Goal: Task Accomplishment & Management: Manage account settings

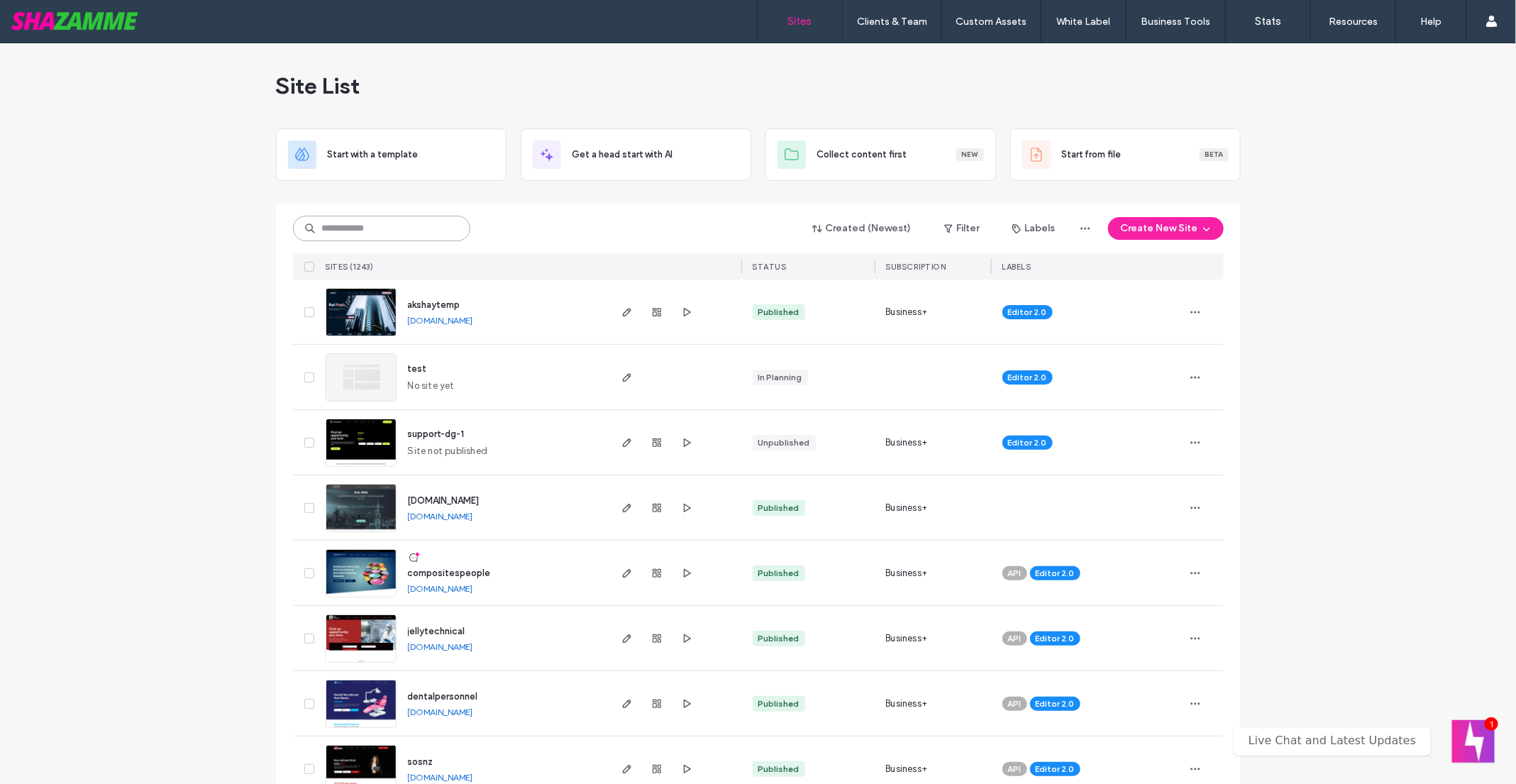
click at [375, 225] on input at bounding box center [381, 228] width 178 height 25
type input "*****"
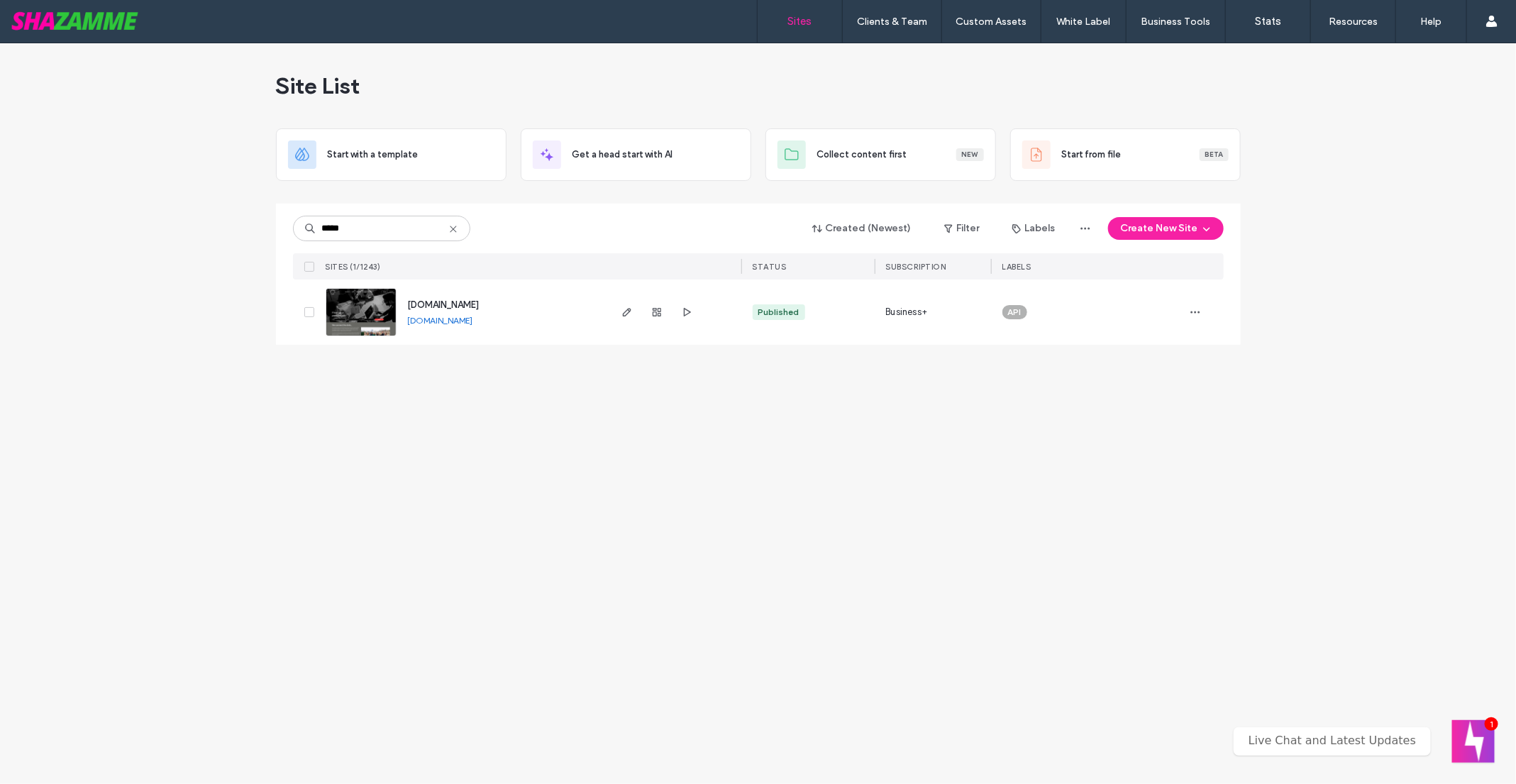
click at [349, 299] on link at bounding box center [361, 312] width 71 height 49
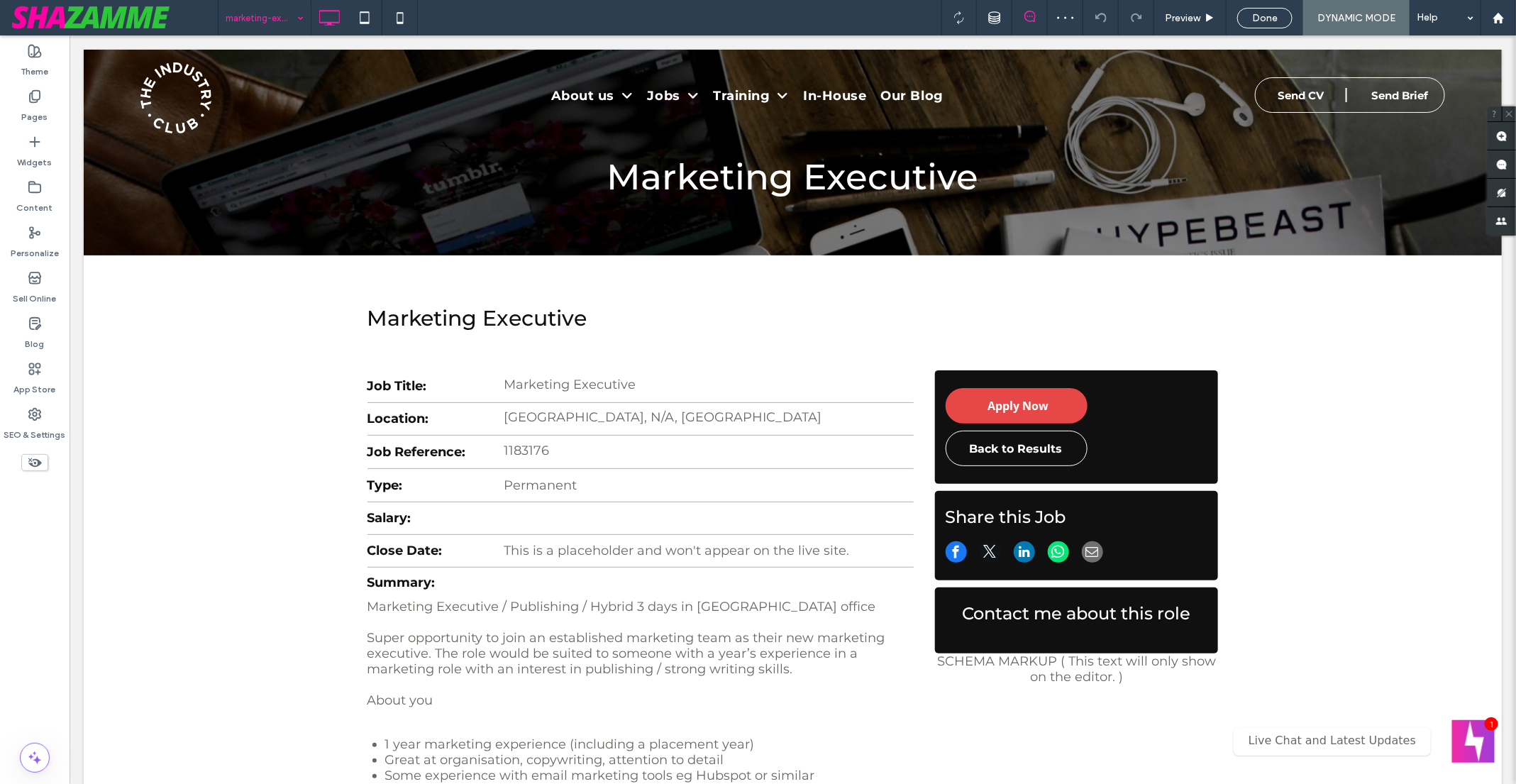
scroll to position [20, 0]
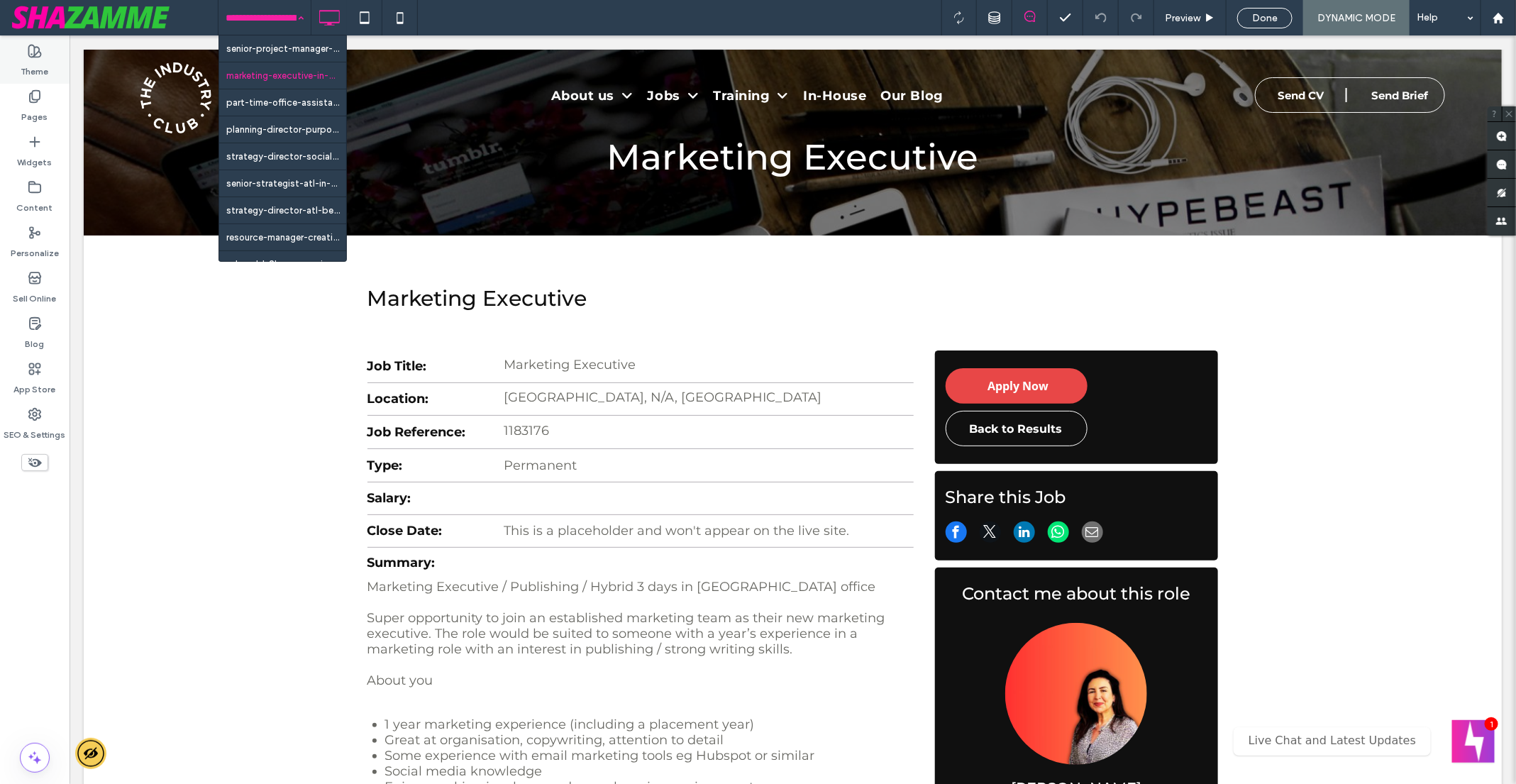
click at [50, 81] on div "Theme" at bounding box center [35, 61] width 69 height 46
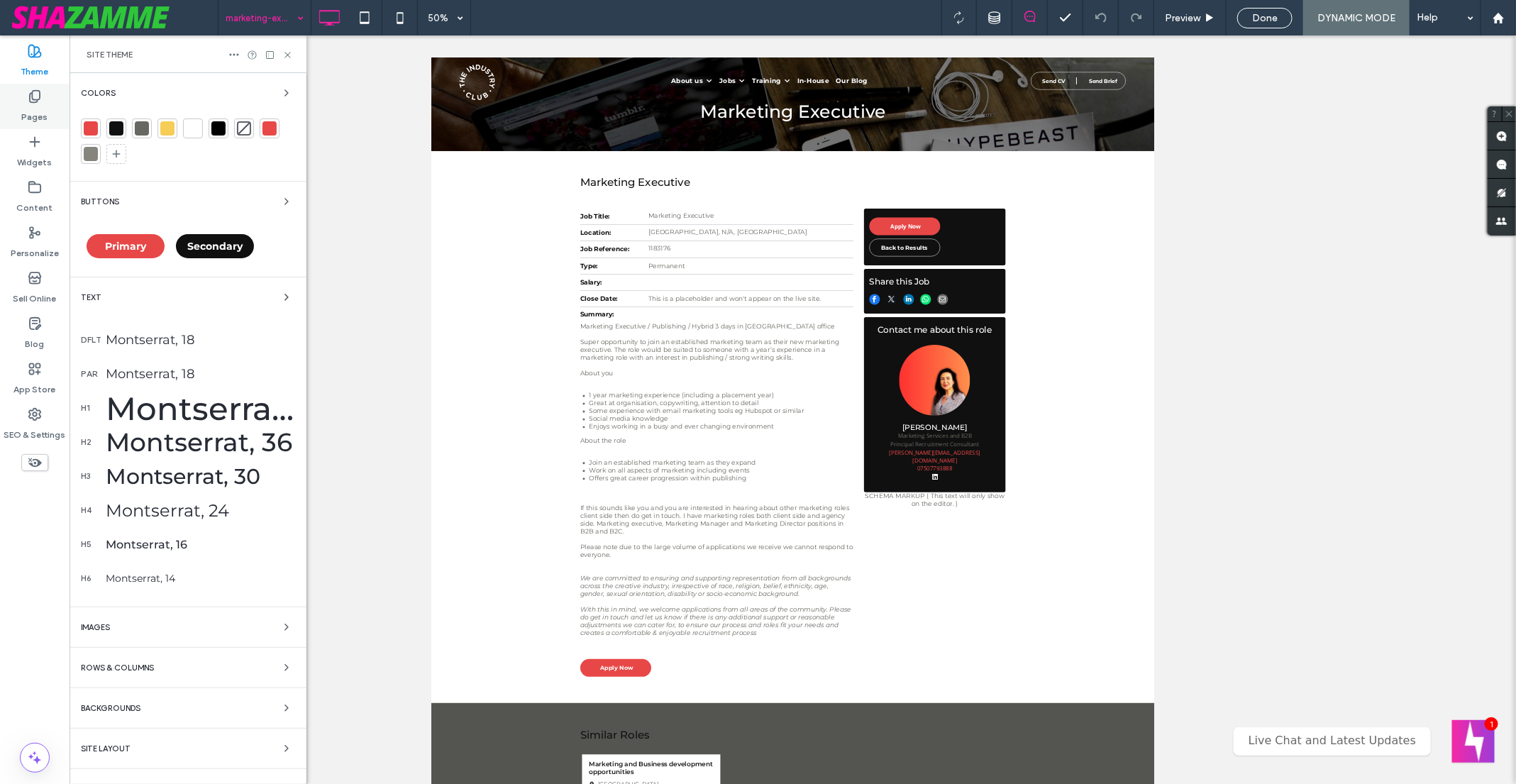
click at [41, 96] on icon at bounding box center [35, 96] width 14 height 14
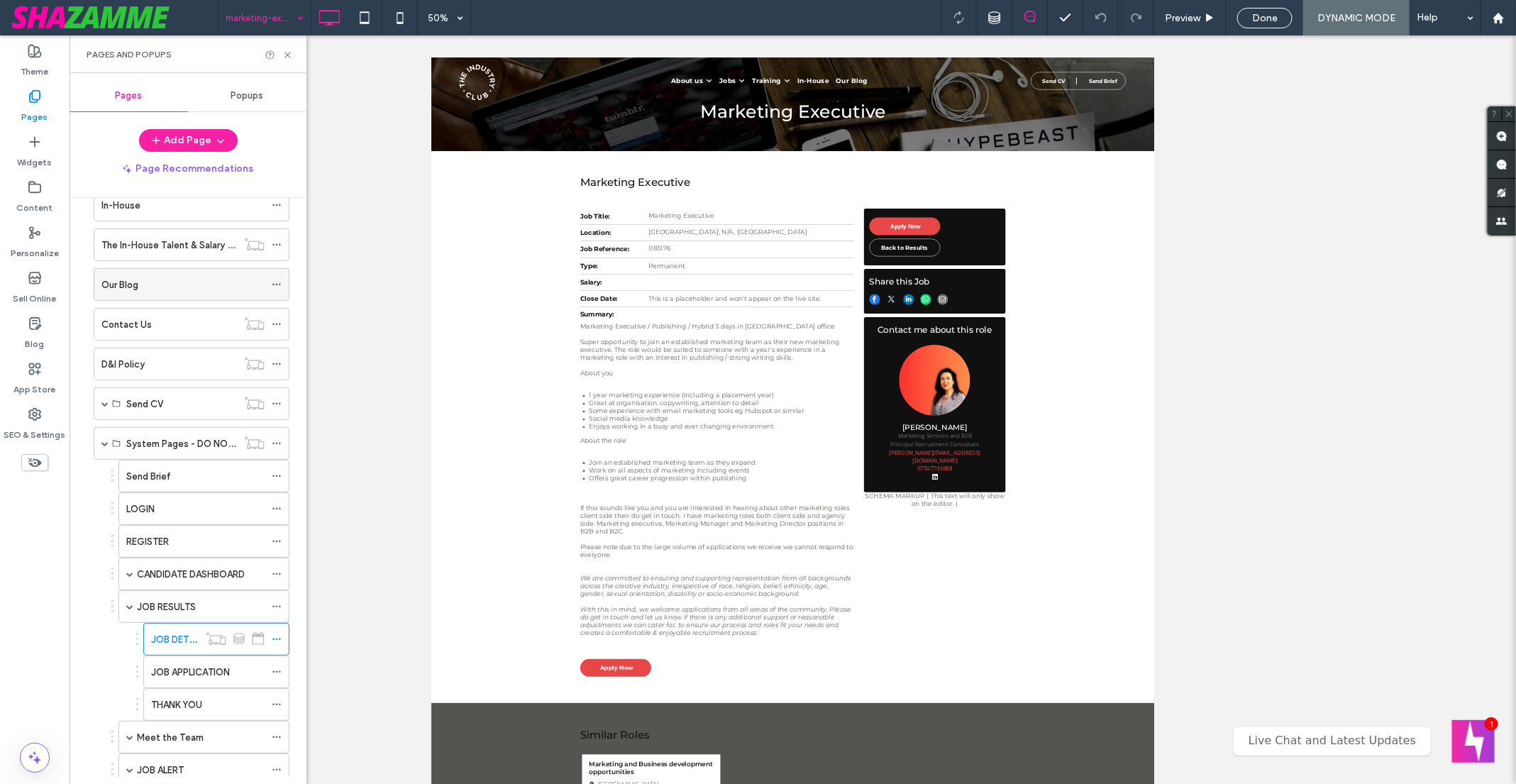
scroll to position [249, 0]
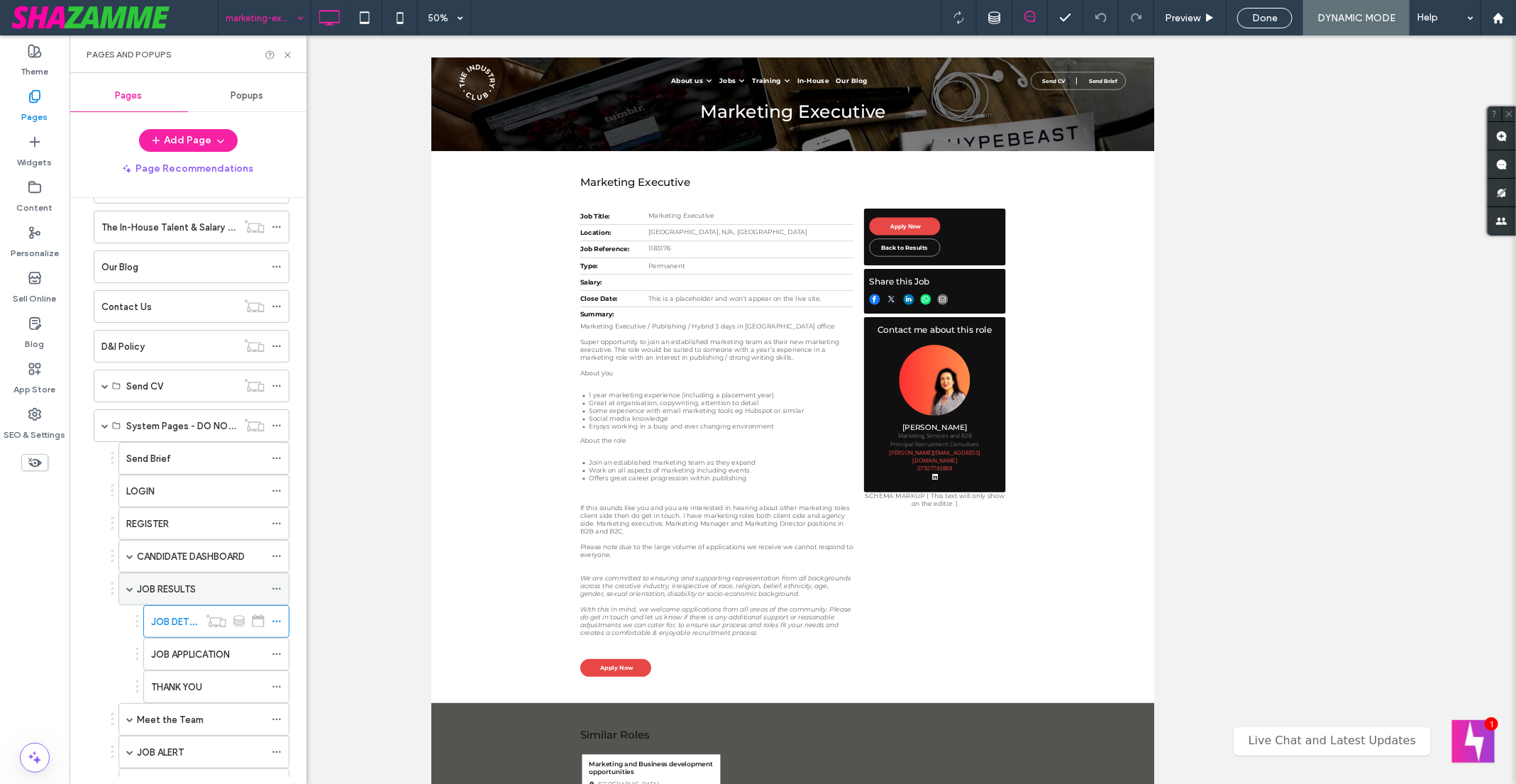
click at [185, 578] on label "JOB RESULTS" at bounding box center [165, 589] width 59 height 25
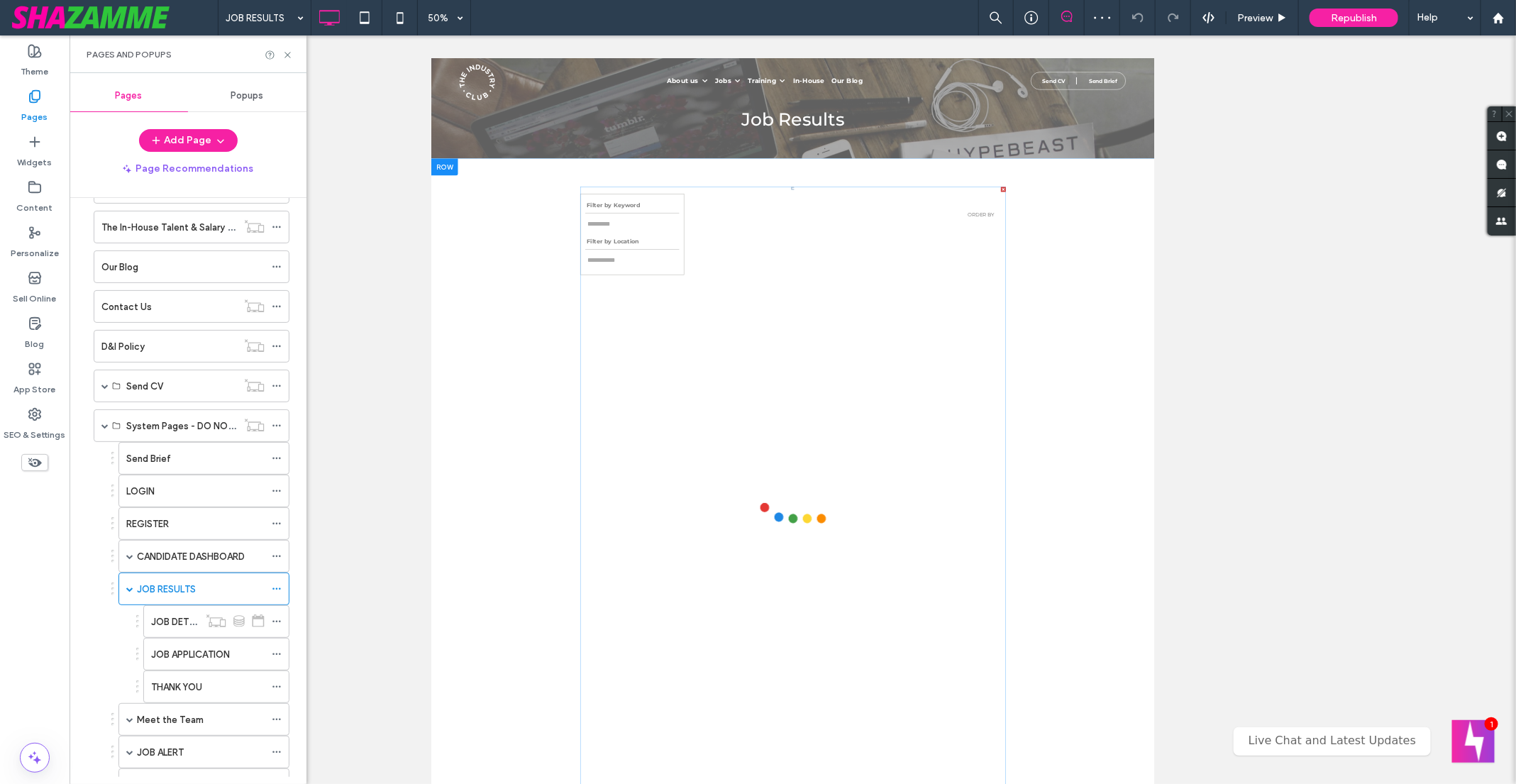
scroll to position [22, 0]
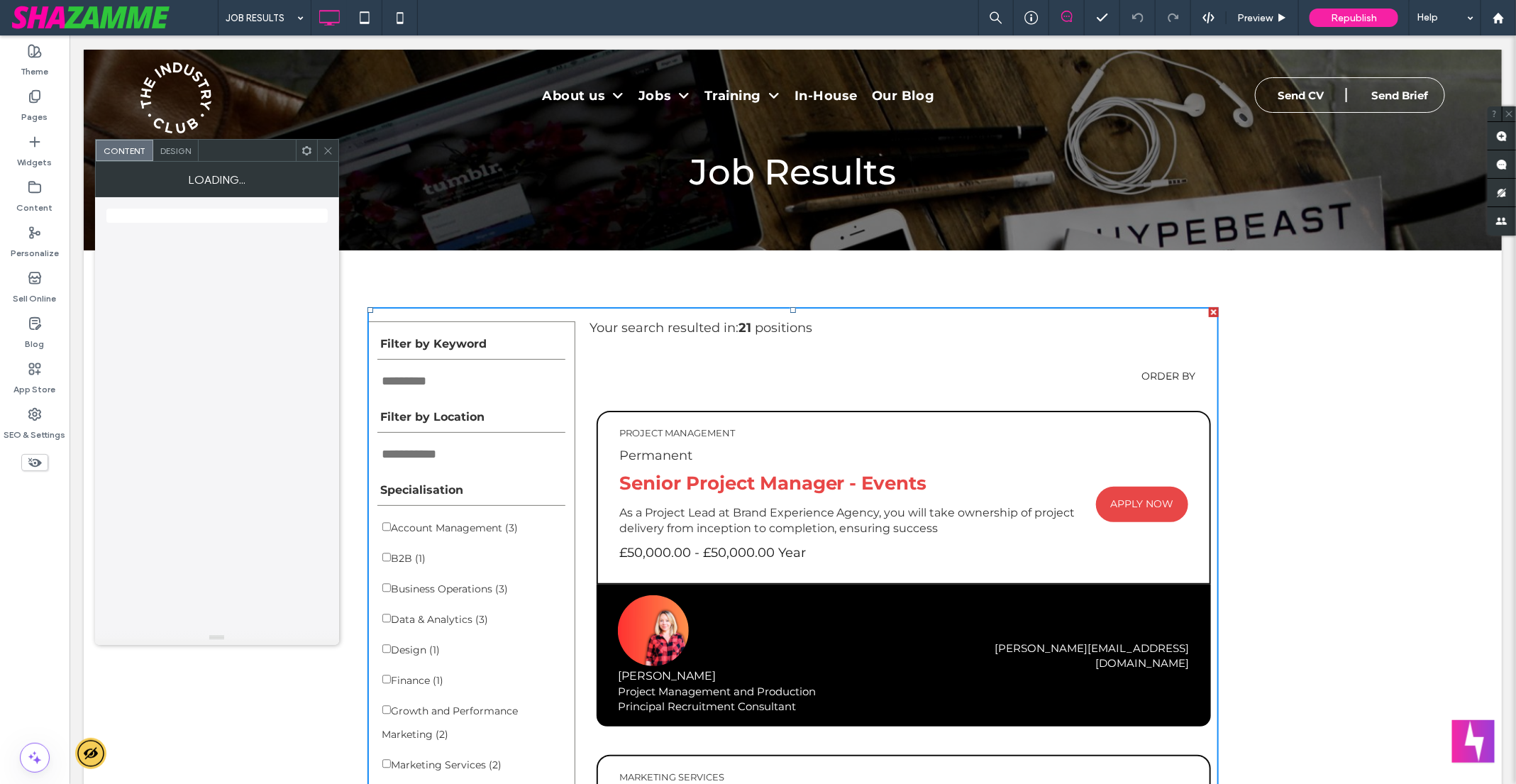
scroll to position [0, 0]
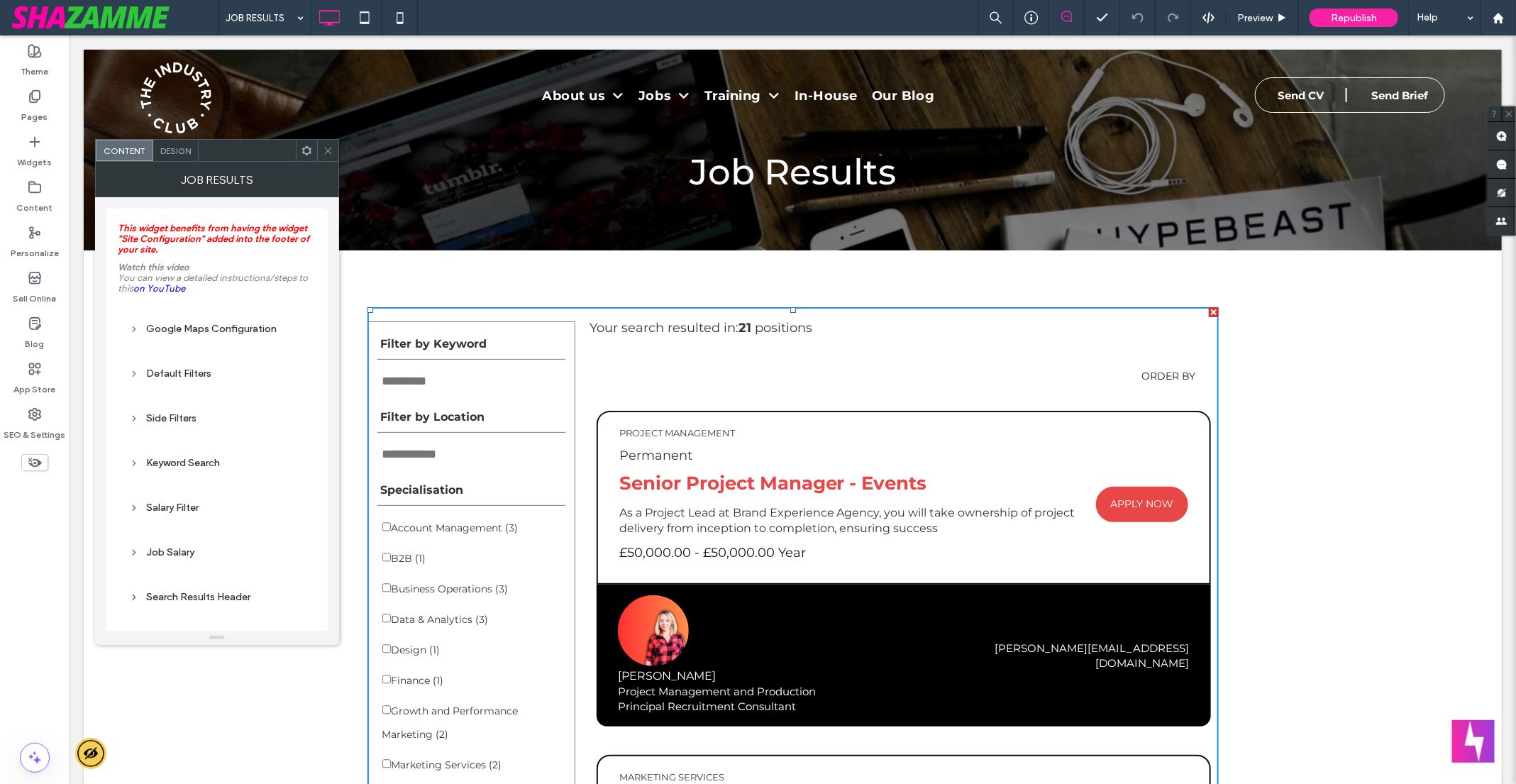
click at [187, 376] on div "Default Filters" at bounding box center [217, 373] width 176 height 12
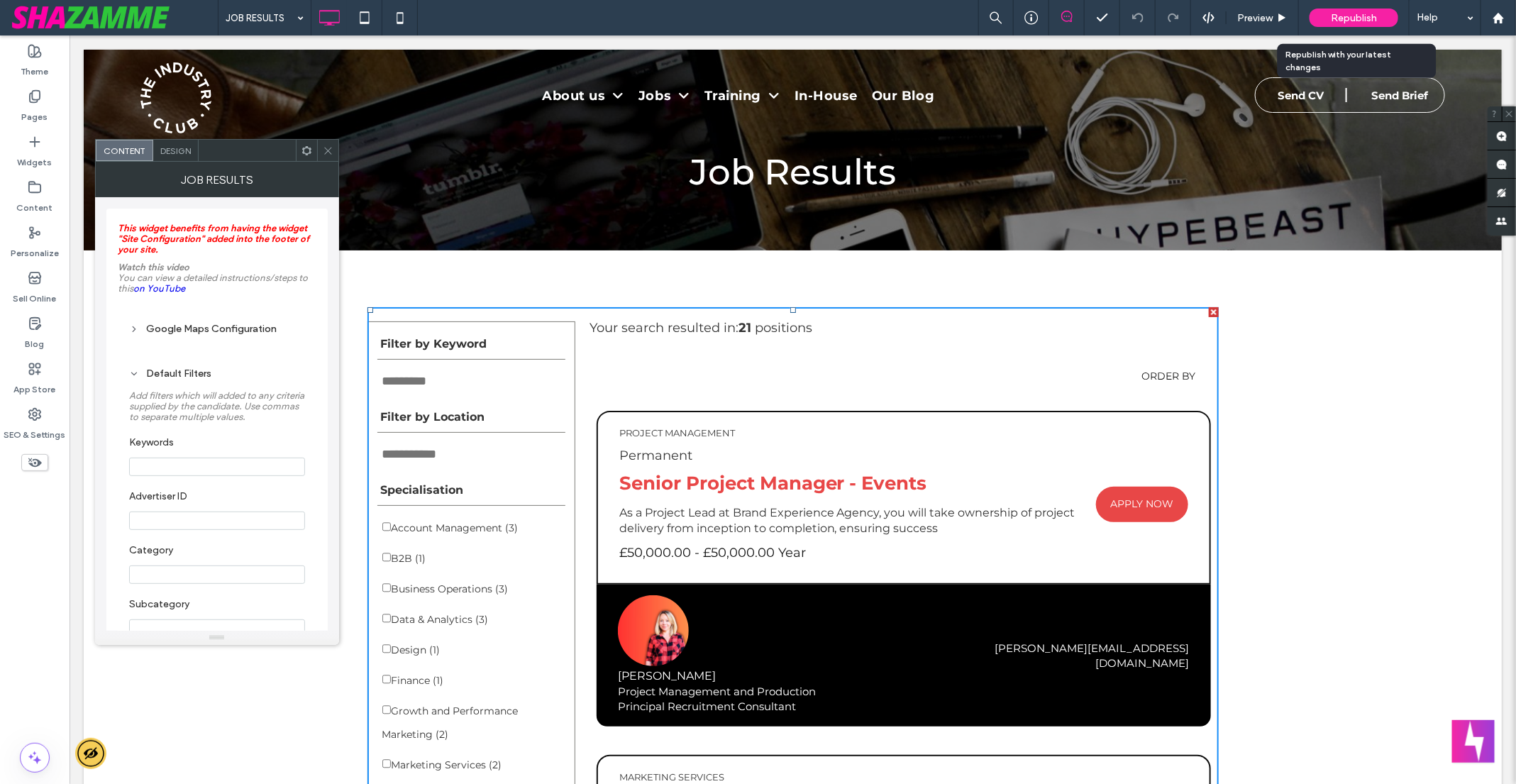
click at [1335, 14] on span "Republish" at bounding box center [1353, 18] width 46 height 12
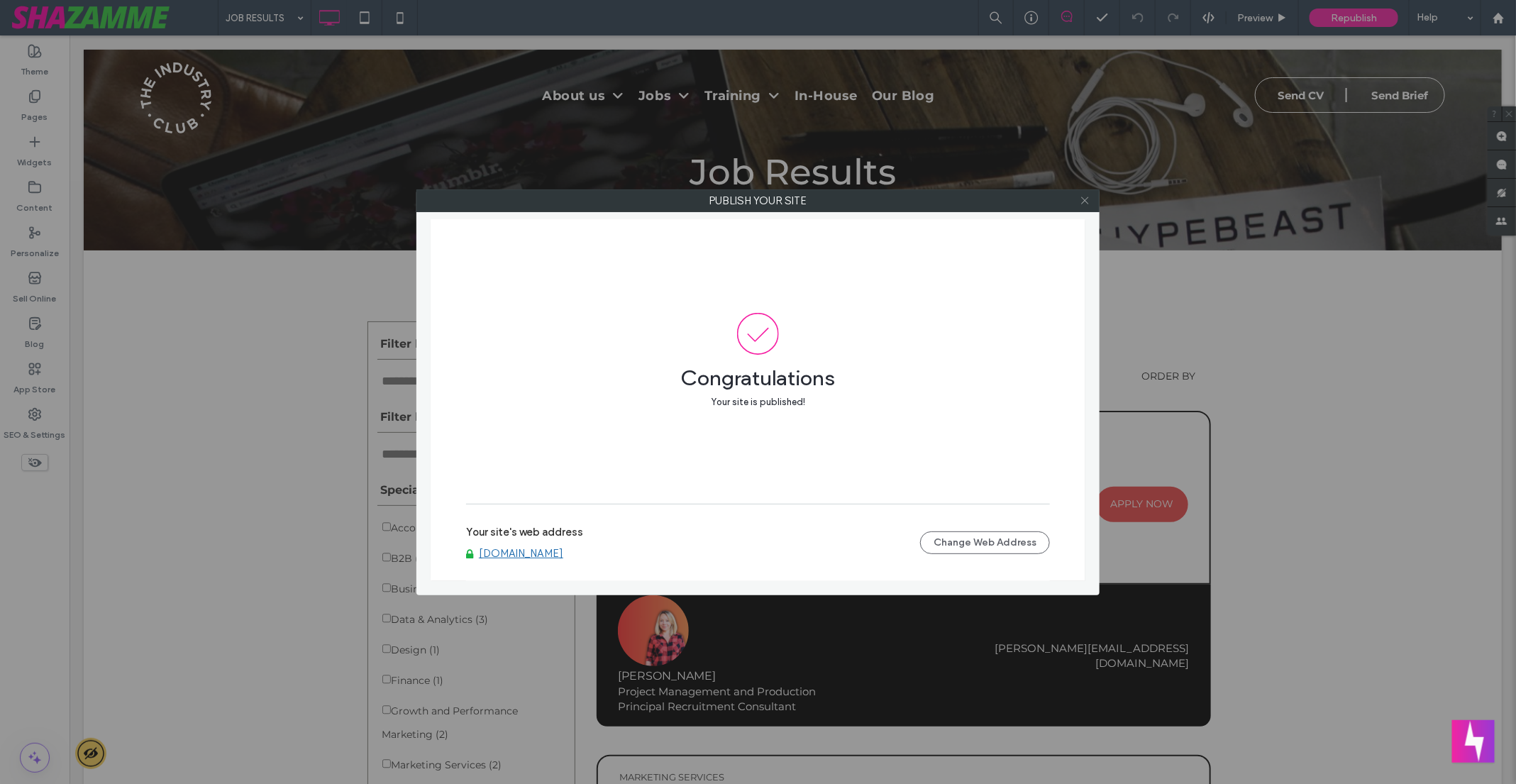
click at [1082, 203] on icon at bounding box center [1084, 200] width 10 height 10
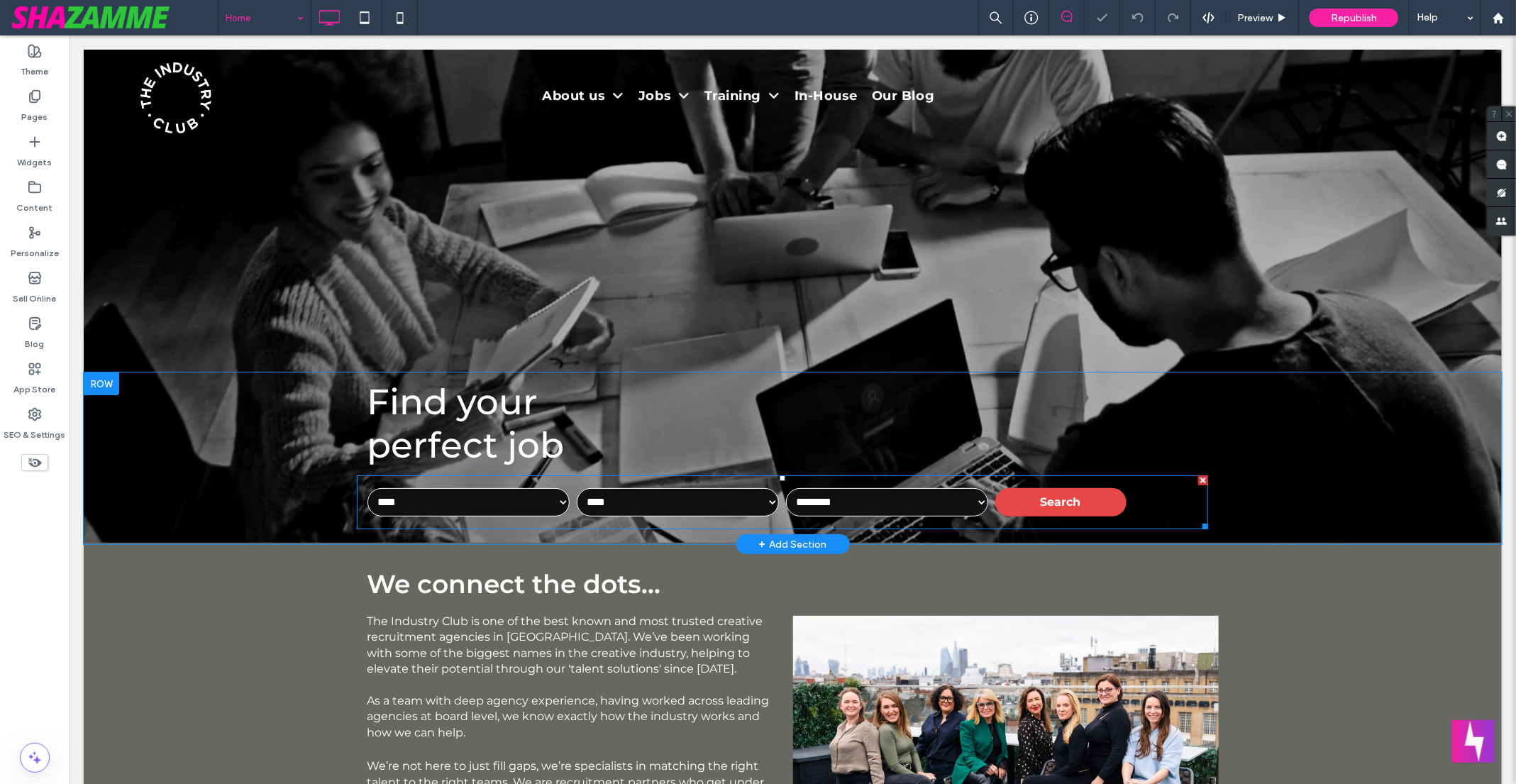
click at [566, 497] on span at bounding box center [781, 502] width 851 height 54
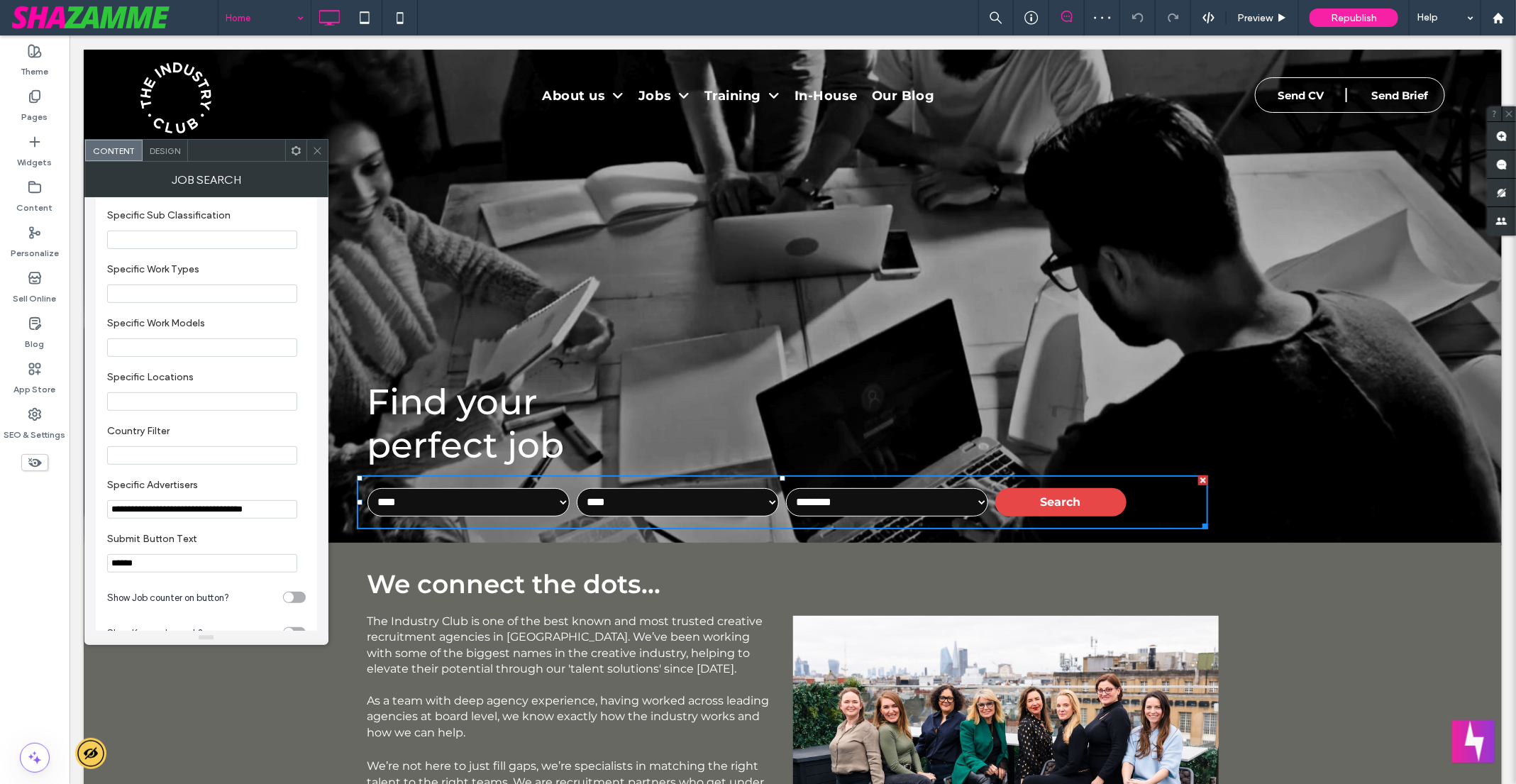
scroll to position [335, 0]
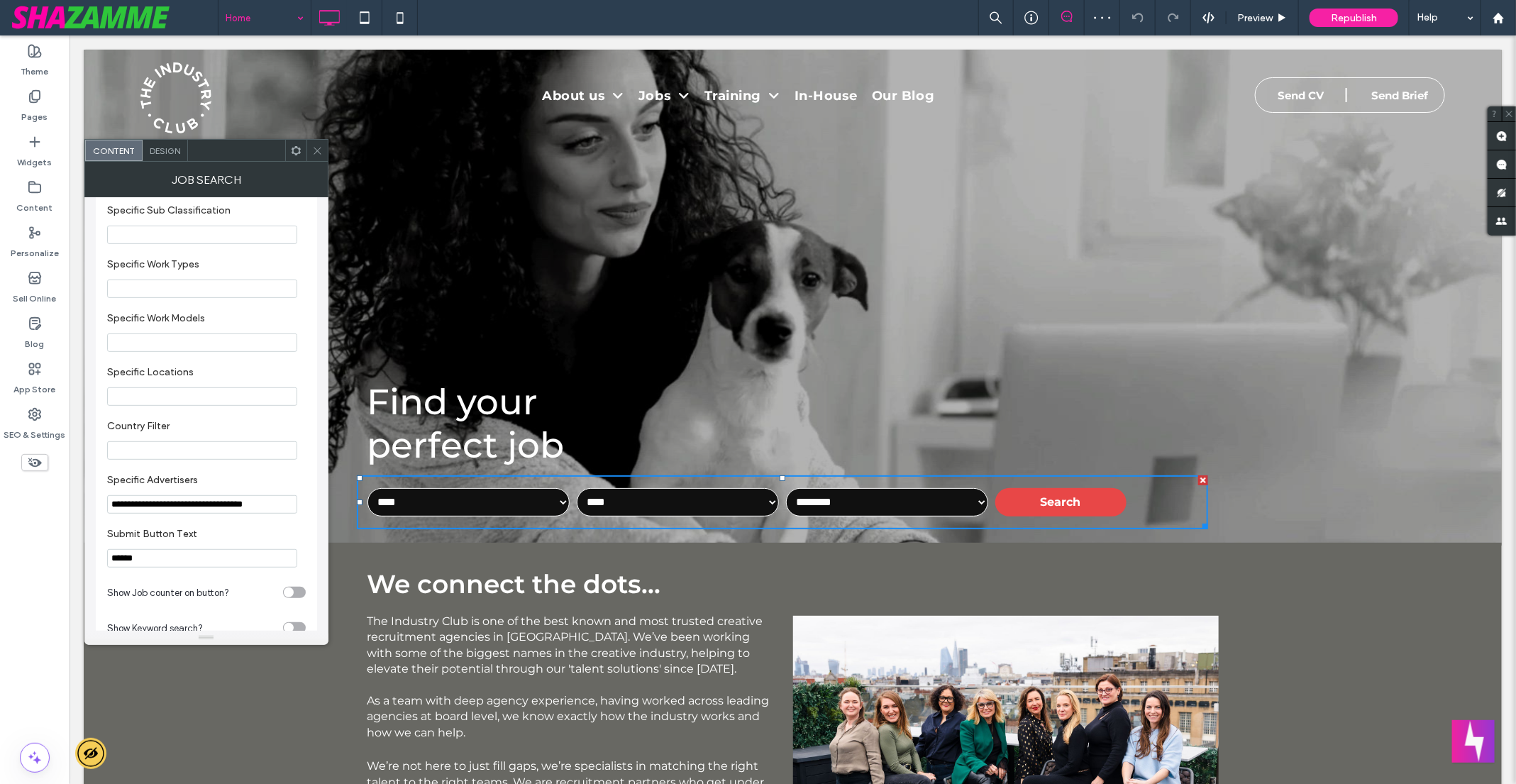
click at [165, 512] on input "**********" at bounding box center [202, 505] width 190 height 19
click at [110, 513] on input "**********" at bounding box center [202, 505] width 190 height 19
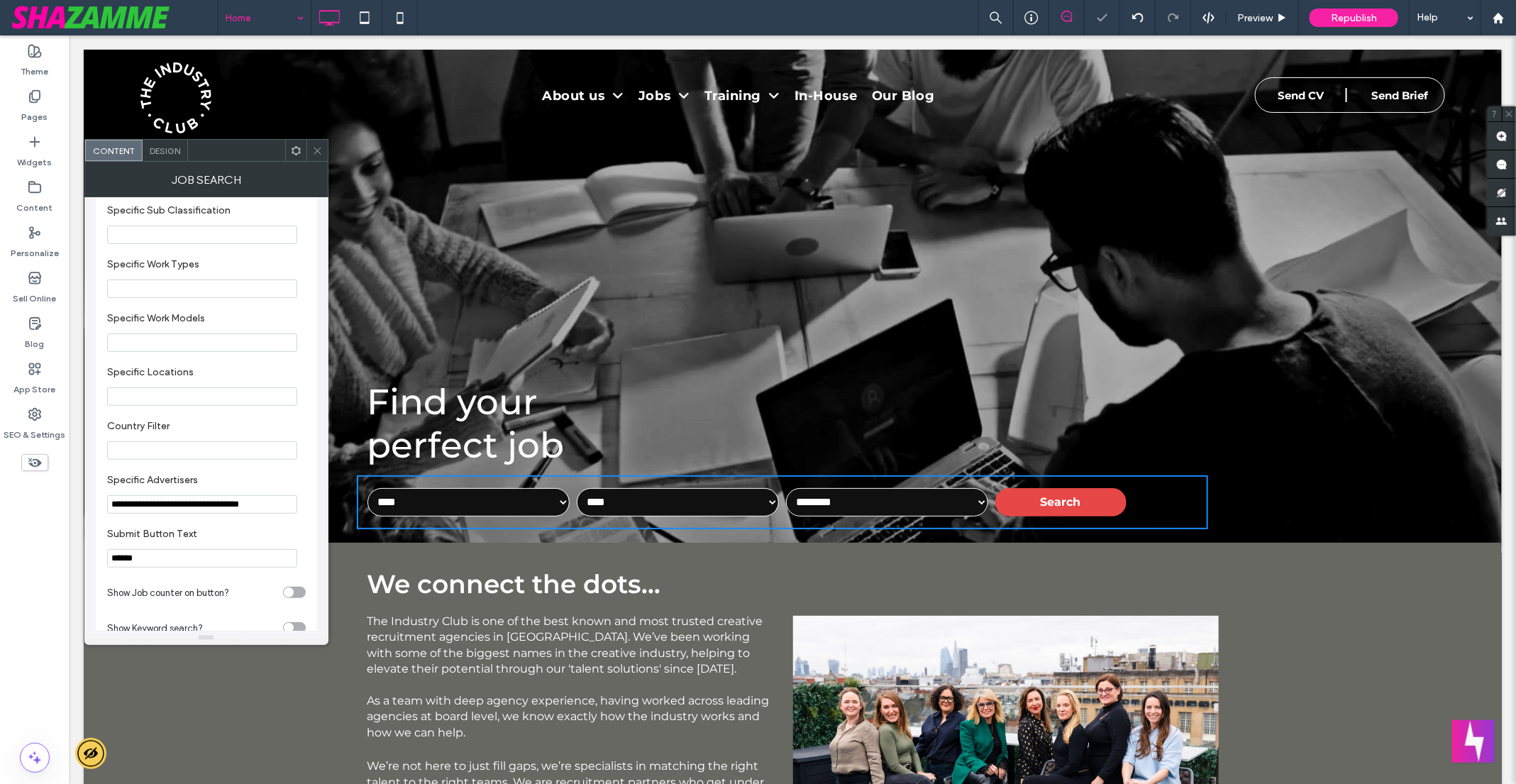
type input "**********"
drag, startPoint x: 311, startPoint y: 151, endPoint x: 349, endPoint y: 84, distance: 77.0
click at [312, 151] on icon at bounding box center [317, 150] width 10 height 10
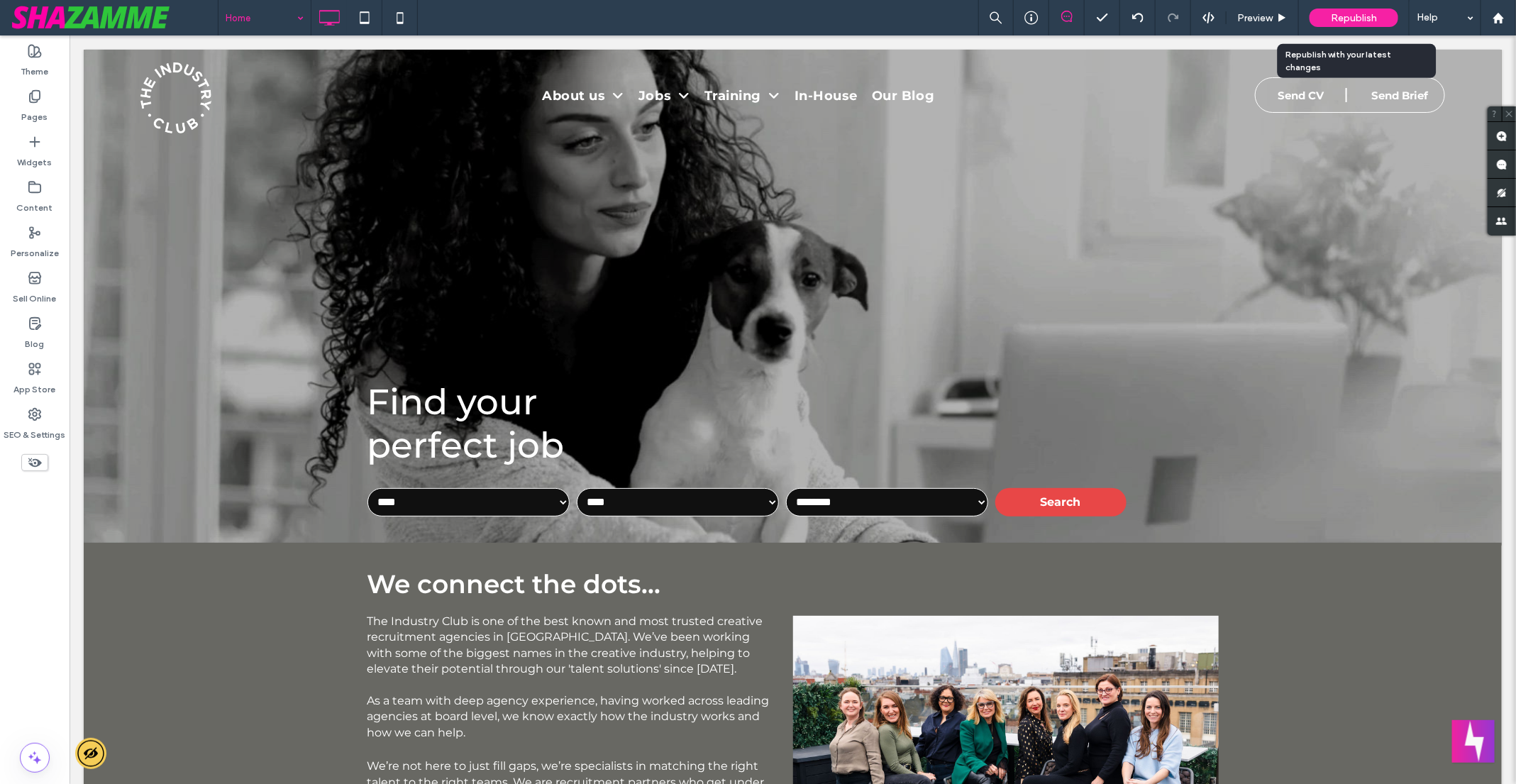
click at [1337, 16] on span "Republish" at bounding box center [1353, 18] width 46 height 12
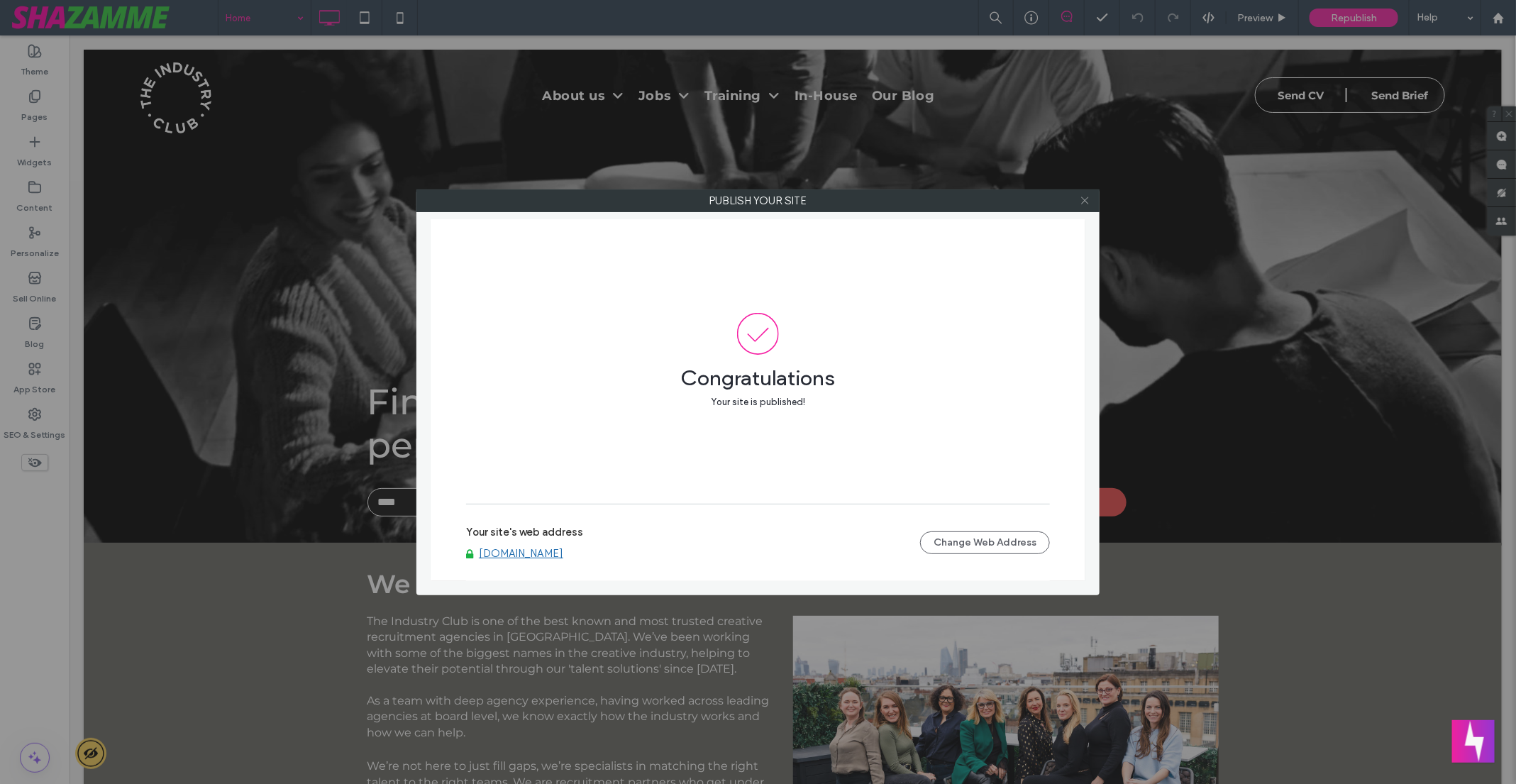
click at [1084, 202] on icon at bounding box center [1084, 200] width 10 height 10
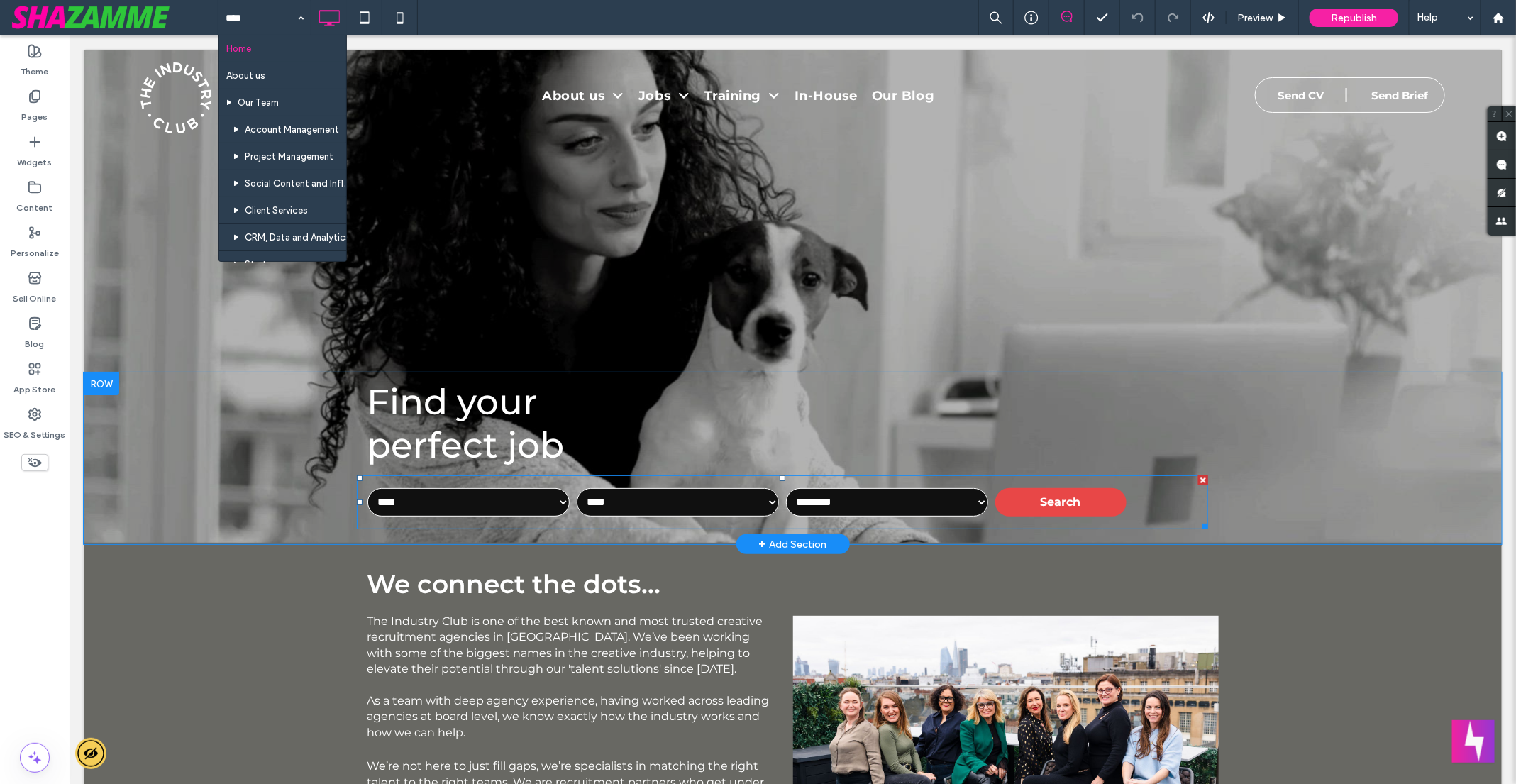
click at [634, 503] on span at bounding box center [781, 502] width 851 height 54
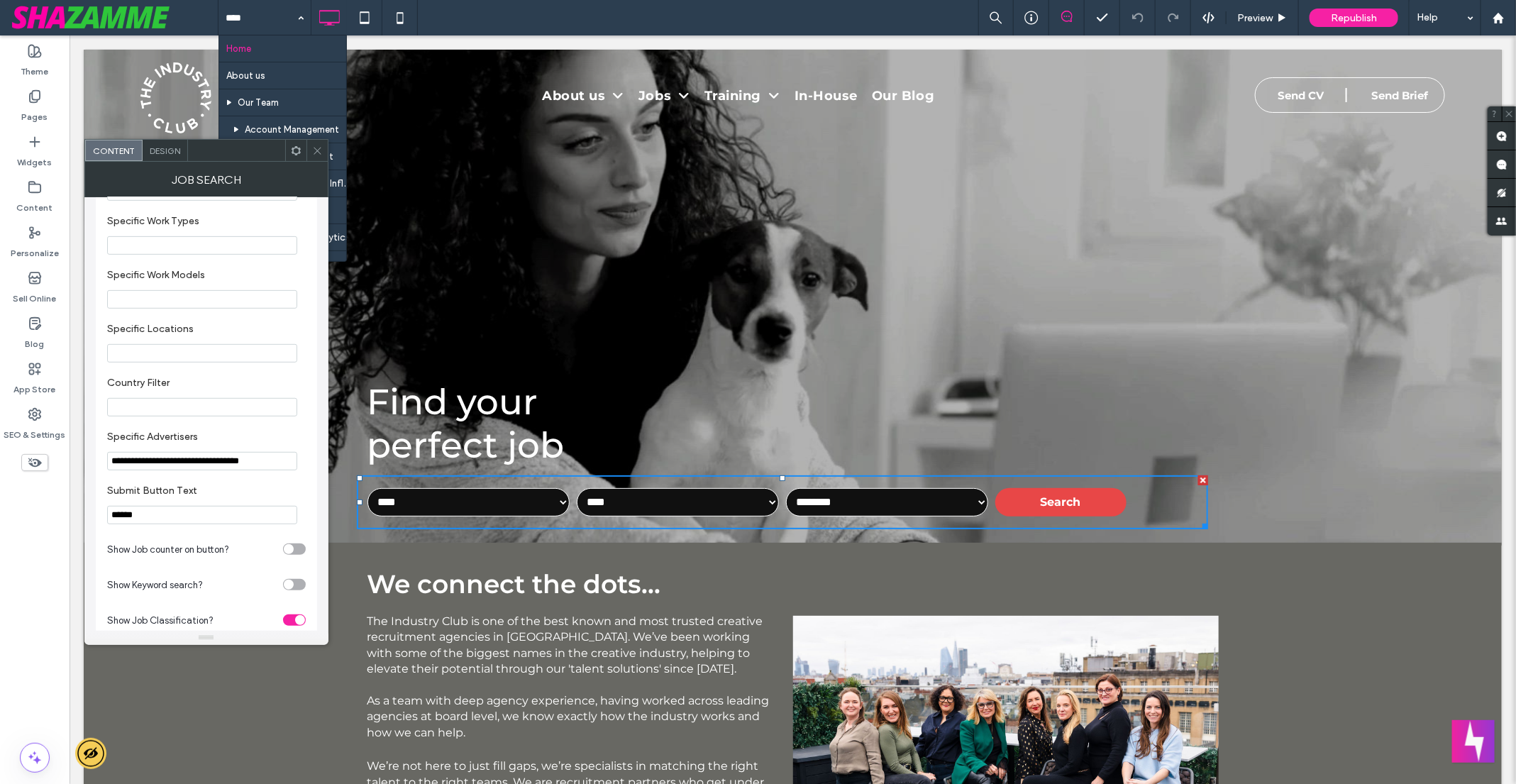
scroll to position [387, 0]
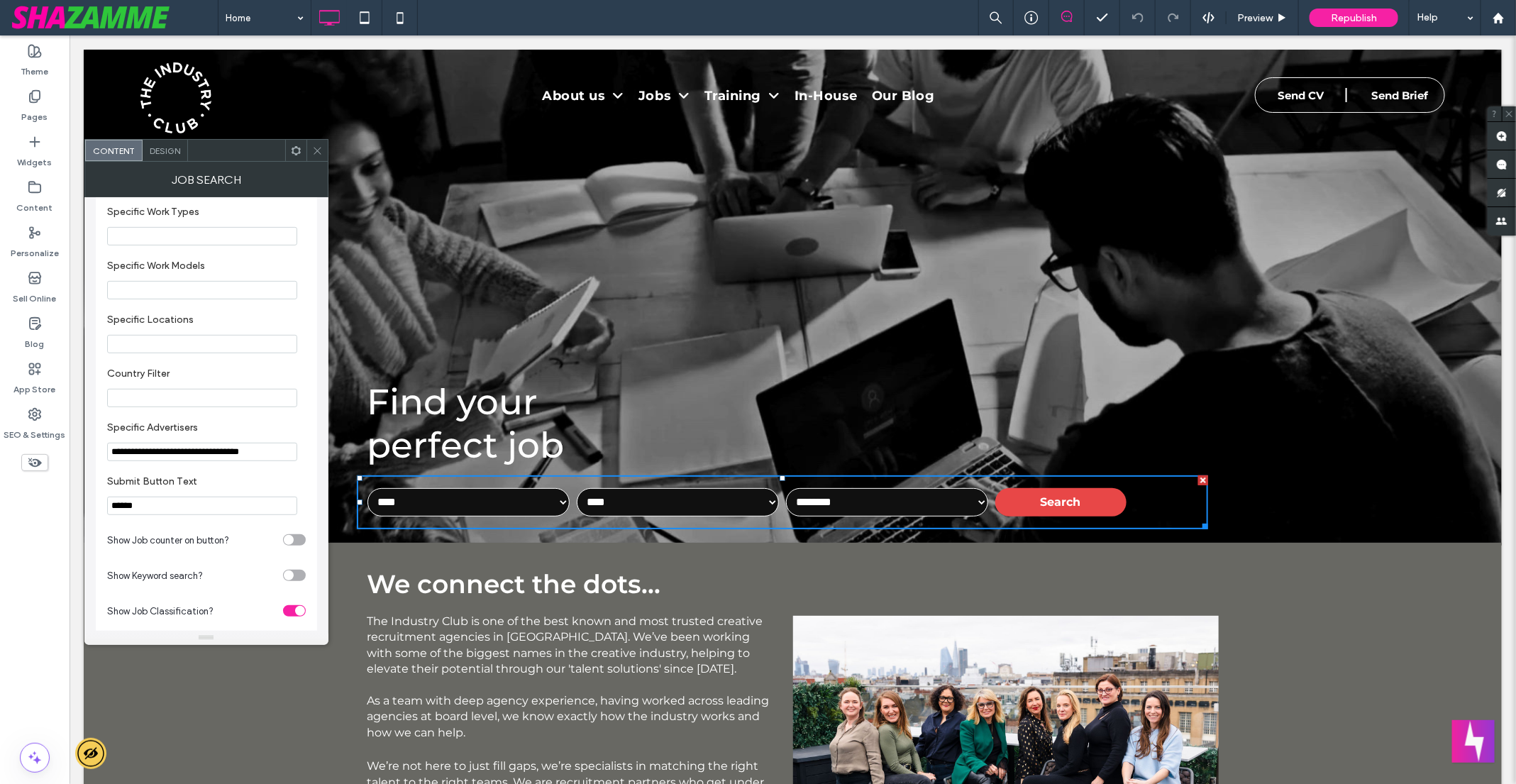
click at [254, 461] on input "**********" at bounding box center [202, 452] width 190 height 19
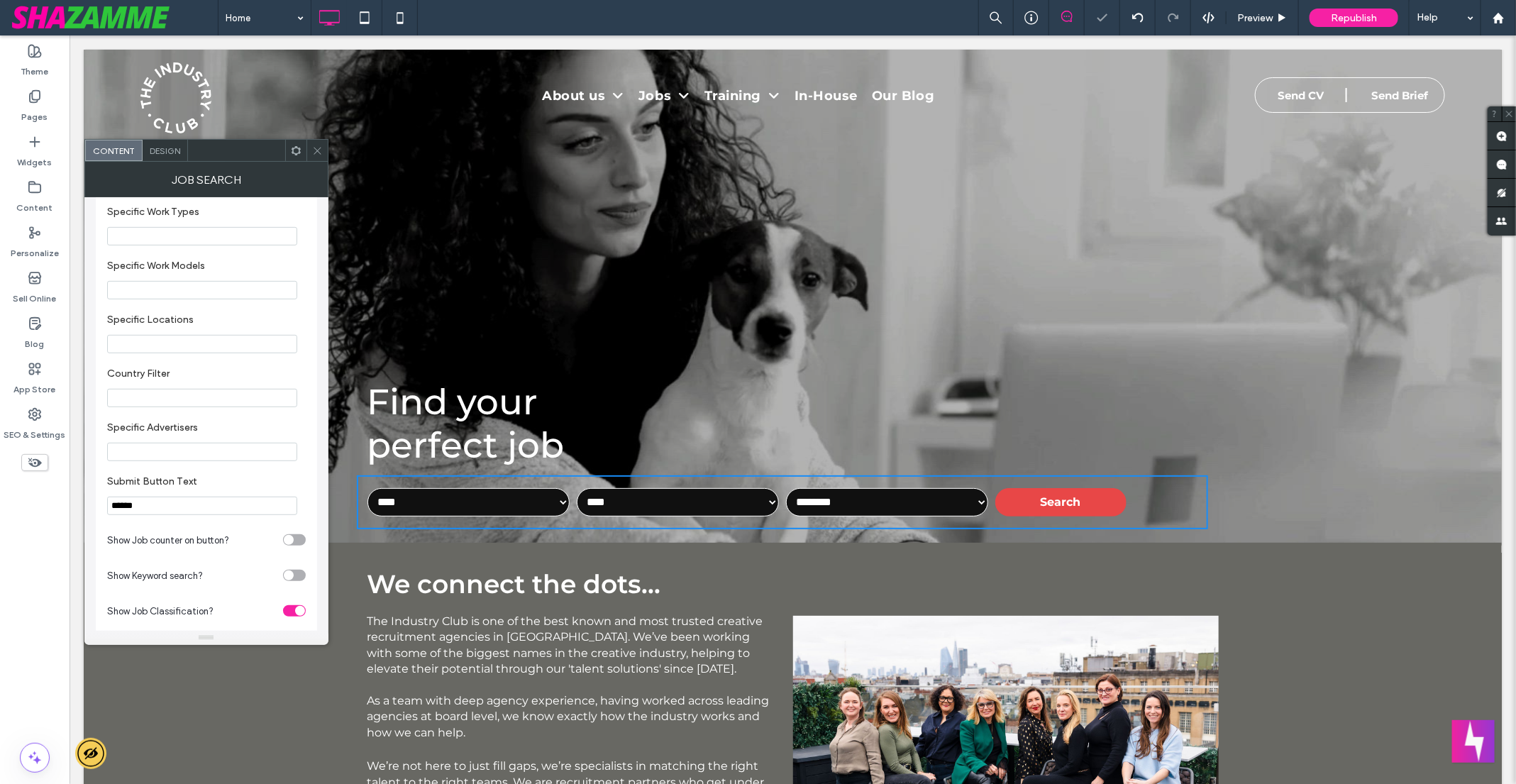
click at [316, 149] on use at bounding box center [317, 150] width 7 height 7
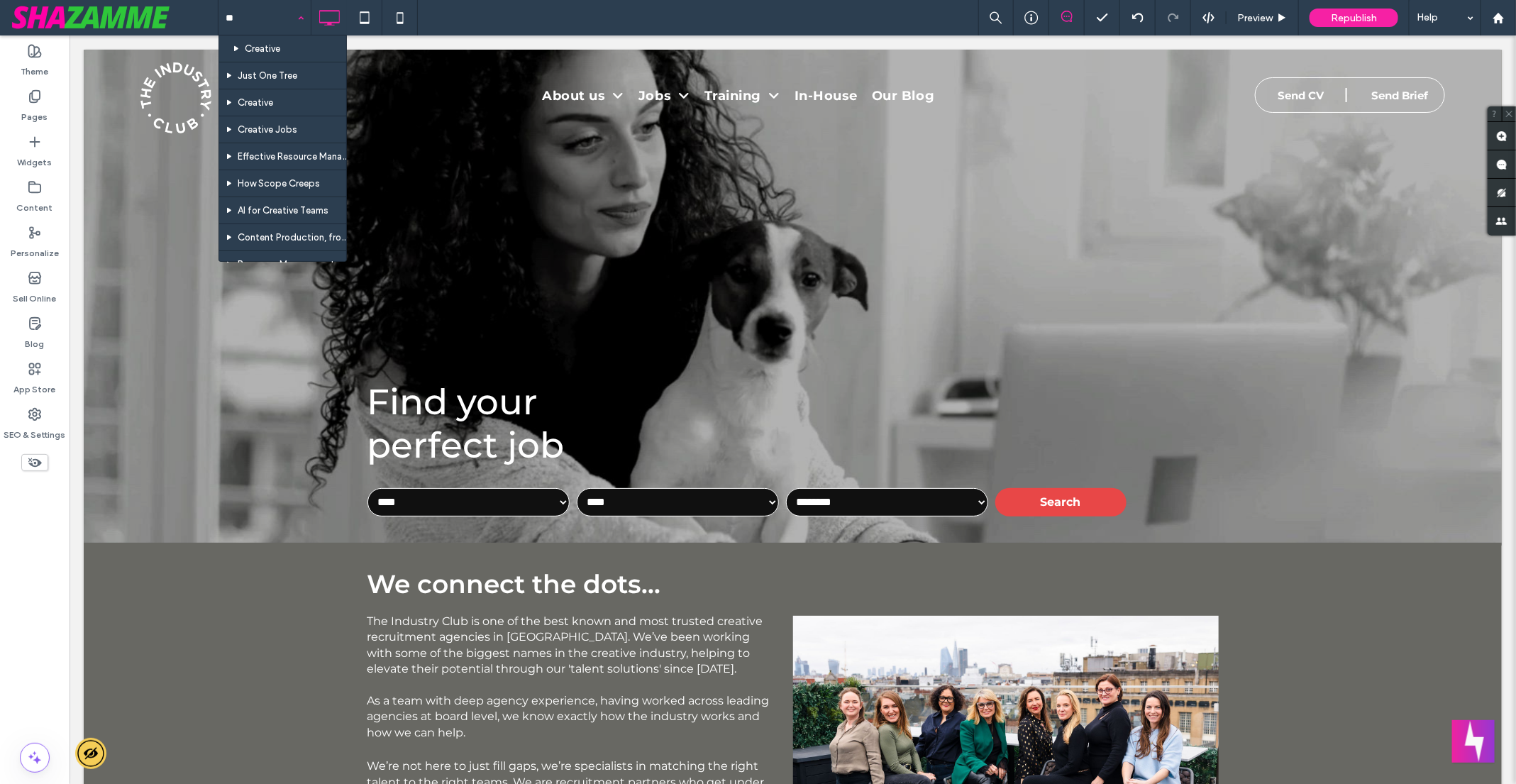
type input "***"
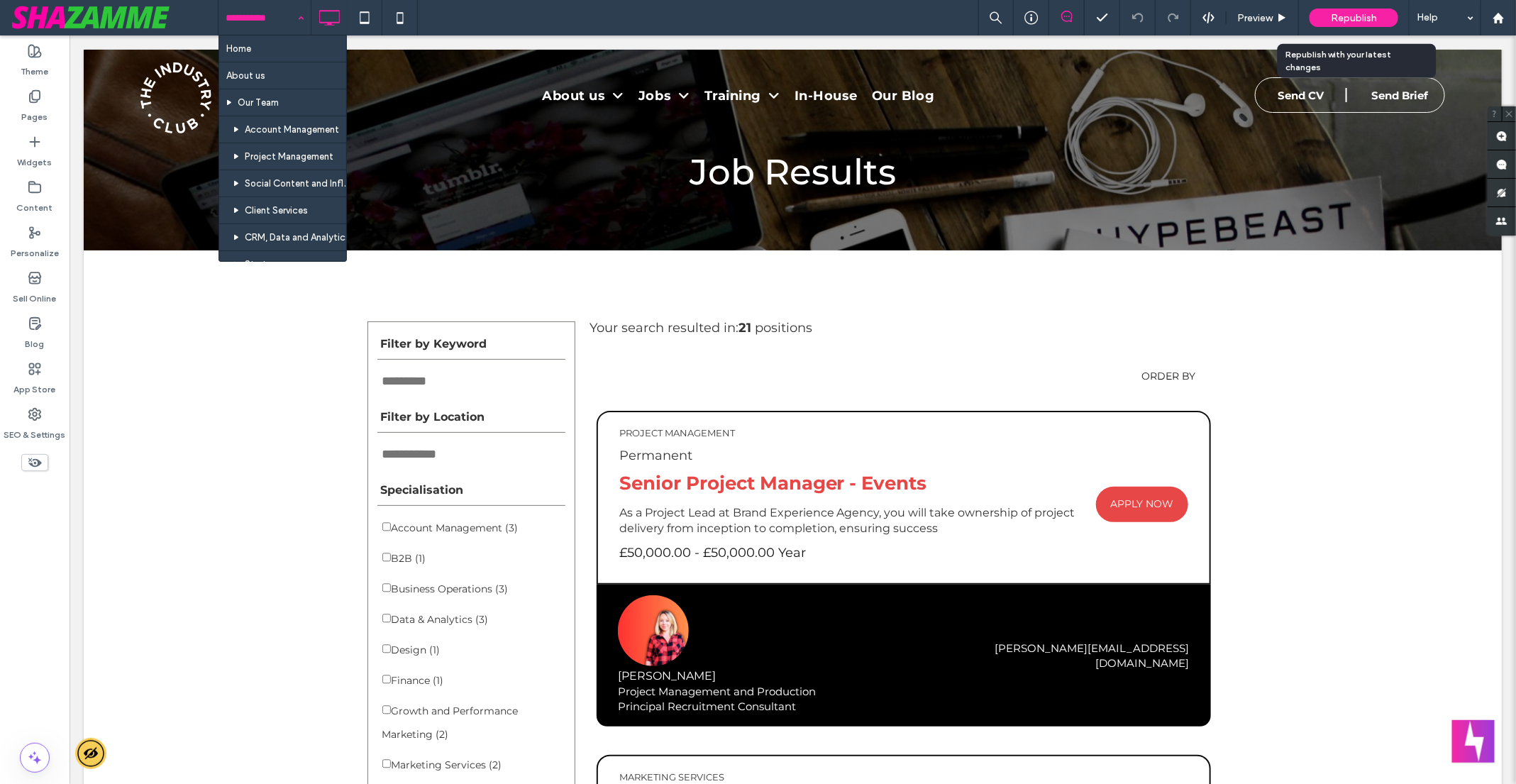
click at [1364, 14] on span "Republish" at bounding box center [1353, 18] width 46 height 12
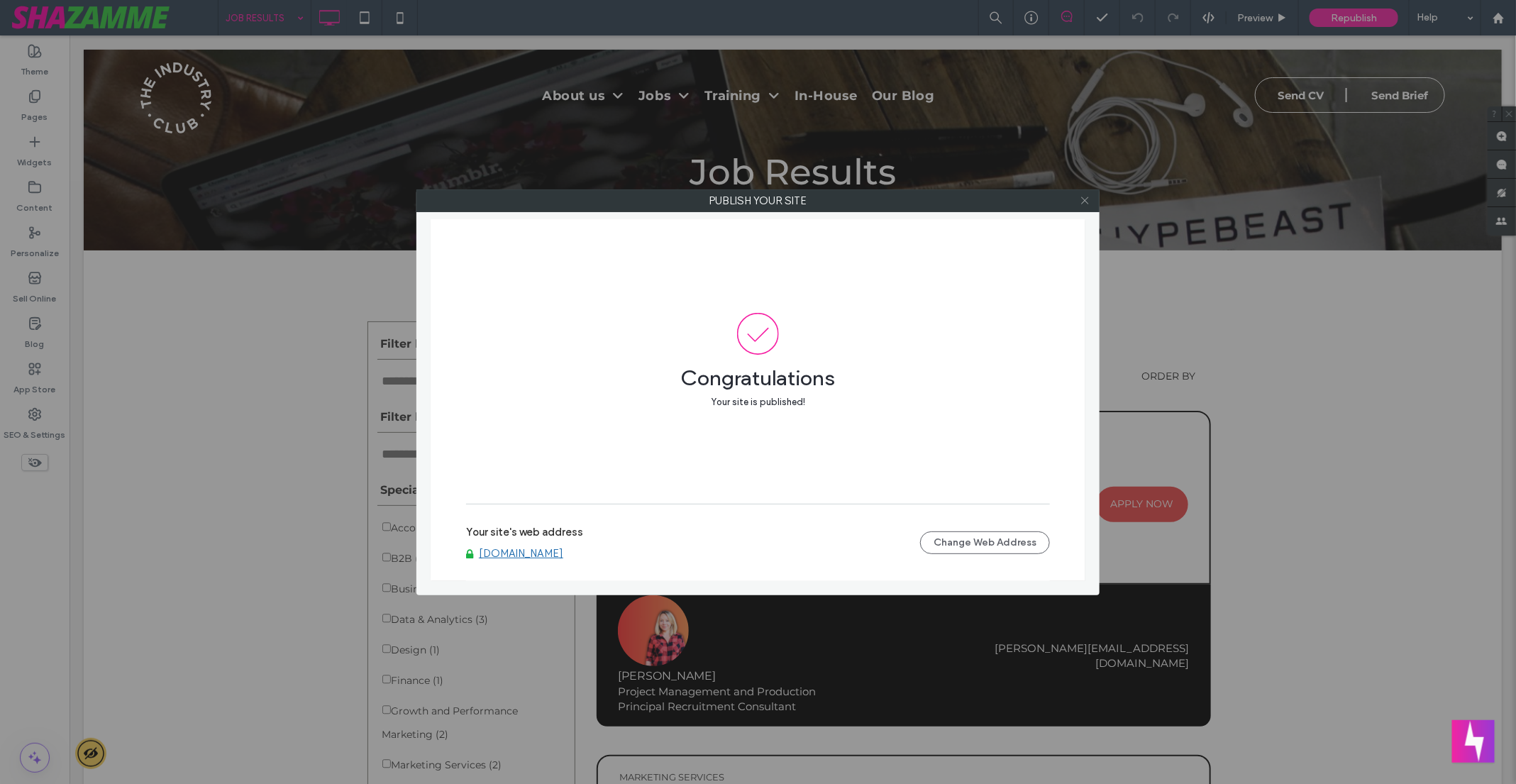
click at [1081, 202] on icon at bounding box center [1084, 200] width 10 height 10
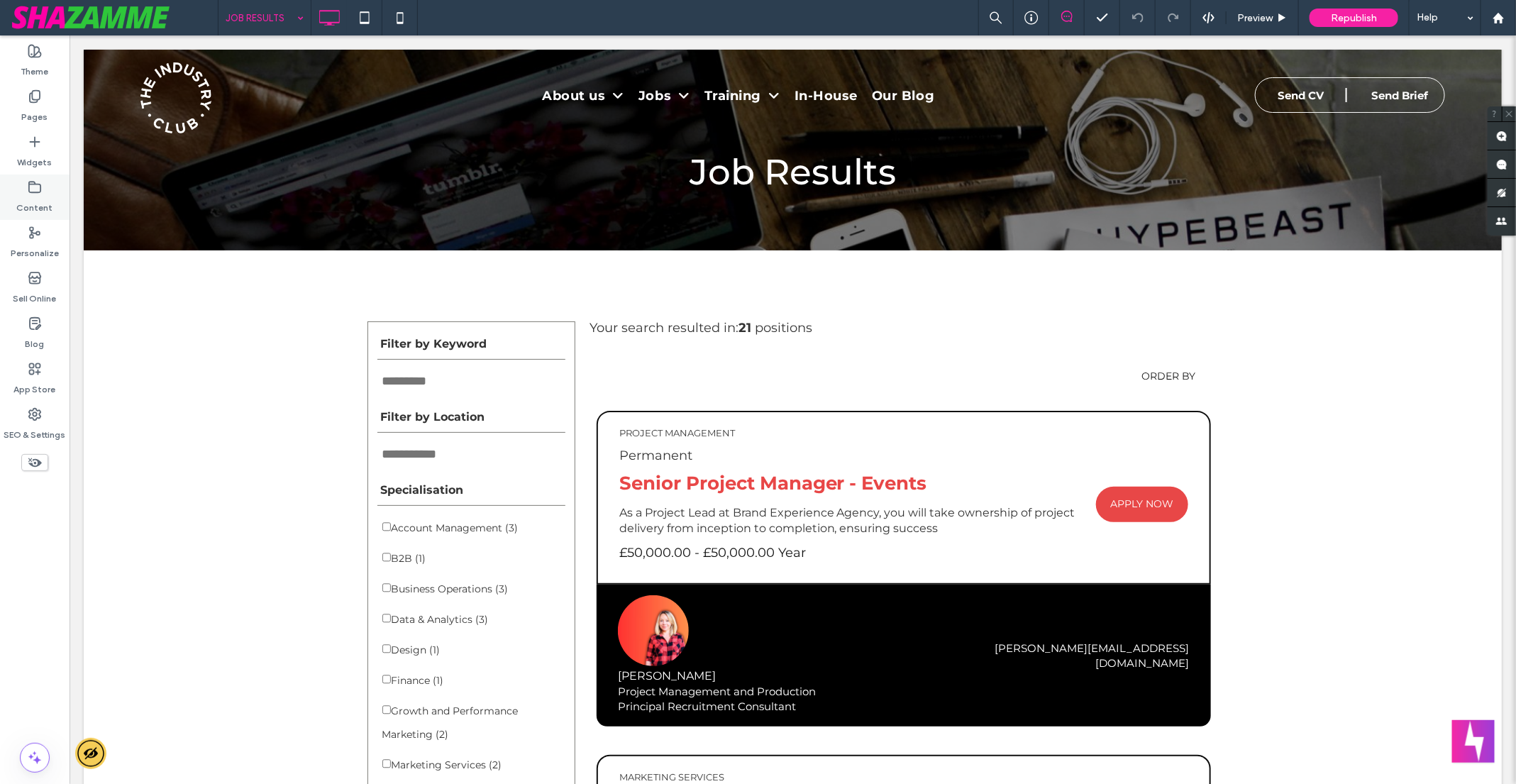
click at [34, 190] on icon at bounding box center [35, 187] width 14 height 14
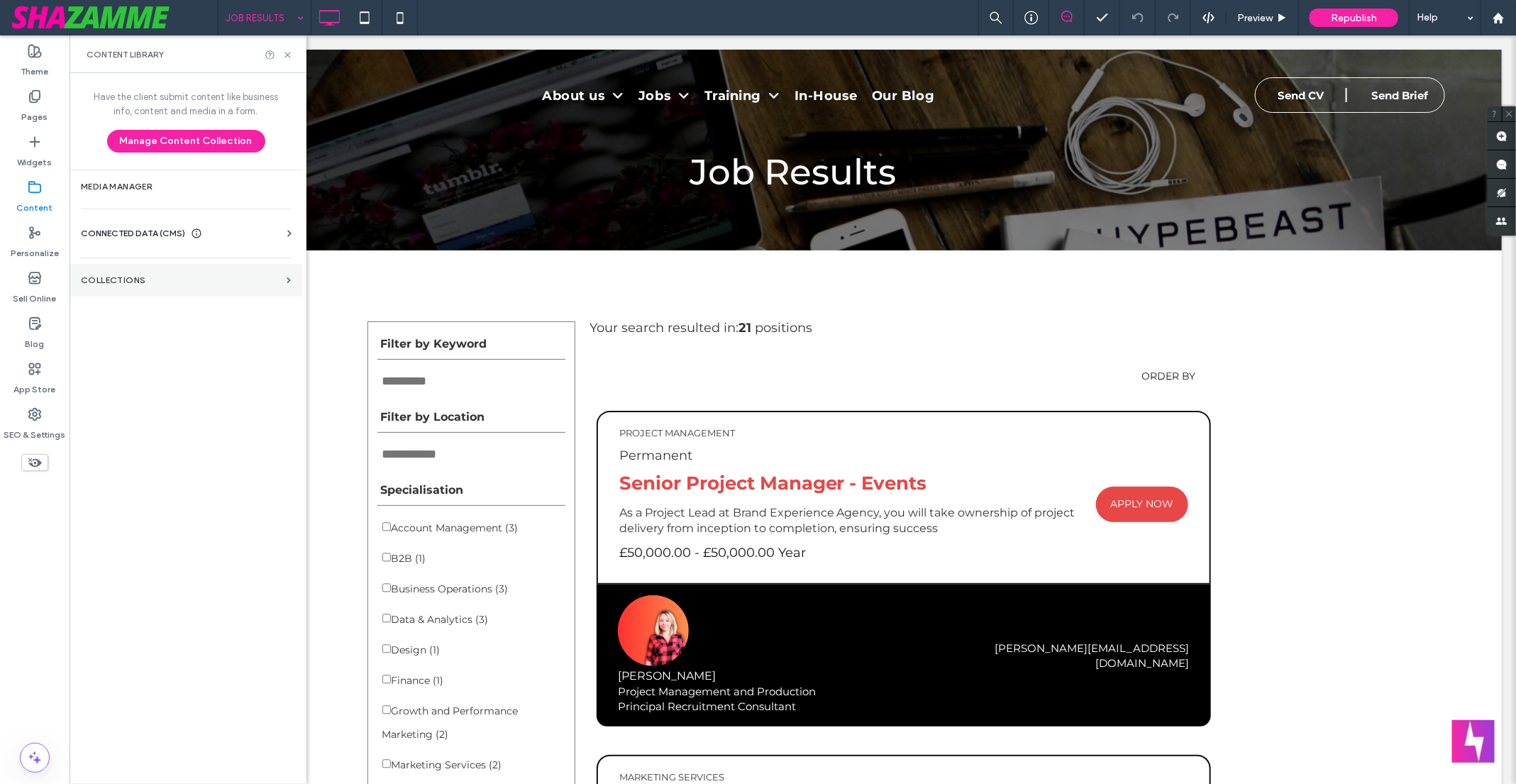
click at [165, 264] on section "Collections" at bounding box center [185, 279] width 233 height 33
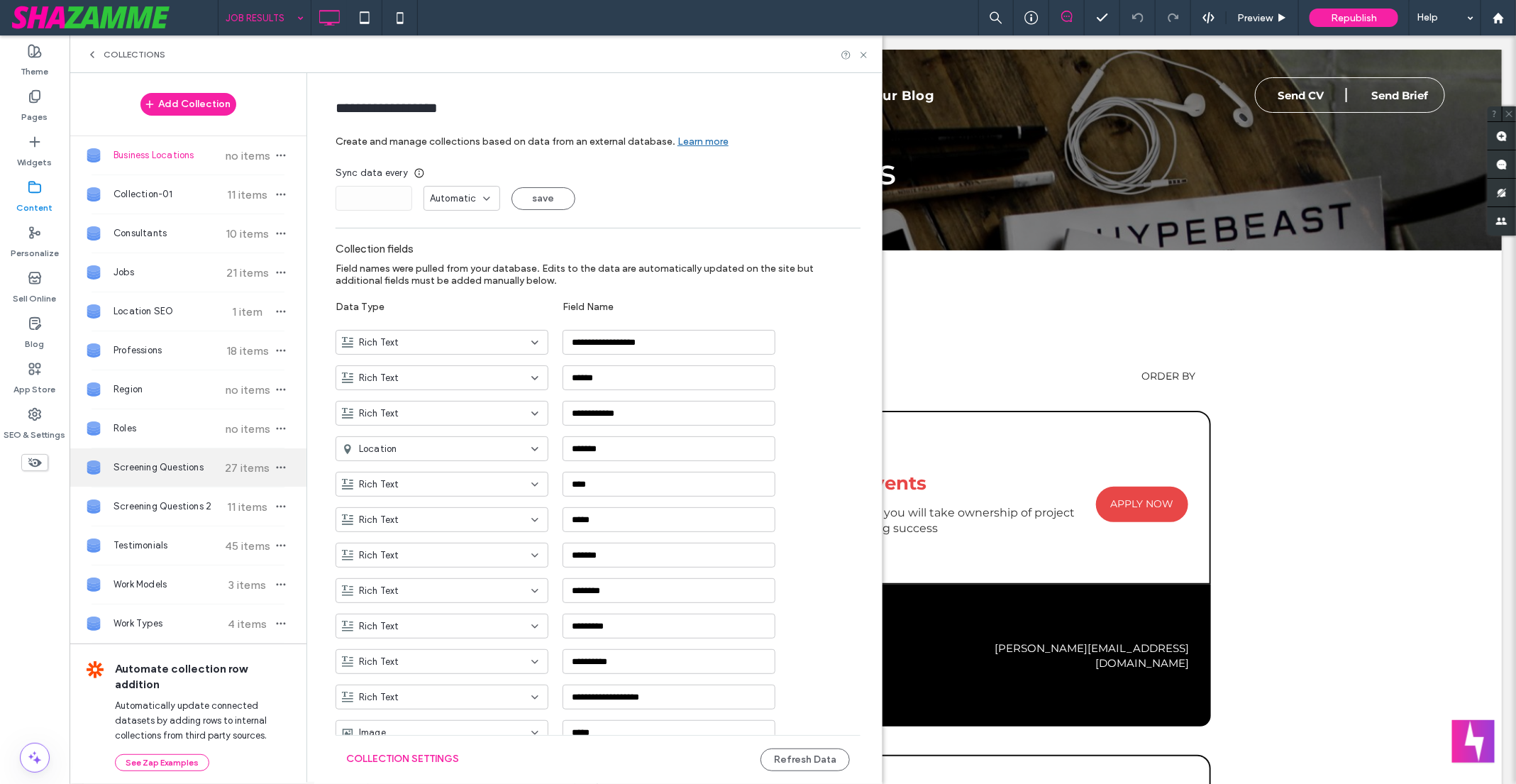
click at [185, 466] on span "Screening Questions" at bounding box center [165, 467] width 106 height 14
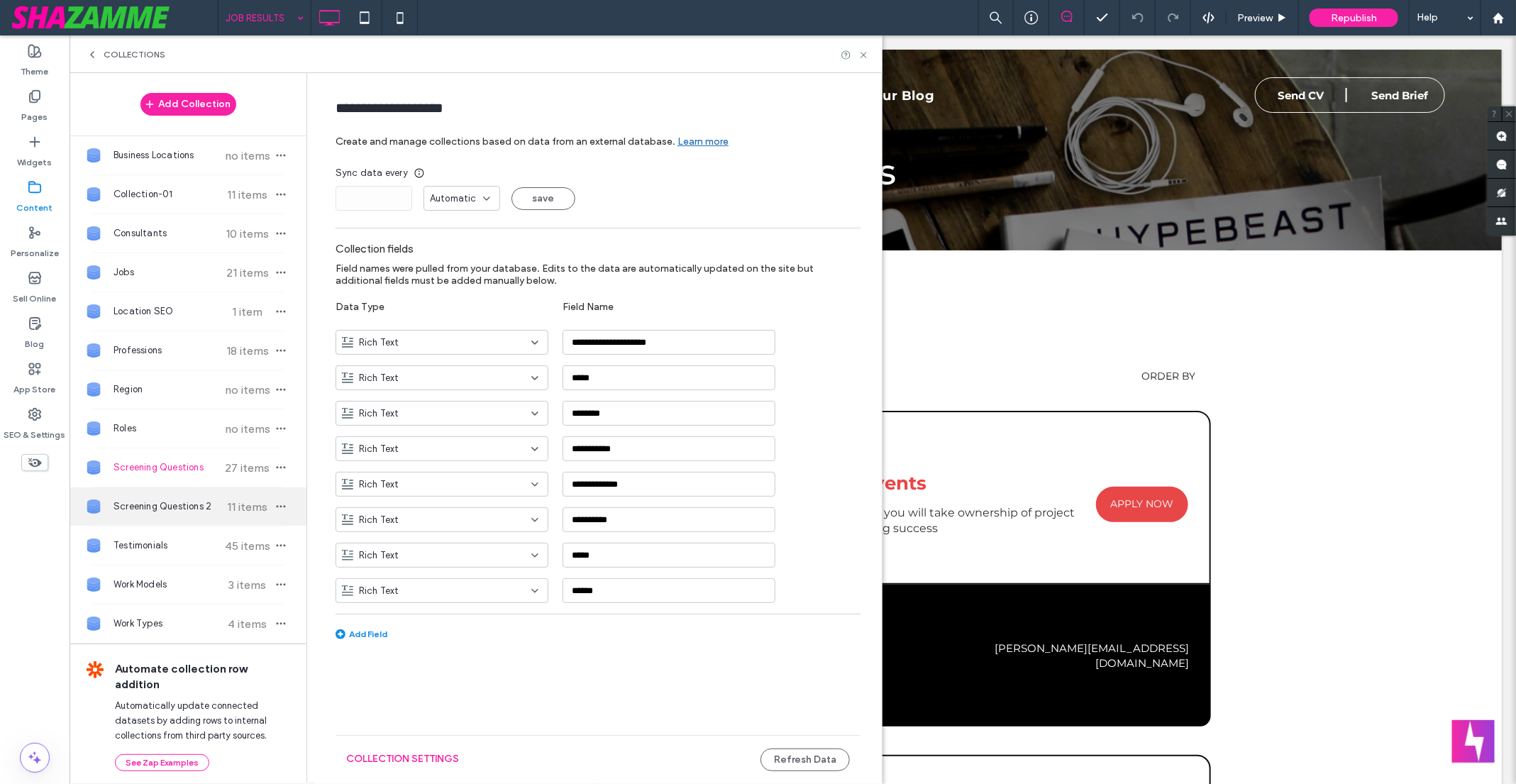
click at [189, 499] on span "Screening Questions 2" at bounding box center [165, 506] width 106 height 14
type input "**********"
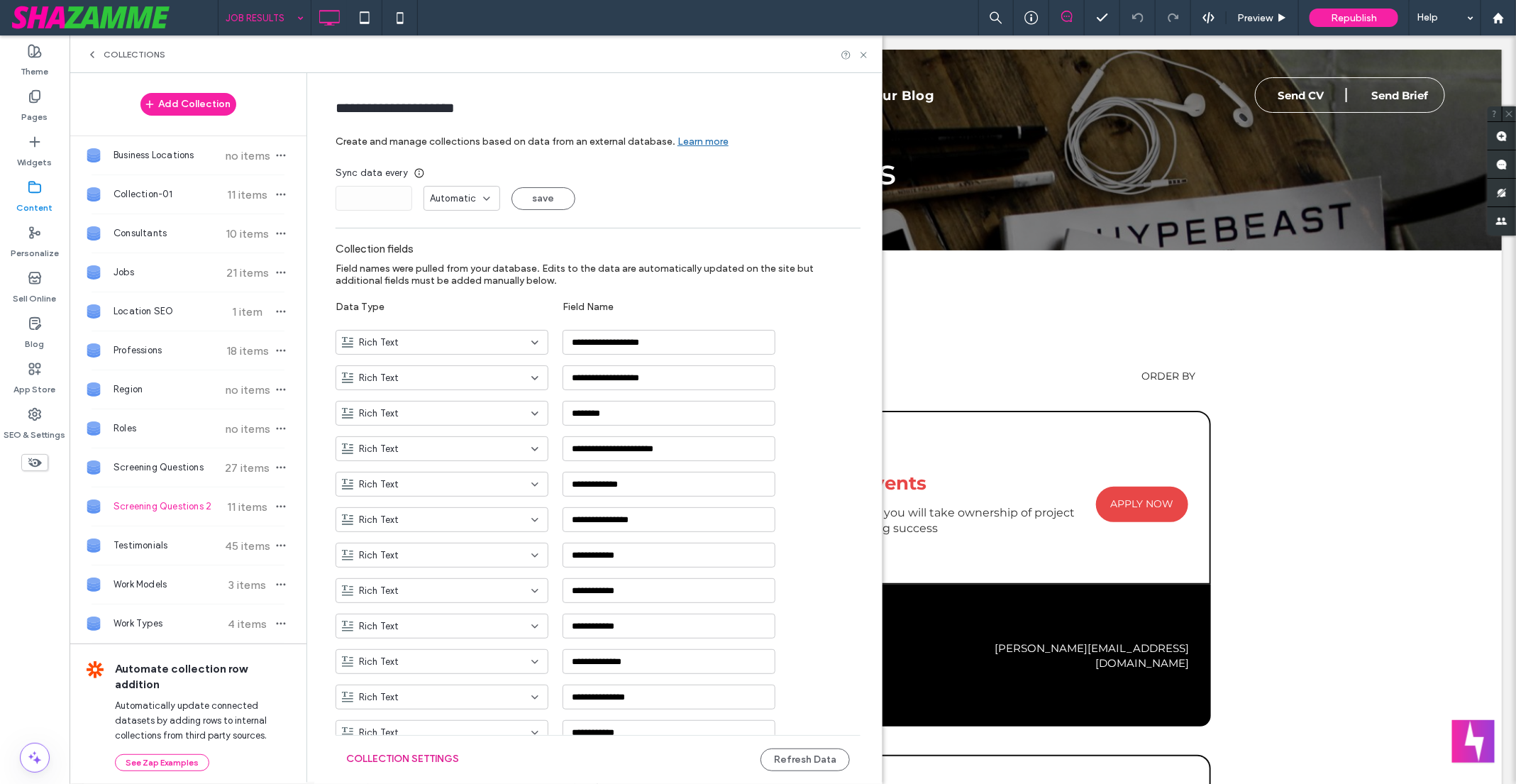
click at [379, 752] on button "Collection Settings" at bounding box center [402, 759] width 113 height 22
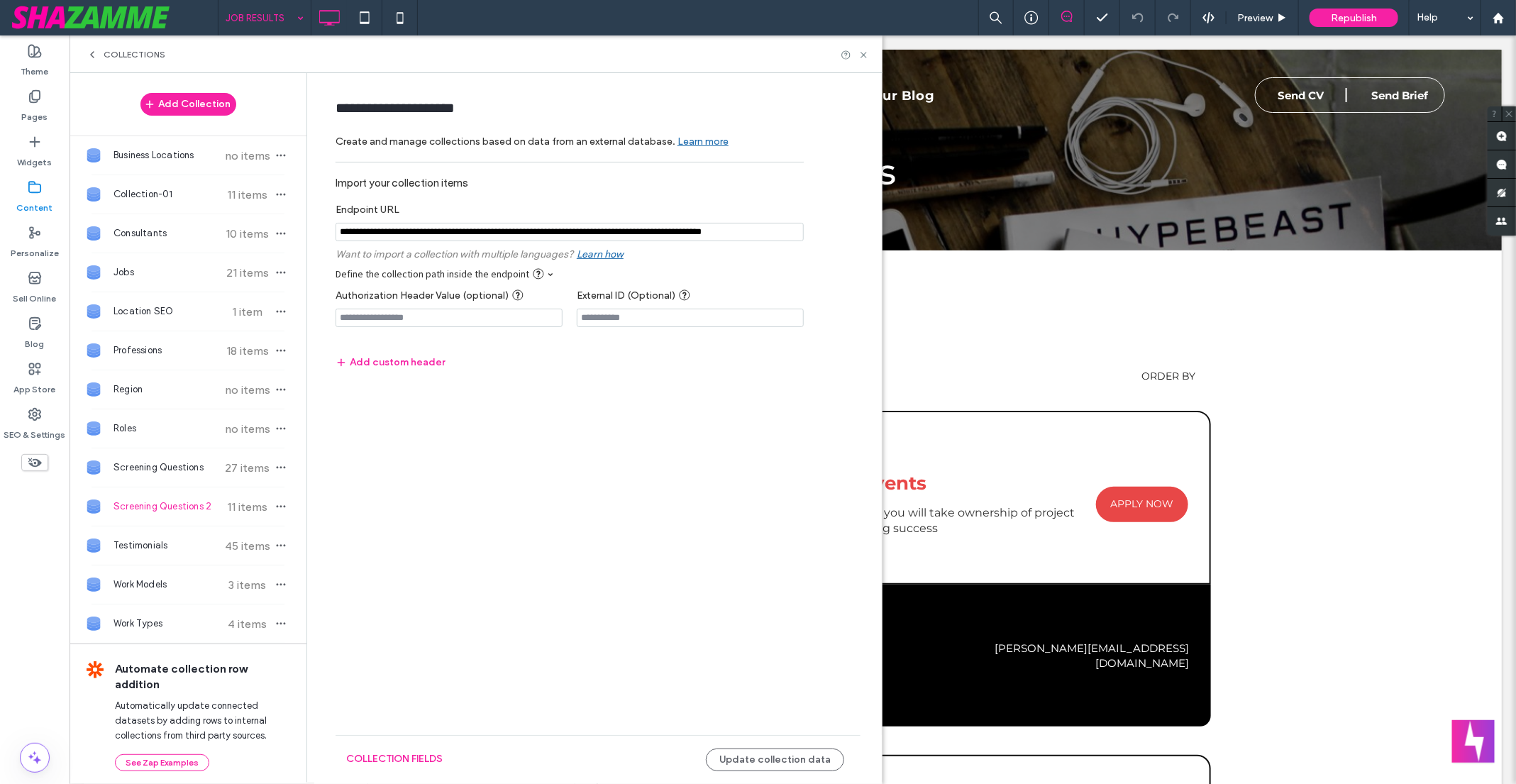
click at [729, 228] on input "notEmpty" at bounding box center [569, 232] width 468 height 19
click at [193, 461] on span "Screening Questions" at bounding box center [165, 467] width 106 height 14
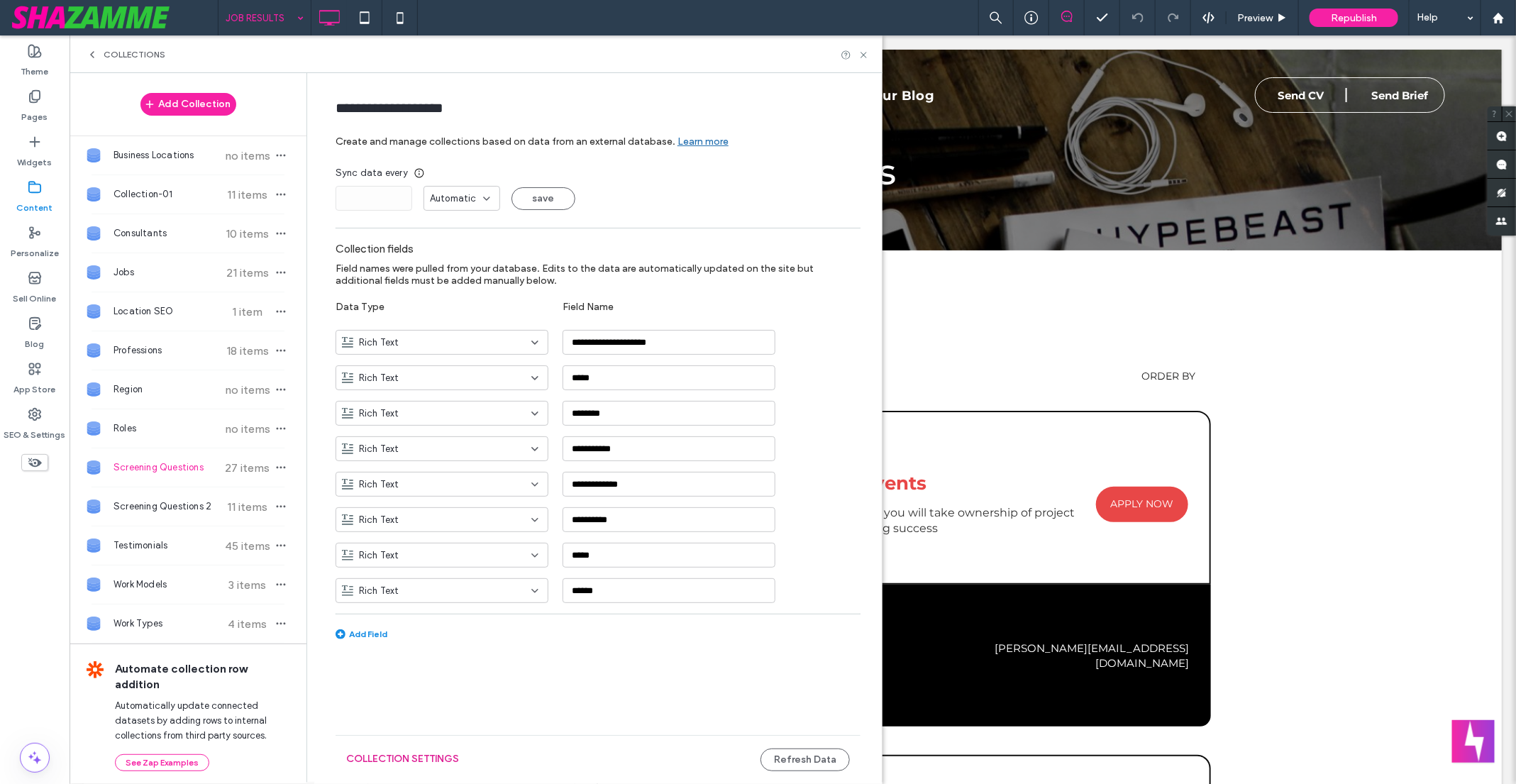
click at [402, 763] on button "Collection Settings" at bounding box center [402, 759] width 113 height 22
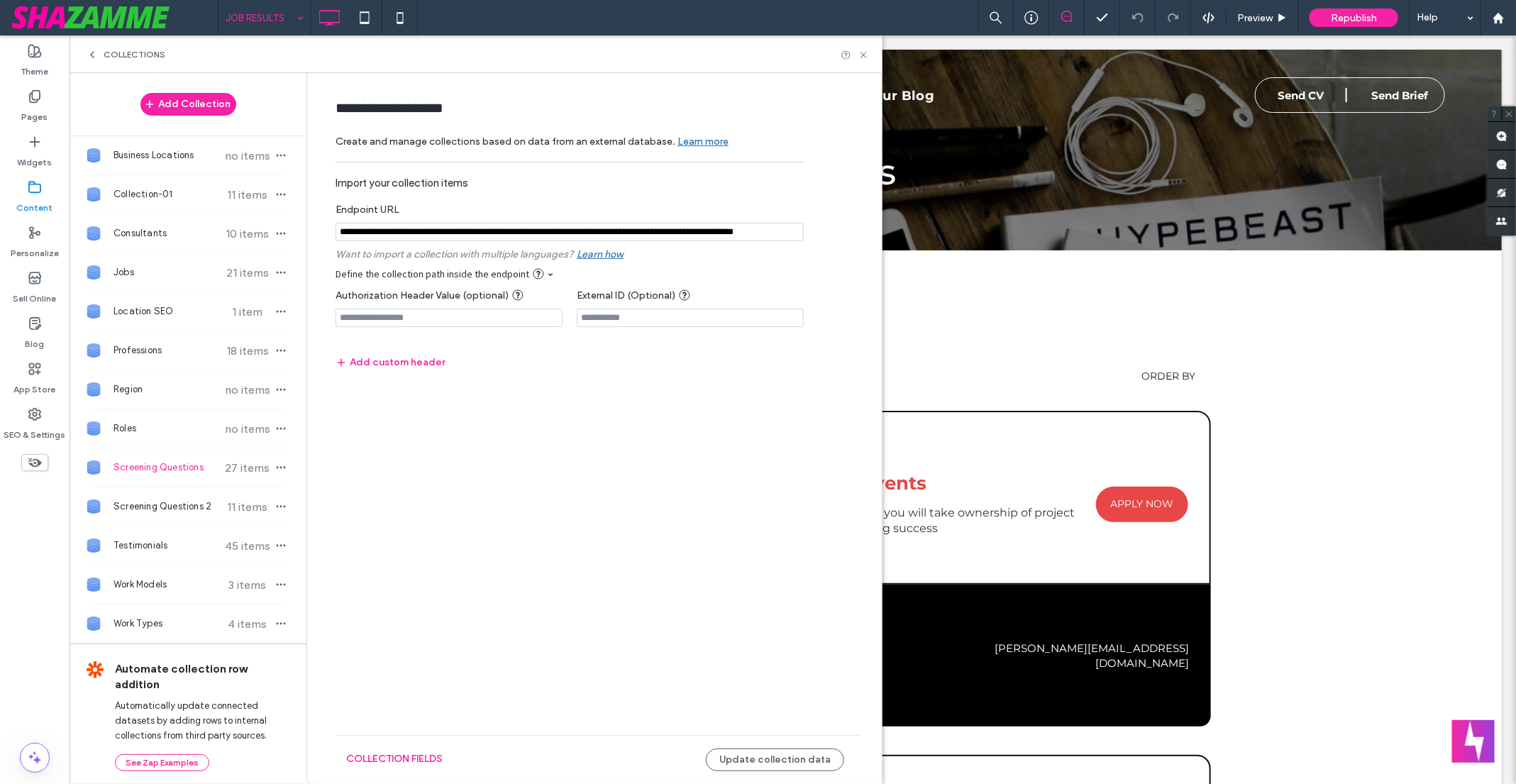
click at [631, 232] on input "notEmpty" at bounding box center [569, 232] width 468 height 19
click at [246, 466] on span "27 items" at bounding box center [247, 467] width 50 height 13
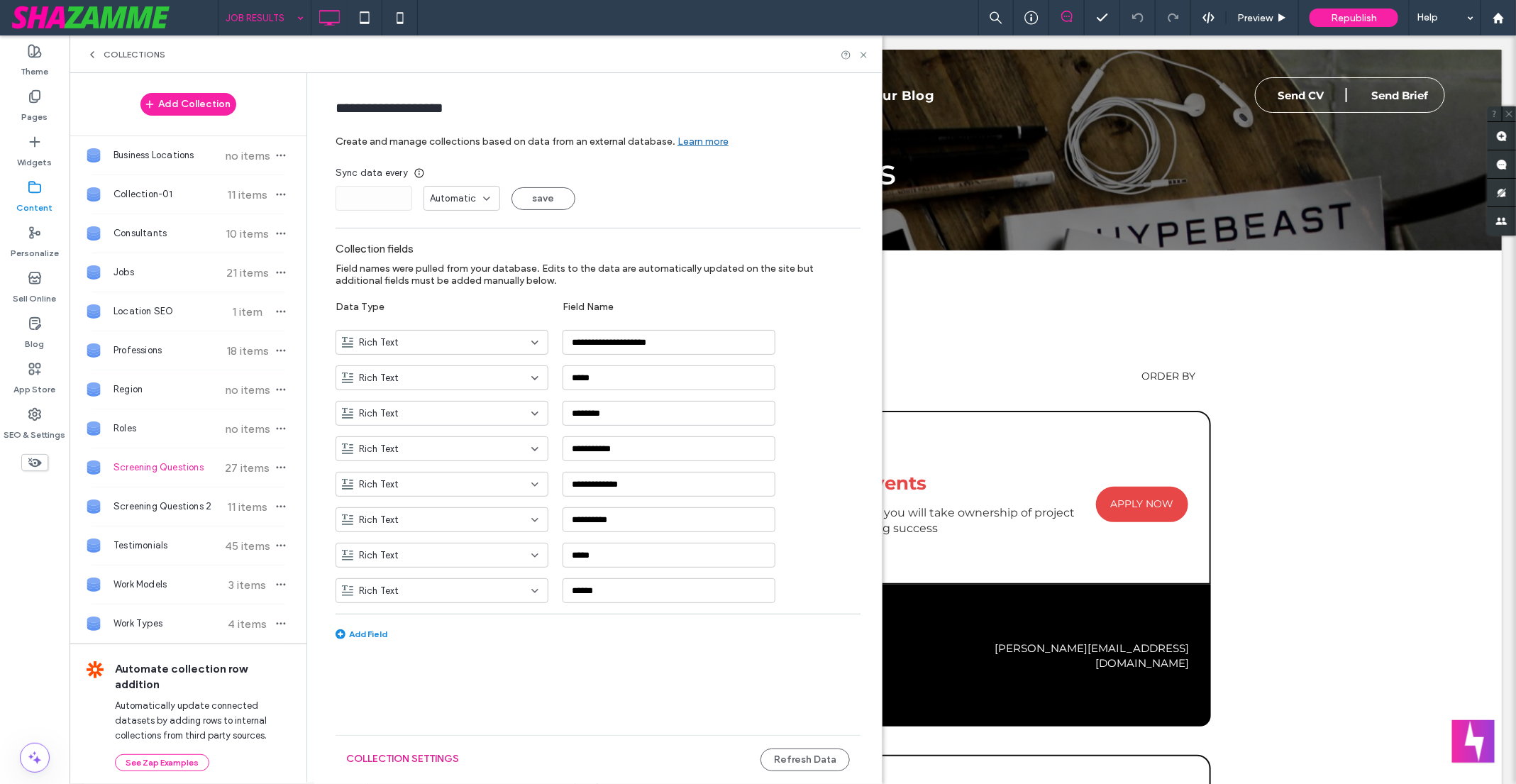
click at [394, 754] on button "Collection Settings" at bounding box center [402, 759] width 113 height 22
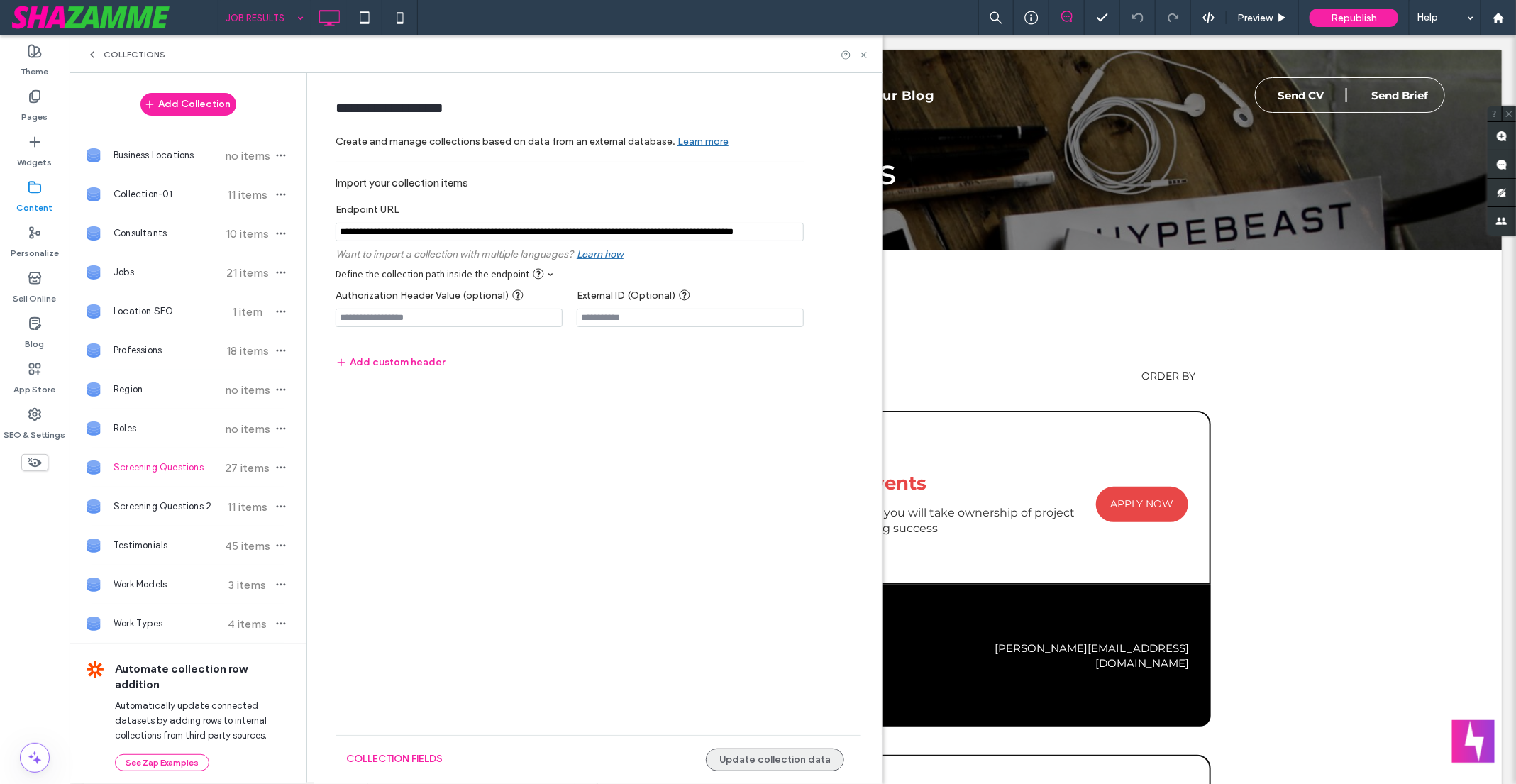
click at [764, 766] on button "Update collection data" at bounding box center [775, 760] width 138 height 22
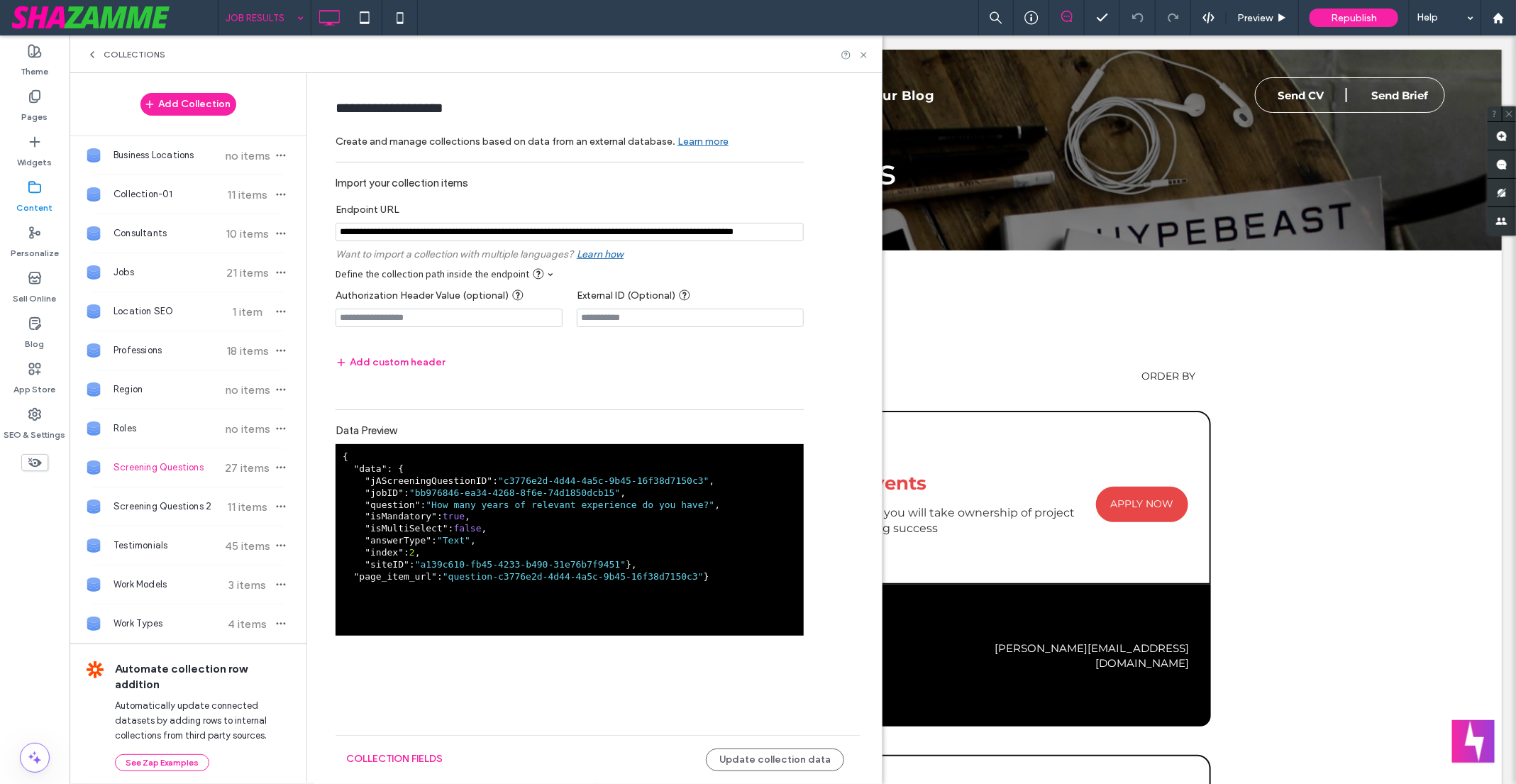
click at [40, 190] on use at bounding box center [35, 186] width 11 height 10
click at [32, 114] on label "Pages" at bounding box center [36, 113] width 26 height 20
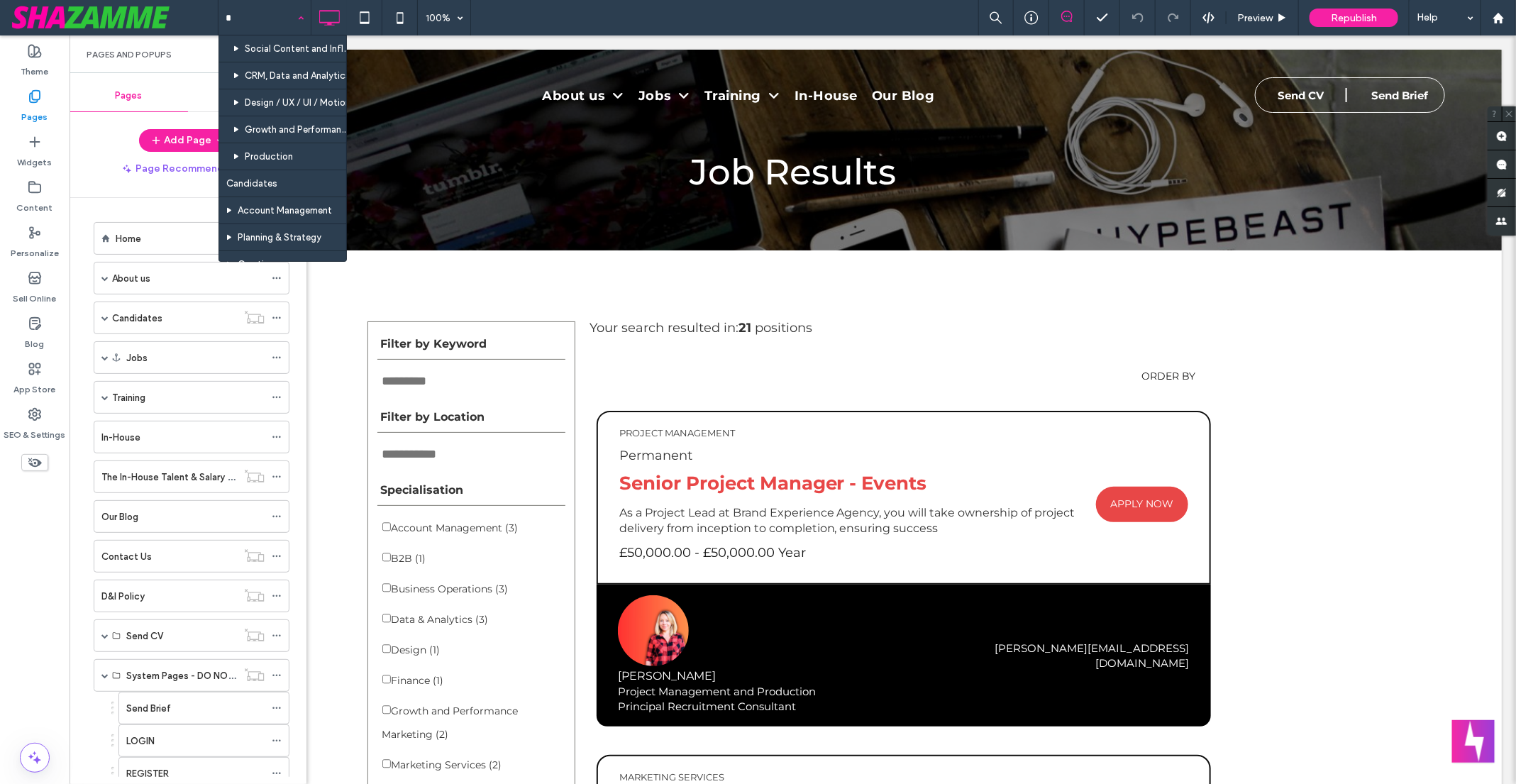
type input "**"
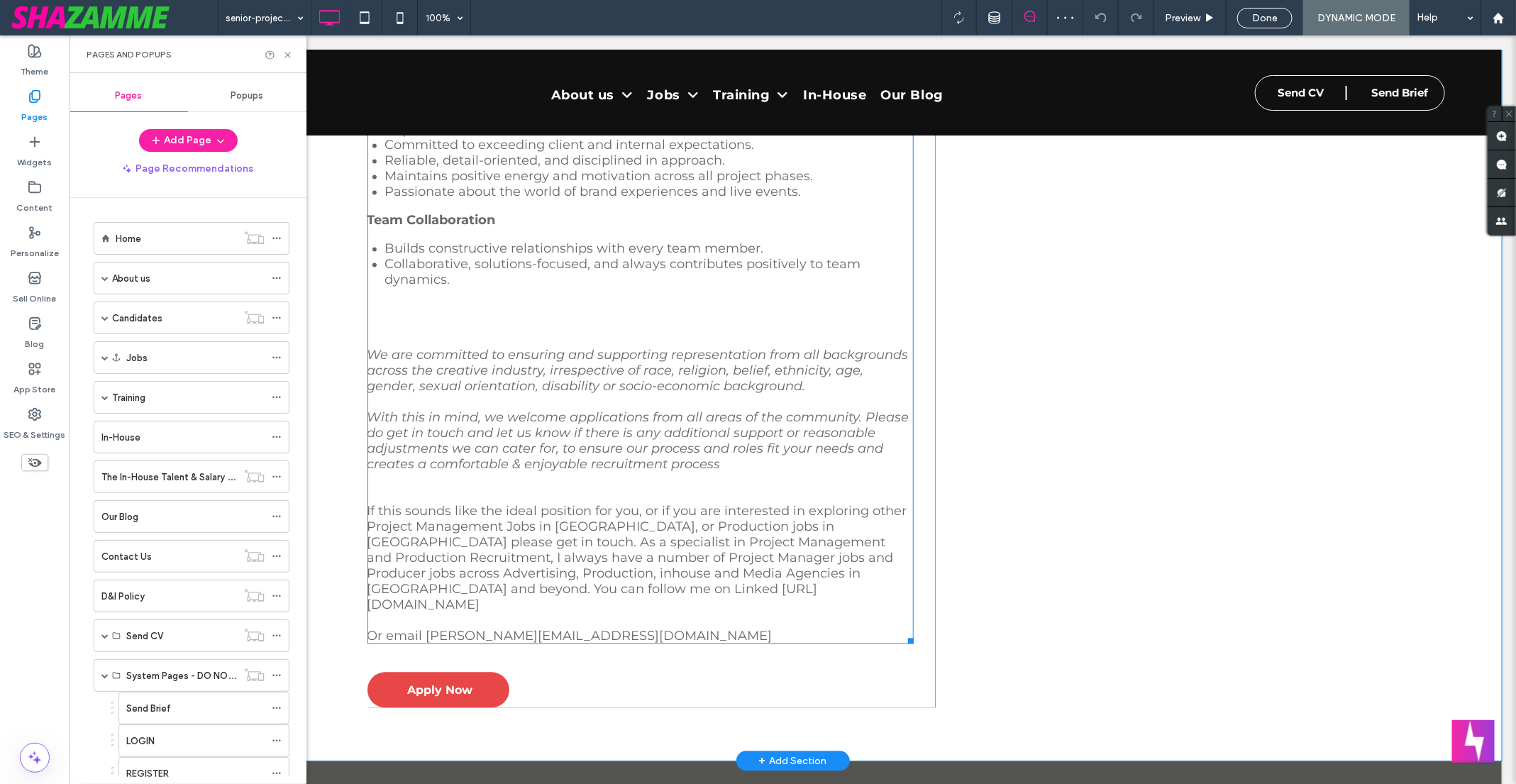
scroll to position [1418, 0]
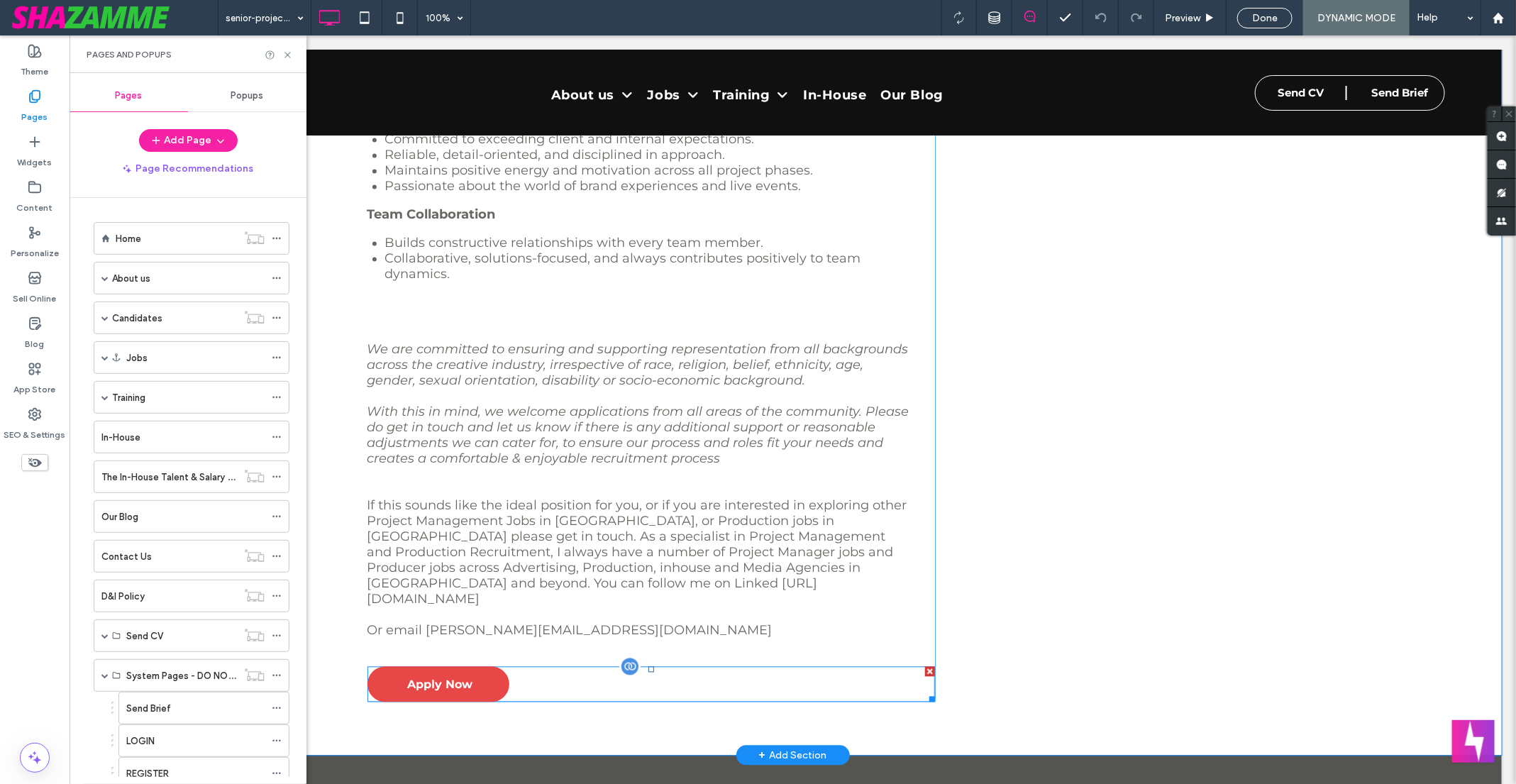
click at [464, 666] on span at bounding box center [650, 684] width 567 height 36
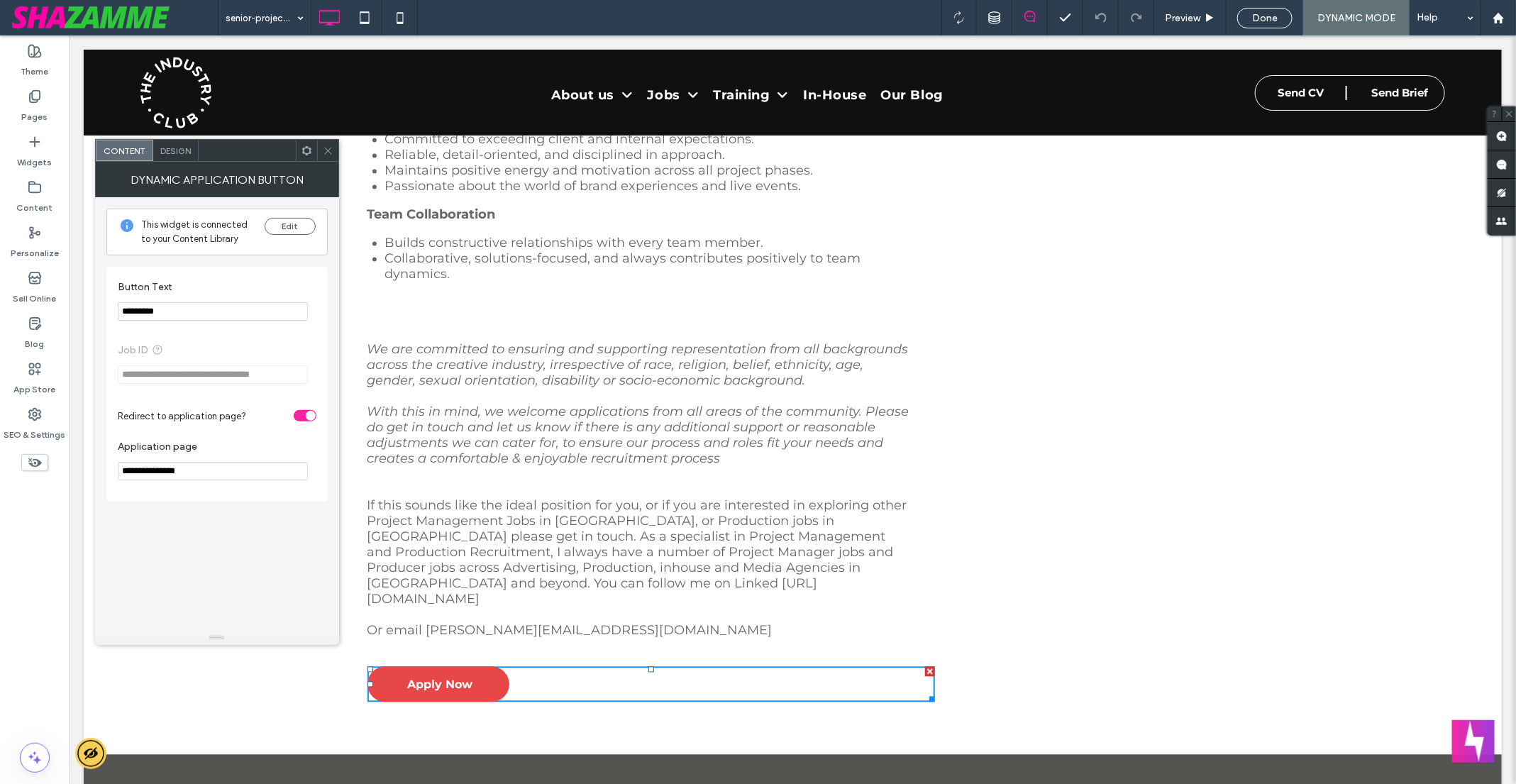
click at [326, 149] on use at bounding box center [328, 150] width 7 height 7
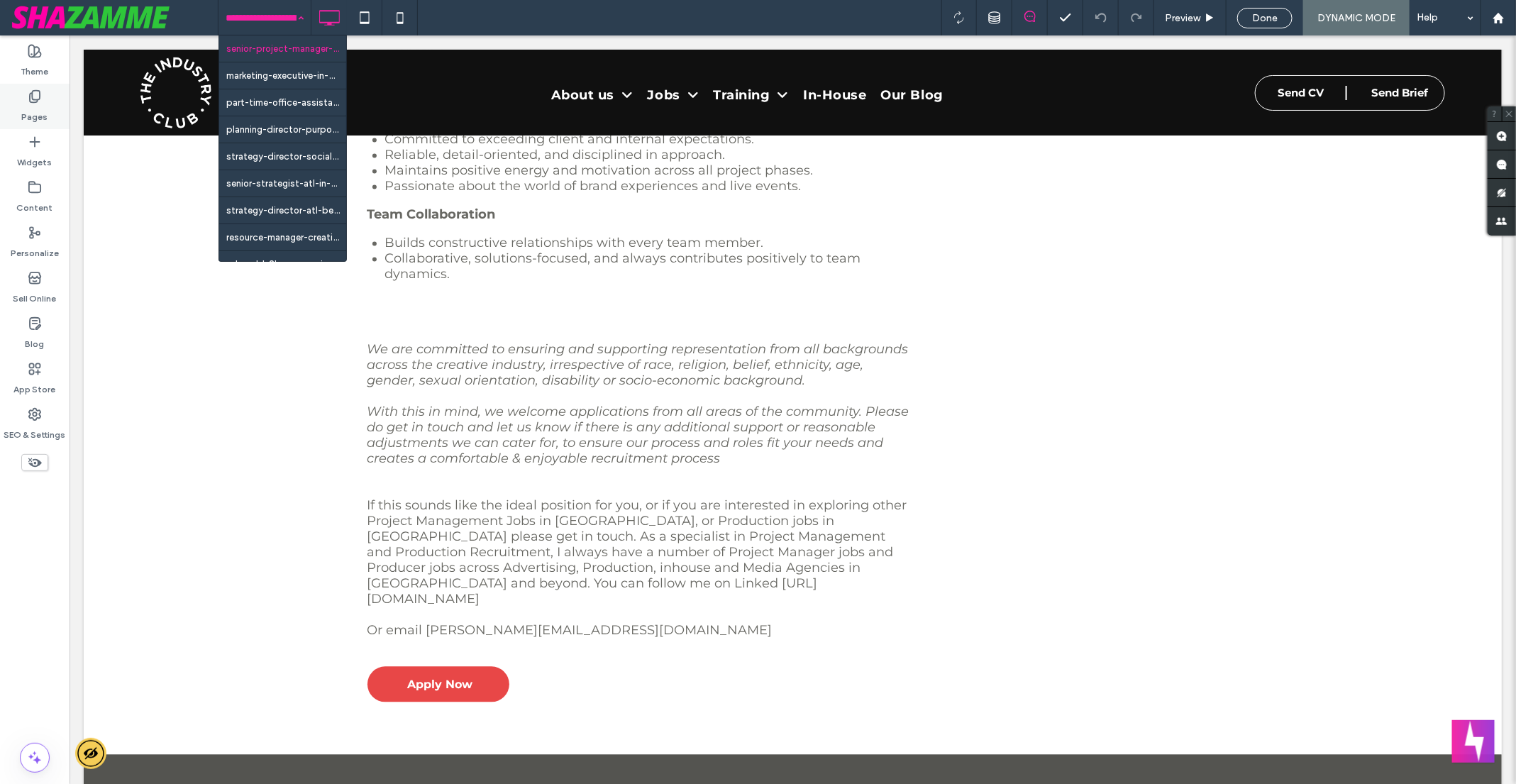
click at [37, 106] on label "Pages" at bounding box center [36, 113] width 26 height 20
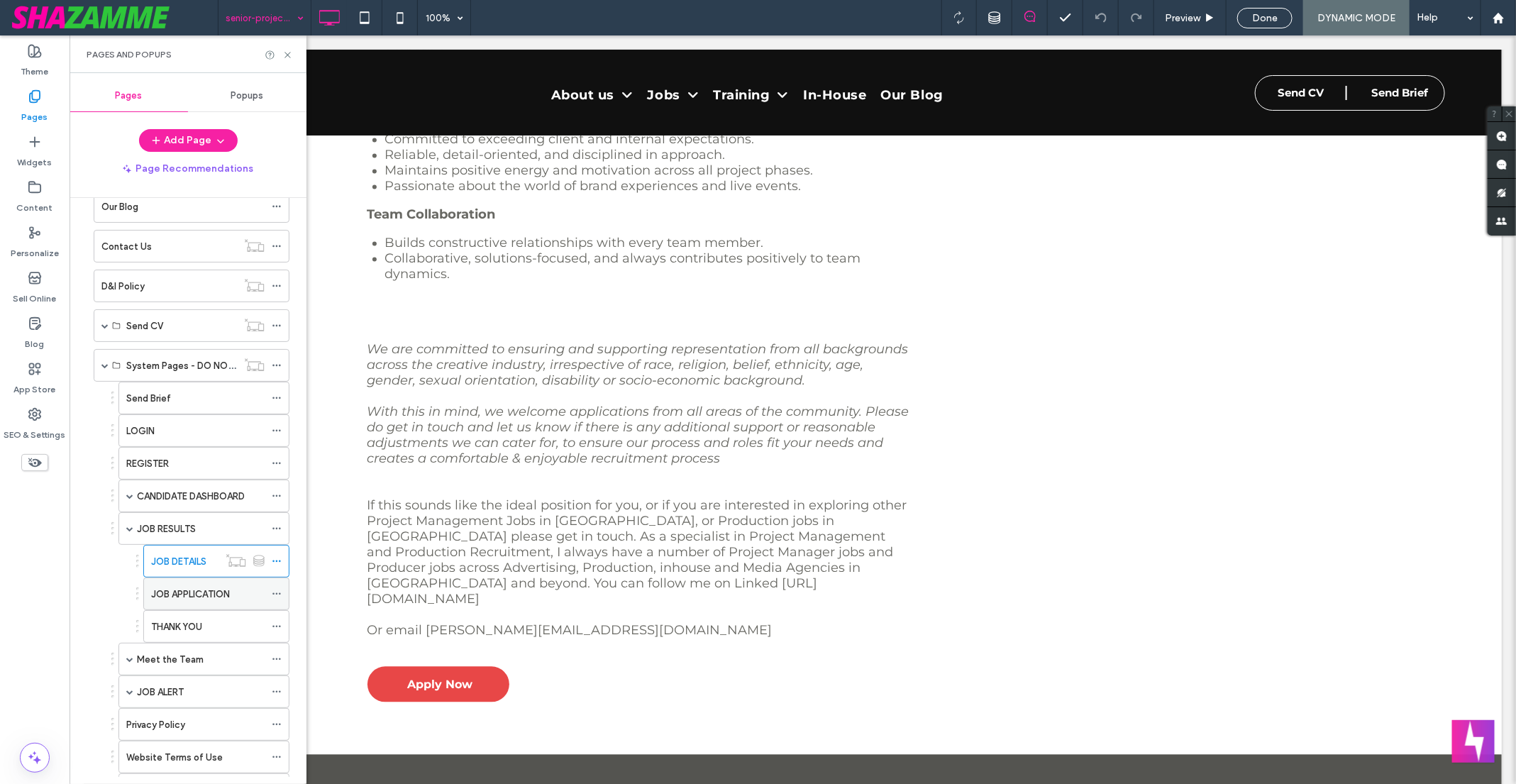
scroll to position [317, 0]
click at [213, 575] on label "JOB APPLICATION" at bounding box center [191, 587] width 79 height 25
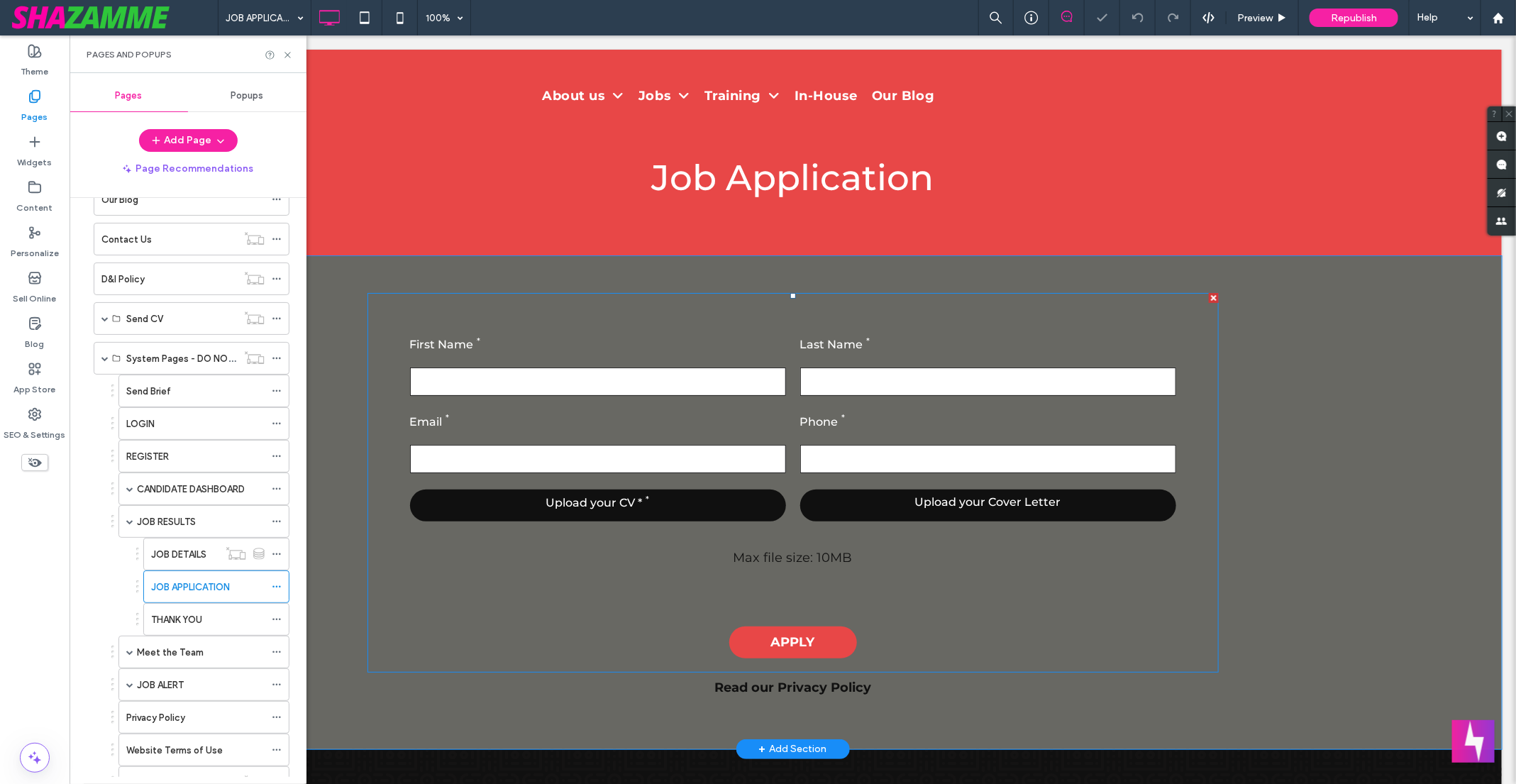
click at [675, 563] on div "Copy This Configuration Paste Configuration First Name Last Name Email Phone Up…" at bounding box center [792, 482] width 851 height 379
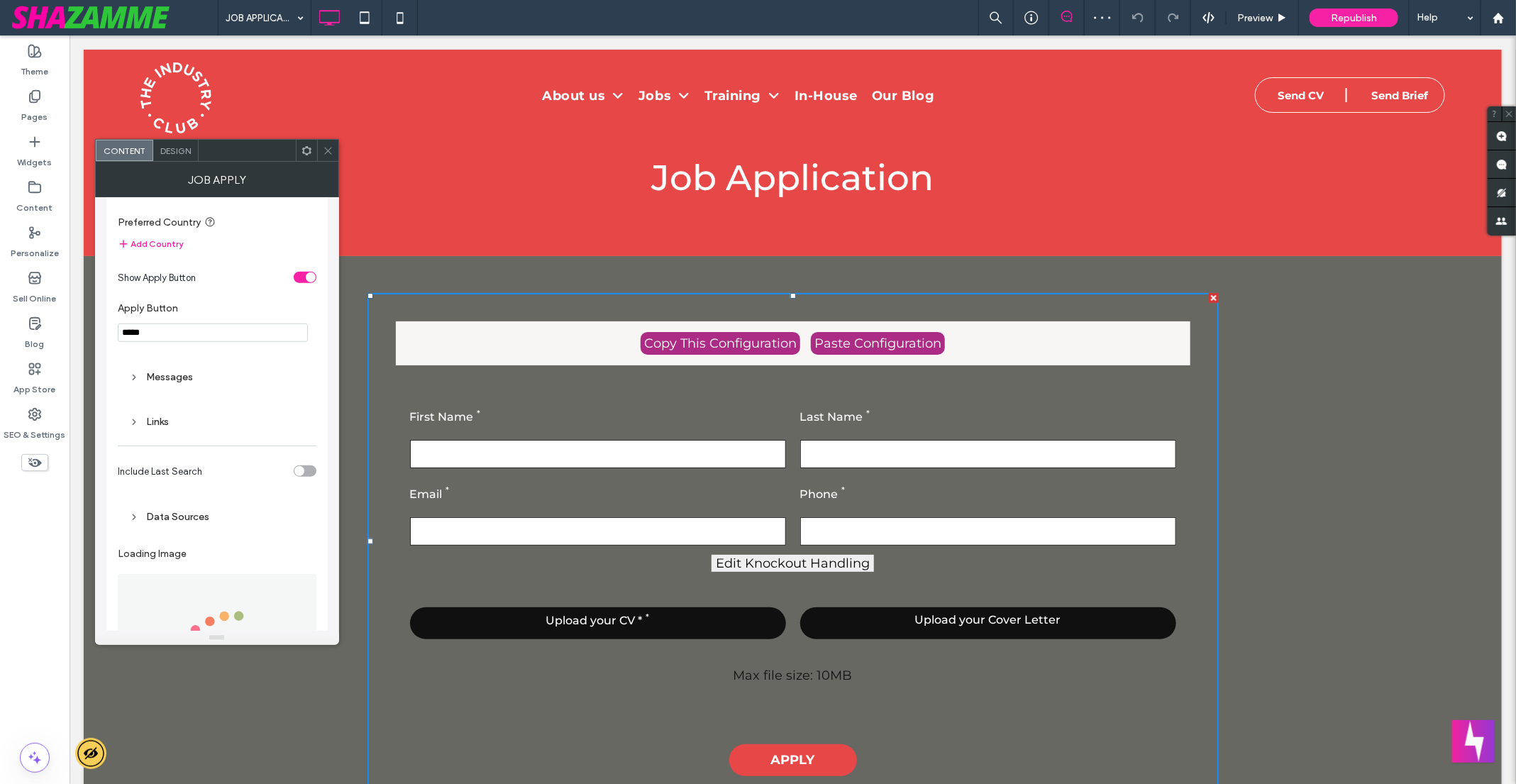
scroll to position [834, 0]
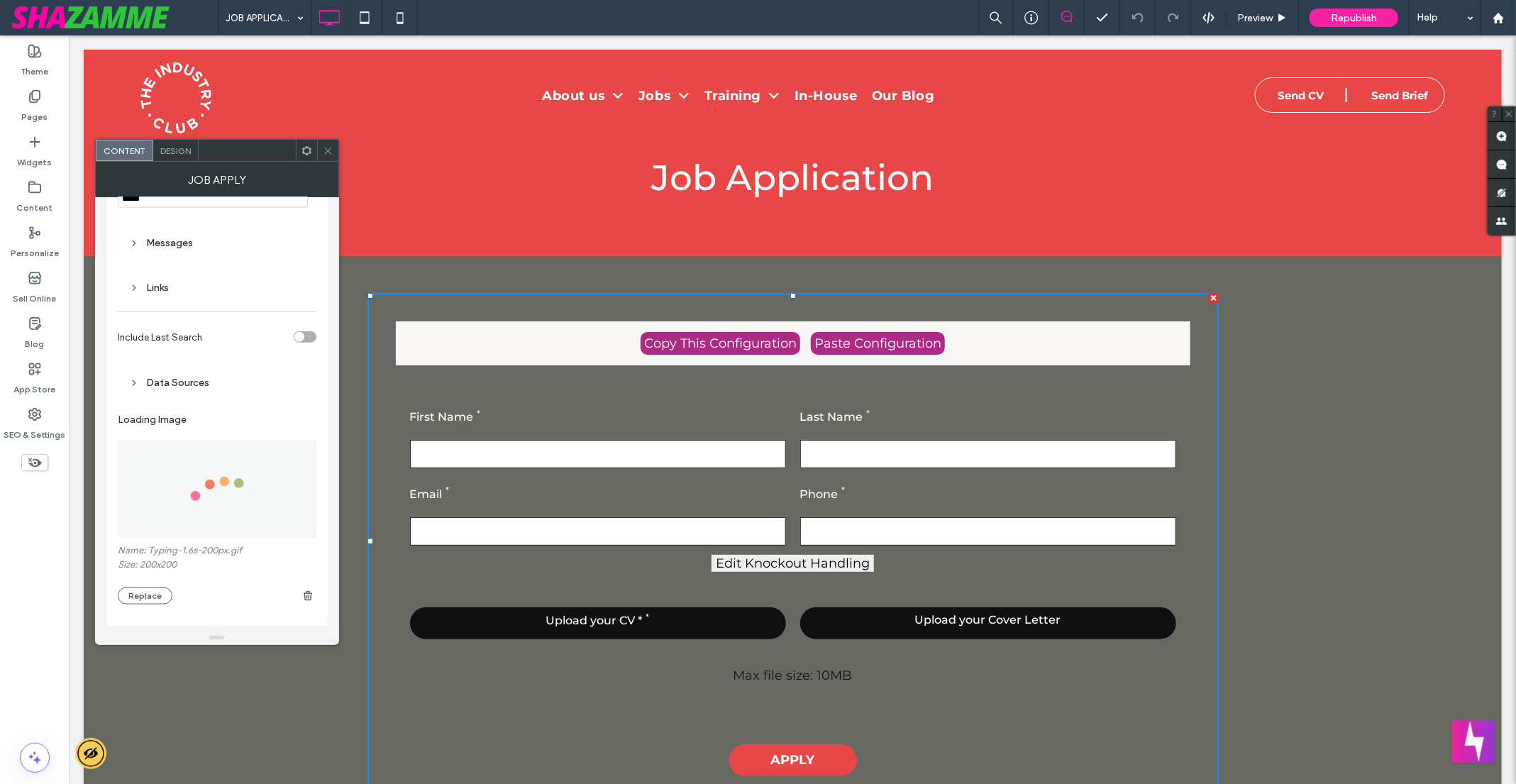
click at [198, 378] on div "Data Sources" at bounding box center [217, 382] width 176 height 12
click at [245, 480] on input "**********" at bounding box center [217, 484] width 176 height 19
click at [43, 207] on label "Content" at bounding box center [35, 204] width 36 height 20
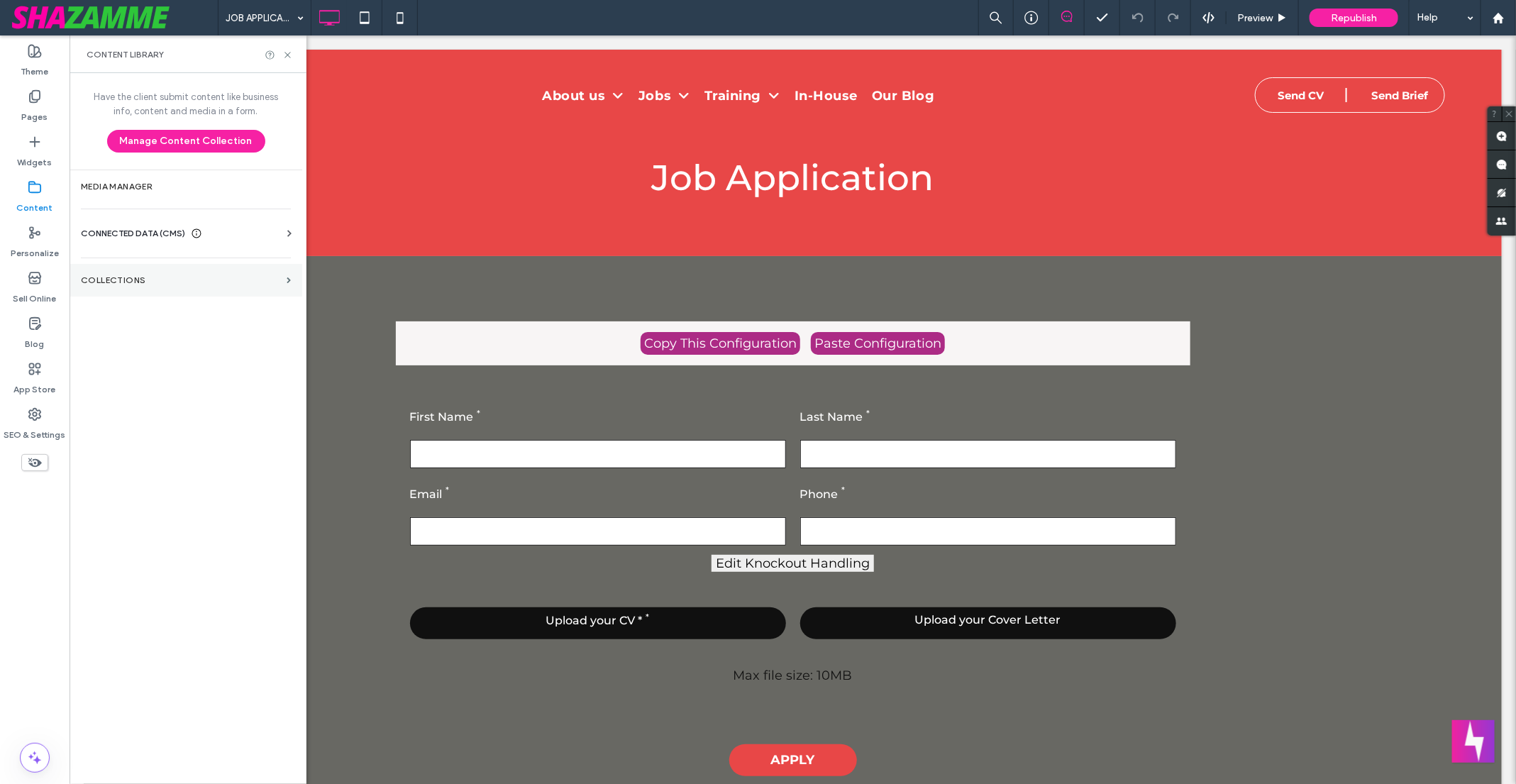
click at [170, 275] on label "Collections" at bounding box center [181, 279] width 200 height 10
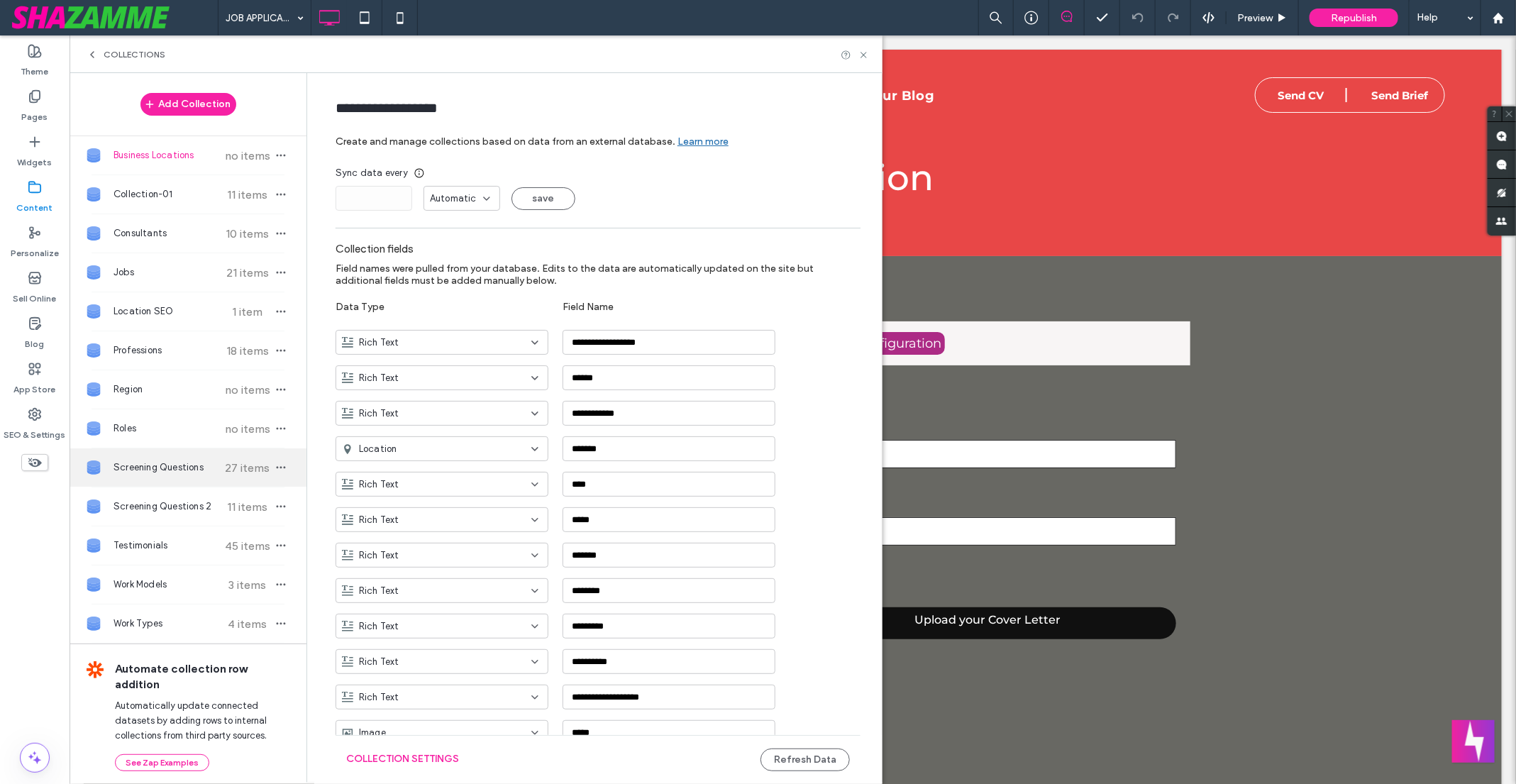
click at [193, 466] on span "Screening Questions" at bounding box center [165, 467] width 106 height 14
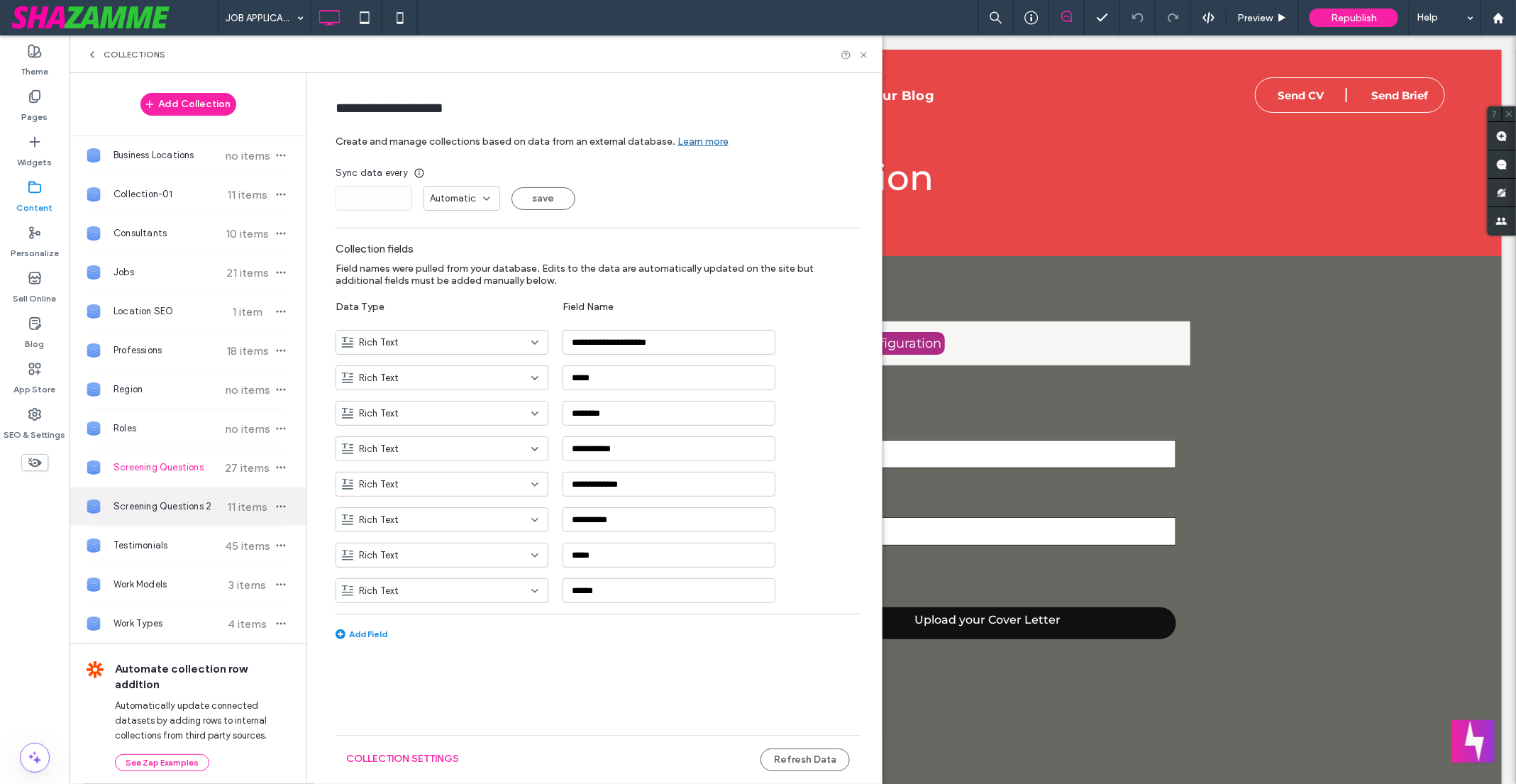
click at [181, 503] on span "Screening Questions 2" at bounding box center [165, 506] width 106 height 14
type input "**********"
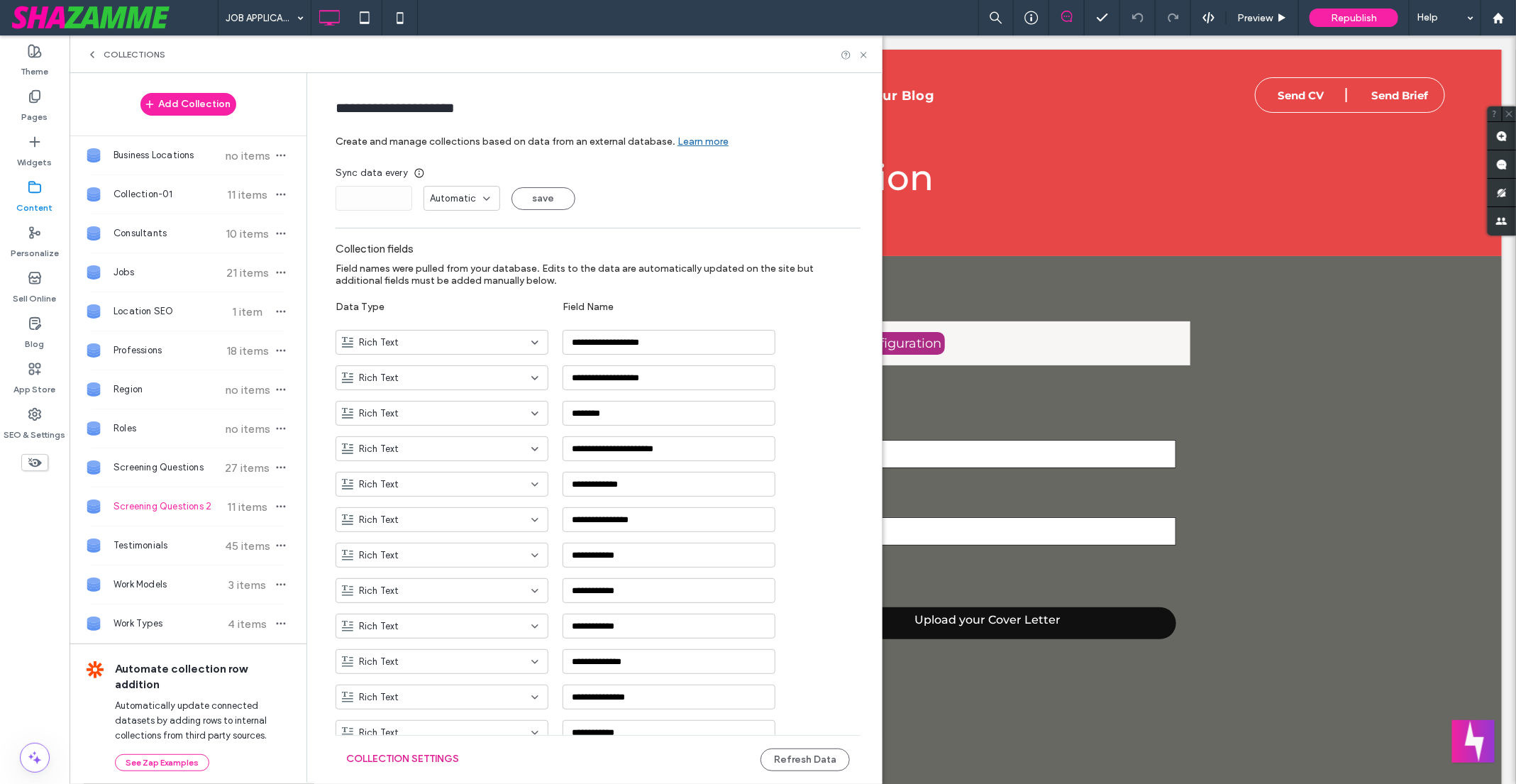
click at [432, 754] on button "Collection Settings" at bounding box center [402, 759] width 113 height 22
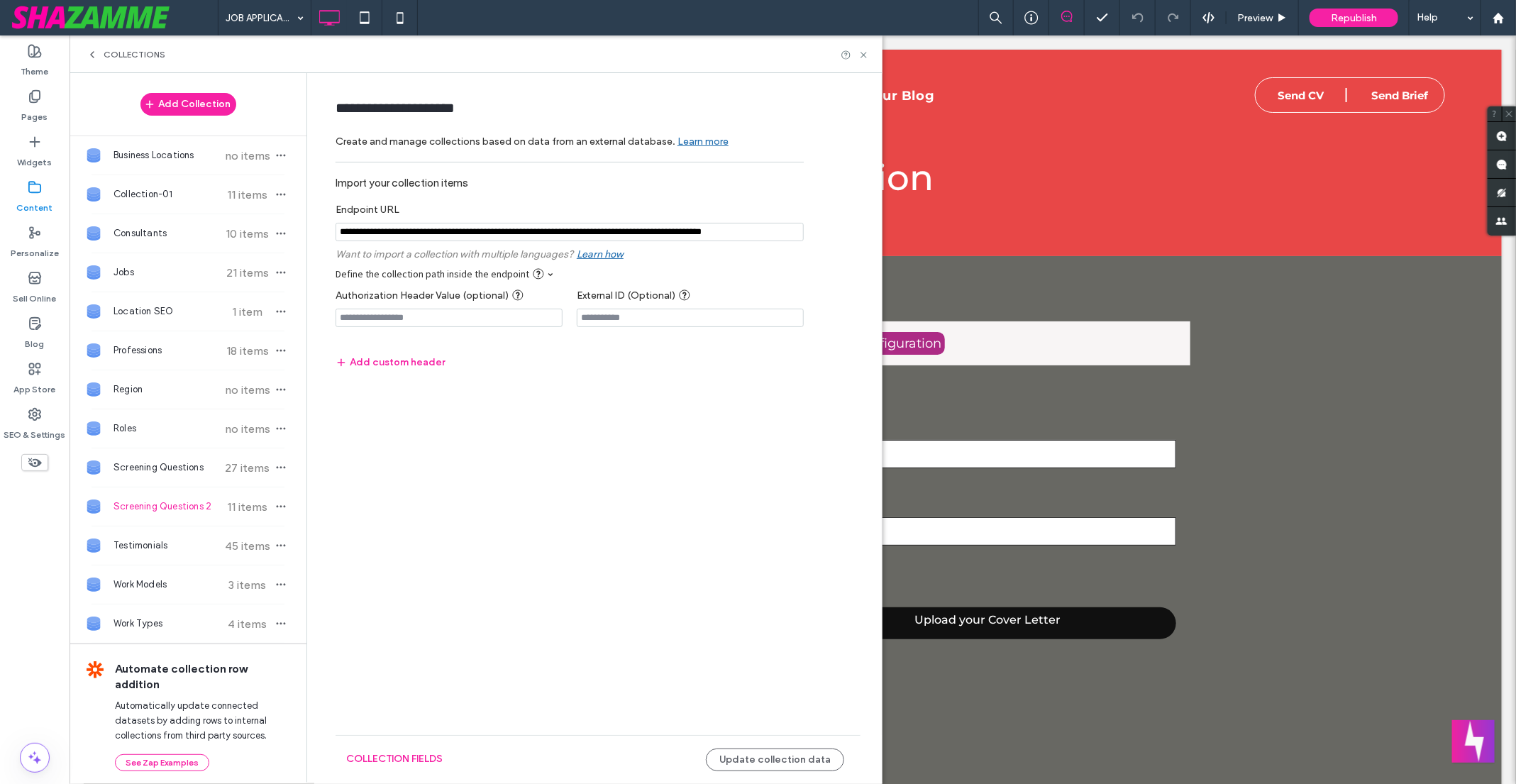
click at [705, 242] on div at bounding box center [569, 232] width 468 height 33
click at [705, 235] on input "notEmpty" at bounding box center [569, 232] width 468 height 19
click at [161, 469] on span "Screening Questions" at bounding box center [165, 467] width 106 height 14
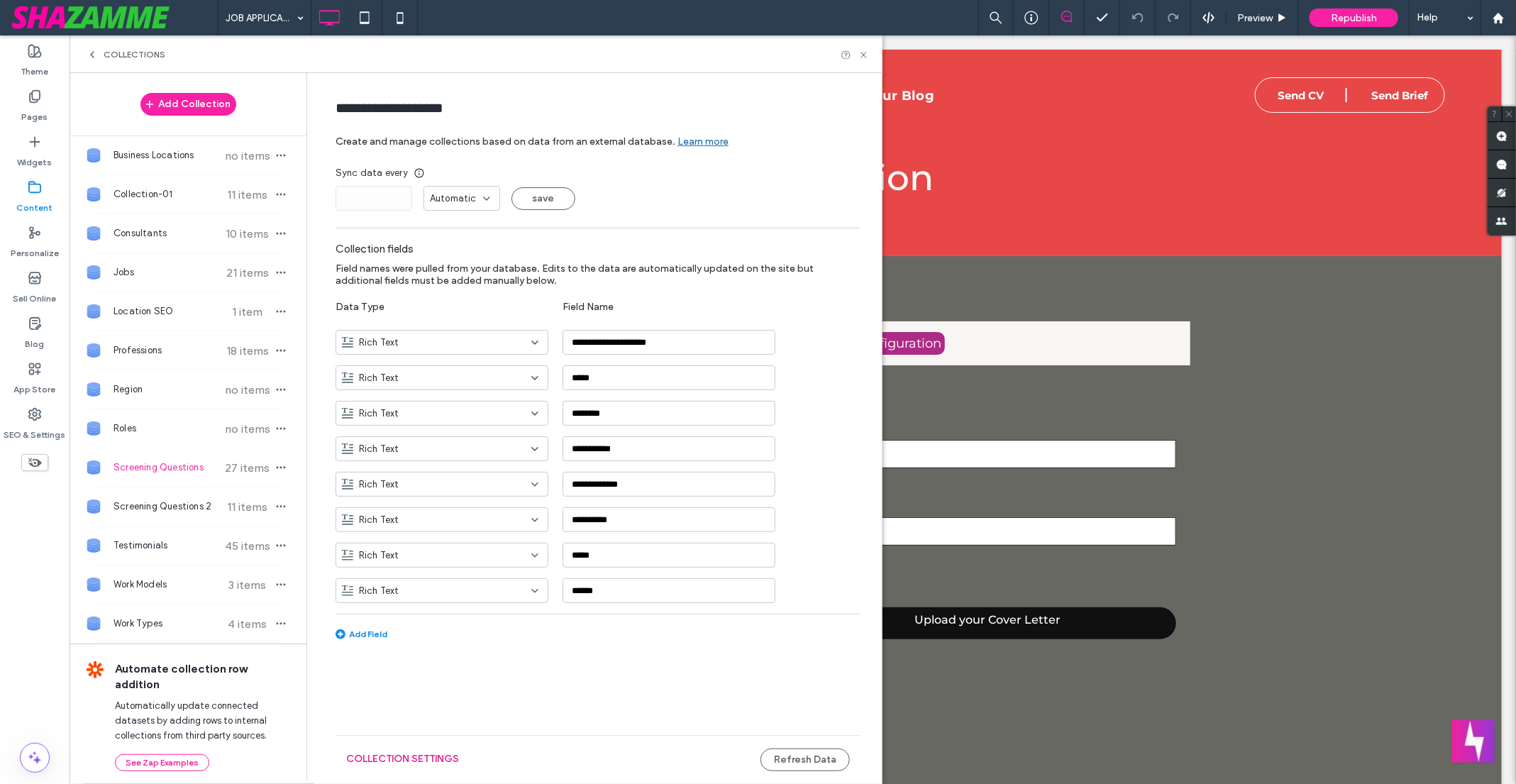
click at [424, 757] on button "Collection Settings" at bounding box center [402, 759] width 113 height 22
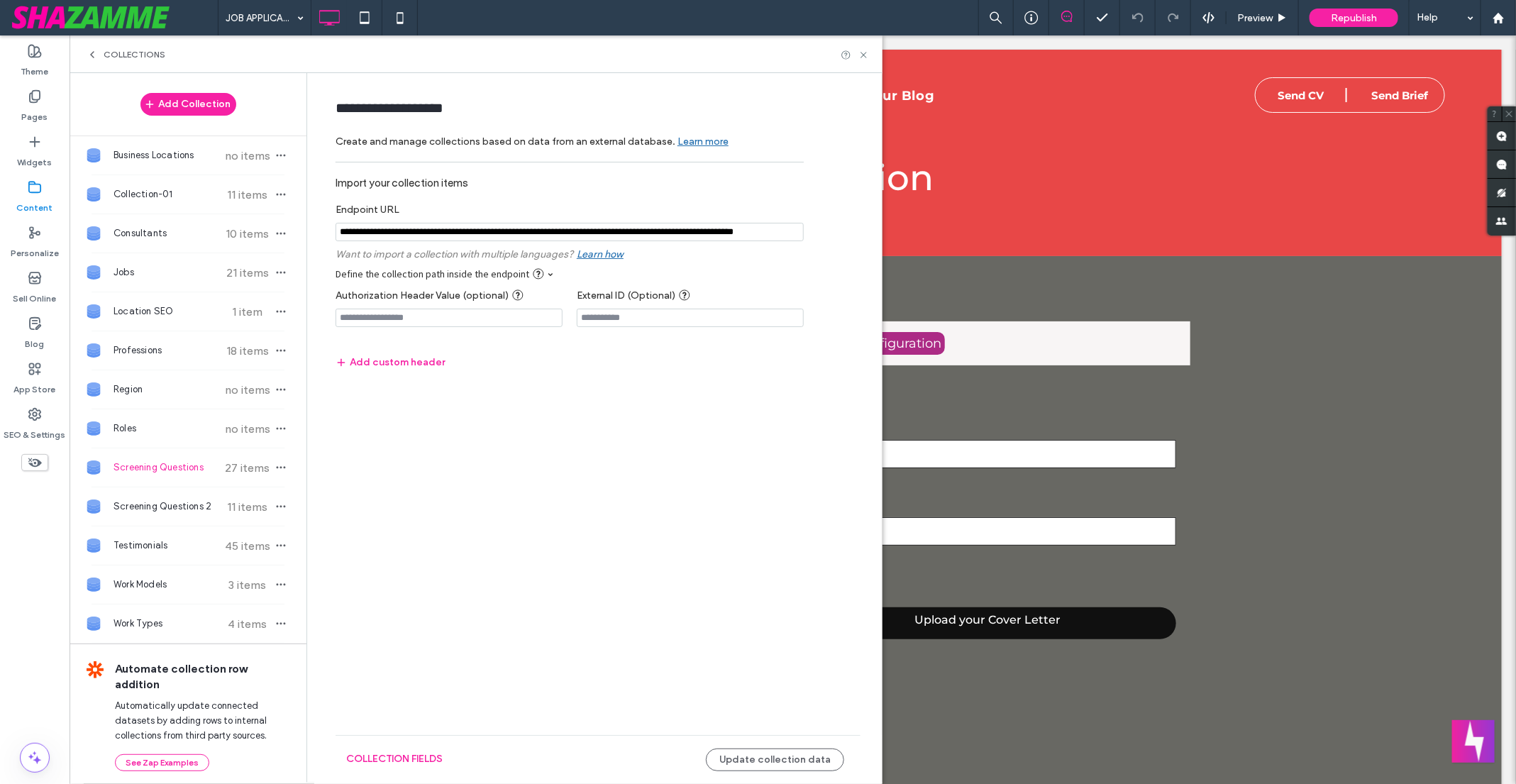
click at [702, 234] on input "notEmpty" at bounding box center [569, 232] width 468 height 19
click at [858, 50] on icon at bounding box center [863, 54] width 10 height 10
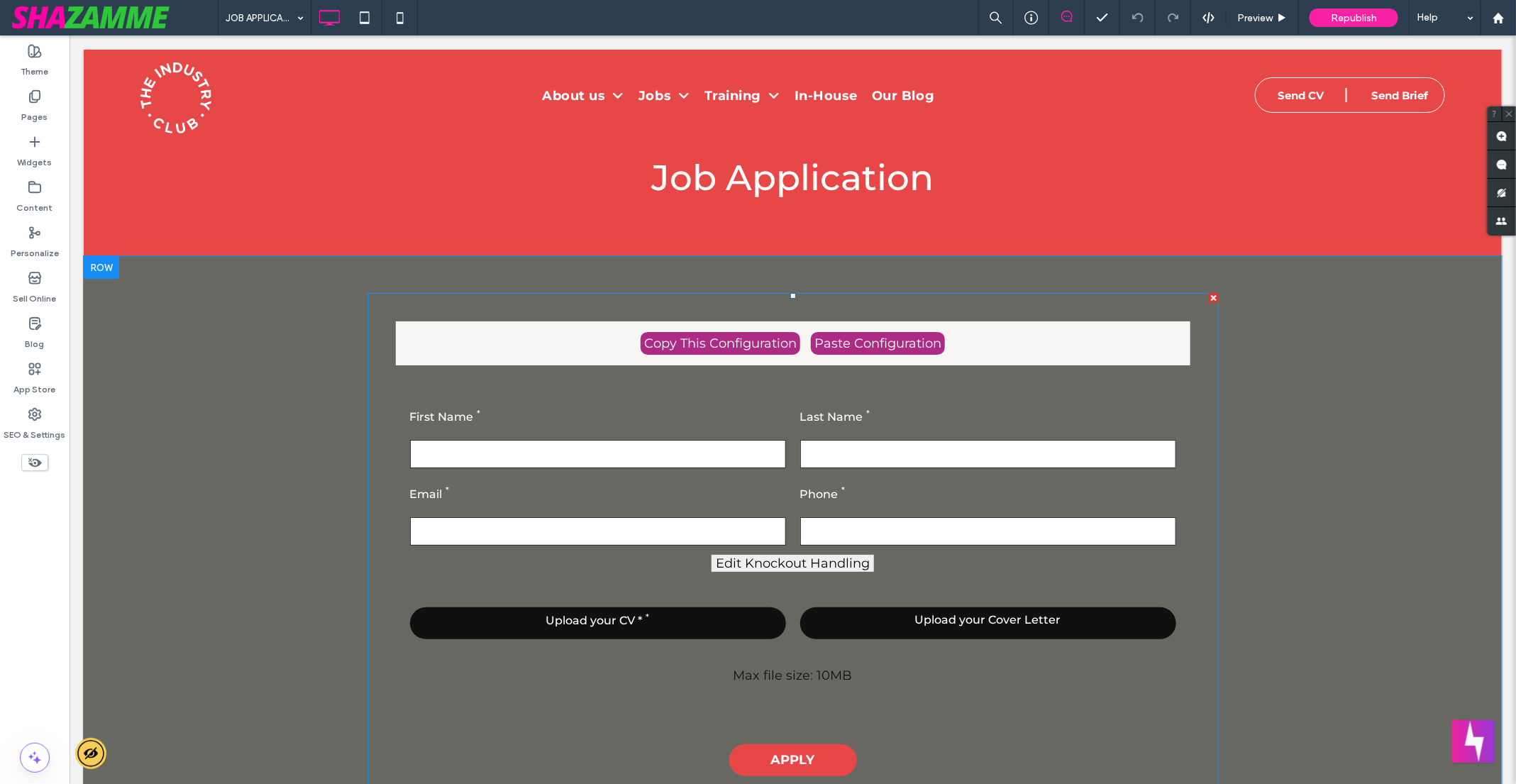
click at [483, 429] on span at bounding box center [792, 541] width 851 height 497
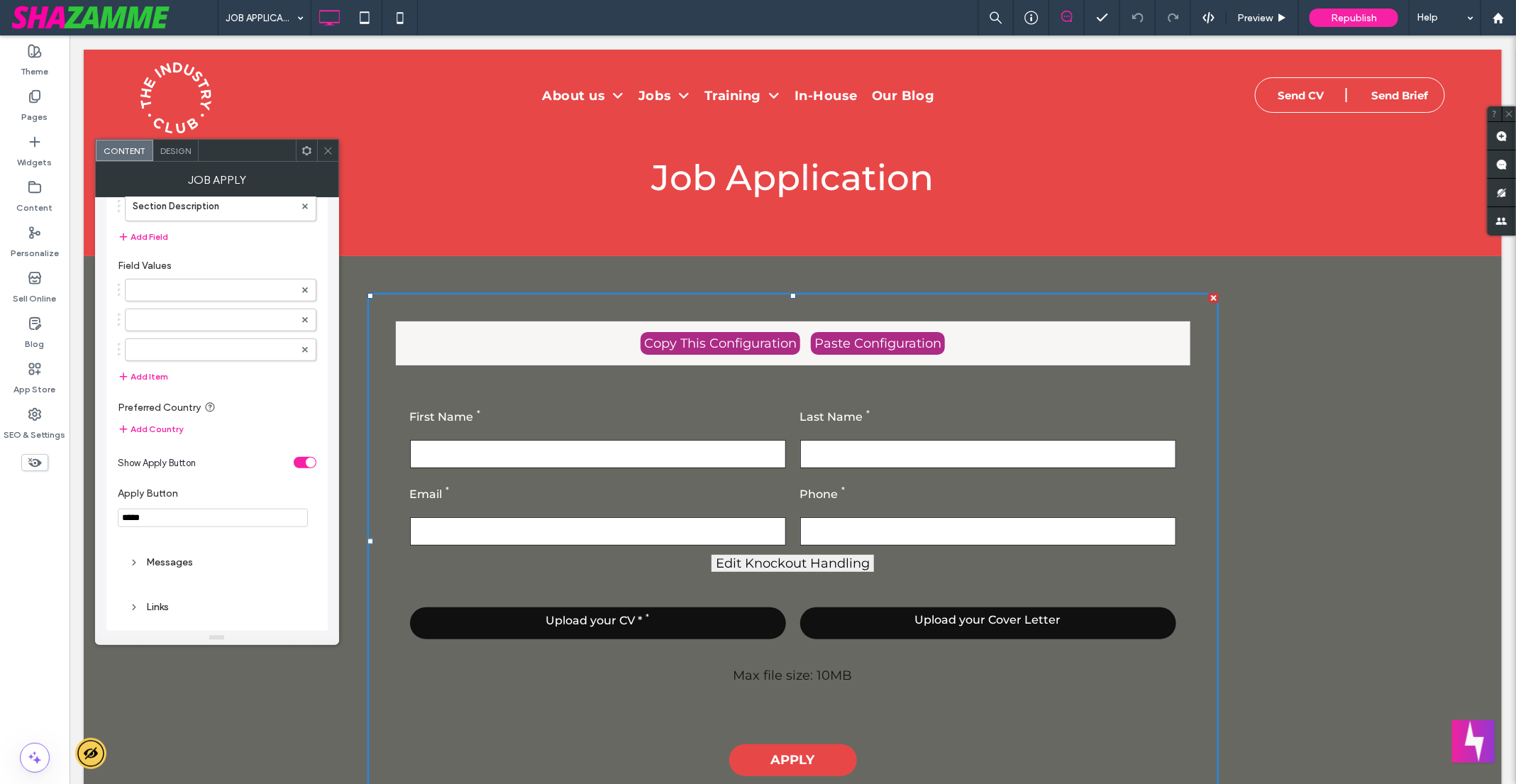
scroll to position [834, 0]
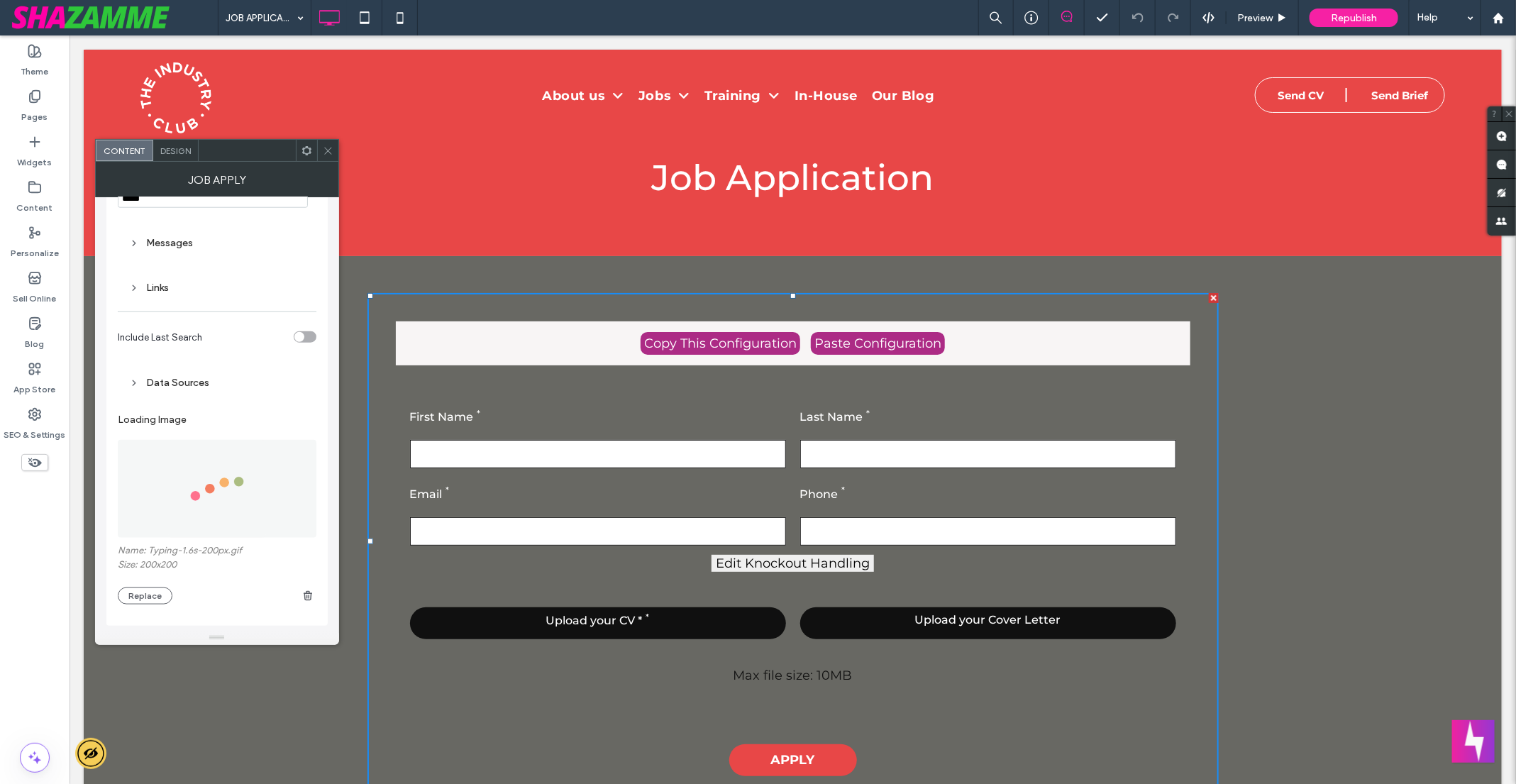
click at [206, 377] on div "Data Sources" at bounding box center [217, 382] width 176 height 12
click at [245, 483] on input "**********" at bounding box center [217, 484] width 176 height 19
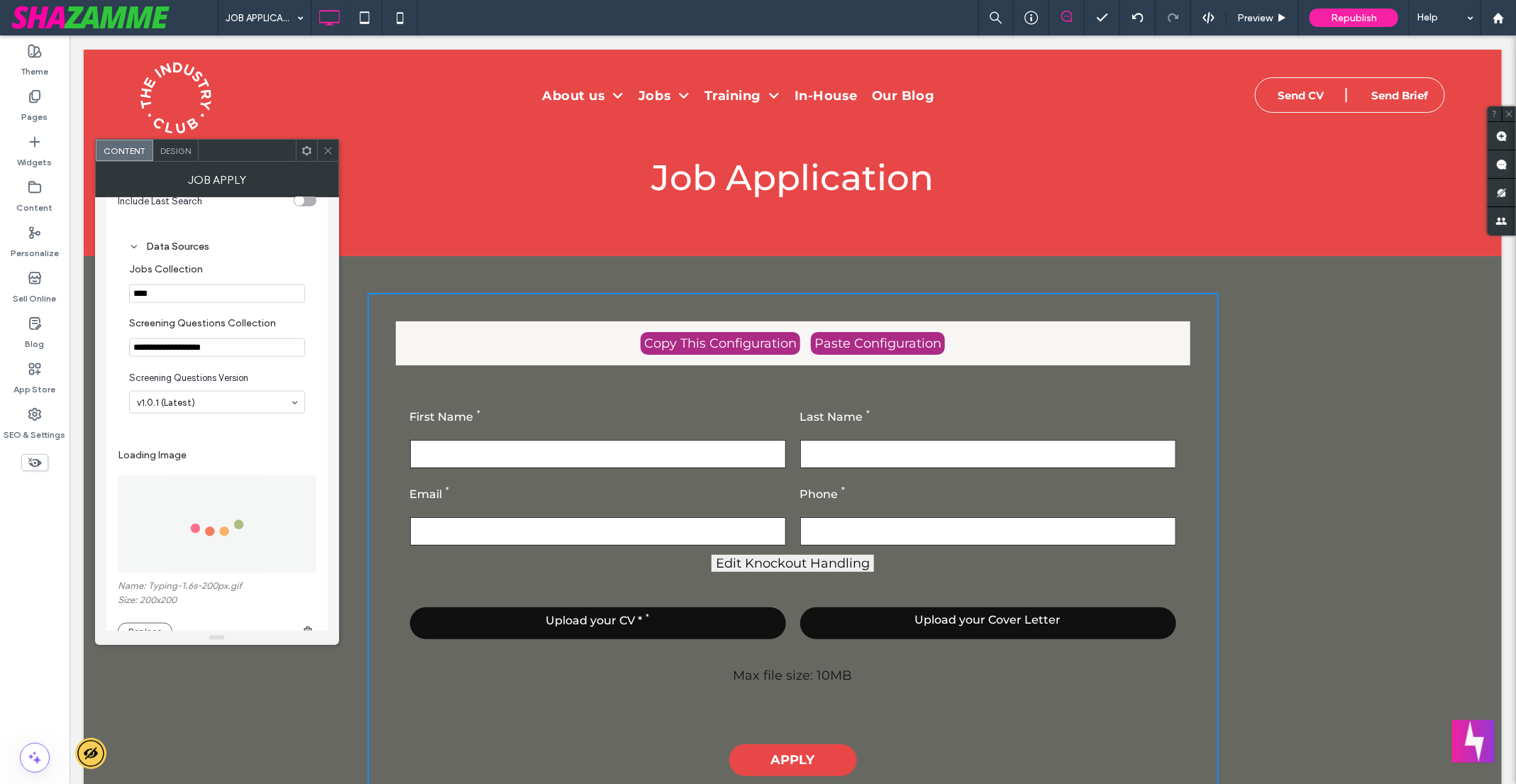
scroll to position [1007, 0]
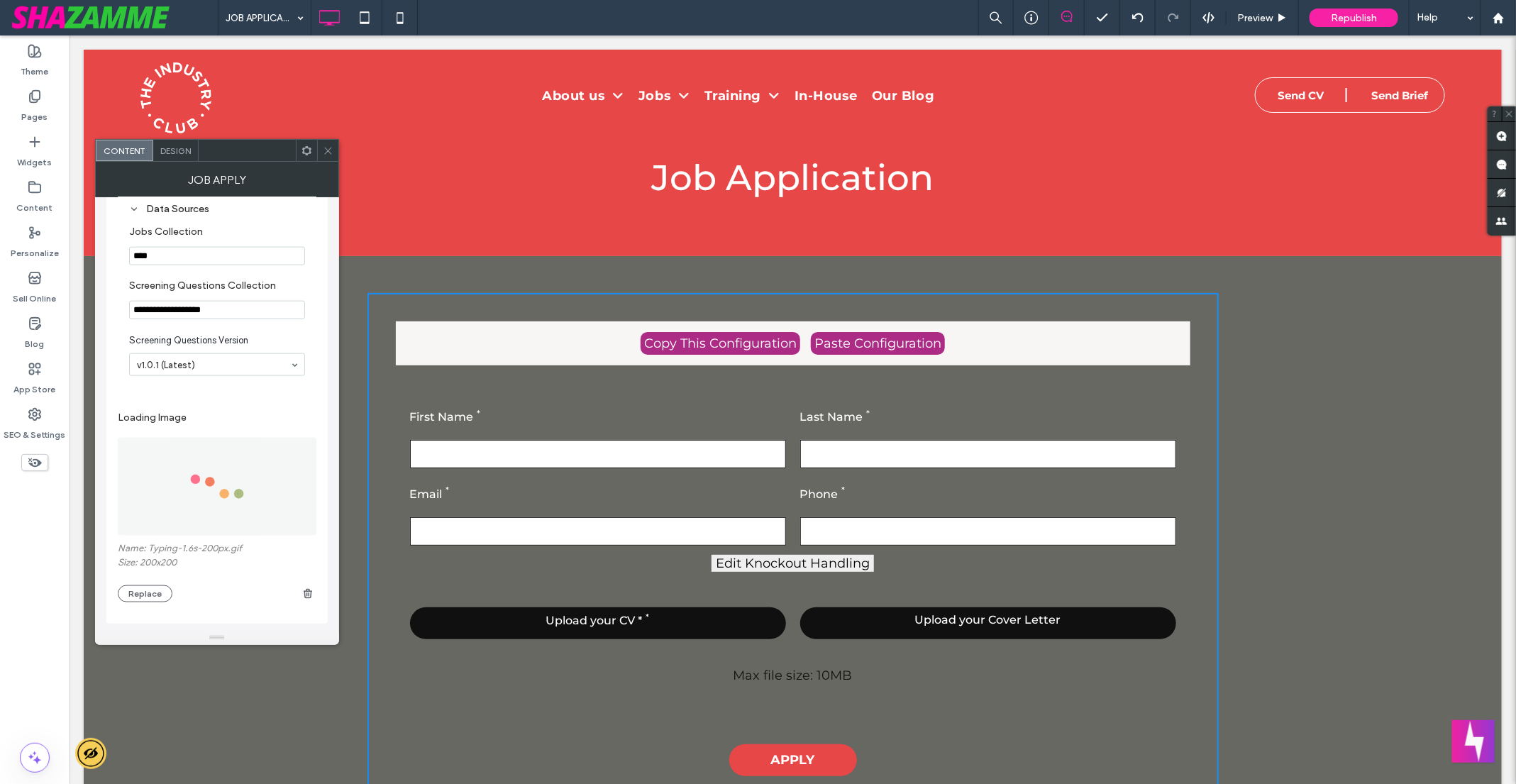
click at [334, 148] on div at bounding box center [327, 150] width 21 height 21
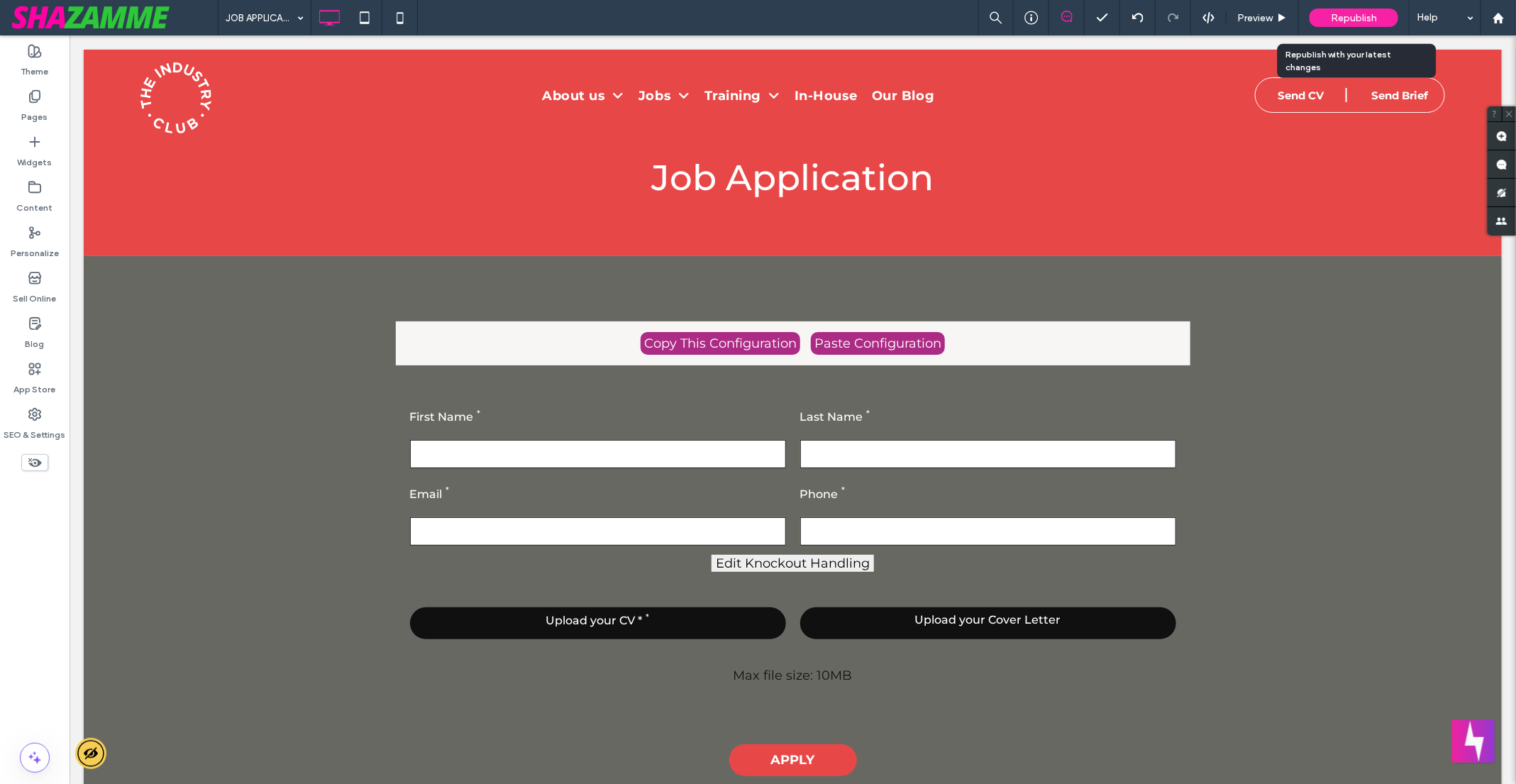
click at [1356, 19] on span "Republish" at bounding box center [1353, 18] width 46 height 12
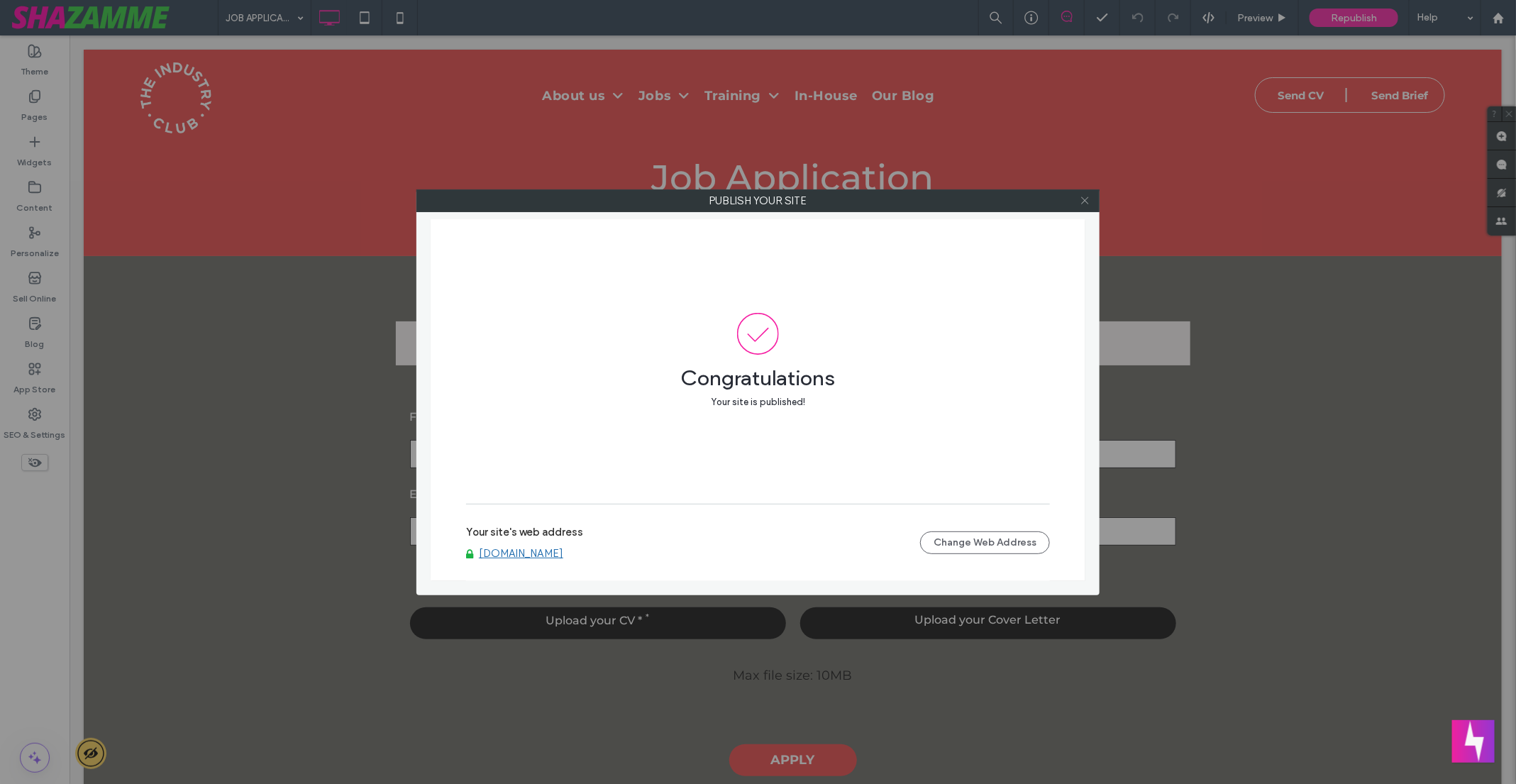
click at [1083, 199] on icon at bounding box center [1084, 200] width 10 height 10
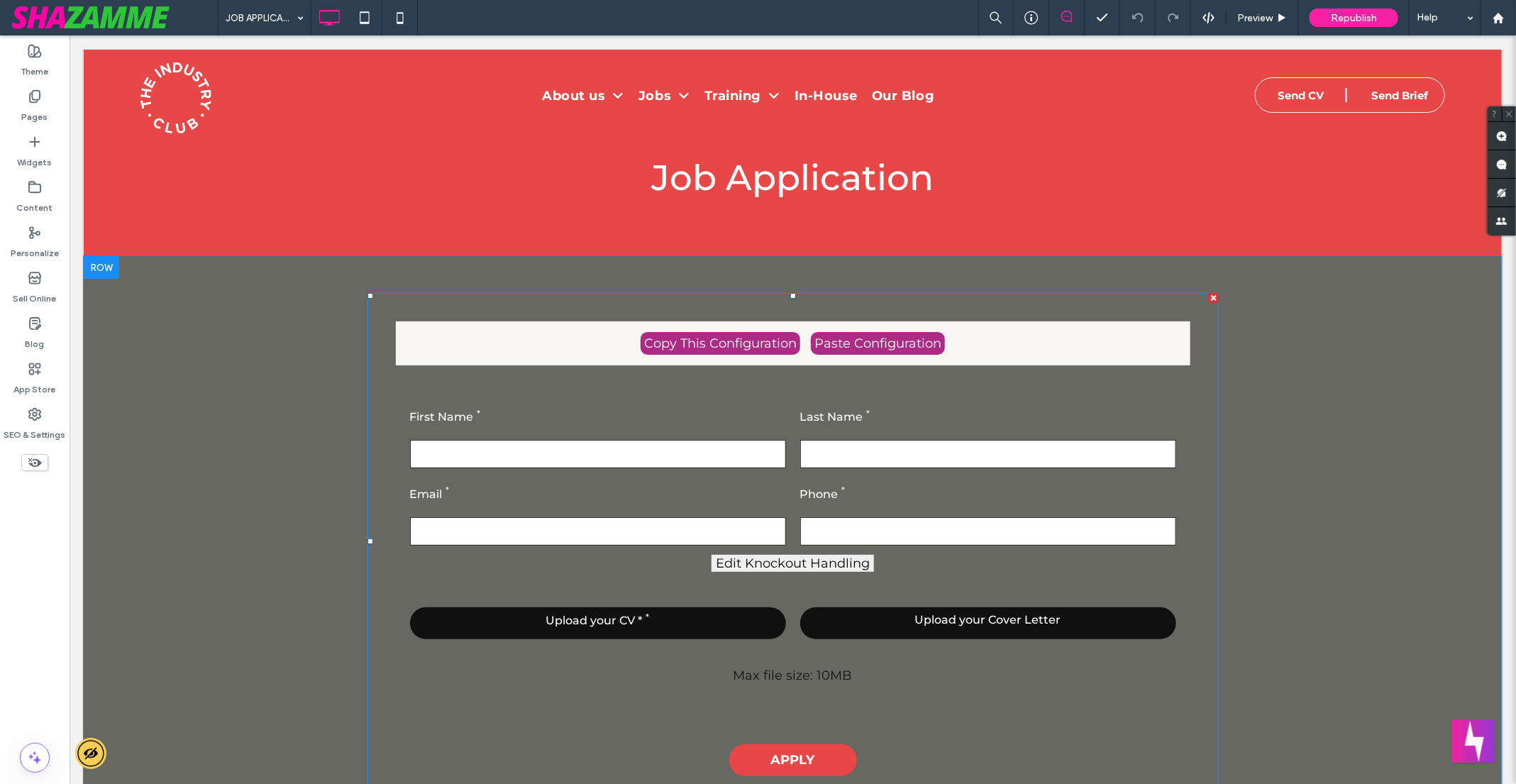
click at [593, 382] on span at bounding box center [792, 541] width 851 height 497
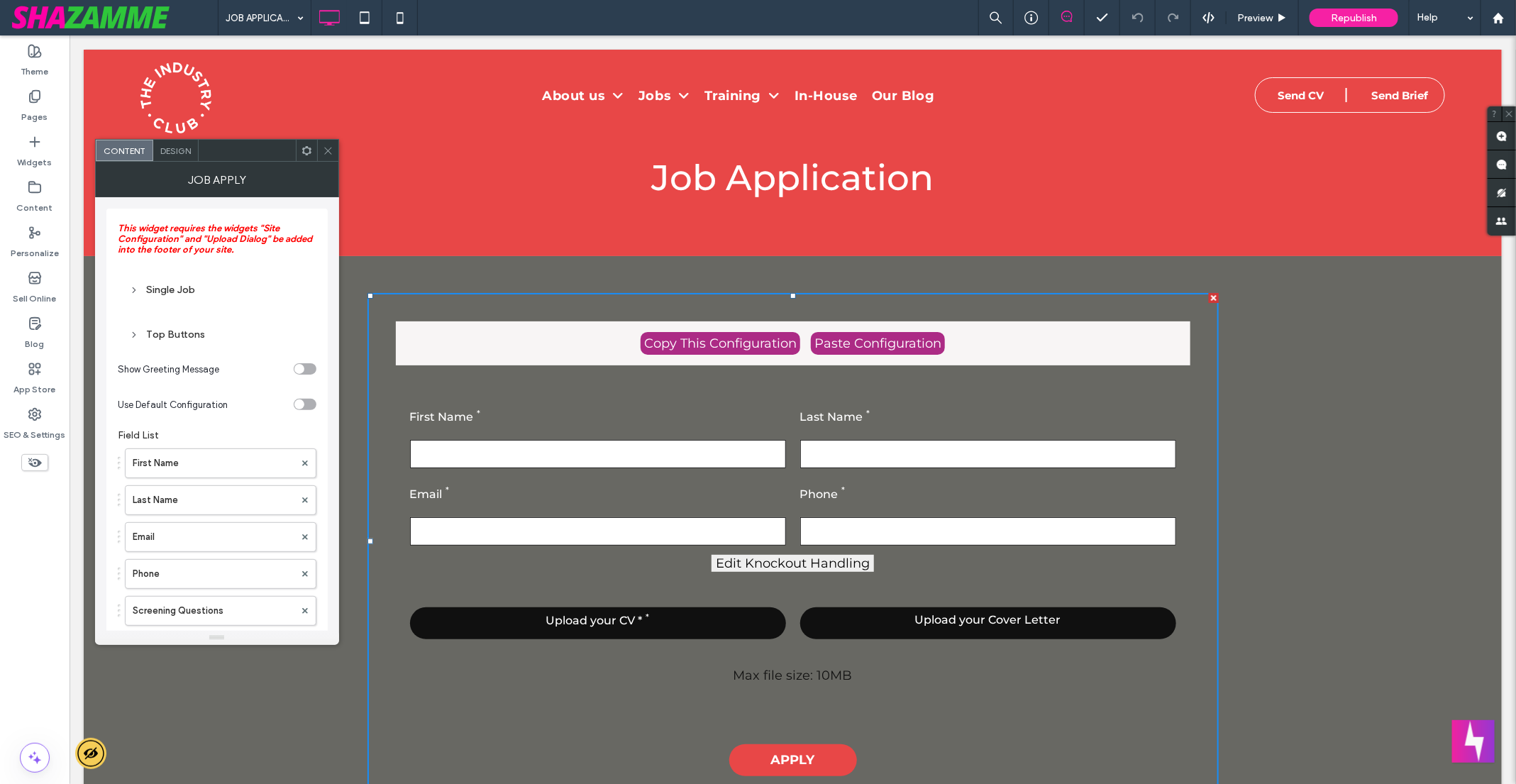
scroll to position [834, 0]
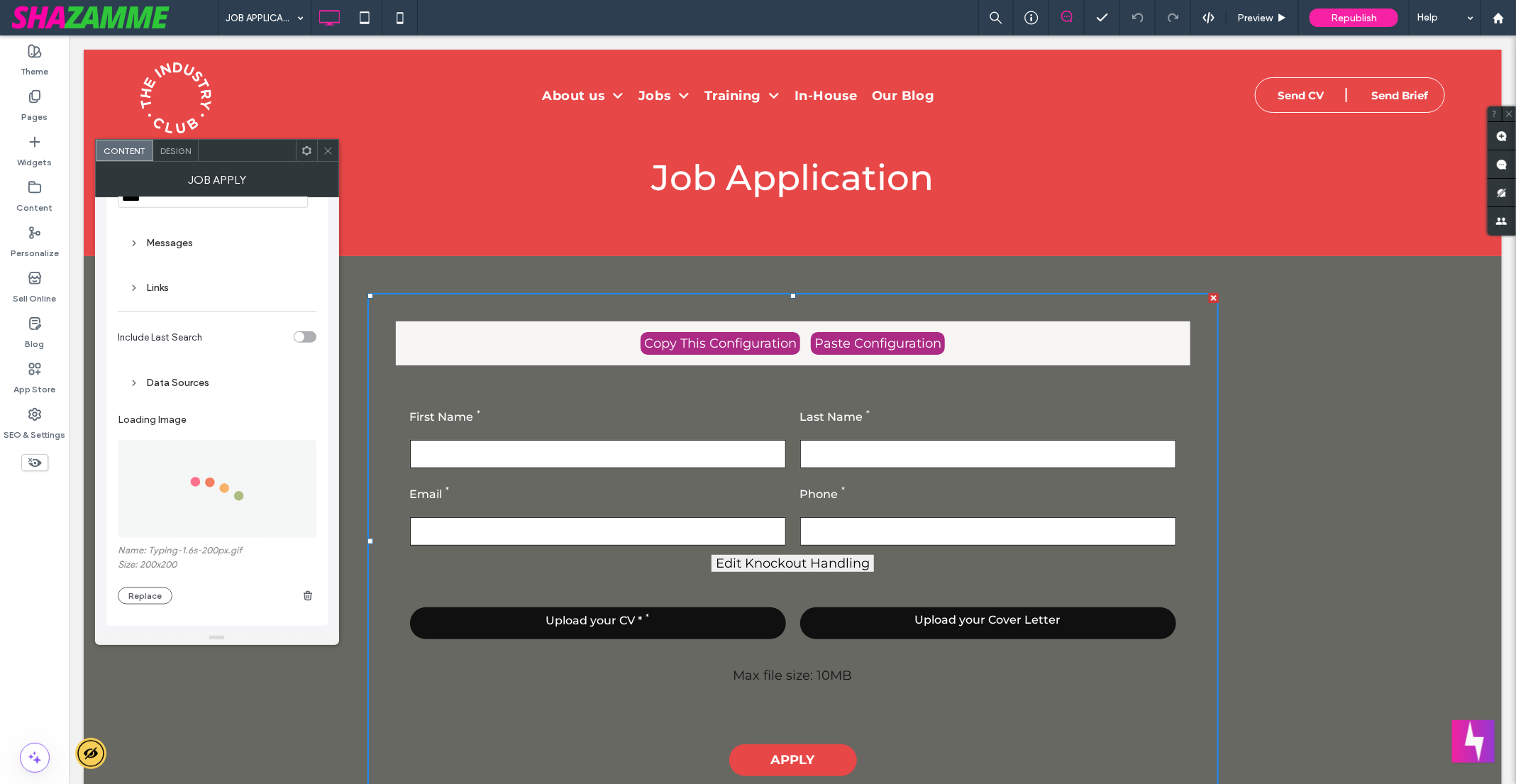
click at [307, 334] on div "toggle" at bounding box center [305, 336] width 22 height 11
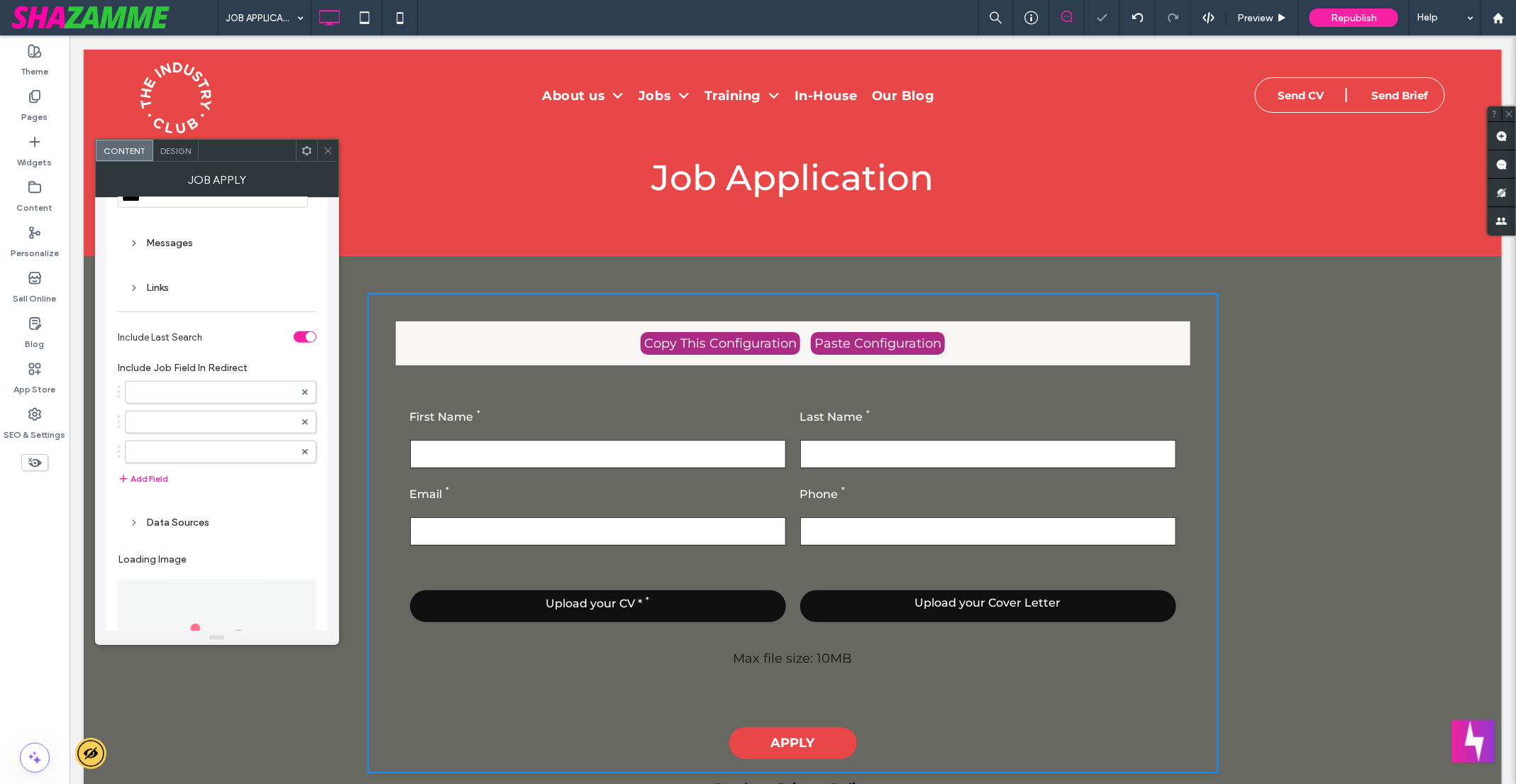
click at [301, 331] on div "toggle" at bounding box center [305, 336] width 22 height 11
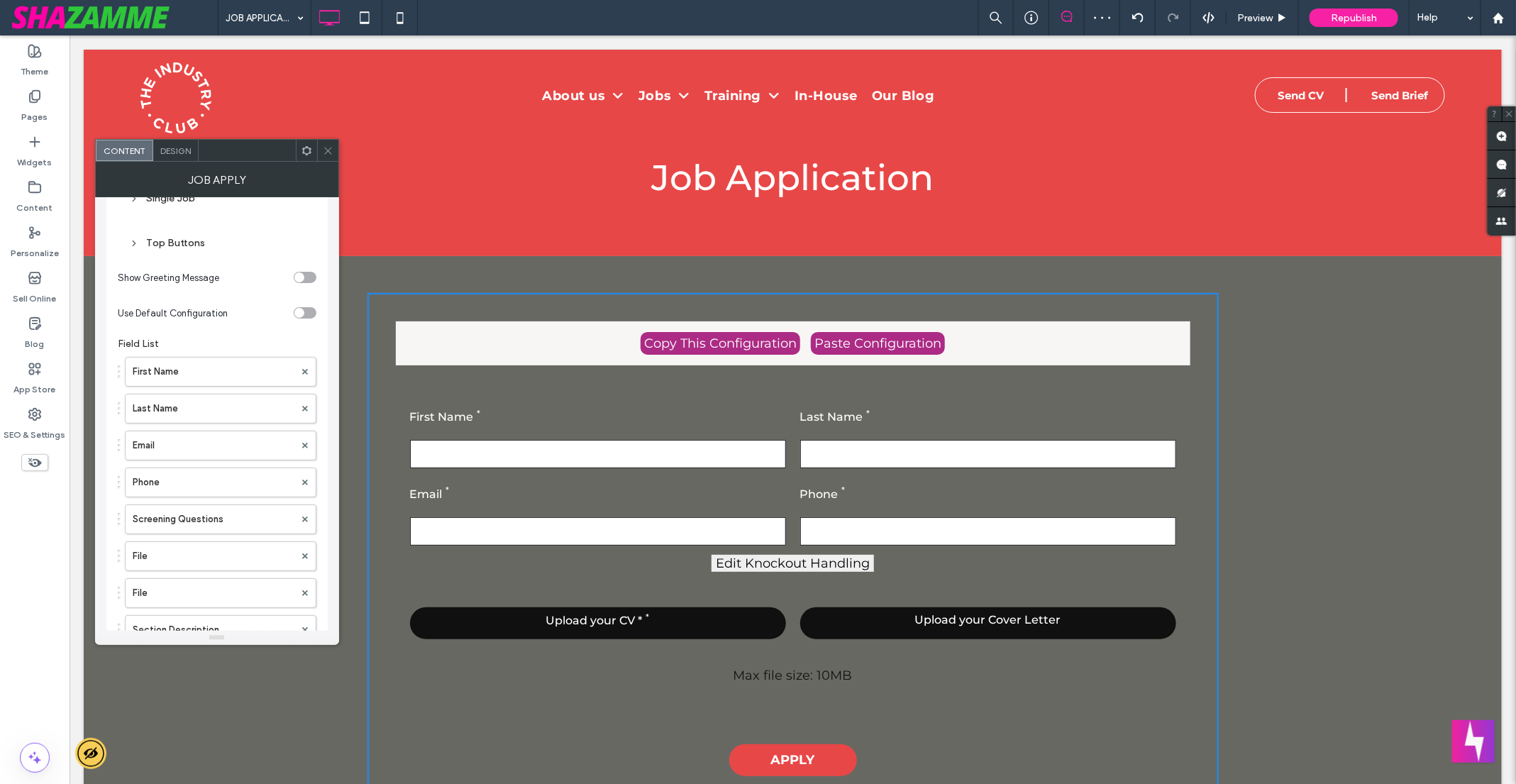
scroll to position [0, 0]
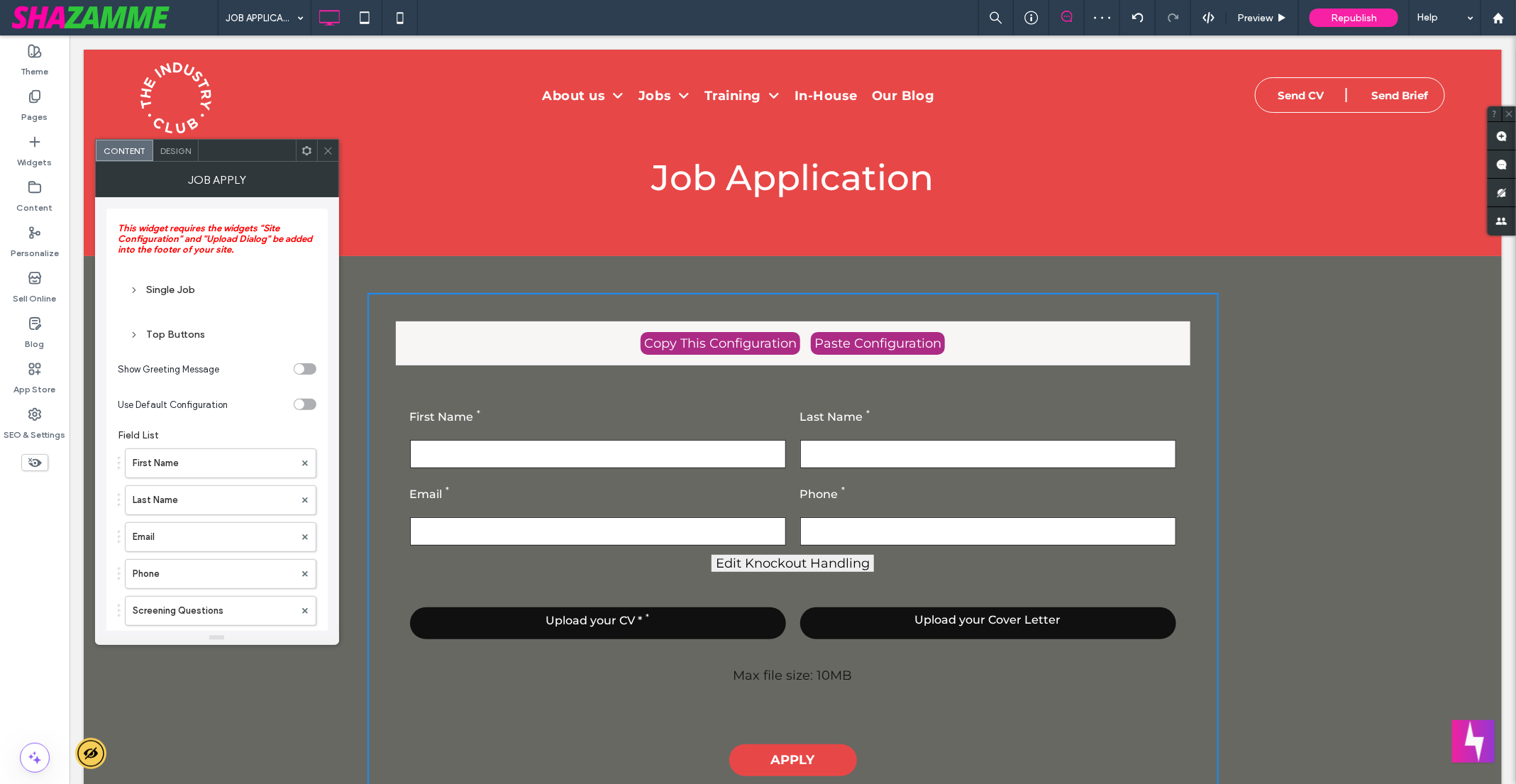
click at [175, 292] on div "Single Job" at bounding box center [217, 290] width 176 height 12
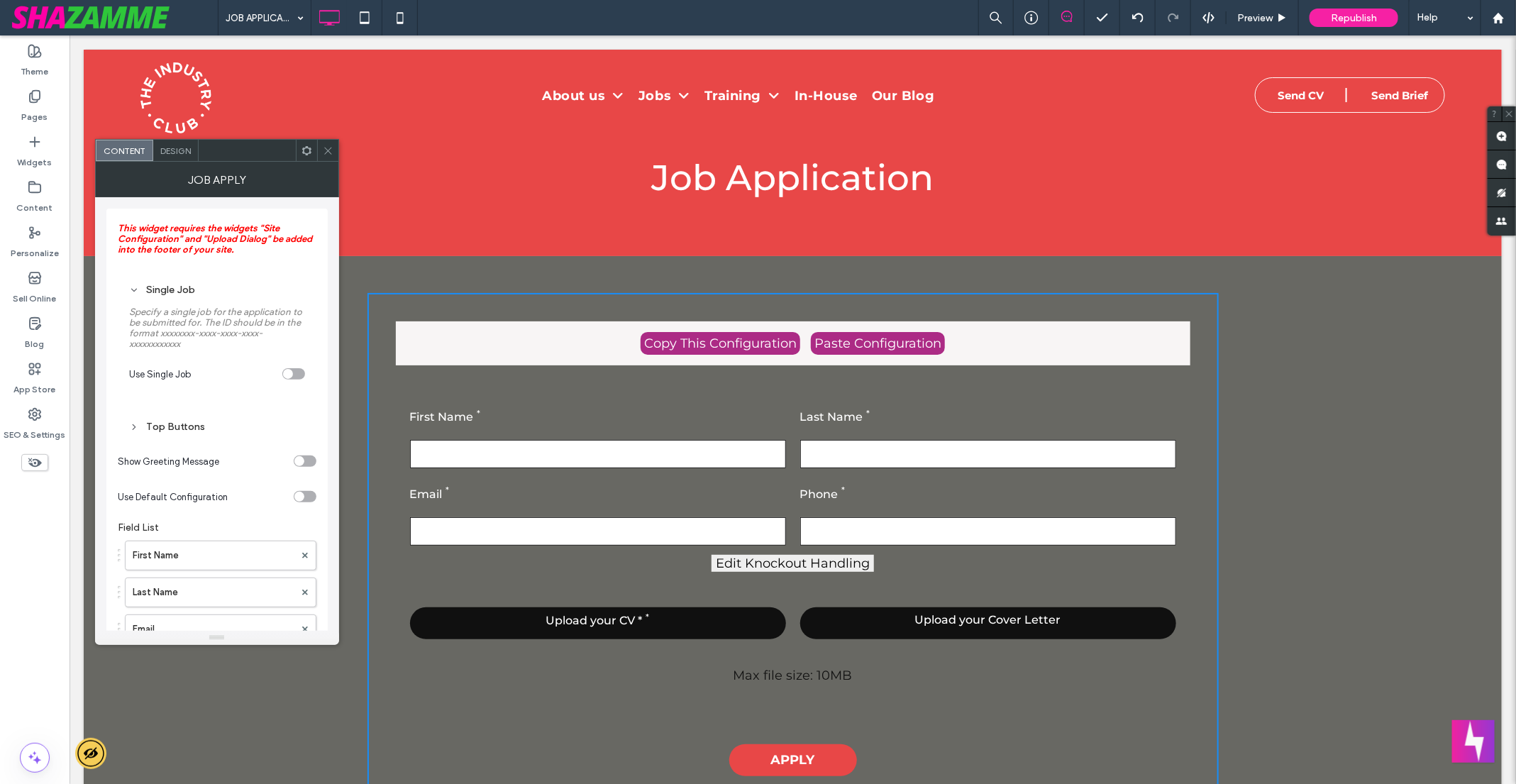
click at [295, 375] on div "toggle" at bounding box center [293, 374] width 22 height 11
click at [229, 428] on input "**********" at bounding box center [217, 429] width 176 height 19
paste input "Job ID"
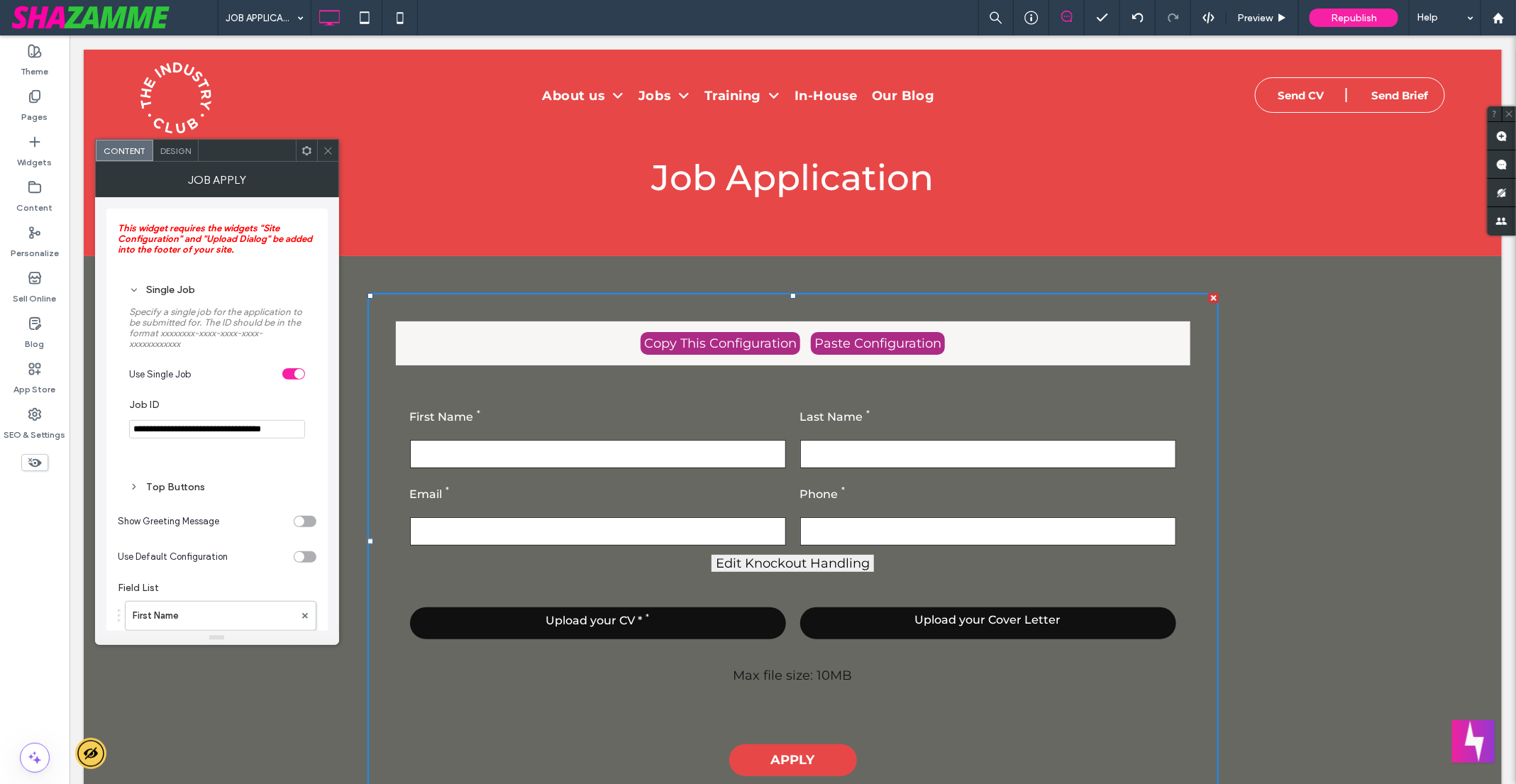
scroll to position [0, 11]
type input "**********"
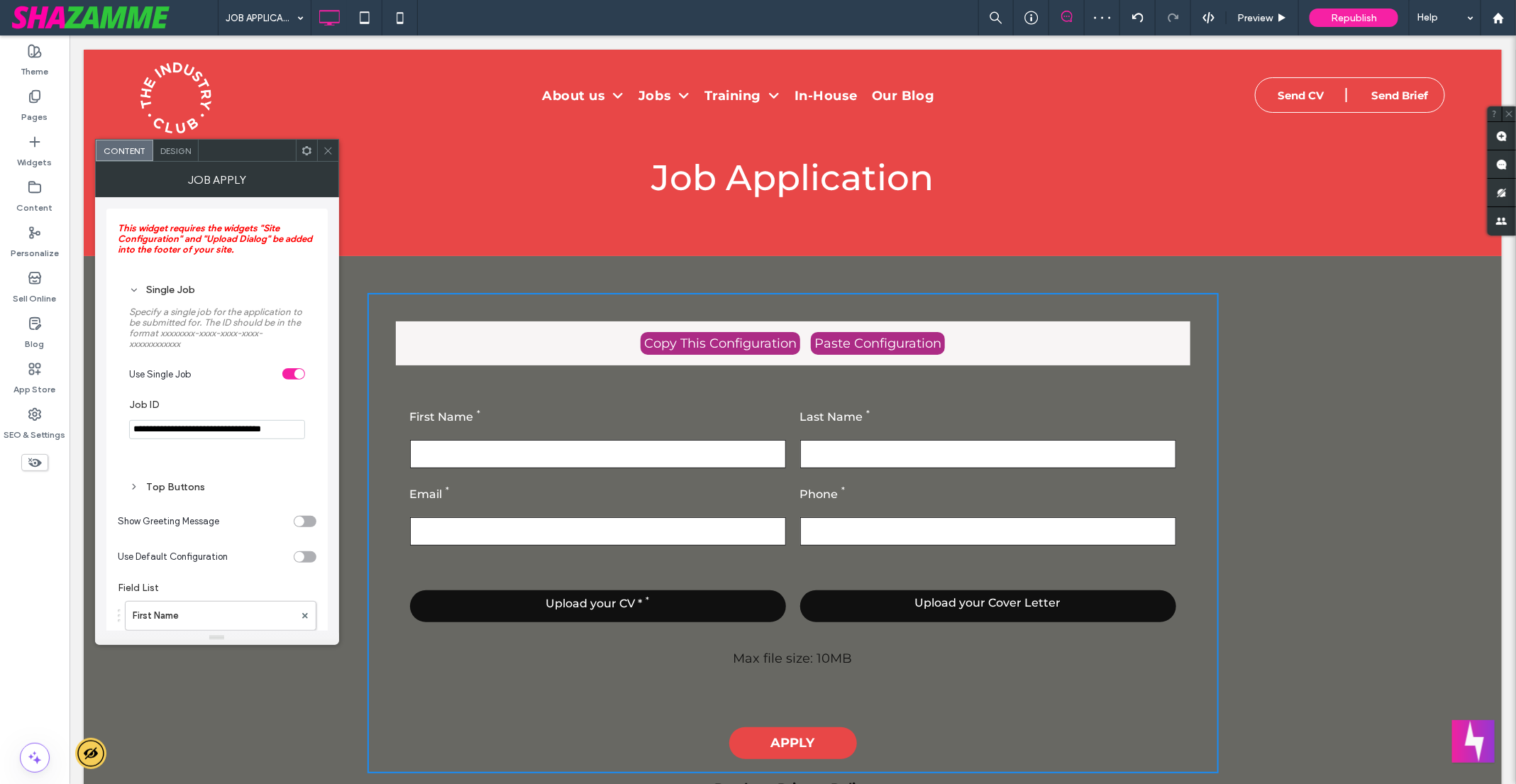
click at [180, 439] on input "**********" at bounding box center [217, 429] width 176 height 19
click at [243, 437] on input "**********" at bounding box center [217, 429] width 176 height 19
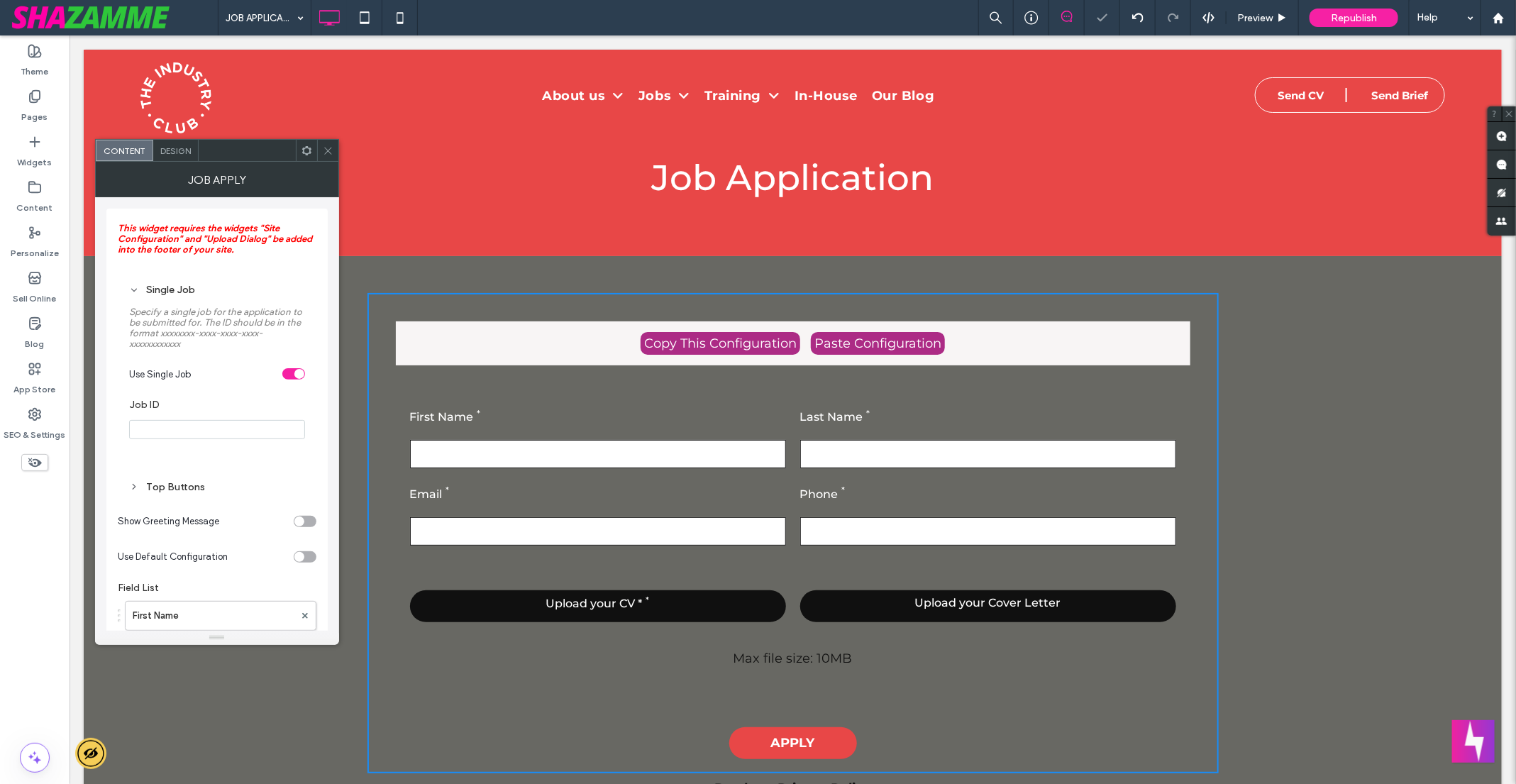
click at [295, 369] on section "Use Single Job" at bounding box center [217, 374] width 176 height 36
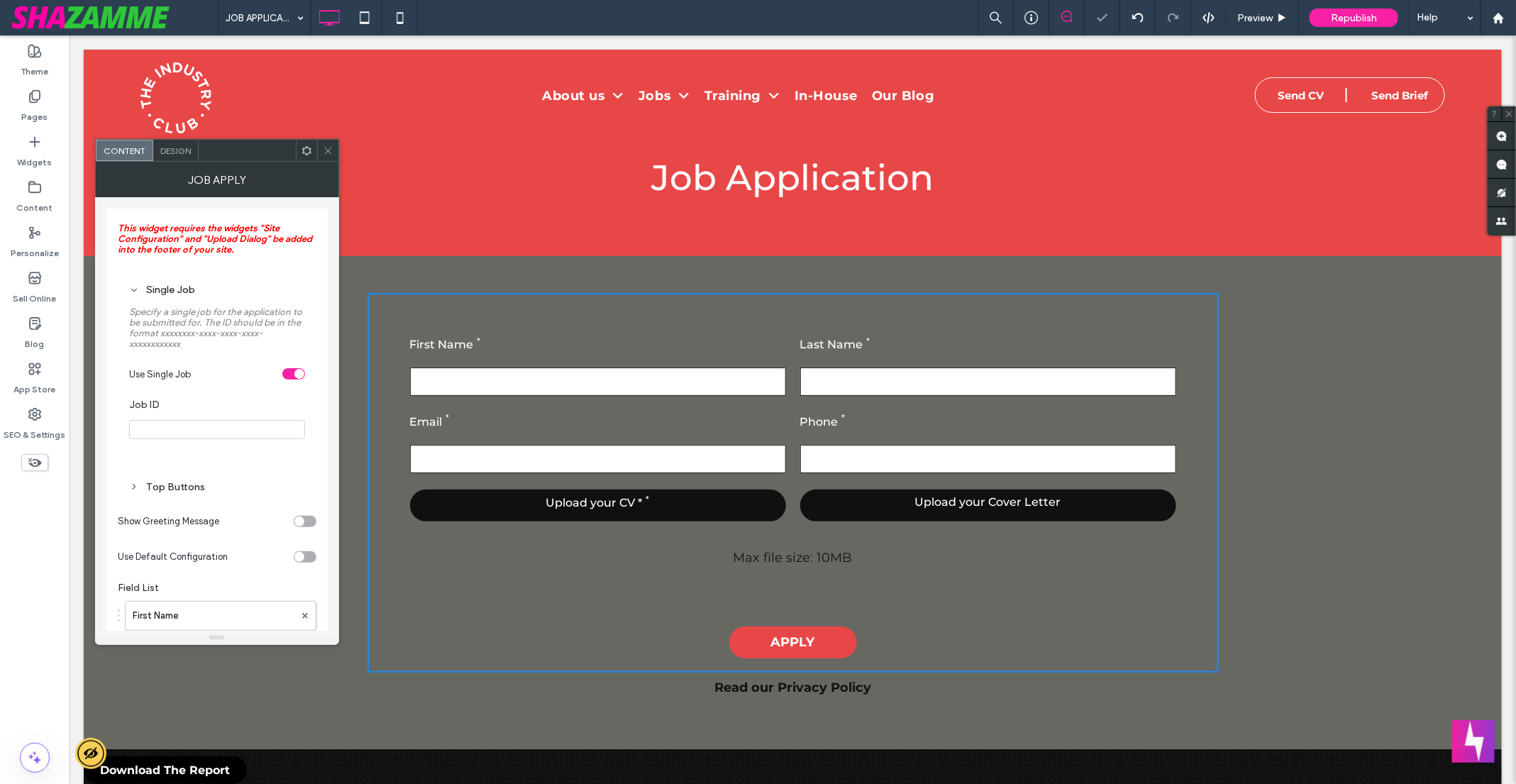
click at [292, 371] on div "toggle" at bounding box center [293, 374] width 22 height 11
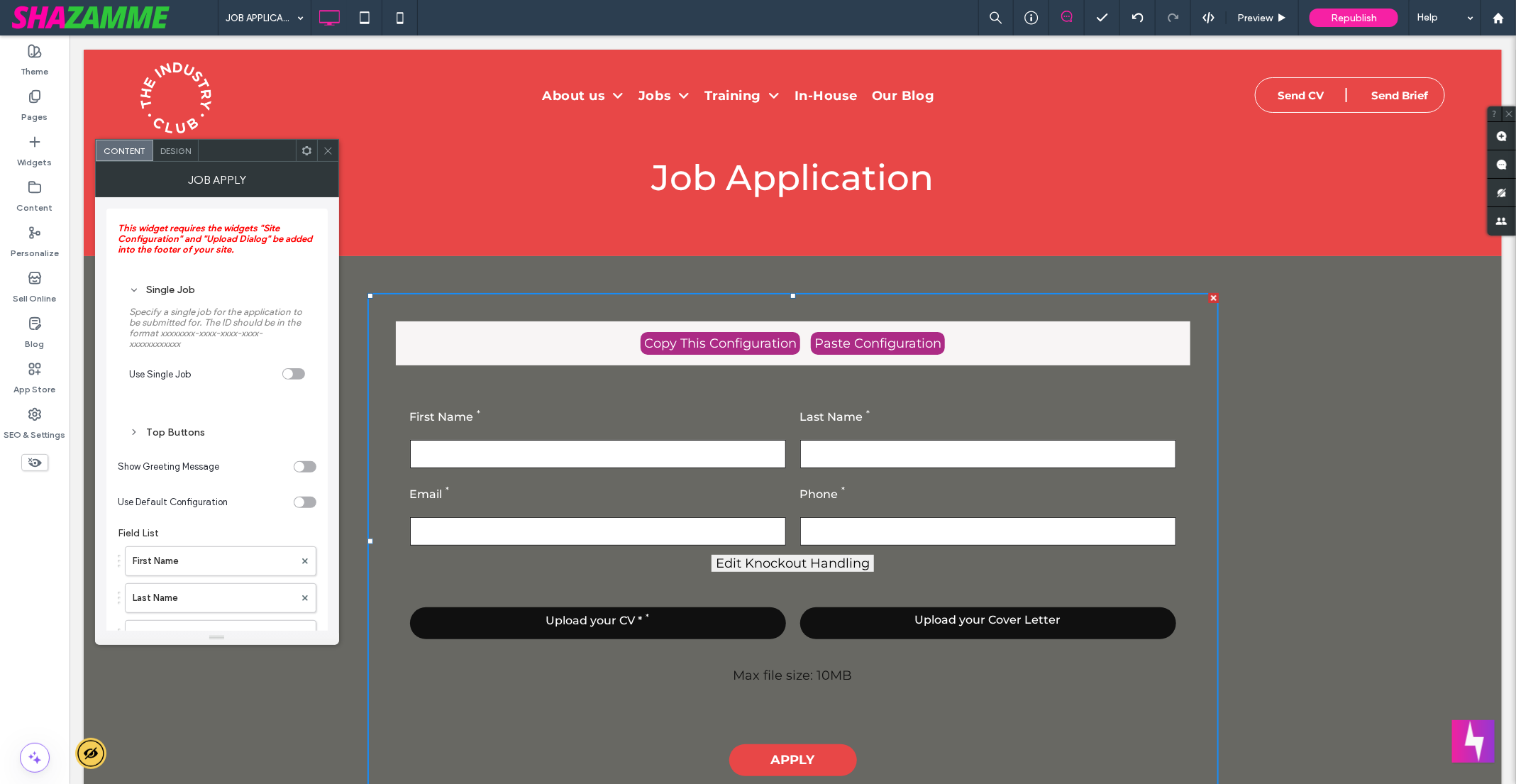
click at [327, 151] on icon at bounding box center [327, 150] width 10 height 10
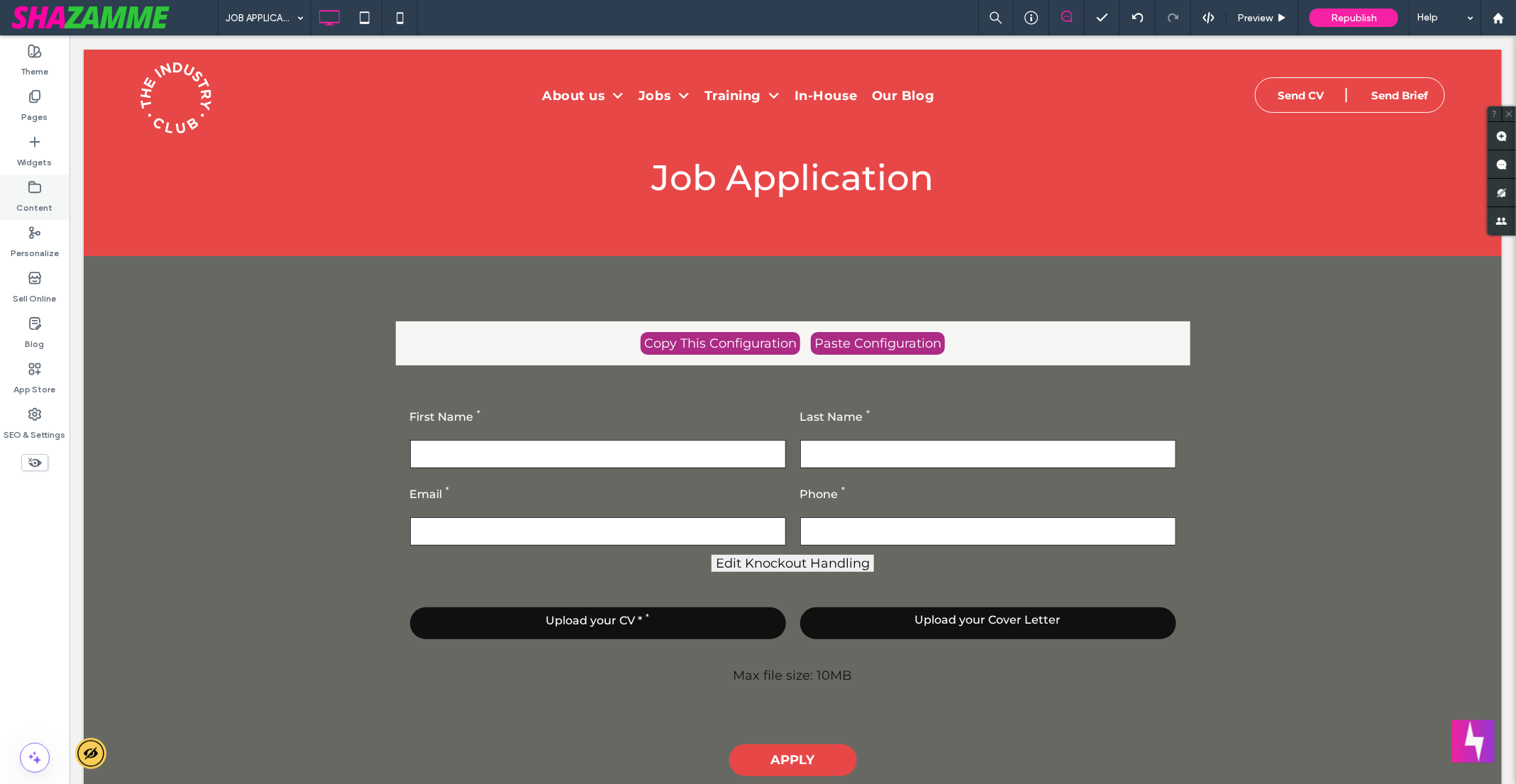
click at [36, 194] on label "Content" at bounding box center [35, 204] width 36 height 20
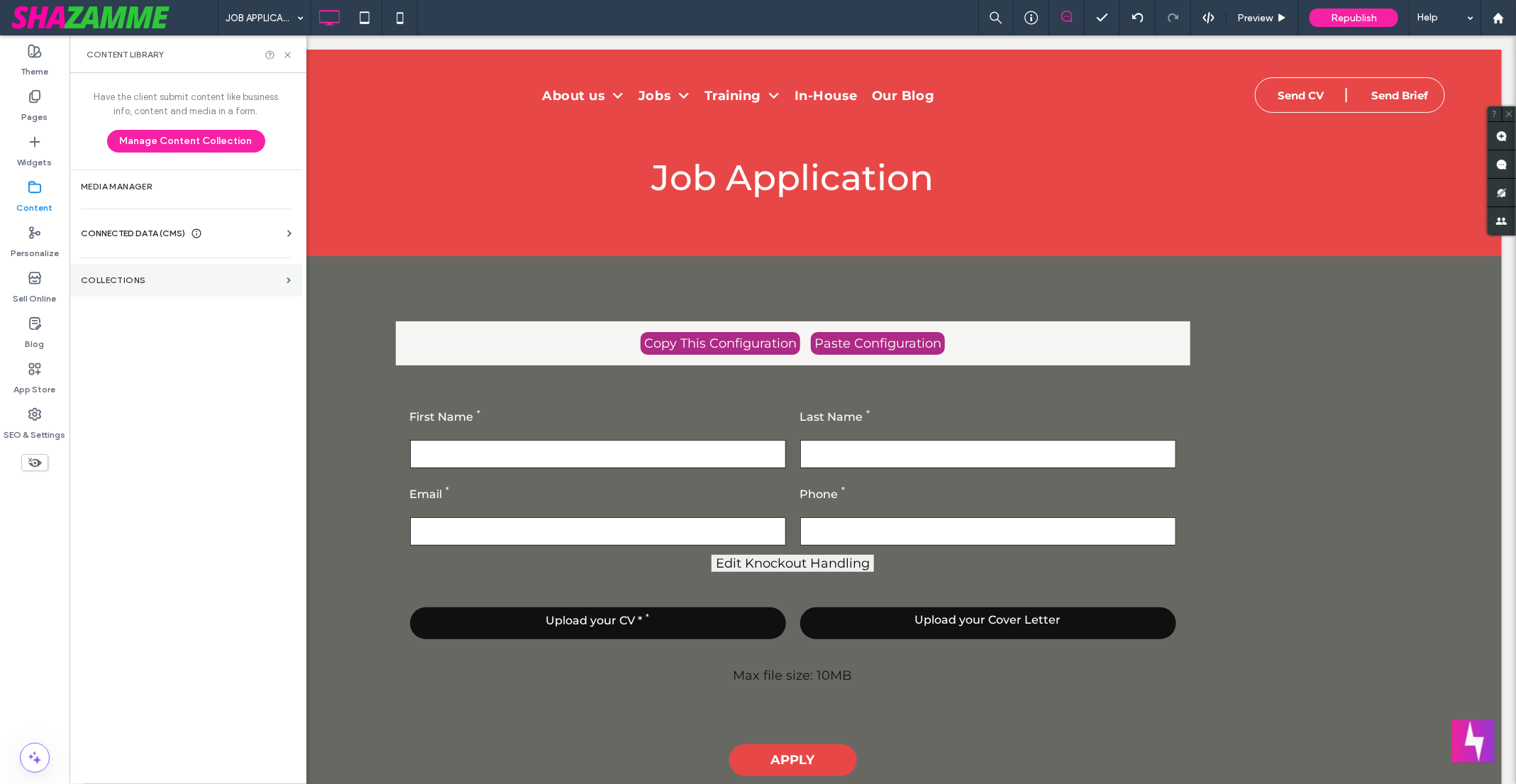
click at [205, 264] on section "Collections" at bounding box center [185, 279] width 233 height 33
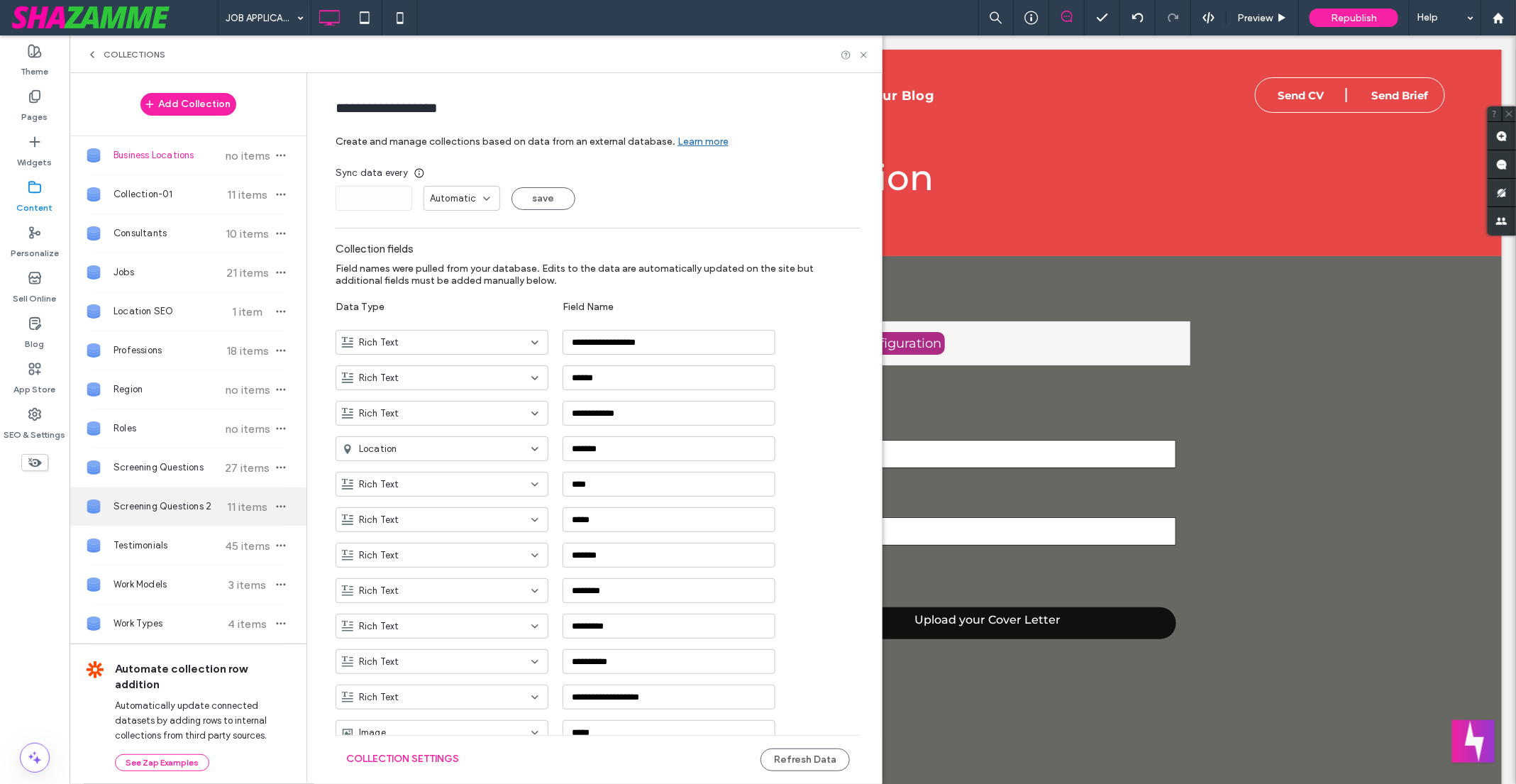
click at [222, 505] on span "11 items" at bounding box center [247, 506] width 50 height 13
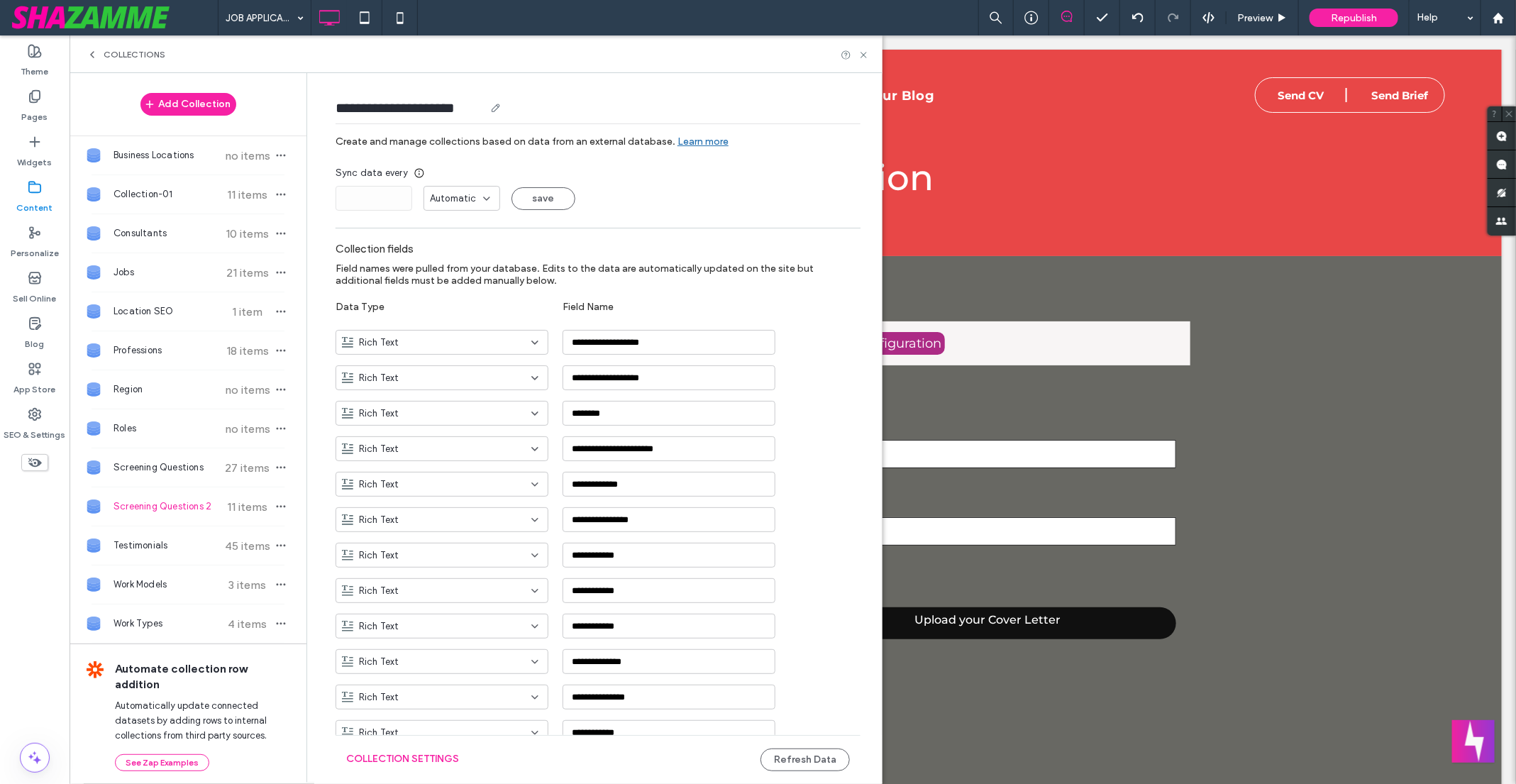
click at [350, 103] on input "**********" at bounding box center [409, 107] width 149 height 20
type input "**********"
click at [793, 762] on button "Refresh Data" at bounding box center [806, 760] width 90 height 22
click at [864, 53] on use at bounding box center [864, 54] width 6 height 6
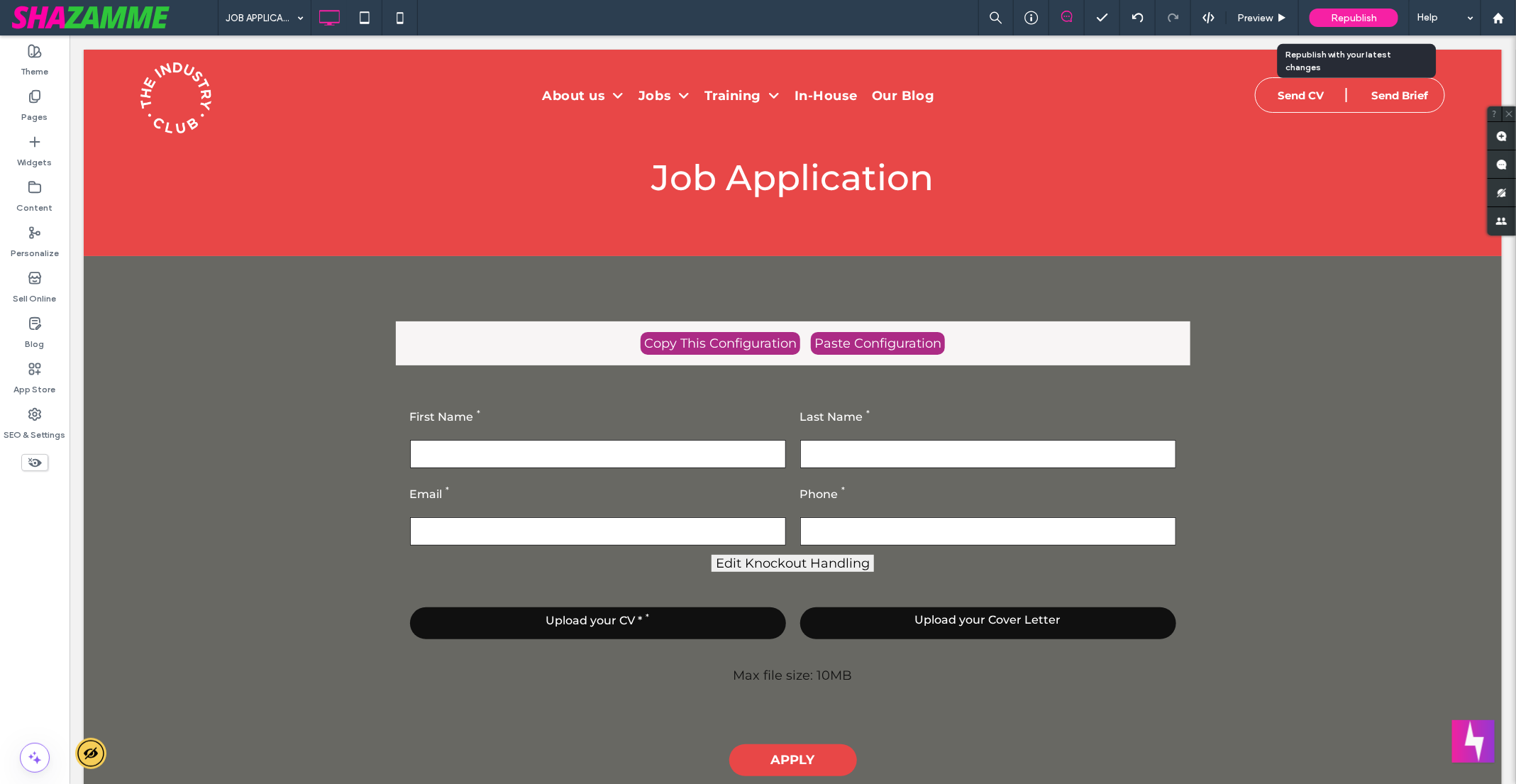
click at [1361, 7] on div "Republish" at bounding box center [1353, 18] width 89 height 36
click at [34, 187] on icon at bounding box center [35, 187] width 14 height 14
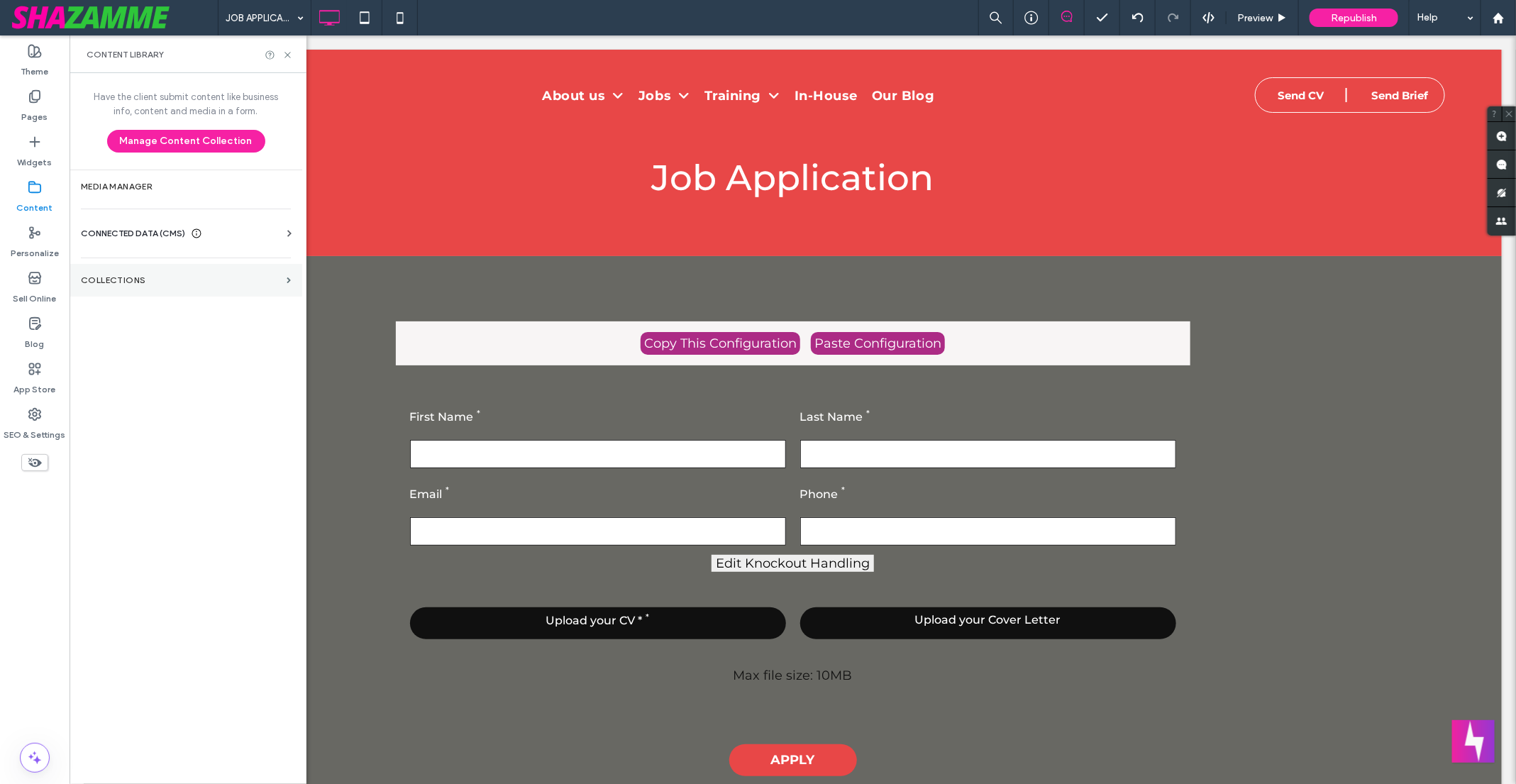
click at [173, 278] on label "Collections" at bounding box center [181, 279] width 200 height 10
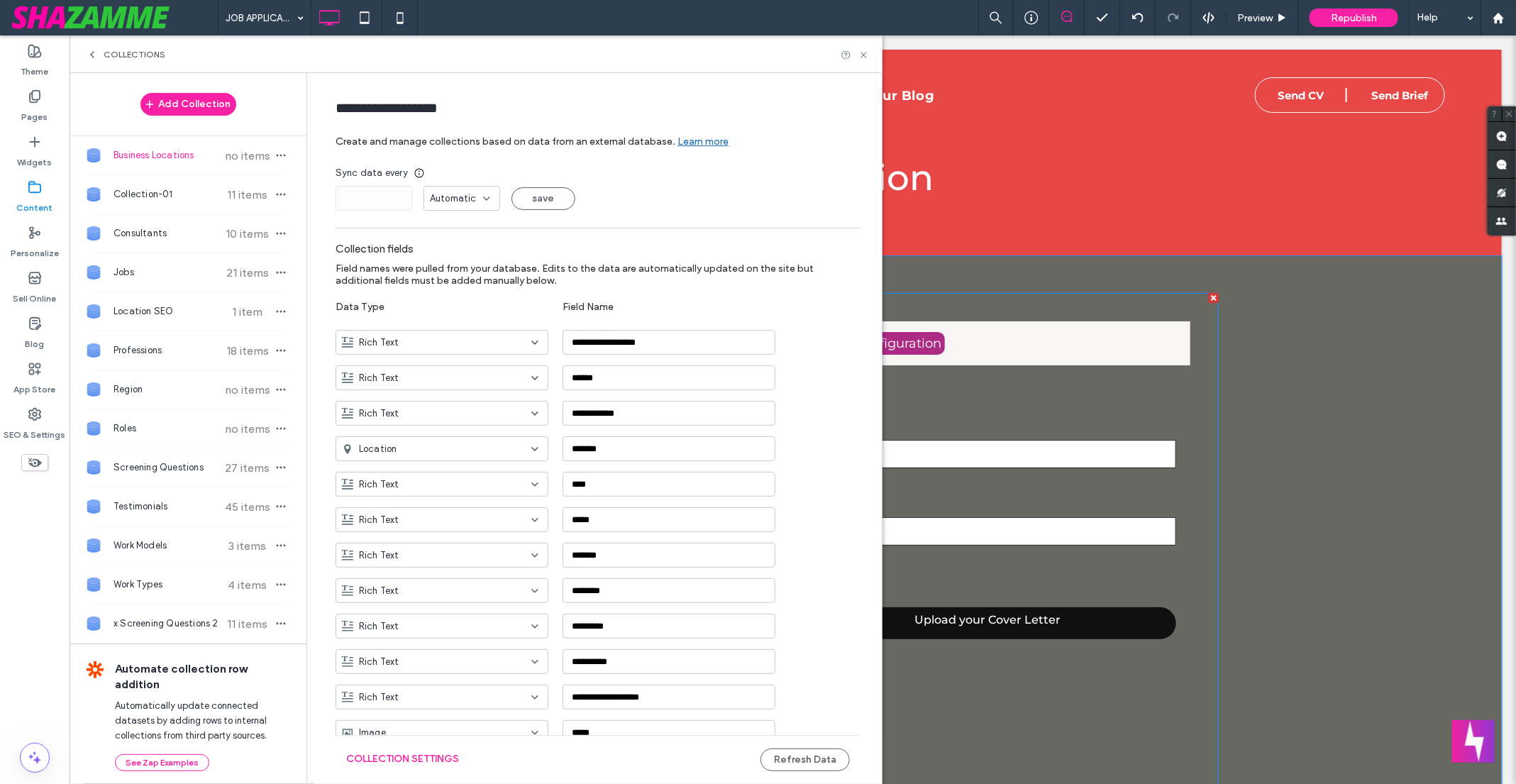
click at [1065, 406] on span at bounding box center [792, 541] width 851 height 497
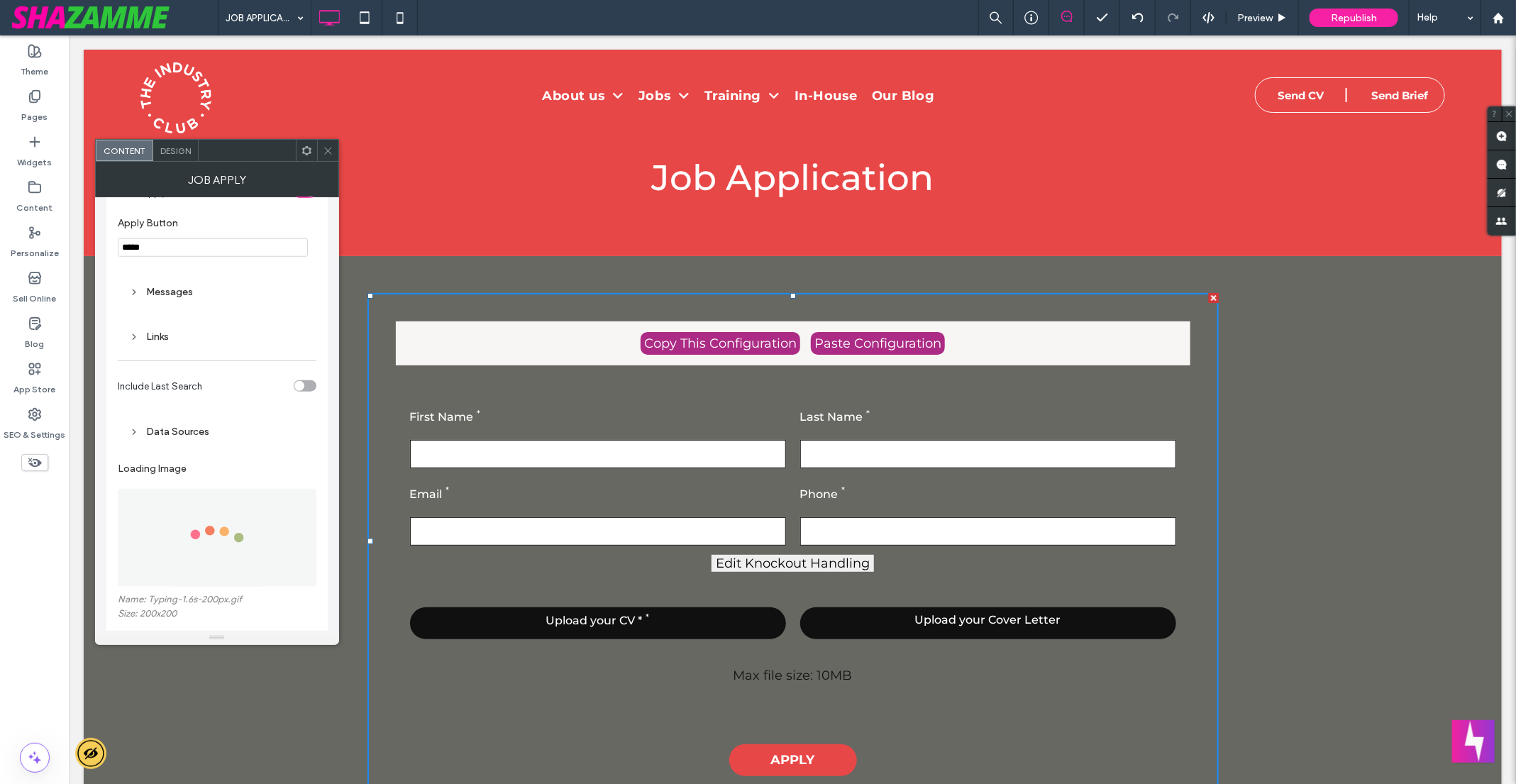
scroll to position [785, 0]
click at [219, 431] on div "Data Sources" at bounding box center [217, 431] width 176 height 12
click at [243, 532] on input "**********" at bounding box center [217, 533] width 176 height 19
click at [47, 205] on label "Content" at bounding box center [35, 204] width 36 height 20
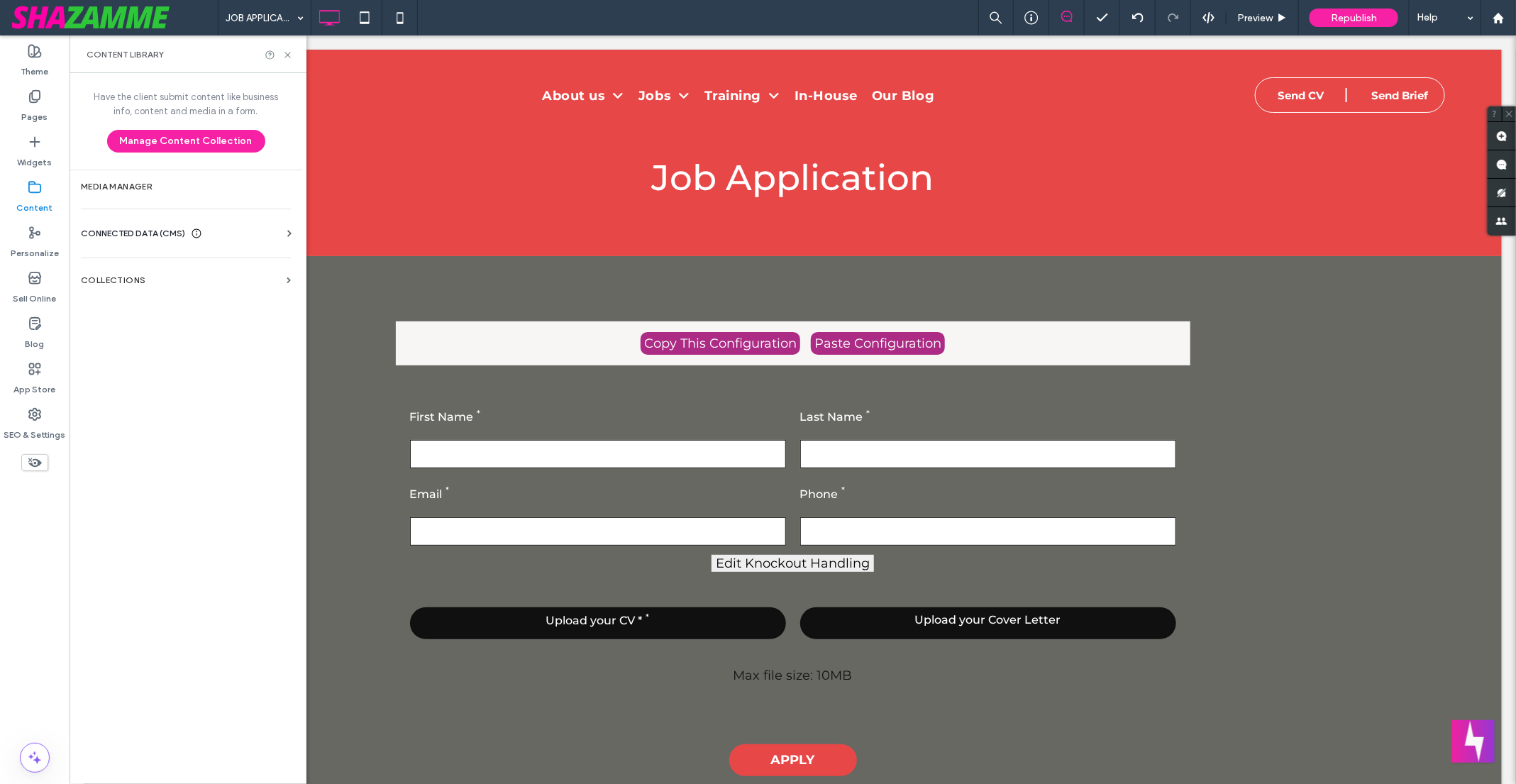
click at [162, 257] on hr at bounding box center [186, 257] width 210 height 1
click at [1326, 17] on div "Republish" at bounding box center [1353, 18] width 89 height 19
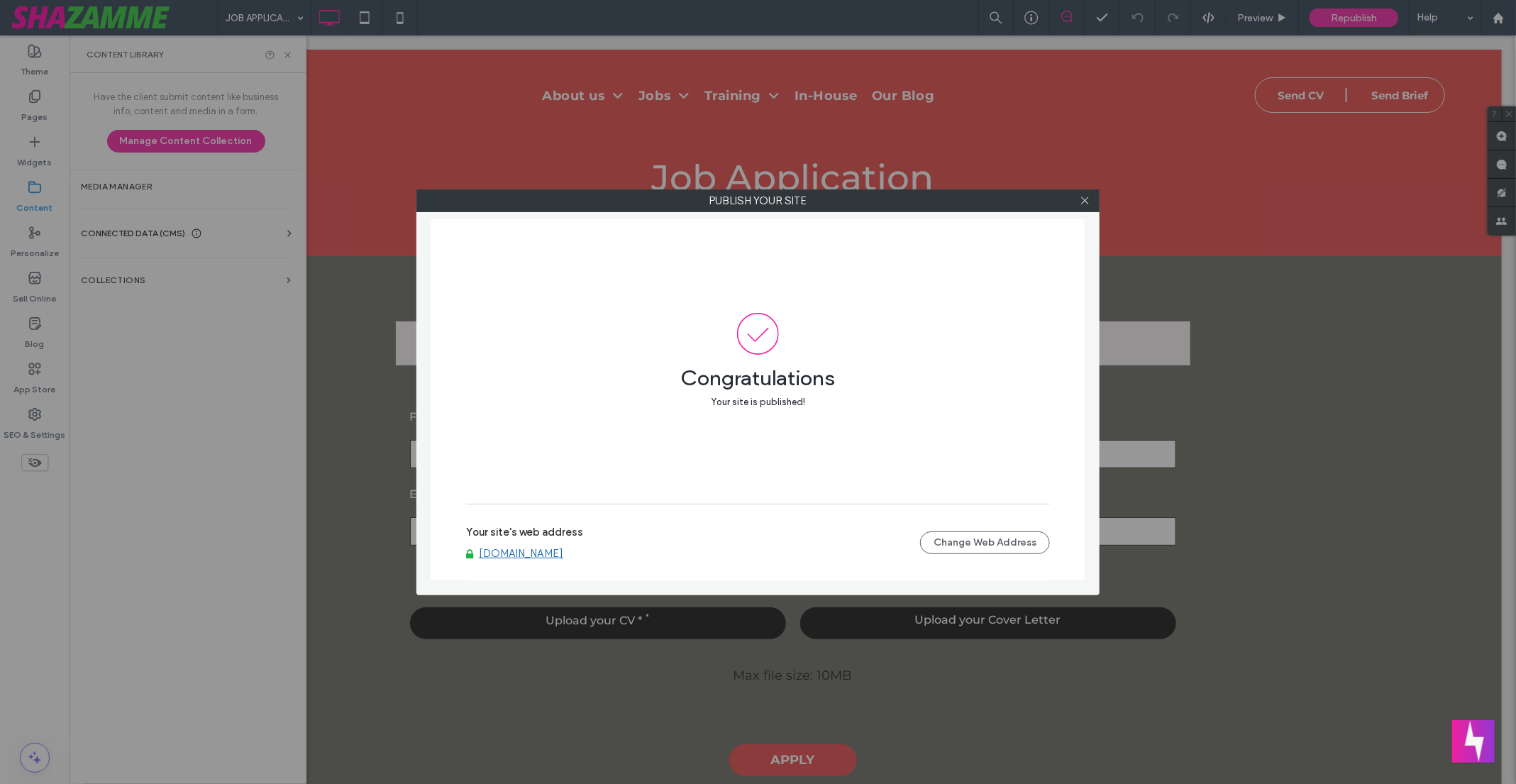
click at [1098, 196] on div "Publish your site" at bounding box center [757, 201] width 683 height 22
click at [1092, 196] on div at bounding box center [1083, 200] width 21 height 21
click at [1080, 200] on icon at bounding box center [1083, 200] width 10 height 10
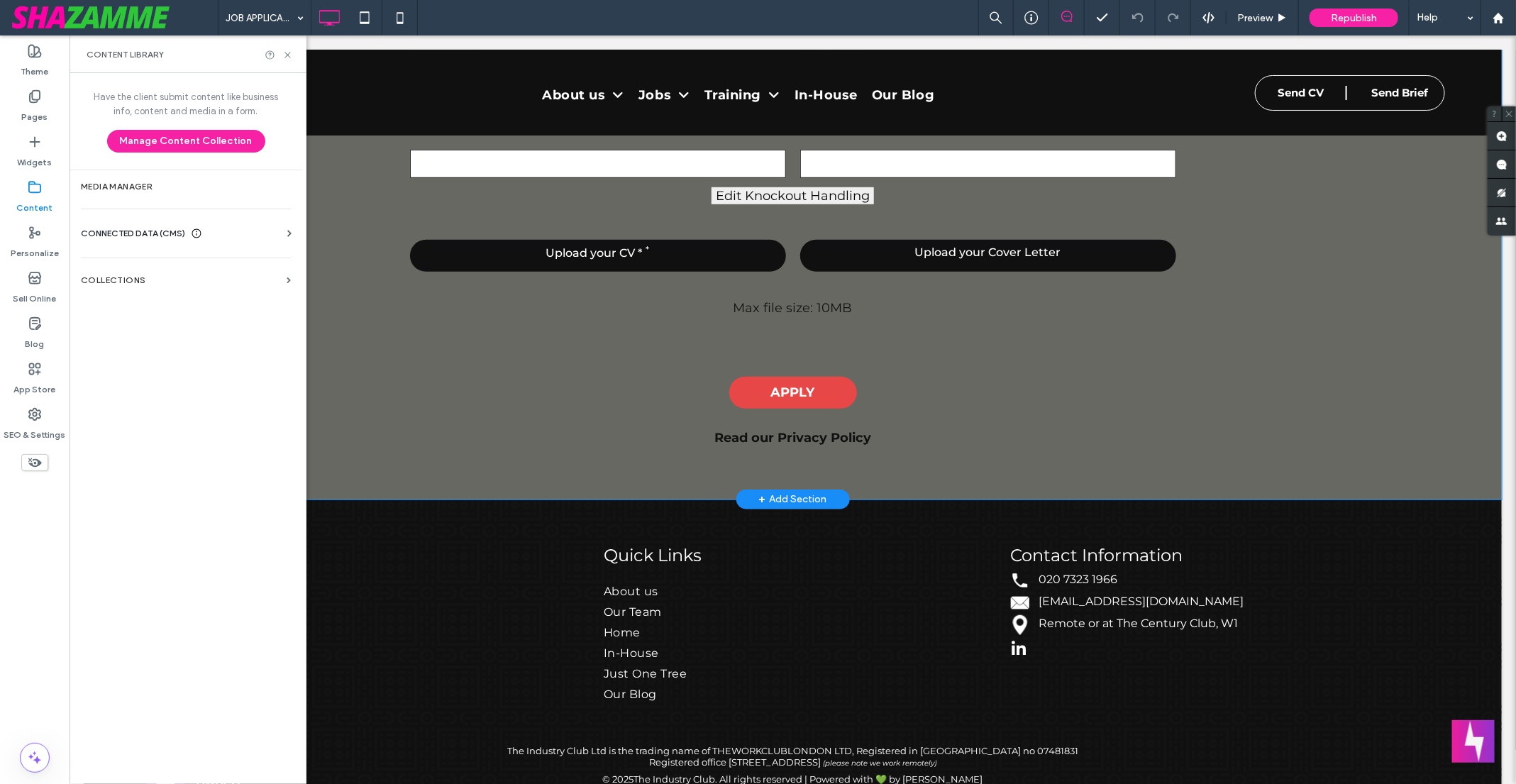
scroll to position [424, 0]
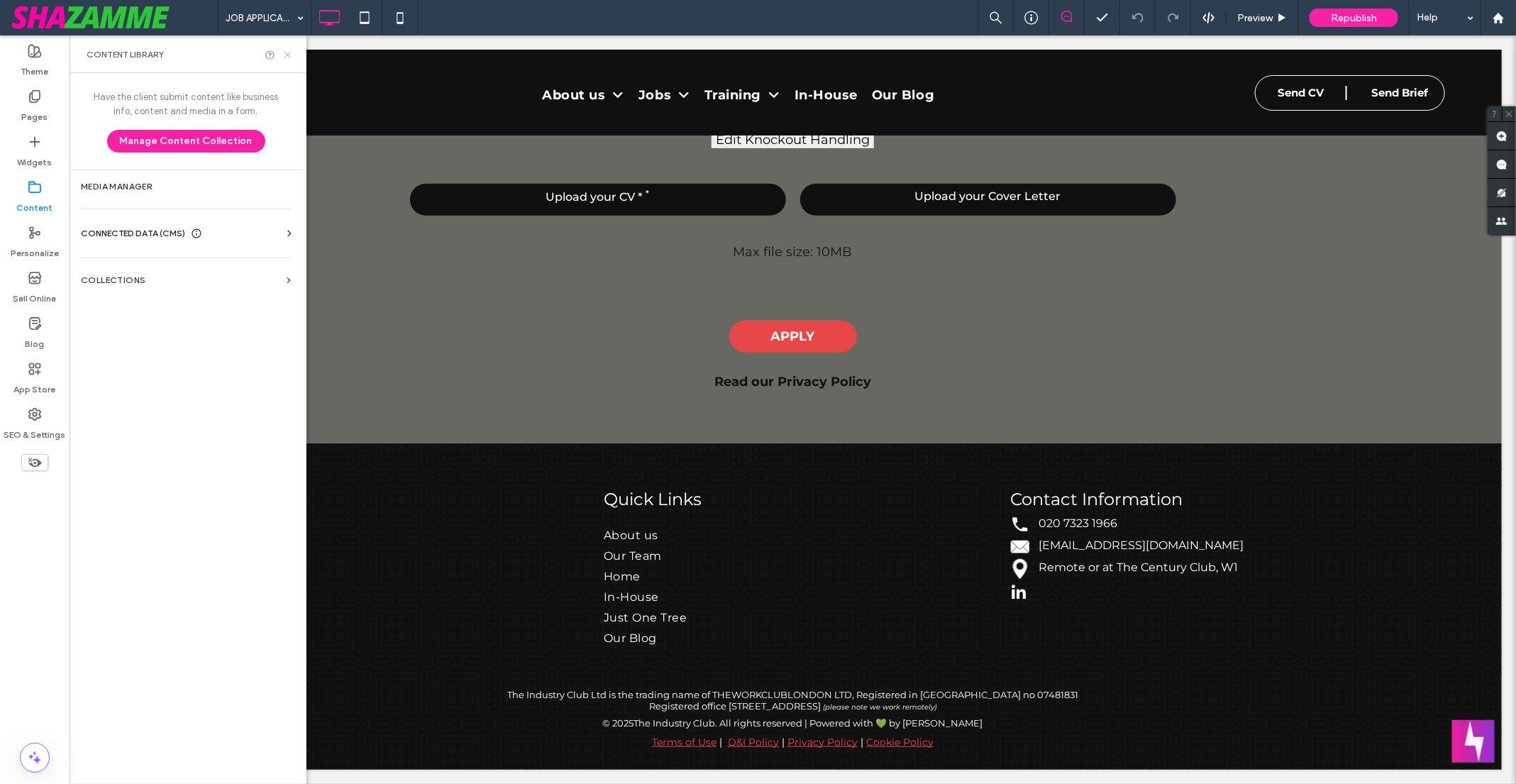
click at [289, 52] on icon at bounding box center [287, 54] width 10 height 10
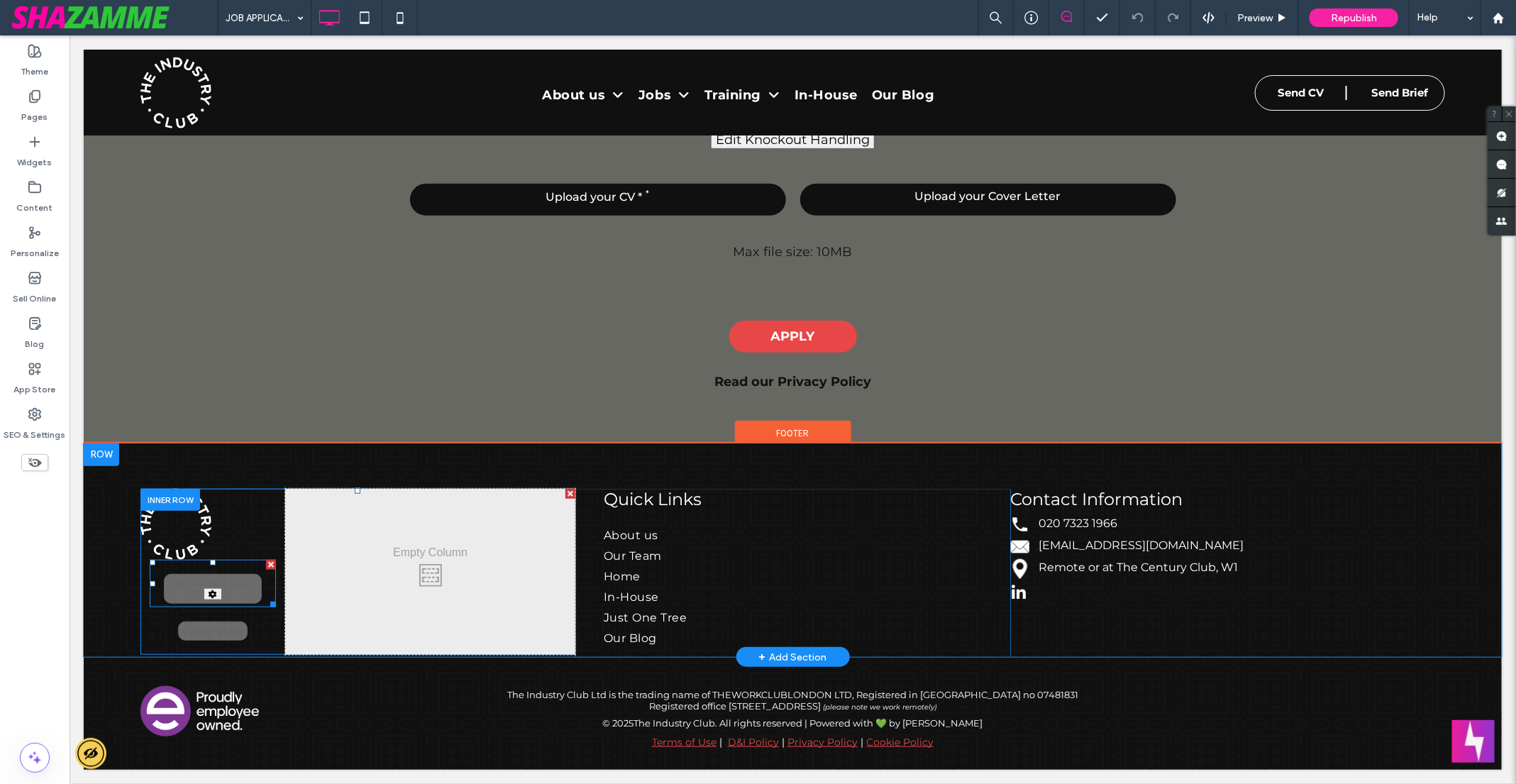
click at [220, 587] on span at bounding box center [212, 582] width 127 height 48
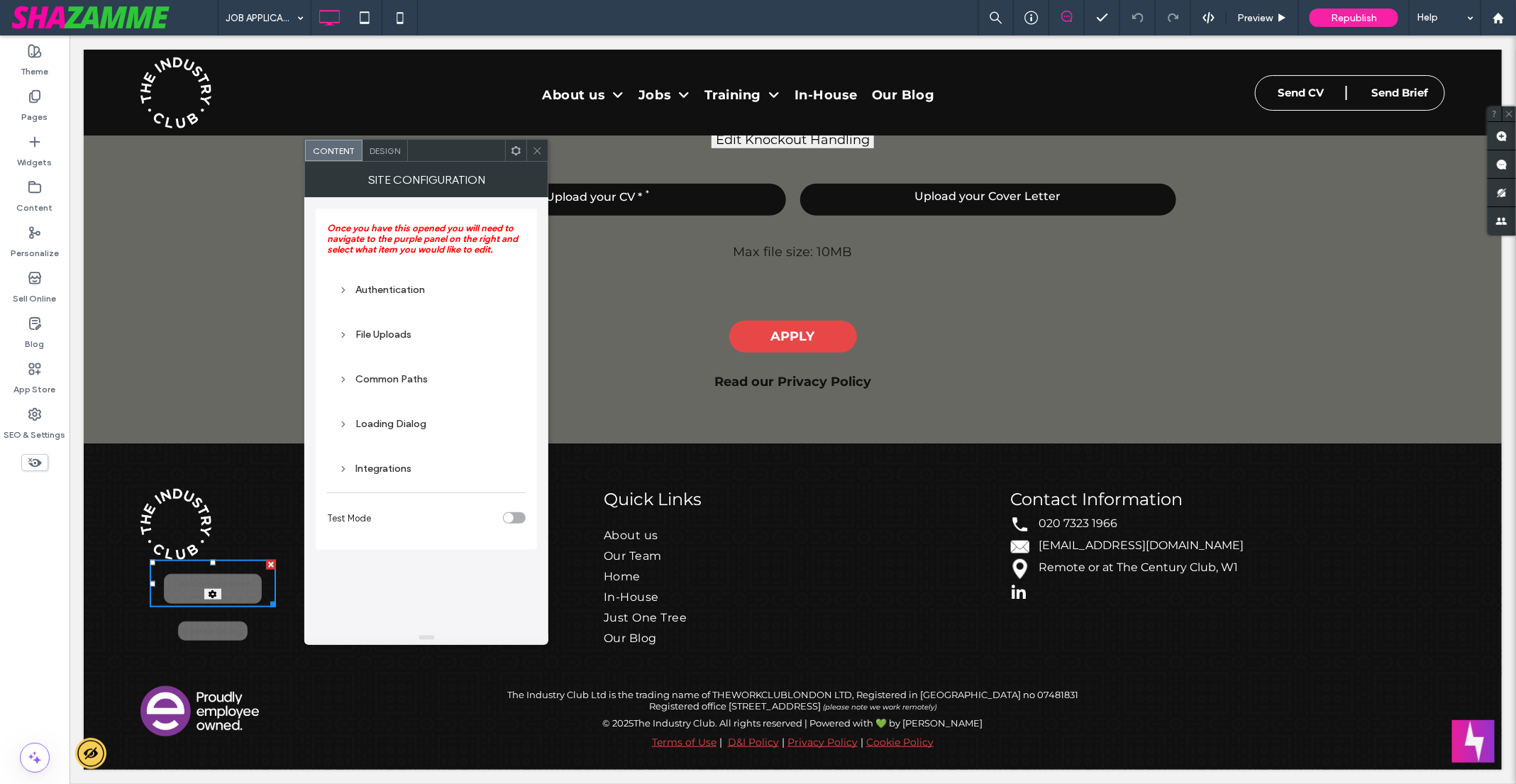
click at [399, 464] on div "Integrations" at bounding box center [426, 468] width 176 height 12
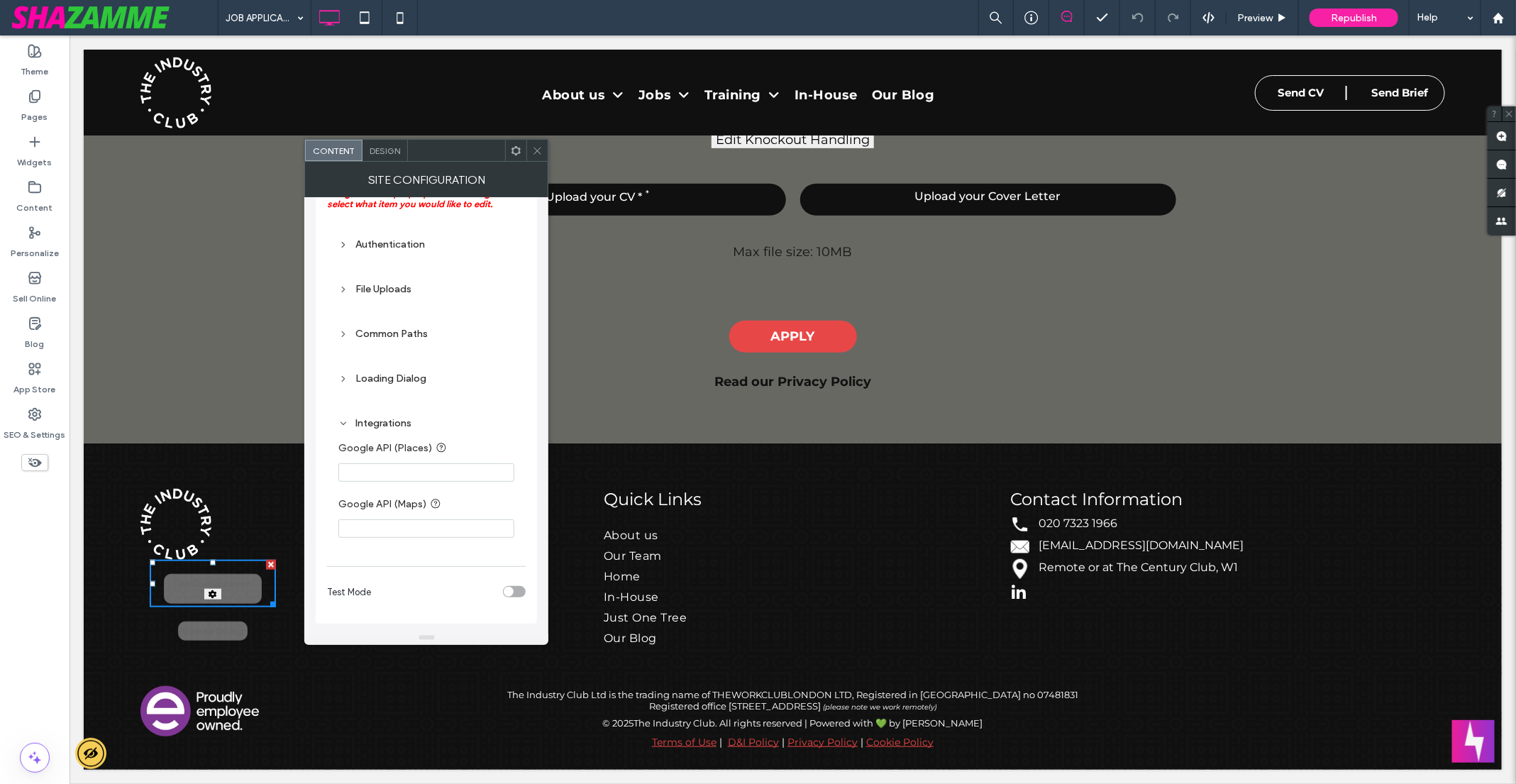
click at [234, 625] on div "Upload Dialog" at bounding box center [212, 630] width 69 height 19
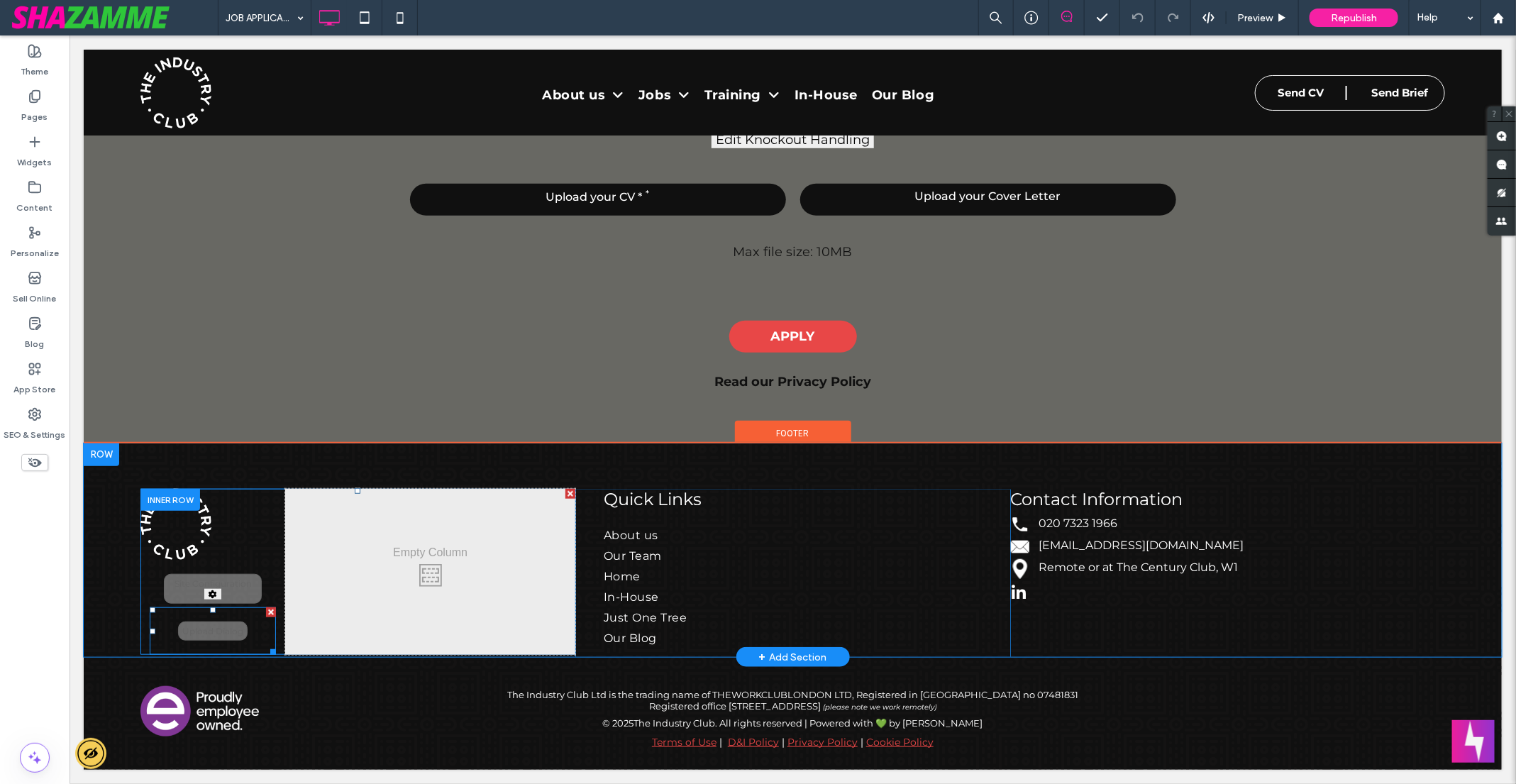
click at [215, 631] on span at bounding box center [212, 630] width 127 height 48
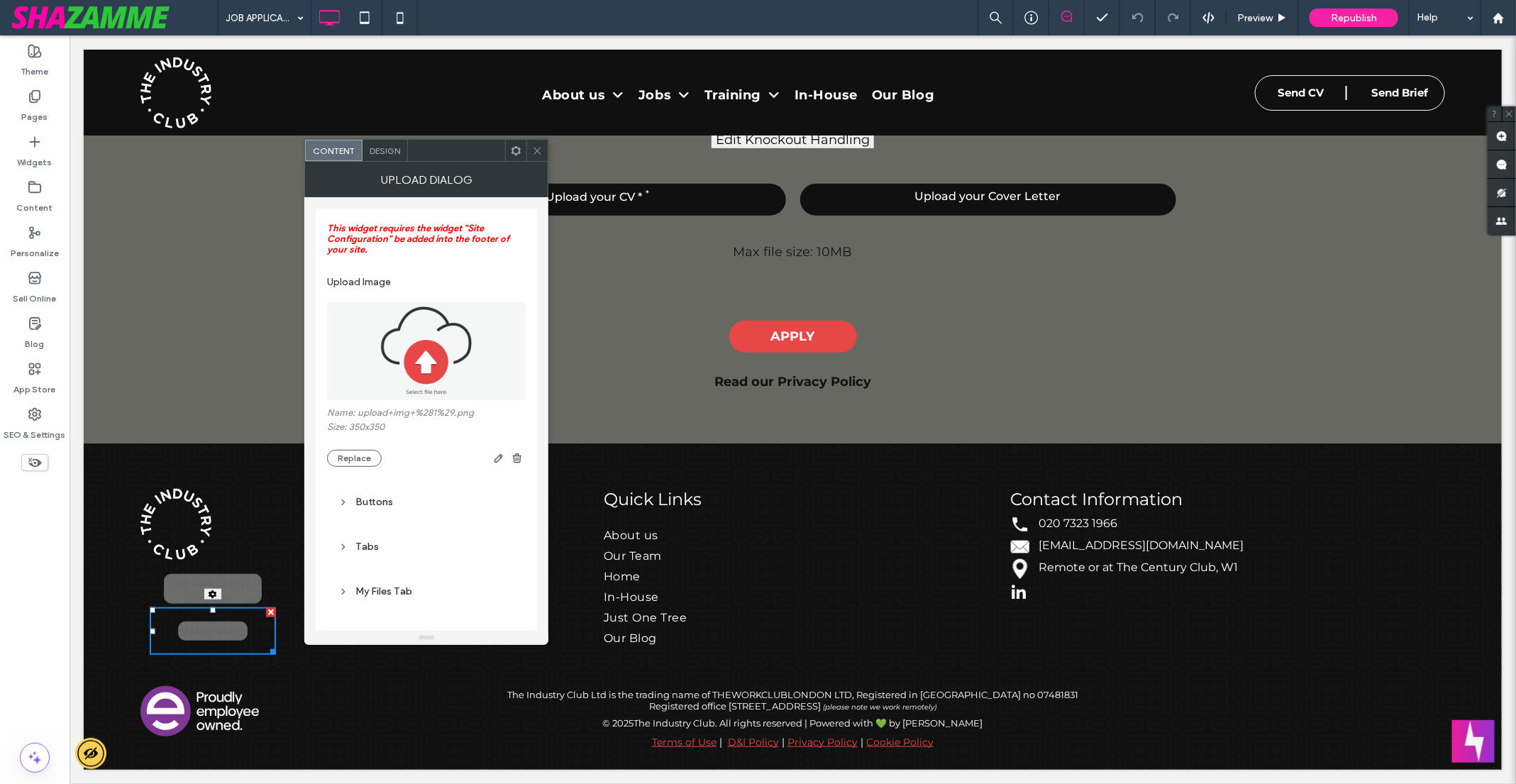
scroll to position [126, 0]
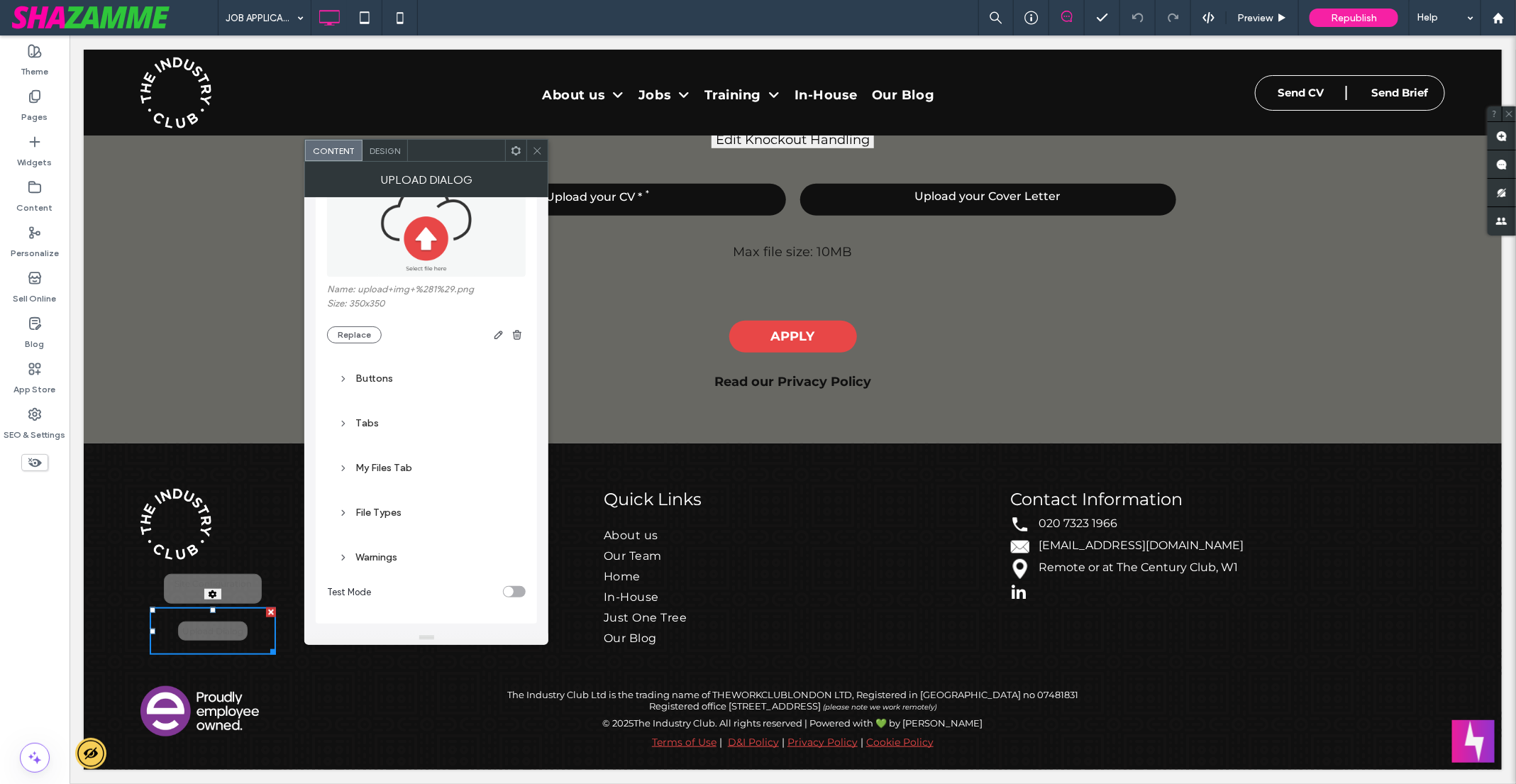
click at [534, 154] on icon at bounding box center [536, 150] width 10 height 10
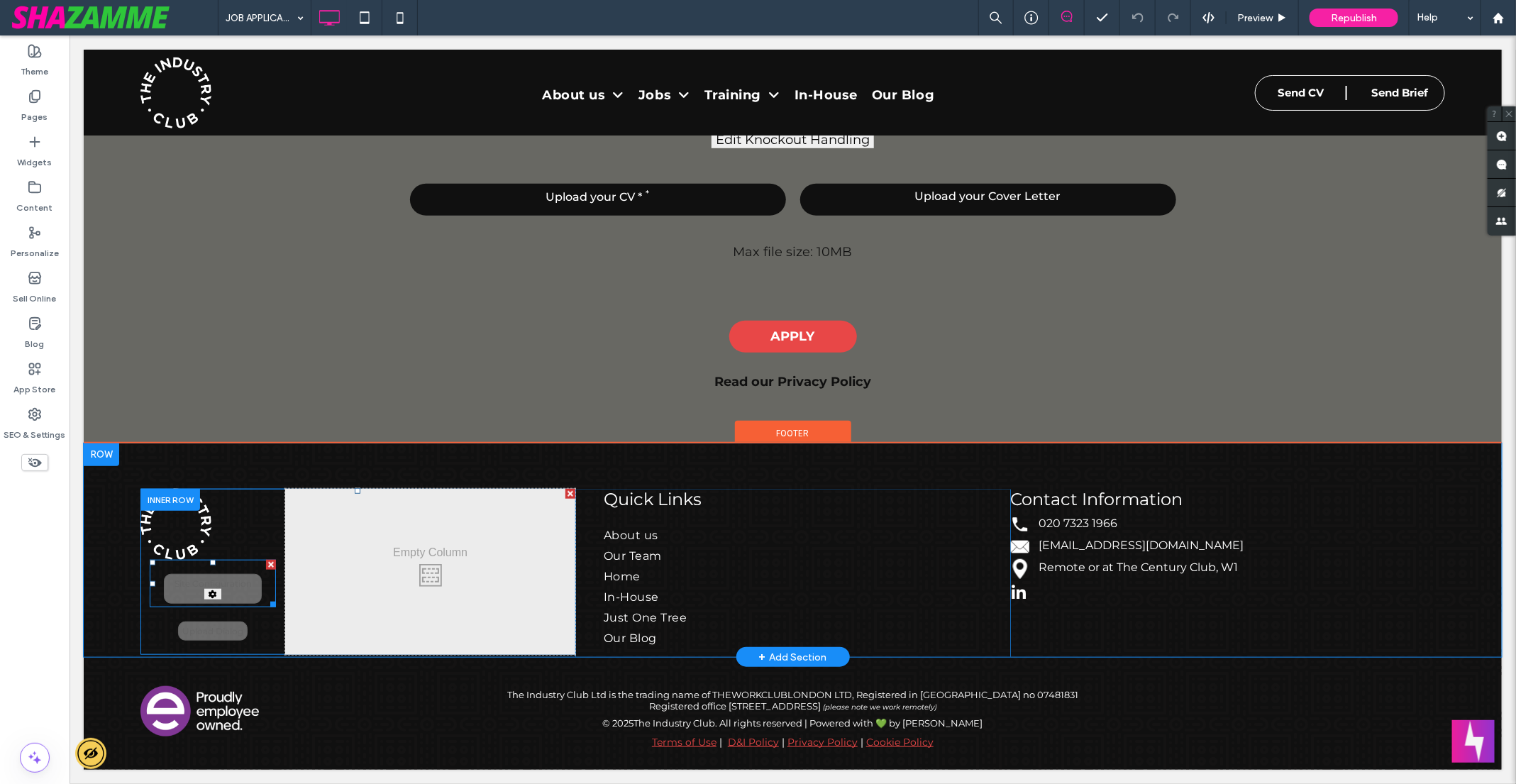
click at [192, 587] on span at bounding box center [212, 582] width 127 height 48
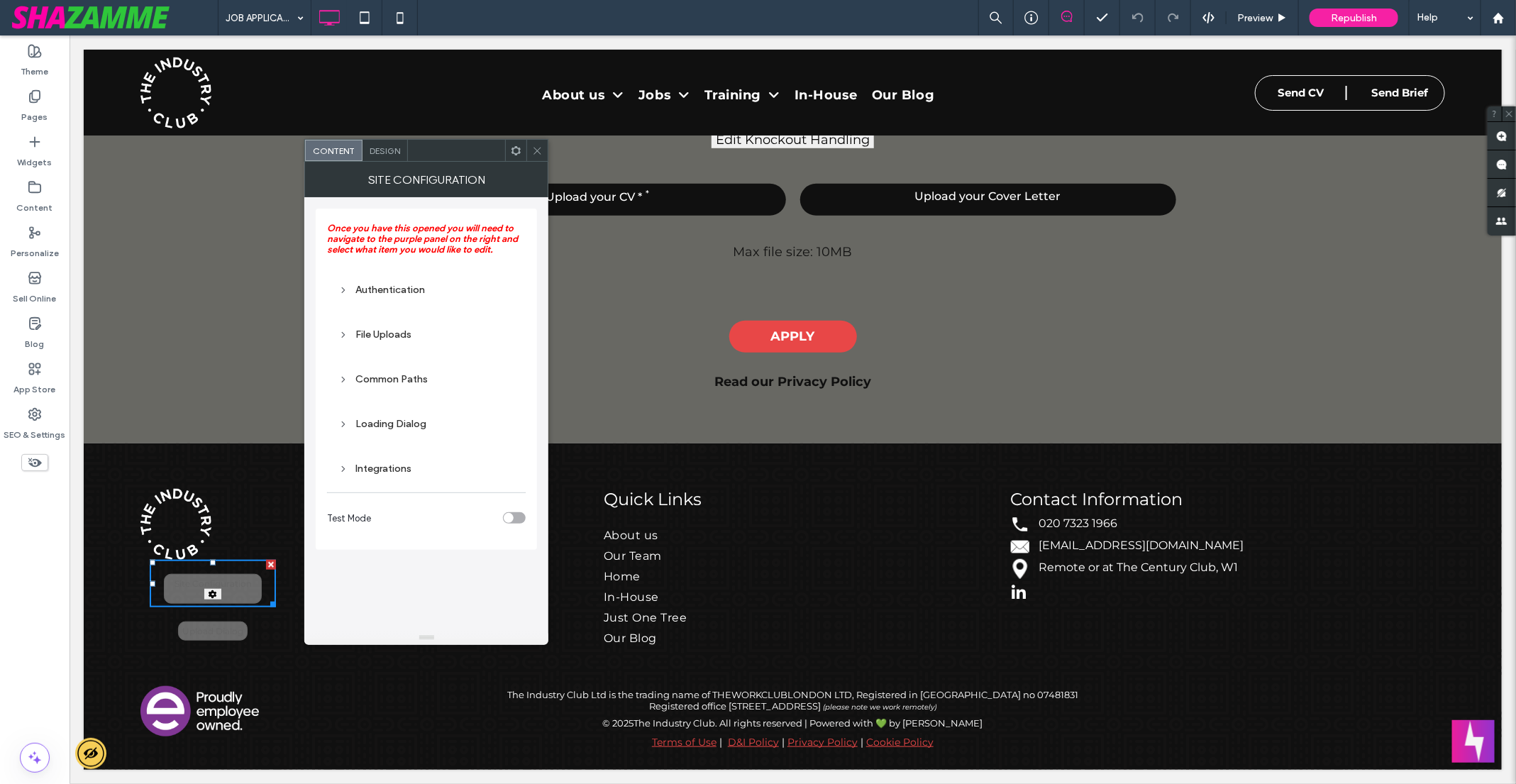
click at [389, 290] on div "Authentication" at bounding box center [426, 290] width 176 height 12
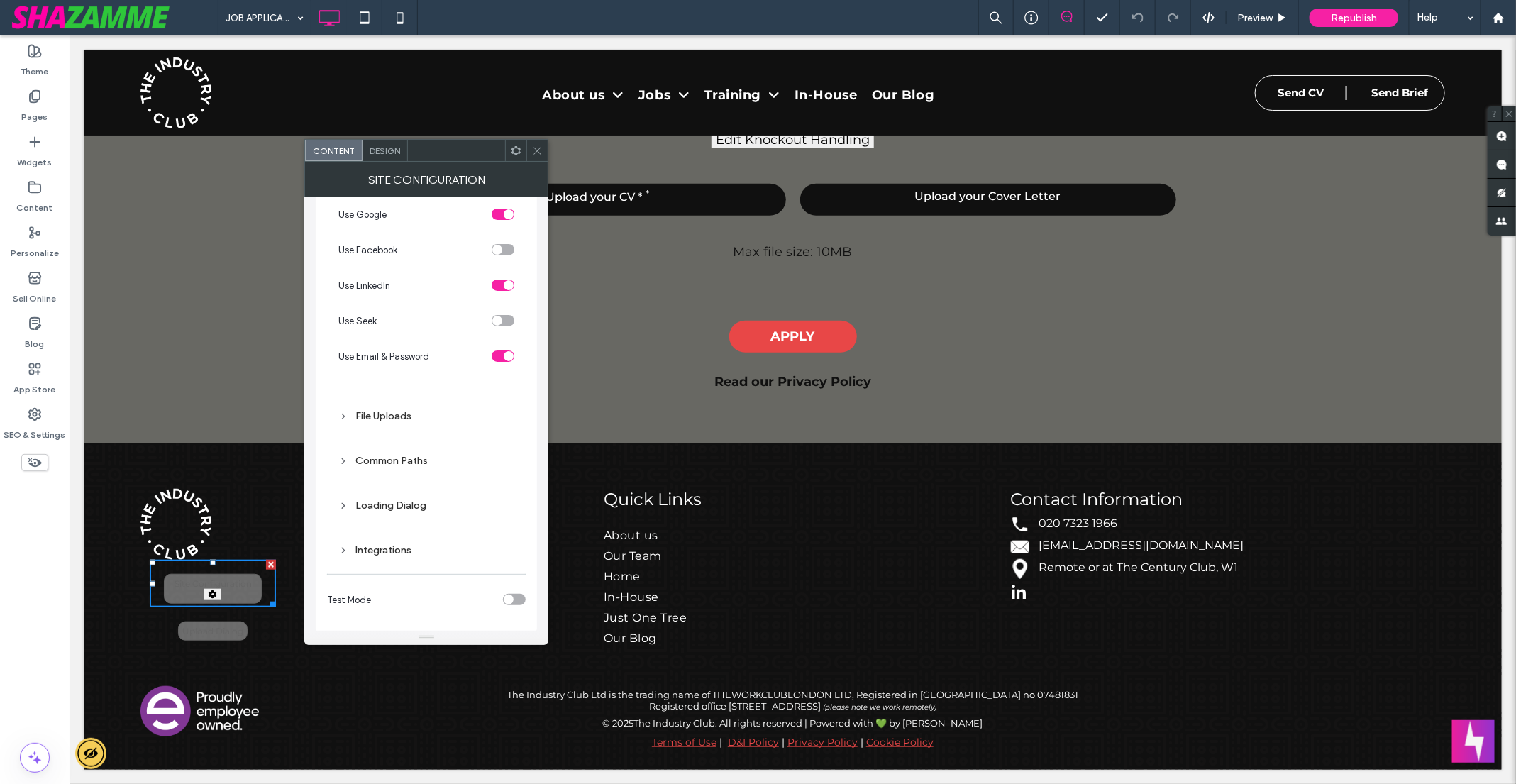
scroll to position [113, 0]
click at [392, 408] on div "File Uploads" at bounding box center [426, 407] width 176 height 12
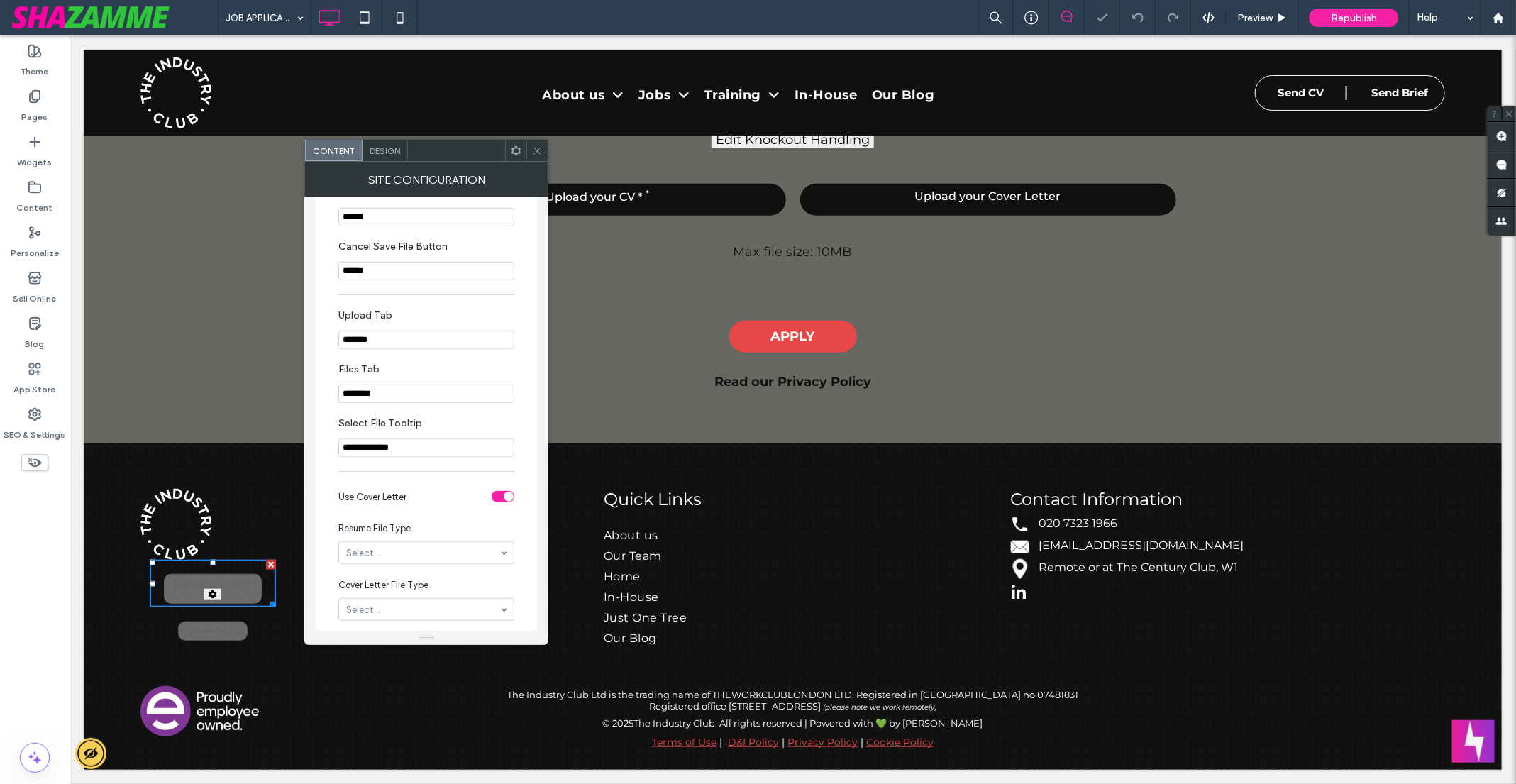
scroll to position [839, 0]
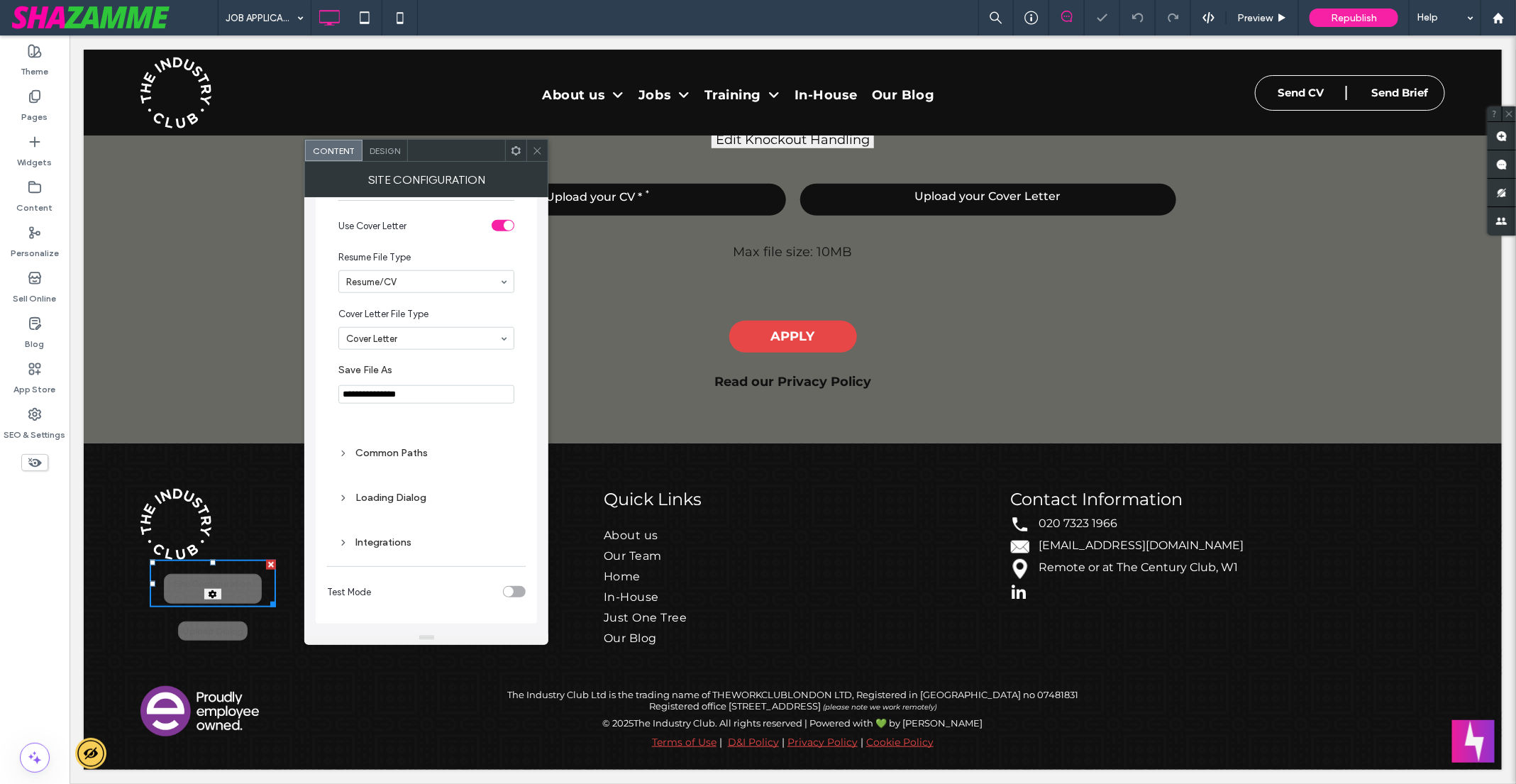
click at [380, 452] on div "Common Paths" at bounding box center [426, 452] width 176 height 12
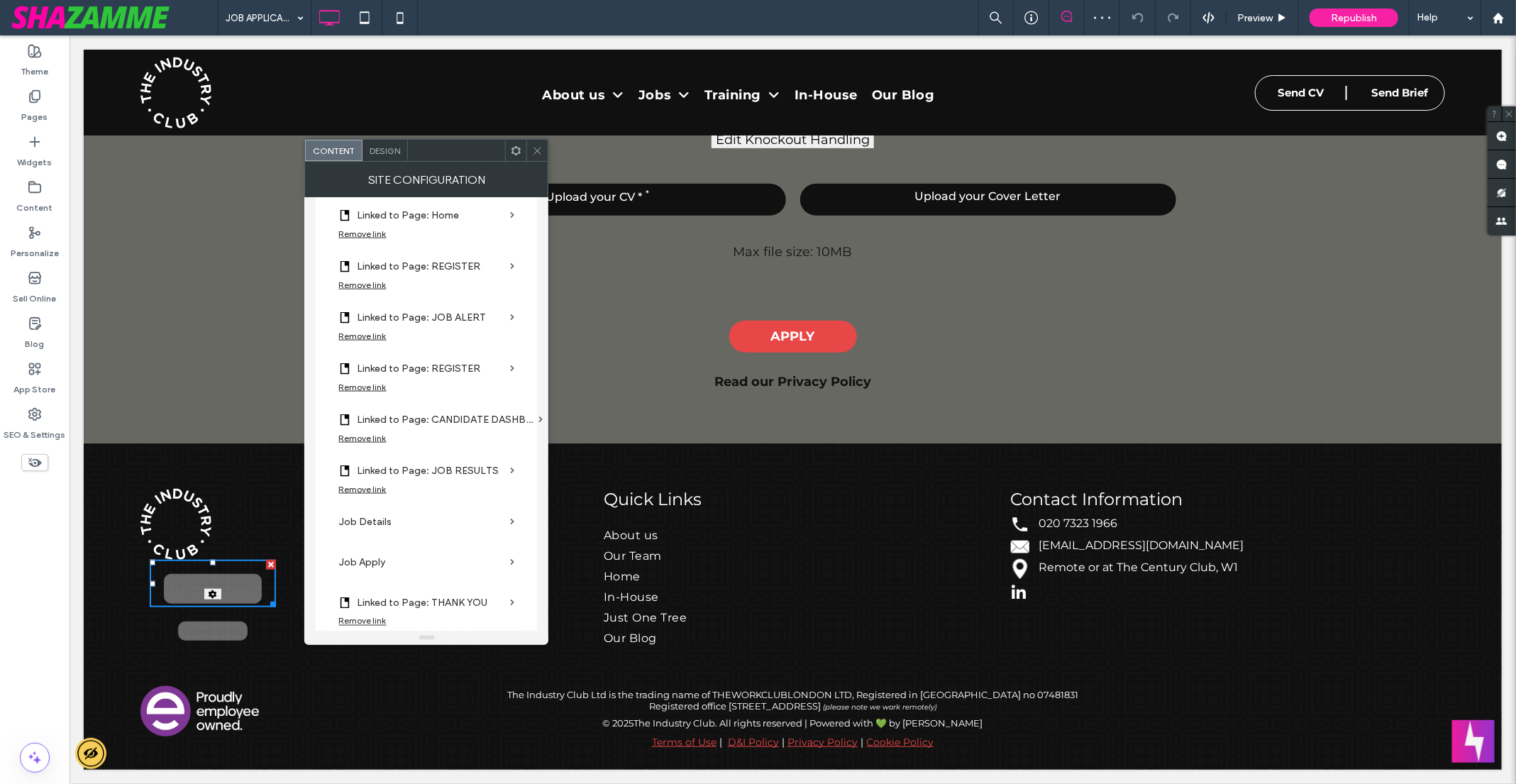
scroll to position [1387, 0]
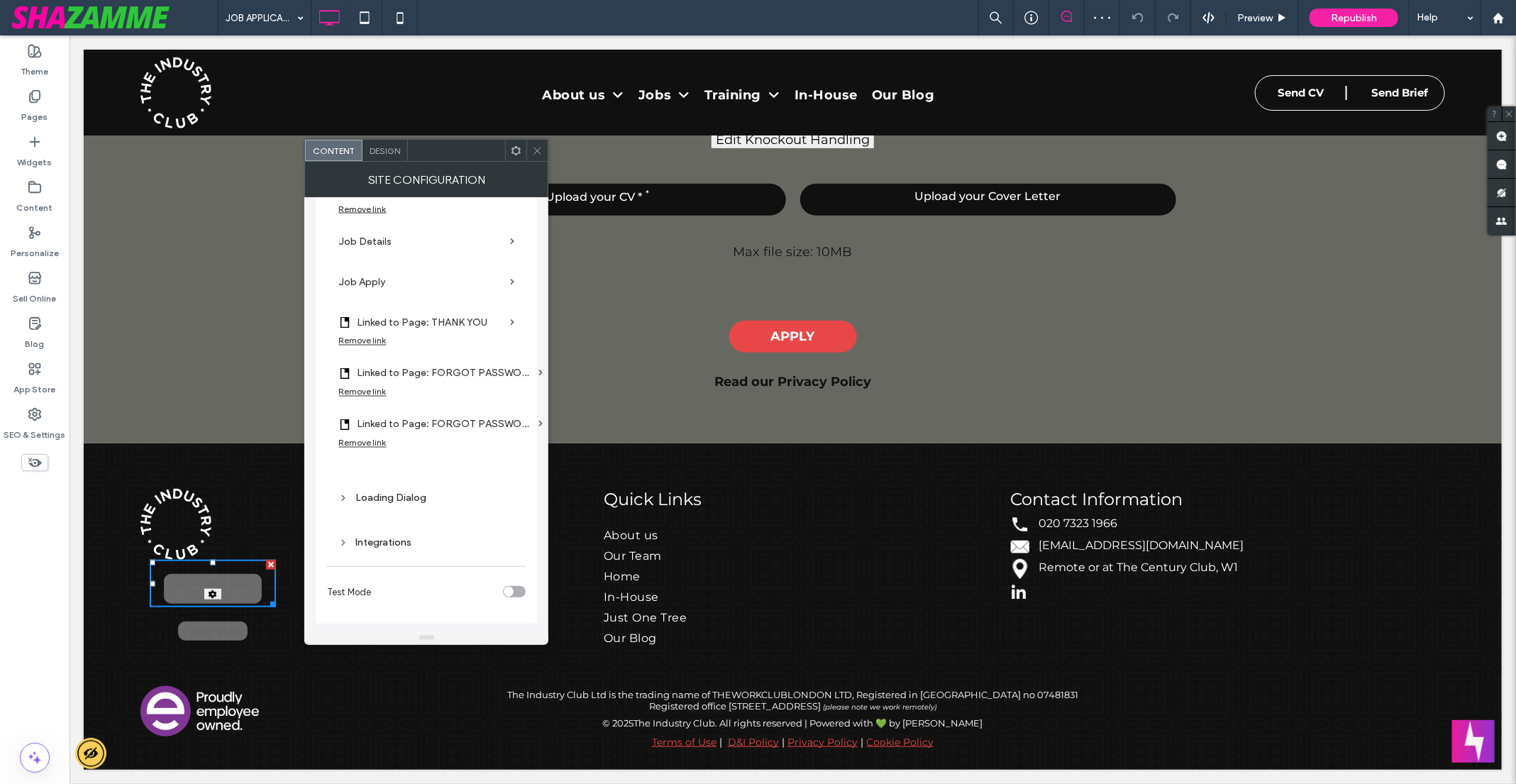
click at [380, 495] on div "Loading Dialog" at bounding box center [426, 497] width 176 height 12
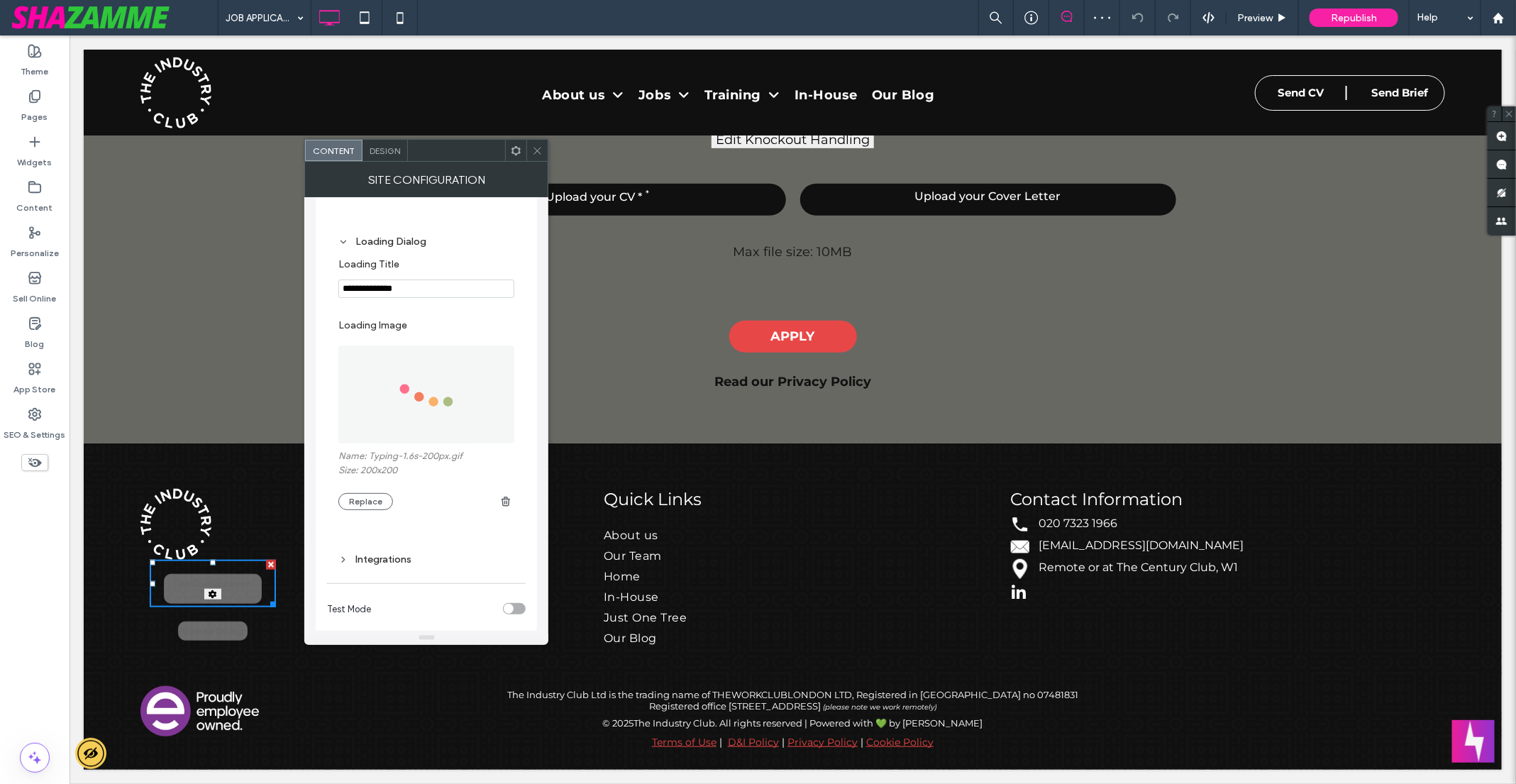
scroll to position [1661, 0]
click at [367, 537] on div "Integrations" at bounding box center [426, 542] width 176 height 12
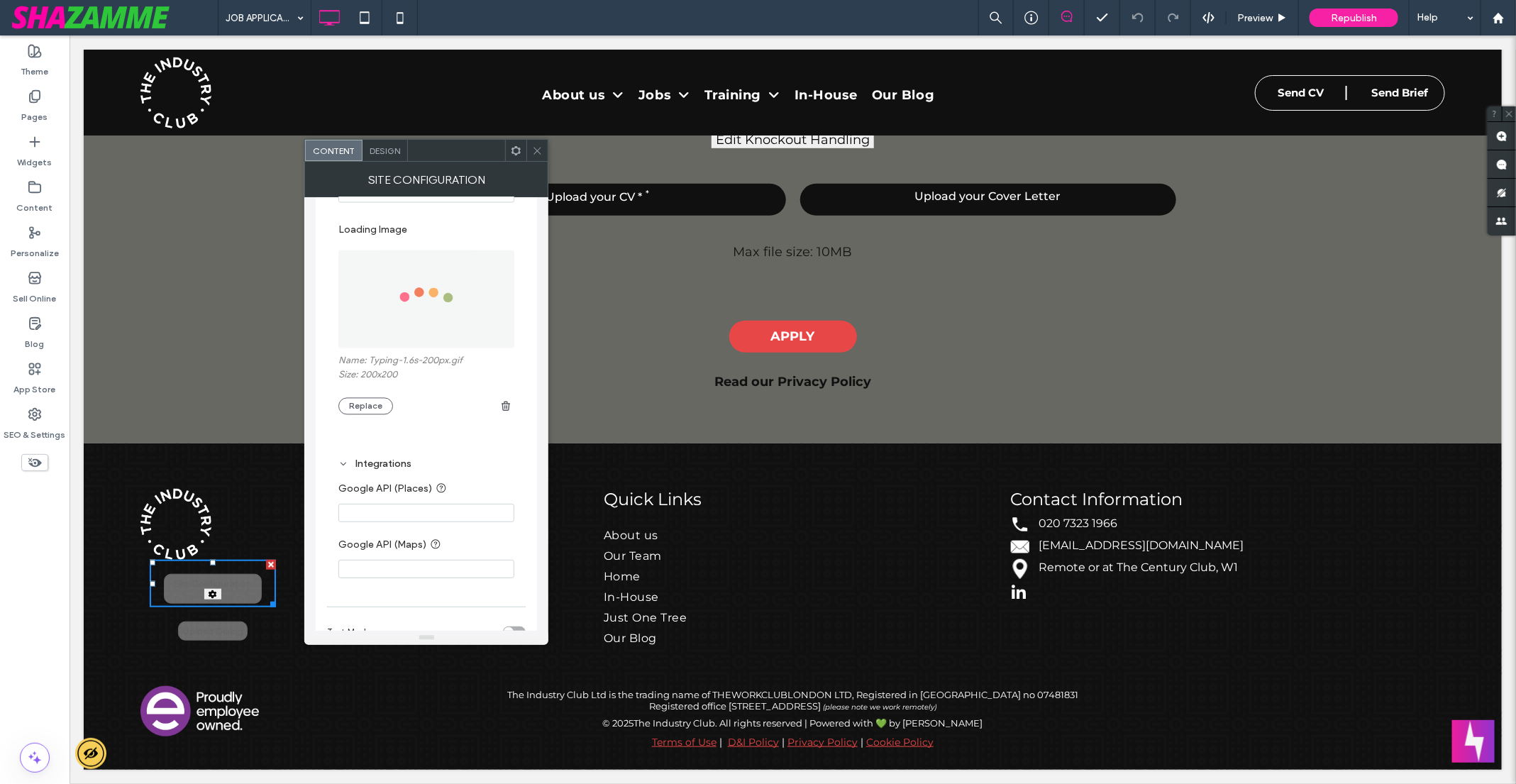
scroll to position [1781, 0]
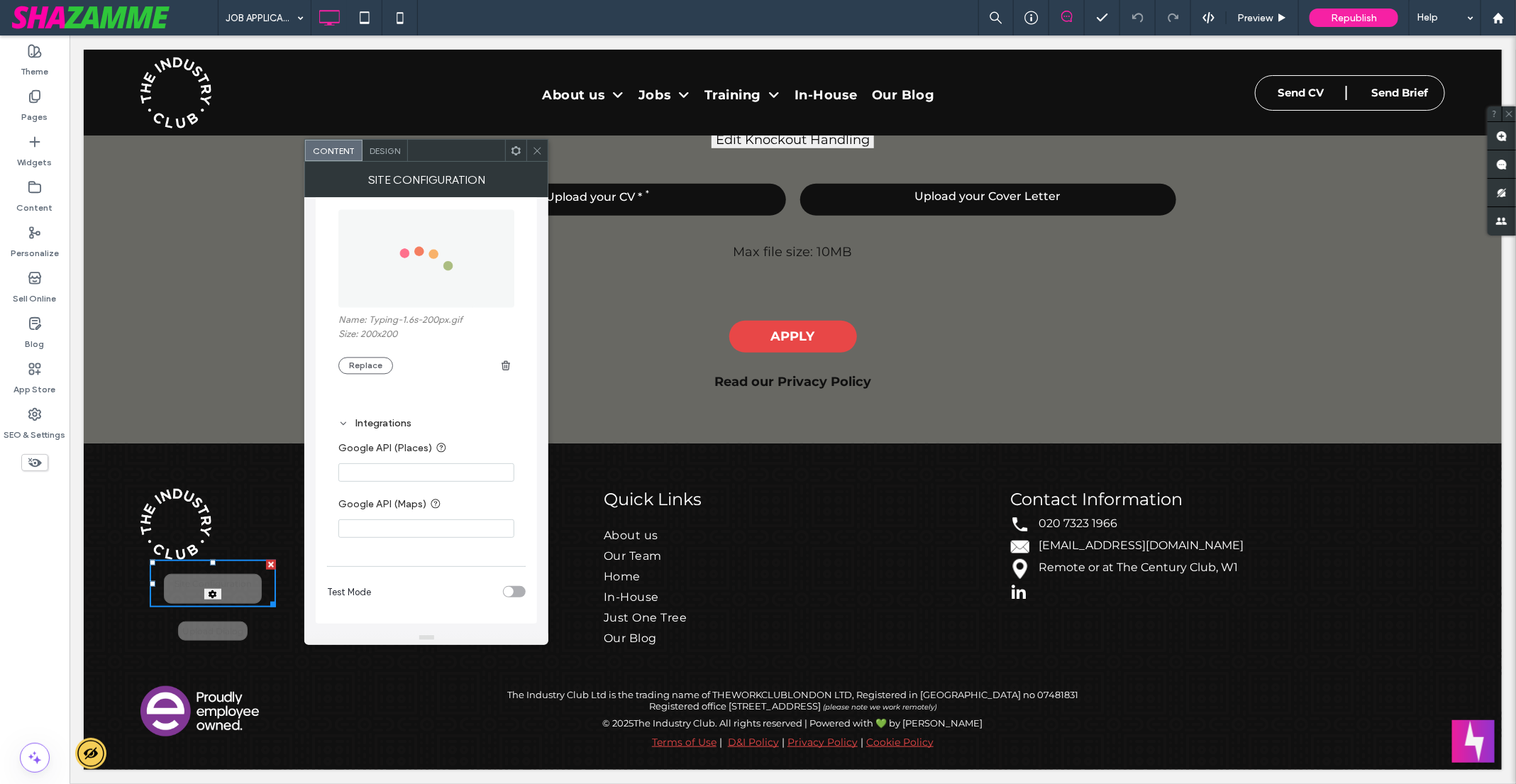
click at [536, 154] on icon at bounding box center [536, 150] width 10 height 10
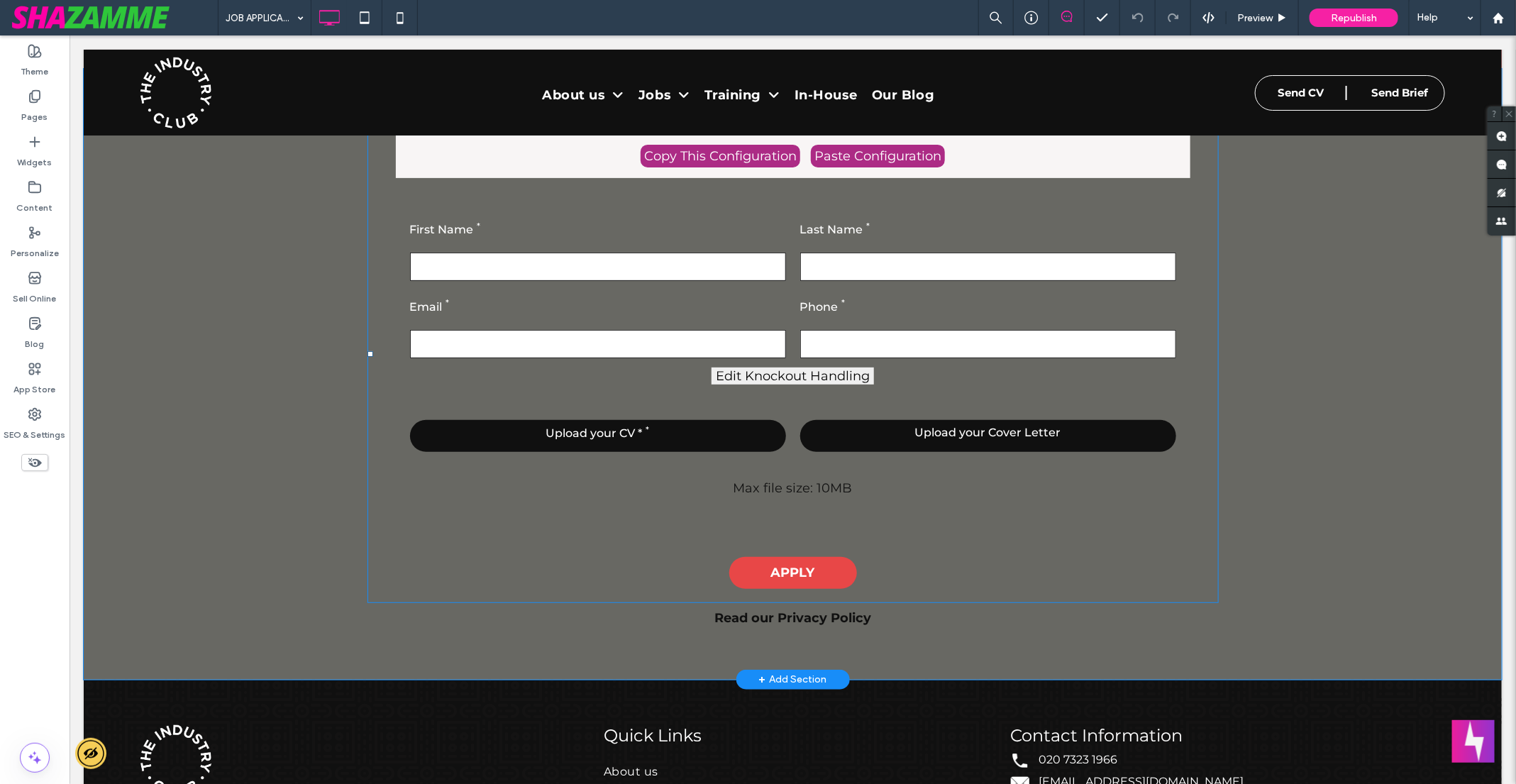
scroll to position [128, 0]
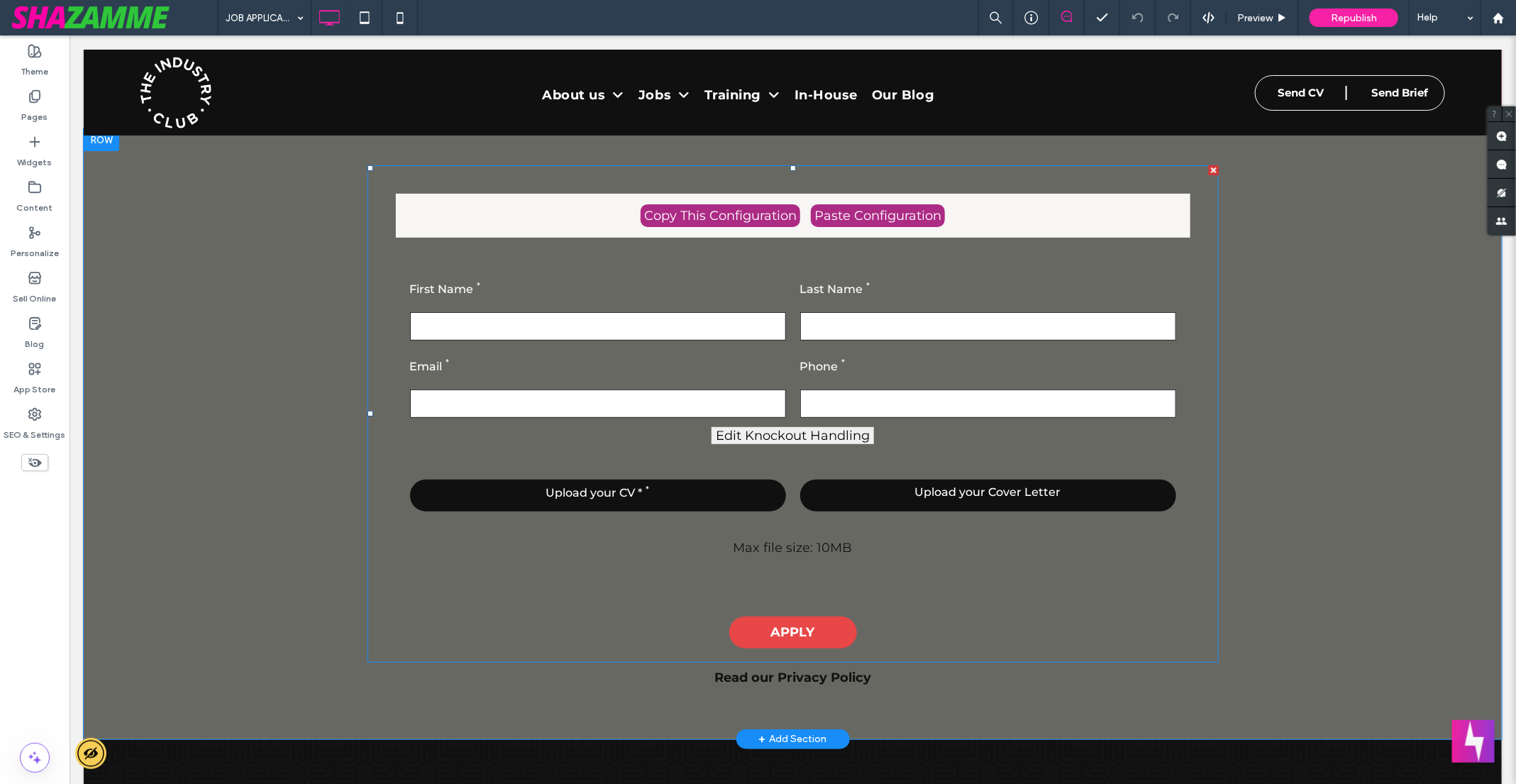
click at [790, 430] on span at bounding box center [792, 413] width 851 height 497
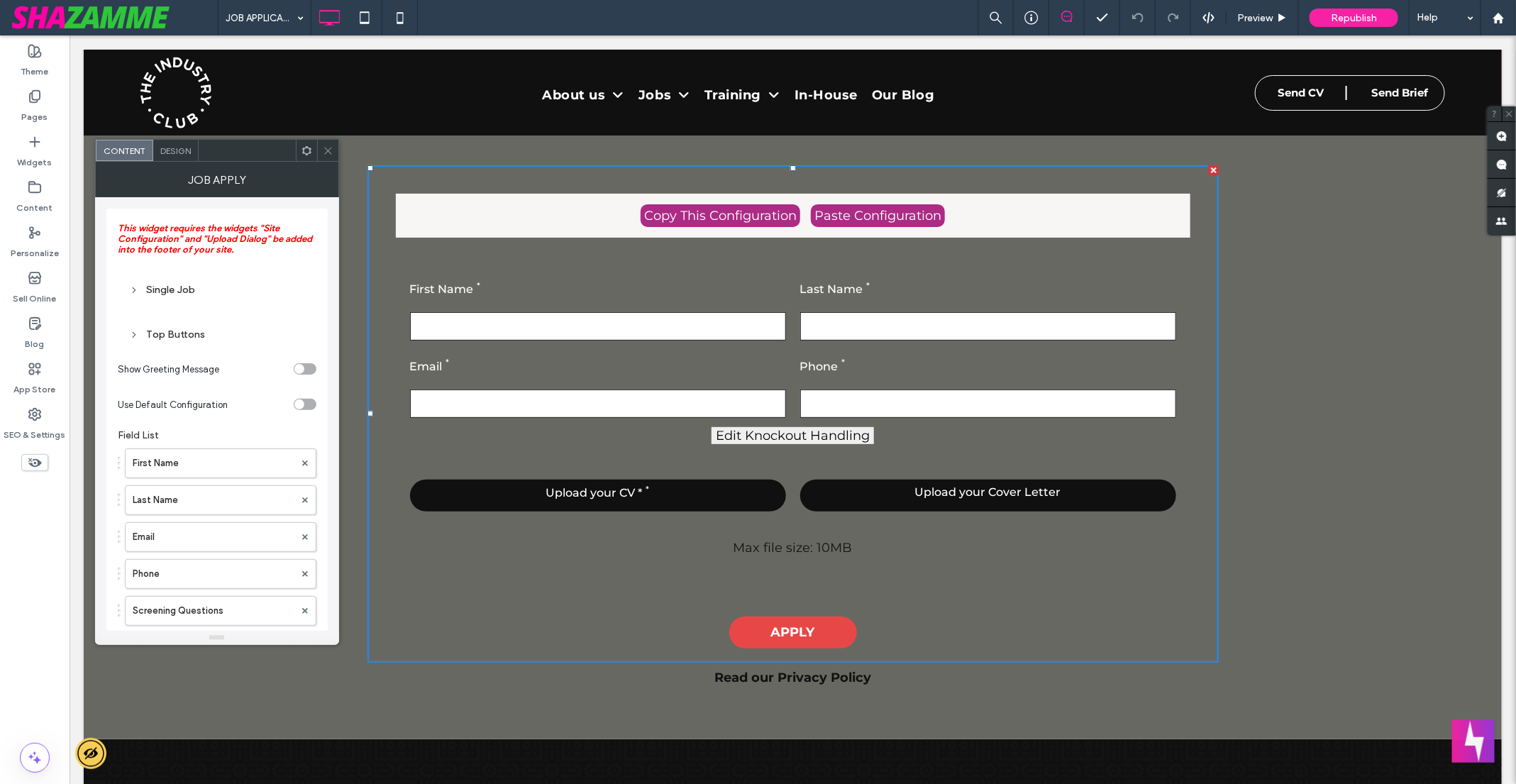
click at [805, 434] on button "Edit Knockout Handling" at bounding box center [792, 435] width 163 height 17
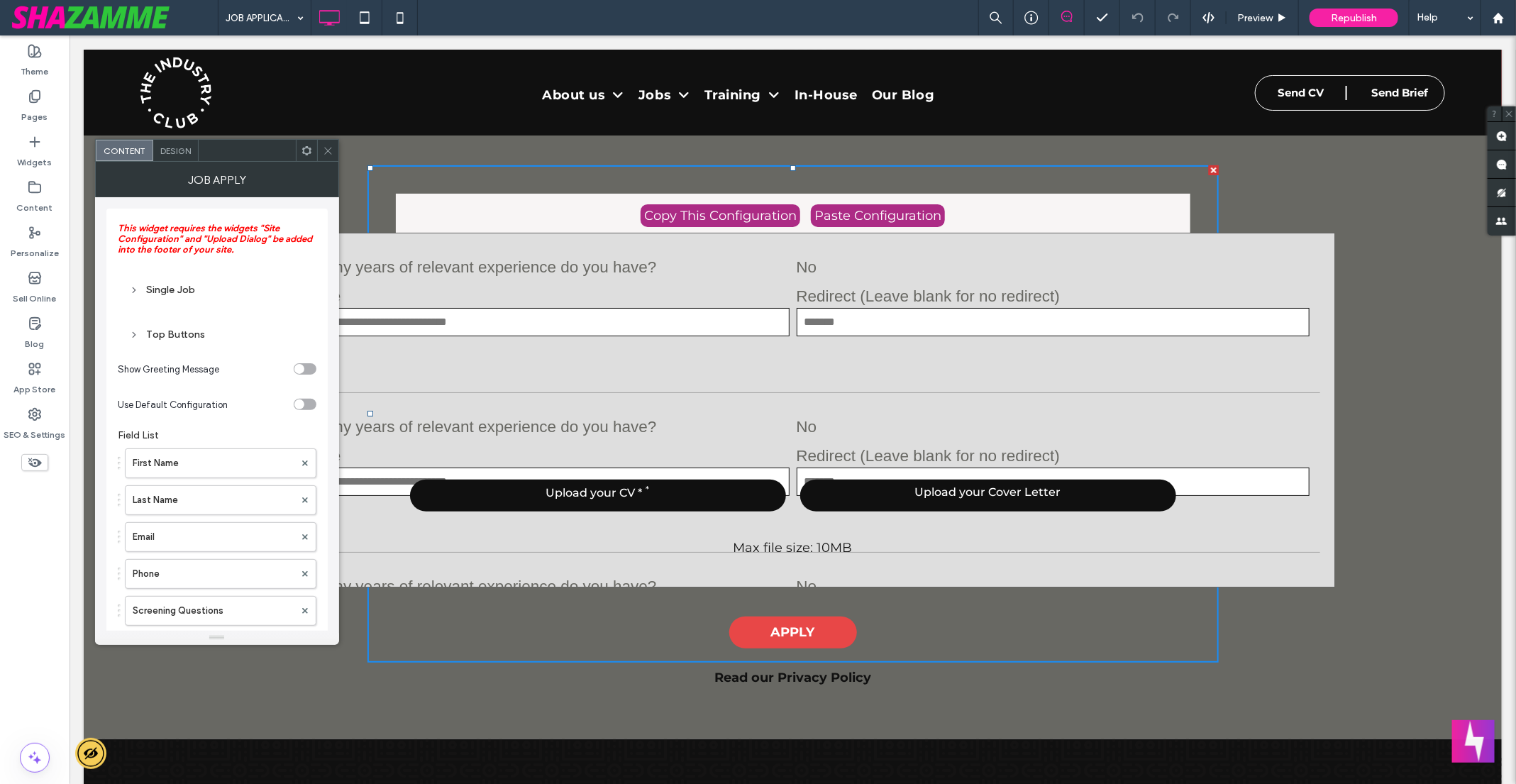
click at [330, 153] on icon at bounding box center [327, 150] width 10 height 10
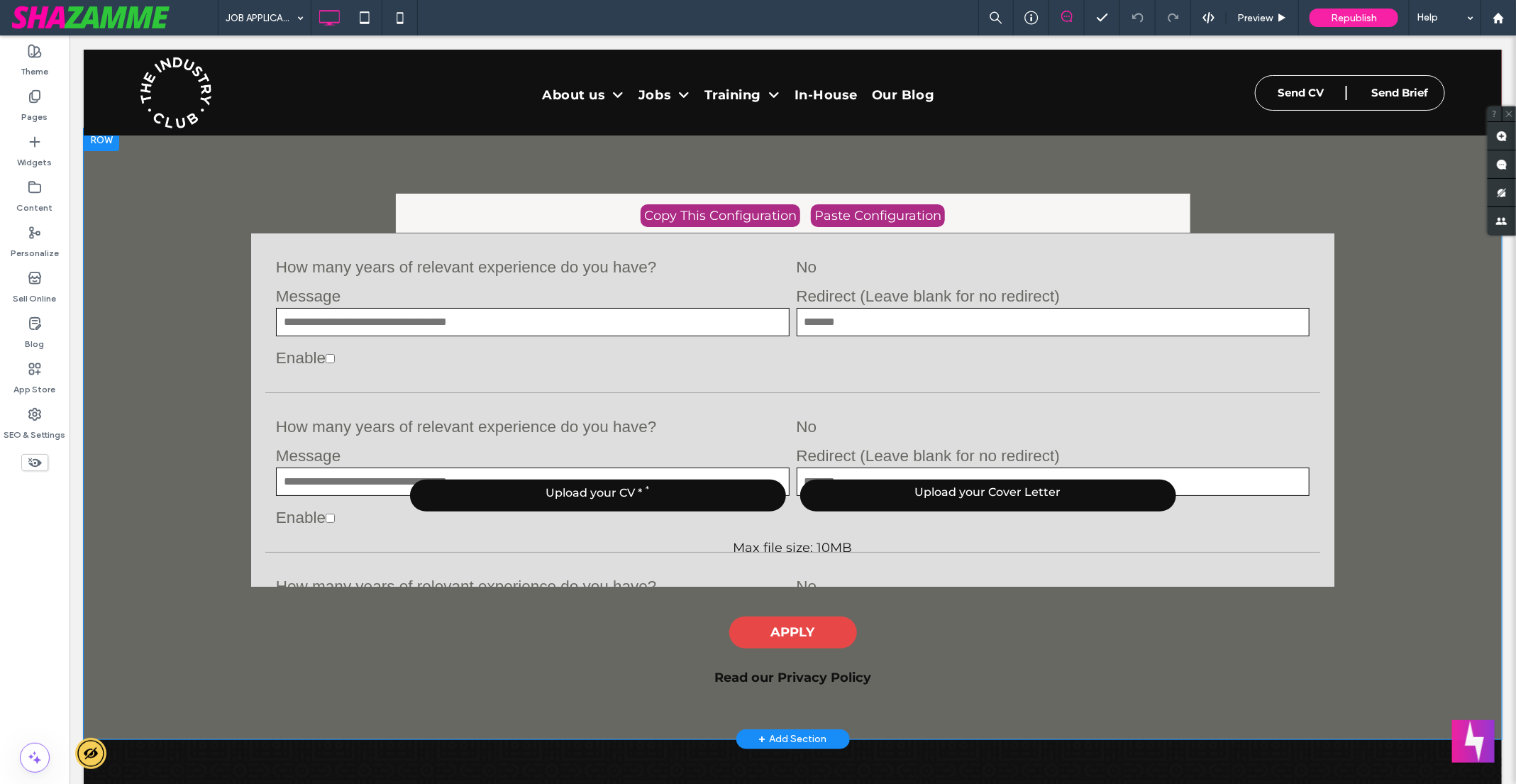
click at [1286, 205] on div "Copy This Configuration Paste Configuration First Name Last Name Email Phone Ed…" at bounding box center [792, 433] width 1418 height 610
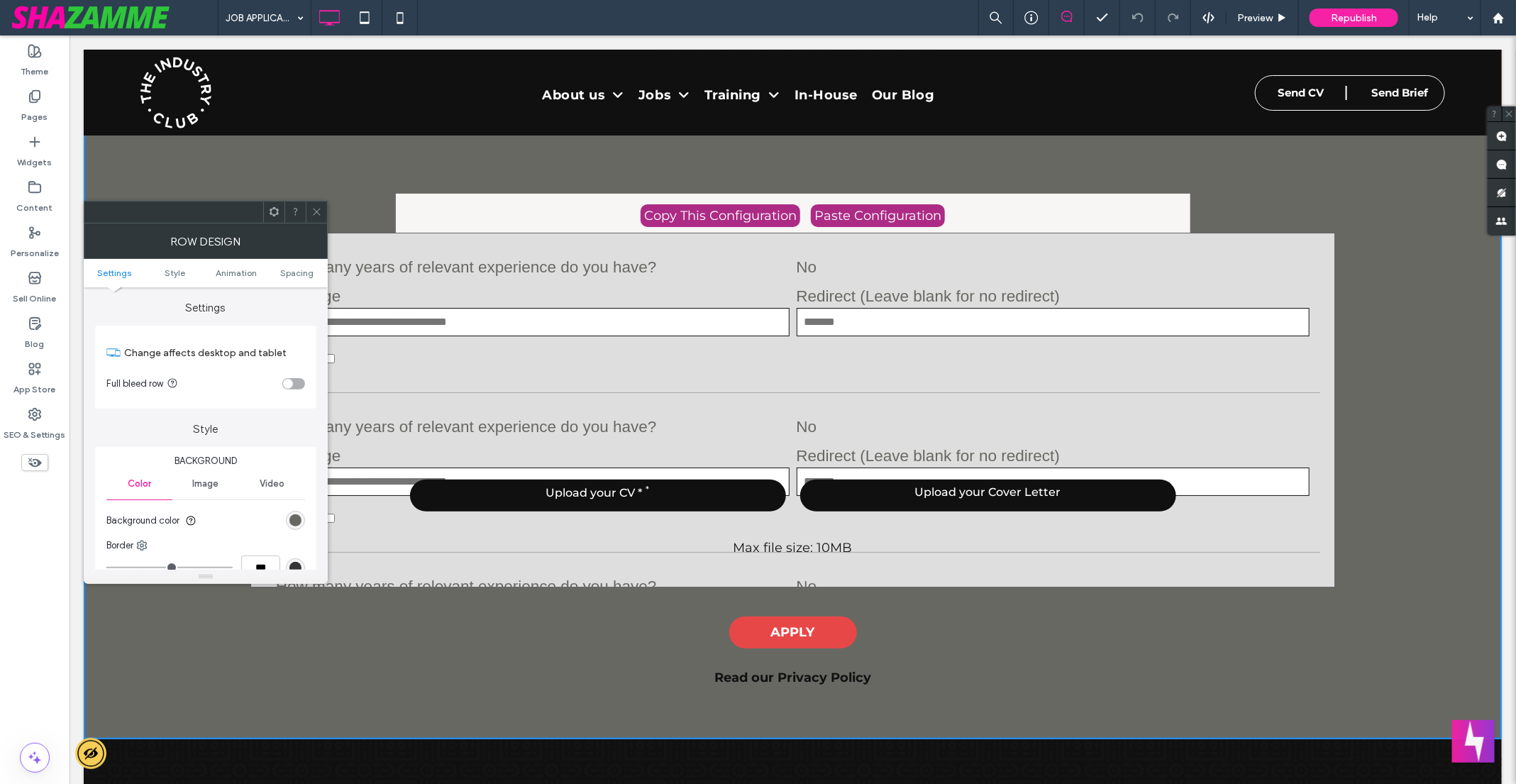
click at [1023, 607] on div "Copy This Configuration Paste Configuration First Name Last Name Email Phone Ed…" at bounding box center [792, 413] width 851 height 497
click at [317, 207] on icon at bounding box center [316, 211] width 10 height 10
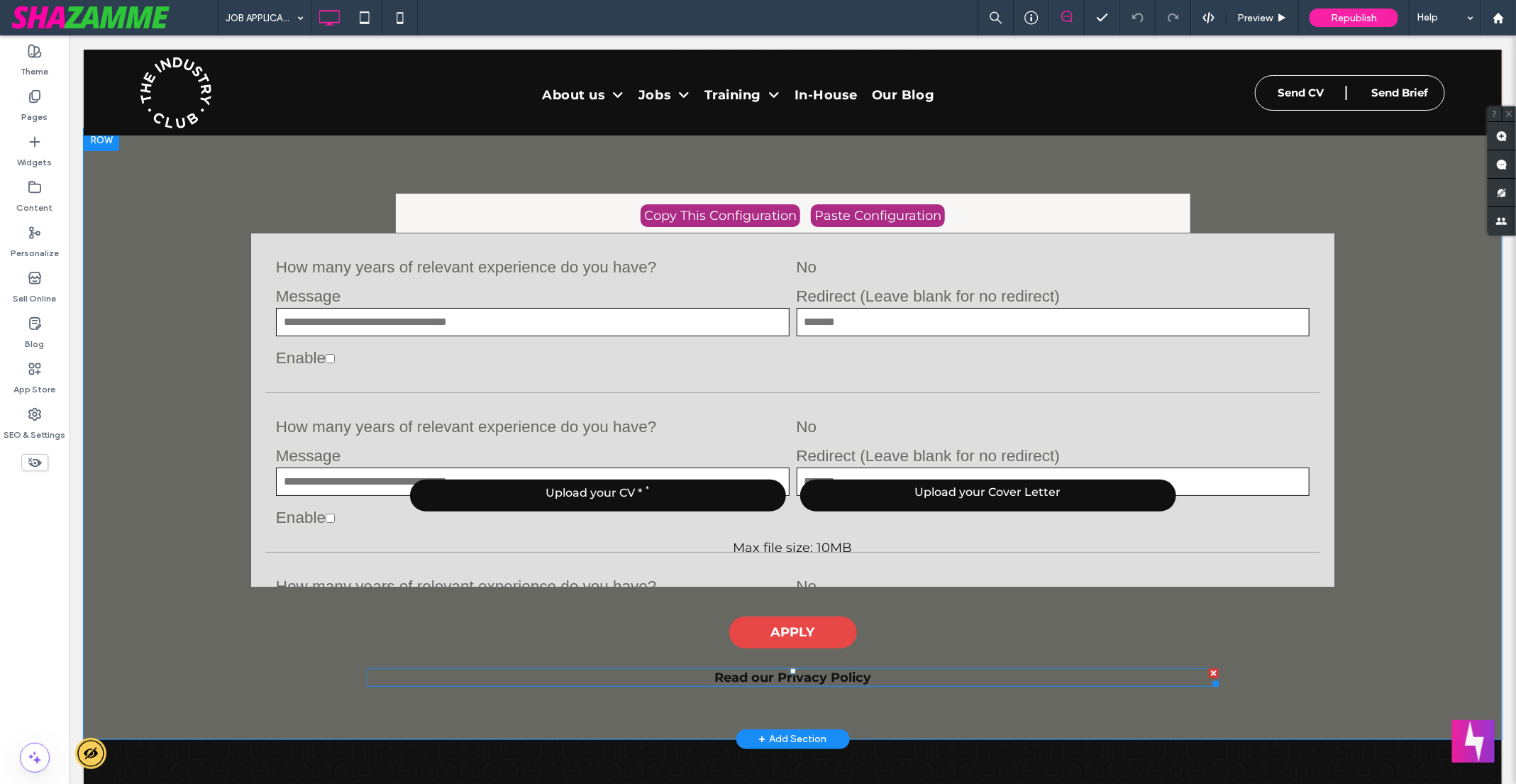
click at [1038, 680] on p "Read our Privacy Policy" at bounding box center [792, 677] width 851 height 16
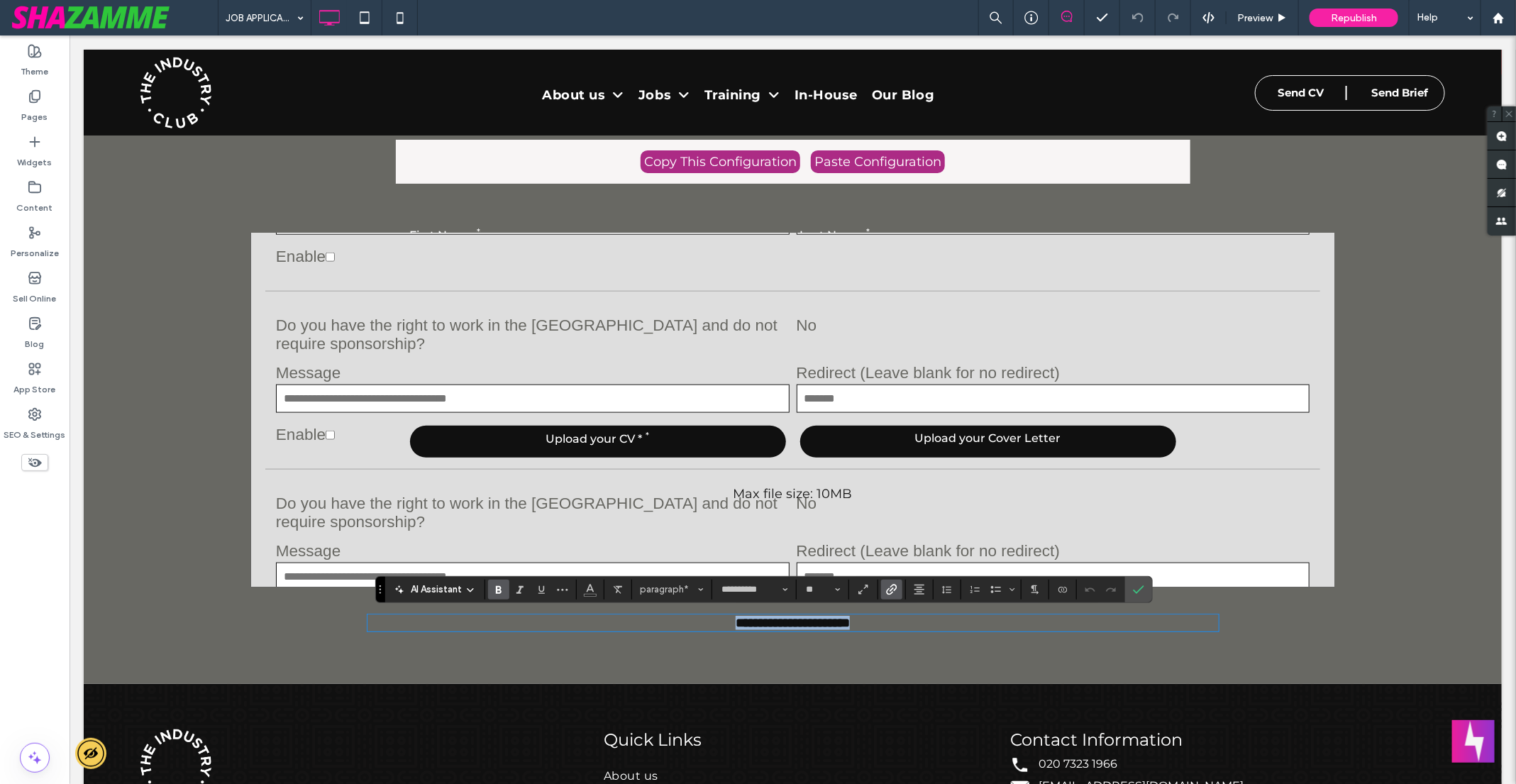
scroll to position [185, 0]
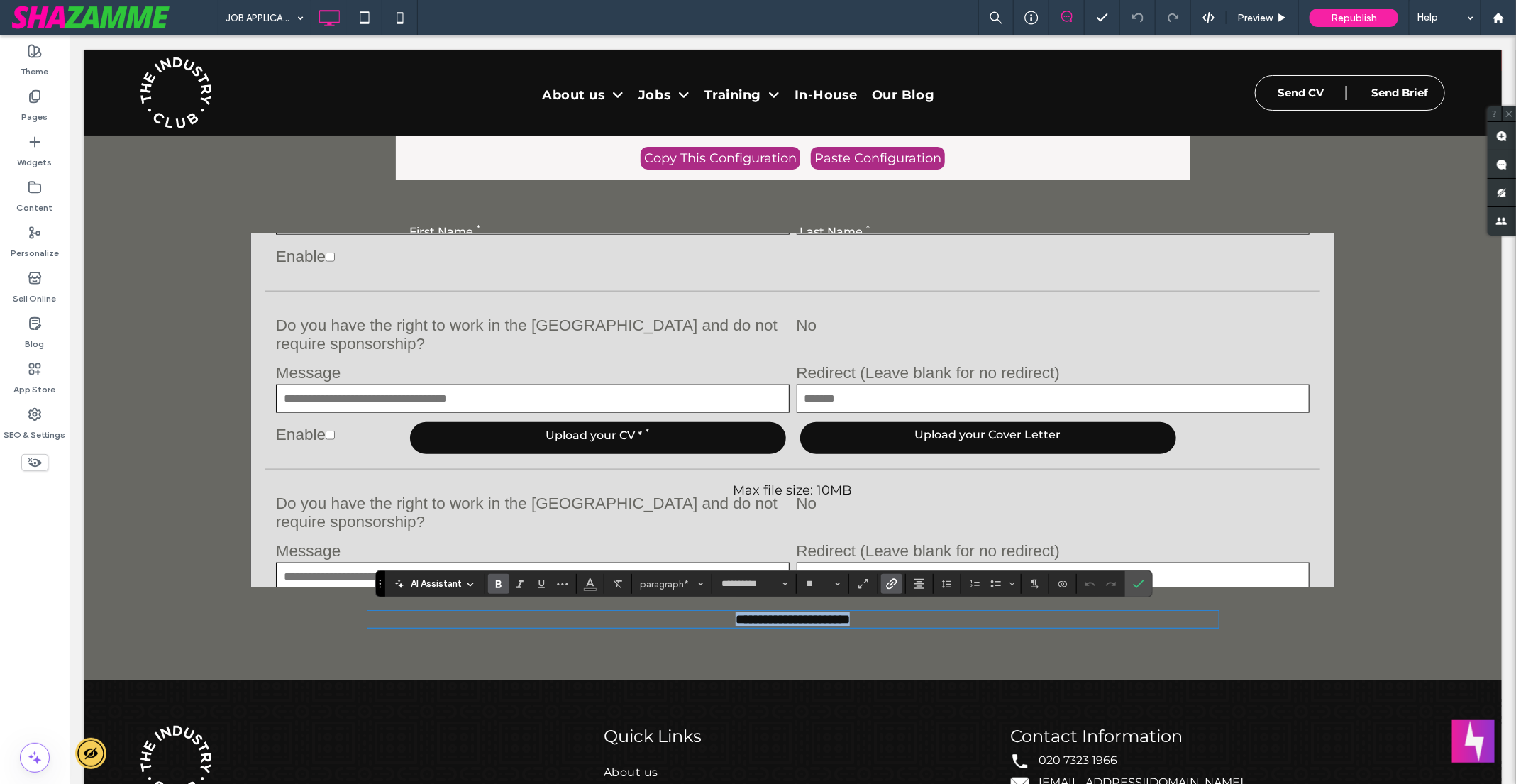
click at [966, 682] on span "Cancel" at bounding box center [964, 696] width 49 height 28
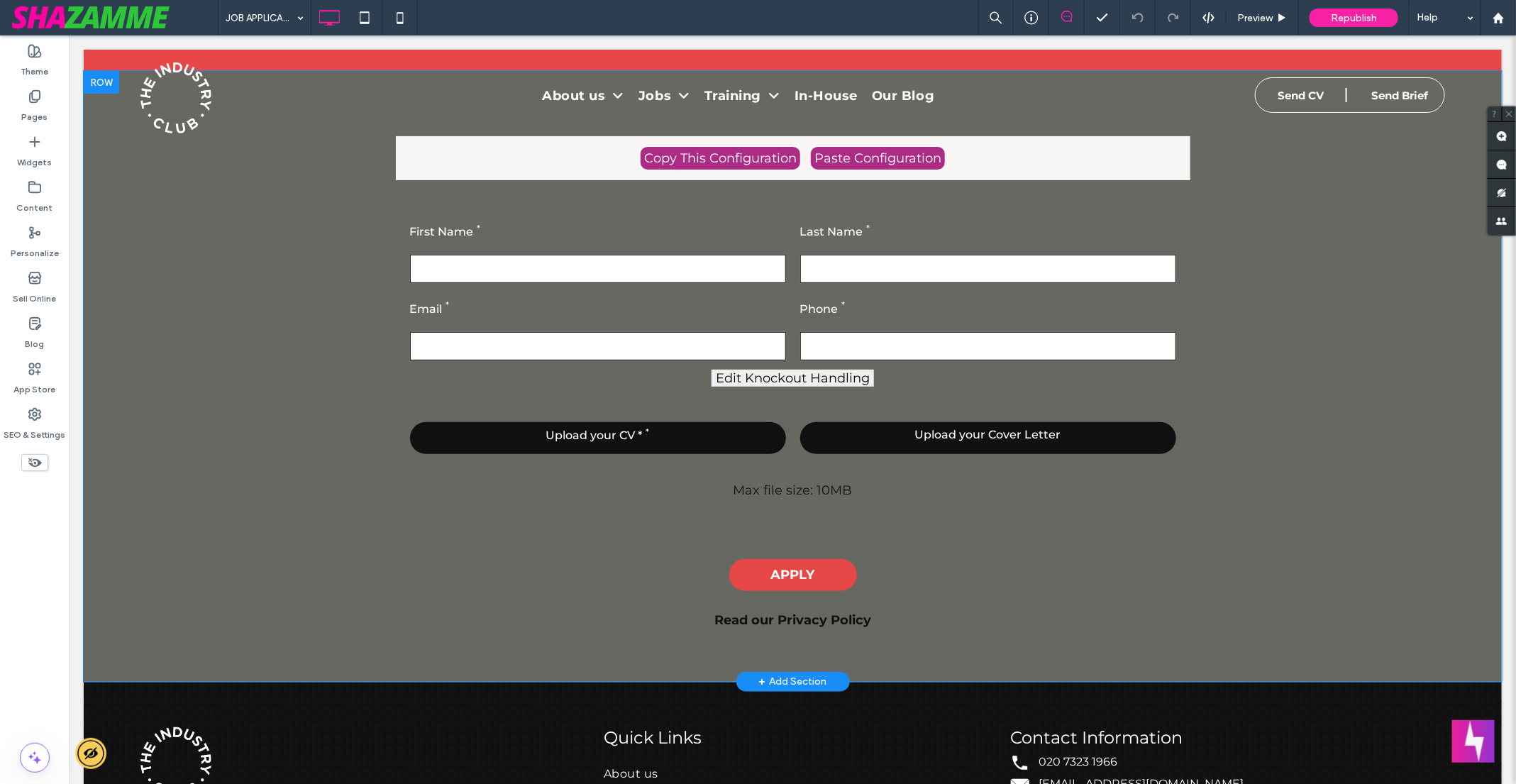
scroll to position [0, 0]
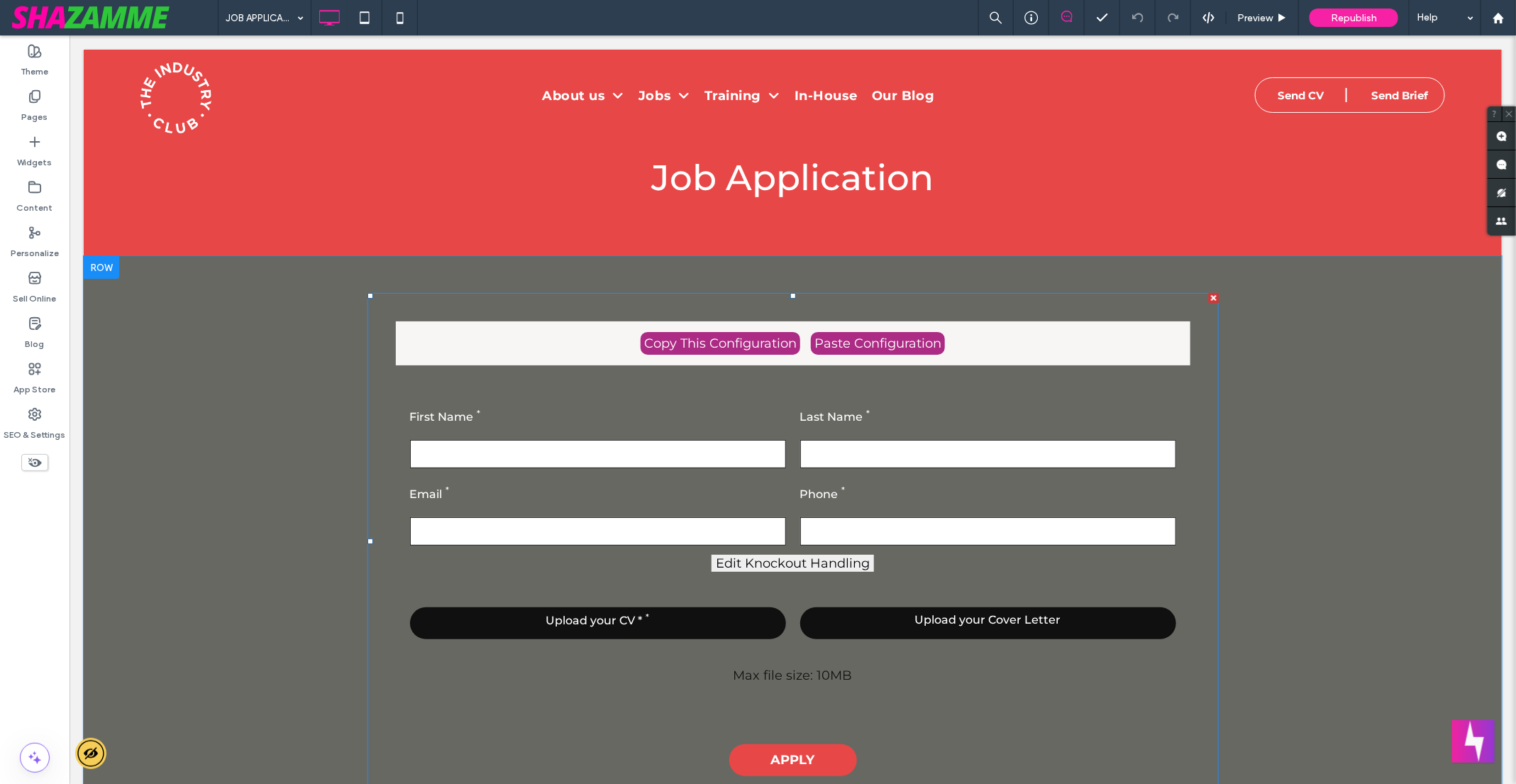
click at [1016, 399] on span at bounding box center [792, 541] width 851 height 497
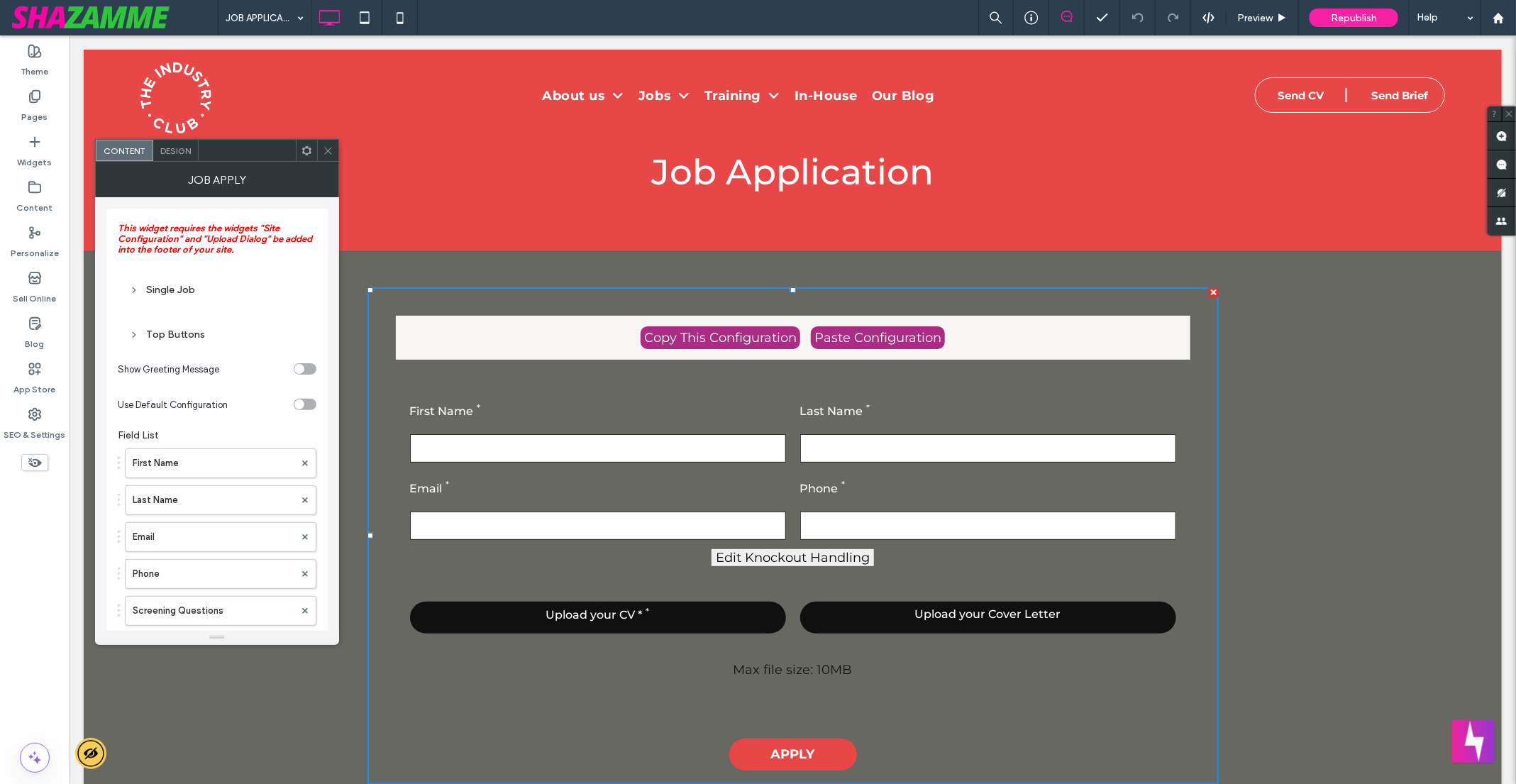
scroll to position [7, 0]
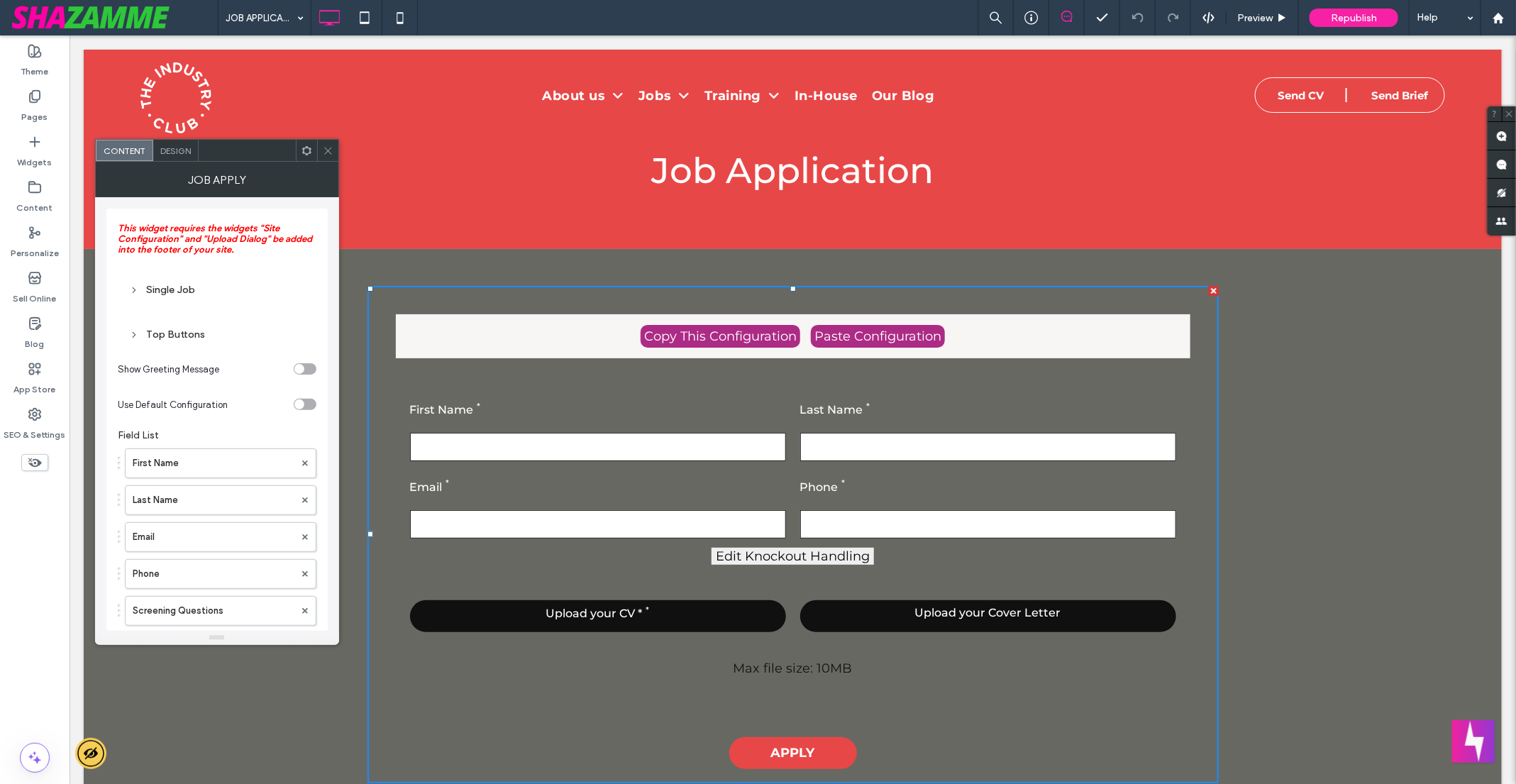
click at [31, 464] on use at bounding box center [35, 463] width 13 height 9
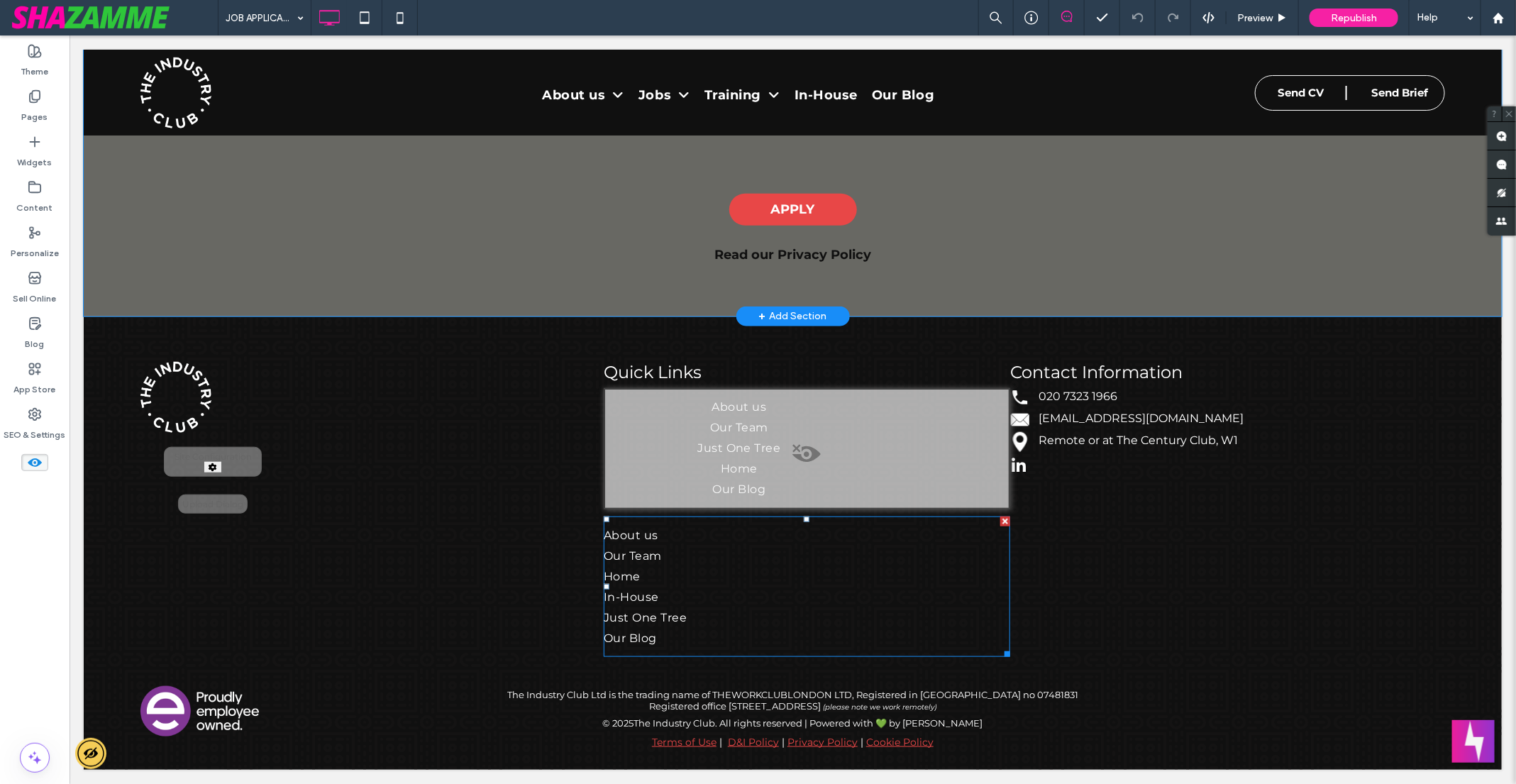
scroll to position [0, 0]
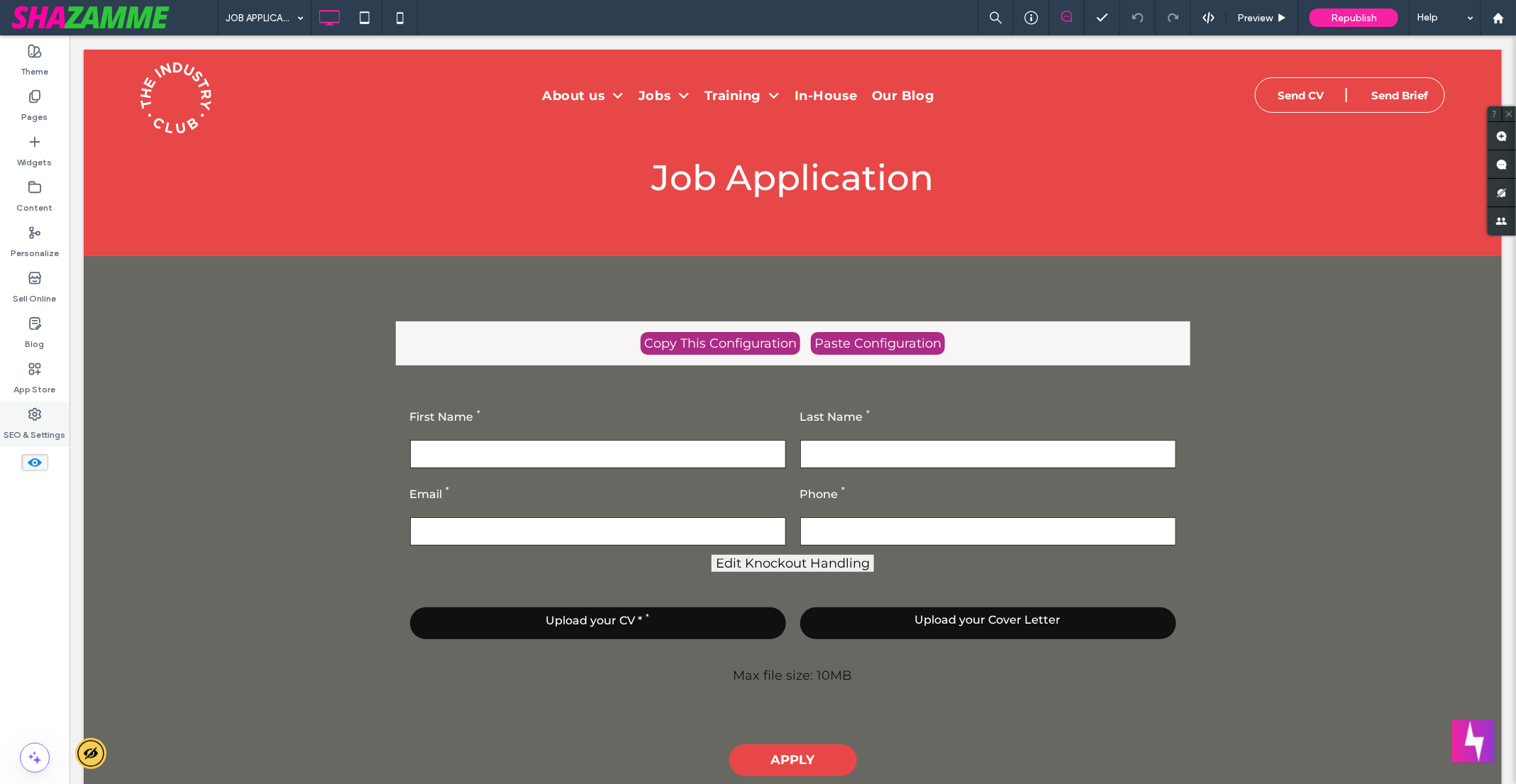
click at [25, 406] on div "SEO & Settings" at bounding box center [35, 424] width 69 height 46
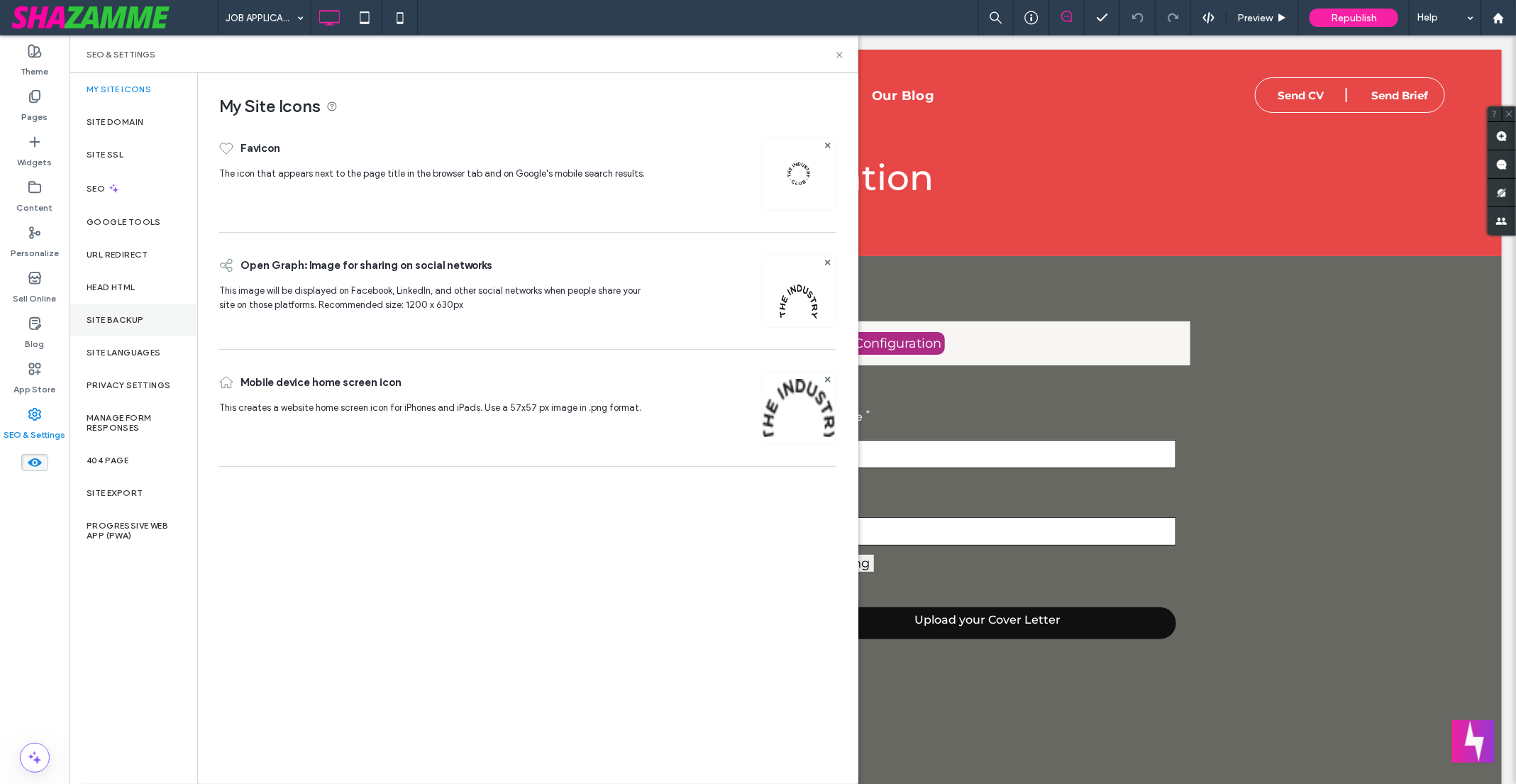
click at [120, 315] on label "Site Backup" at bounding box center [115, 320] width 57 height 10
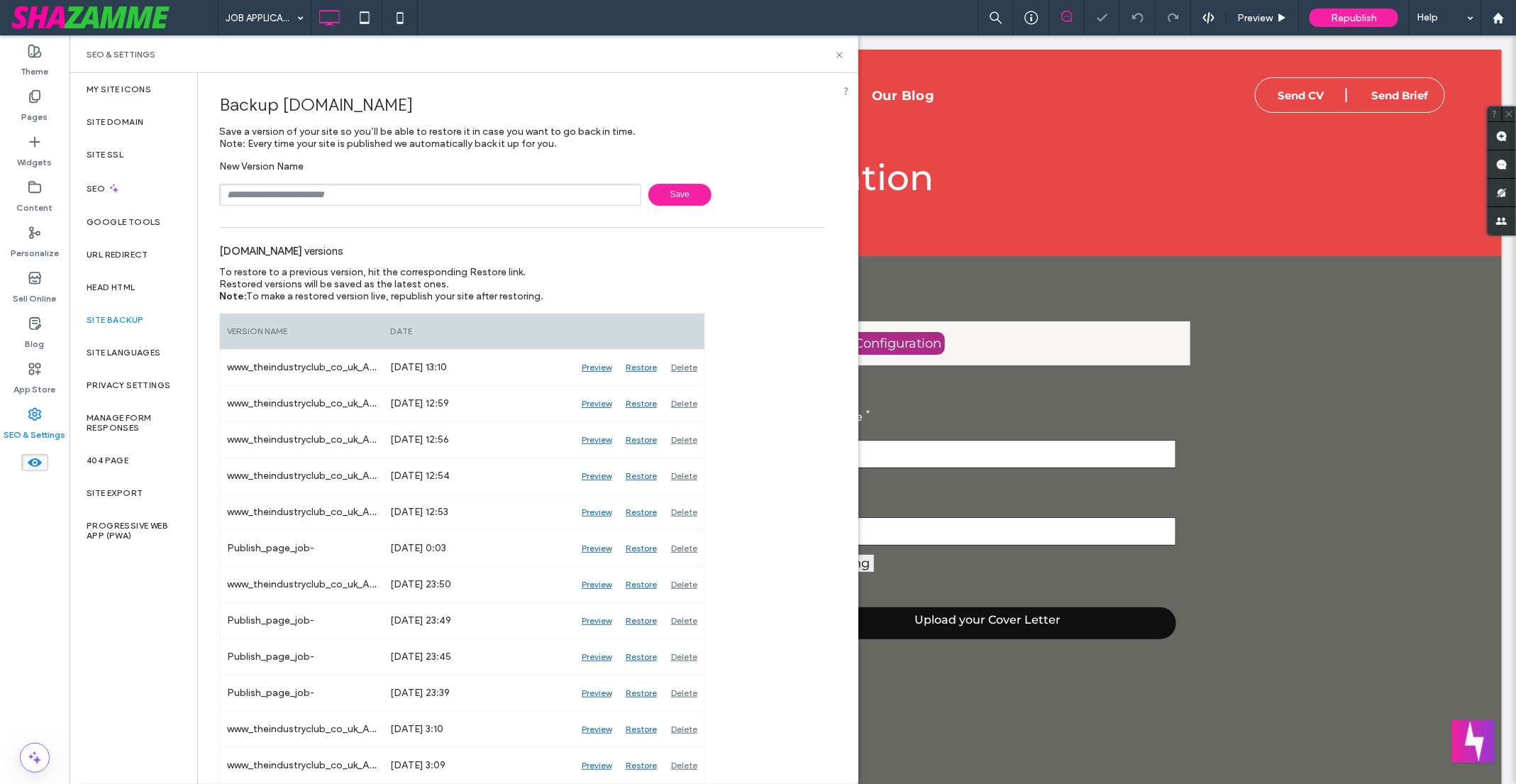
click at [344, 198] on input "text" at bounding box center [431, 195] width 422 height 22
type input "********"
click at [840, 50] on icon at bounding box center [838, 54] width 10 height 10
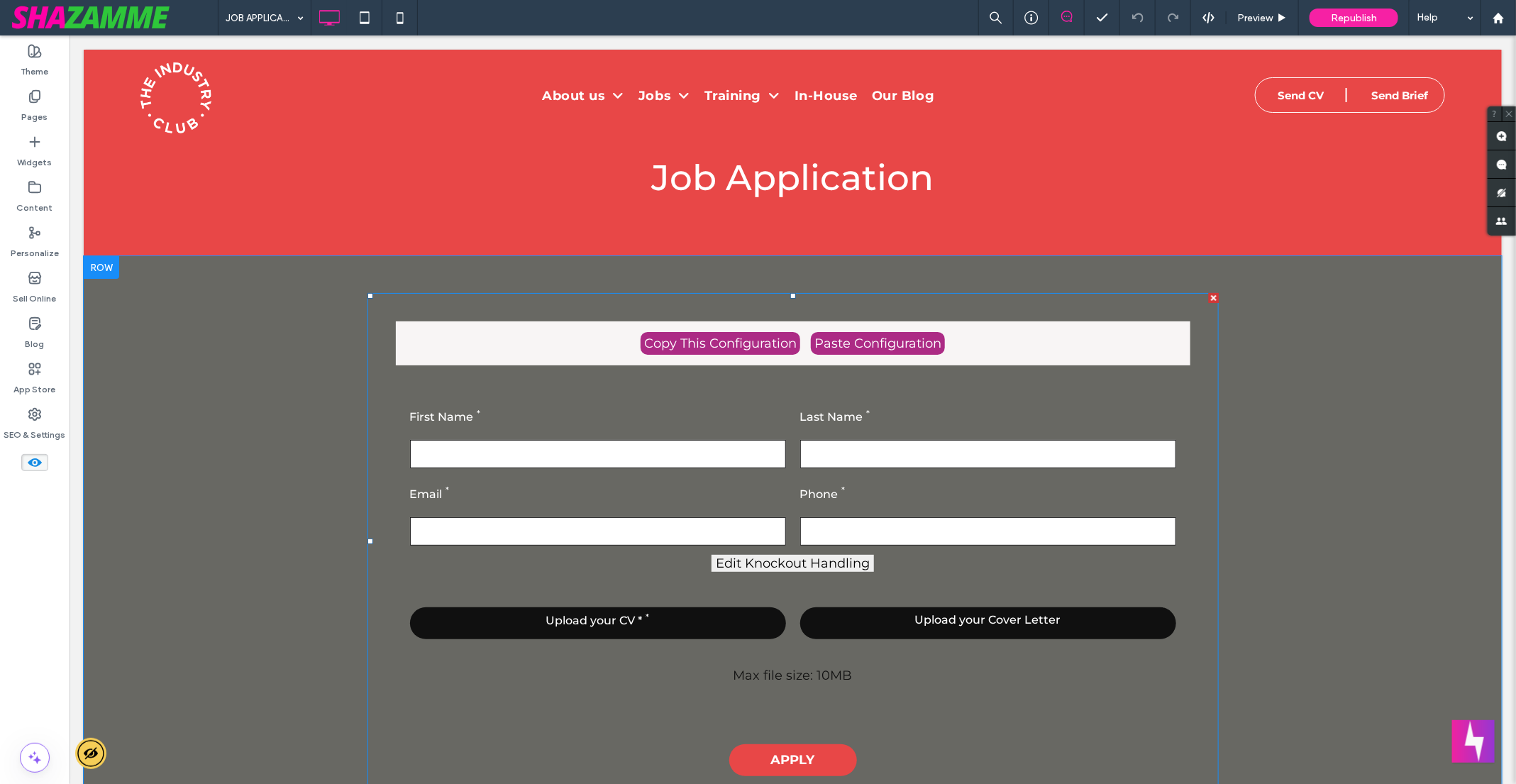
click at [880, 389] on span at bounding box center [792, 541] width 851 height 497
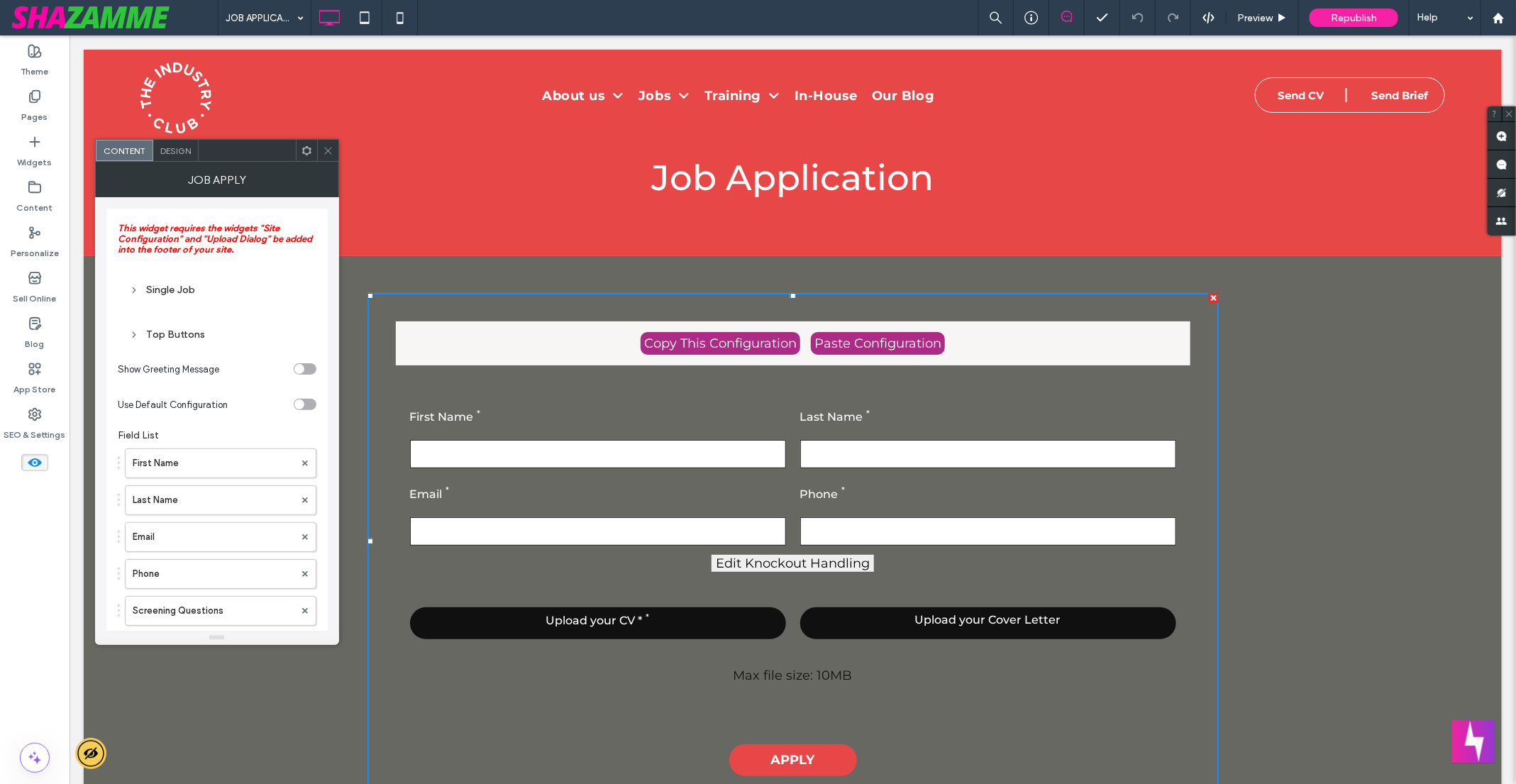
click at [1212, 297] on div at bounding box center [1212, 297] width 10 height 10
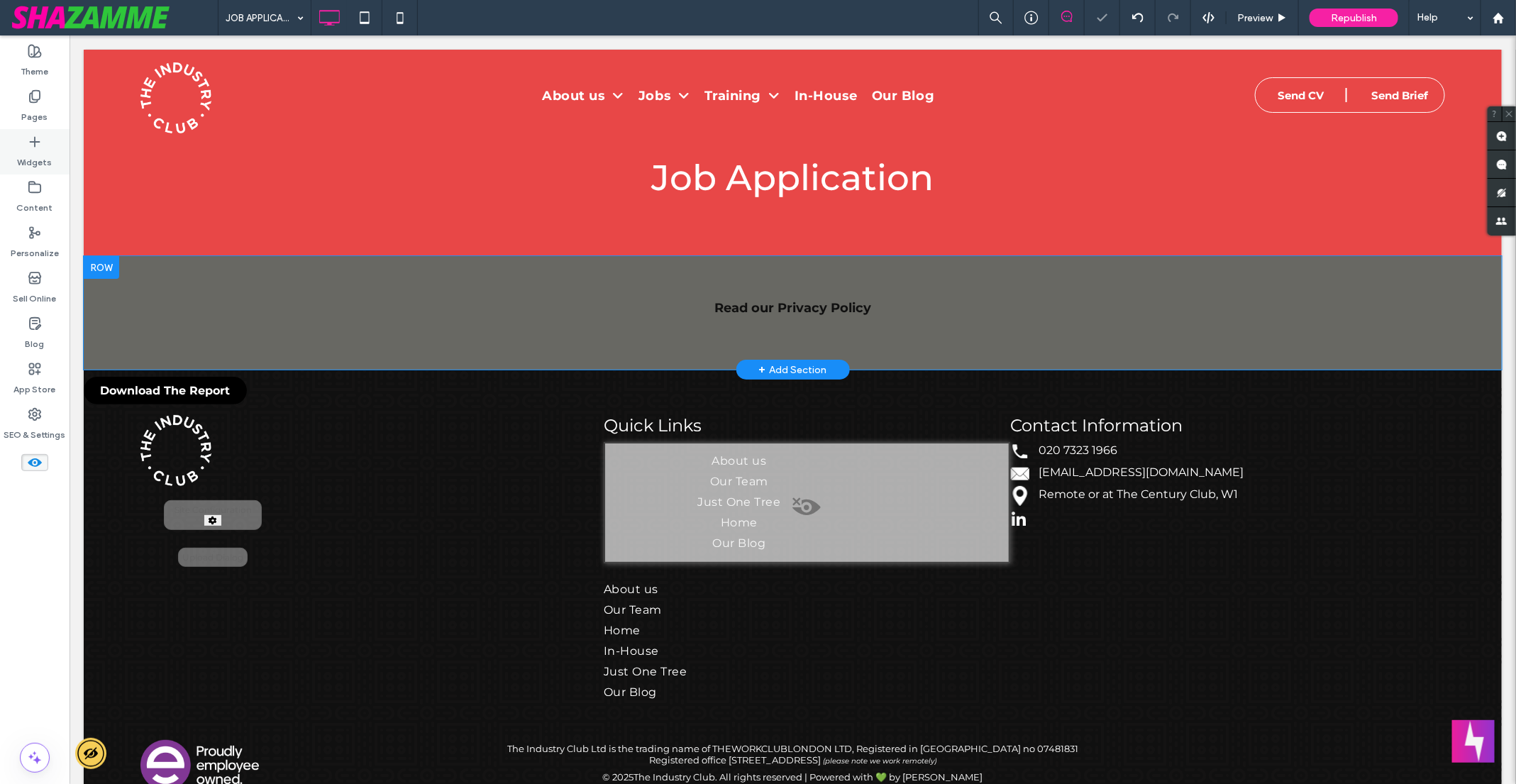
click at [47, 148] on div "Widgets" at bounding box center [35, 151] width 69 height 46
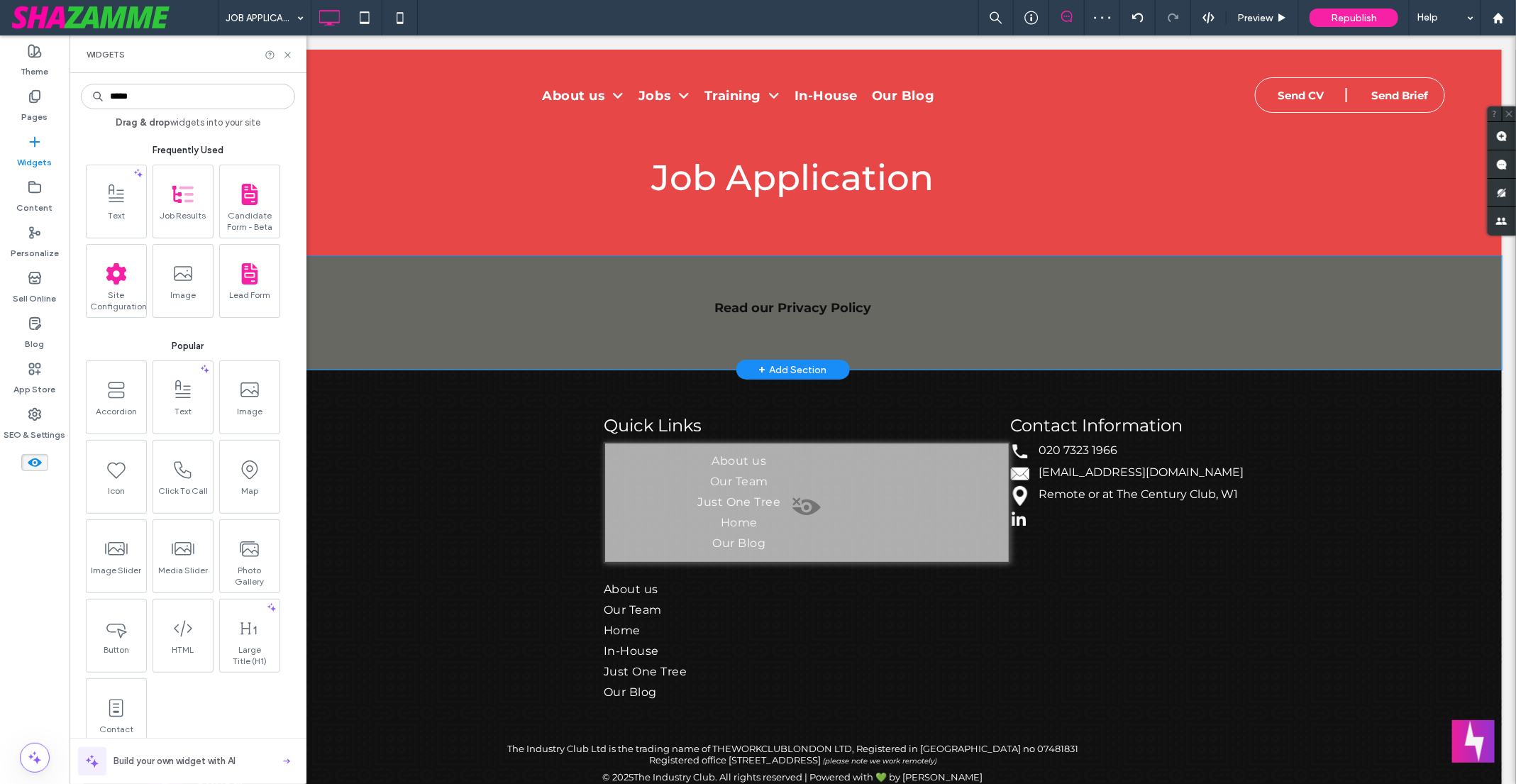
type input "*****"
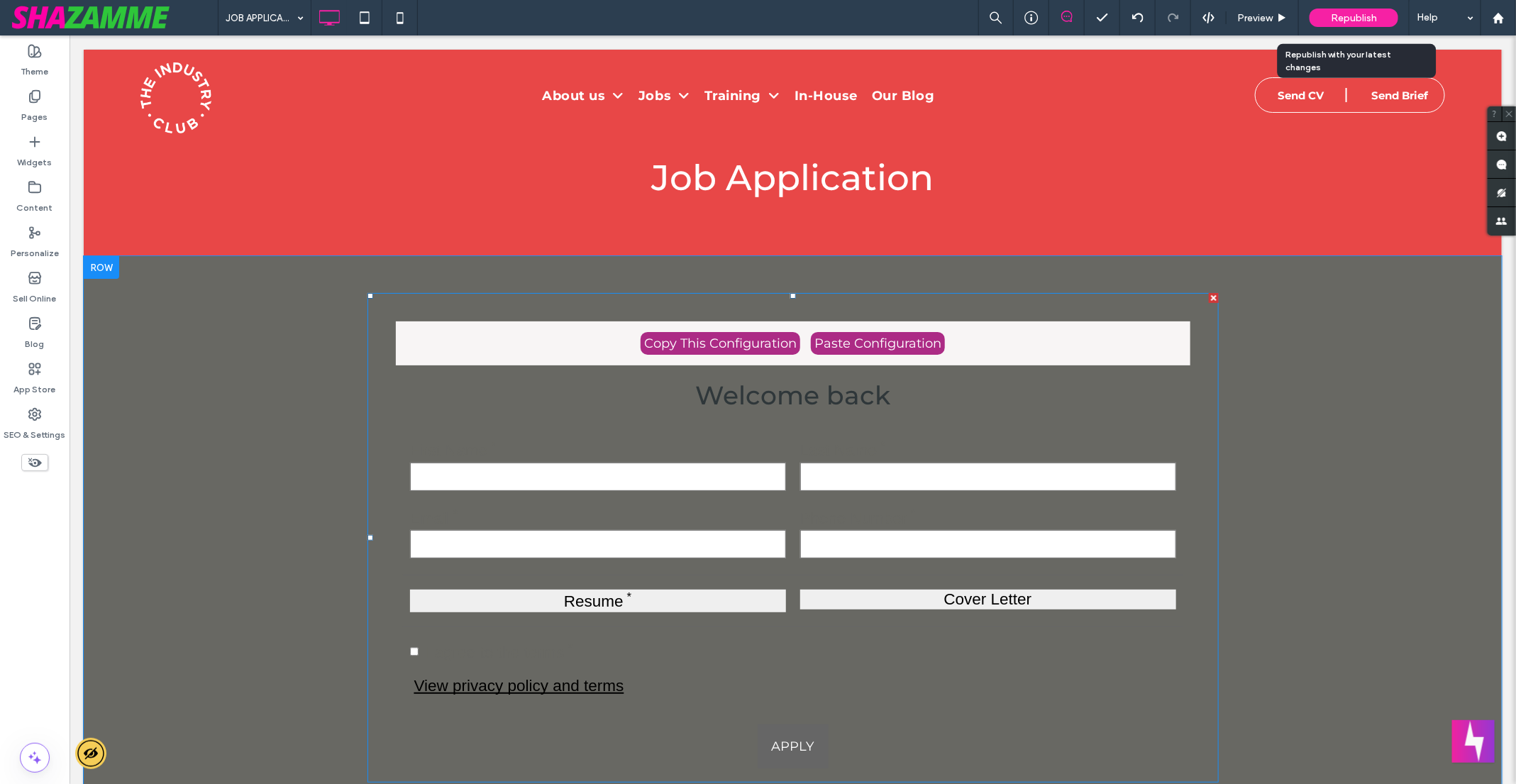
click at [1334, 19] on span "Republish" at bounding box center [1353, 18] width 46 height 12
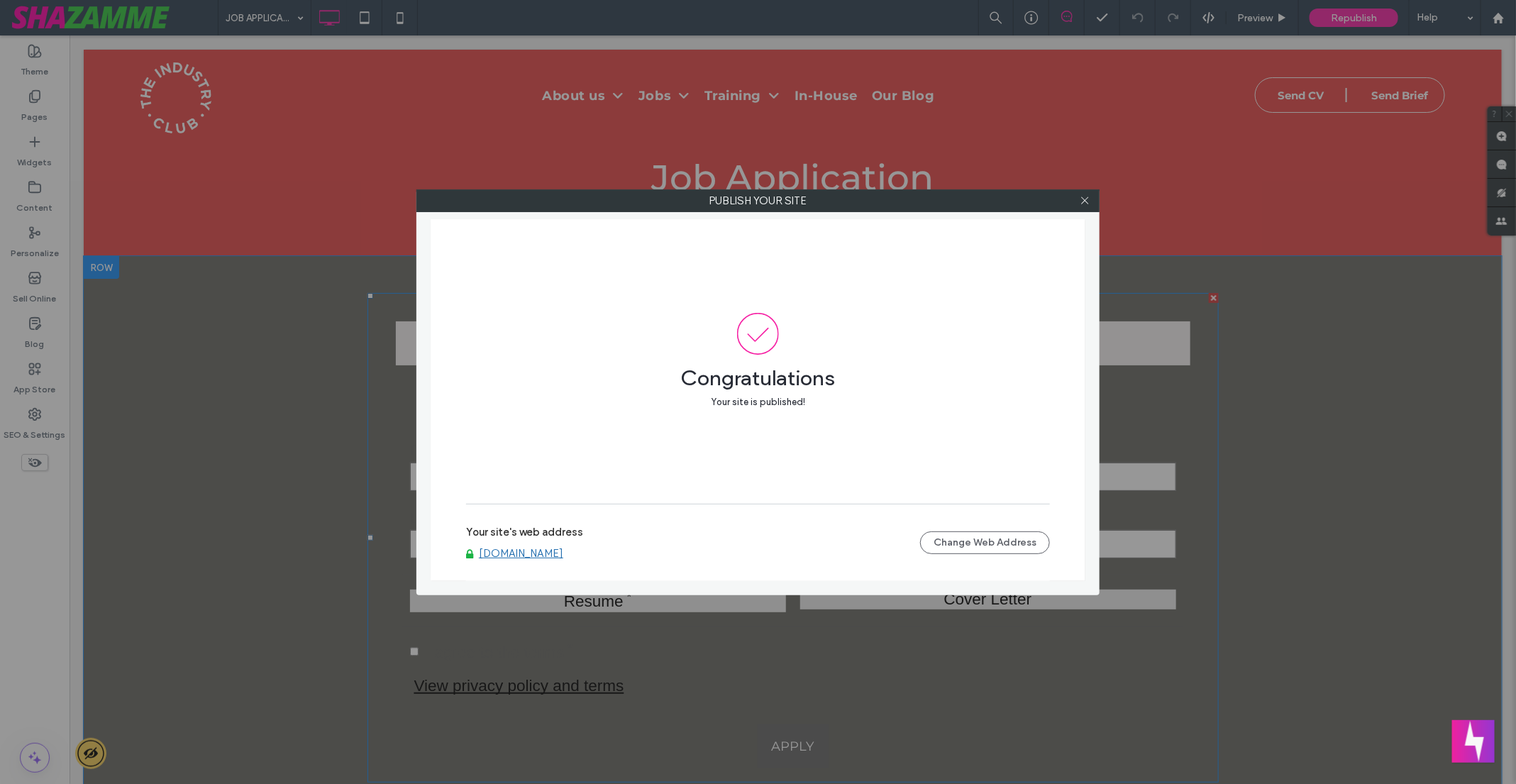
click at [1076, 203] on div at bounding box center [1084, 200] width 21 height 21
click at [1087, 202] on icon at bounding box center [1084, 200] width 10 height 10
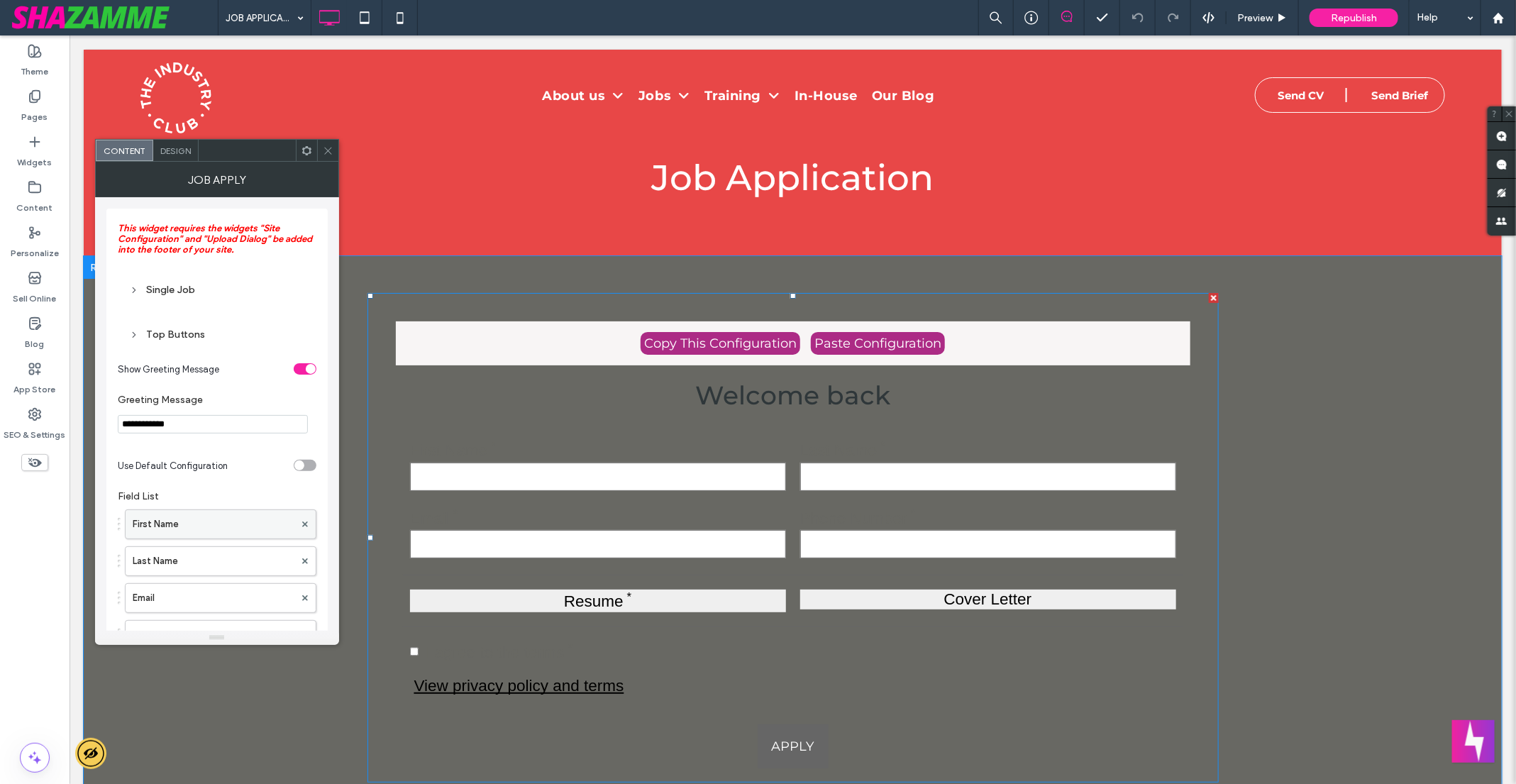
scroll to position [875, 0]
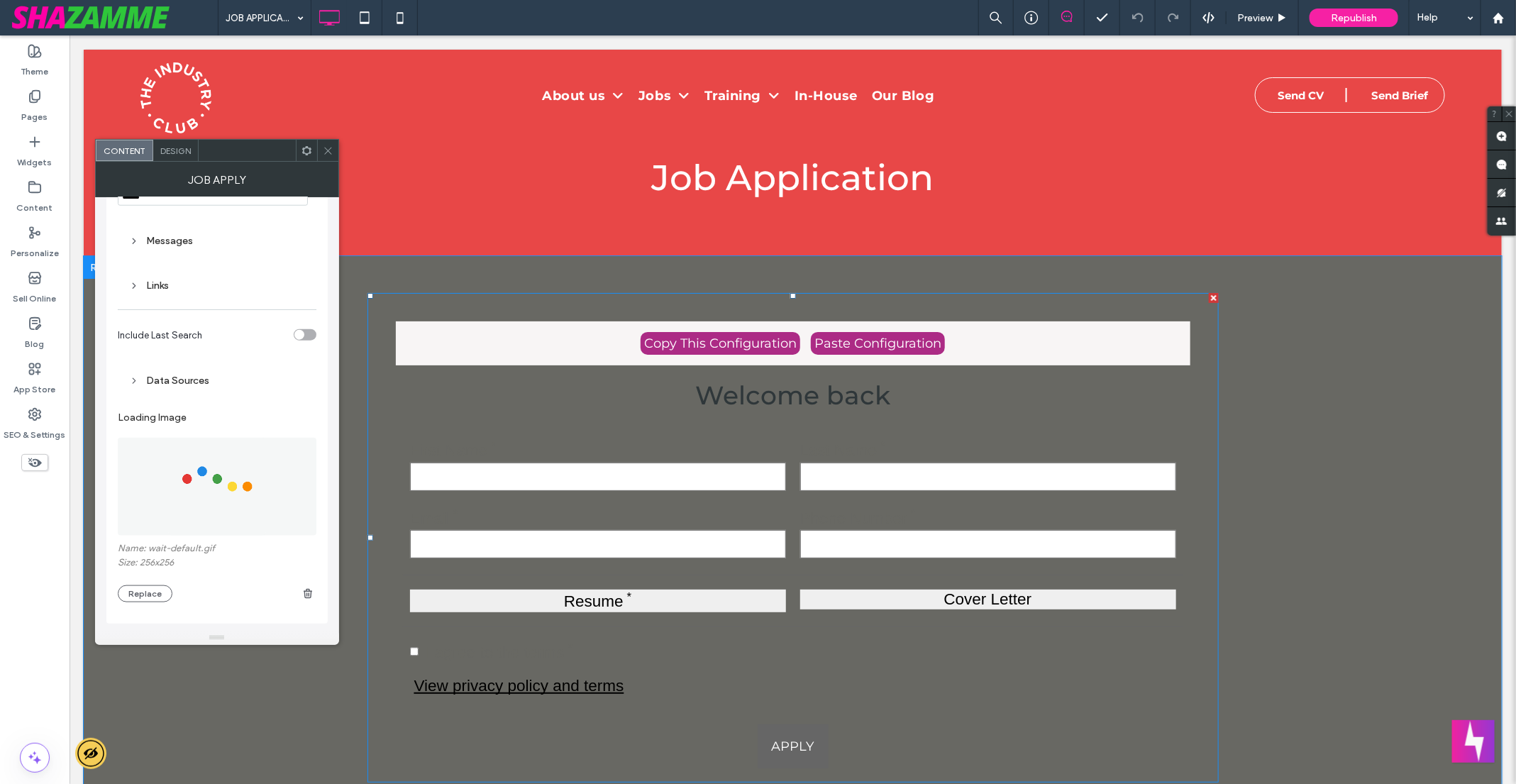
click at [191, 383] on div "Data Sources" at bounding box center [217, 380] width 176 height 12
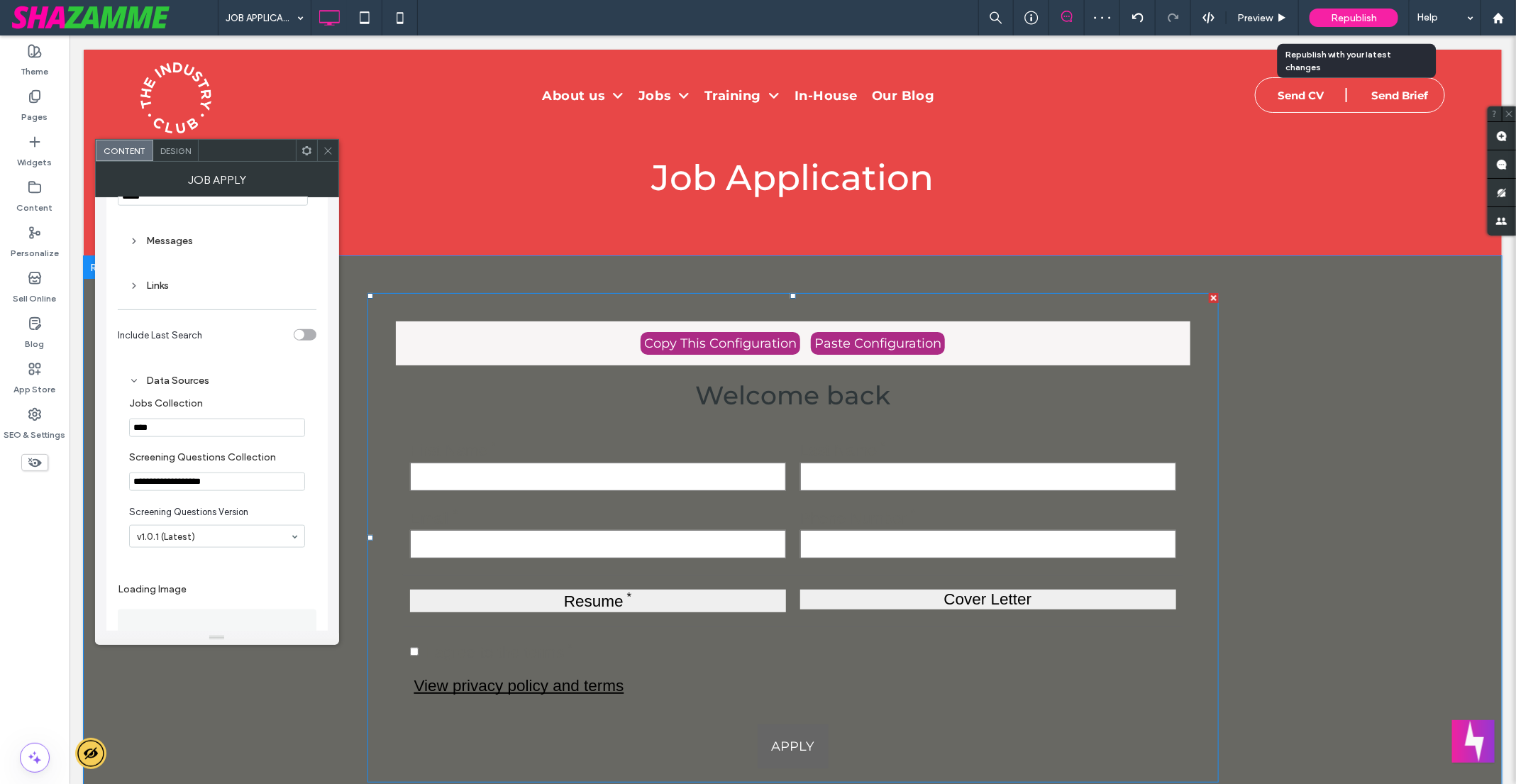
click at [1336, 19] on span "Republish" at bounding box center [1353, 18] width 46 height 12
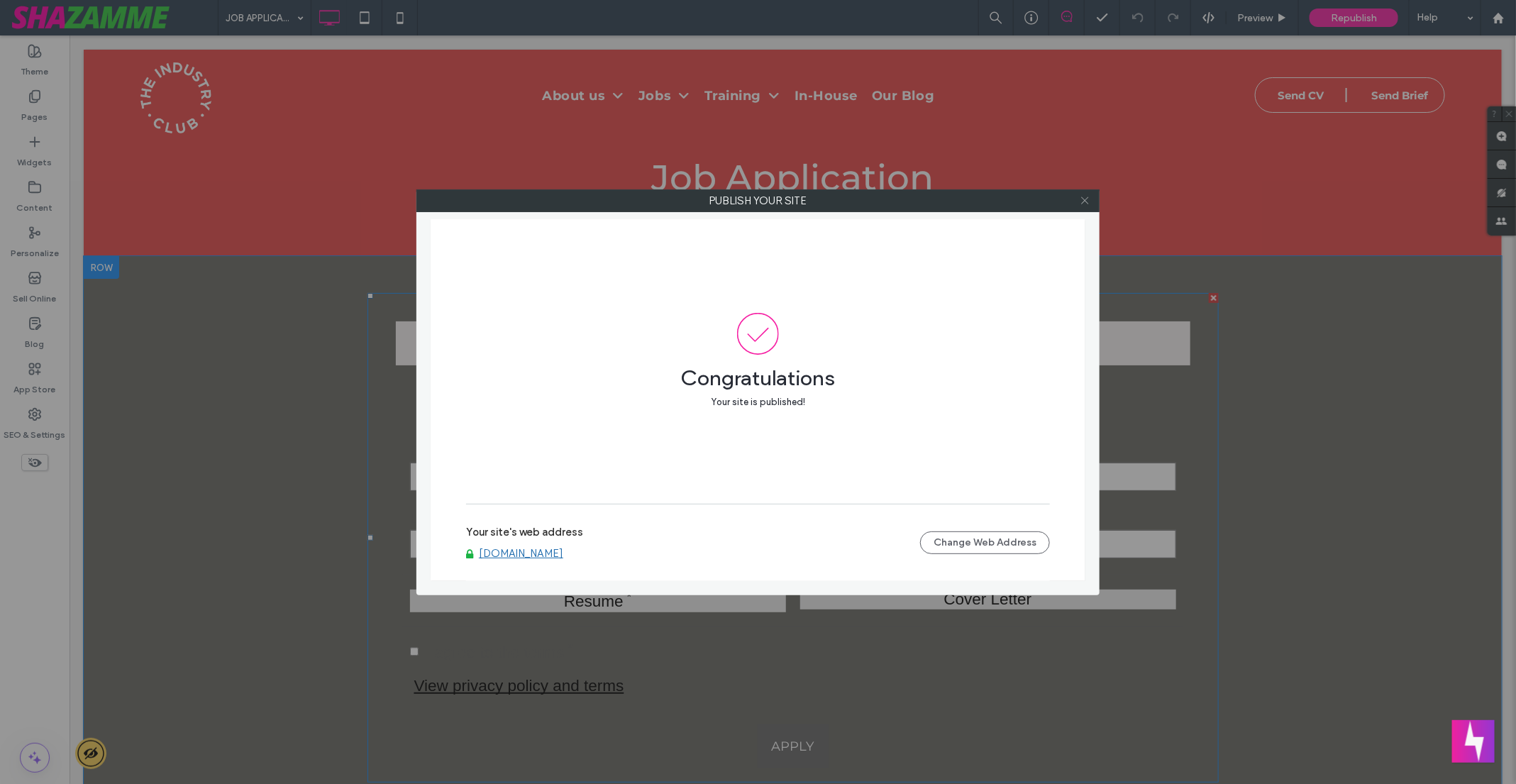
click at [1081, 204] on icon at bounding box center [1084, 200] width 10 height 10
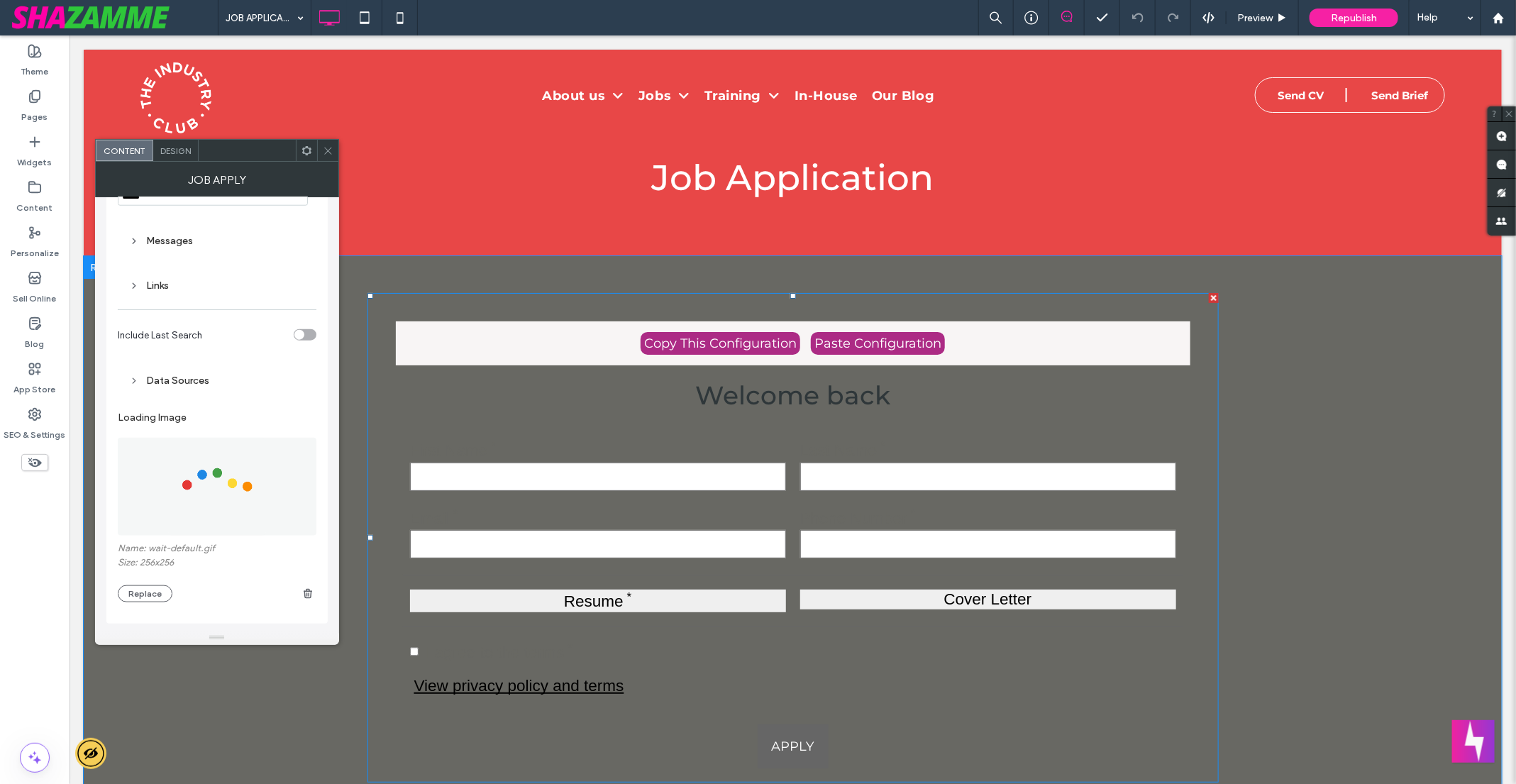
click at [183, 514] on img at bounding box center [217, 486] width 98 height 98
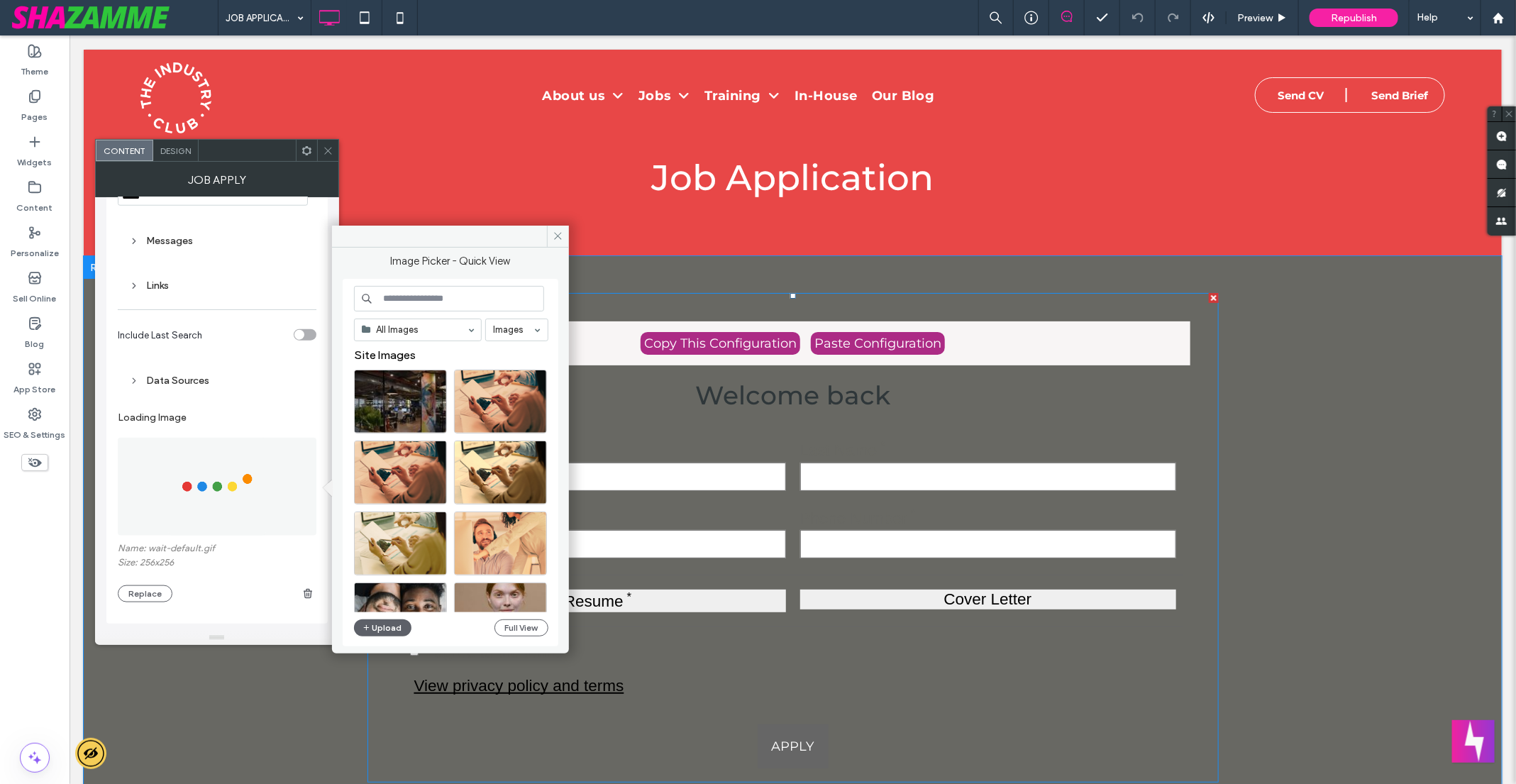
click at [227, 577] on div "Name: wait-default.gif Size: 256x256 Replace" at bounding box center [217, 573] width 198 height 60
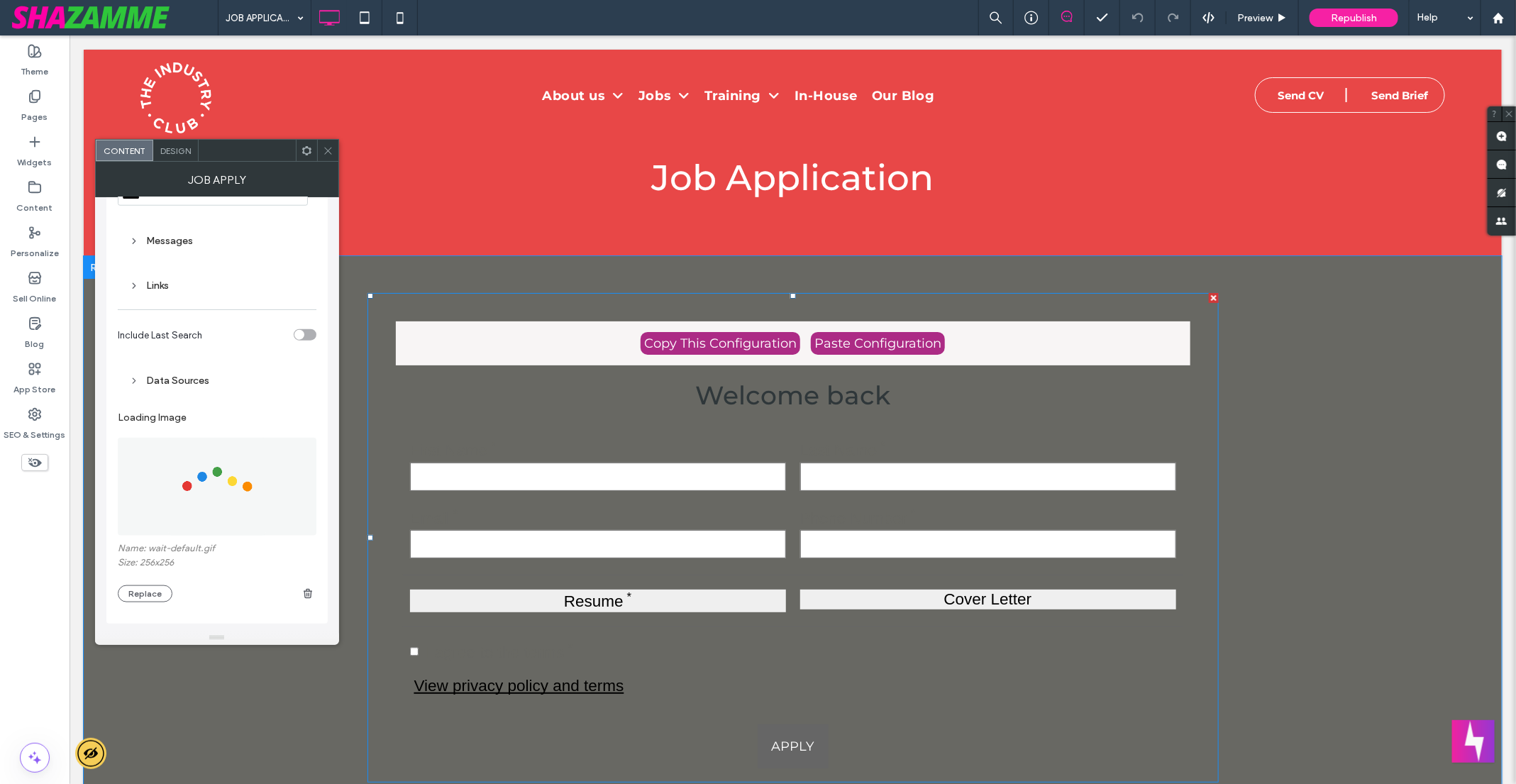
click at [193, 378] on div "Data Sources" at bounding box center [217, 380] width 176 height 12
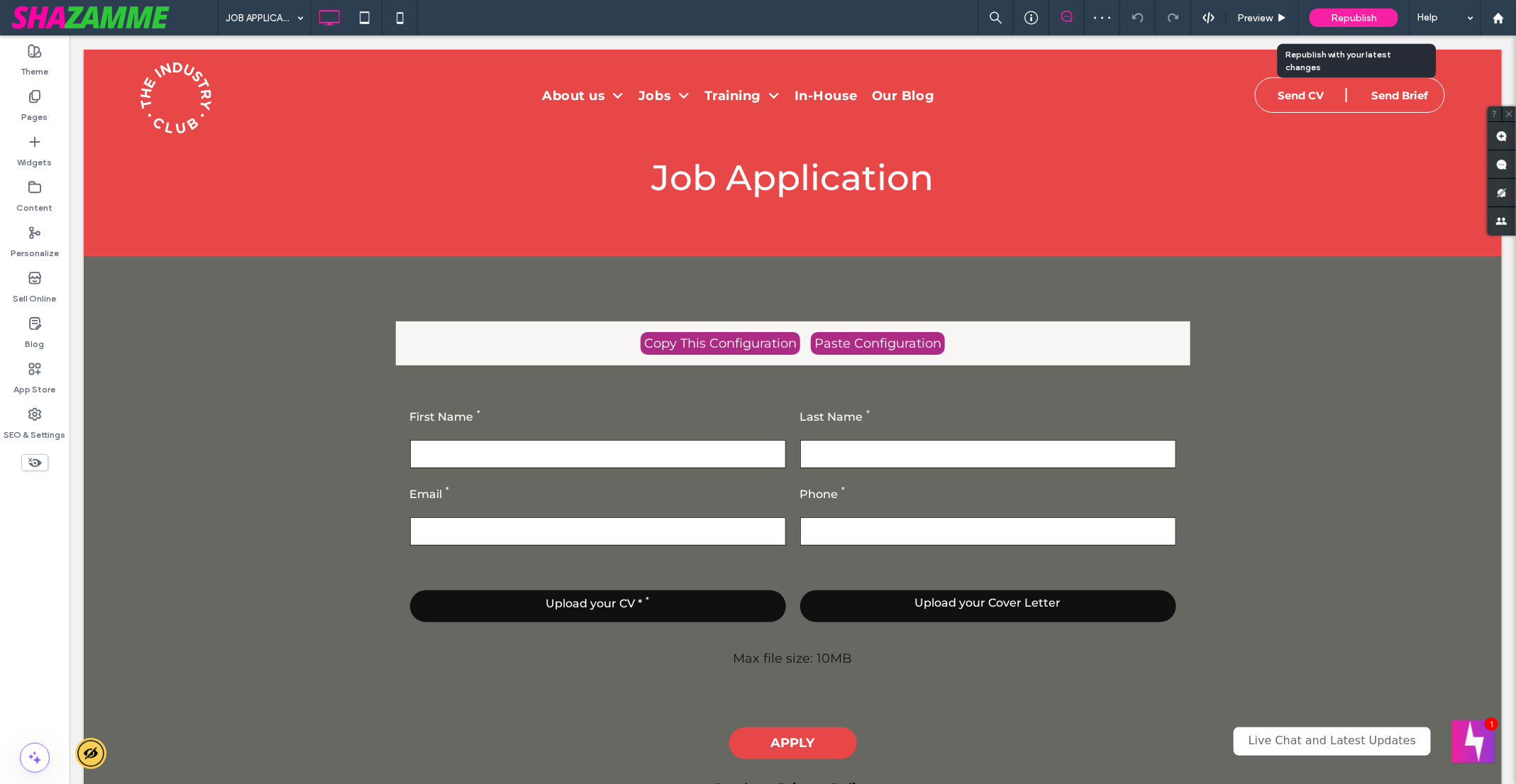
click at [1366, 16] on span "Republish" at bounding box center [1353, 18] width 46 height 12
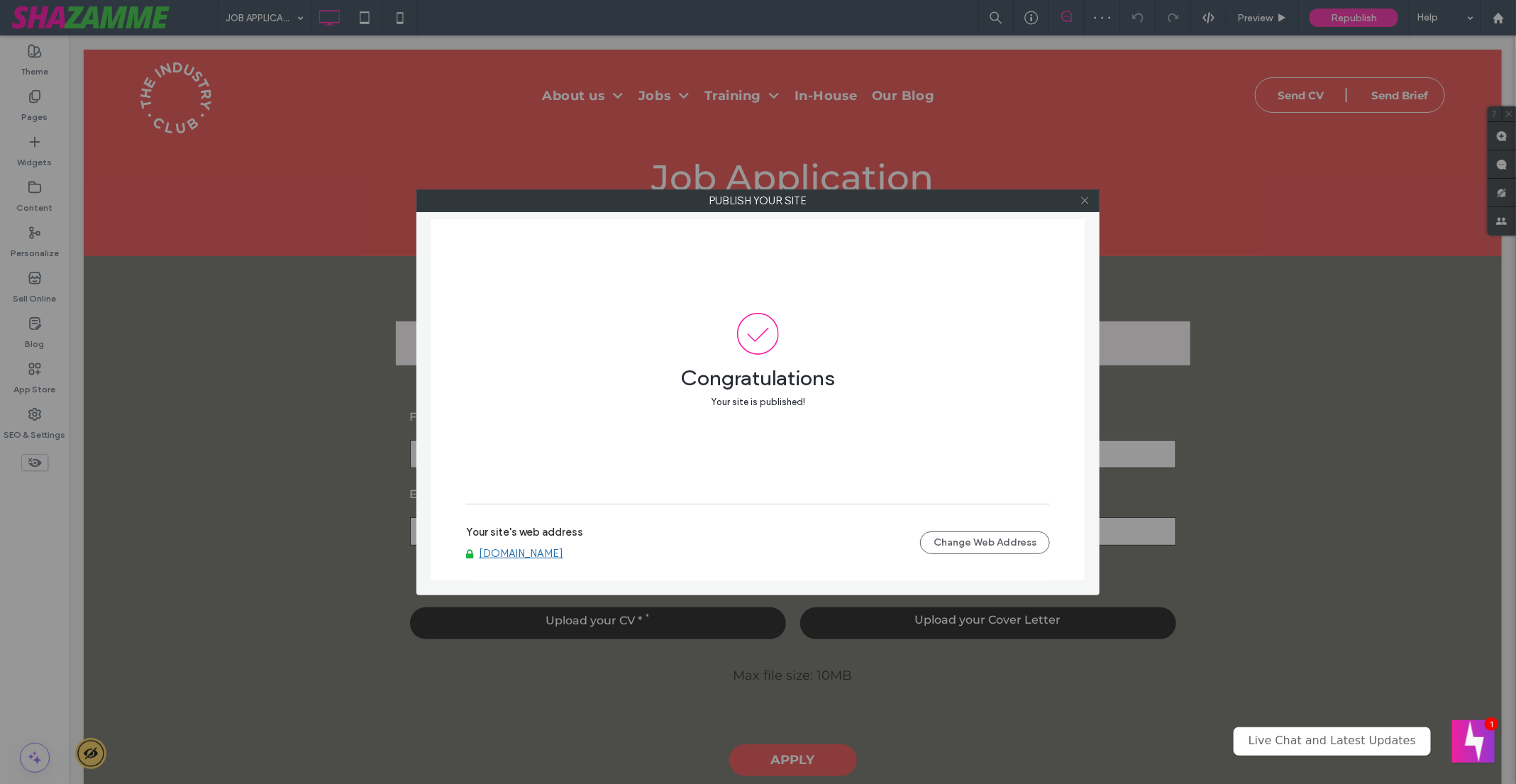
click at [1083, 206] on span at bounding box center [1084, 200] width 10 height 21
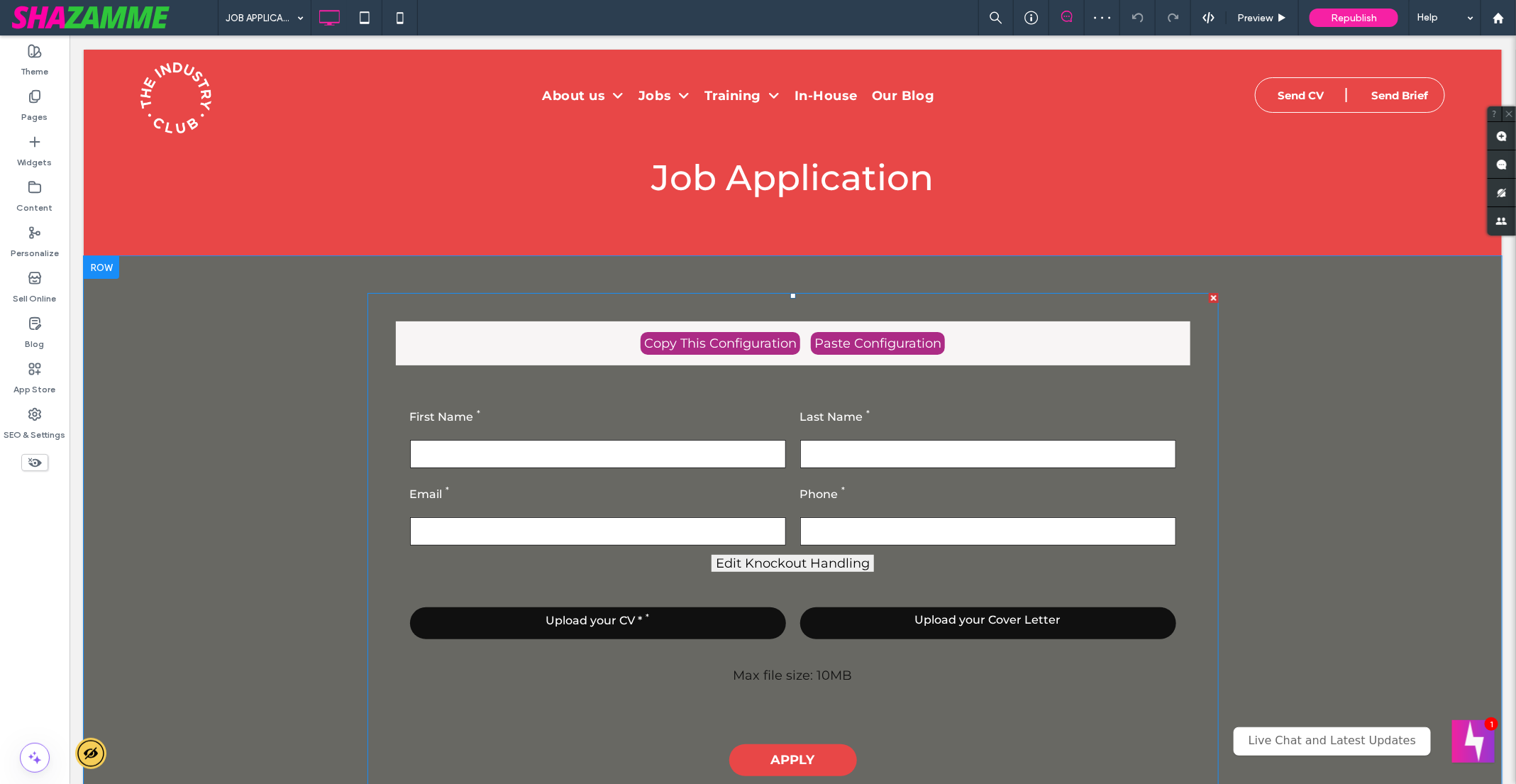
click at [825, 406] on span at bounding box center [792, 541] width 851 height 497
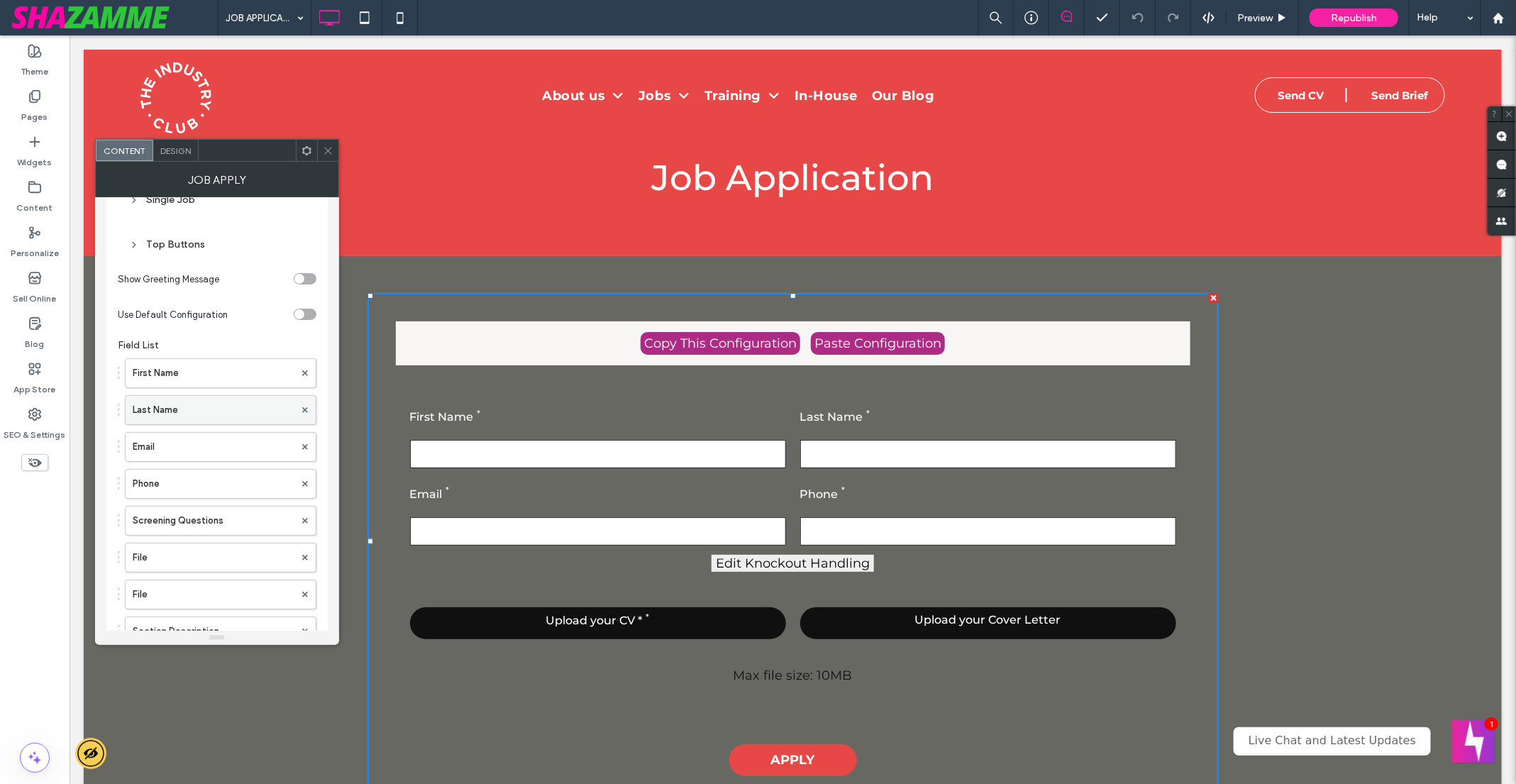
scroll to position [114, 0]
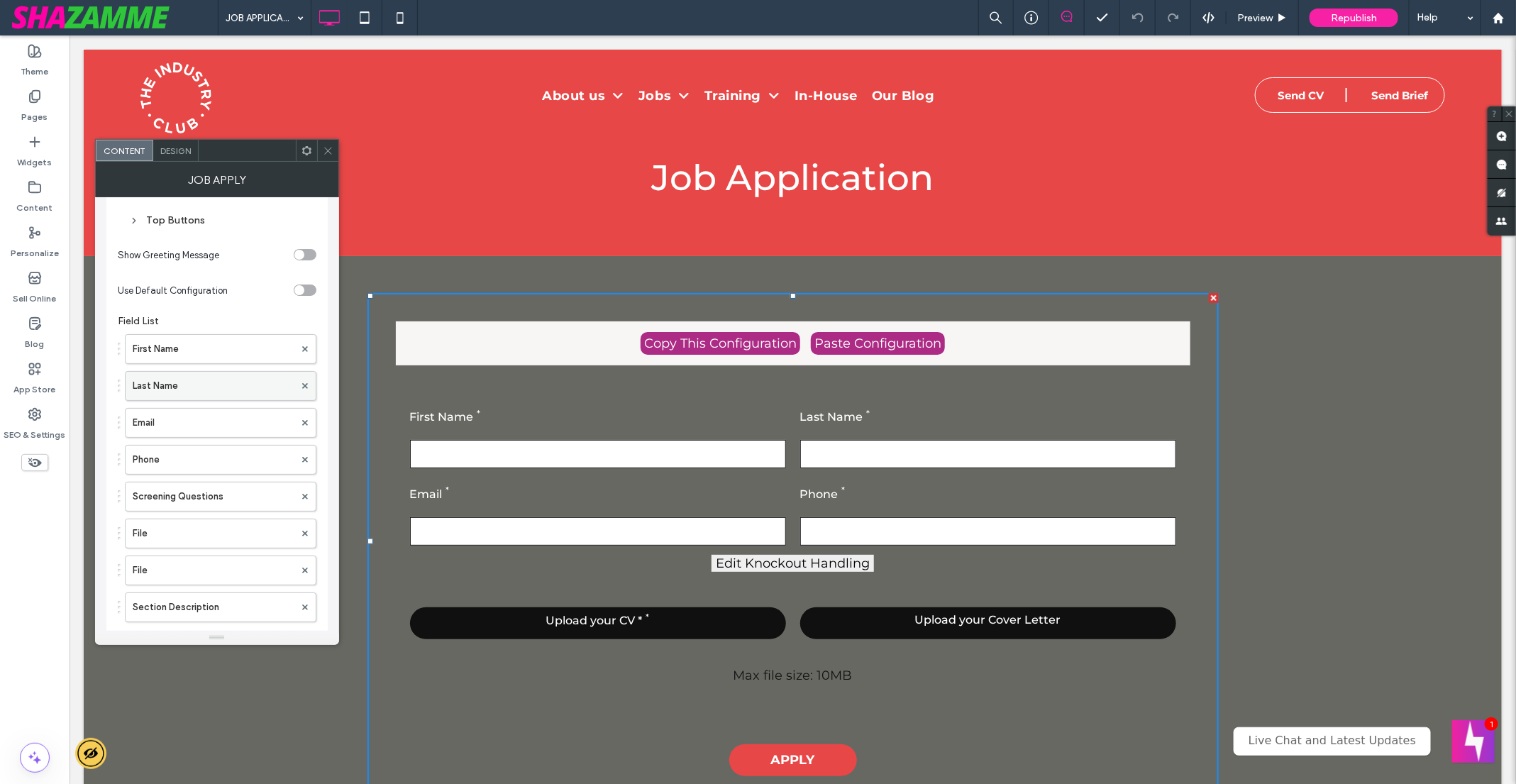
click at [260, 487] on label "Screening Questions" at bounding box center [213, 496] width 162 height 28
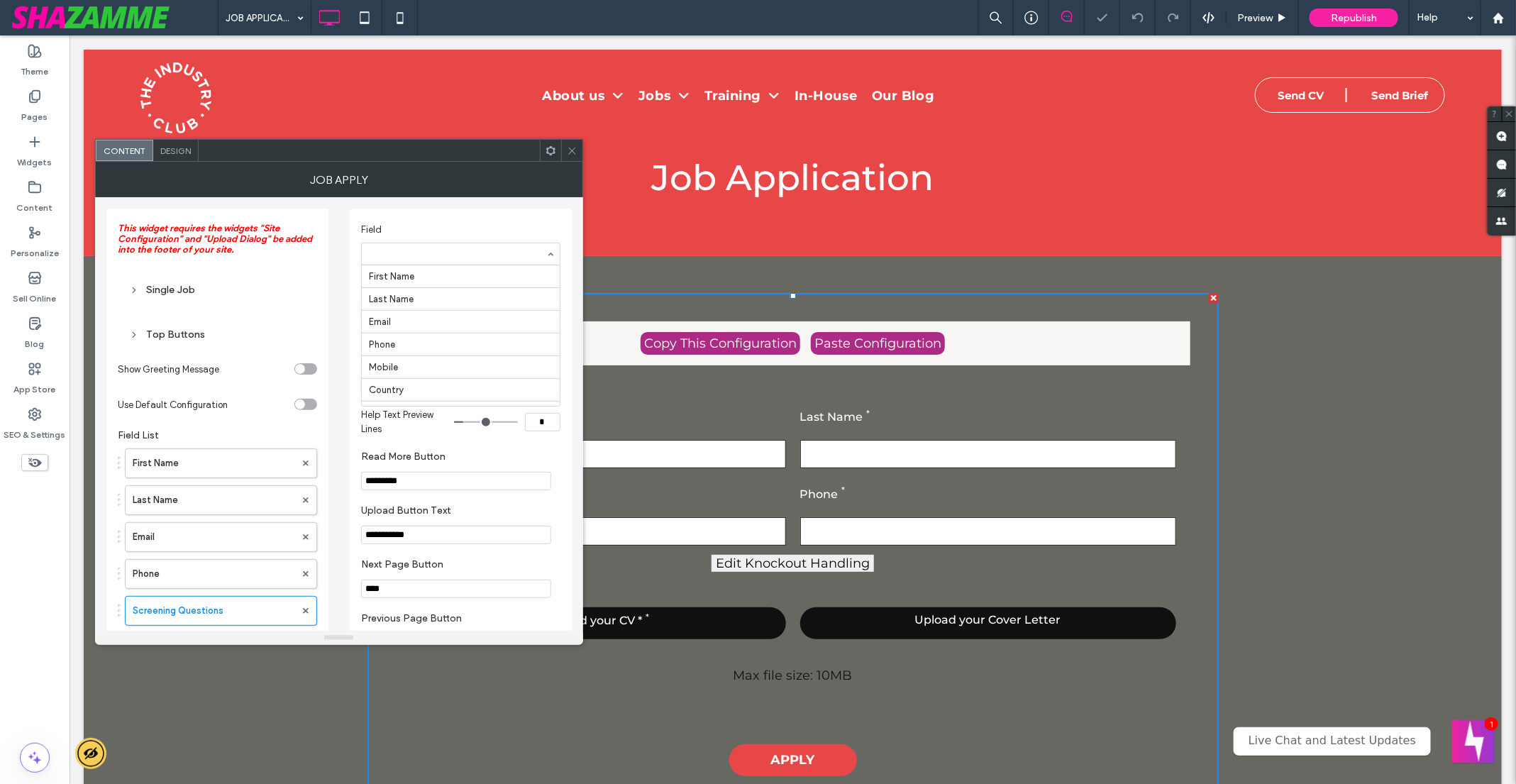
scroll to position [270, 0]
click at [479, 225] on span "Field" at bounding box center [457, 229] width 193 height 14
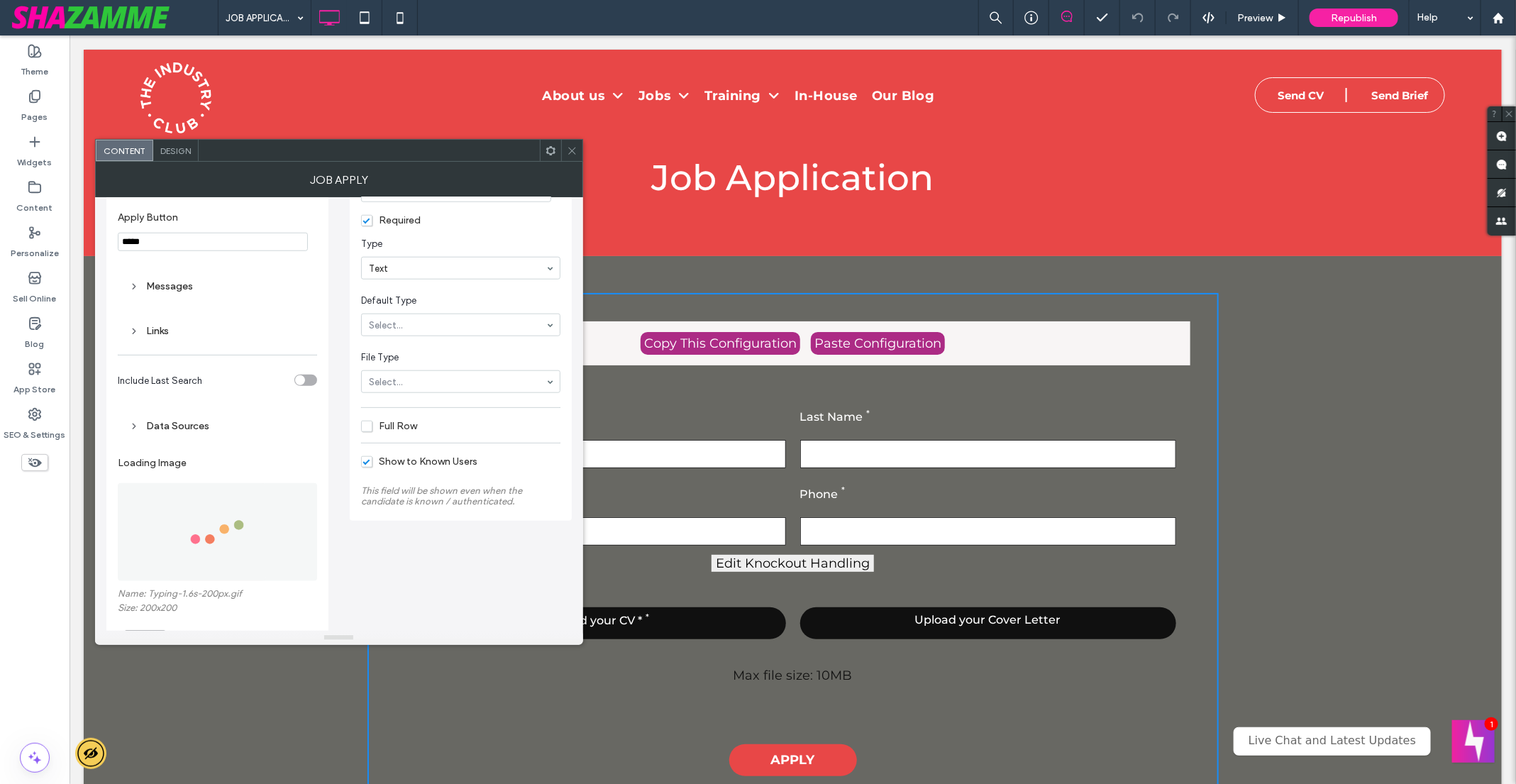
scroll to position [817, 0]
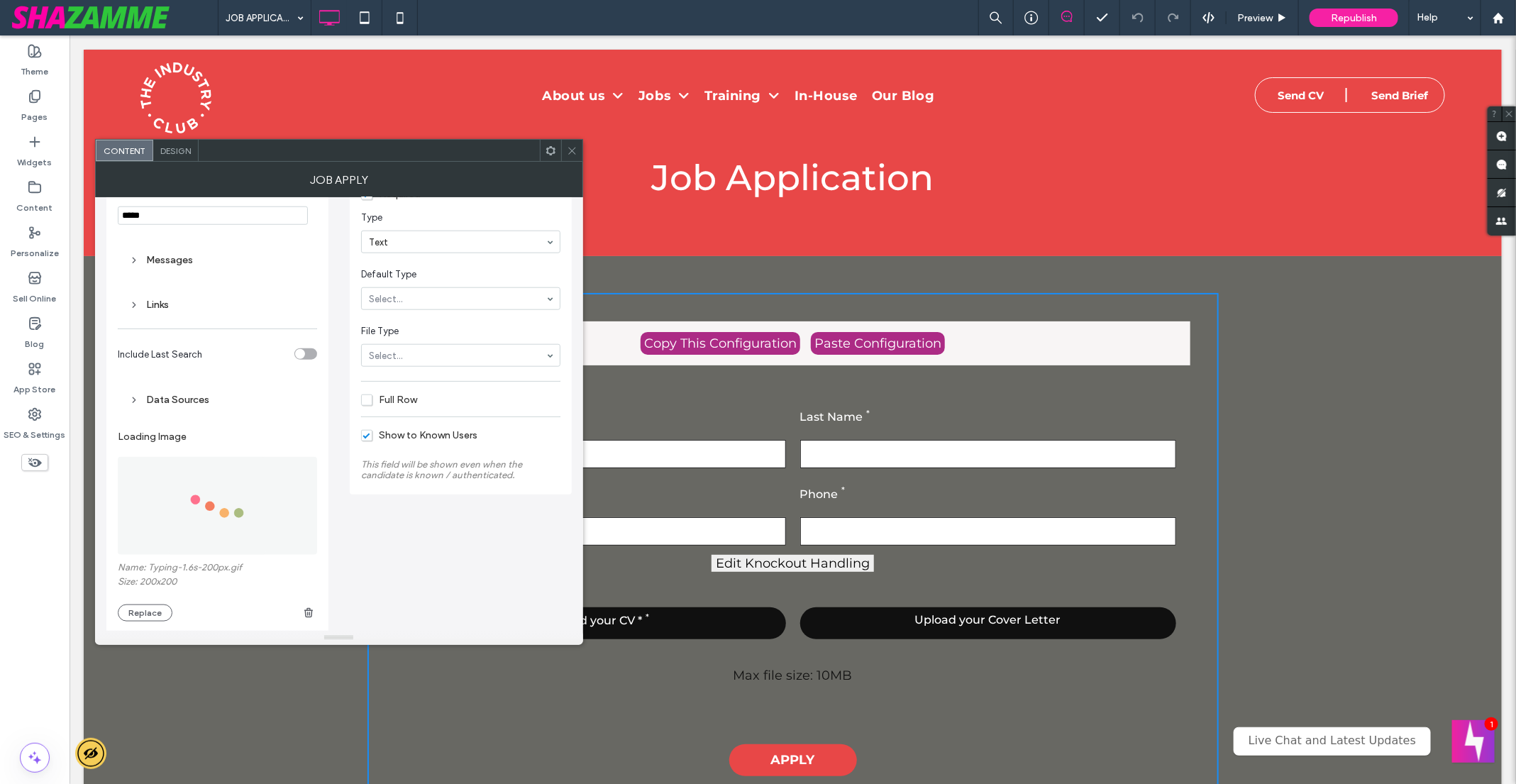
click at [461, 224] on span "Type" at bounding box center [457, 217] width 193 height 14
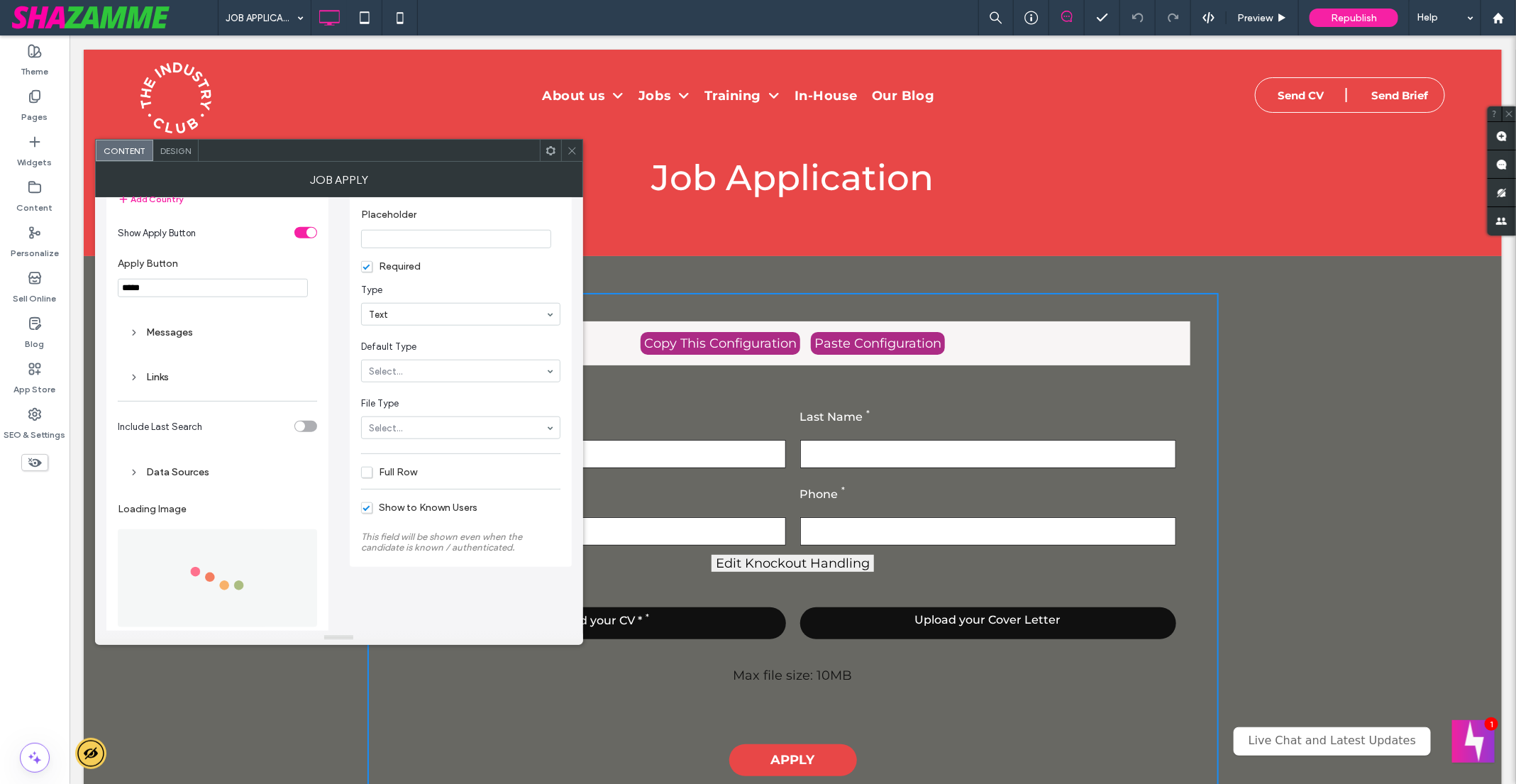
scroll to position [725, 0]
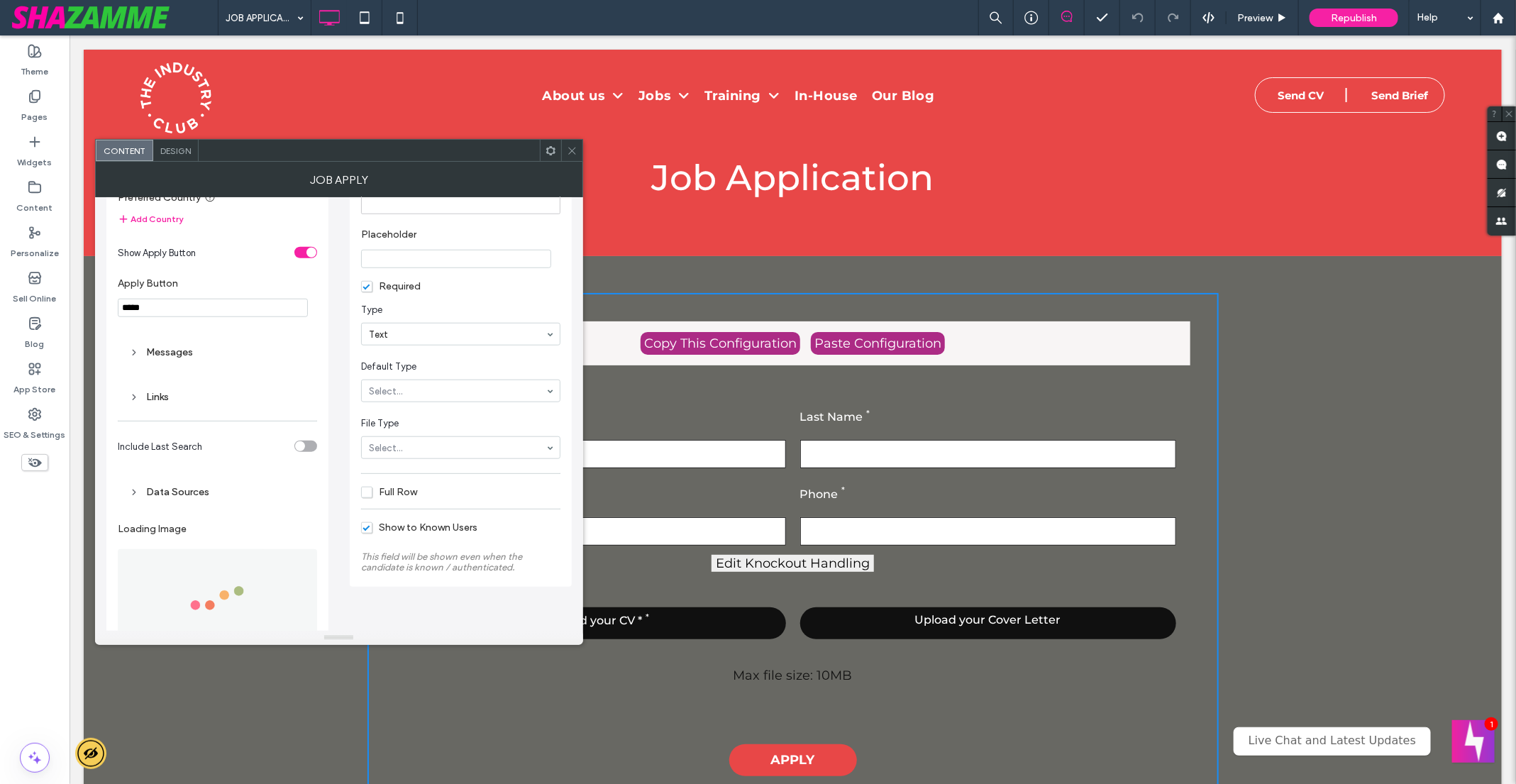
click at [191, 490] on div "Data Sources" at bounding box center [217, 492] width 177 height 12
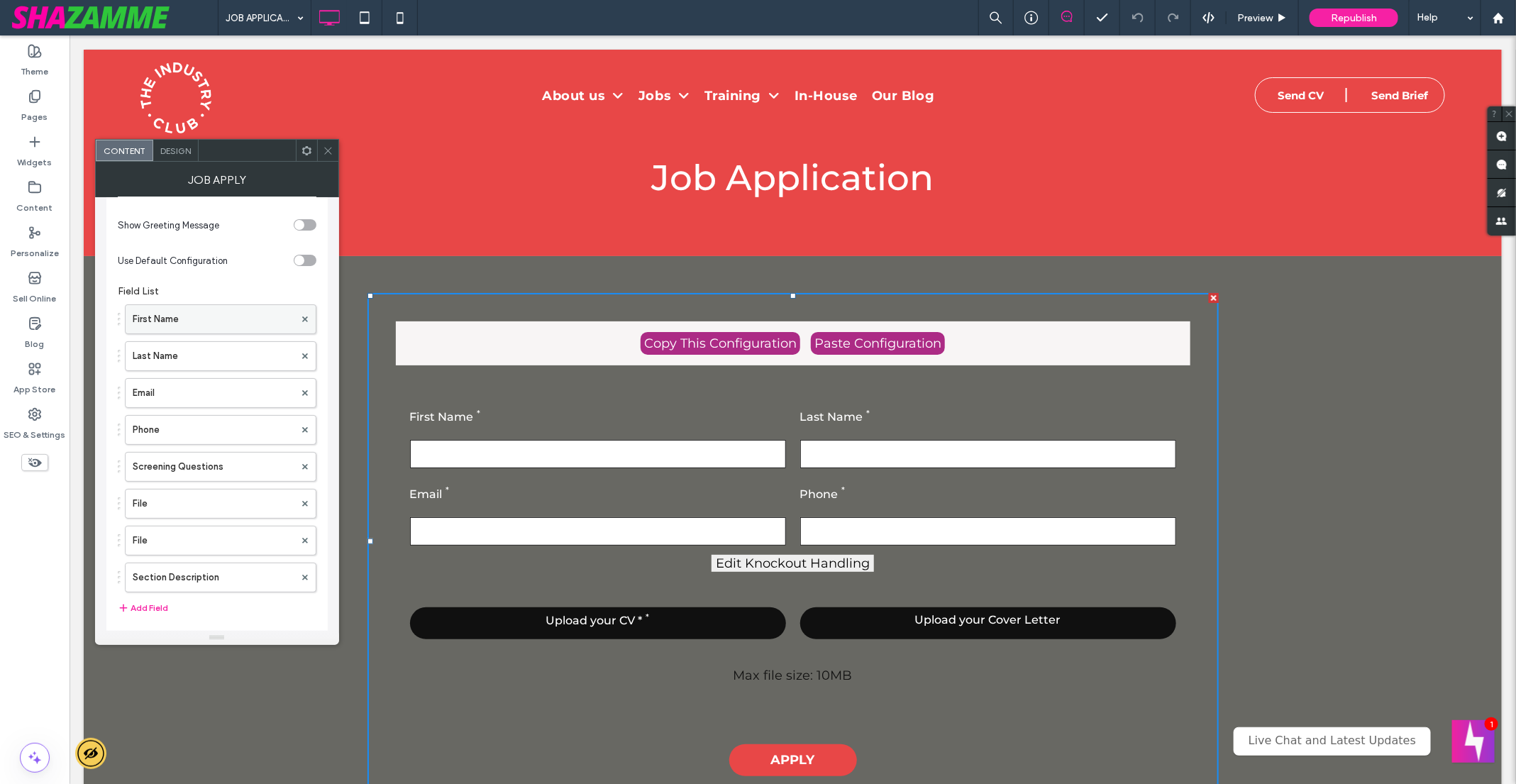
scroll to position [150, 0]
click at [224, 562] on label "Section Description" at bounding box center [213, 572] width 162 height 28
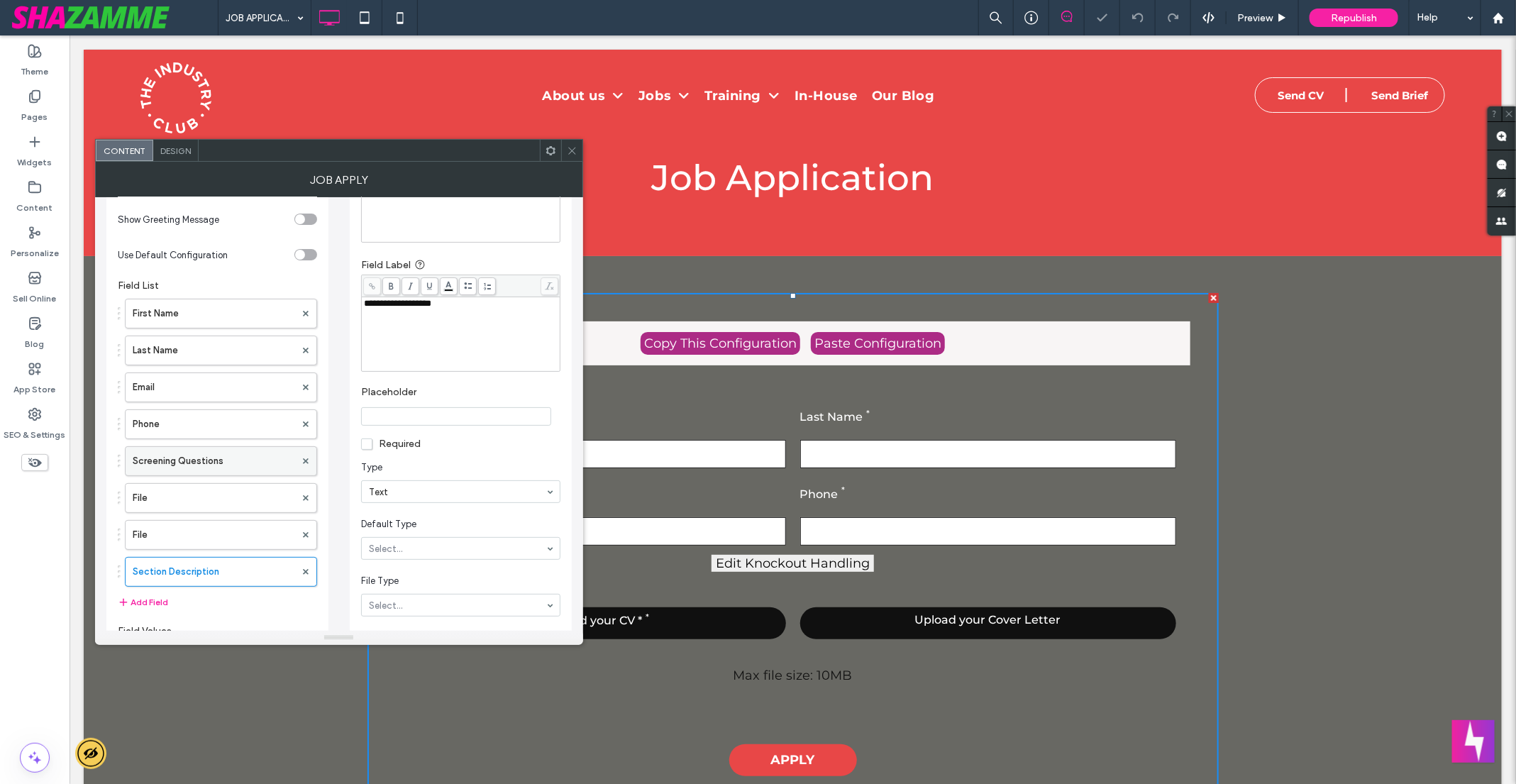
click at [231, 457] on label "Screening Questions" at bounding box center [214, 461] width 163 height 28
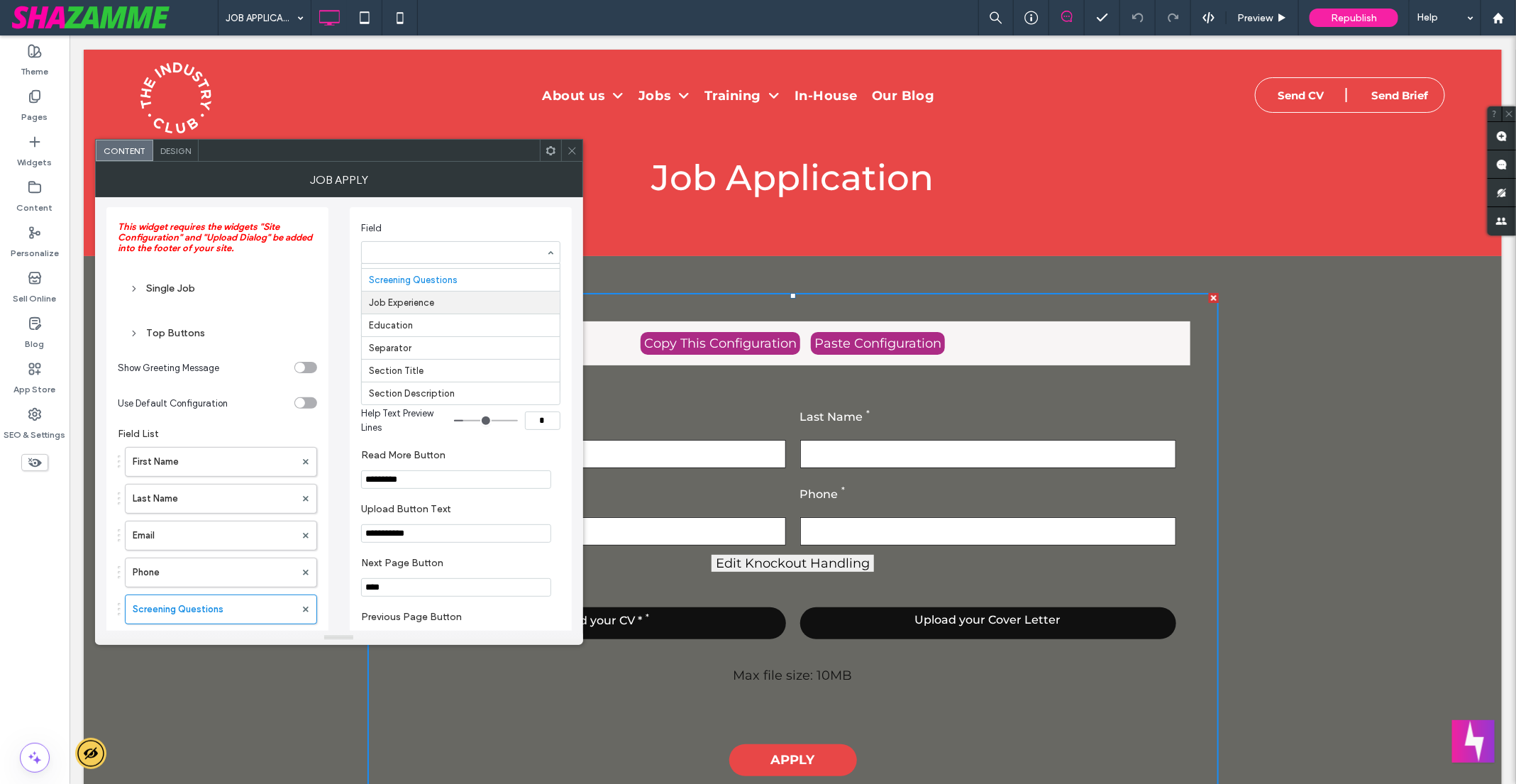
scroll to position [0, 0]
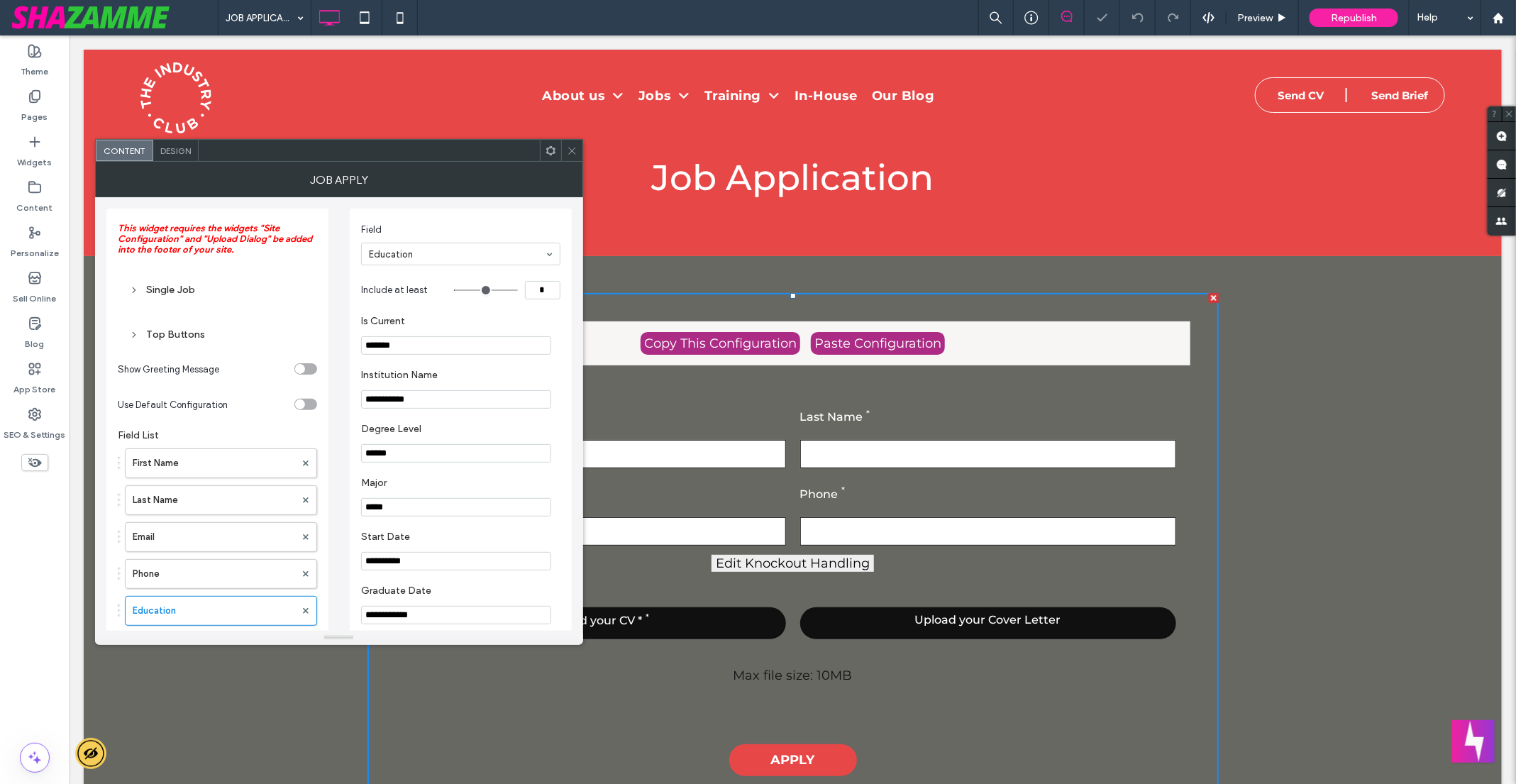
click at [483, 258] on input at bounding box center [457, 253] width 177 height 10
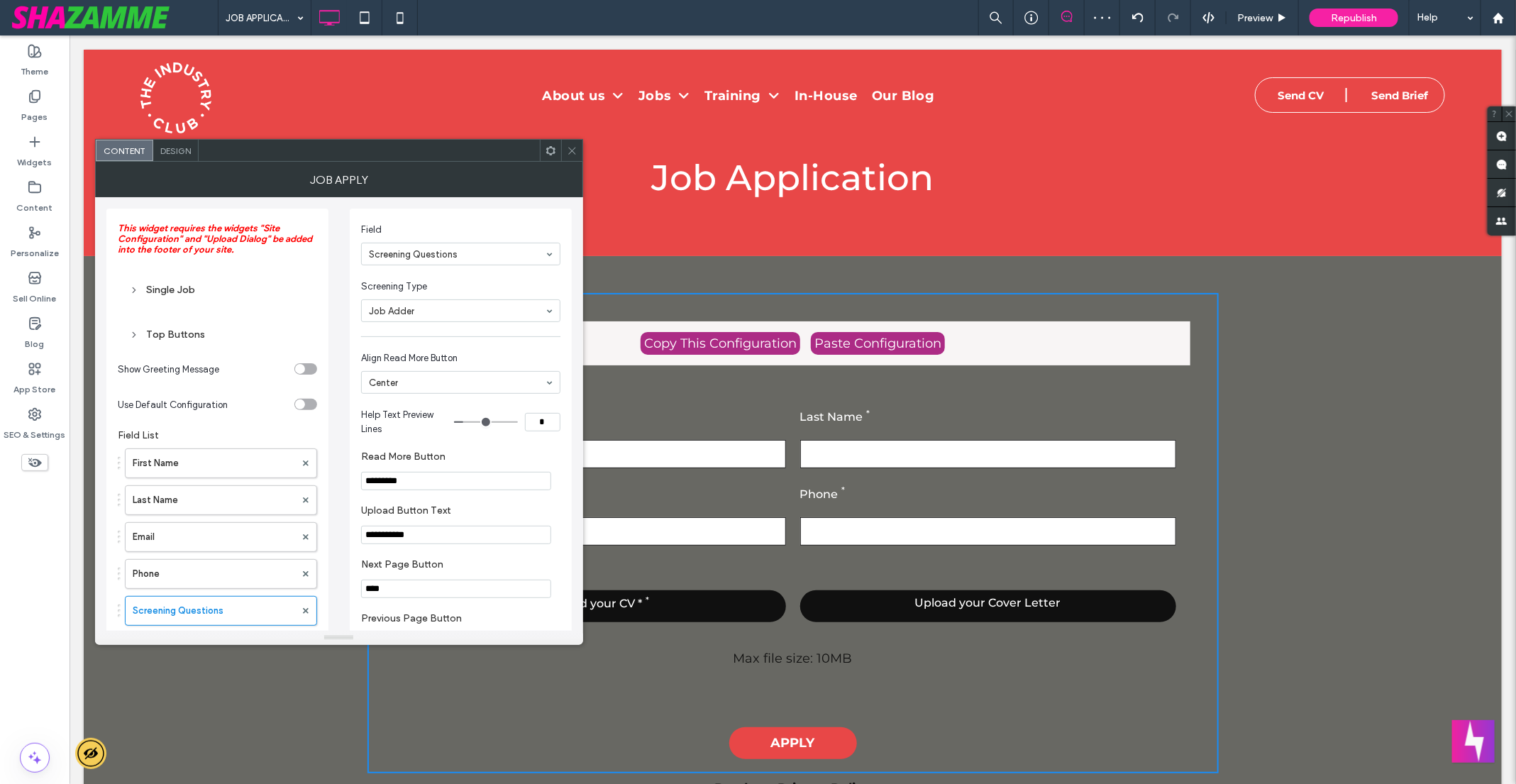
click at [550, 255] on div "Screening Questions" at bounding box center [460, 254] width 199 height 22
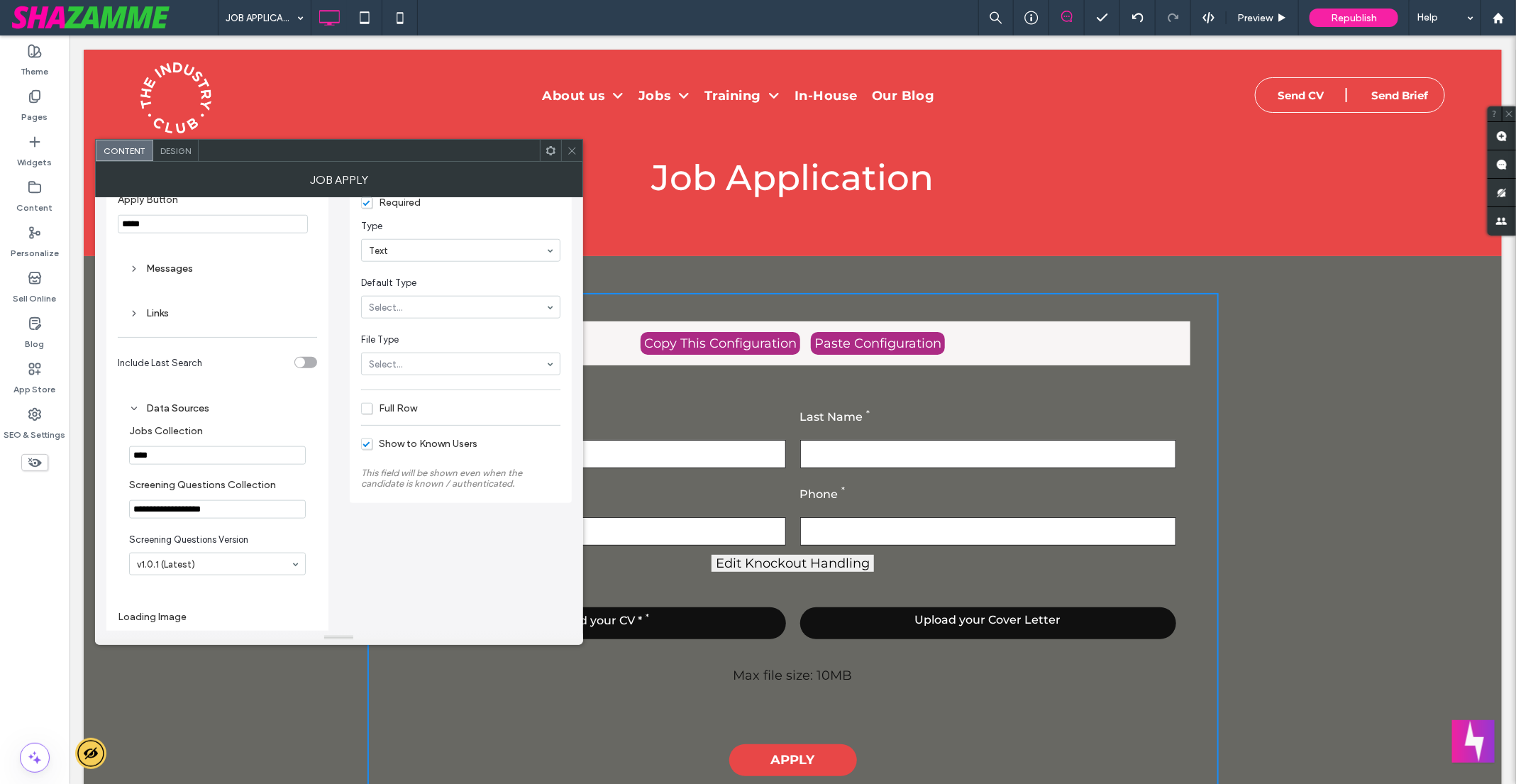
scroll to position [1001, 0]
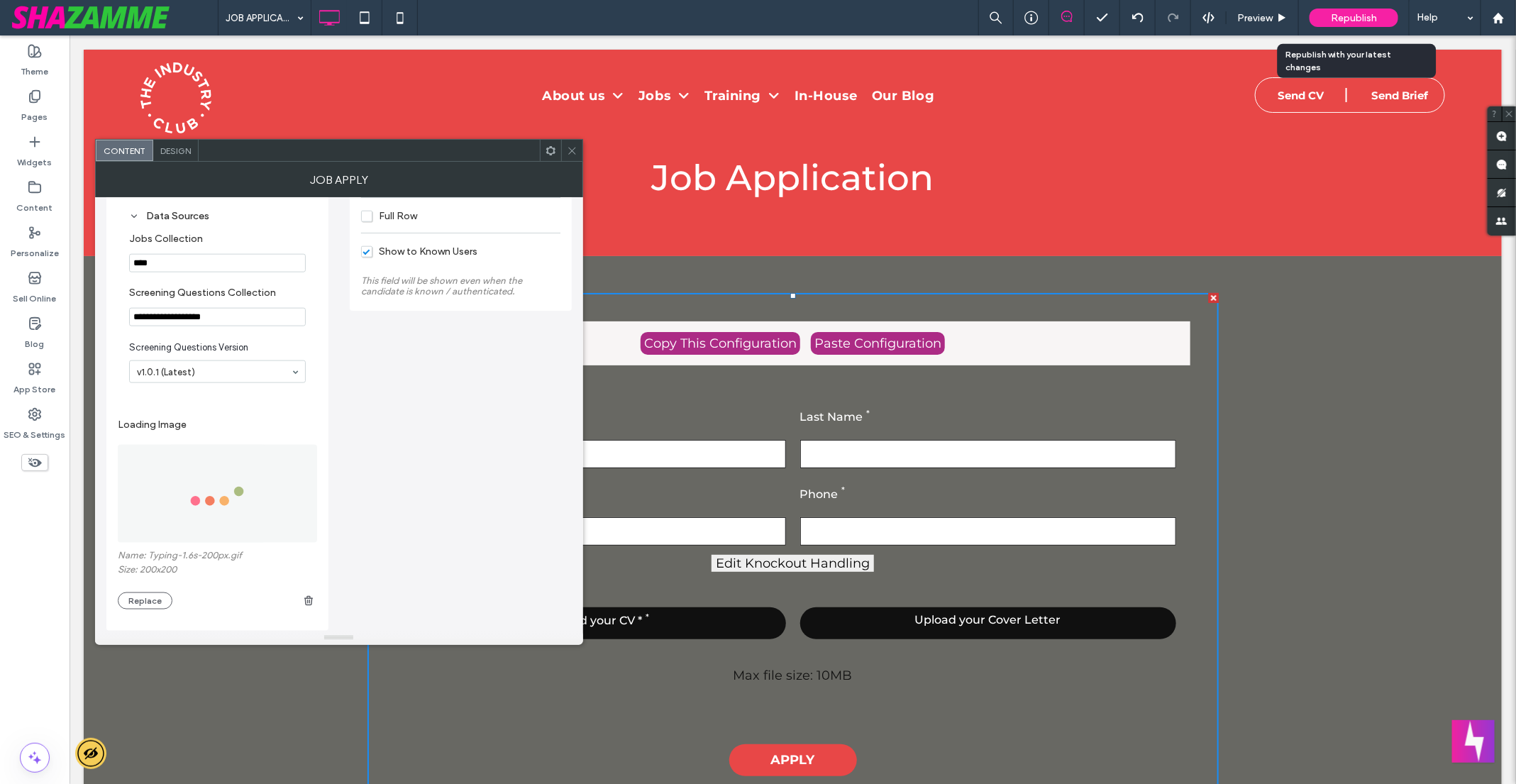
click at [1320, 19] on div "Republish" at bounding box center [1353, 18] width 89 height 19
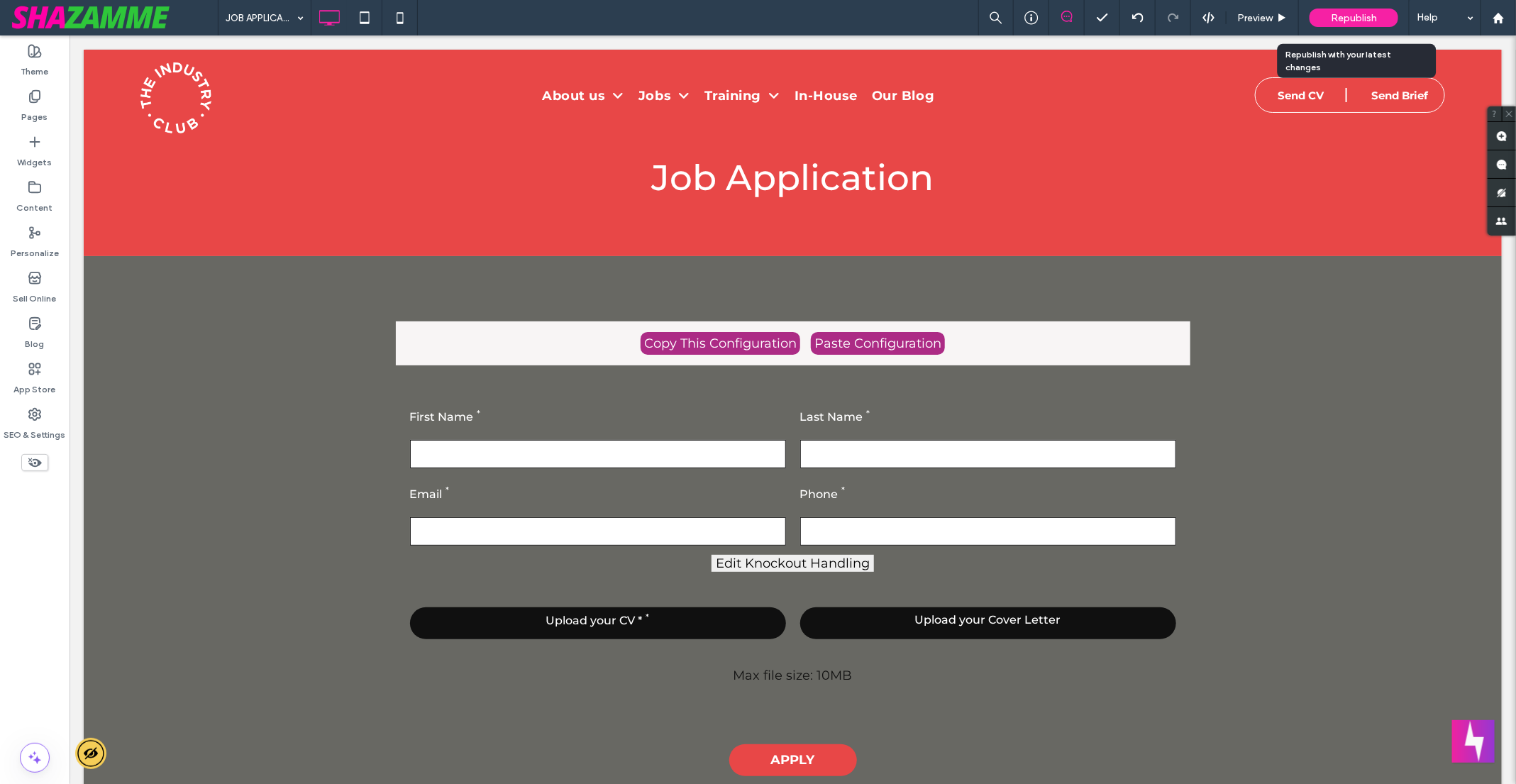
click at [1335, 17] on body ".wqwq-1{fill:#231f20;} .cls-1q, .cls-2q { fill-rule: evenodd; } .cls-2q { fill:…" at bounding box center [758, 392] width 1516 height 784
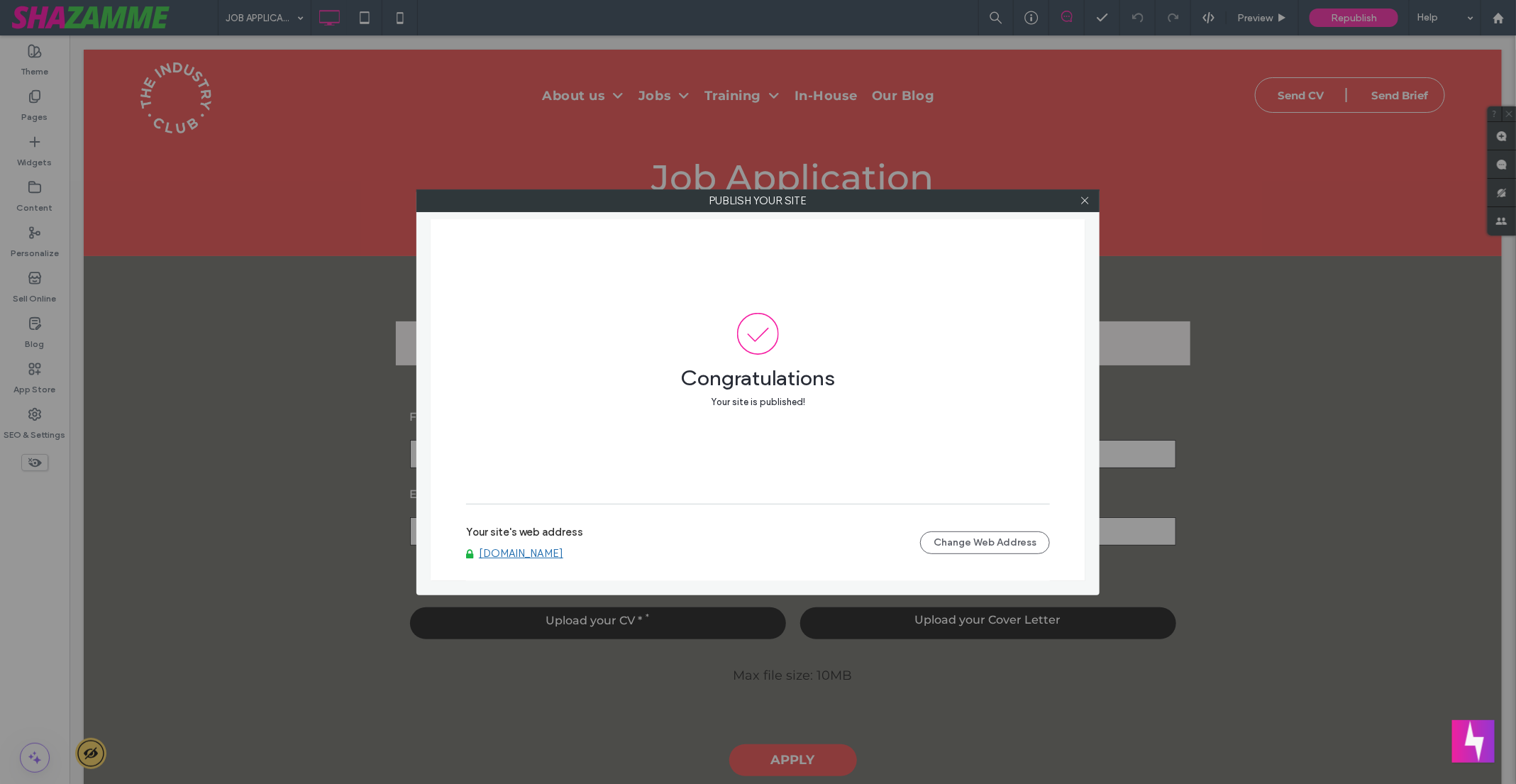
click at [1093, 194] on div at bounding box center [1084, 200] width 21 height 21
click at [1090, 201] on div at bounding box center [1084, 200] width 21 height 21
click at [1089, 202] on icon at bounding box center [1084, 200] width 10 height 10
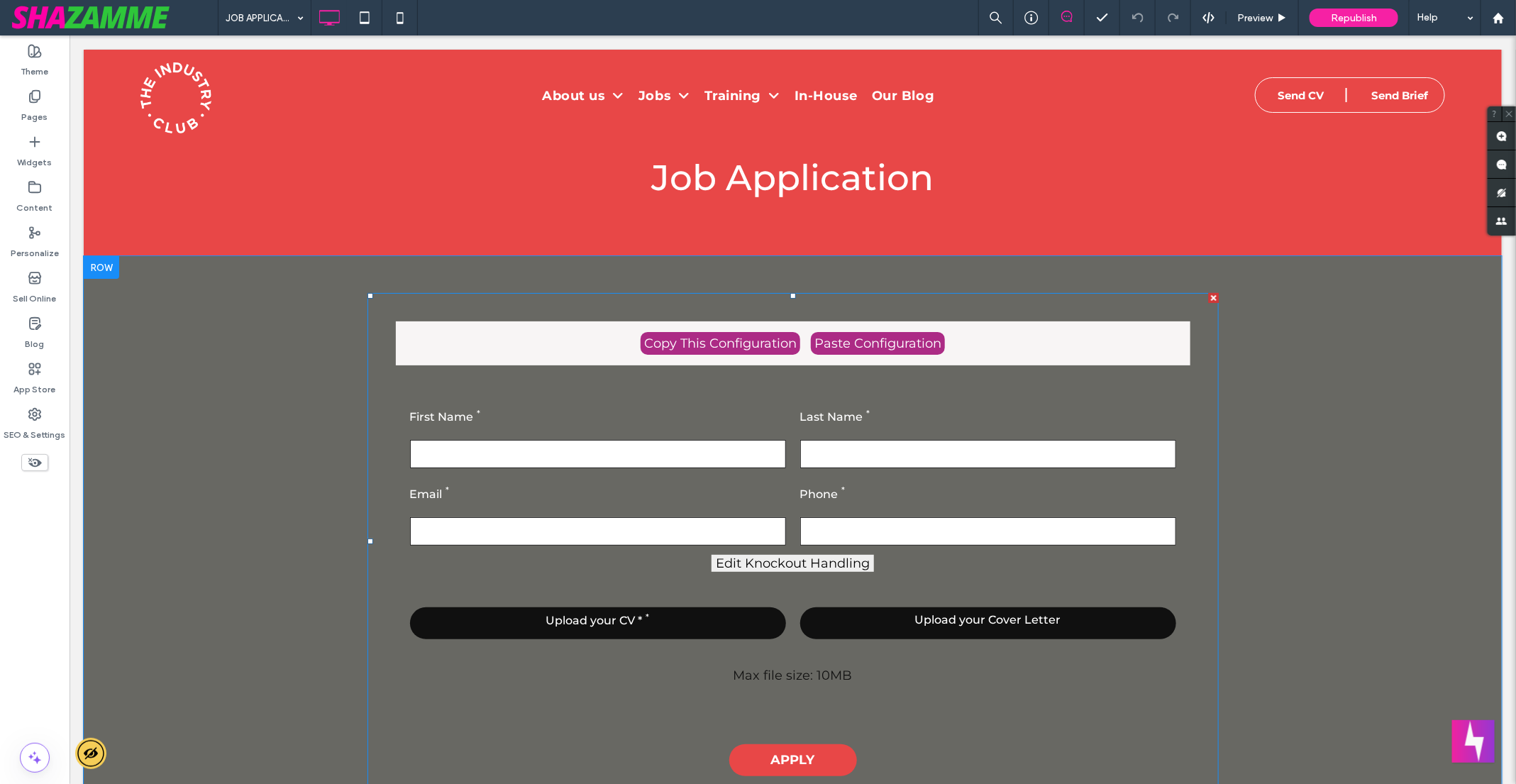
click at [718, 410] on span at bounding box center [792, 541] width 851 height 497
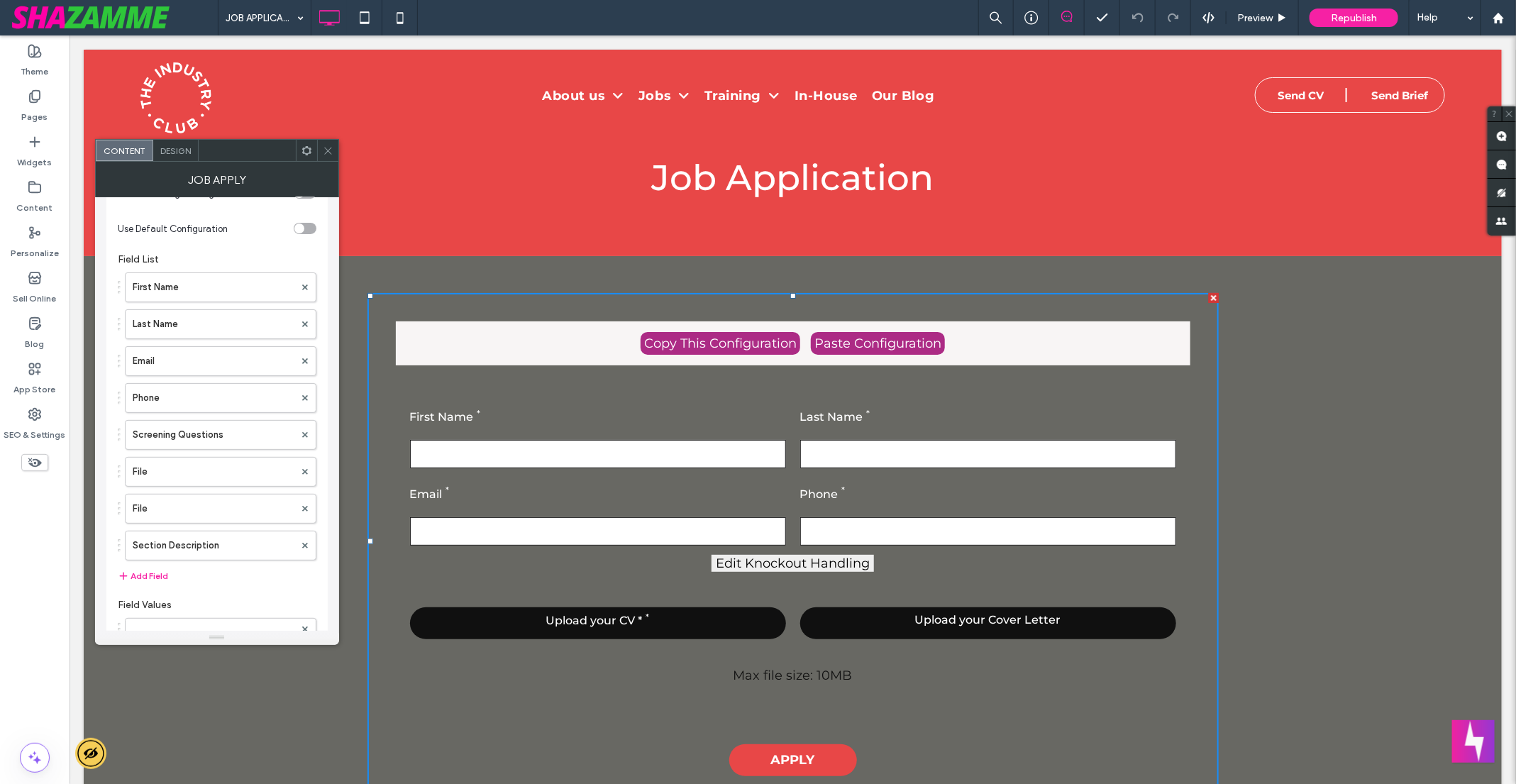
scroll to position [192, 0]
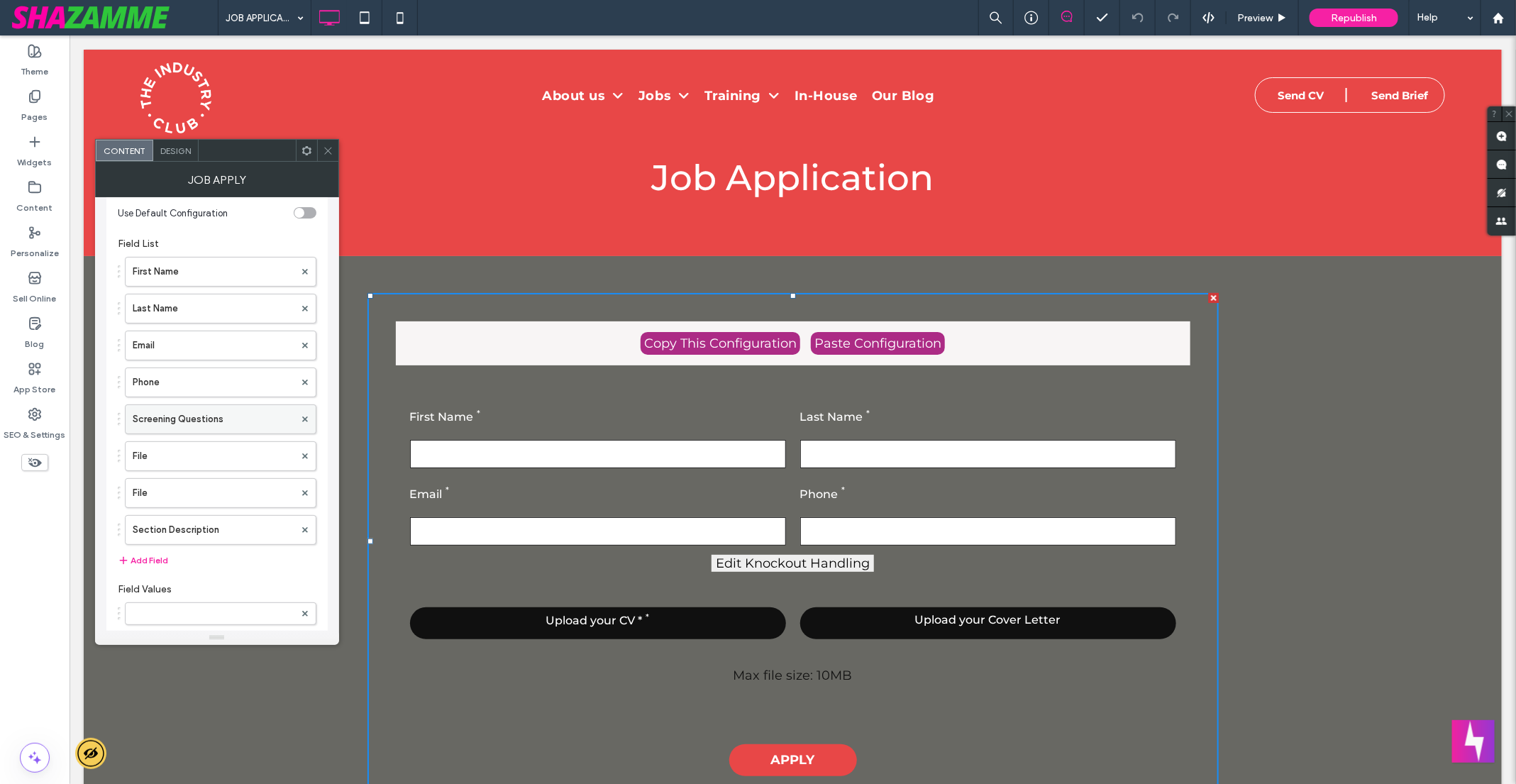
click at [214, 407] on label "Screening Questions" at bounding box center [213, 419] width 162 height 28
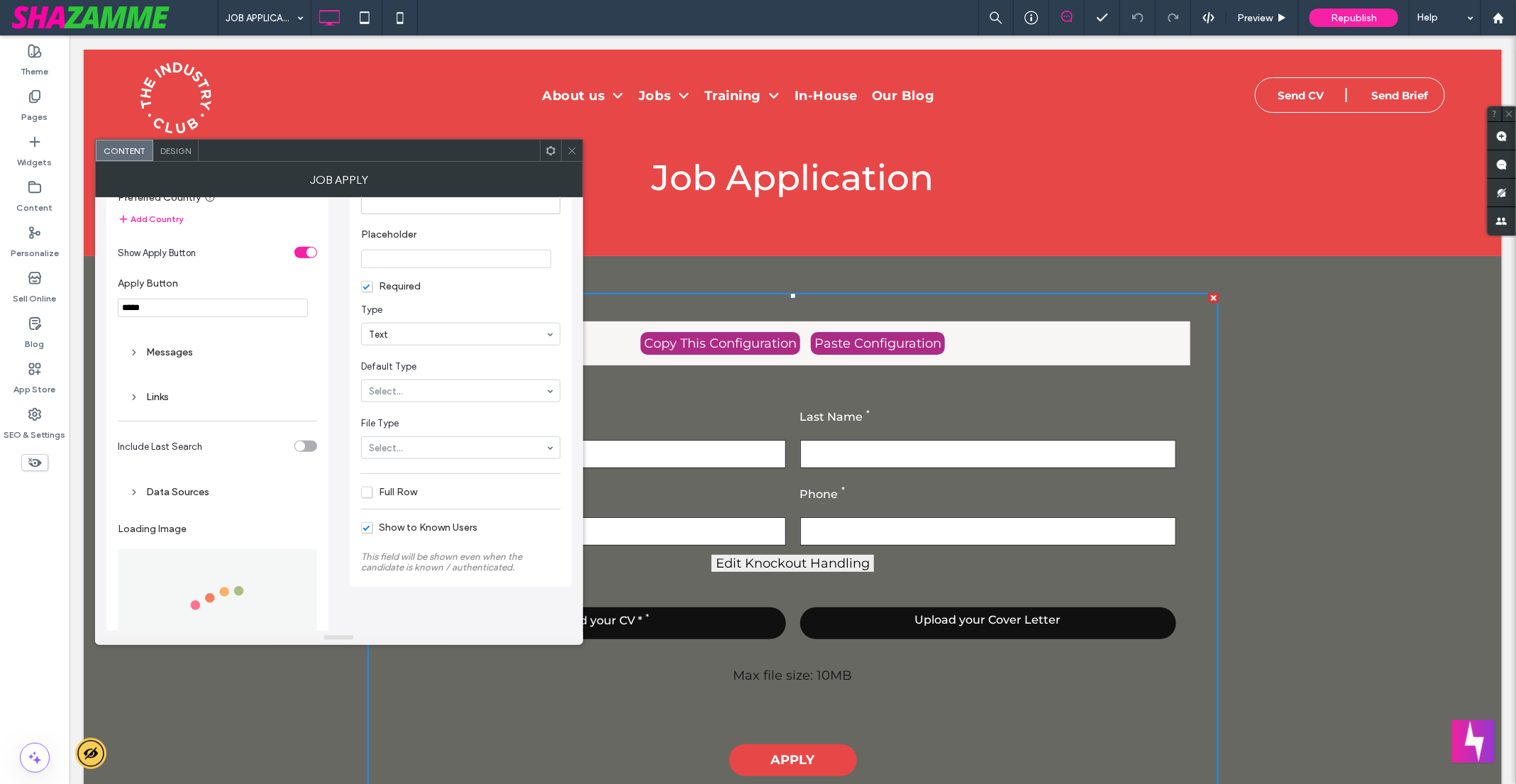
scroll to position [732, 0]
click at [360, 361] on div "**********" at bounding box center [461, 28] width 222 height 1103
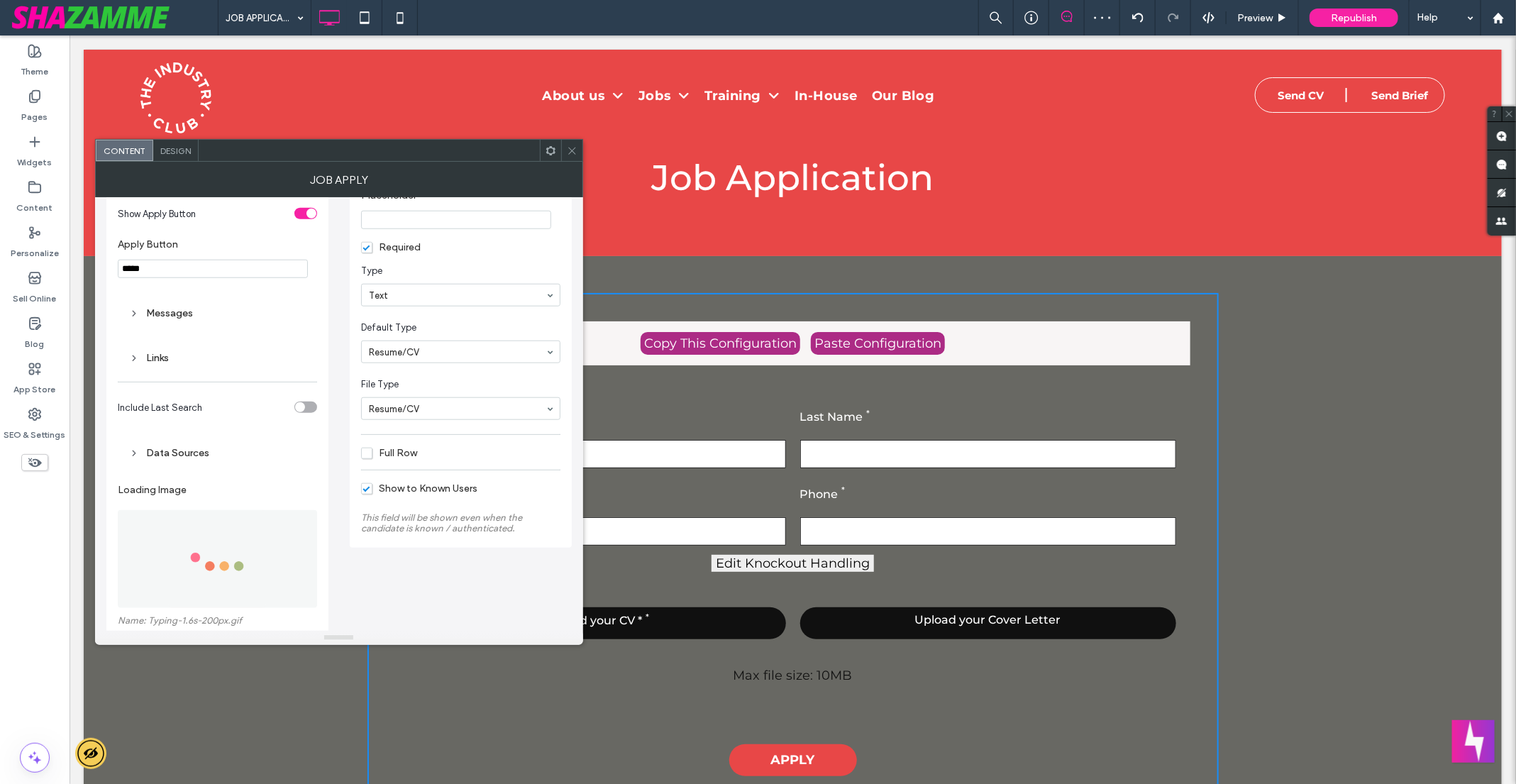
scroll to position [827, 0]
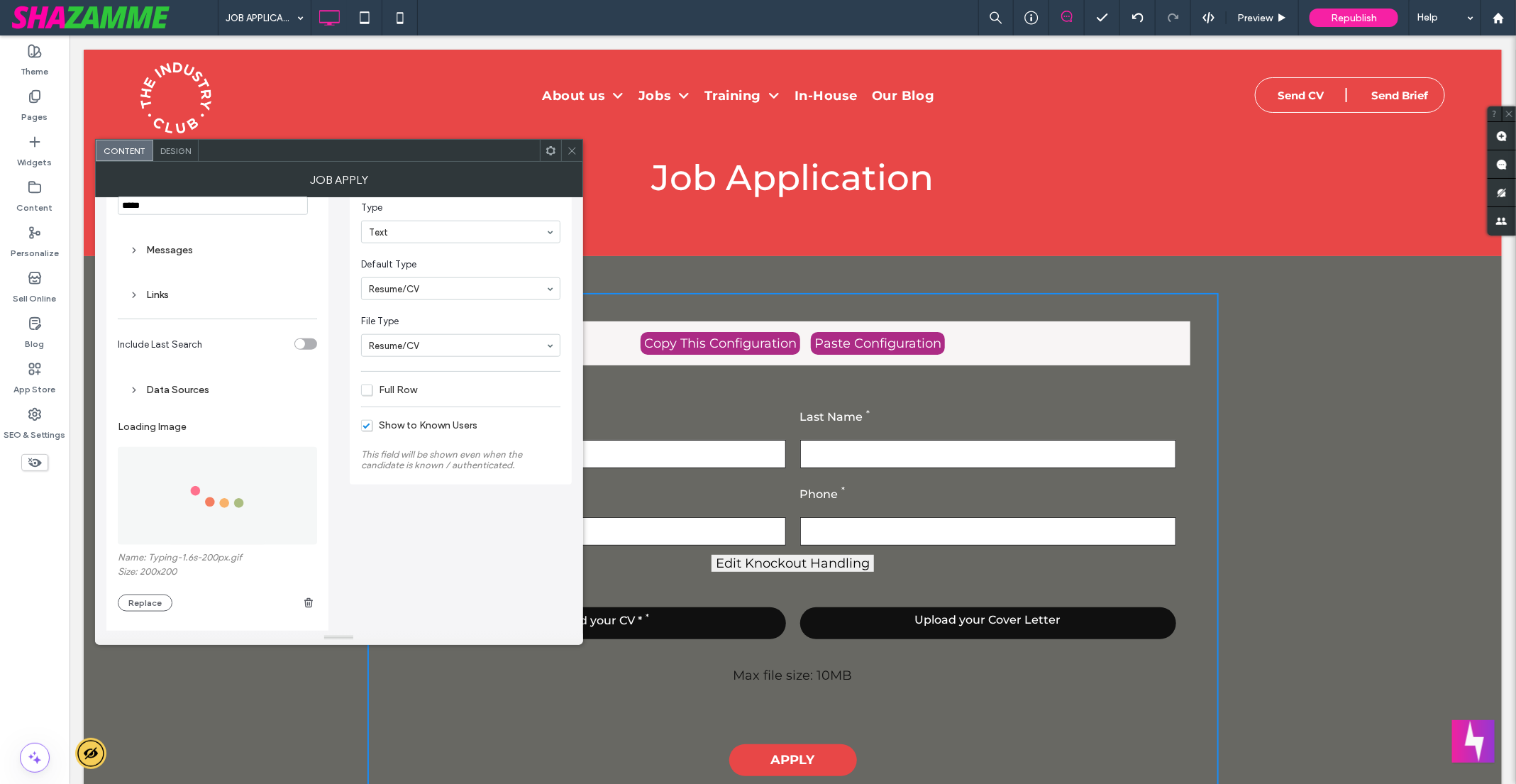
click at [187, 392] on div "Data Sources" at bounding box center [217, 390] width 177 height 12
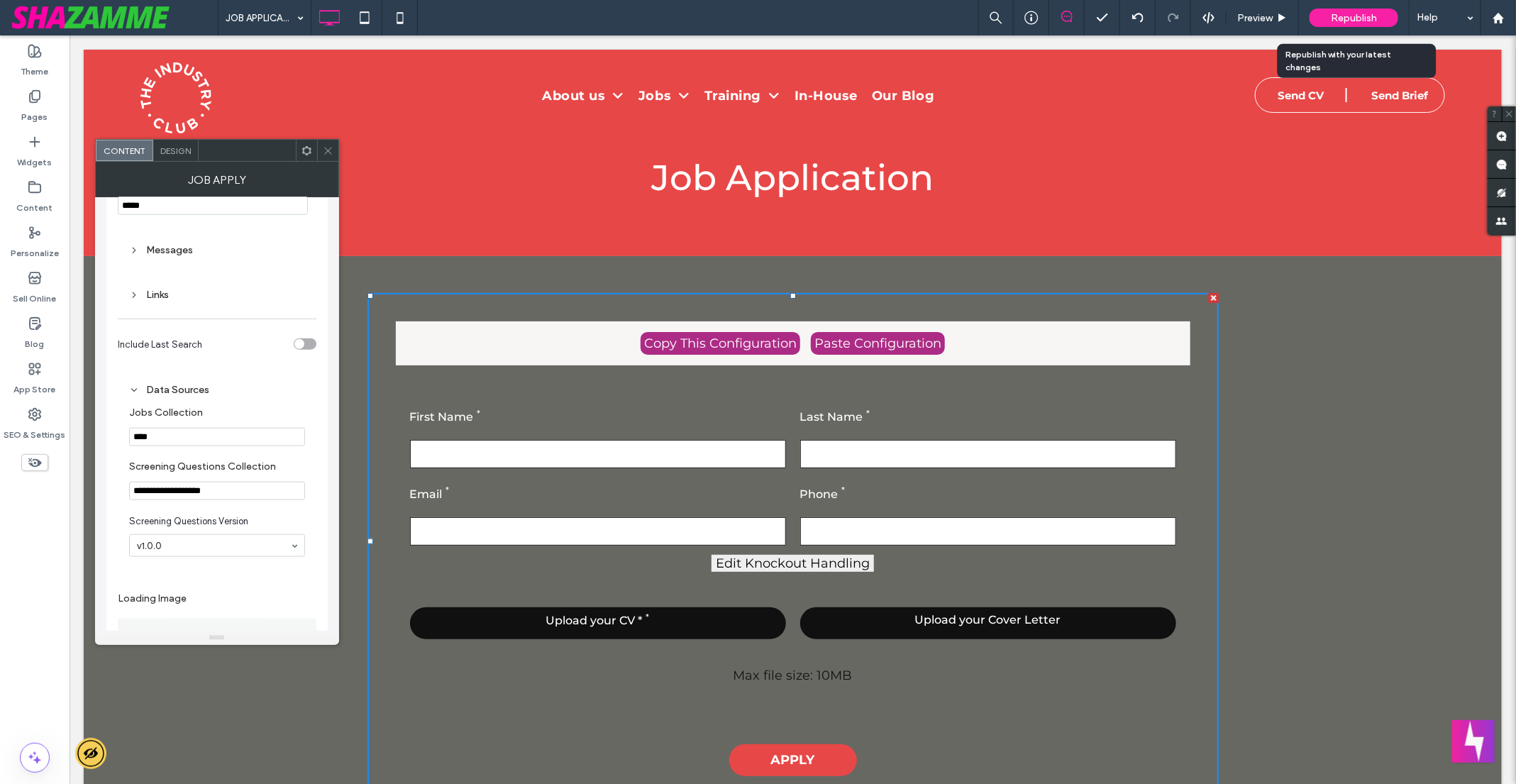
click at [1346, 13] on span "Republish" at bounding box center [1353, 18] width 46 height 12
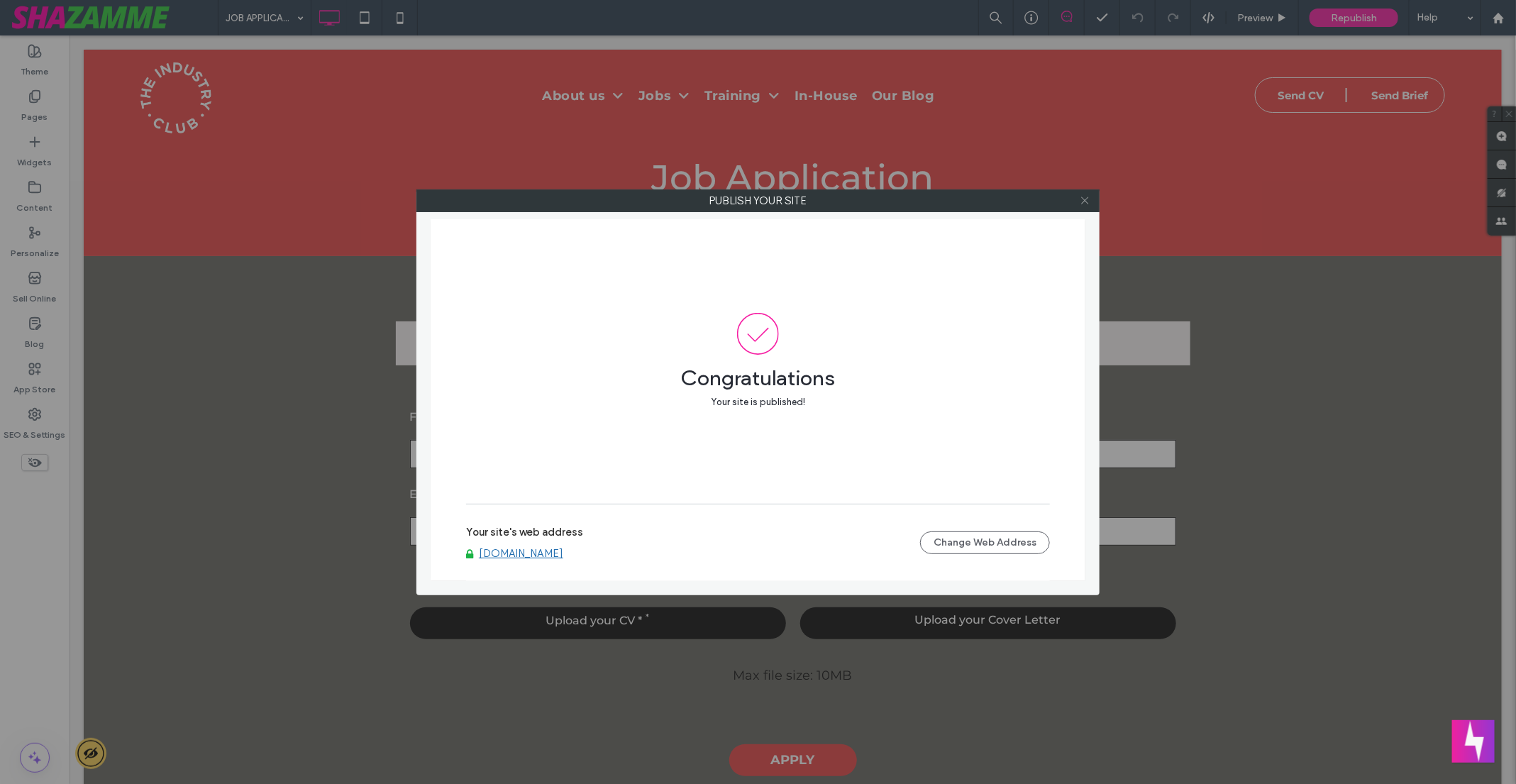
click at [1087, 201] on icon at bounding box center [1084, 200] width 10 height 10
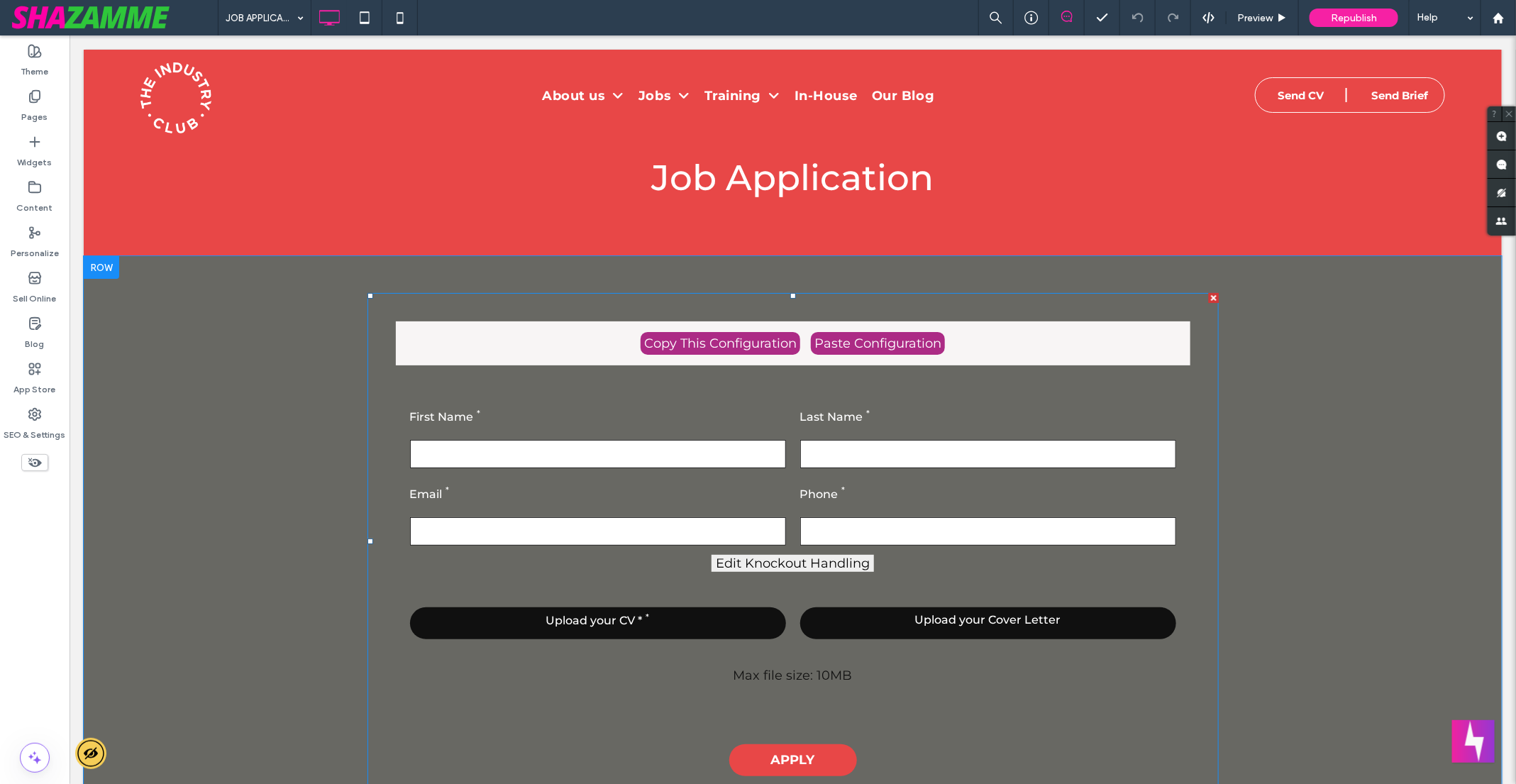
click at [643, 444] on span at bounding box center [792, 541] width 851 height 497
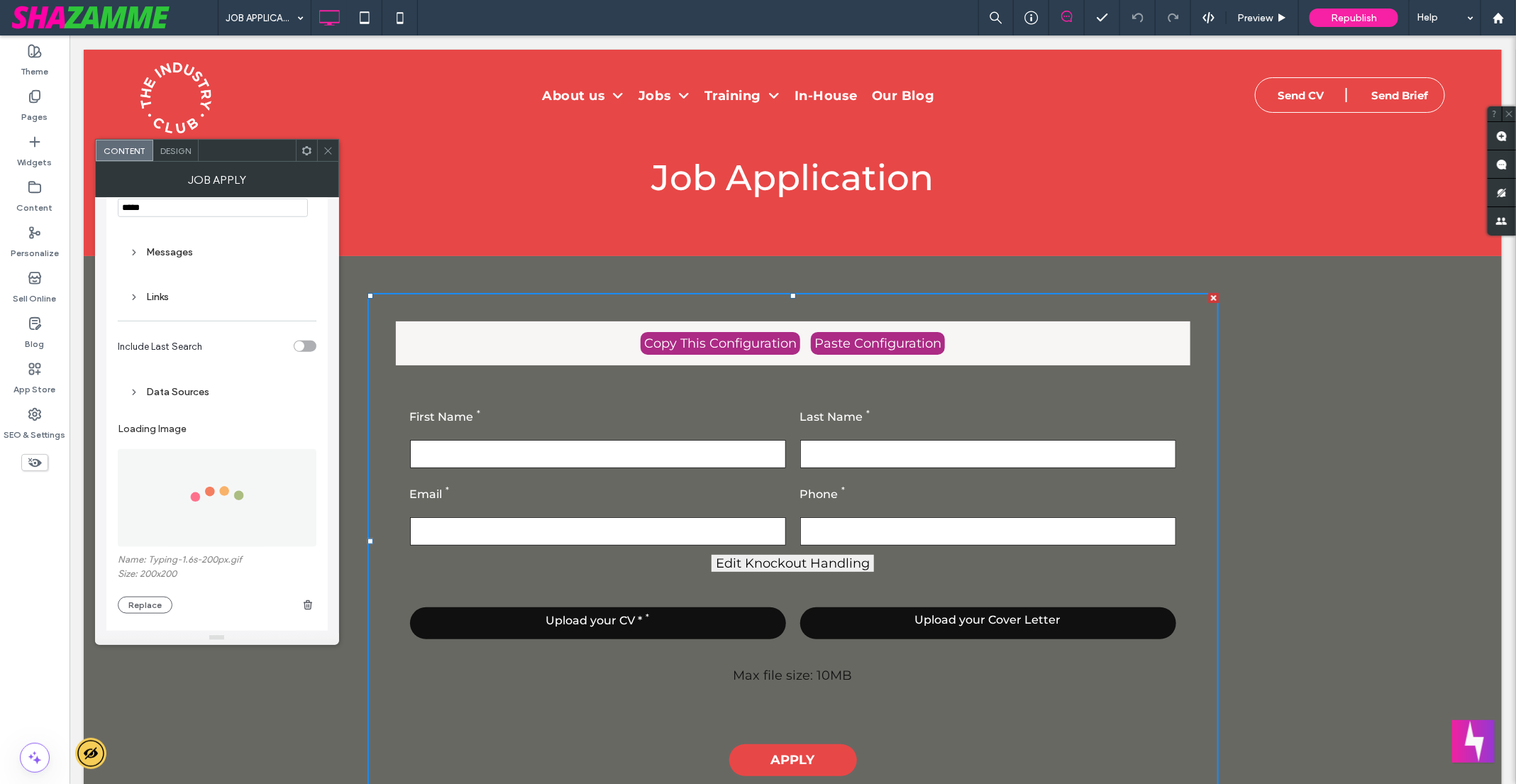
scroll to position [826, 0]
click at [179, 385] on div "Data Sources" at bounding box center [217, 390] width 176 height 12
click at [208, 436] on input "****" at bounding box center [217, 437] width 176 height 19
click at [234, 487] on input "**********" at bounding box center [217, 492] width 176 height 19
click at [37, 189] on icon at bounding box center [35, 187] width 14 height 14
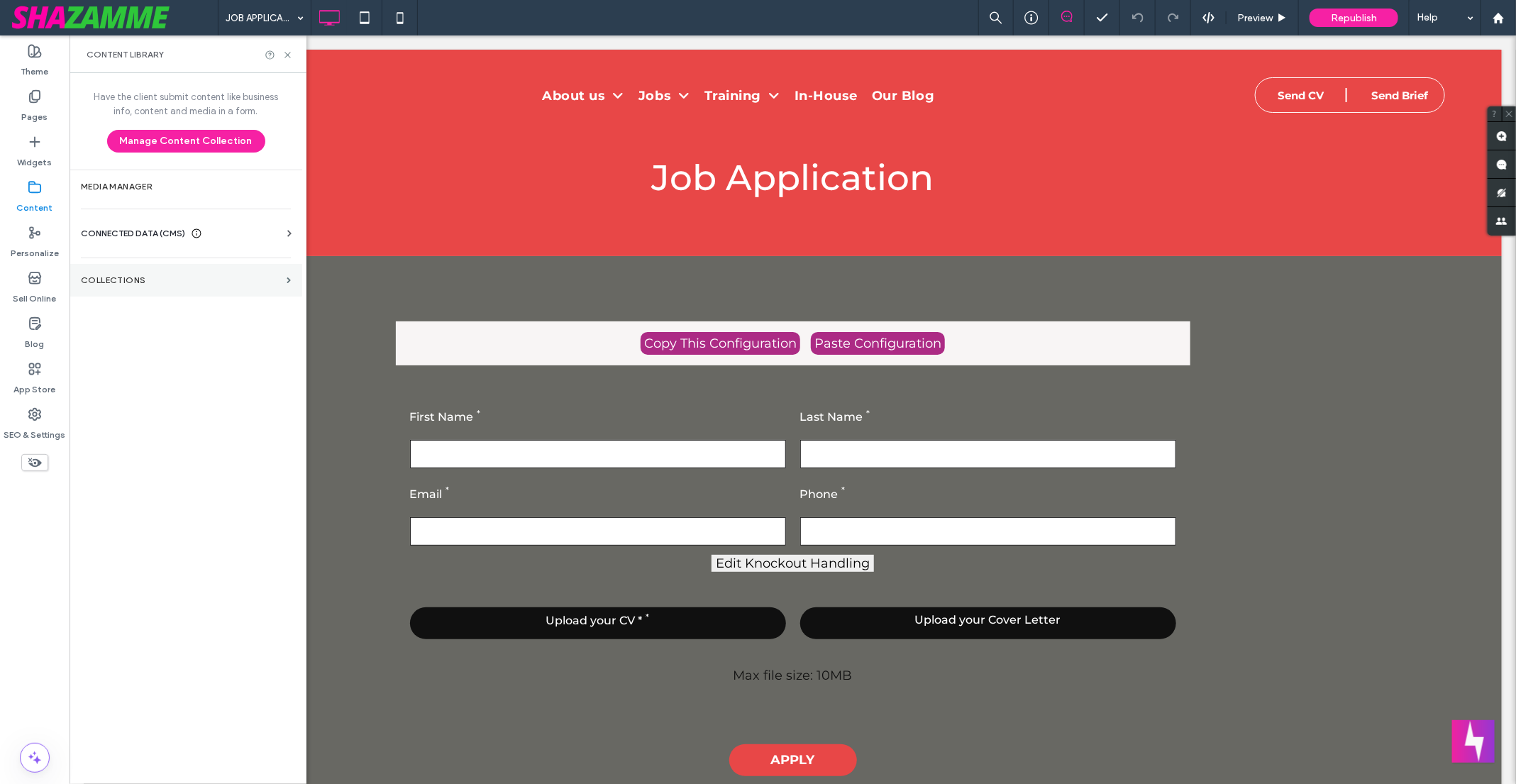
click at [140, 282] on label "Collections" at bounding box center [181, 279] width 200 height 10
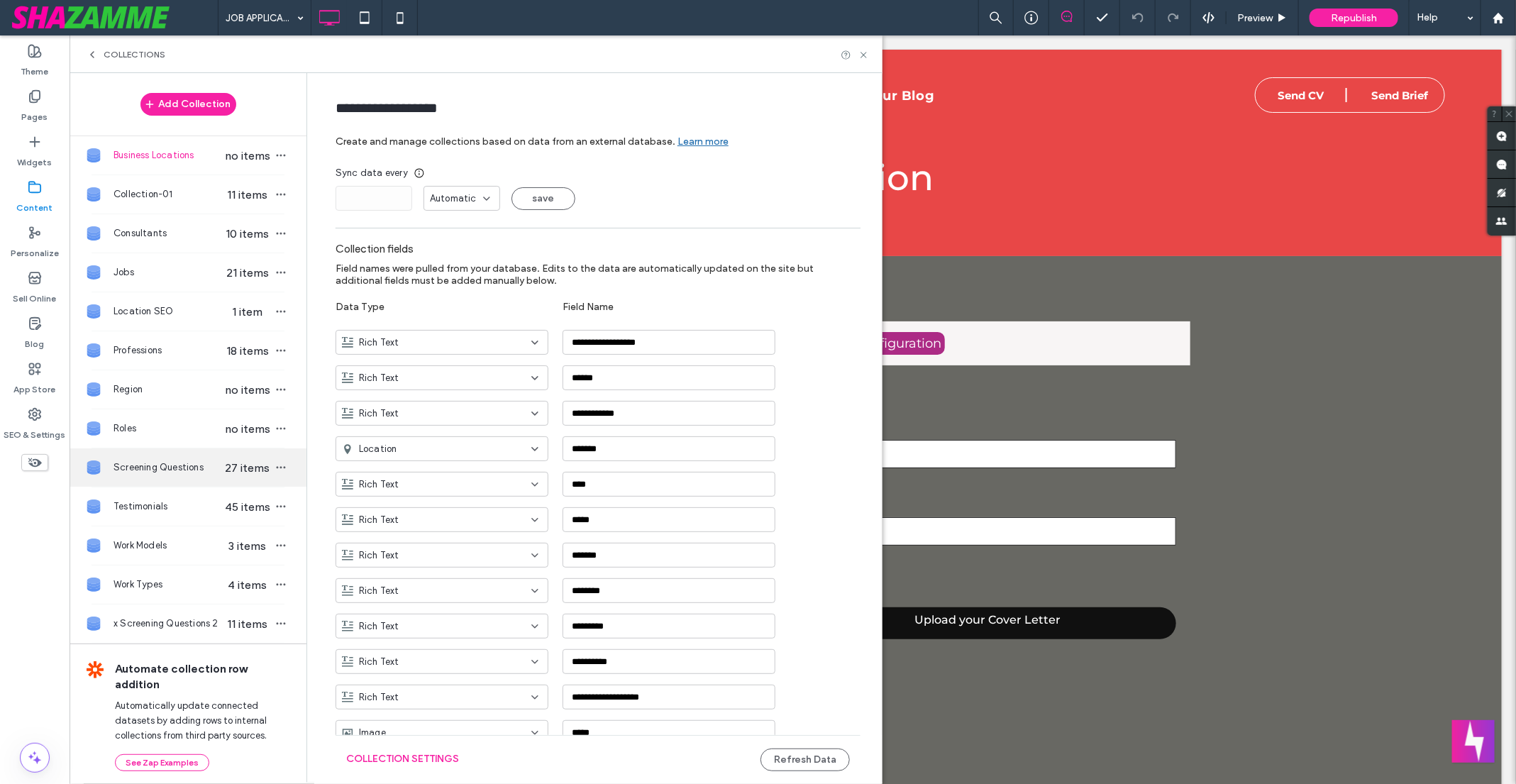
click at [179, 463] on span "Screening Questions" at bounding box center [167, 467] width 109 height 14
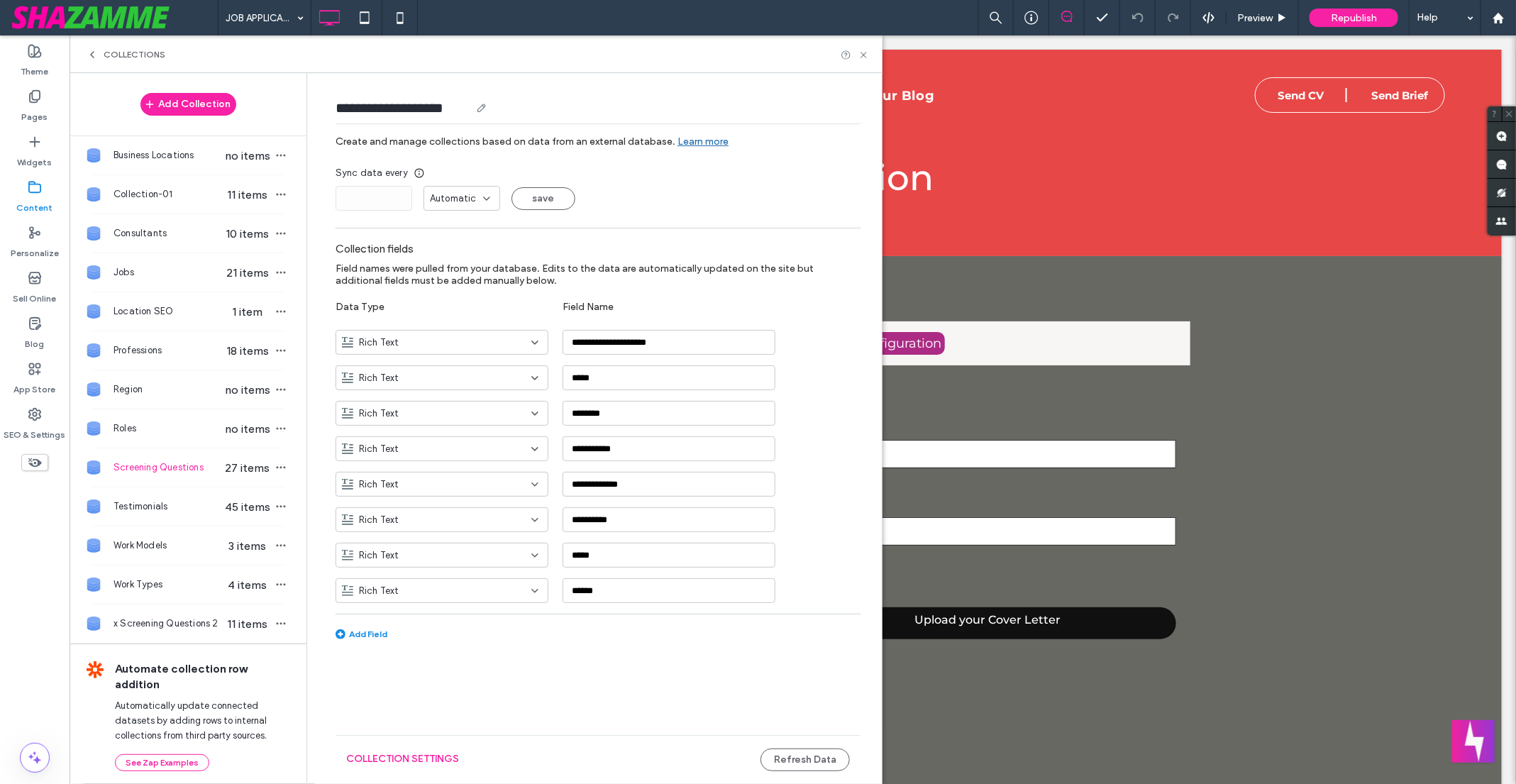
click at [472, 106] on div "**********" at bounding box center [411, 107] width 151 height 20
click at [476, 107] on div "**********" at bounding box center [411, 107] width 151 height 20
click at [479, 109] on icon at bounding box center [481, 107] width 11 height 11
click at [487, 107] on icon at bounding box center [481, 107] width 11 height 11
click at [486, 107] on icon at bounding box center [481, 107] width 11 height 11
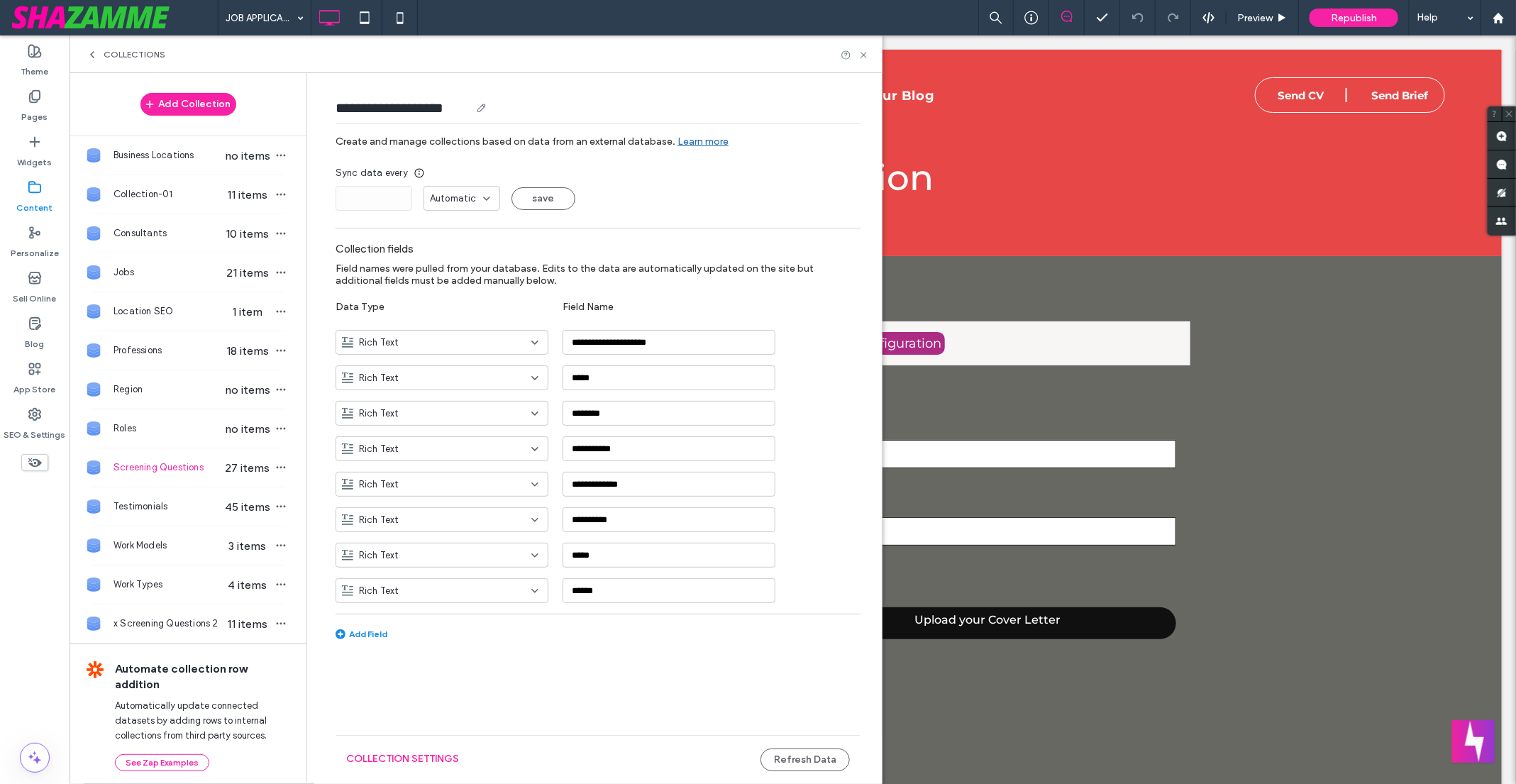
click at [481, 107] on use at bounding box center [481, 108] width 7 height 7
click at [467, 107] on input "**********" at bounding box center [403, 107] width 135 height 20
drag, startPoint x: 473, startPoint y: 108, endPoint x: 411, endPoint y: 109, distance: 62.0
click at [387, 109] on div "**********" at bounding box center [411, 107] width 151 height 20
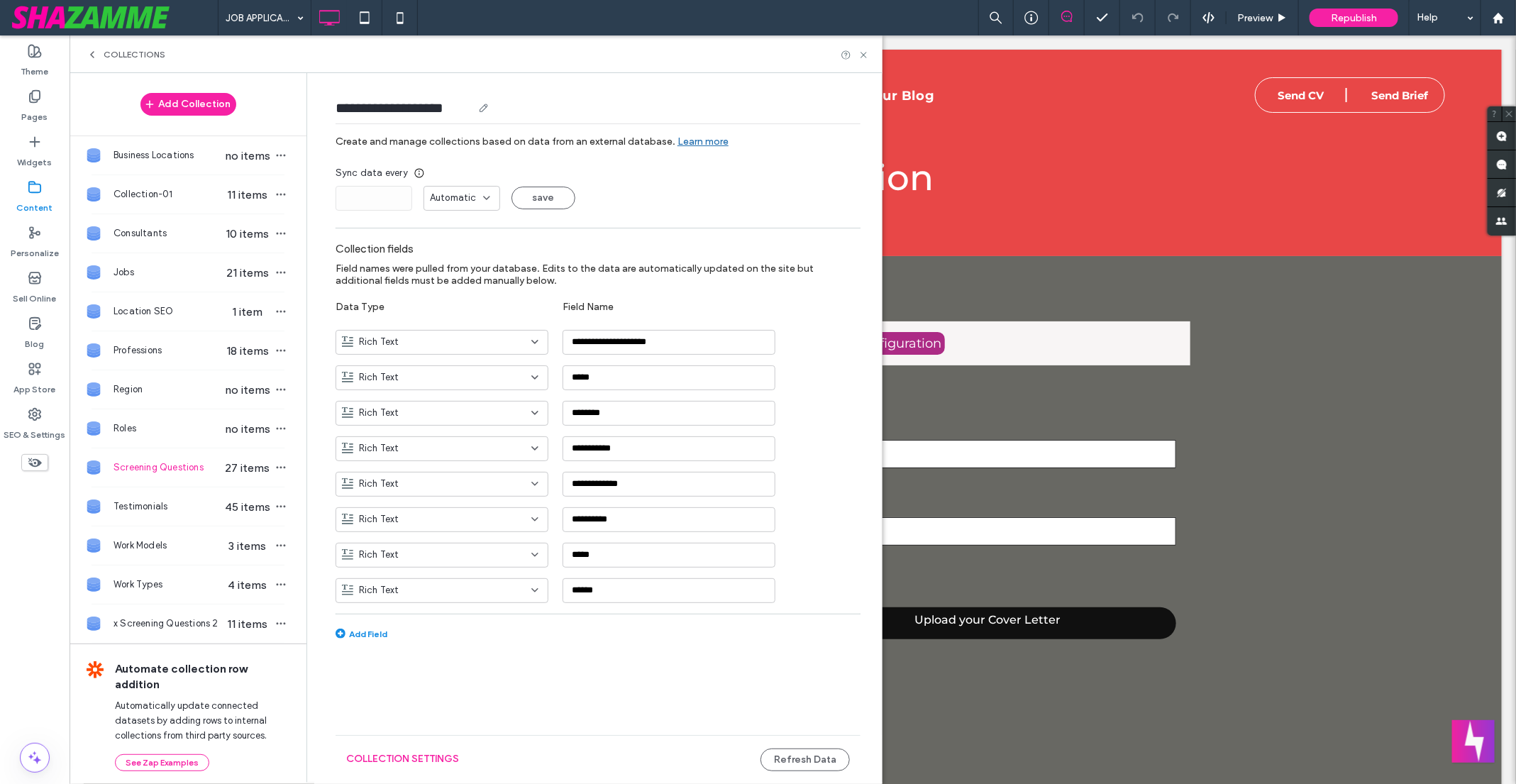
drag, startPoint x: 472, startPoint y: 108, endPoint x: 333, endPoint y: 104, distance: 139.1
click at [333, 104] on form "**********" at bounding box center [597, 389] width 567 height 604
click at [189, 203] on div "Collection-01 11 items" at bounding box center [187, 193] width 236 height 38
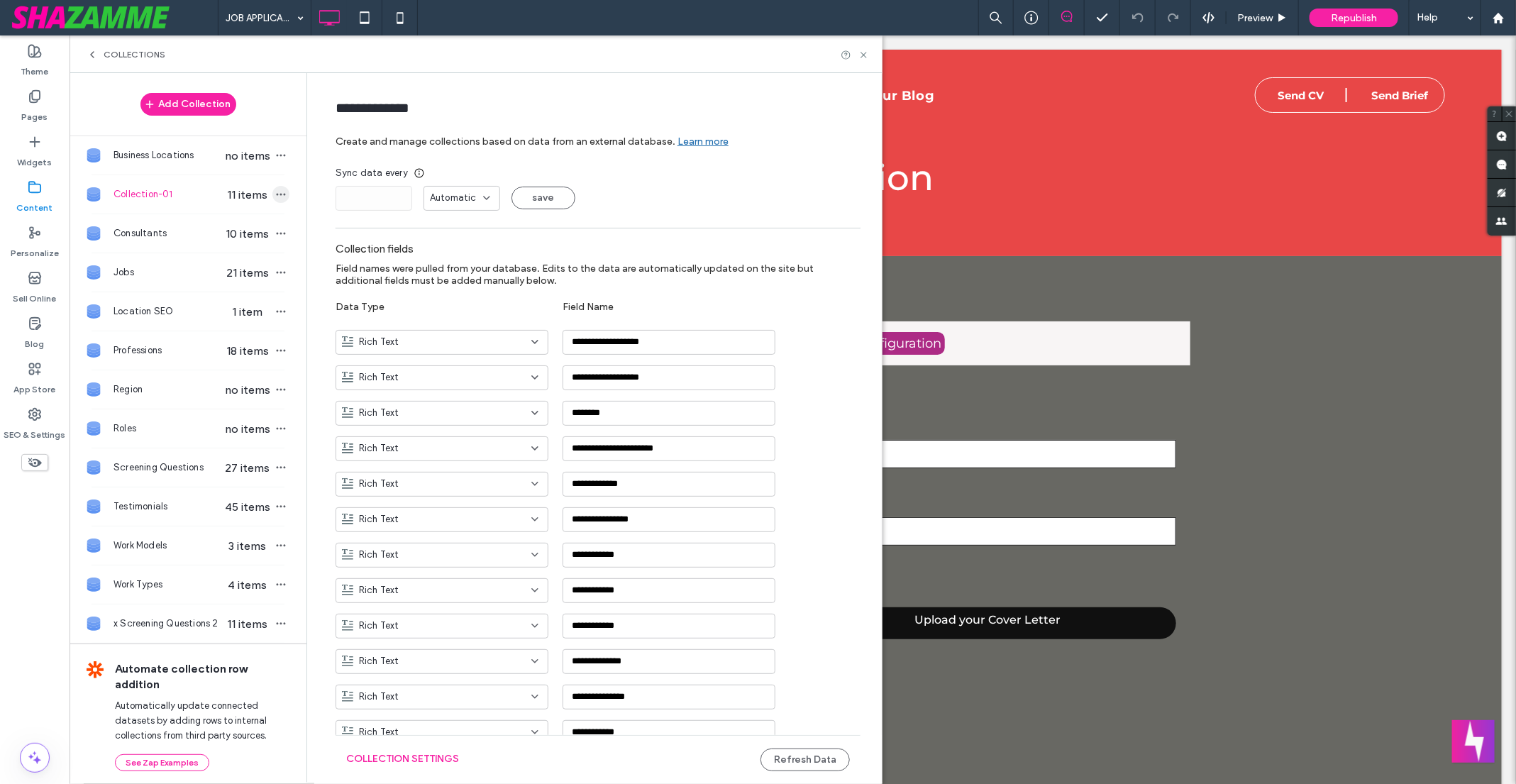
click at [275, 189] on icon "button" at bounding box center [280, 194] width 11 height 11
click at [328, 277] on span "Delete Collection" at bounding box center [348, 283] width 75 height 14
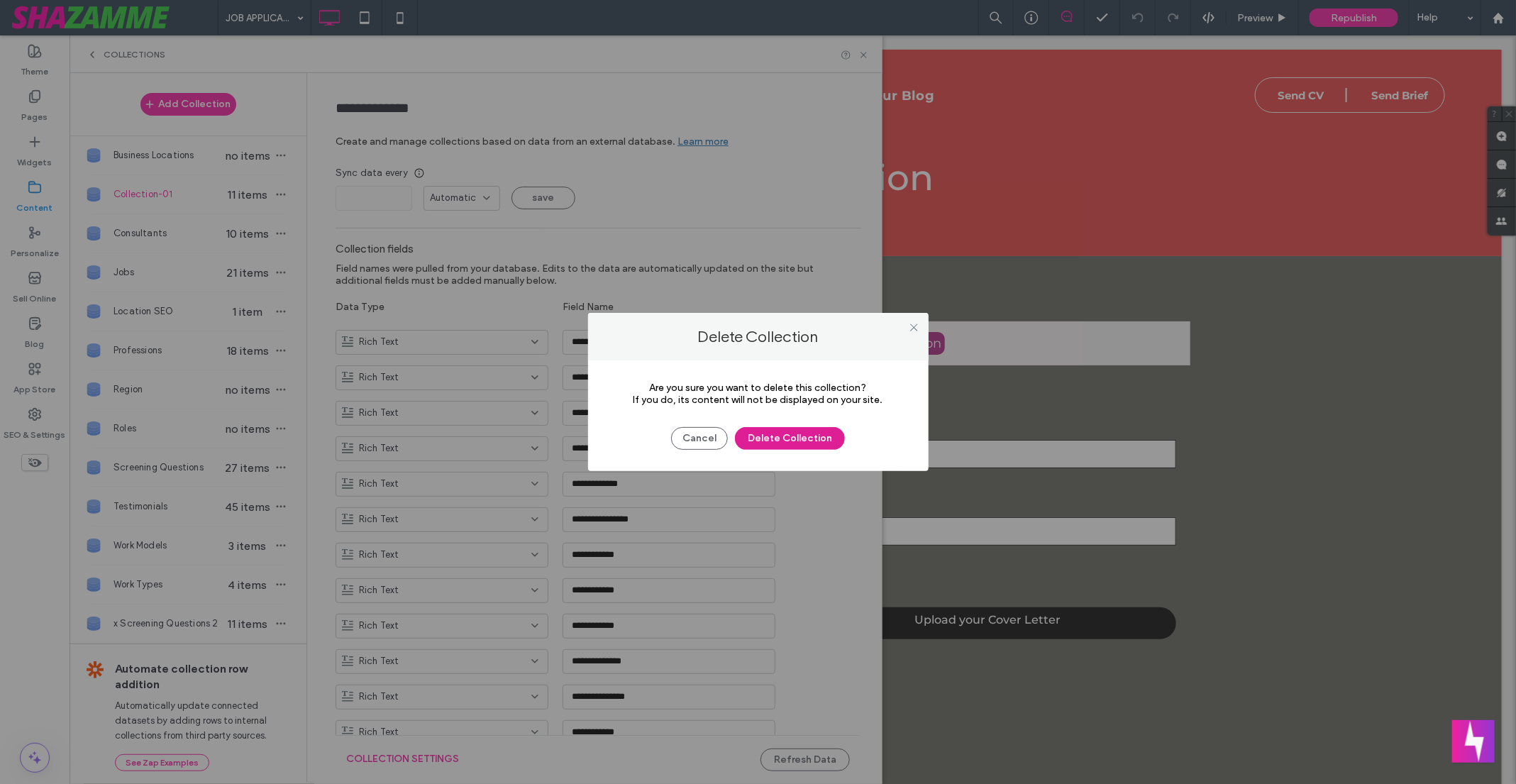
click at [781, 445] on button "Delete Collection" at bounding box center [790, 438] width 110 height 22
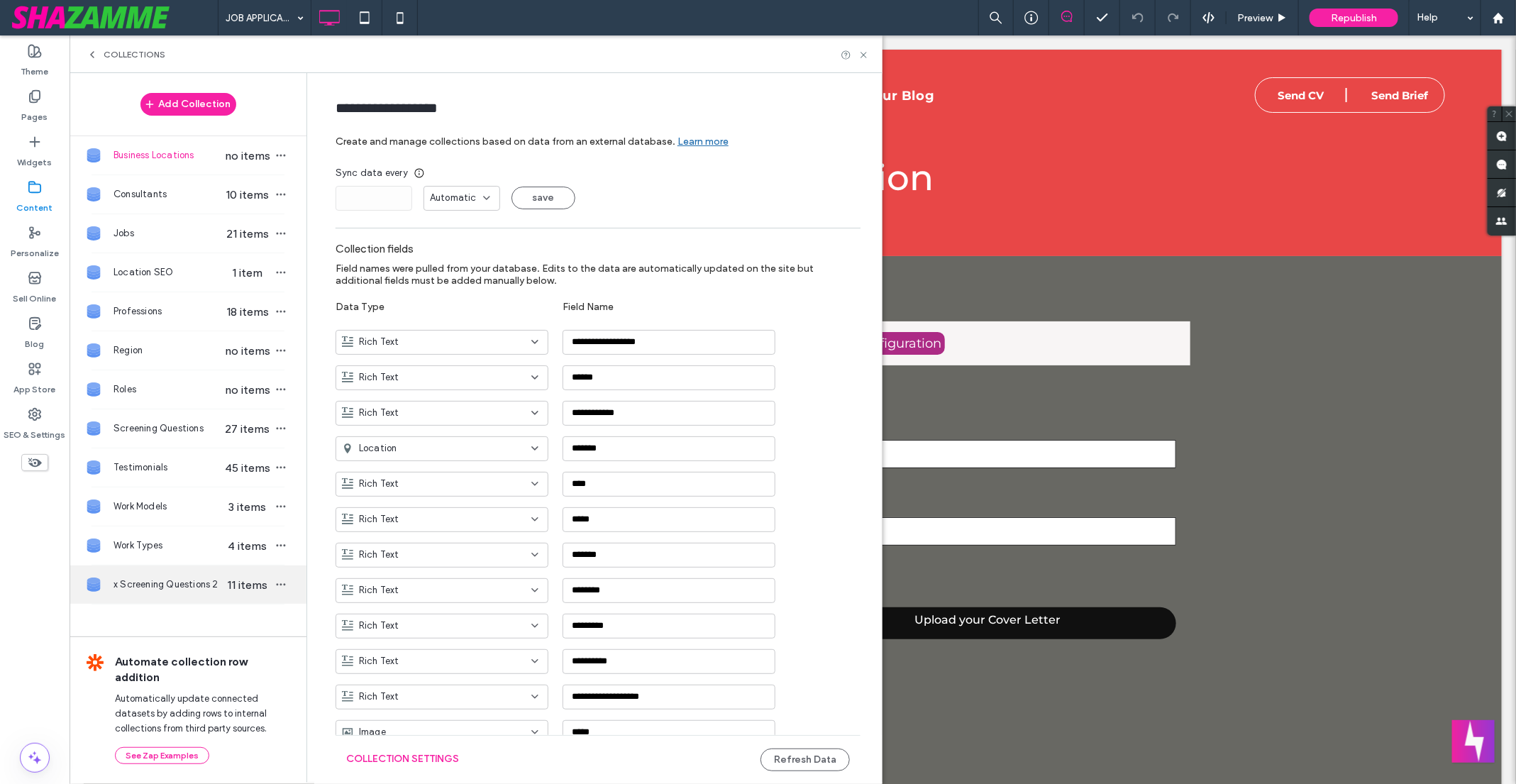
click at [206, 579] on span "x Screening Questions 2" at bounding box center [167, 584] width 109 height 14
type input "**********"
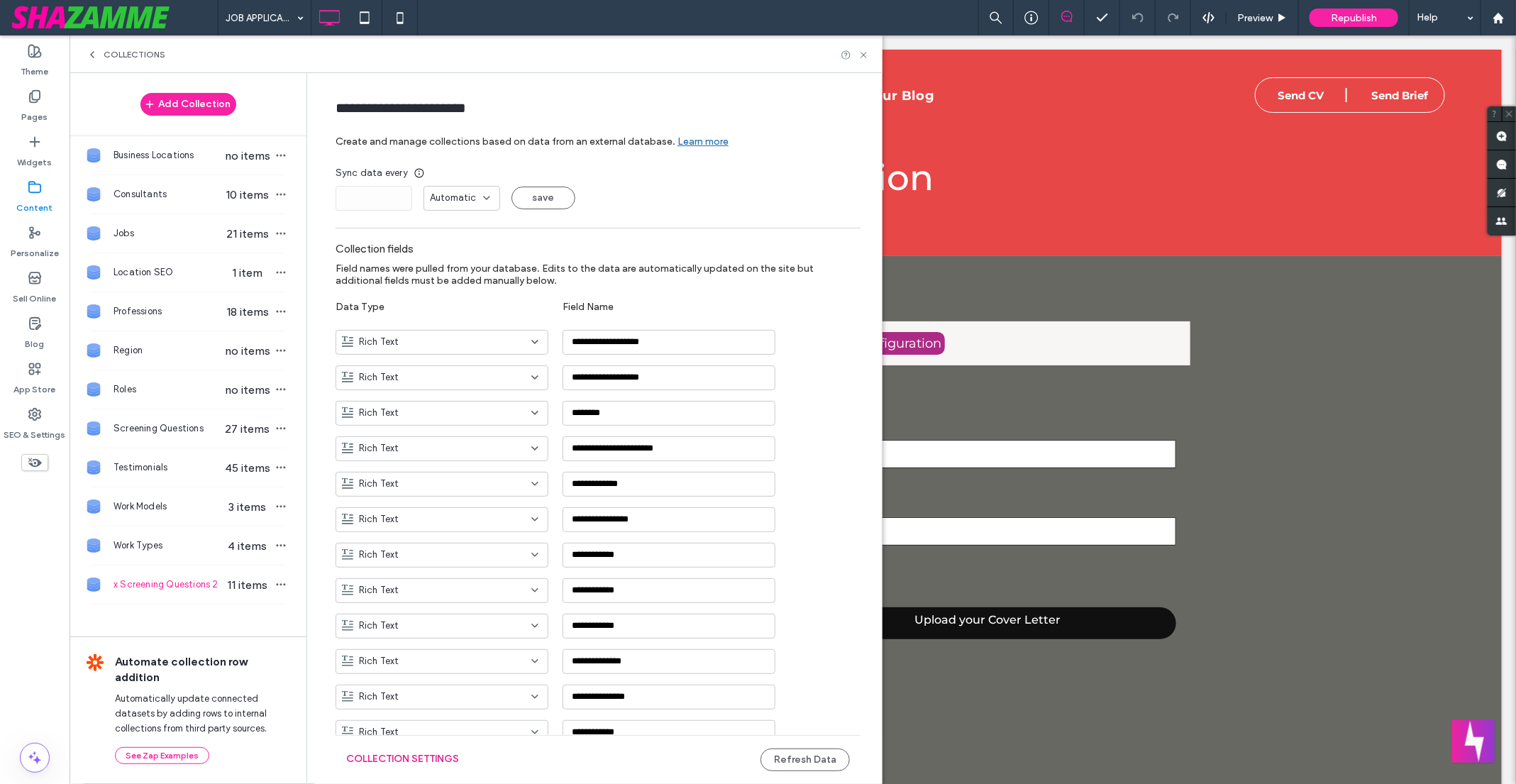
click at [360, 758] on button "Collection Settings" at bounding box center [402, 759] width 113 height 22
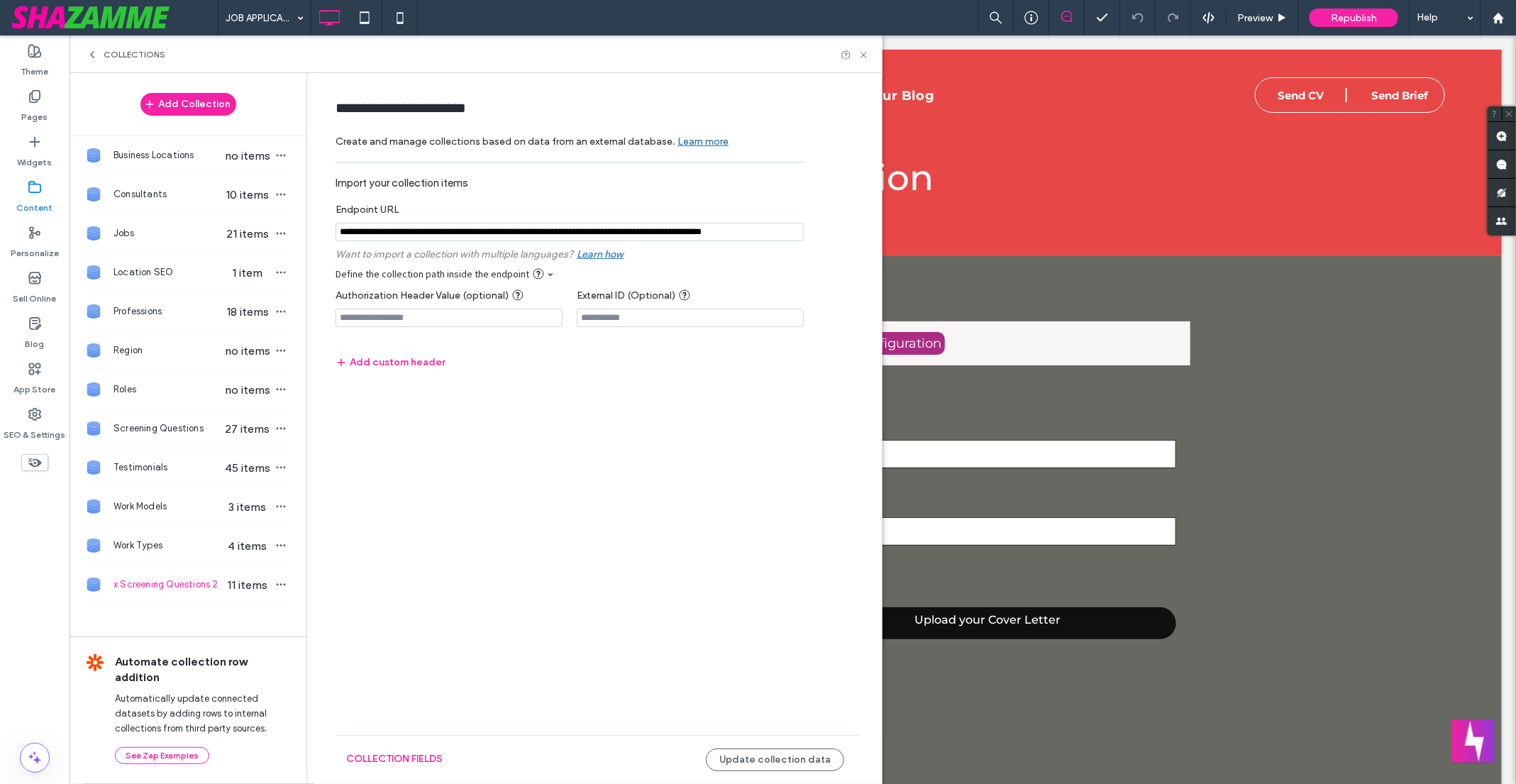
click at [584, 234] on input "notEmpty" at bounding box center [569, 232] width 468 height 19
click at [284, 578] on icon "button" at bounding box center [280, 584] width 11 height 11
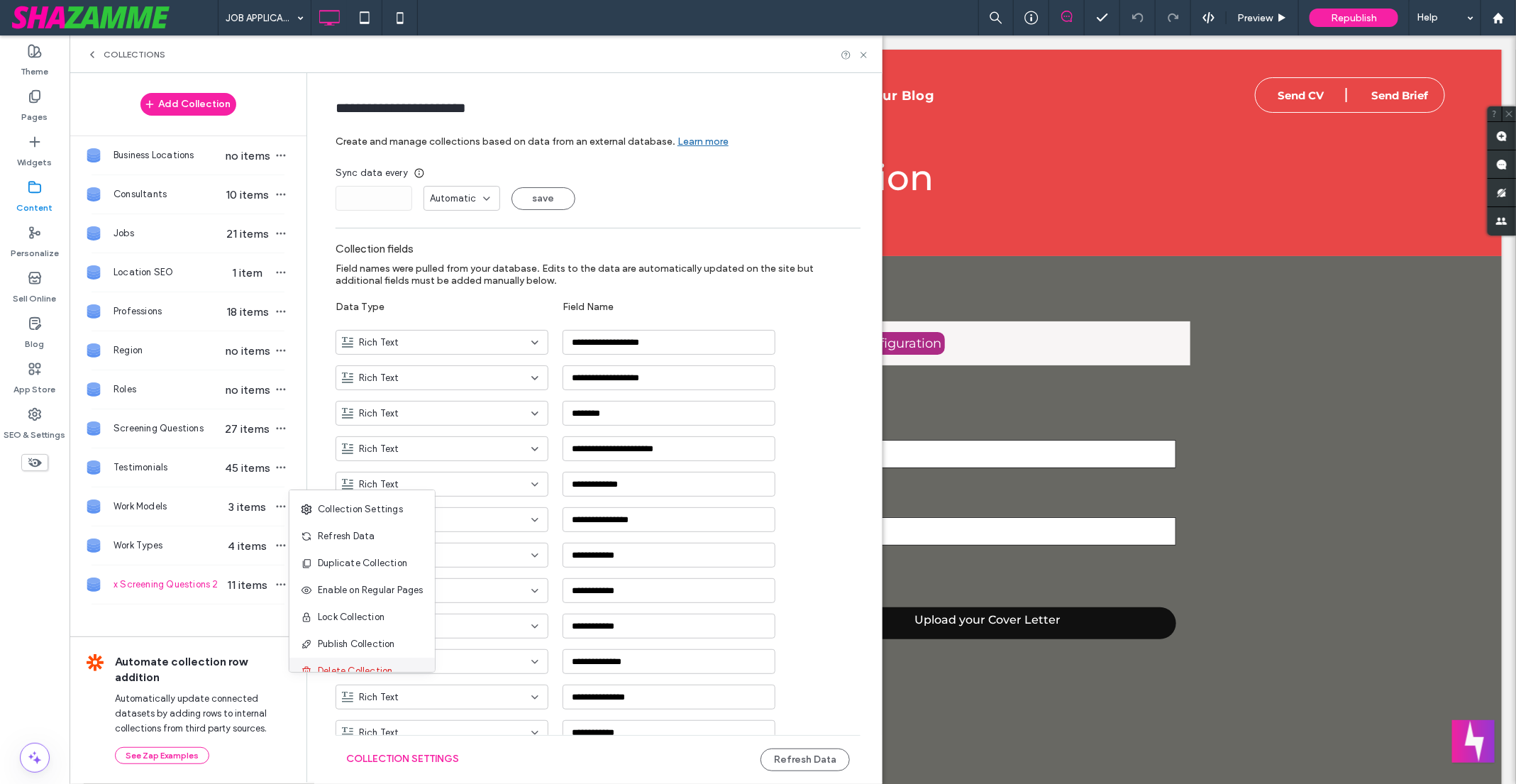
click at [346, 663] on span "Delete Collection" at bounding box center [355, 670] width 75 height 14
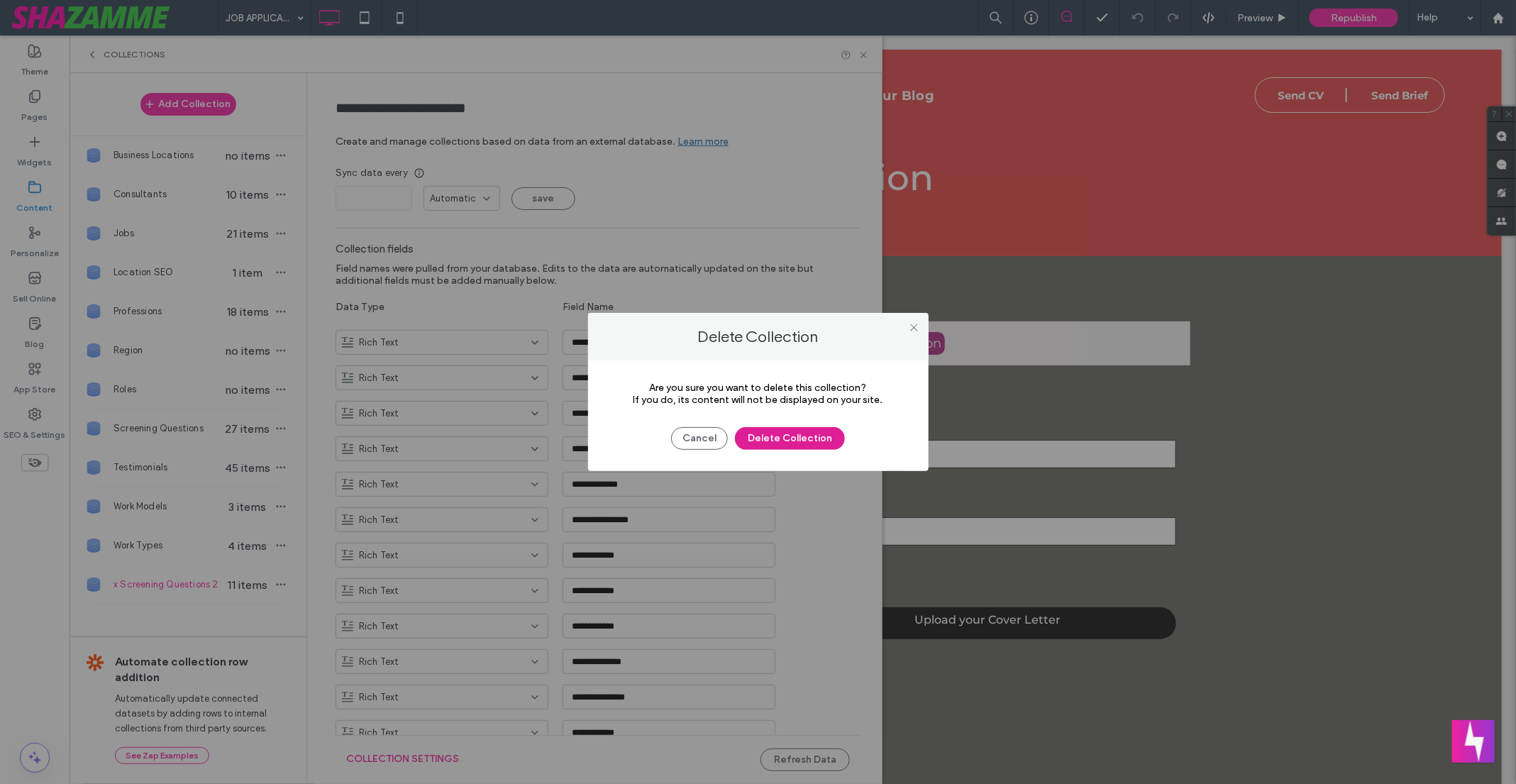
click at [794, 433] on button "Delete Collection" at bounding box center [790, 438] width 110 height 22
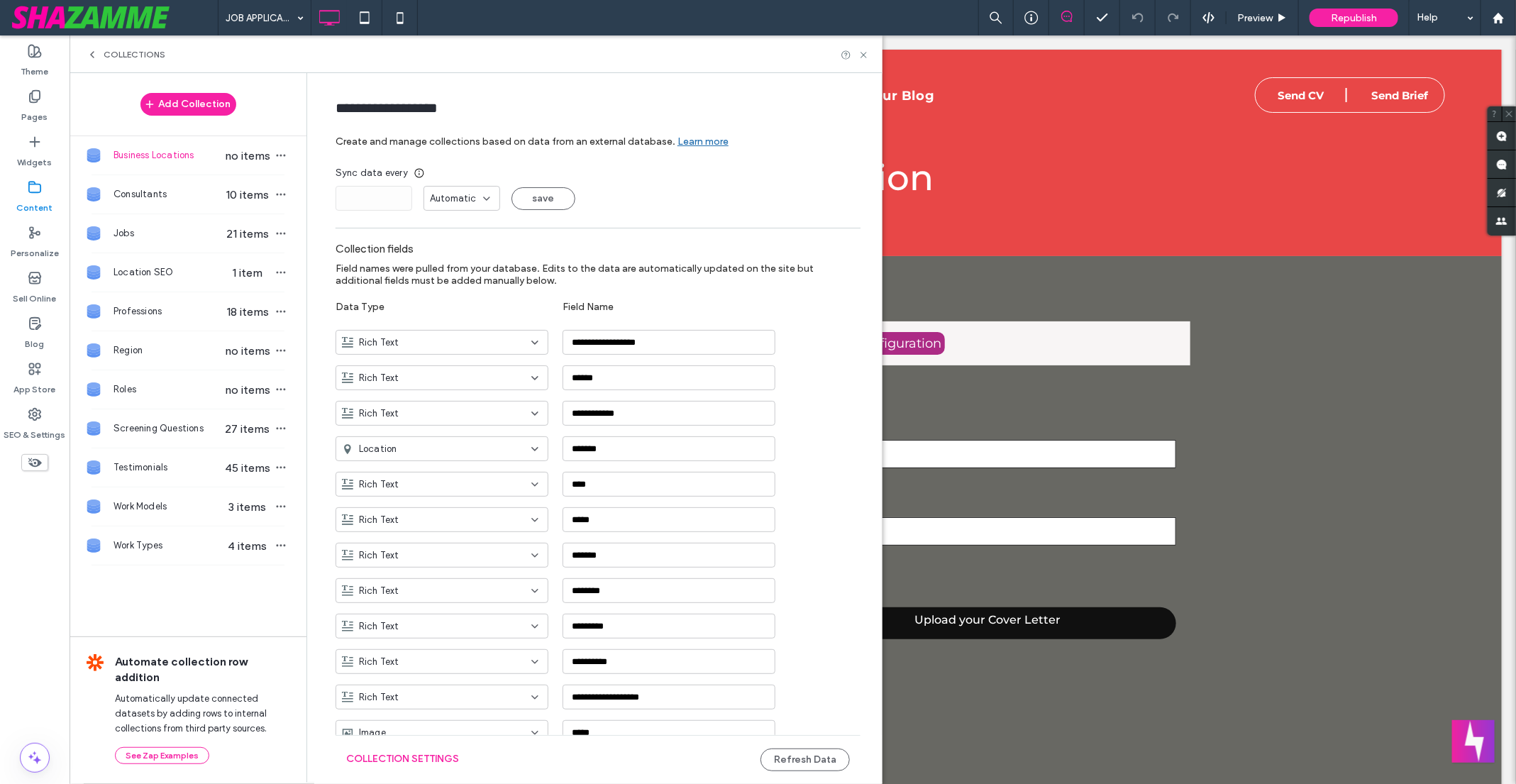
type input "**********"
click at [864, 55] on icon at bounding box center [863, 54] width 10 height 10
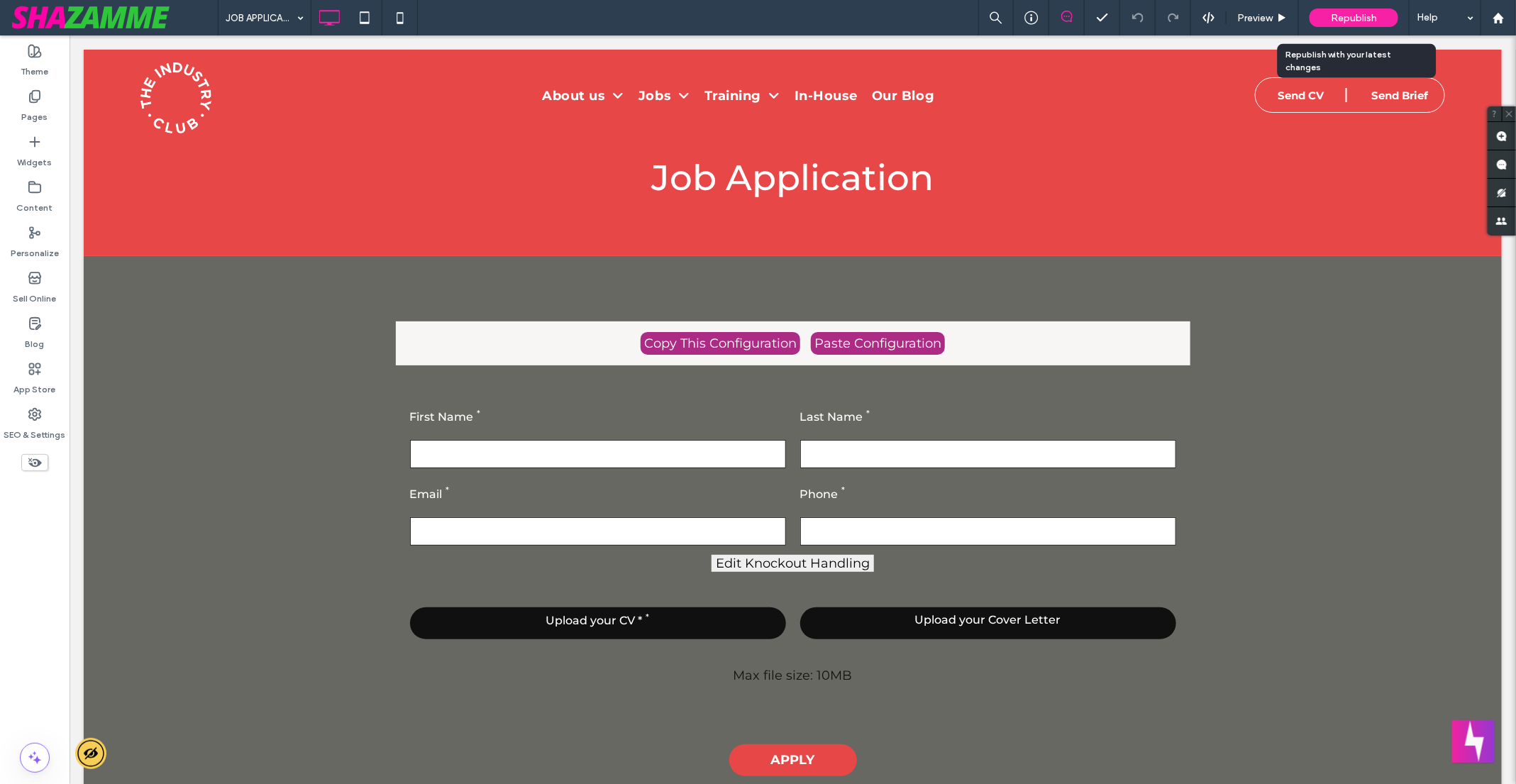
click at [1334, 12] on span "Republish" at bounding box center [1353, 18] width 46 height 12
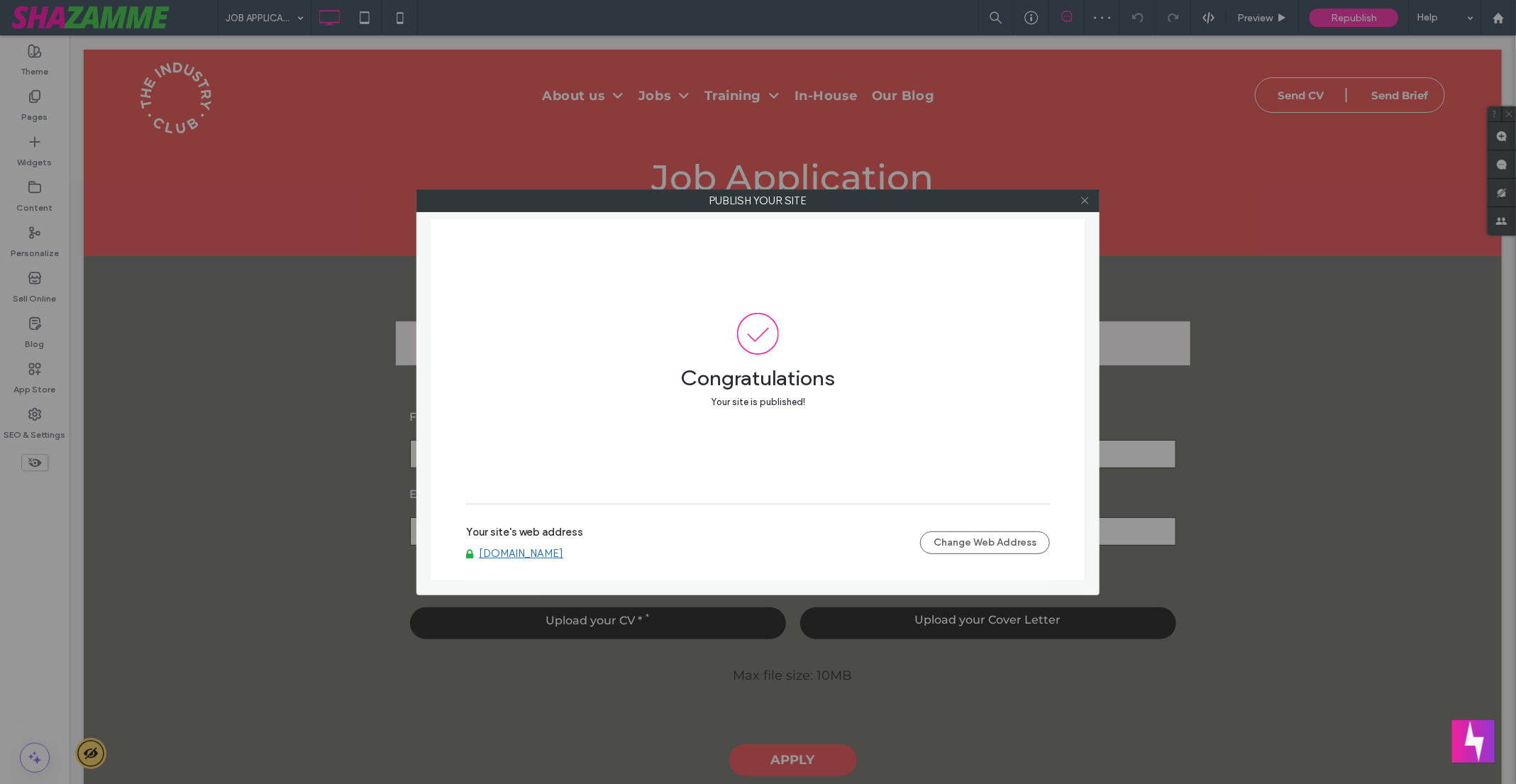
click at [1087, 195] on icon at bounding box center [1084, 200] width 10 height 10
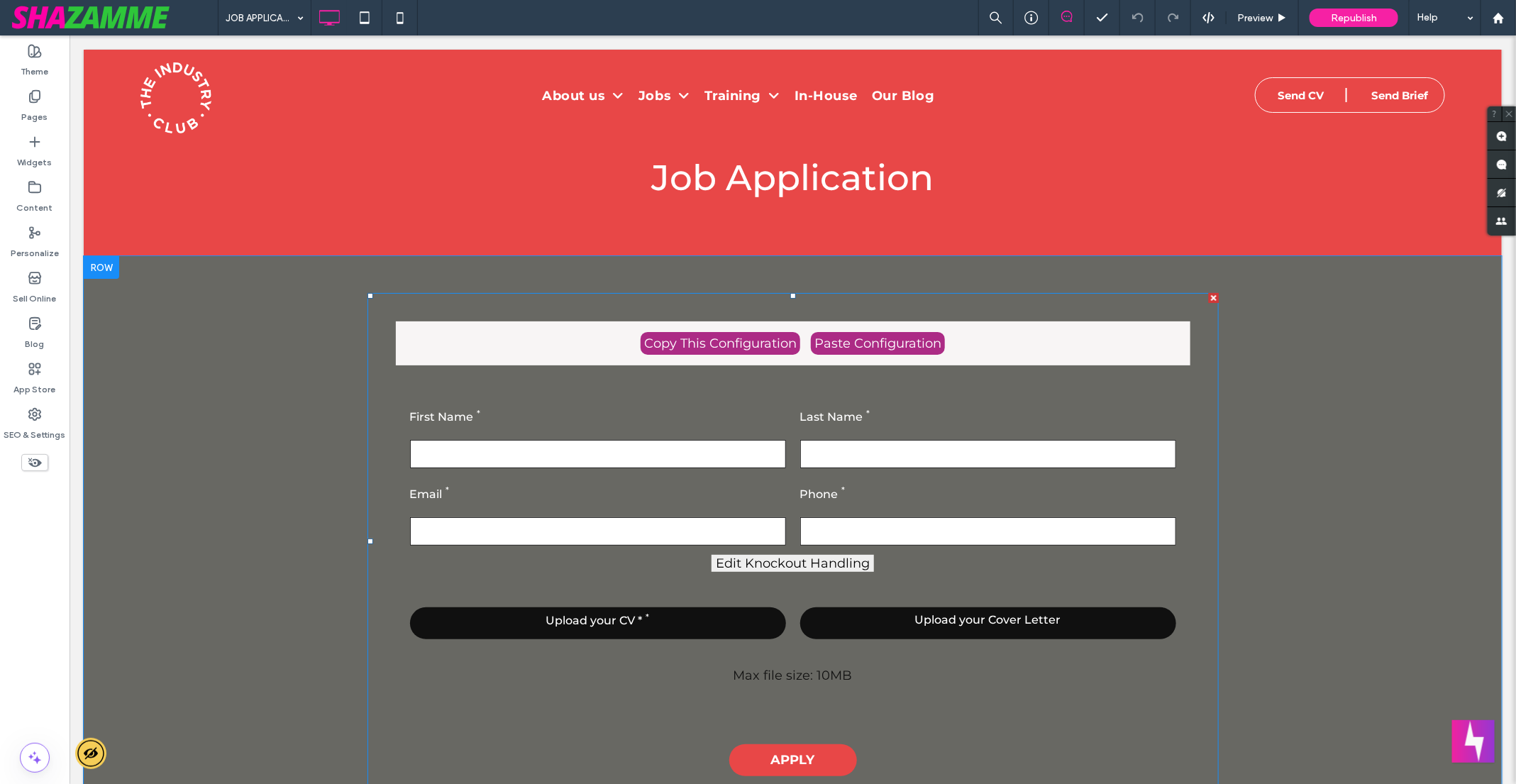
click at [794, 389] on span at bounding box center [792, 541] width 851 height 497
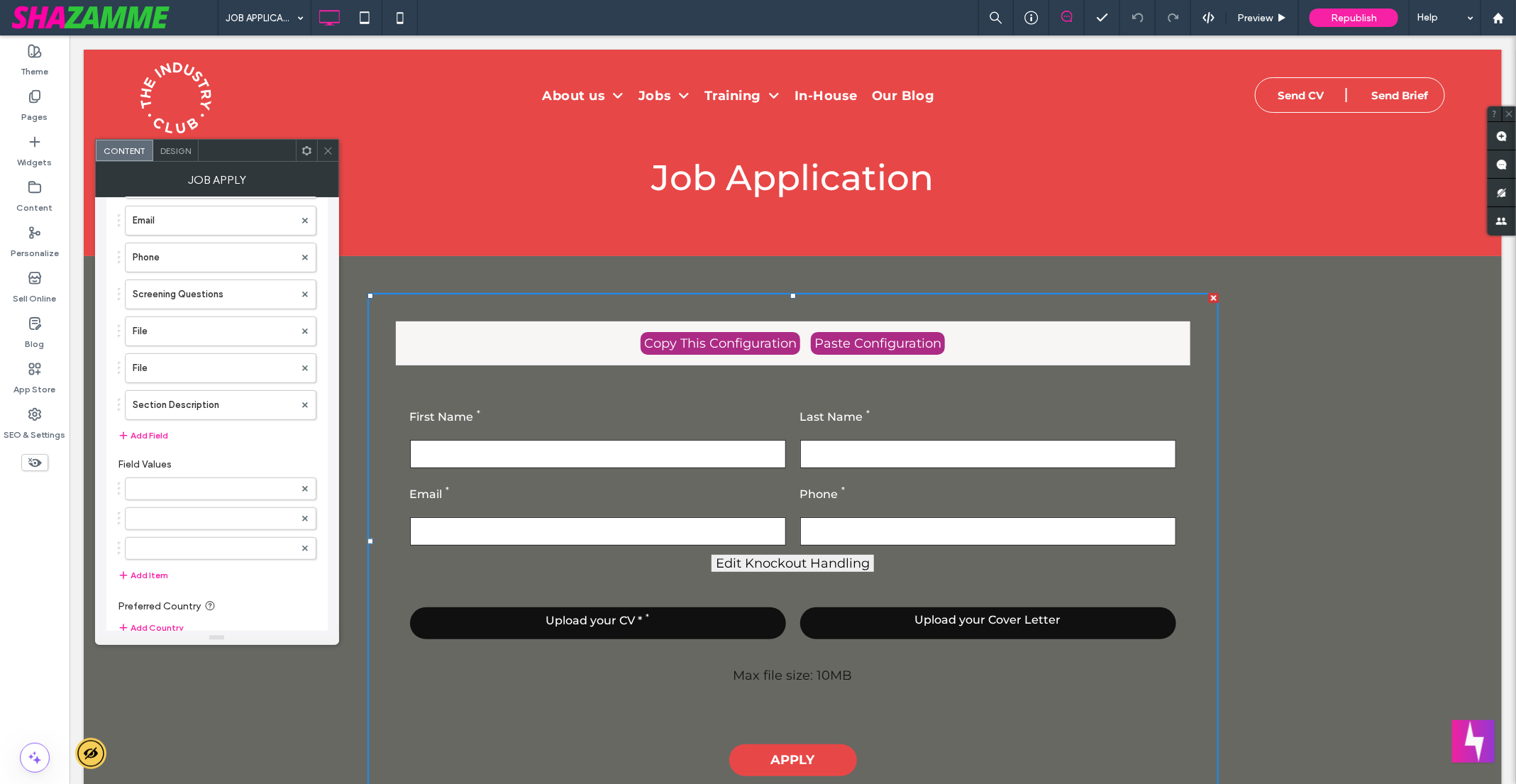
scroll to position [313, 0]
click at [235, 291] on label "Screening Questions" at bounding box center [213, 297] width 162 height 28
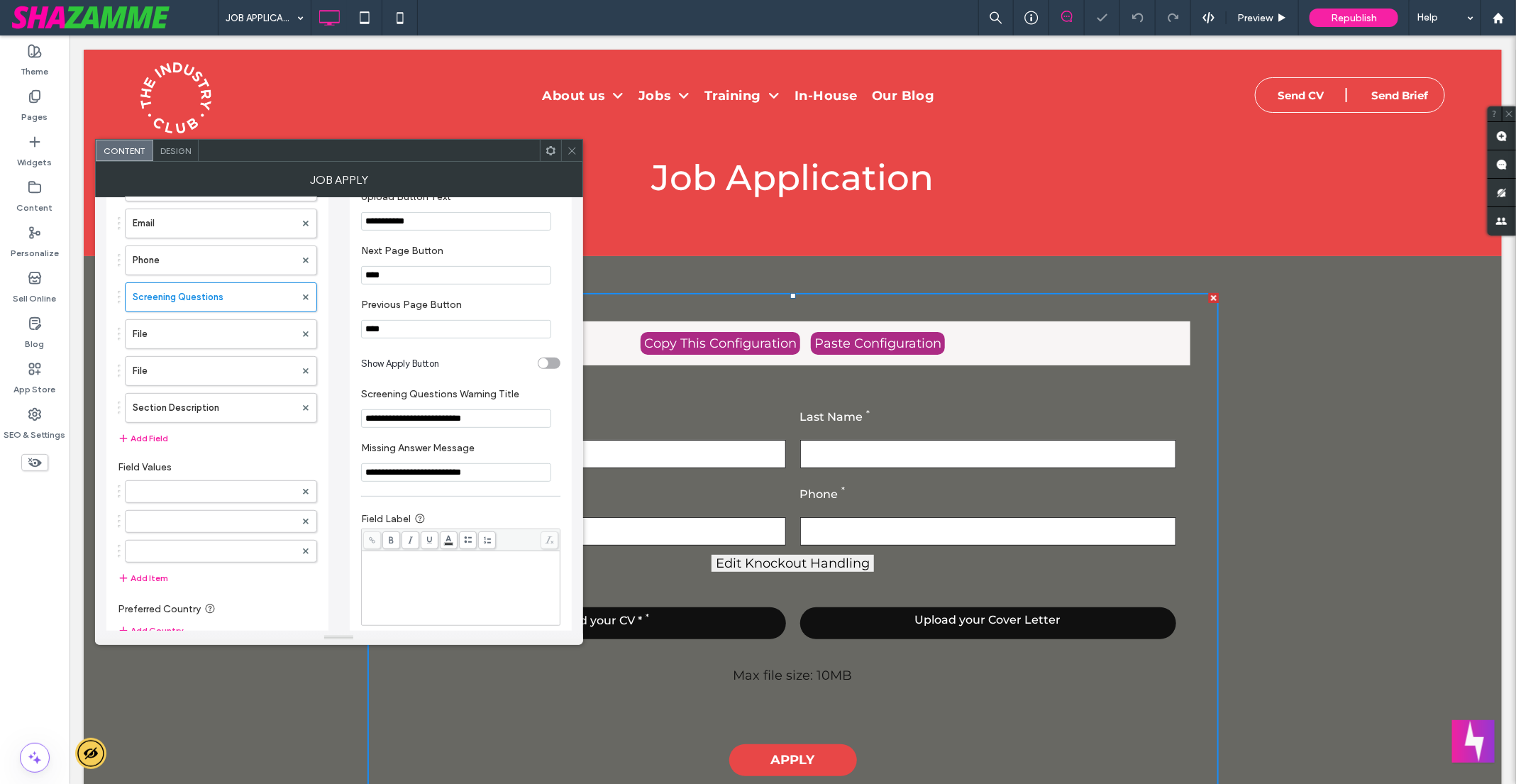
scroll to position [0, 0]
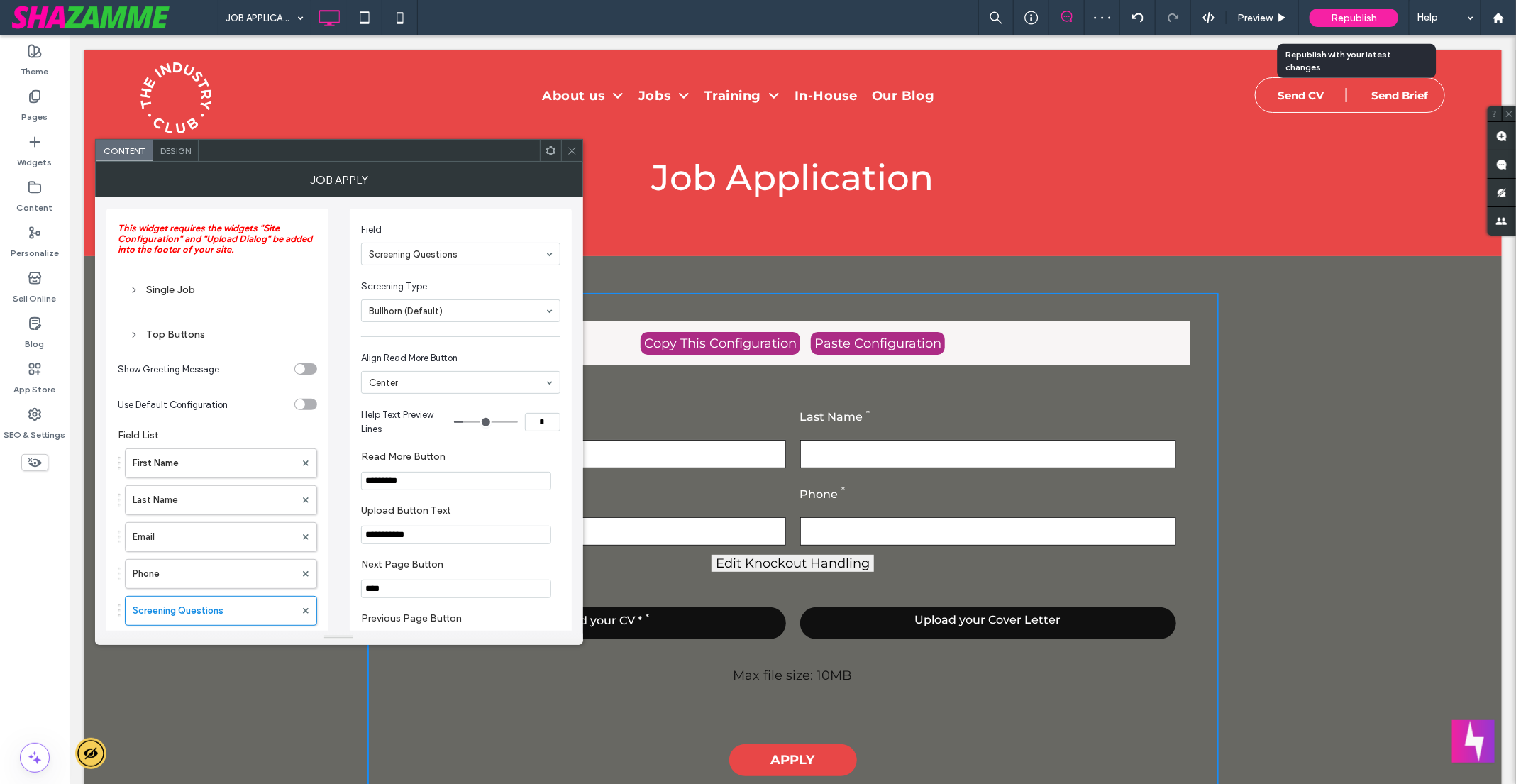
click at [1331, 13] on div "Republish" at bounding box center [1353, 18] width 89 height 19
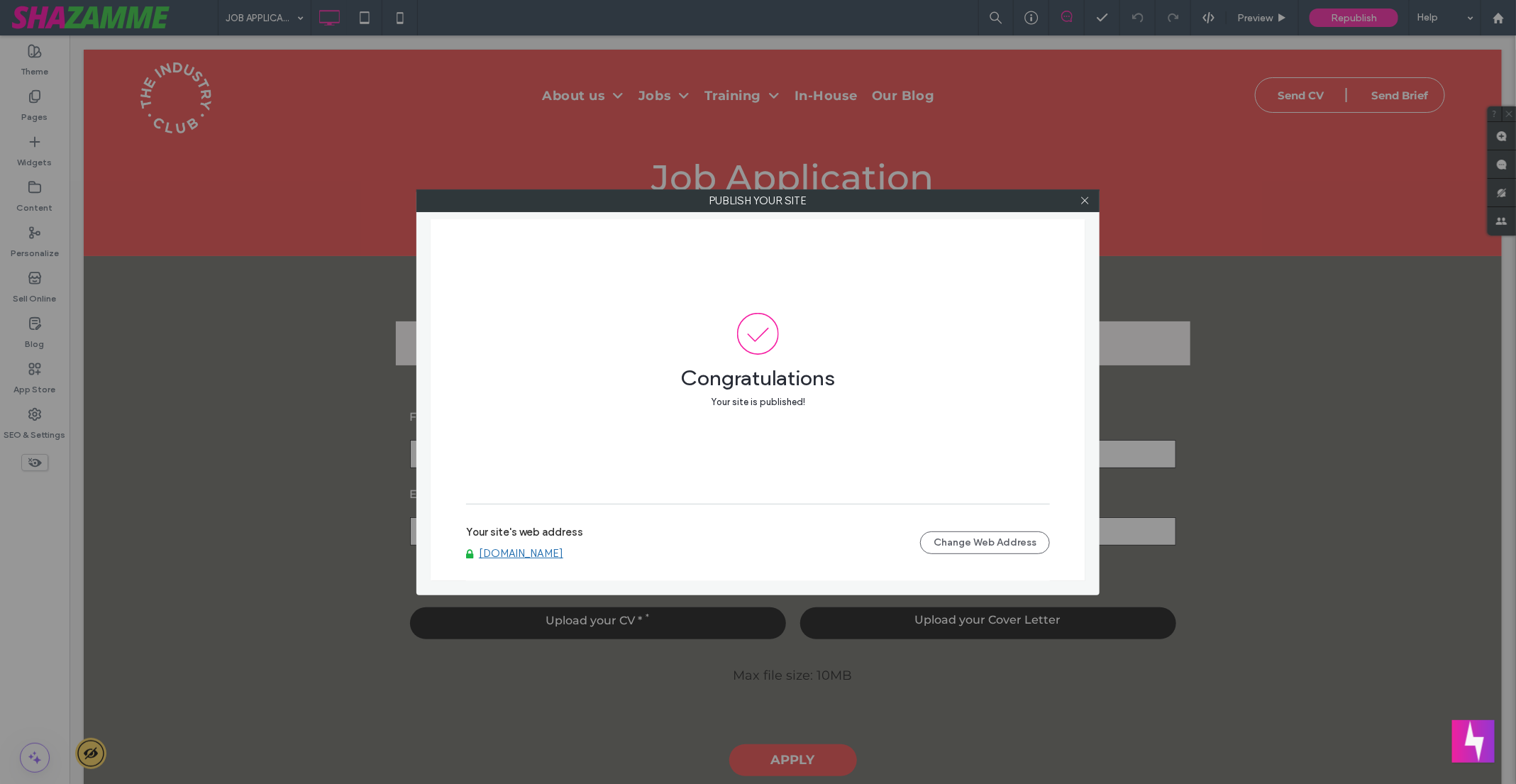
click at [1090, 197] on div at bounding box center [1084, 200] width 21 height 21
click at [1083, 201] on use at bounding box center [1085, 201] width 7 height 7
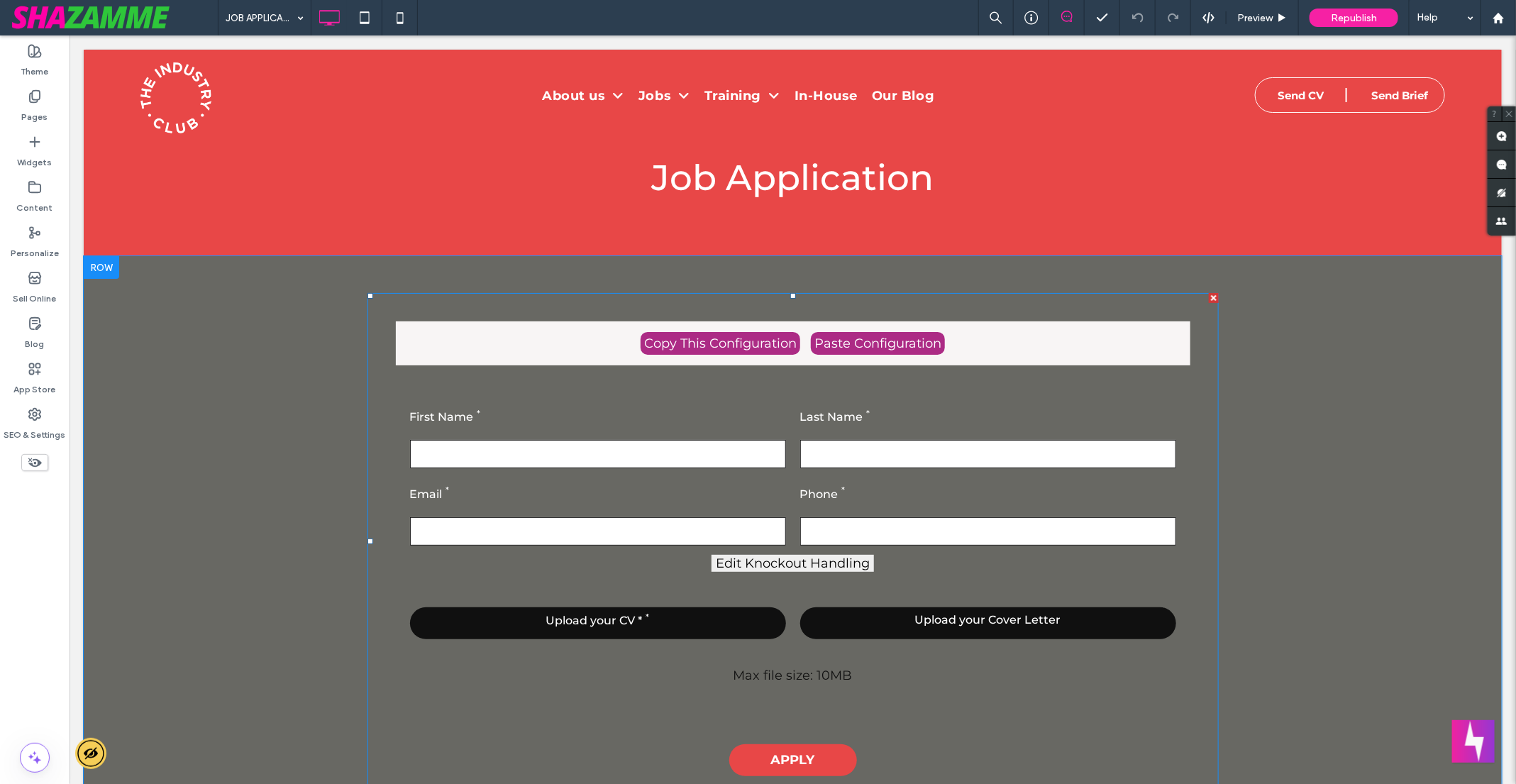
click at [724, 349] on span at bounding box center [792, 541] width 851 height 497
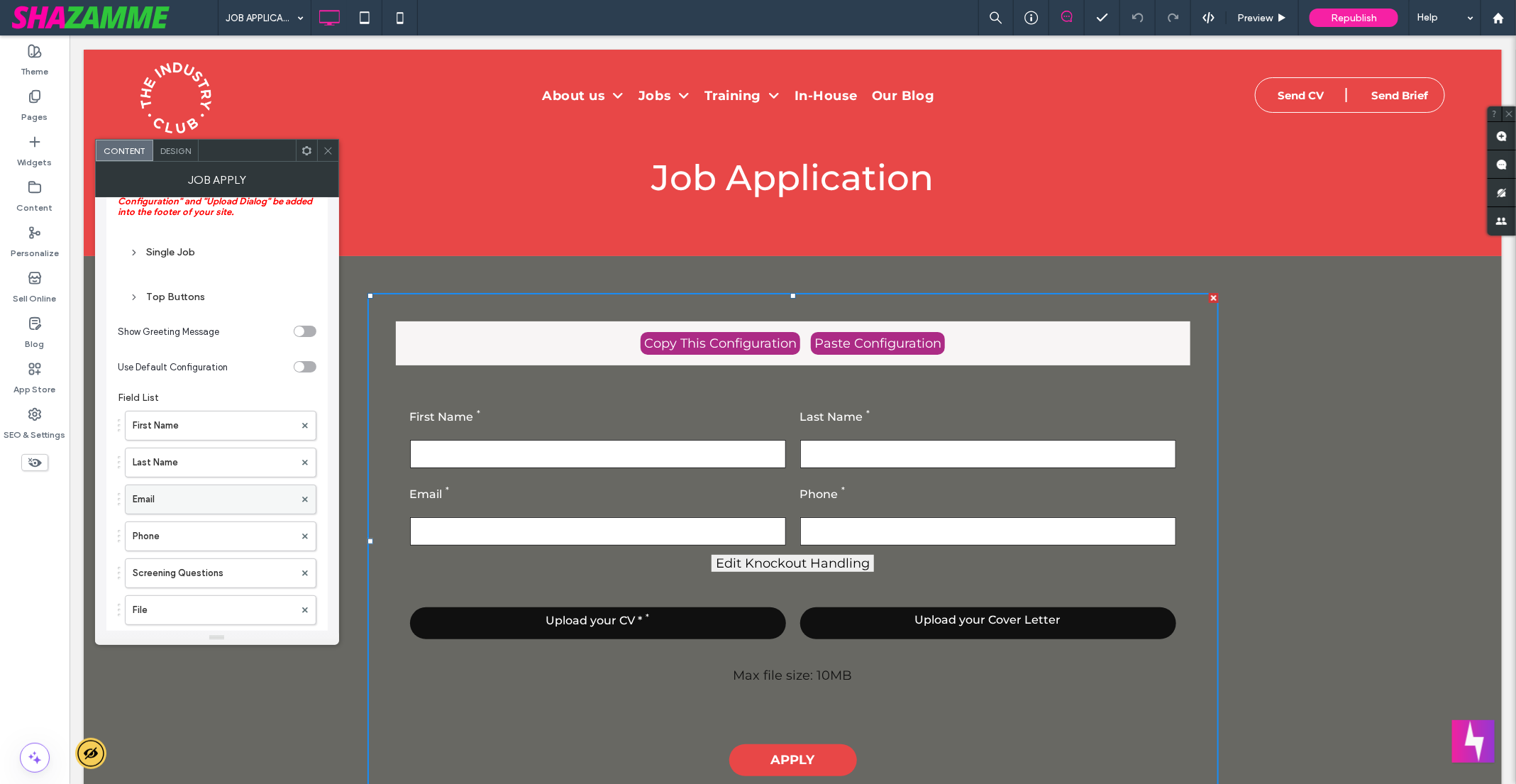
scroll to position [48, 0]
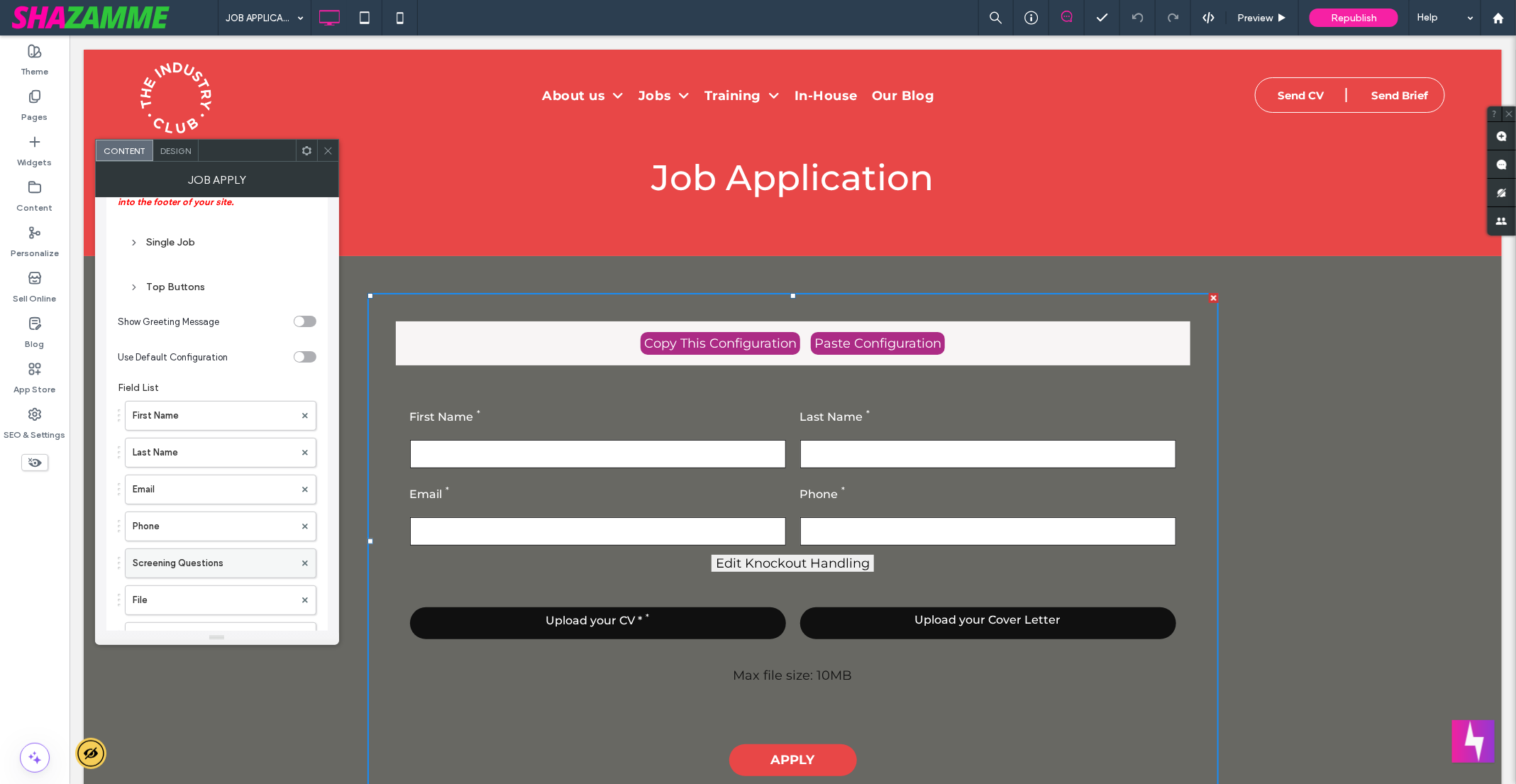
click at [239, 561] on label "Screening Questions" at bounding box center [213, 563] width 162 height 28
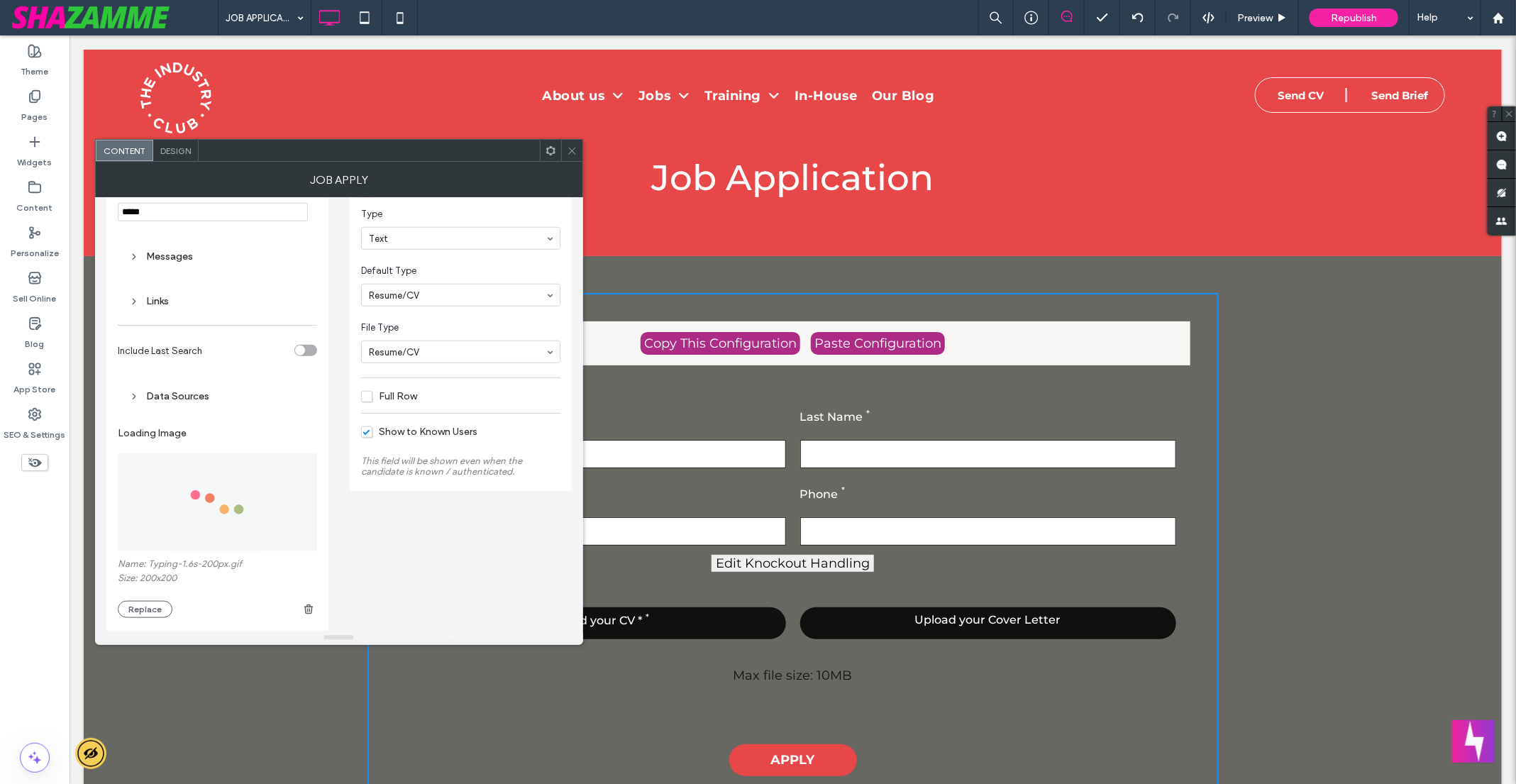
scroll to position [827, 0]
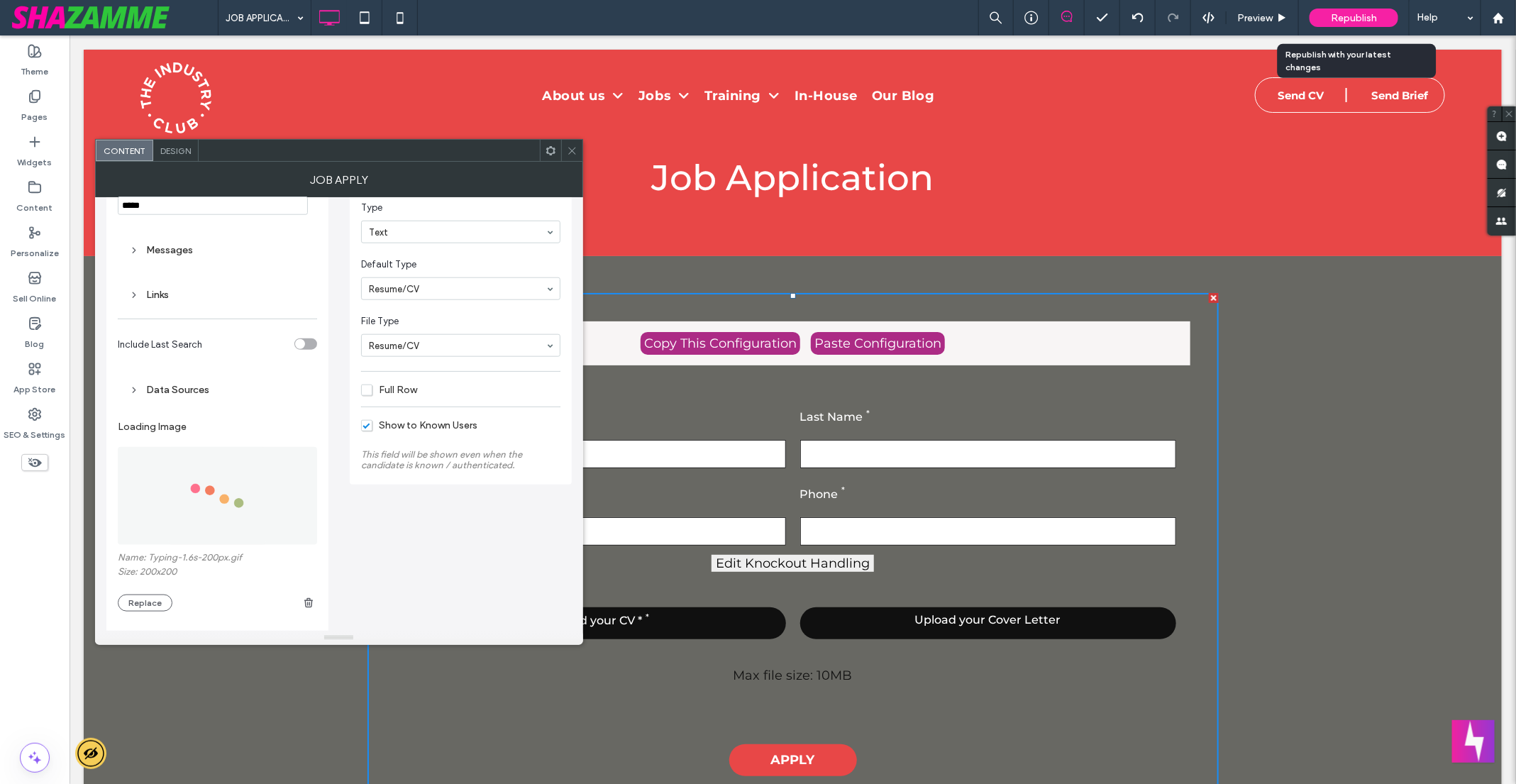
click at [1355, 19] on span "Republish" at bounding box center [1353, 18] width 46 height 12
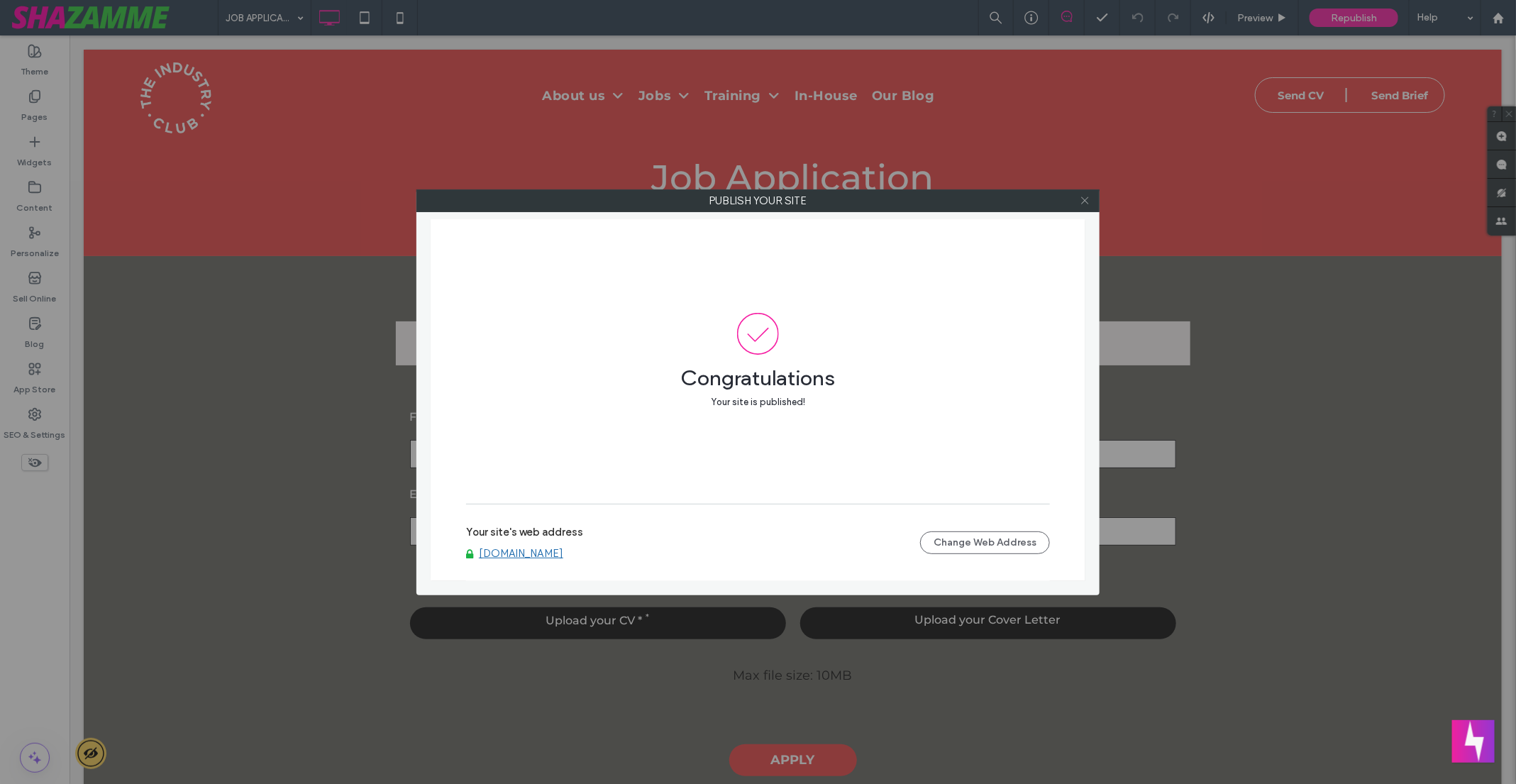
click at [1090, 196] on icon at bounding box center [1084, 200] width 10 height 10
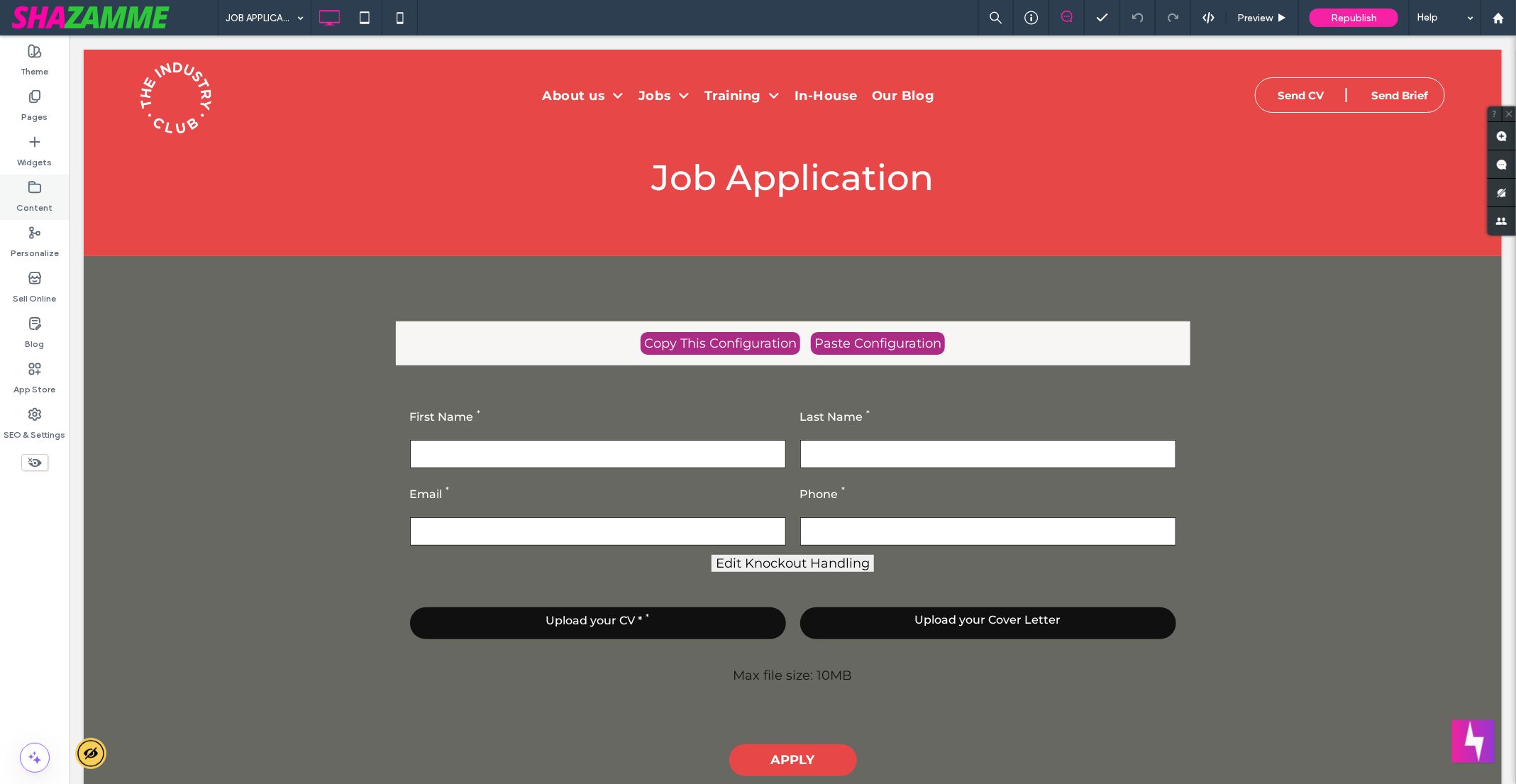
click at [36, 196] on label "Content" at bounding box center [35, 204] width 36 height 20
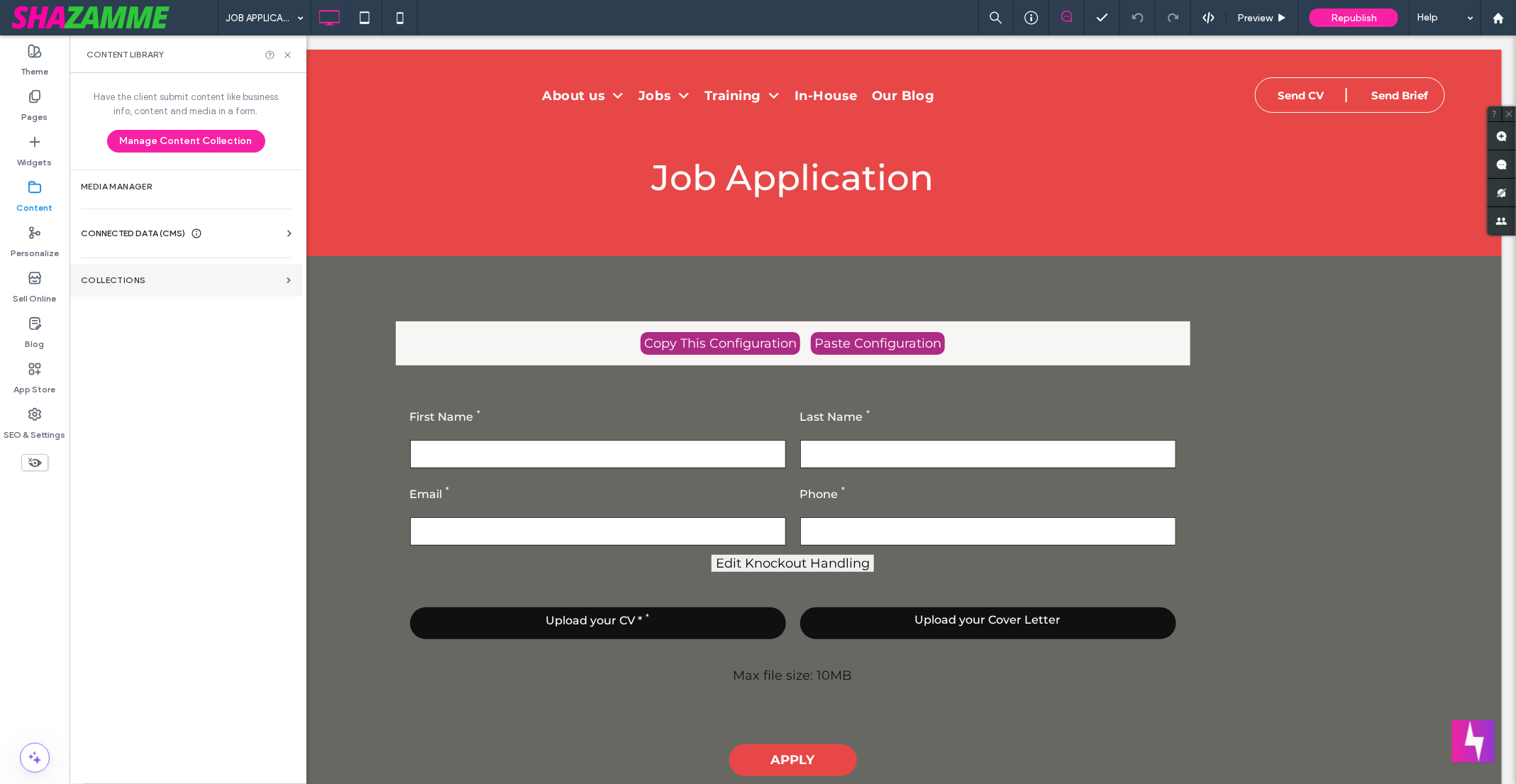
click at [150, 281] on label "Collections" at bounding box center [181, 279] width 200 height 10
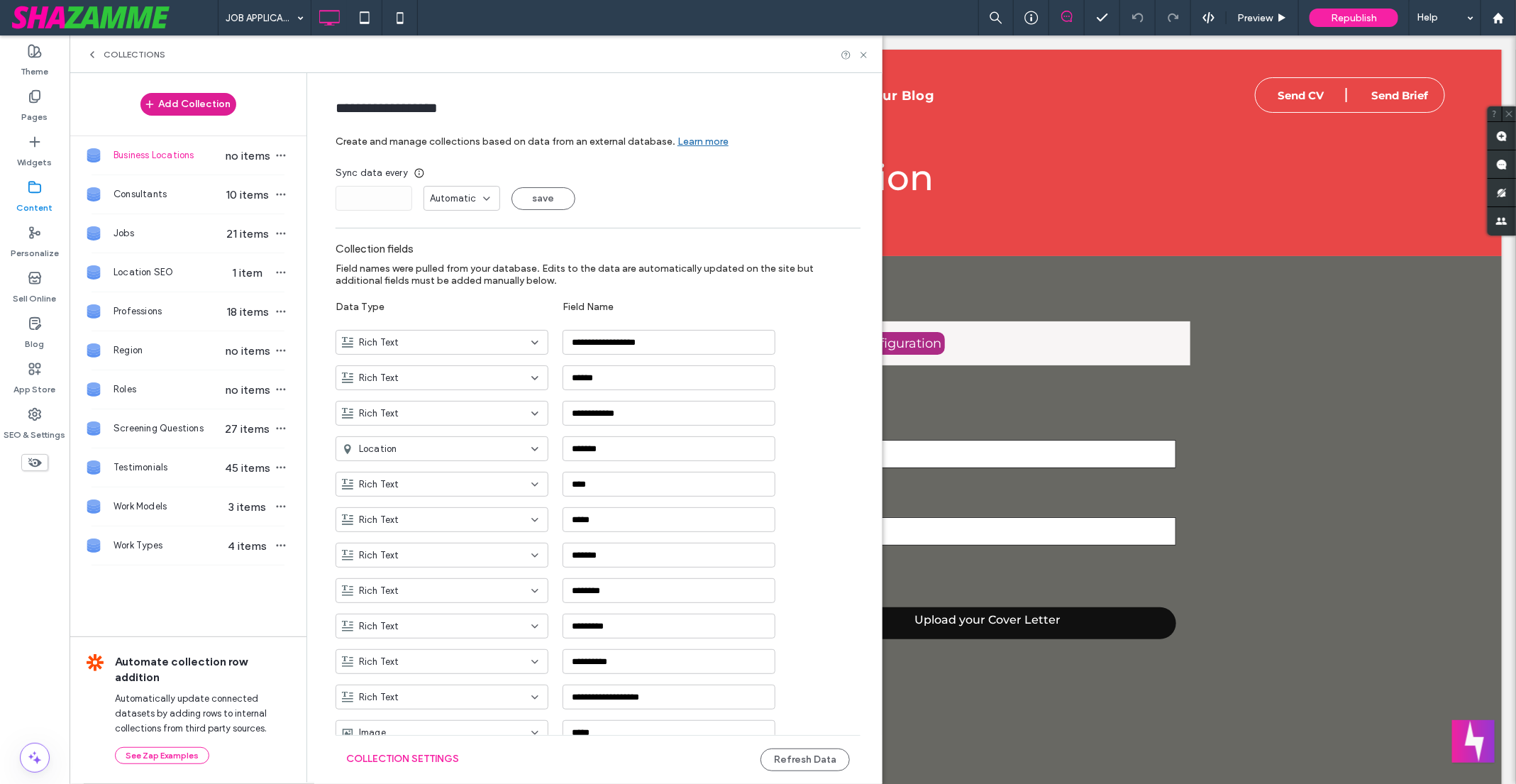
click at [206, 105] on button "Add Collection" at bounding box center [188, 104] width 95 height 22
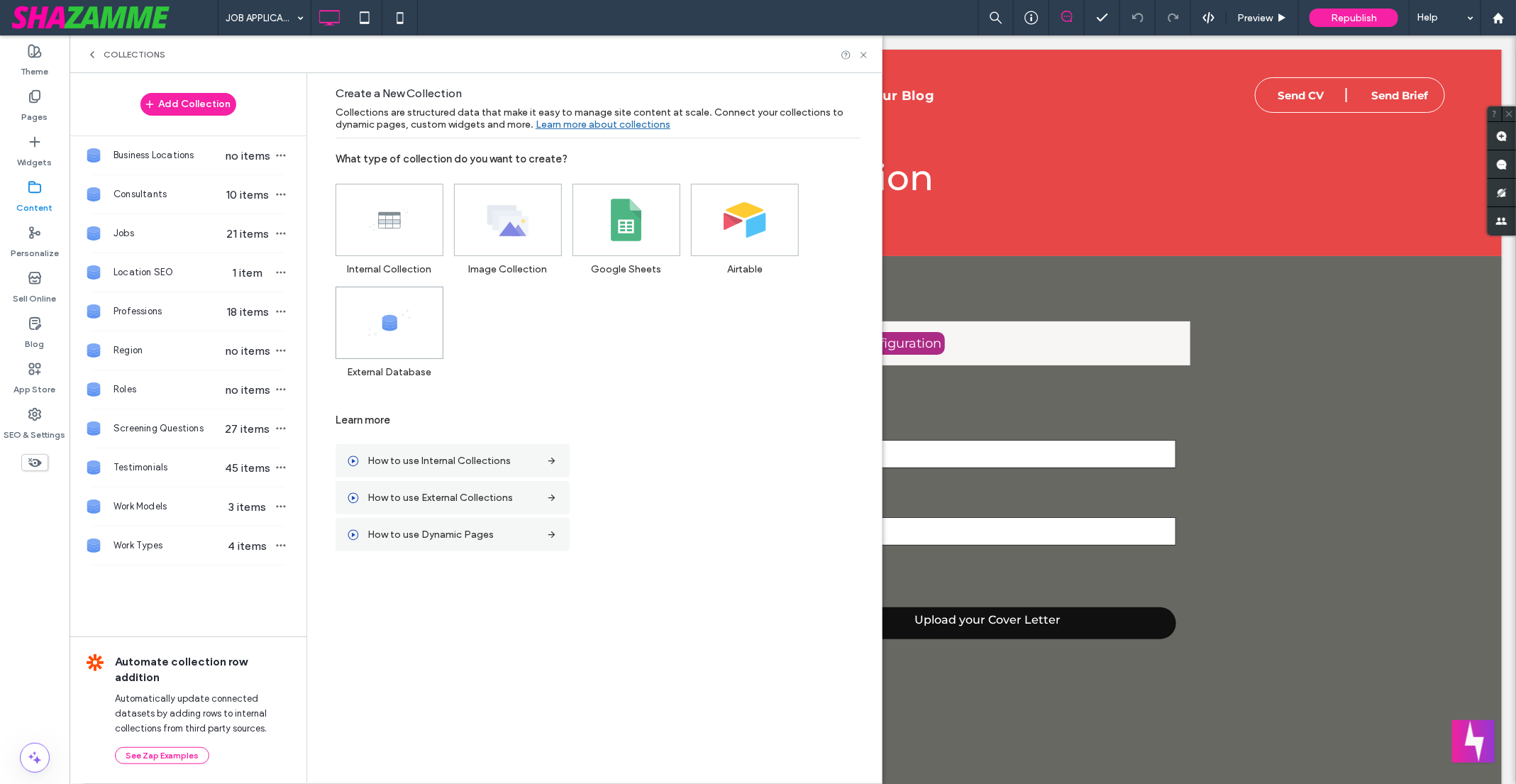
click at [408, 353] on span at bounding box center [390, 322] width 107 height 71
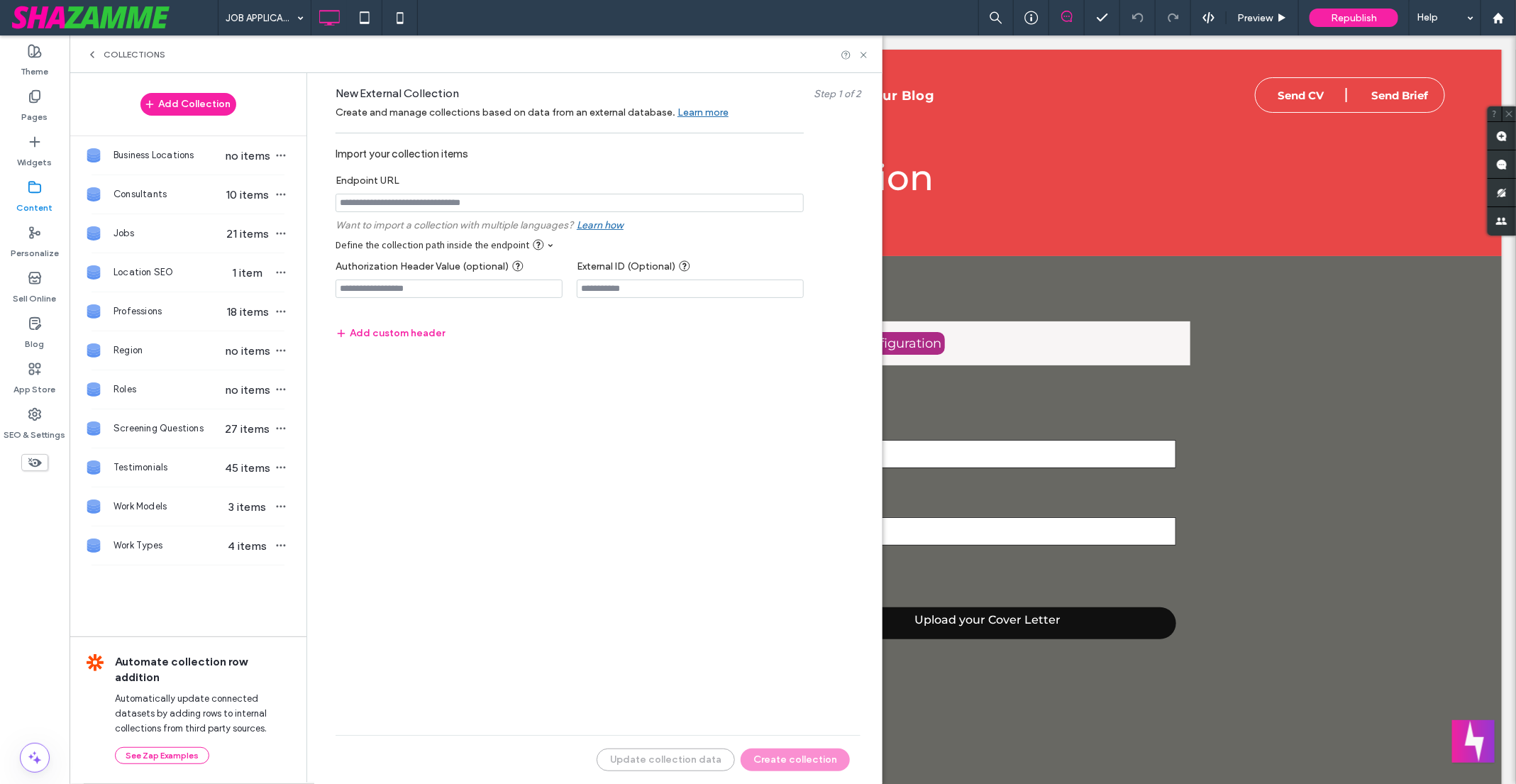
click at [411, 194] on input "notEmpty" at bounding box center [569, 203] width 468 height 19
paste input "**********"
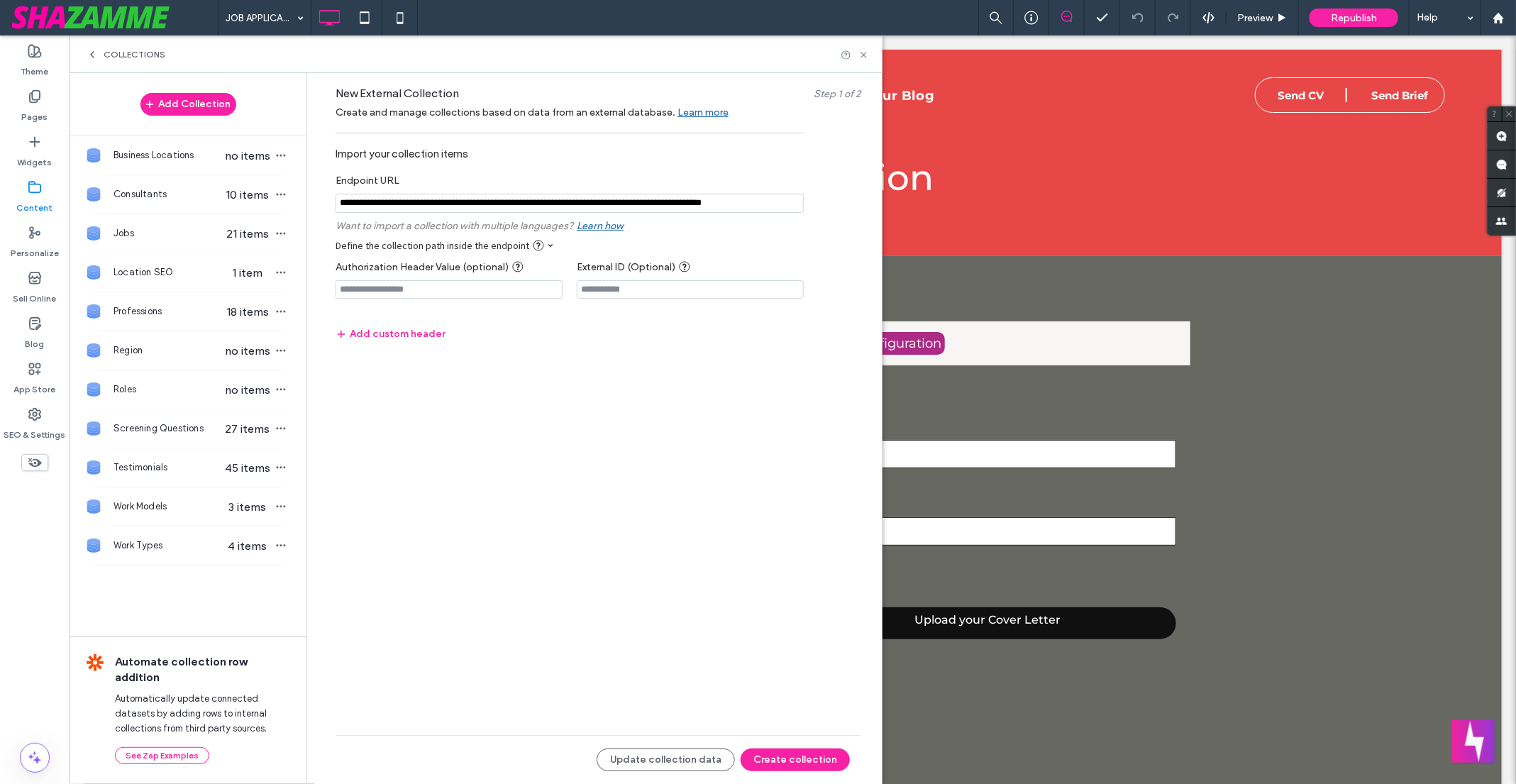
scroll to position [0, 0]
drag, startPoint x: 616, startPoint y: 202, endPoint x: 654, endPoint y: 200, distance: 38.1
click at [654, 200] on input "notEmpty" at bounding box center [569, 203] width 468 height 19
paste input "**********"
type input "**********"
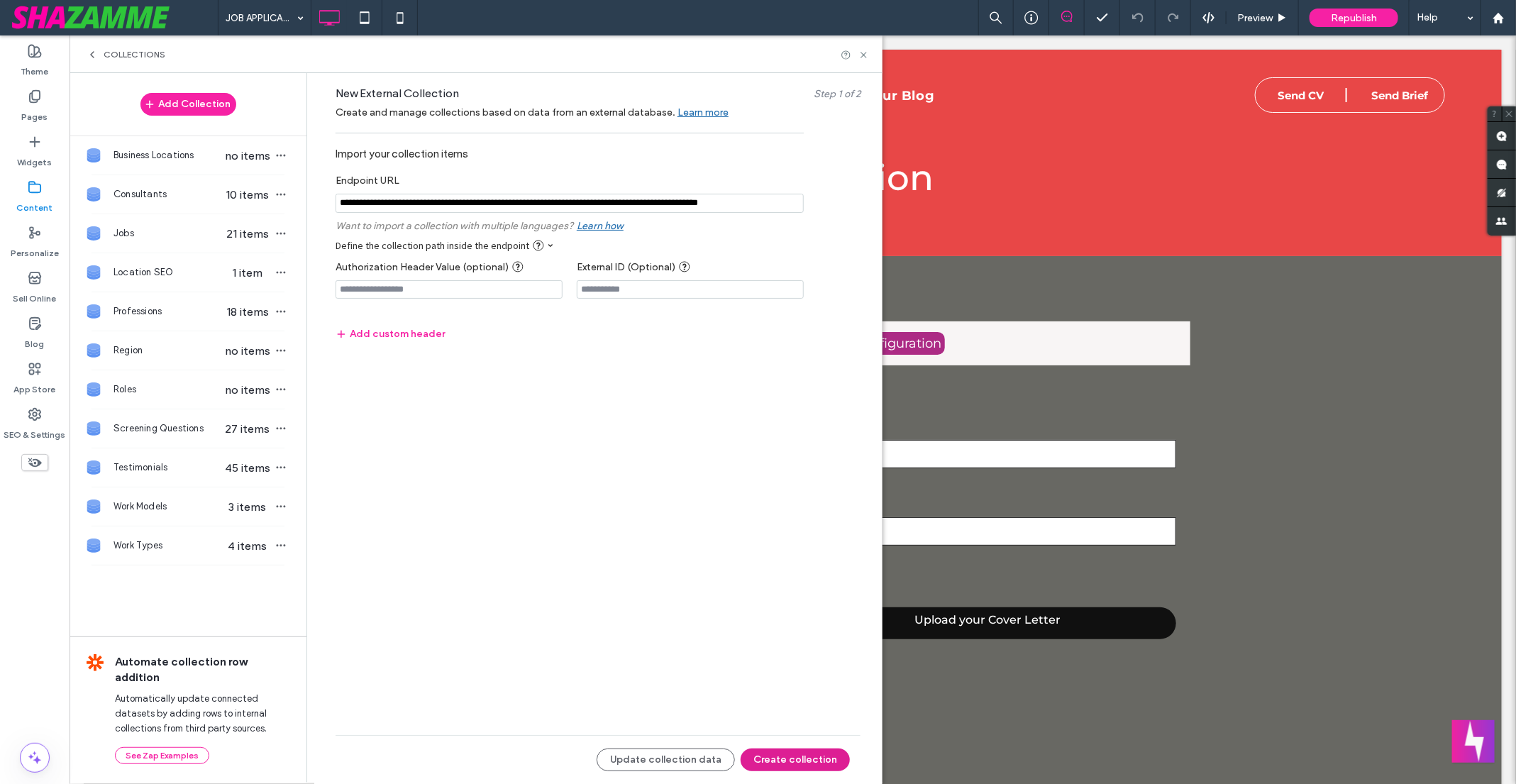
click at [784, 755] on button "Create collection" at bounding box center [794, 760] width 109 height 22
click at [658, 205] on input "notEmpty" at bounding box center [569, 203] width 468 height 19
click at [336, 424] on input "******" at bounding box center [353, 431] width 36 height 13
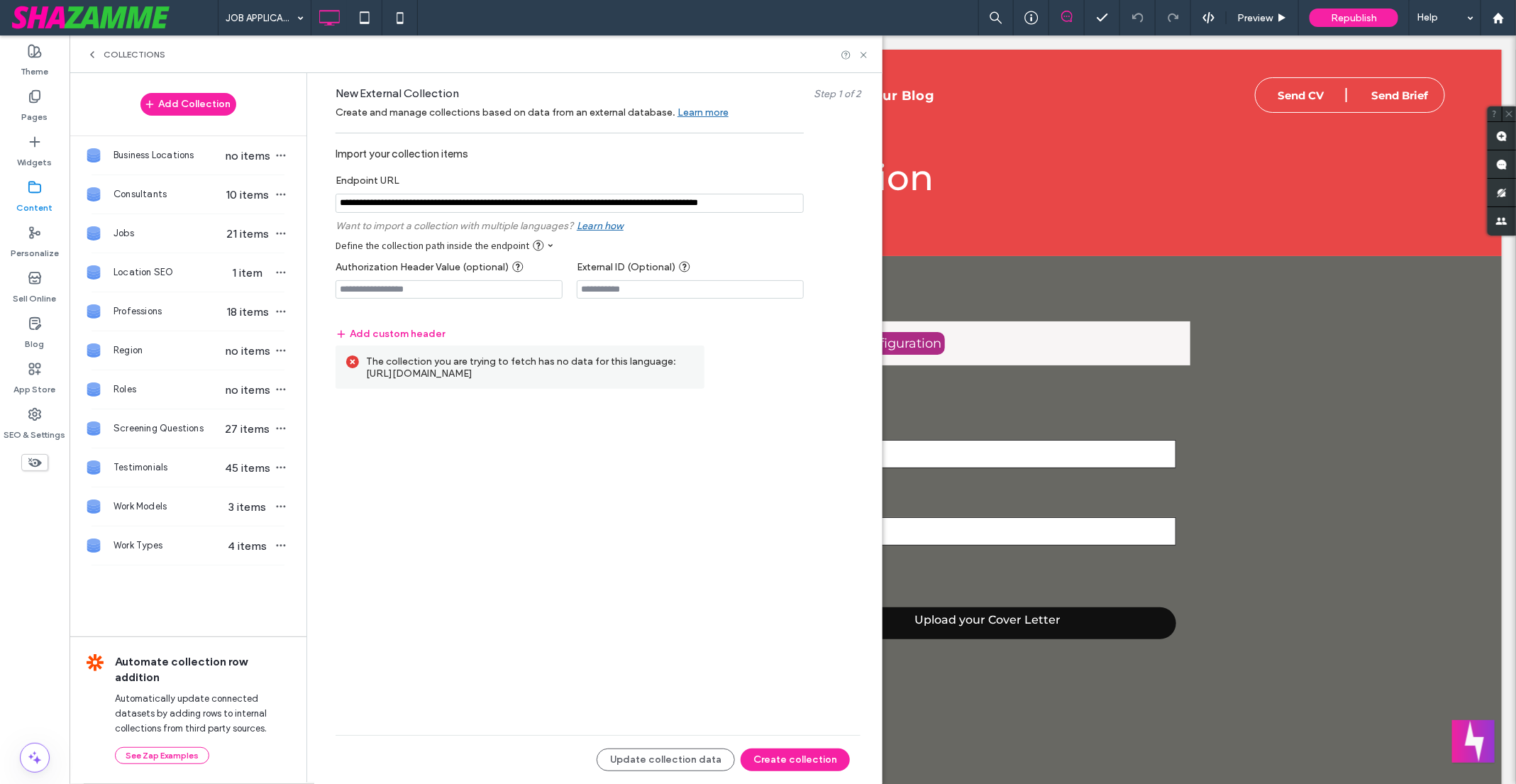
click at [573, 444] on div "New External Collection Step 1 of 2 Create and manage collections based on data…" at bounding box center [597, 426] width 567 height 707
click at [514, 534] on div "New External Collection Step 1 of 2 Create and manage collections based on data…" at bounding box center [597, 426] width 567 height 707
click at [769, 755] on button "Create collection" at bounding box center [794, 760] width 109 height 22
click at [593, 203] on input "notEmpty" at bounding box center [569, 203] width 468 height 19
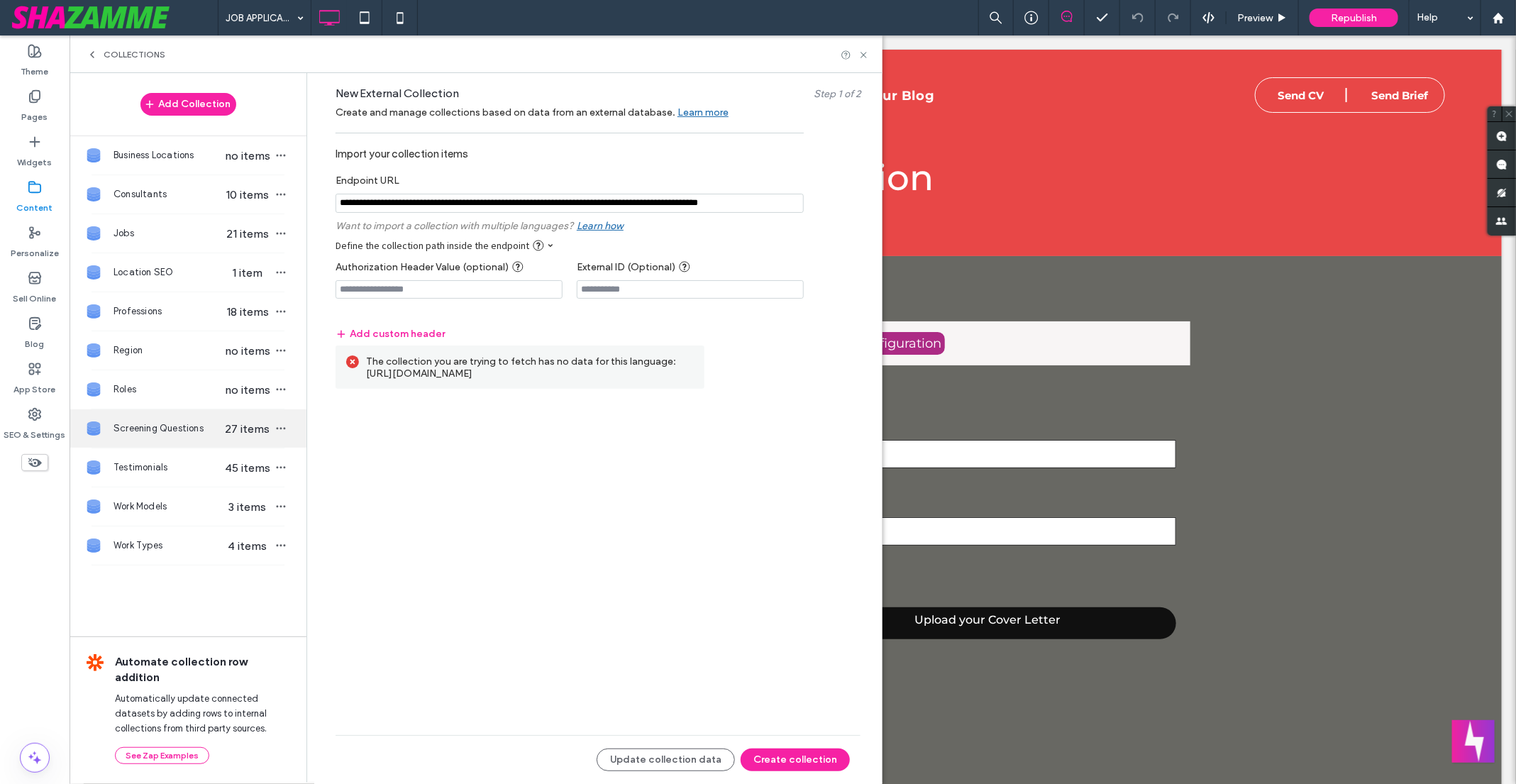
click at [194, 425] on span "Screening Questions" at bounding box center [167, 428] width 109 height 14
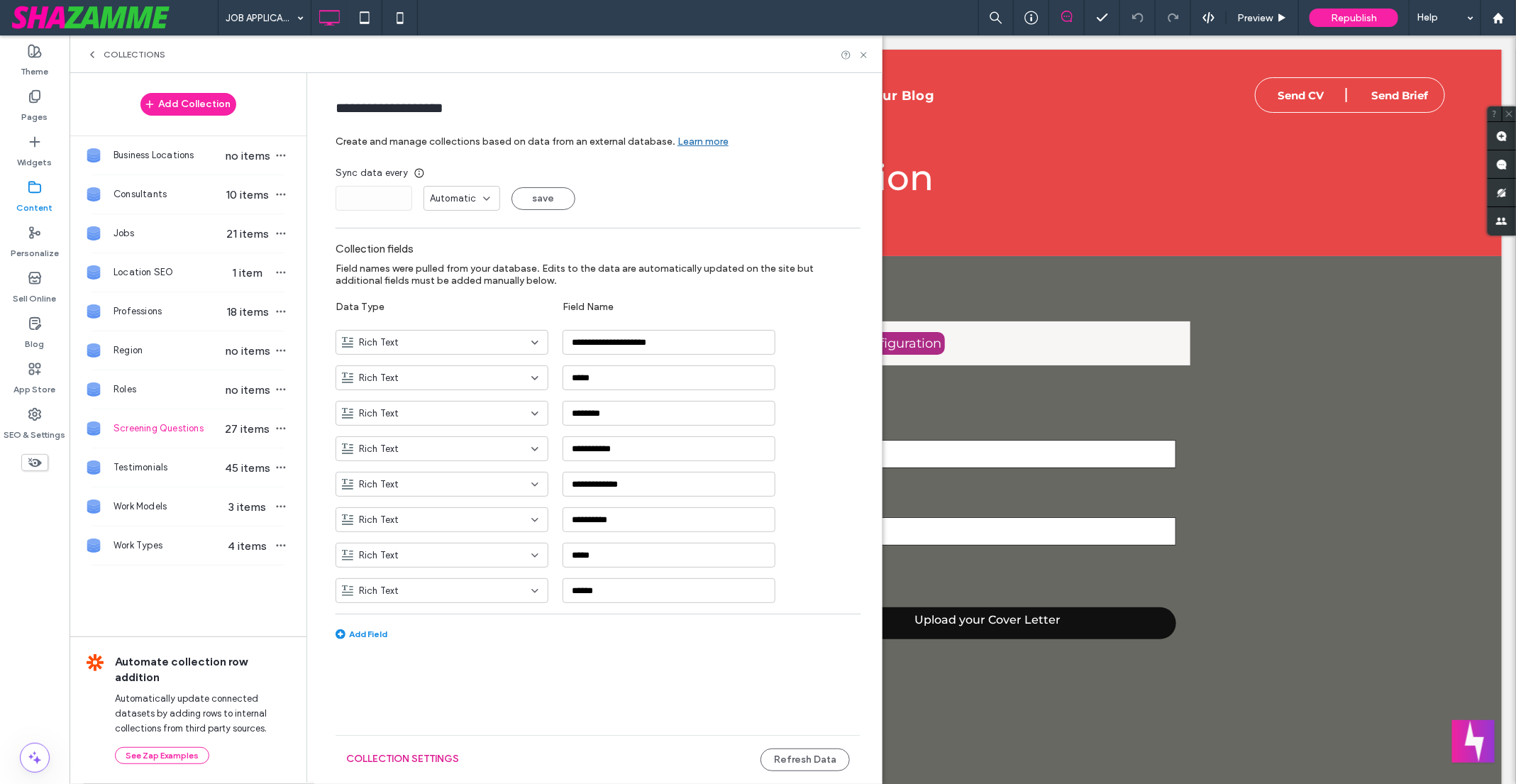
click at [363, 761] on button "Collection Settings" at bounding box center [402, 759] width 113 height 22
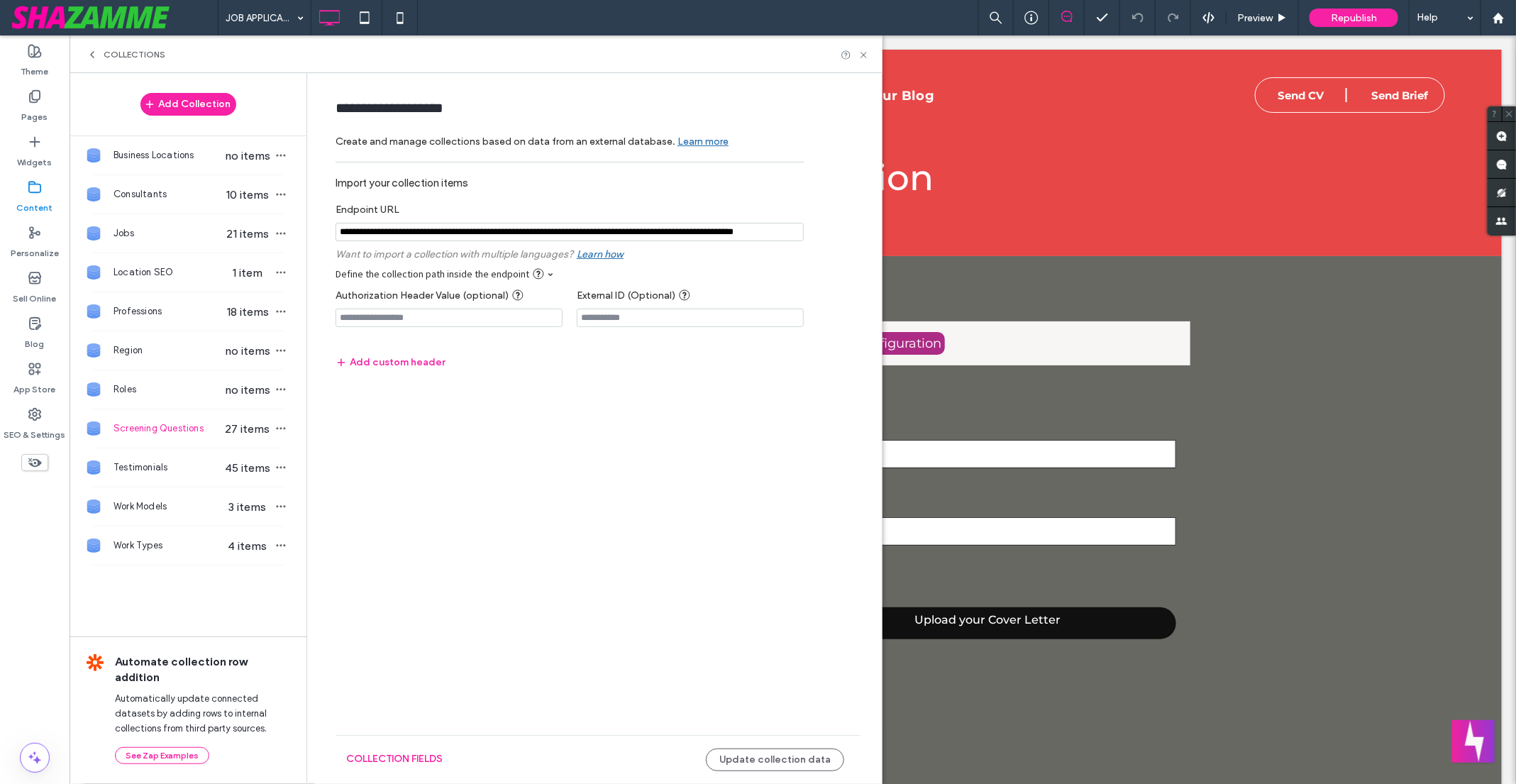
click at [461, 238] on input "notEmpty" at bounding box center [569, 232] width 468 height 19
click at [216, 103] on button "Add Collection" at bounding box center [188, 104] width 95 height 22
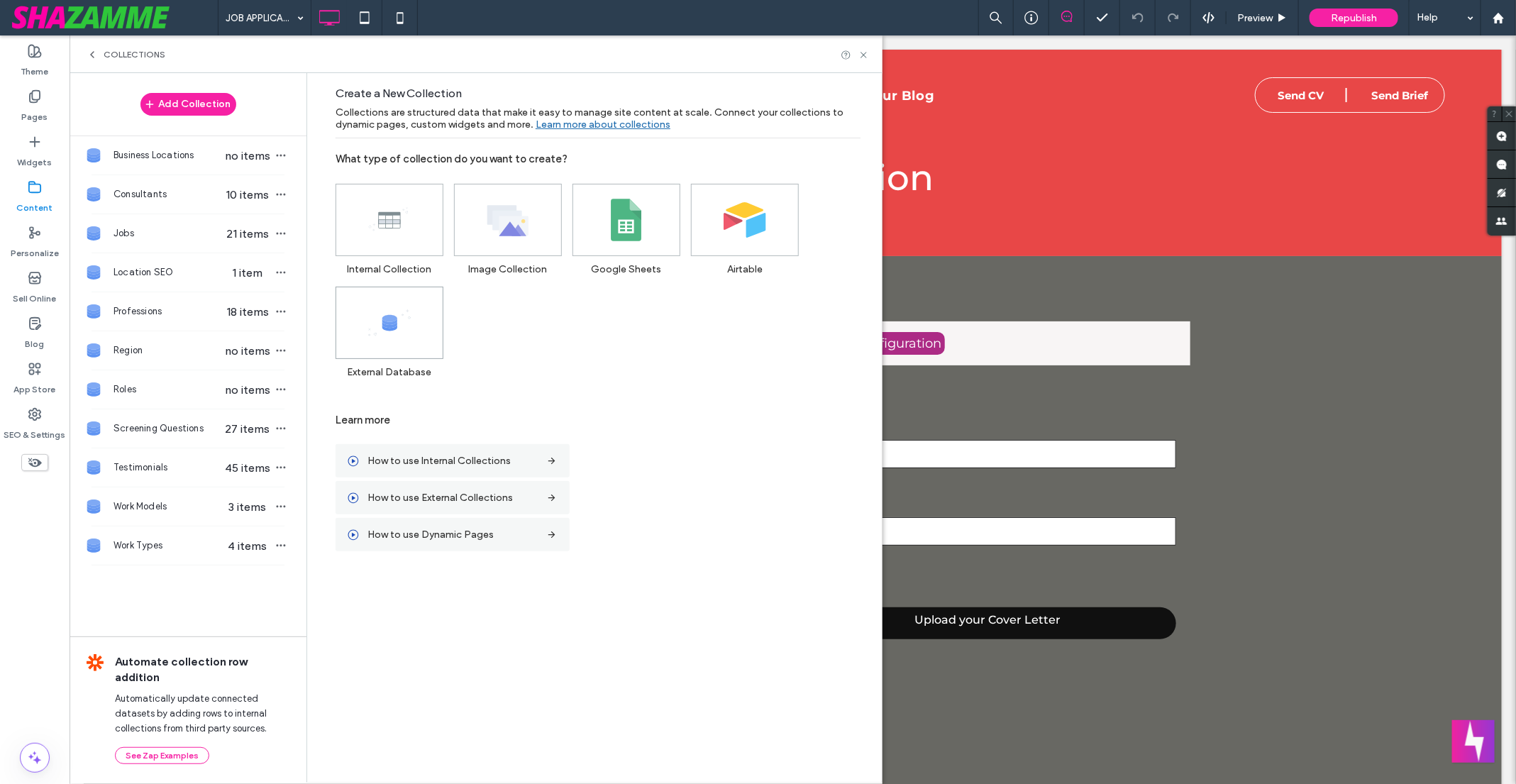
click at [401, 328] on icon at bounding box center [390, 323] width 43 height 43
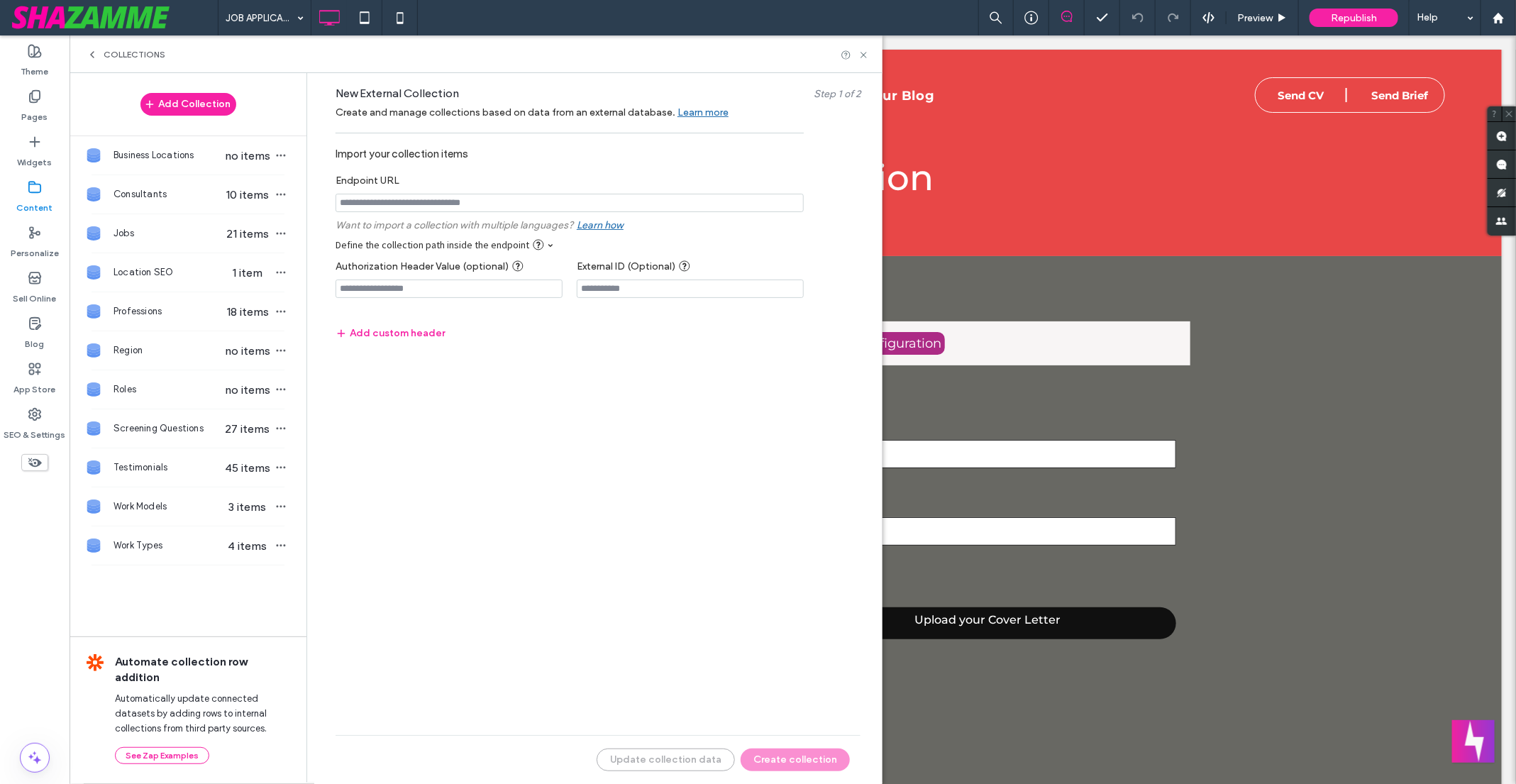
click at [425, 207] on input "notEmpty" at bounding box center [569, 203] width 468 height 19
paste input "**********"
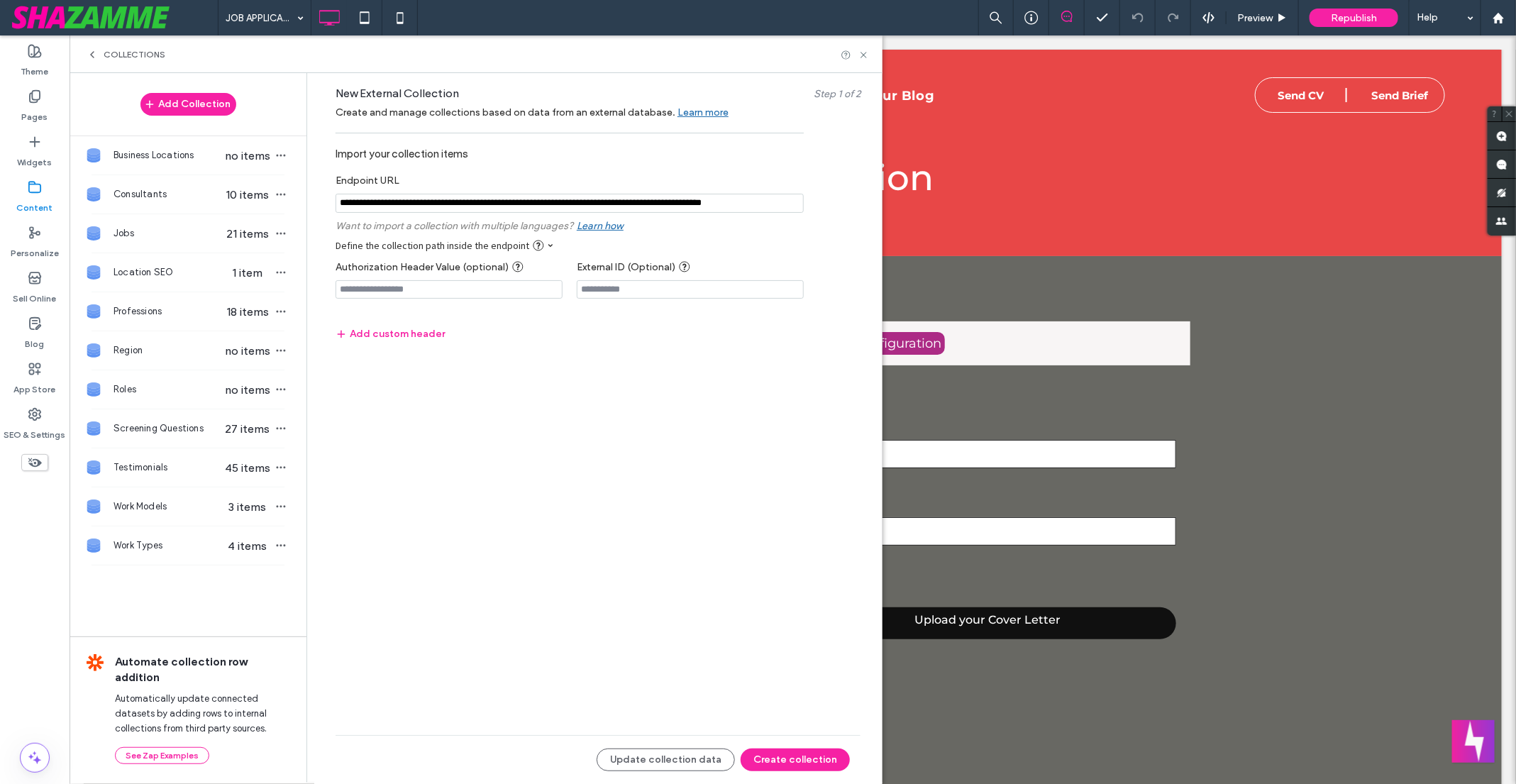
scroll to position [0, 36]
type input "**********"
click at [768, 762] on button "Create collection" at bounding box center [794, 760] width 109 height 22
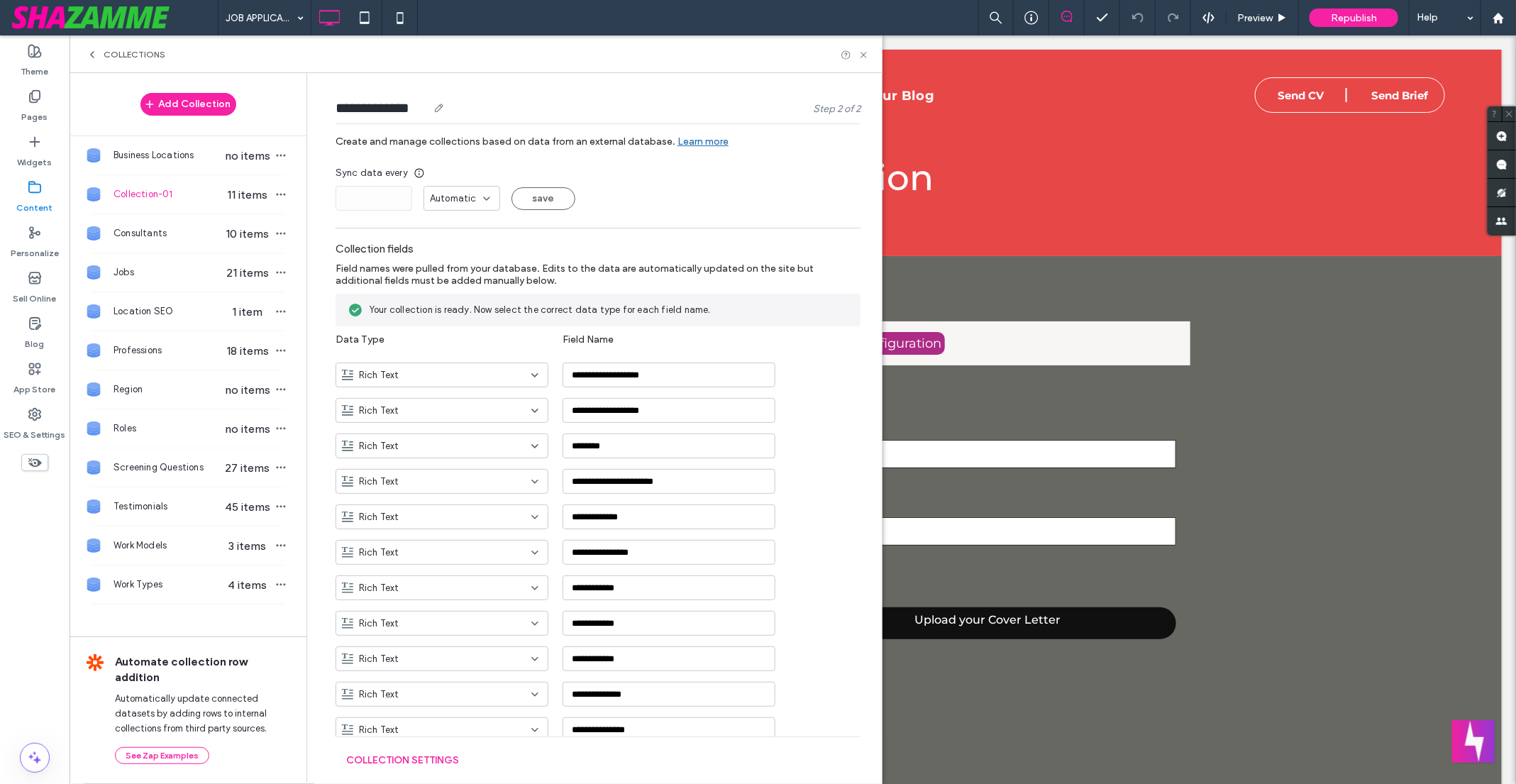
click at [414, 100] on input "**********" at bounding box center [381, 107] width 93 height 20
click at [557, 196] on button "save" at bounding box center [543, 198] width 64 height 22
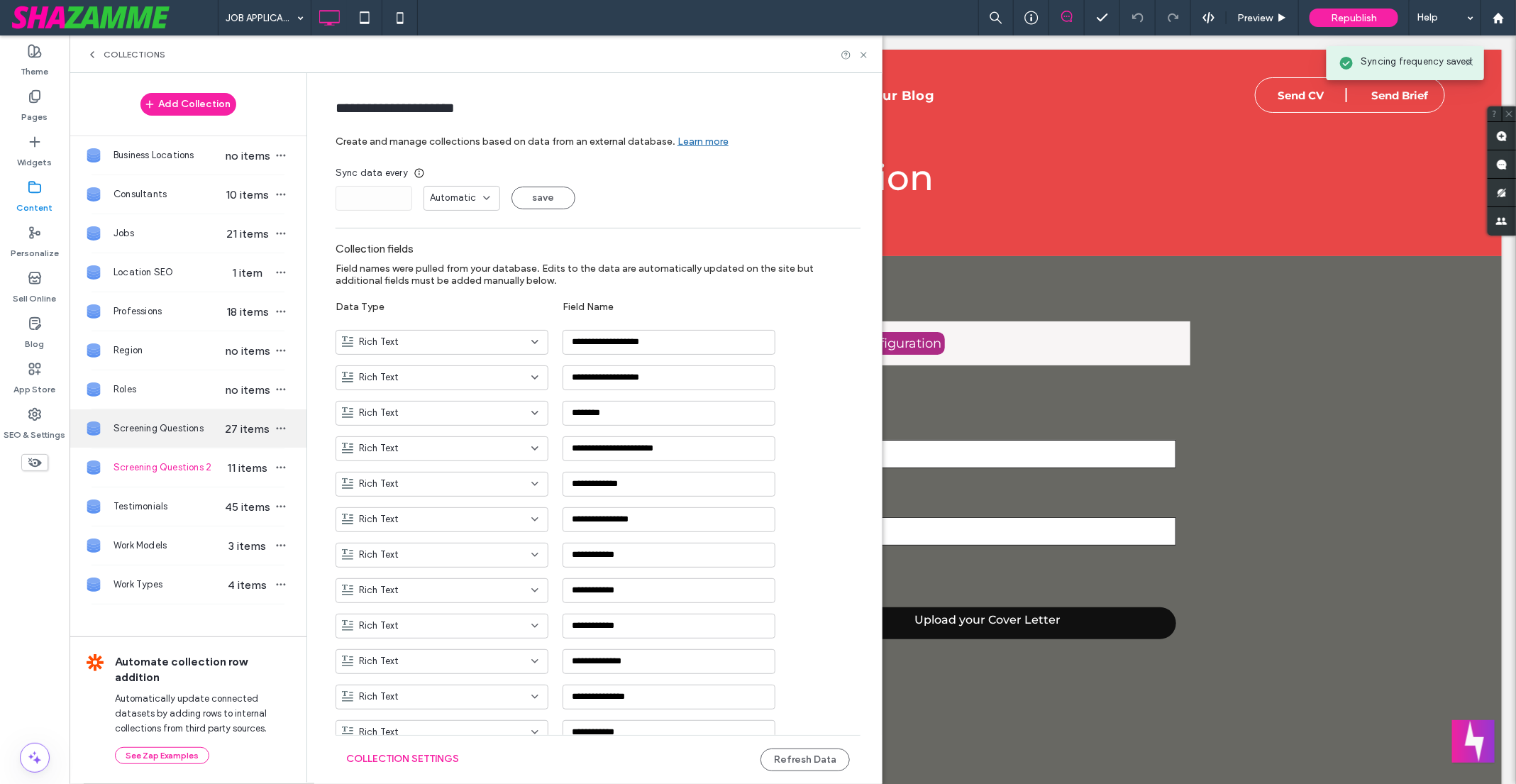
click at [239, 425] on span "27 items" at bounding box center [247, 429] width 50 height 13
type input "**********"
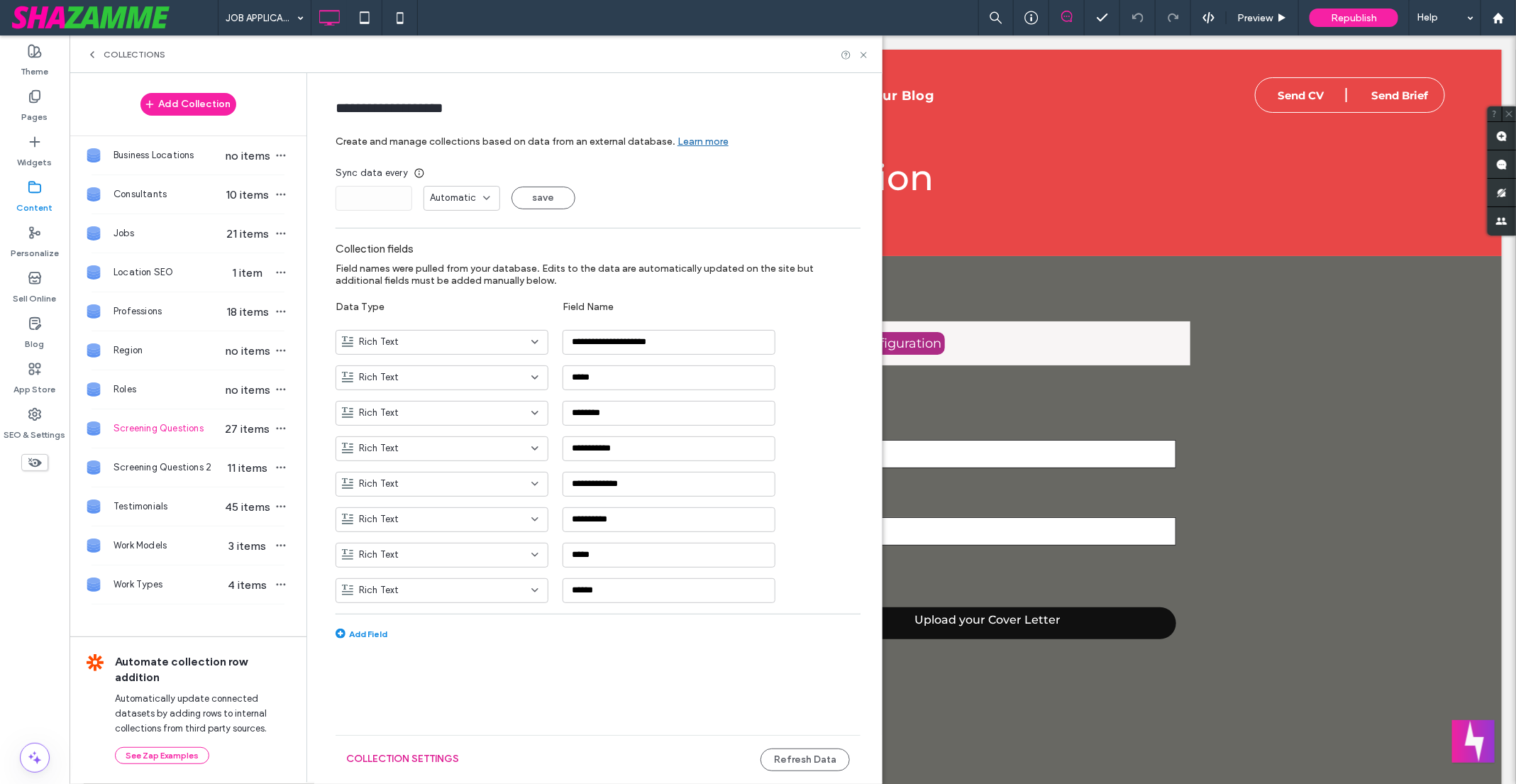
click at [416, 750] on button "Collection Settings" at bounding box center [402, 759] width 113 height 22
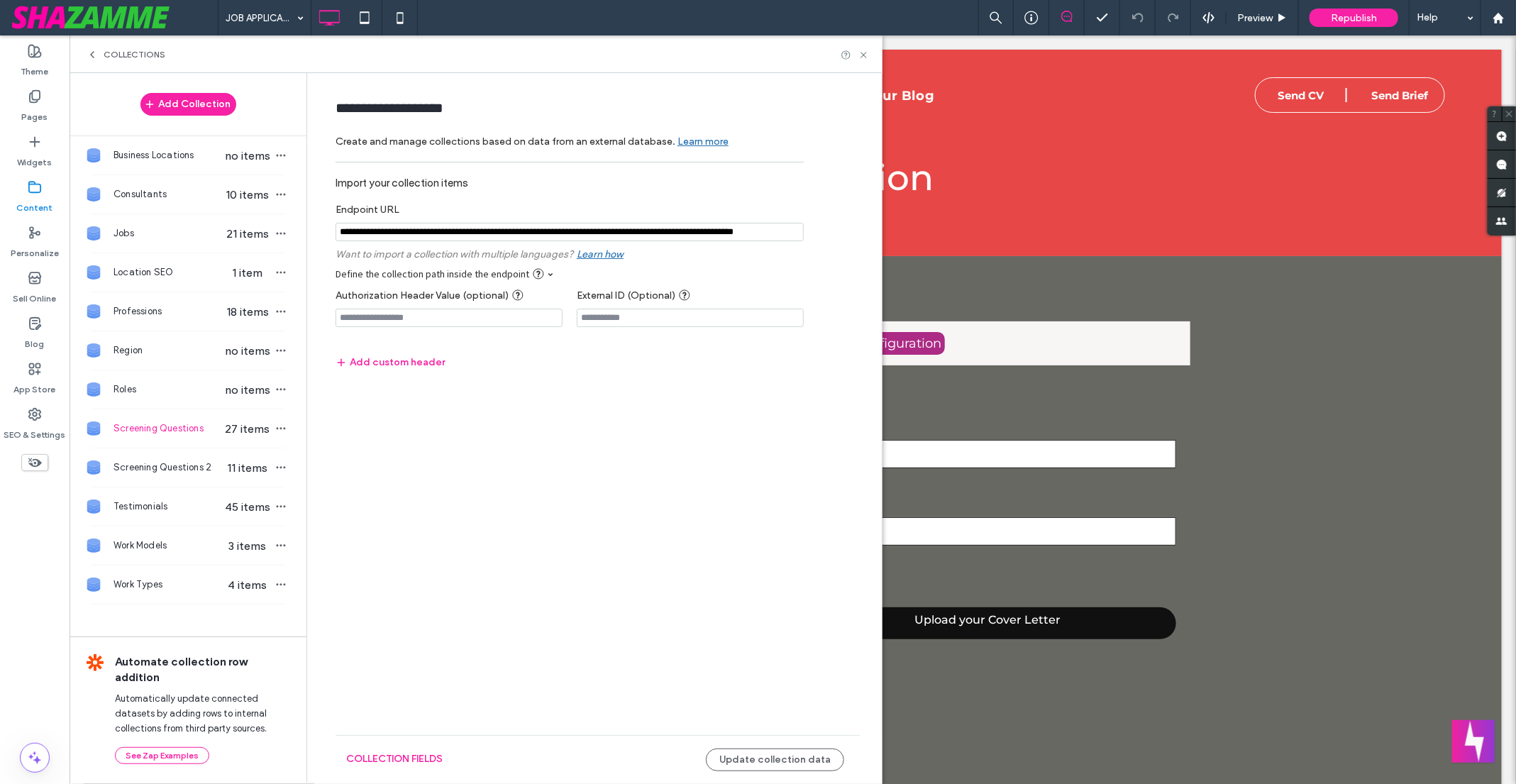
click at [250, 422] on span "27 items" at bounding box center [247, 429] width 50 height 13
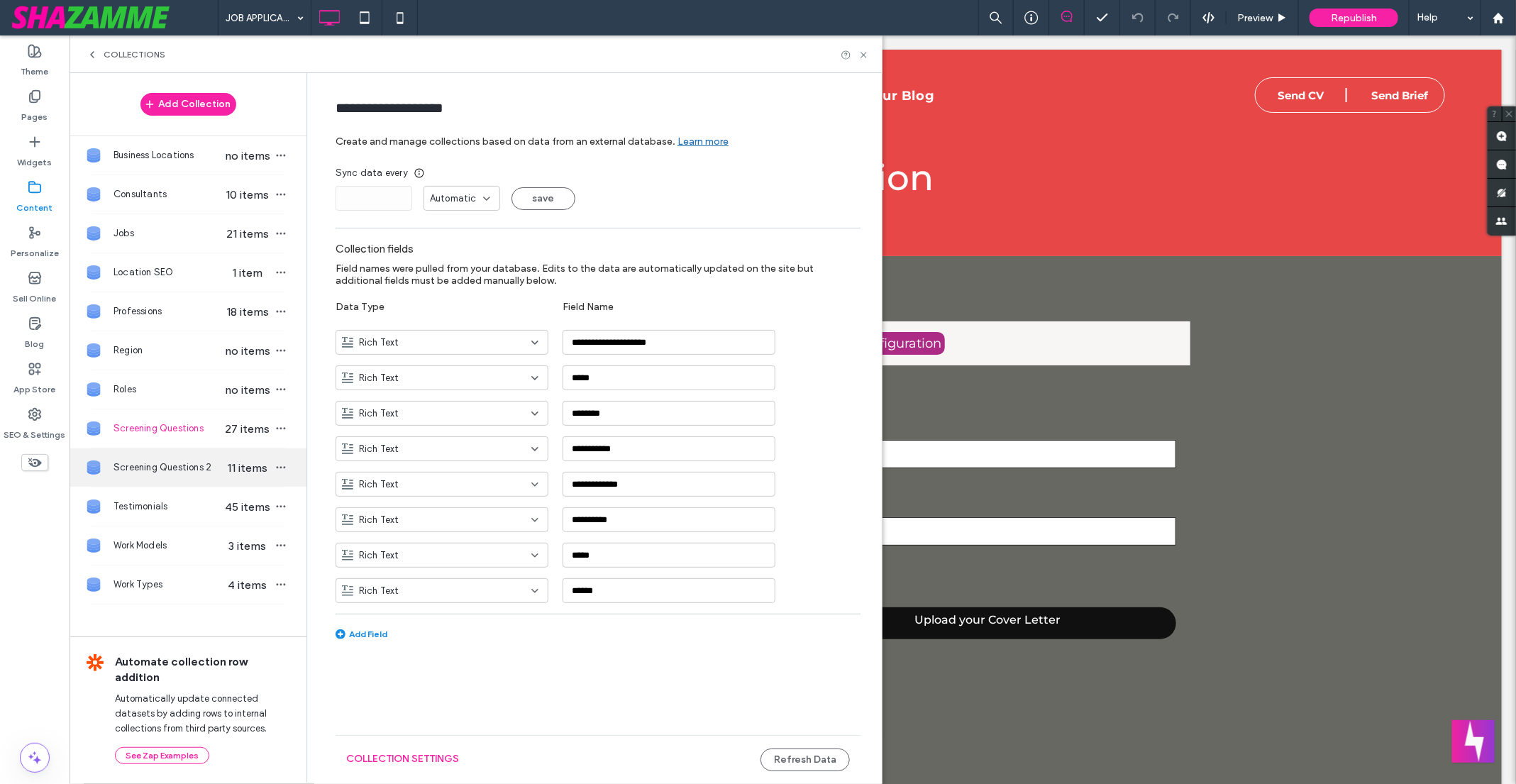
click at [203, 461] on span "Screening Questions 2" at bounding box center [167, 467] width 109 height 14
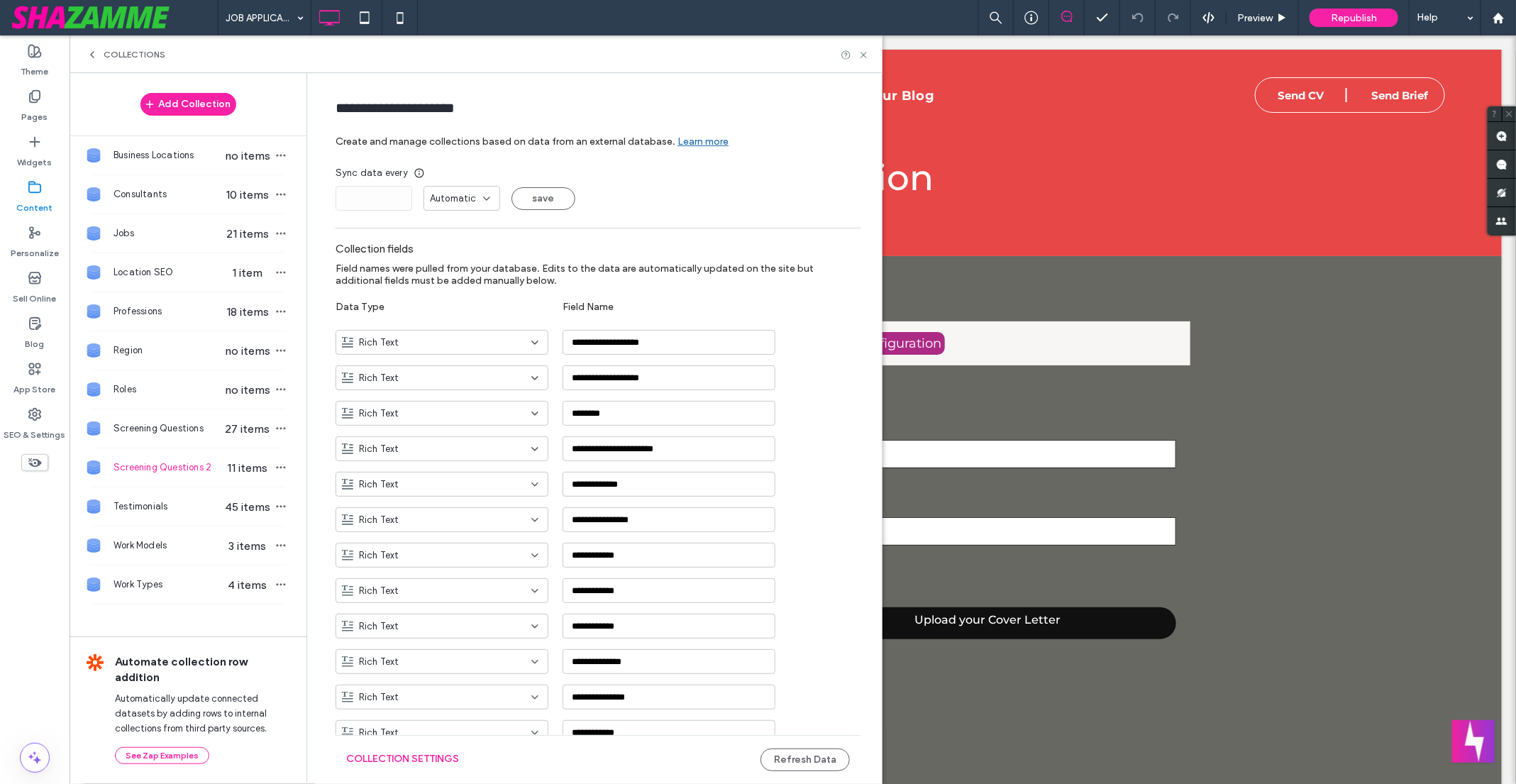
type input "**********"
click at [408, 754] on button "Collection Settings" at bounding box center [402, 759] width 113 height 22
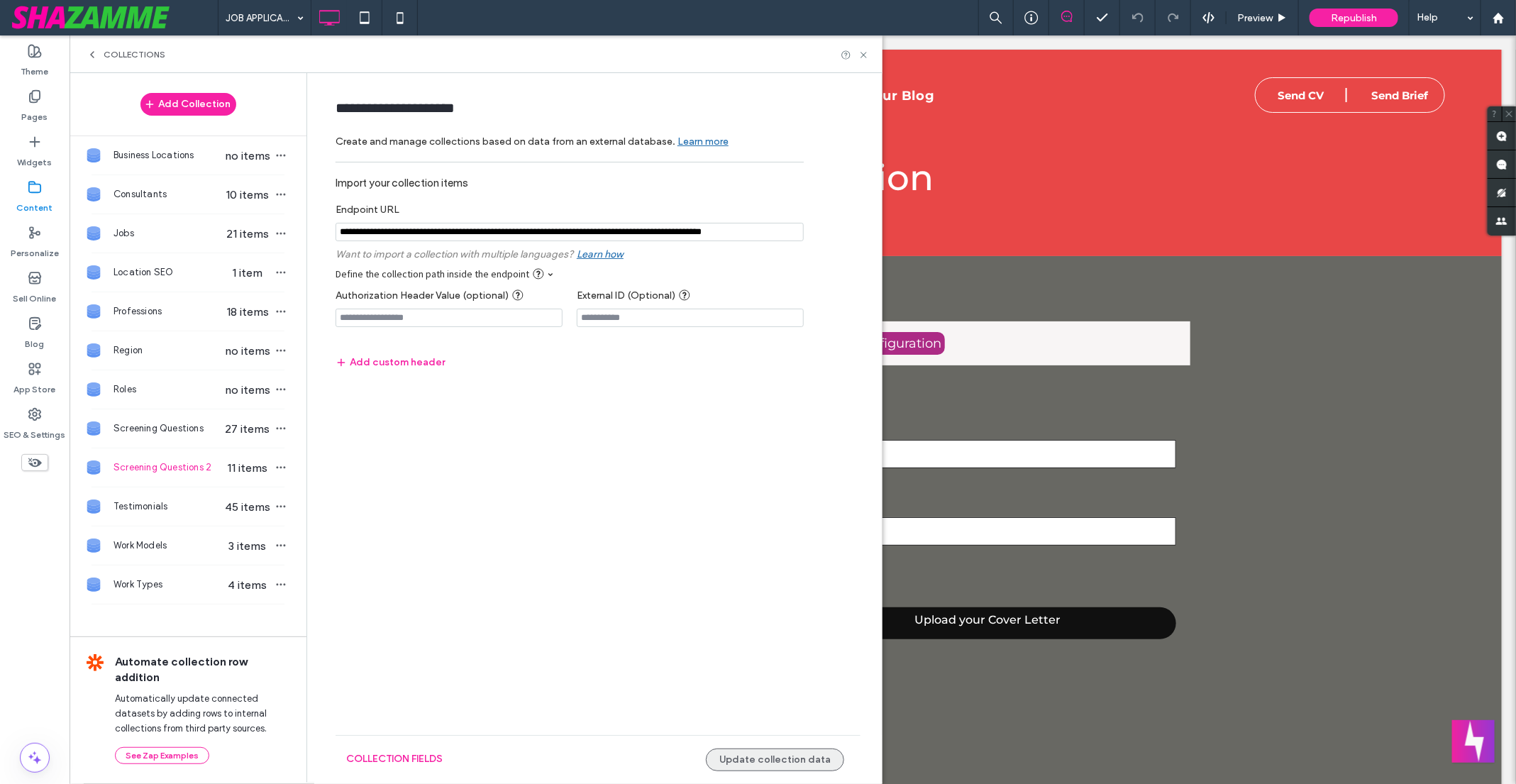
click at [737, 756] on button "Update collection data" at bounding box center [775, 760] width 138 height 22
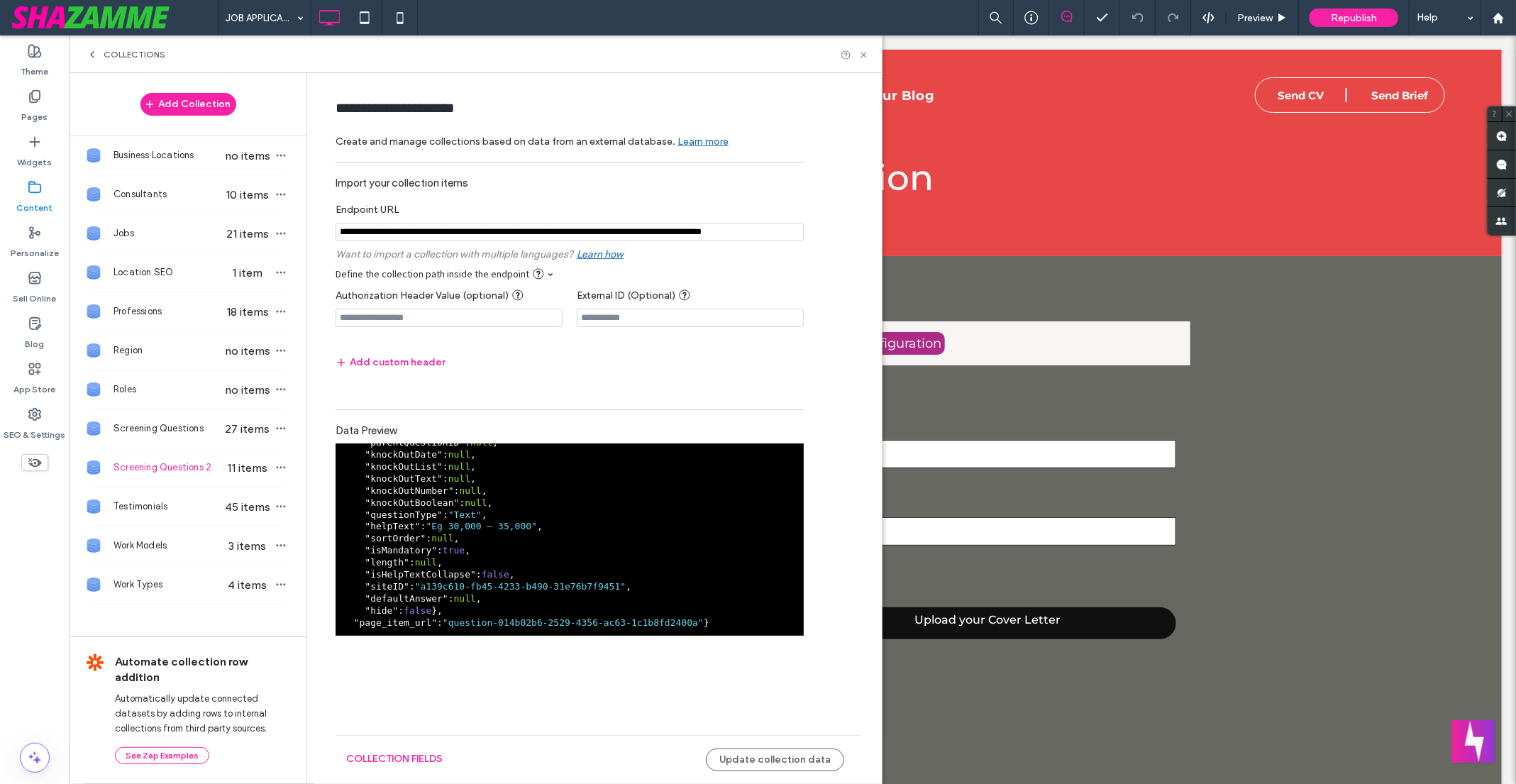
scroll to position [122, 0]
click at [862, 53] on use at bounding box center [864, 54] width 6 height 6
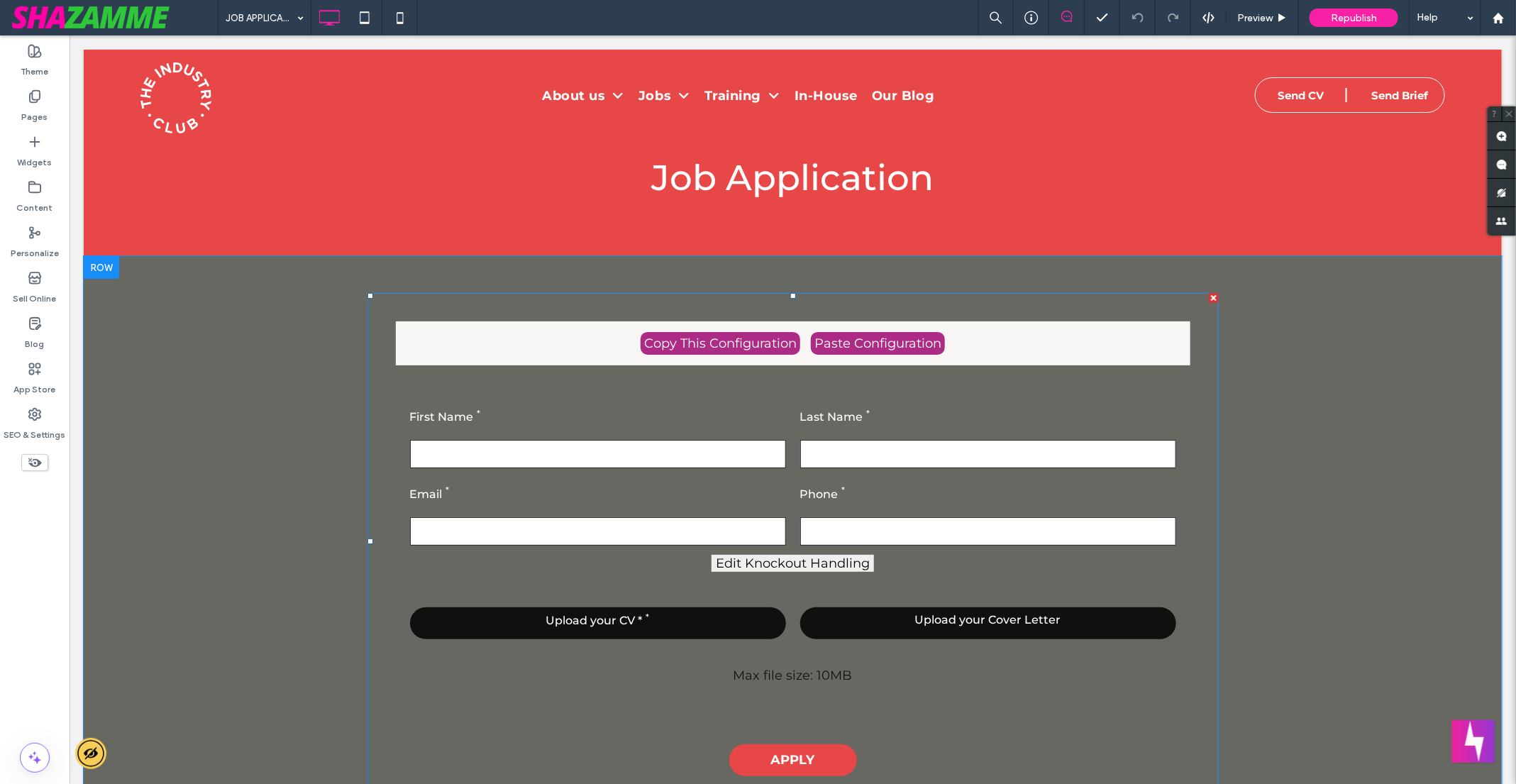
click at [687, 436] on span at bounding box center [792, 541] width 851 height 497
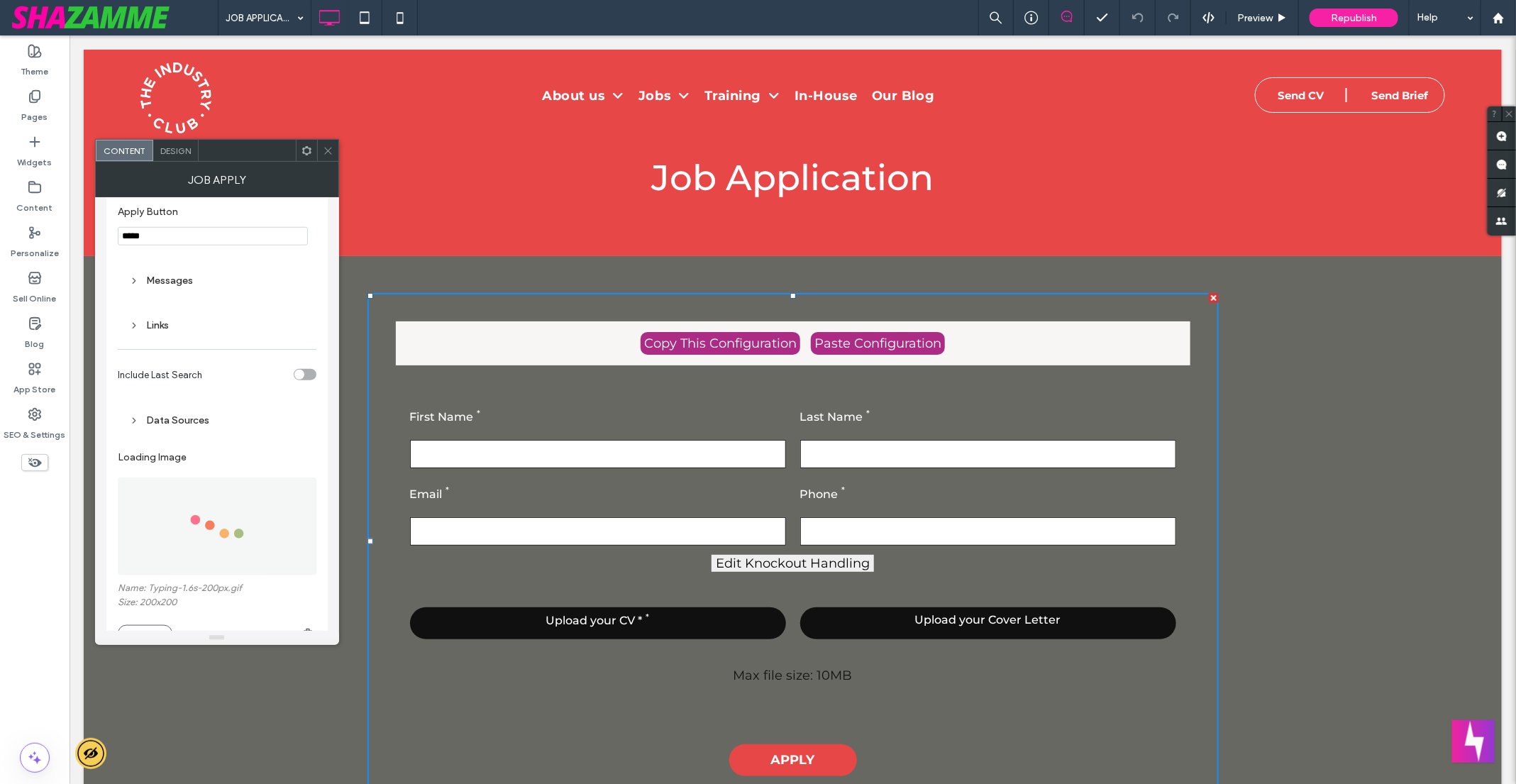
scroll to position [794, 0]
click at [323, 150] on icon at bounding box center [327, 150] width 10 height 10
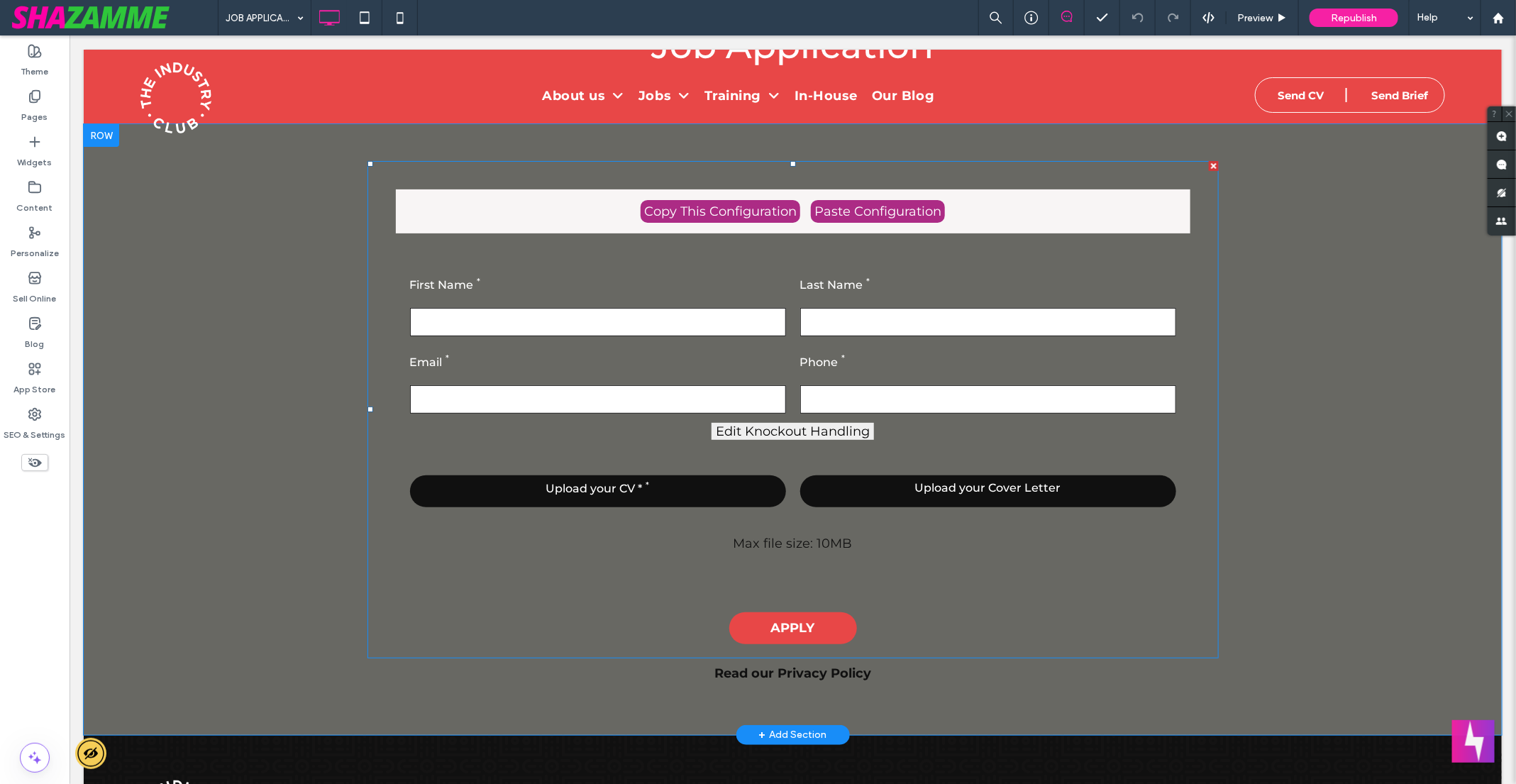
scroll to position [0, 0]
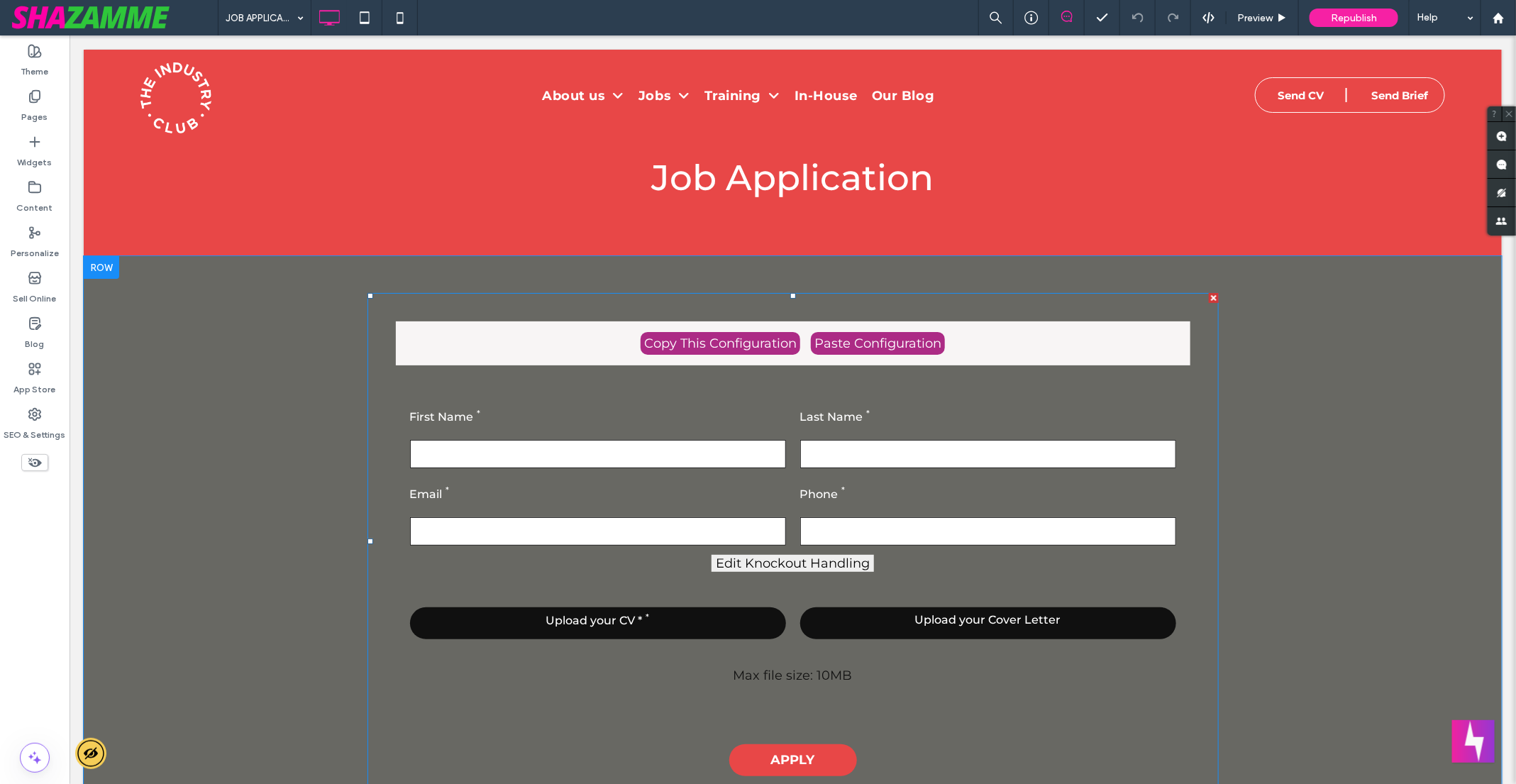
click at [483, 389] on span at bounding box center [792, 541] width 851 height 497
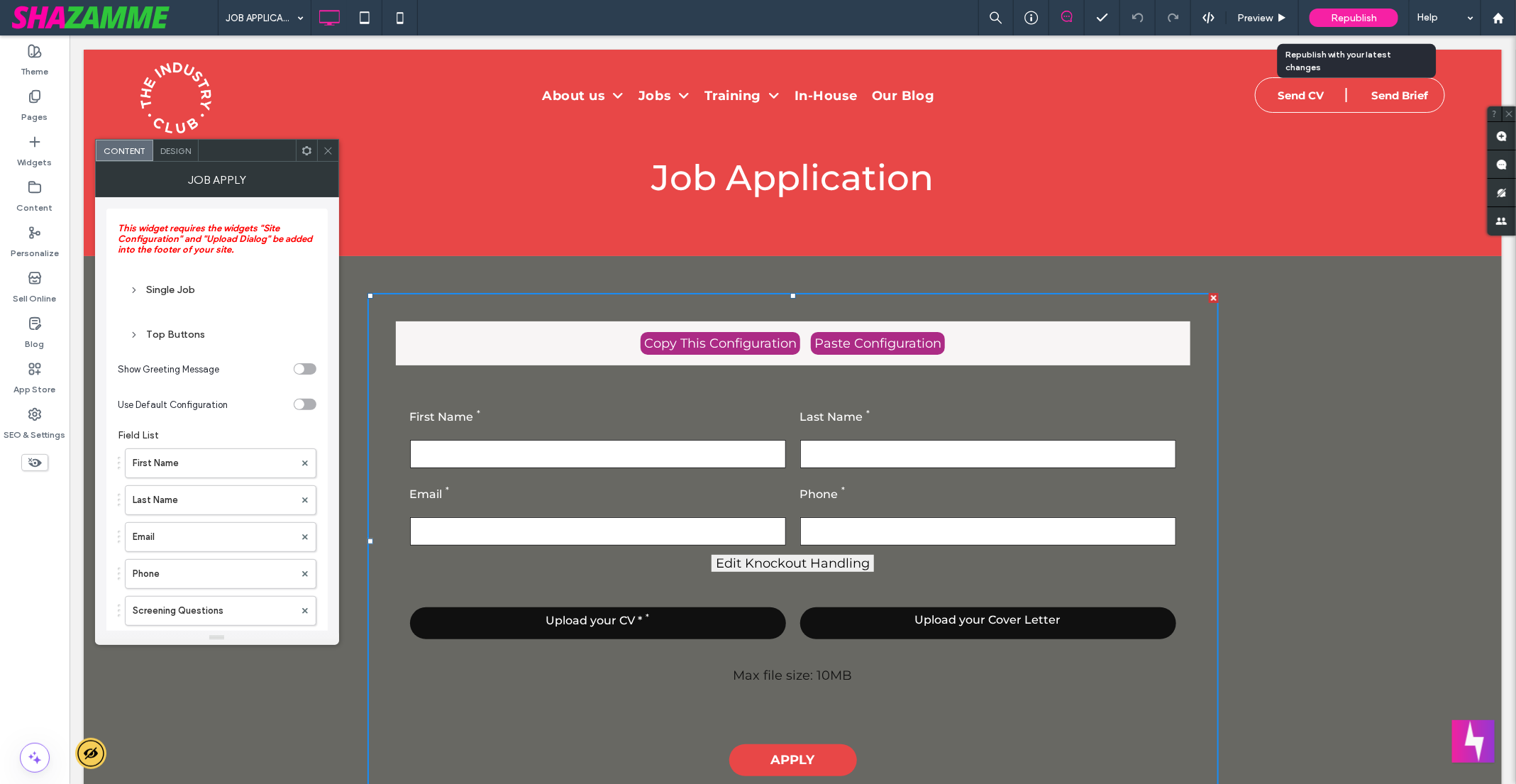
click at [1351, 7] on div "Republish" at bounding box center [1353, 18] width 89 height 36
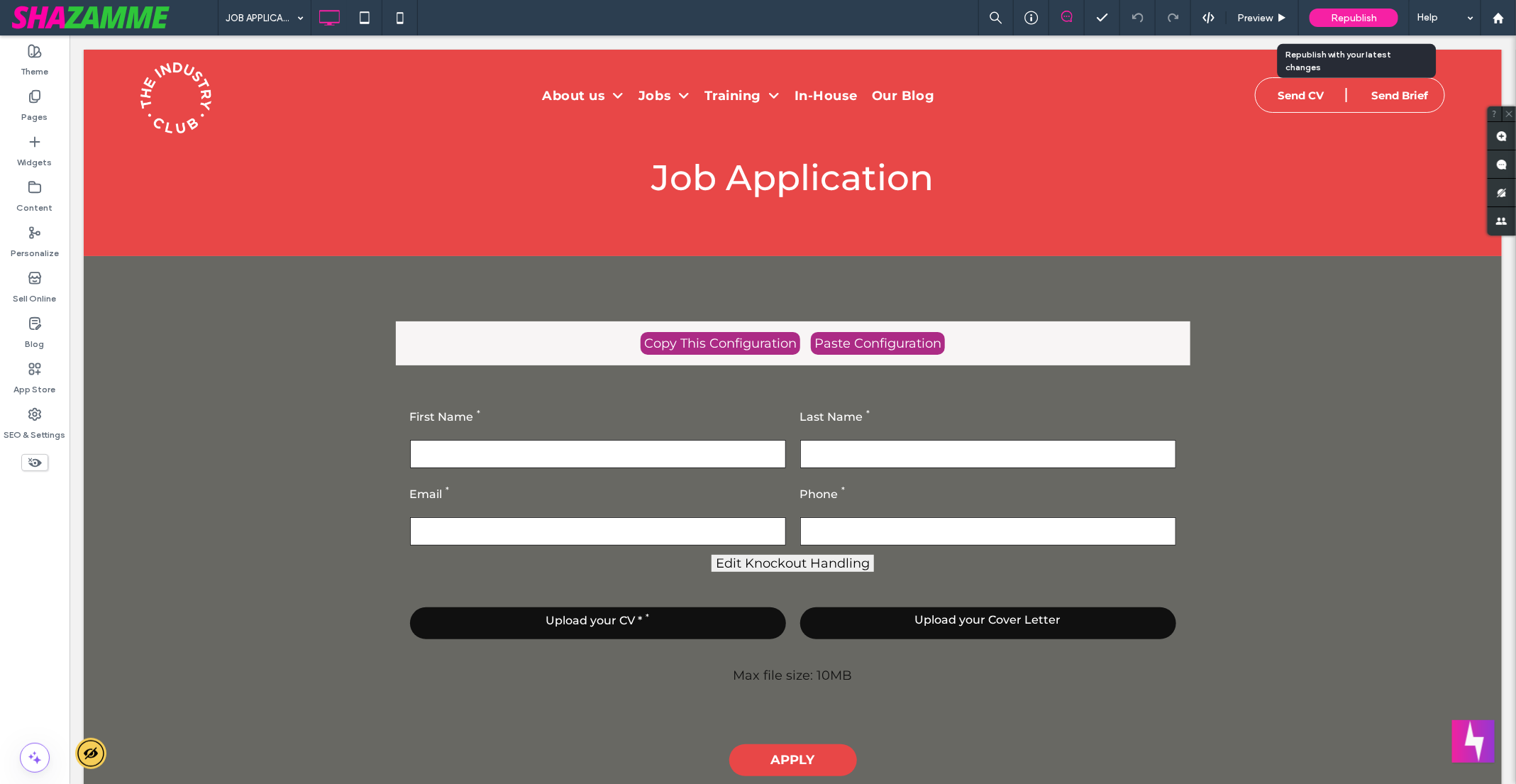
click at [1347, 16] on span "Republish" at bounding box center [1353, 18] width 46 height 12
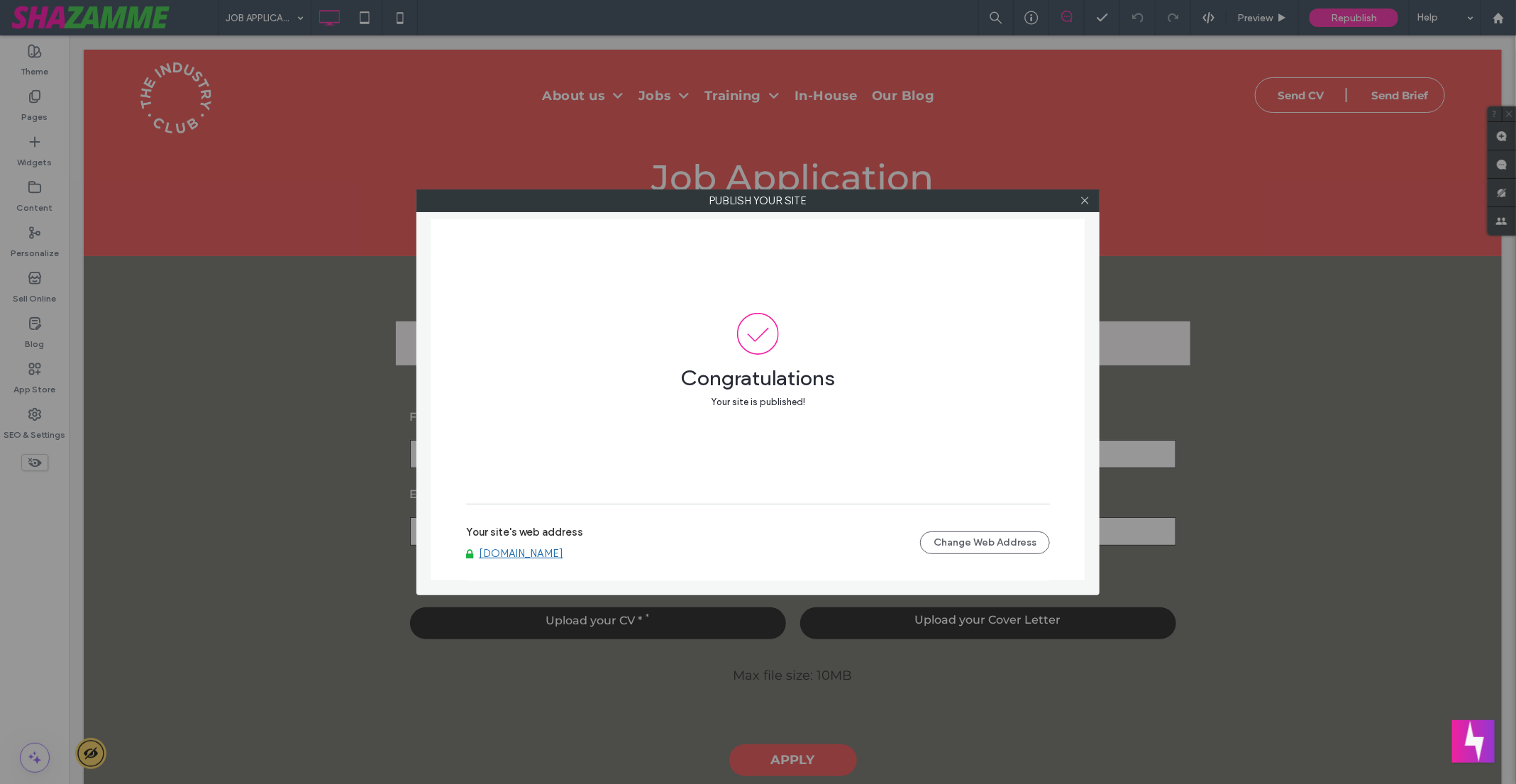
click at [1078, 200] on div at bounding box center [1084, 200] width 21 height 21
click at [1091, 197] on div at bounding box center [1084, 200] width 21 height 21
click at [1087, 197] on icon at bounding box center [1084, 200] width 10 height 10
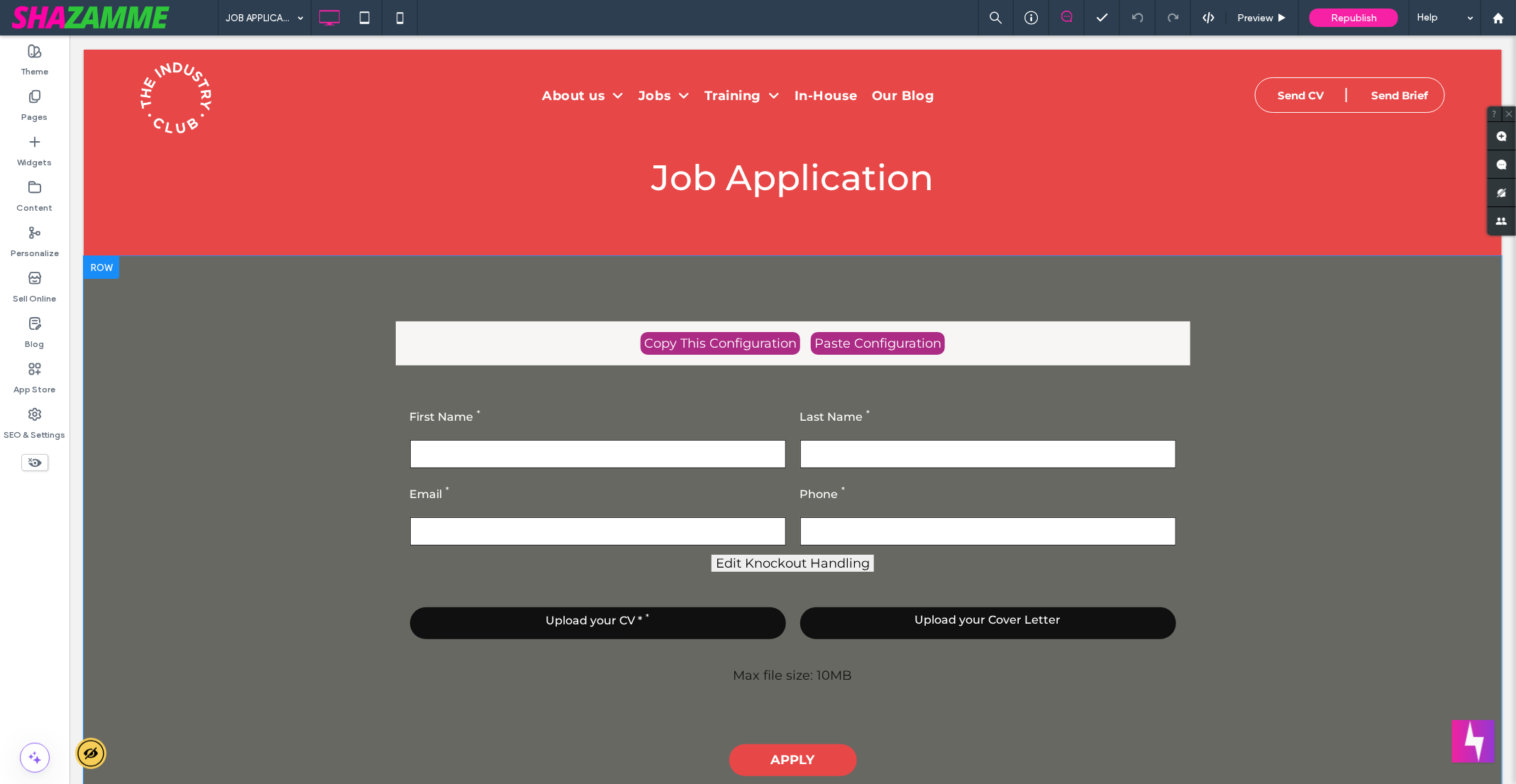
scroll to position [424, 0]
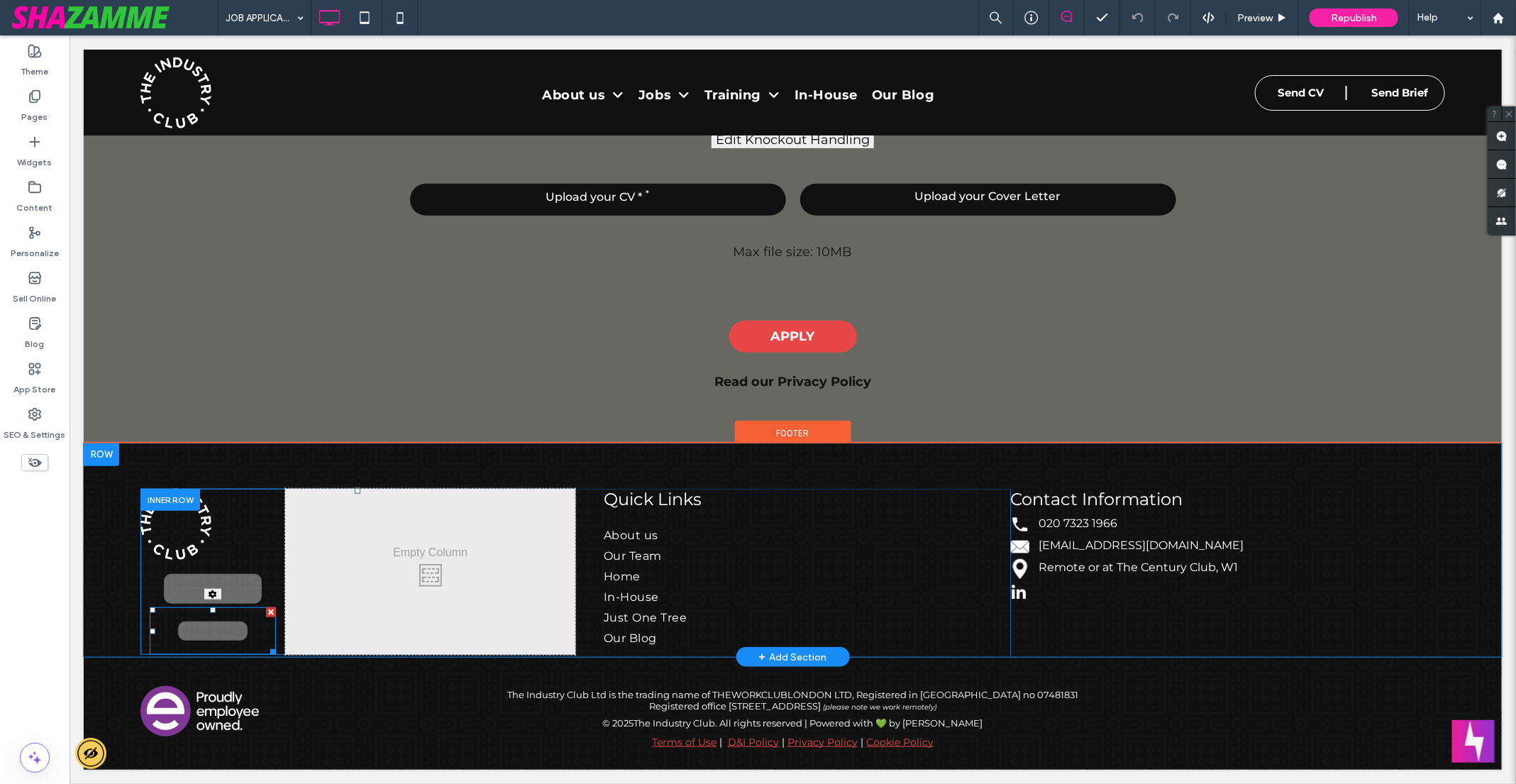
click at [221, 631] on span at bounding box center [212, 630] width 127 height 48
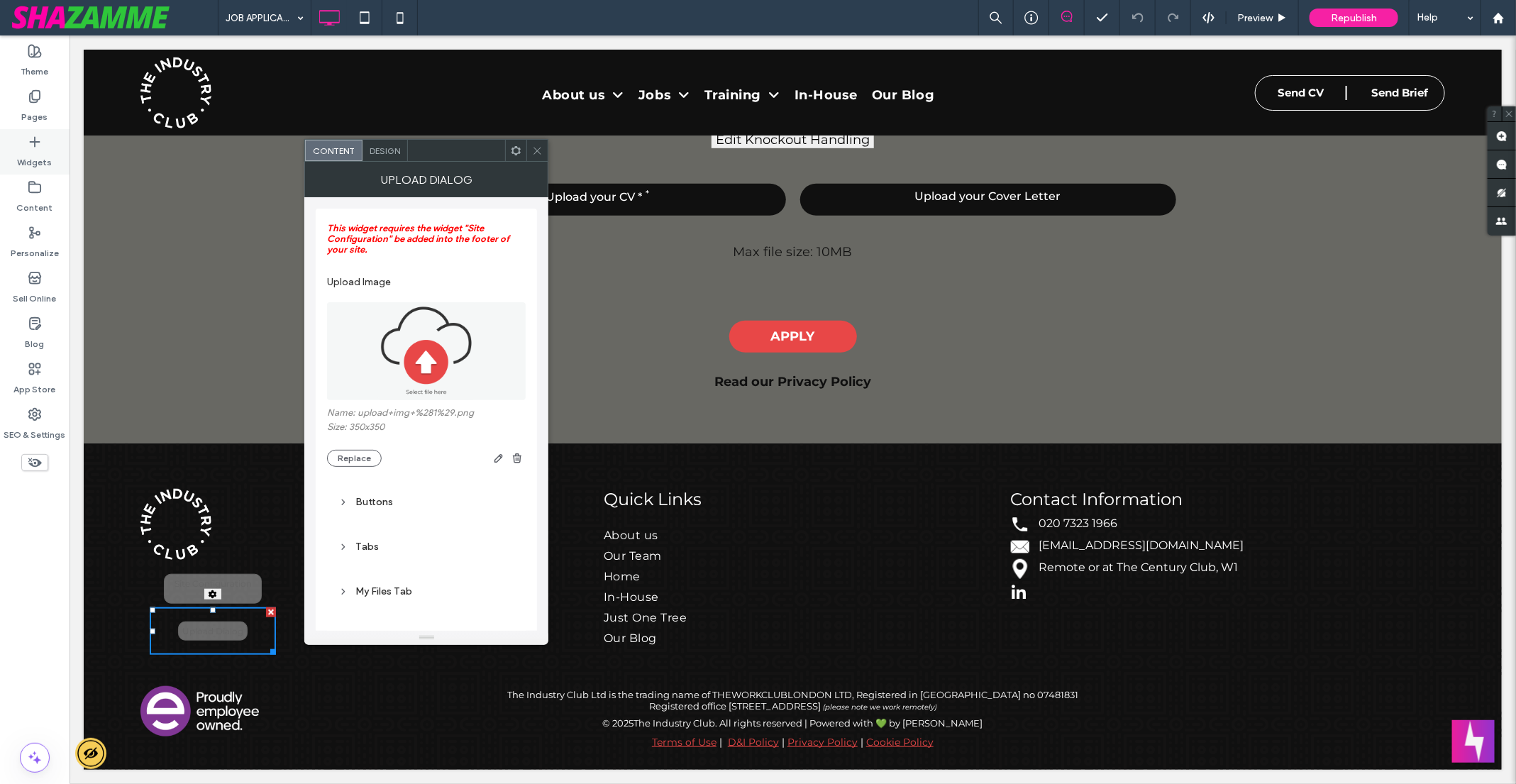
click at [39, 149] on icon at bounding box center [35, 141] width 14 height 14
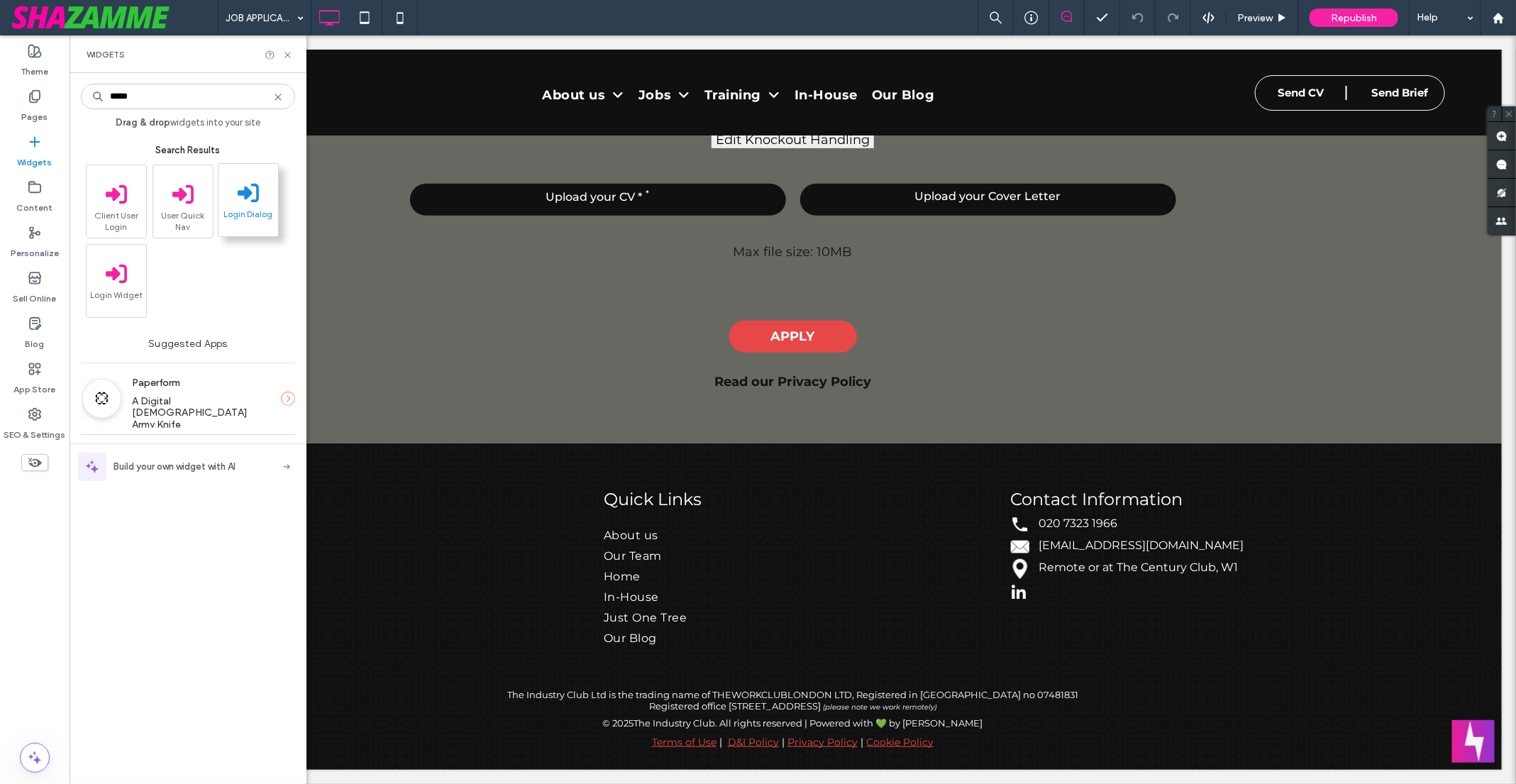
type input "*****"
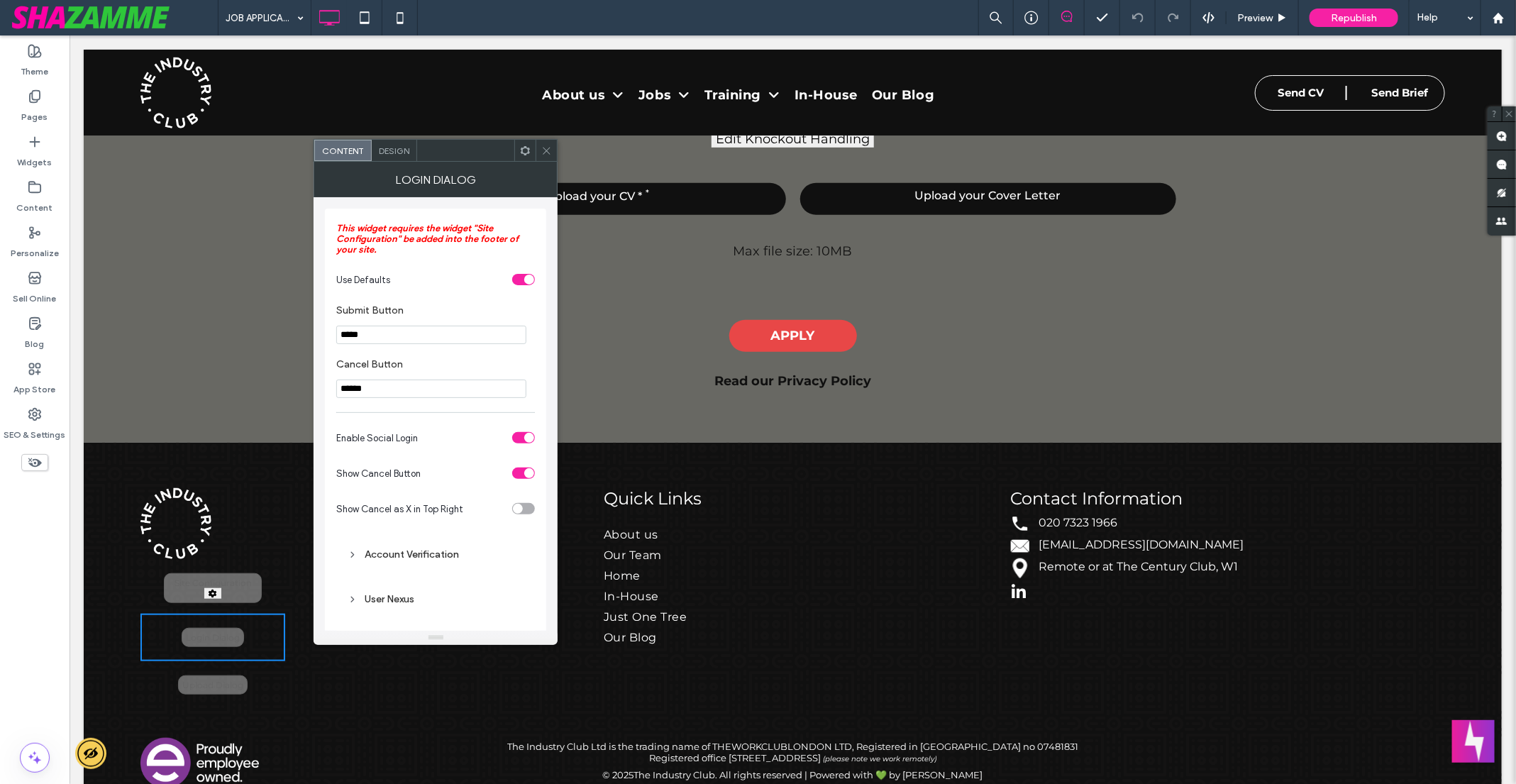
click at [546, 148] on icon at bounding box center [546, 150] width 10 height 10
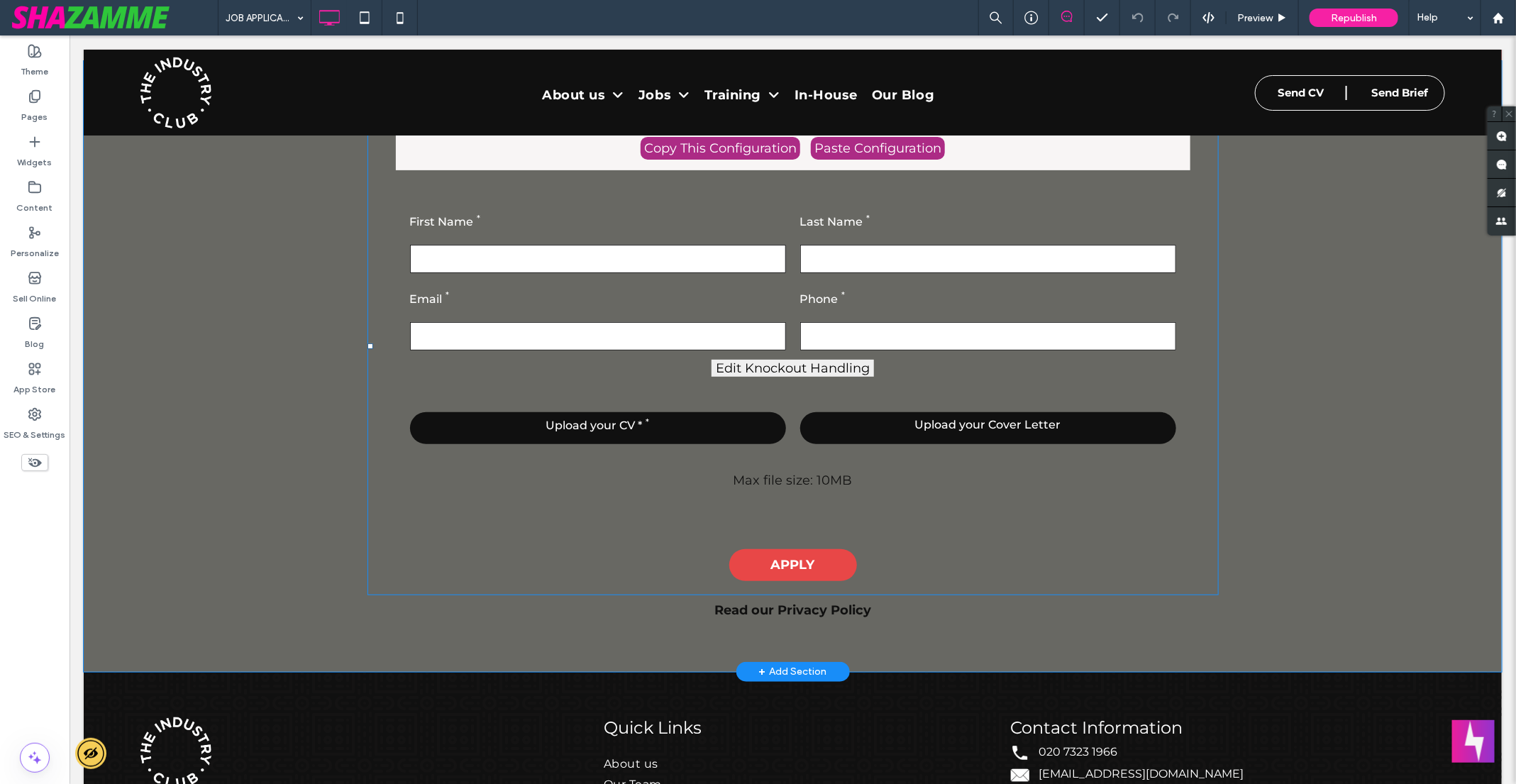
scroll to position [110, 0]
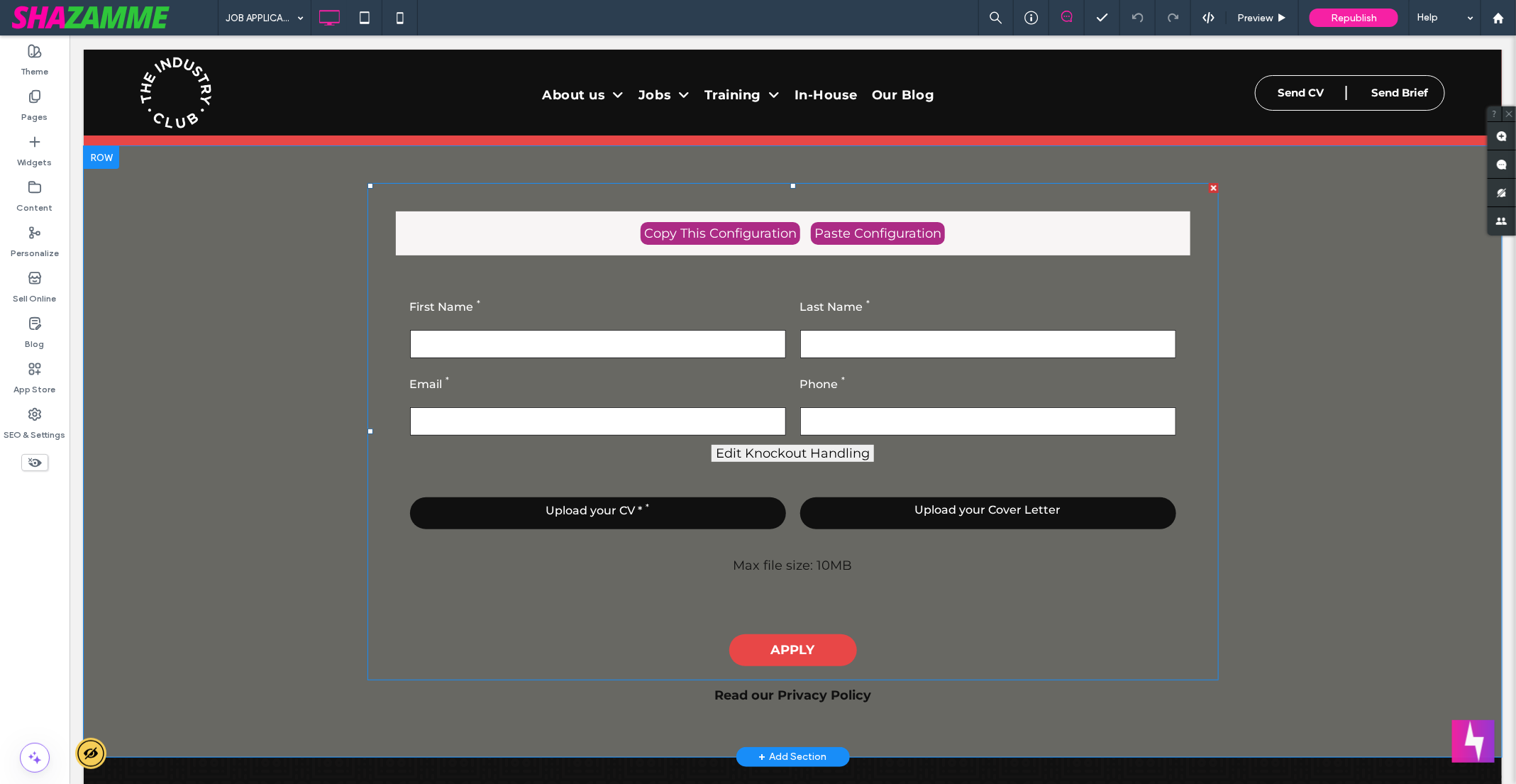
click at [661, 314] on span at bounding box center [792, 431] width 851 height 497
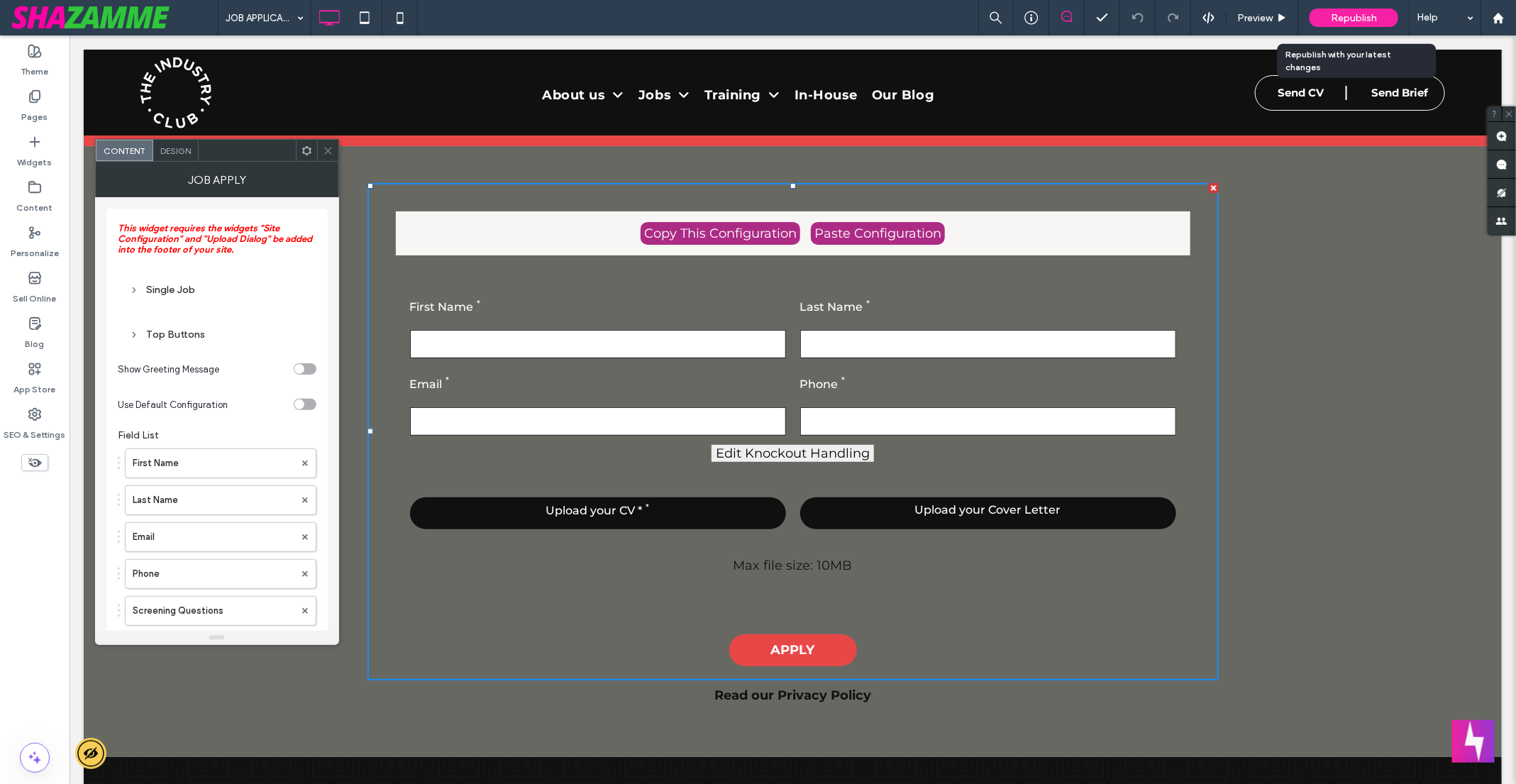
click at [1365, 16] on span "Republish" at bounding box center [1353, 18] width 46 height 12
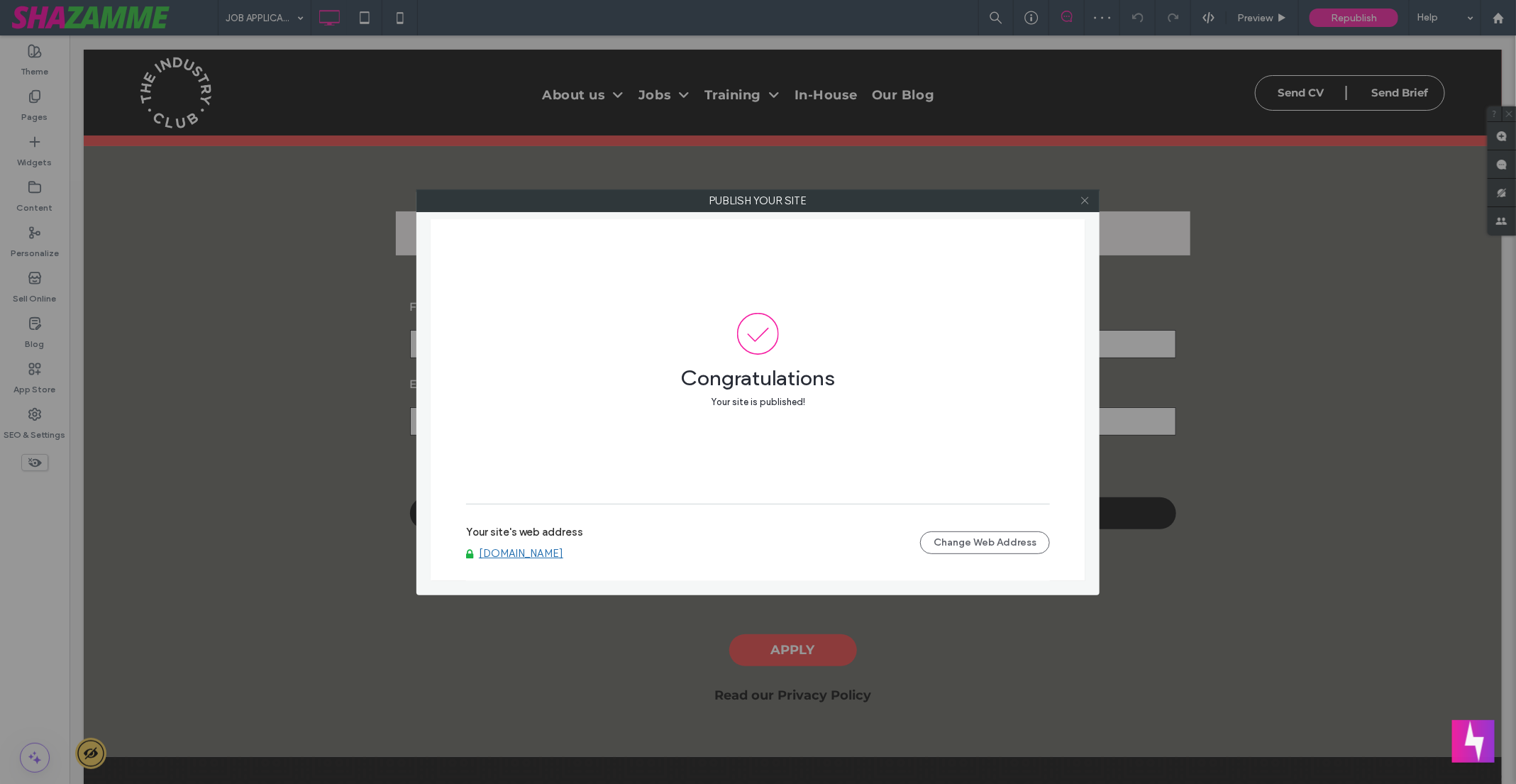
click at [1089, 202] on icon at bounding box center [1084, 200] width 10 height 10
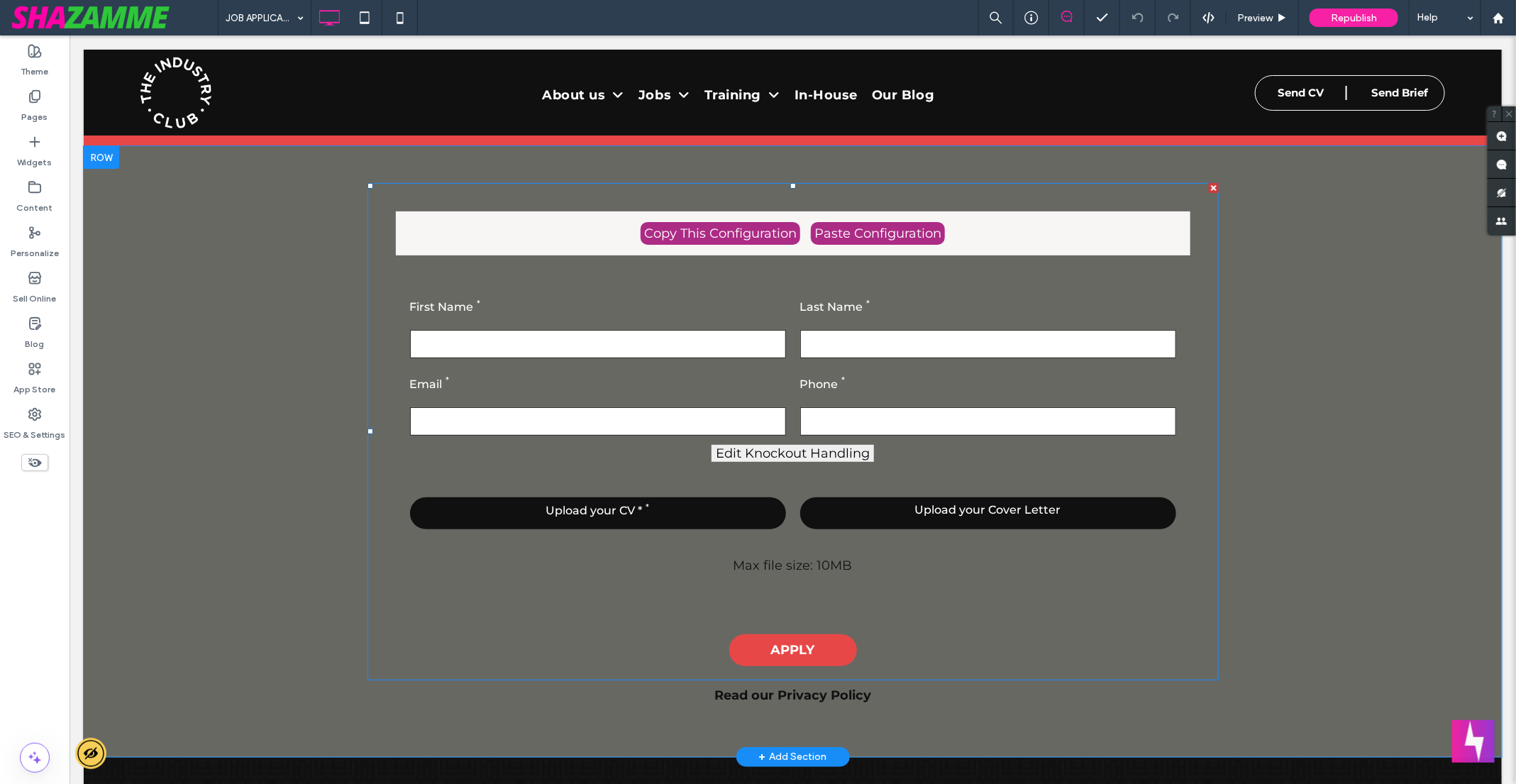
click at [763, 291] on span at bounding box center [792, 431] width 851 height 497
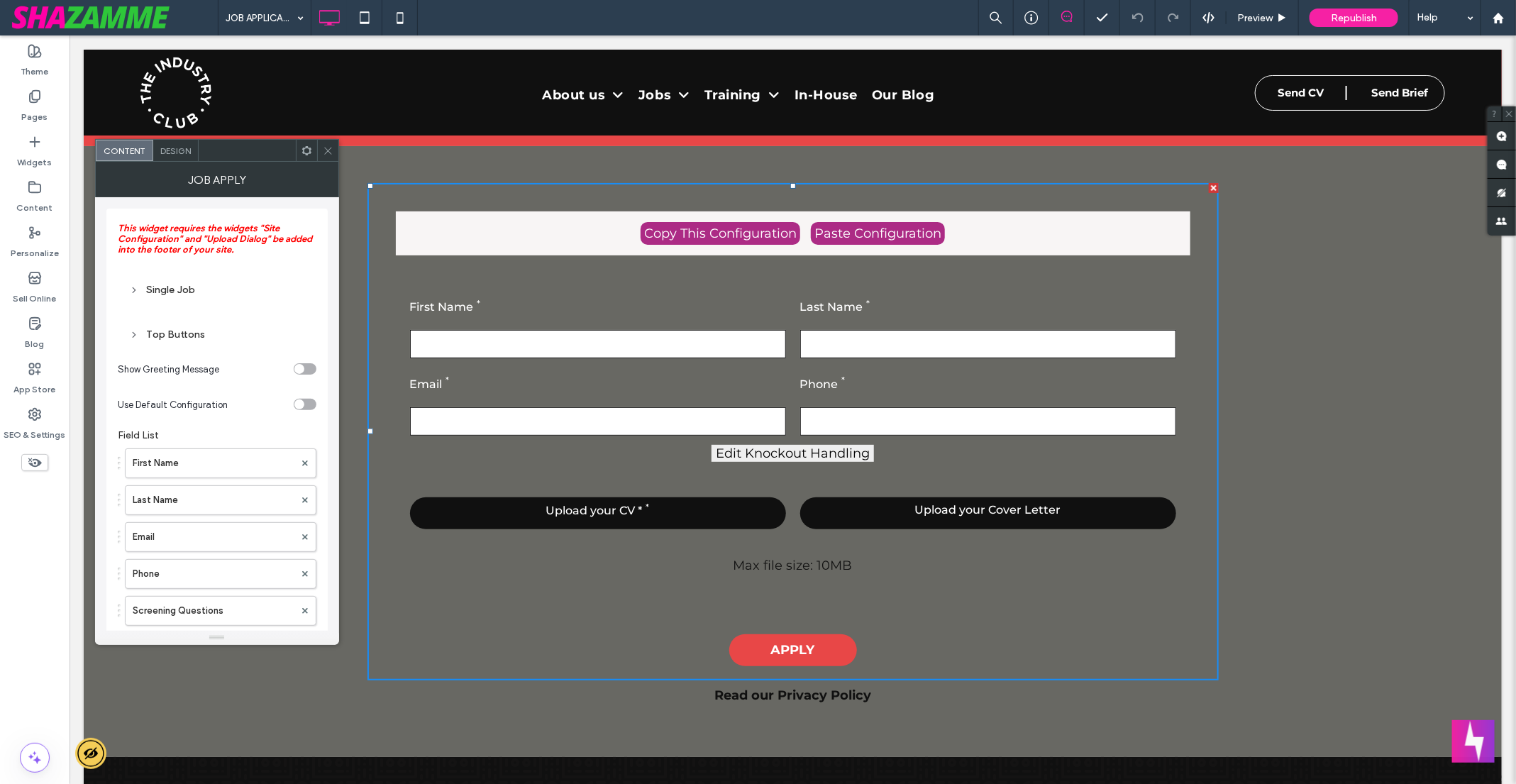
click at [175, 286] on div "Single Job" at bounding box center [217, 290] width 176 height 12
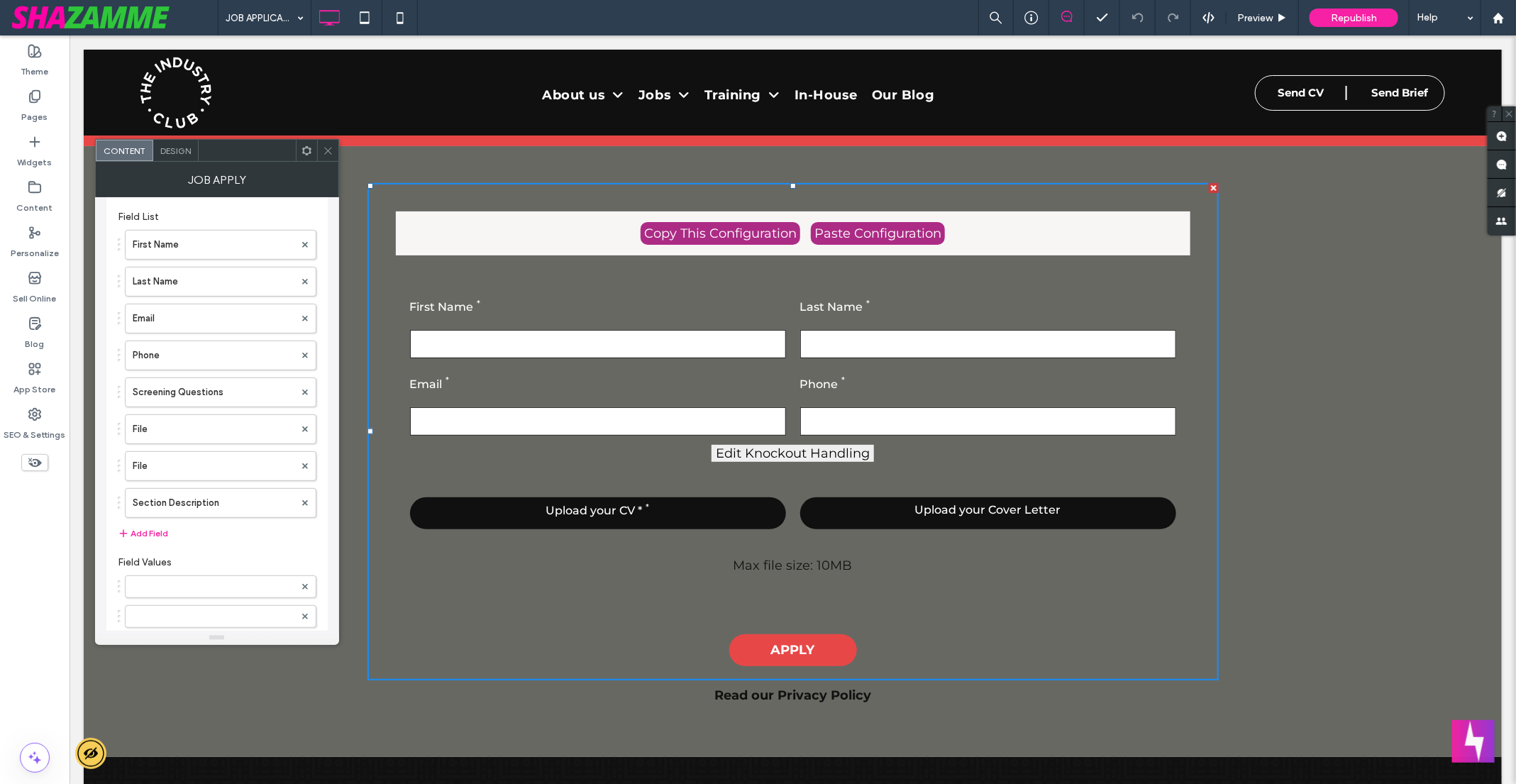
scroll to position [313, 0]
click at [235, 388] on label "Screening Questions" at bounding box center [213, 389] width 162 height 28
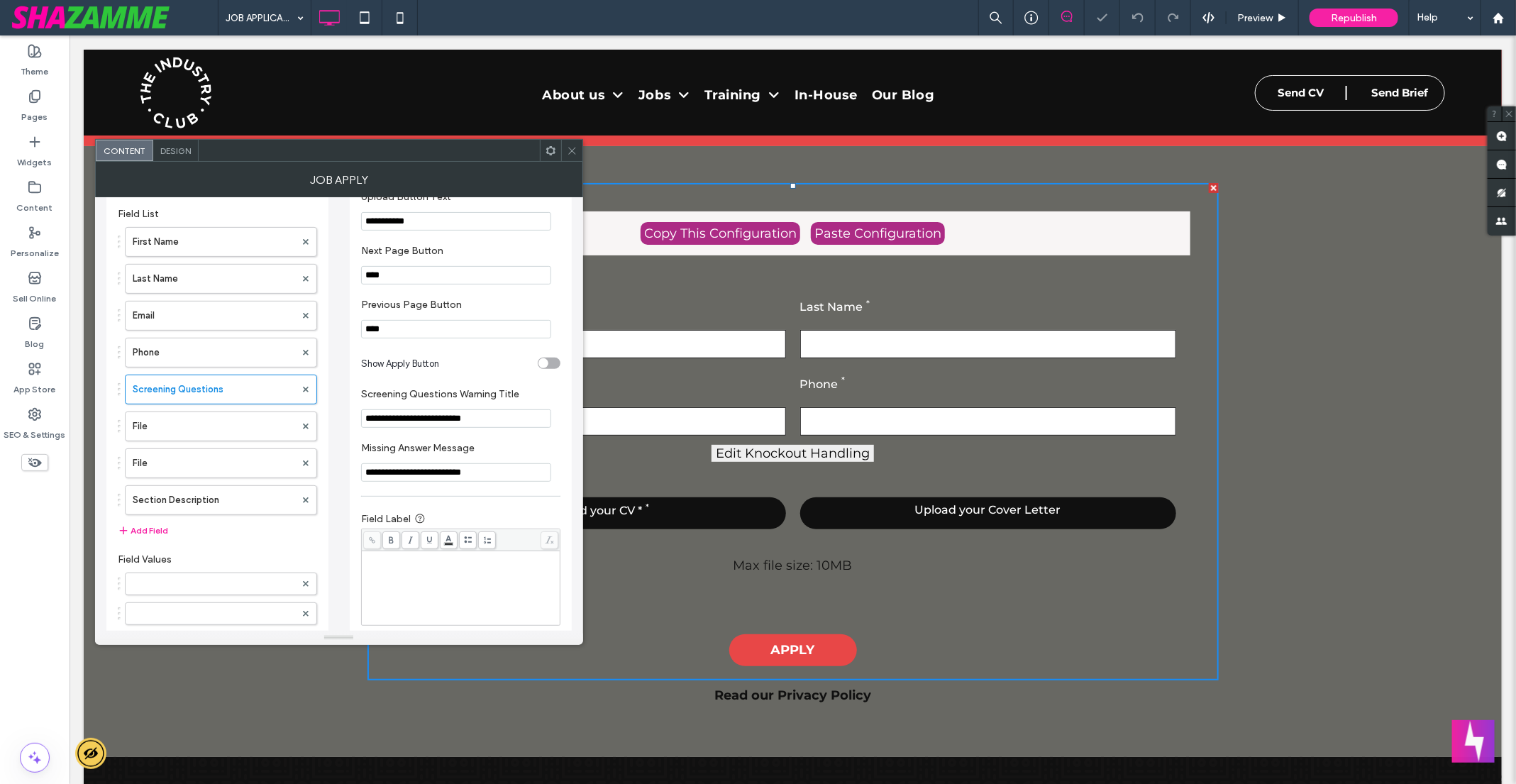
click at [550, 366] on div "toggle" at bounding box center [549, 363] width 22 height 11
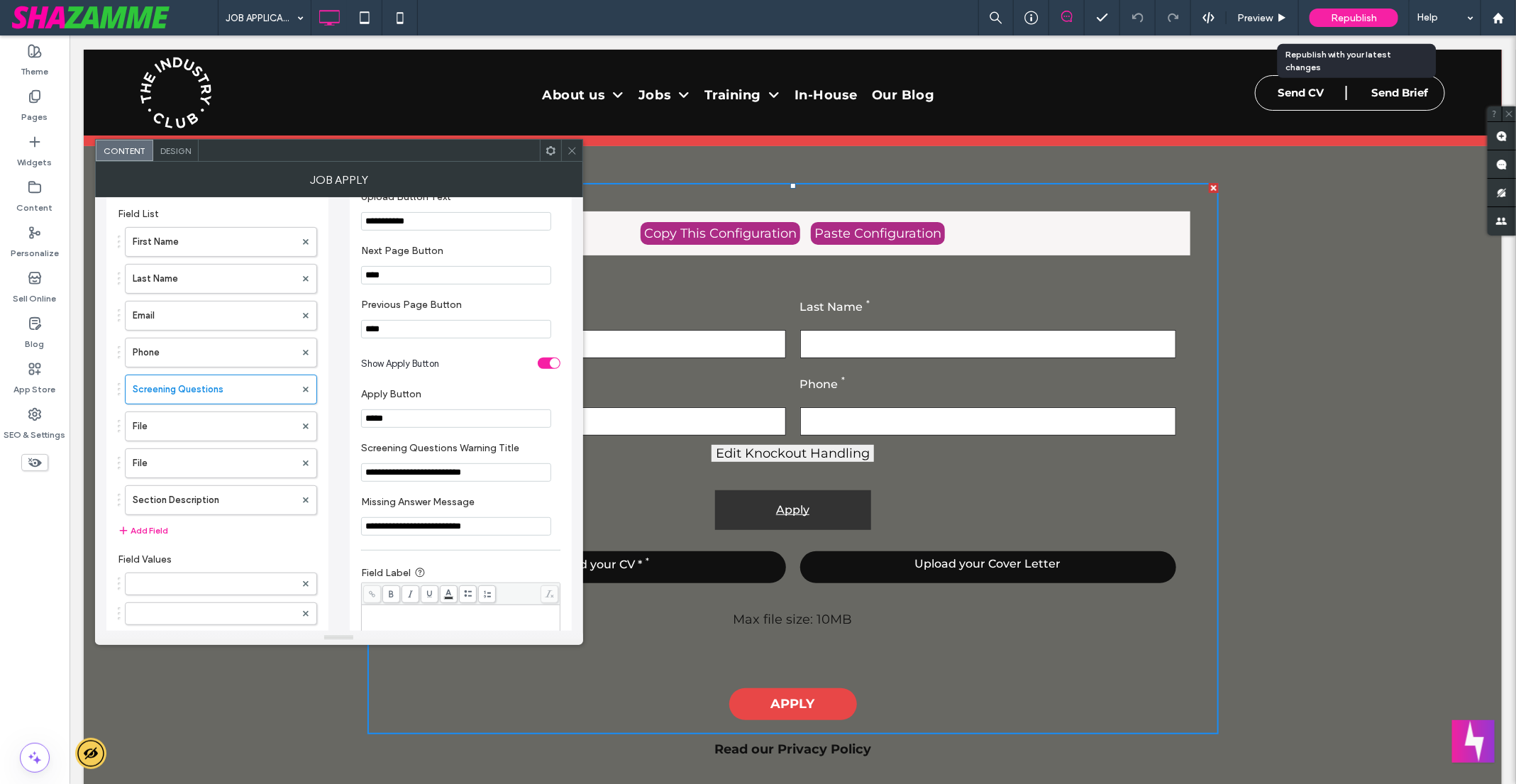
click at [1337, 20] on span "Republish" at bounding box center [1353, 18] width 46 height 12
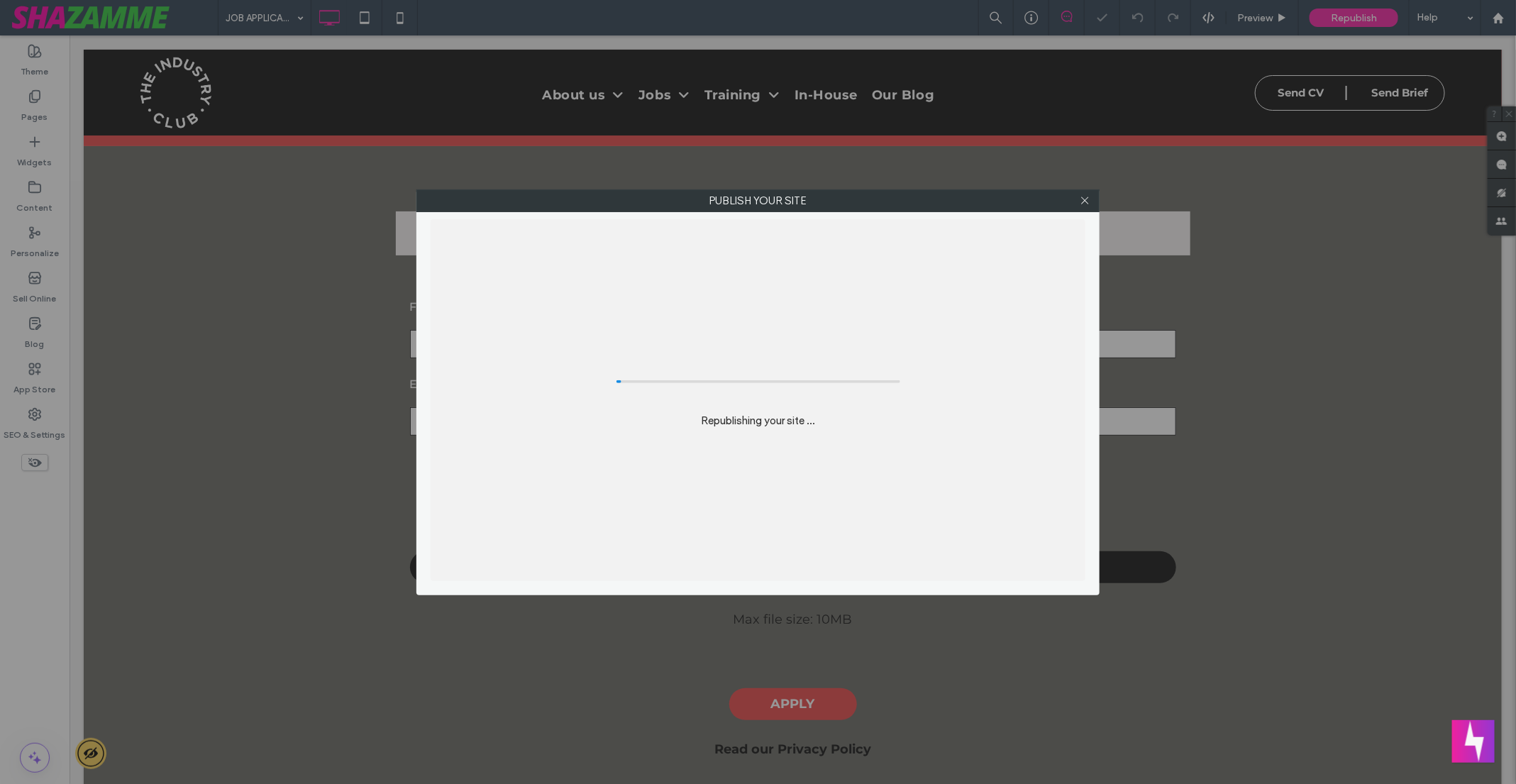
click at [1337, 20] on div "Publish your site Republishing your site ..." at bounding box center [758, 392] width 1516 height 784
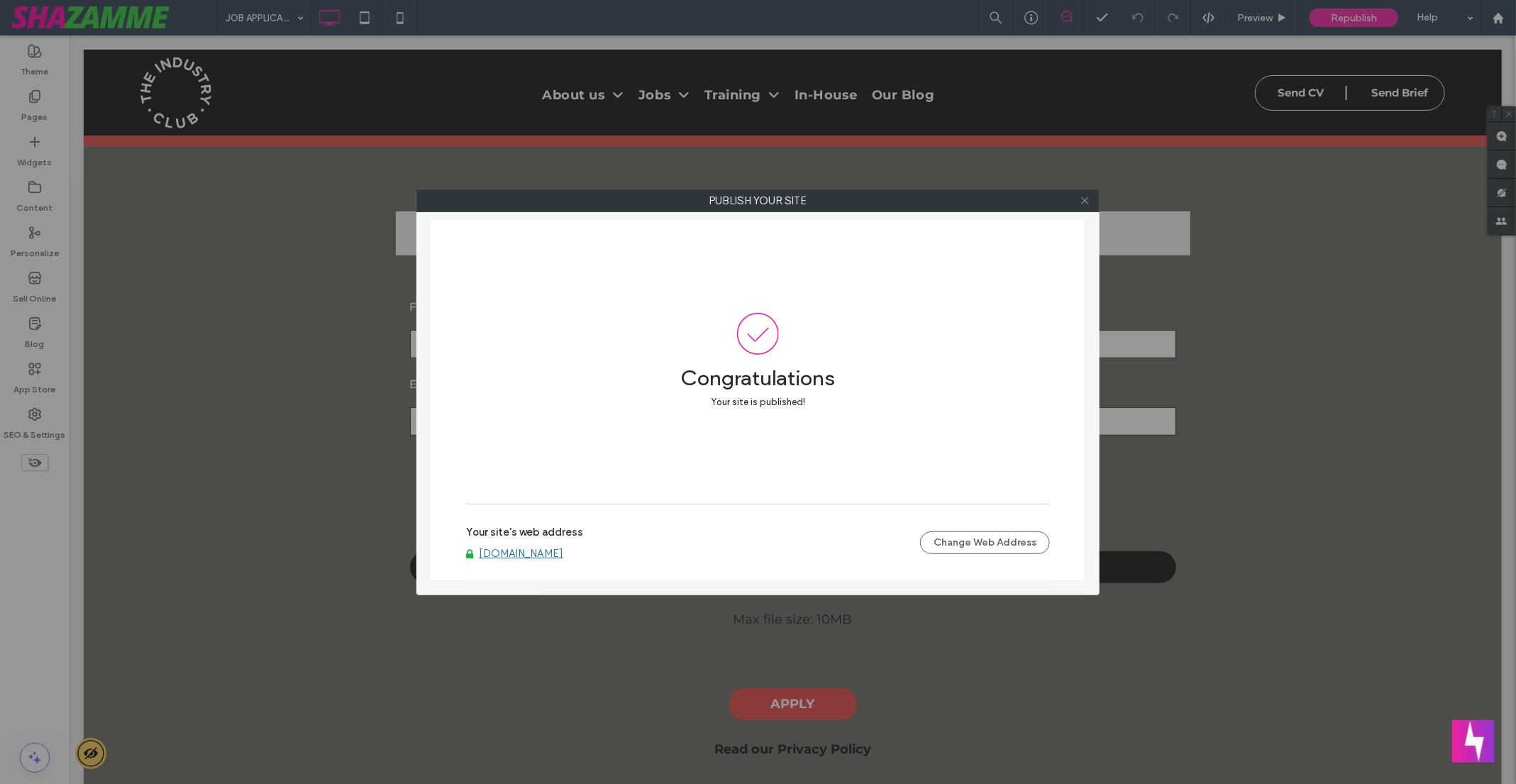
click at [1085, 196] on icon at bounding box center [1084, 200] width 10 height 10
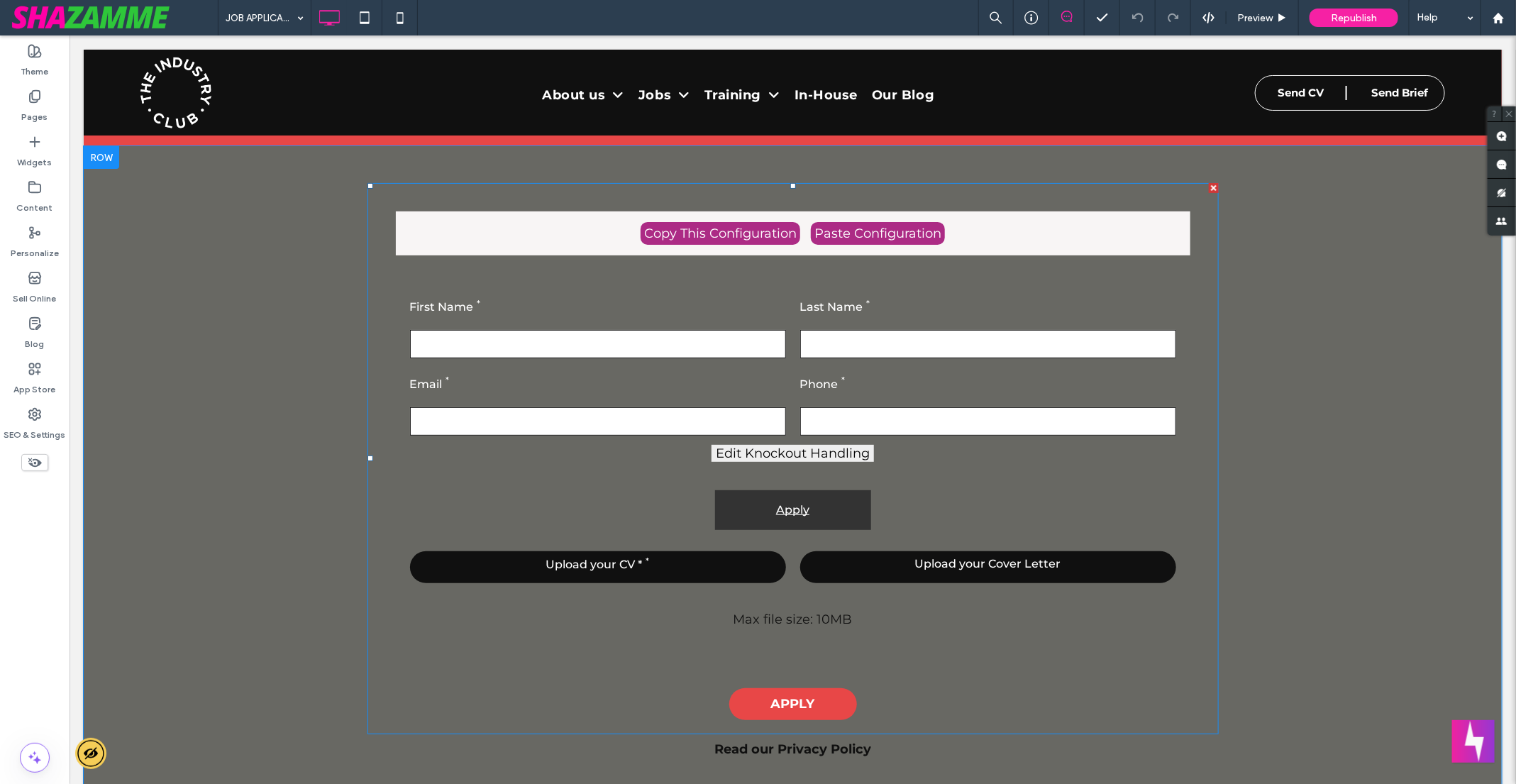
click at [665, 484] on span at bounding box center [792, 458] width 851 height 551
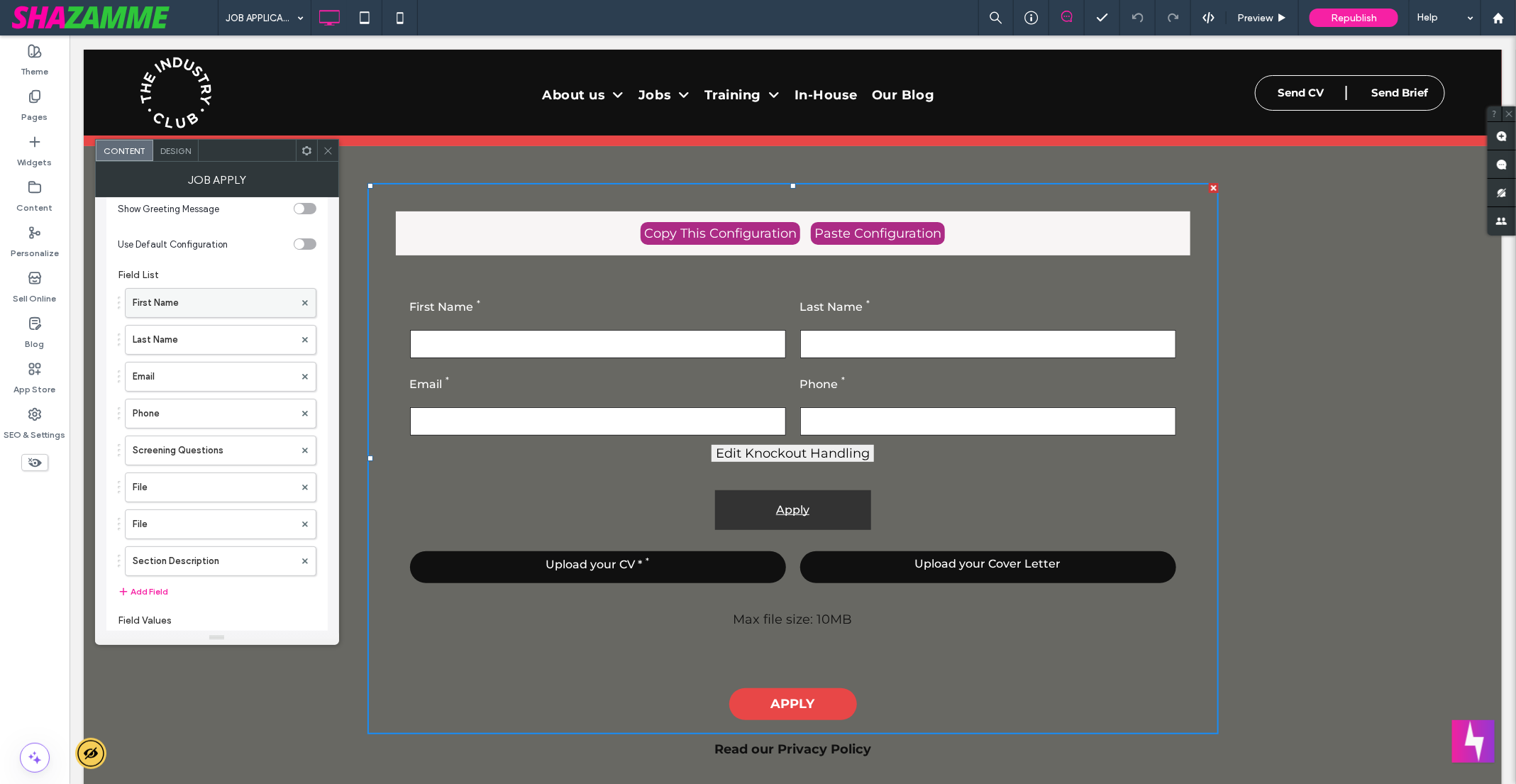
scroll to position [184, 0]
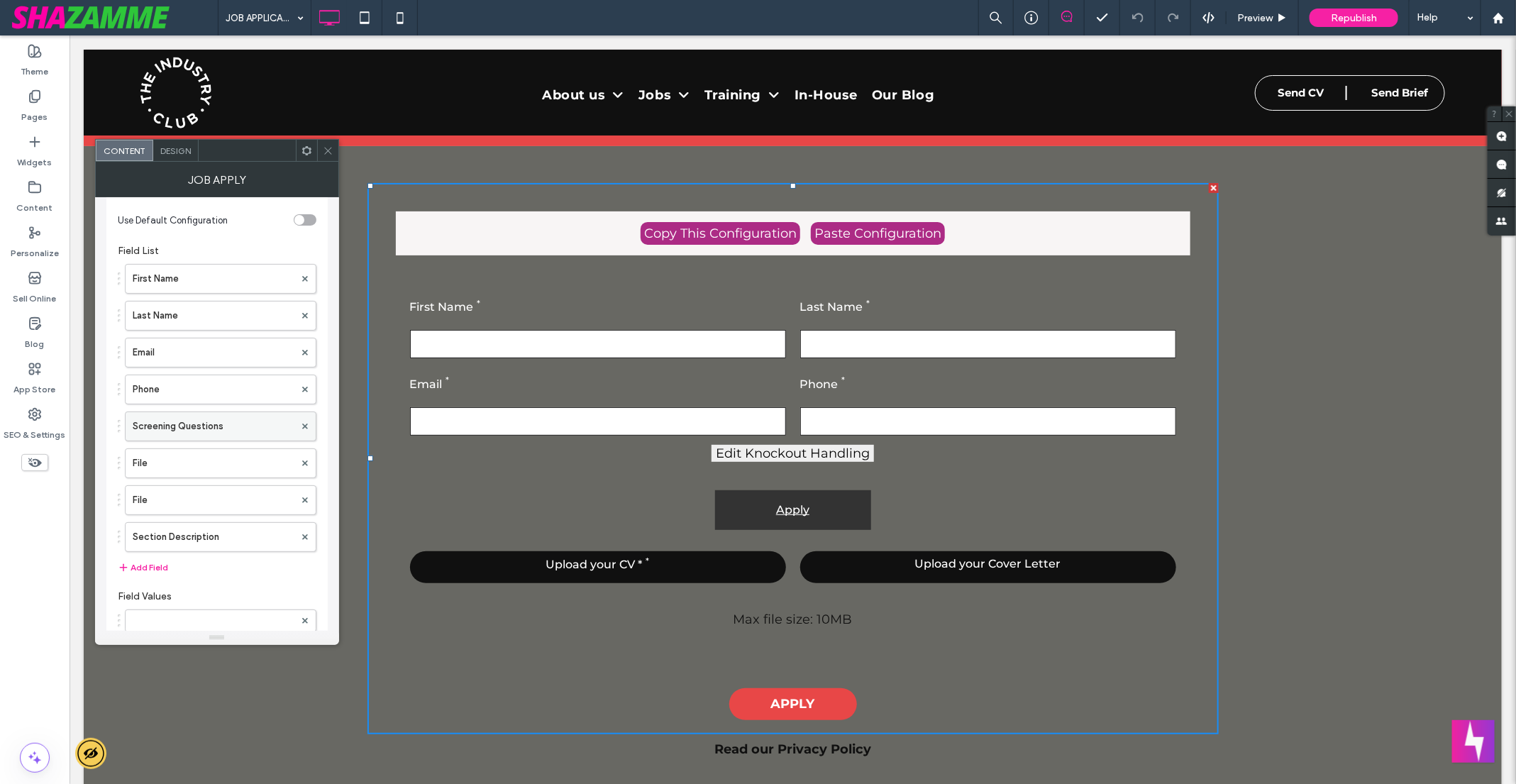
click at [294, 420] on div at bounding box center [305, 426] width 21 height 21
click at [275, 422] on label "Screening Questions" at bounding box center [213, 426] width 162 height 28
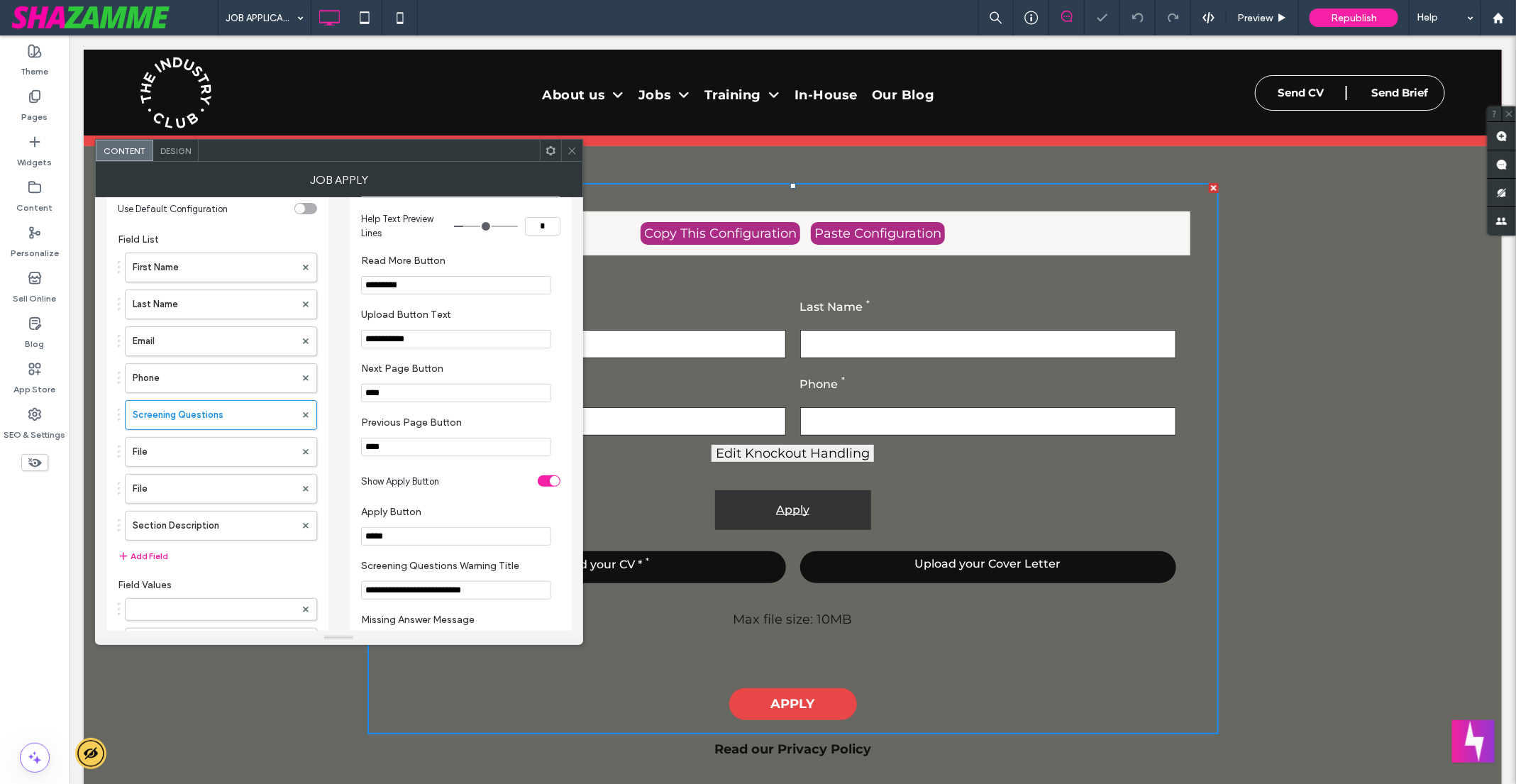
scroll to position [196, 0]
click at [542, 483] on div "toggle" at bounding box center [549, 480] width 22 height 11
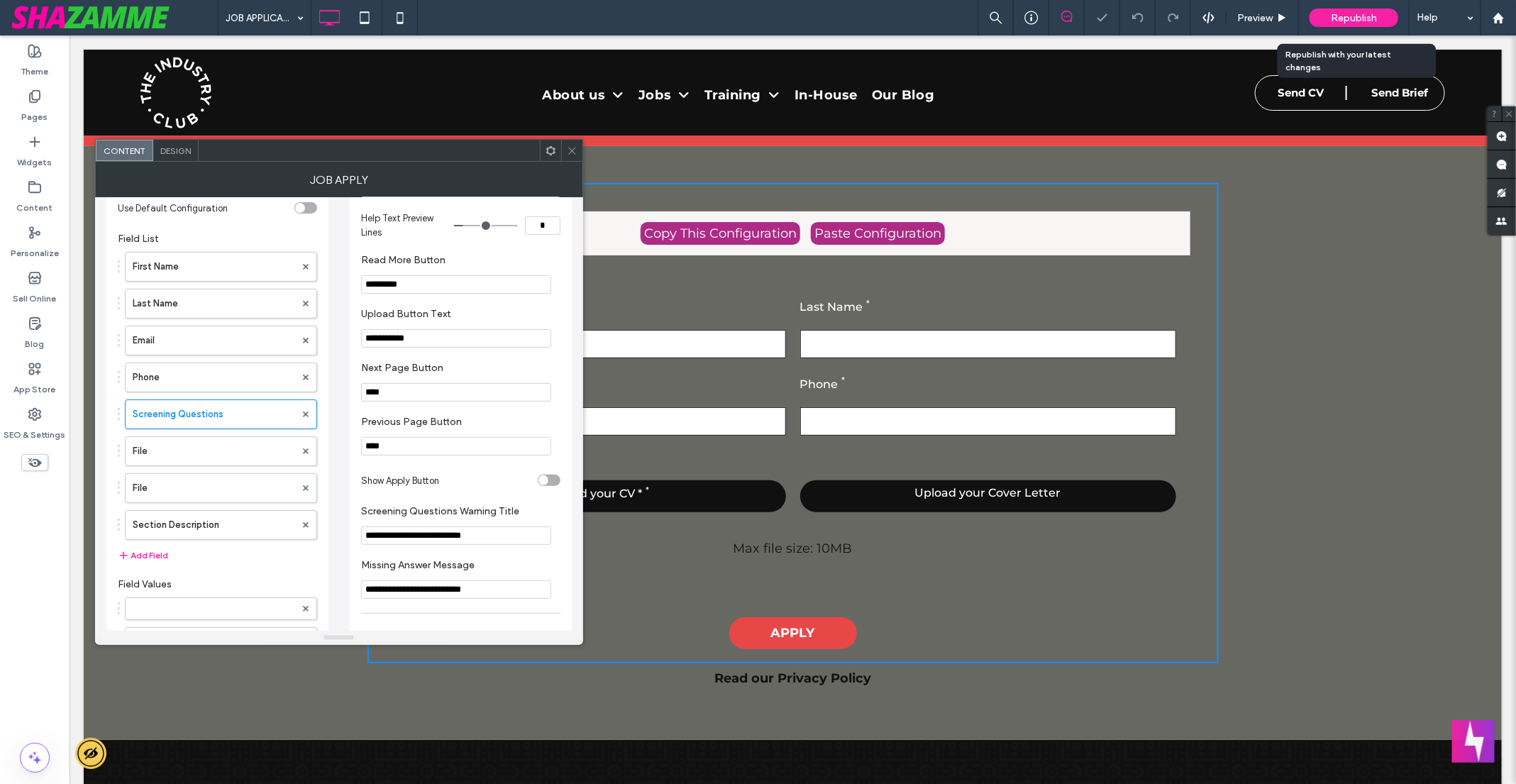
click at [1365, 19] on span "Republish" at bounding box center [1353, 18] width 46 height 12
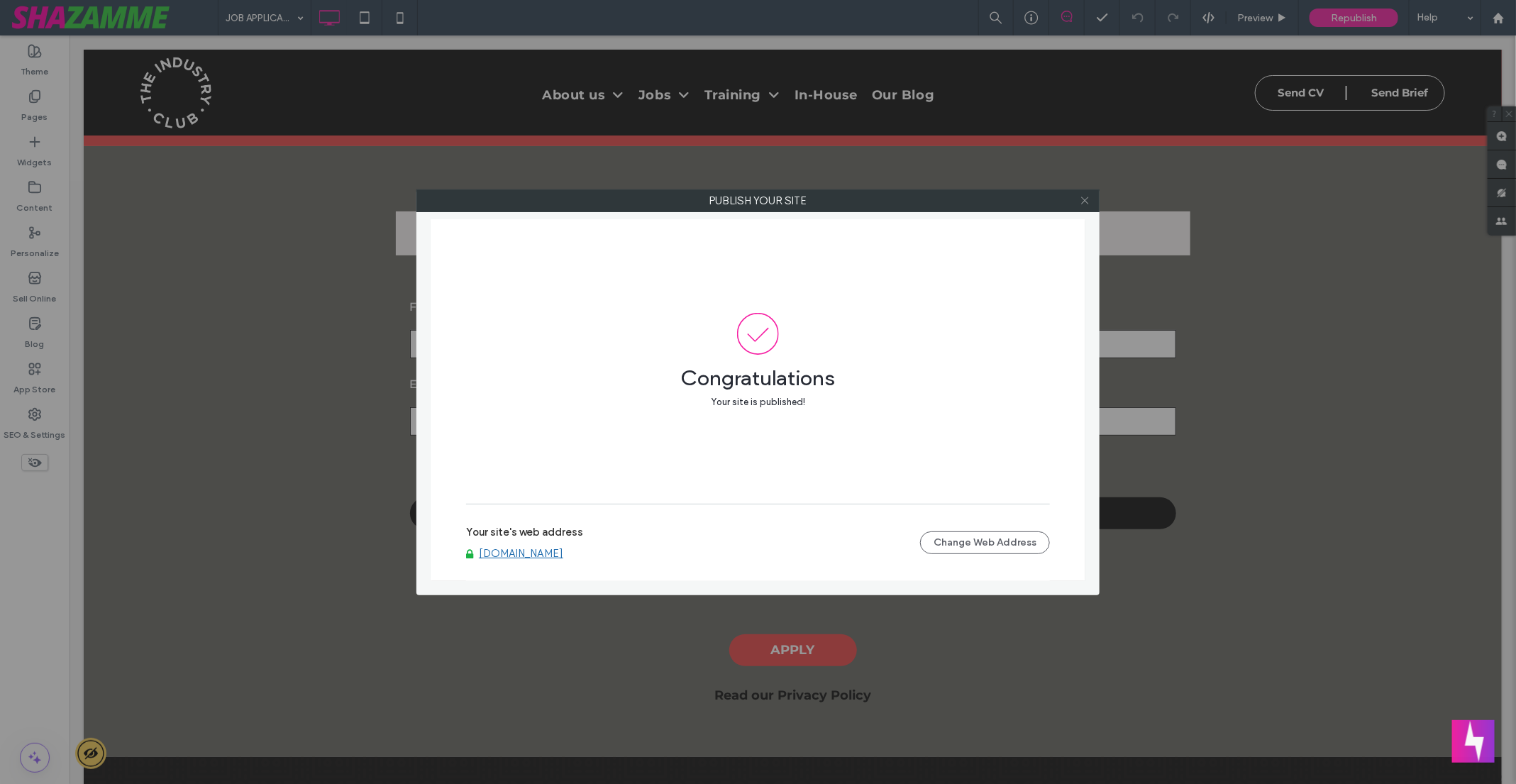
click at [1083, 198] on use at bounding box center [1085, 201] width 7 height 7
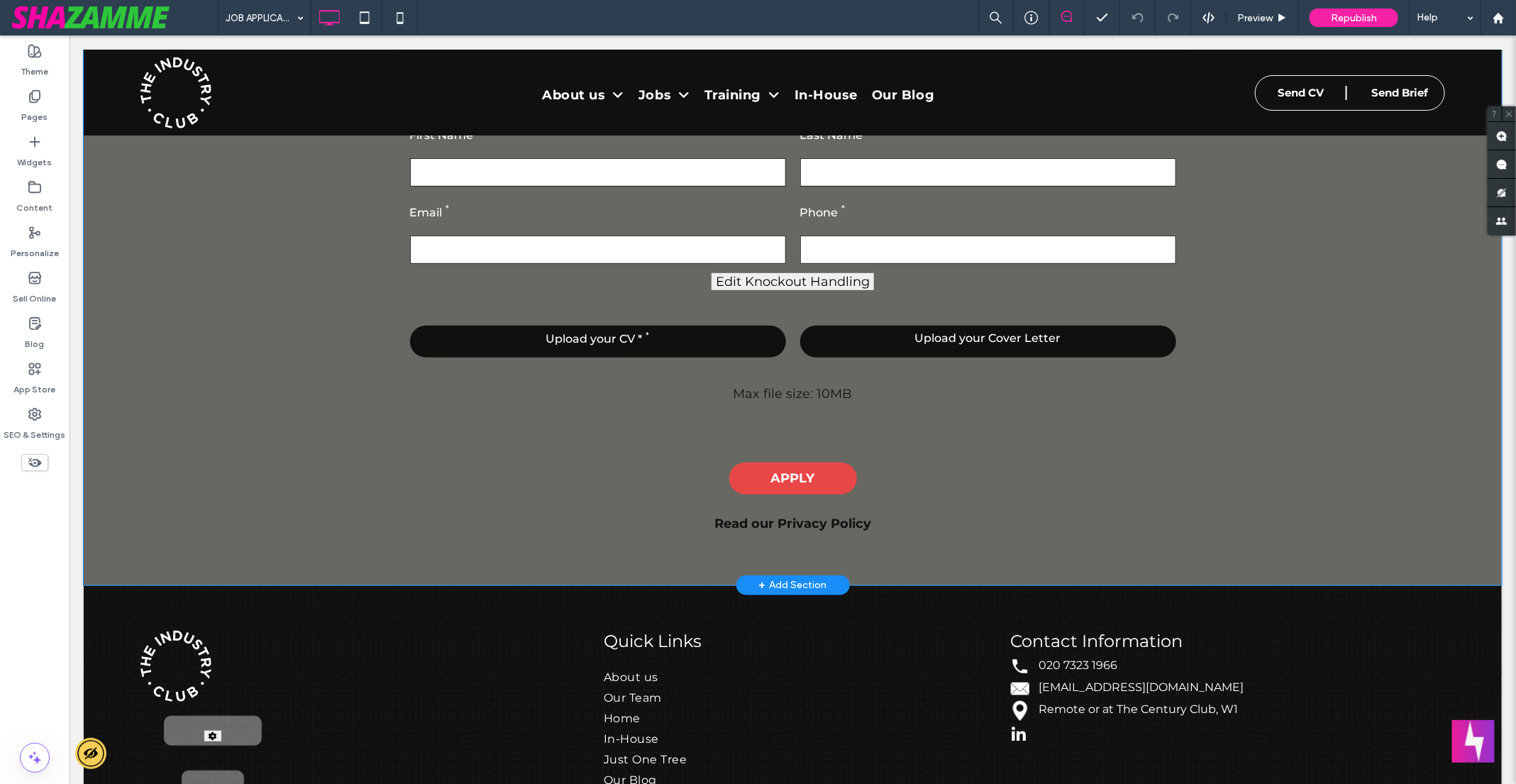
scroll to position [0, 0]
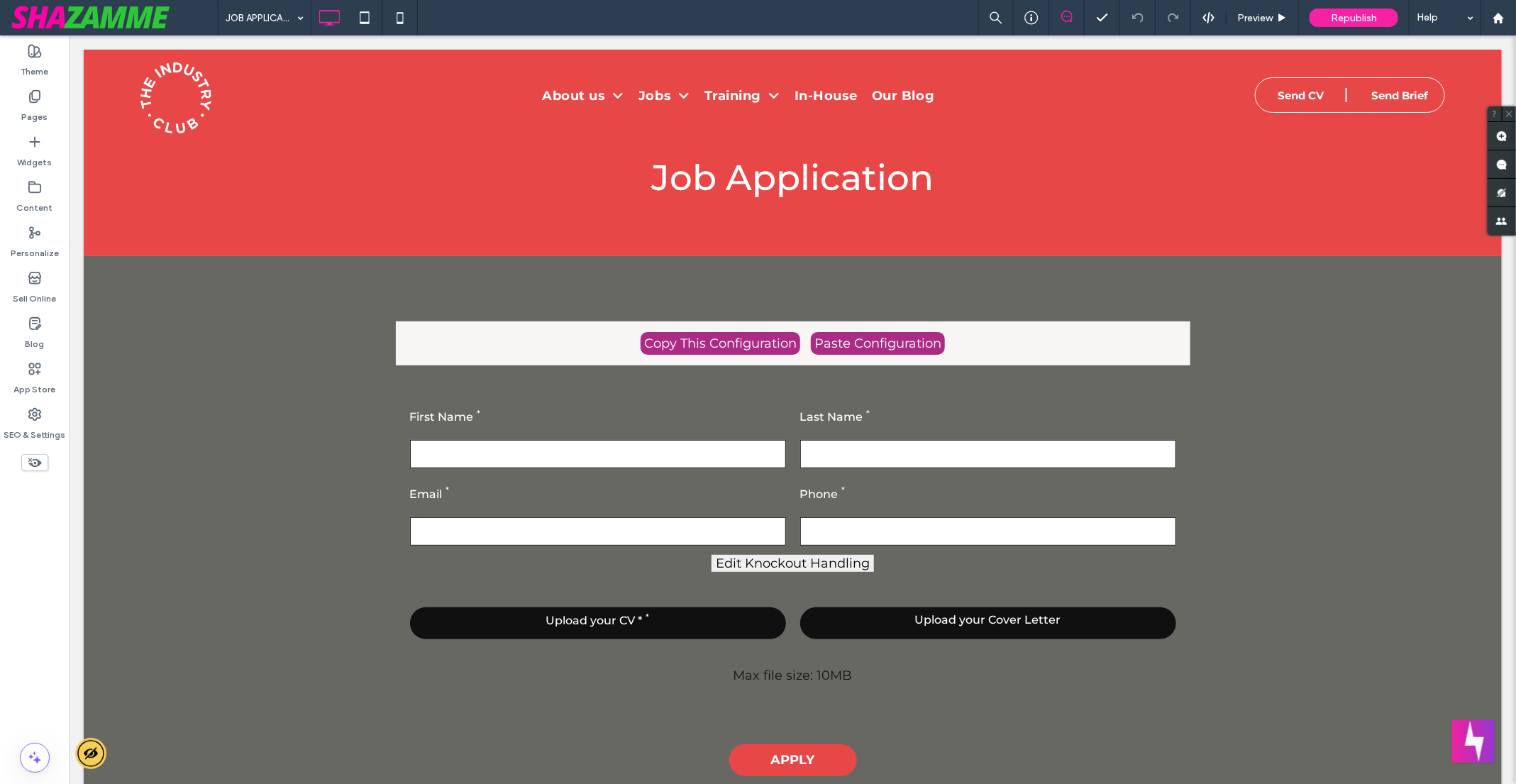
click at [28, 455] on icon at bounding box center [35, 462] width 16 height 16
click at [36, 462] on use at bounding box center [35, 462] width 14 height 8
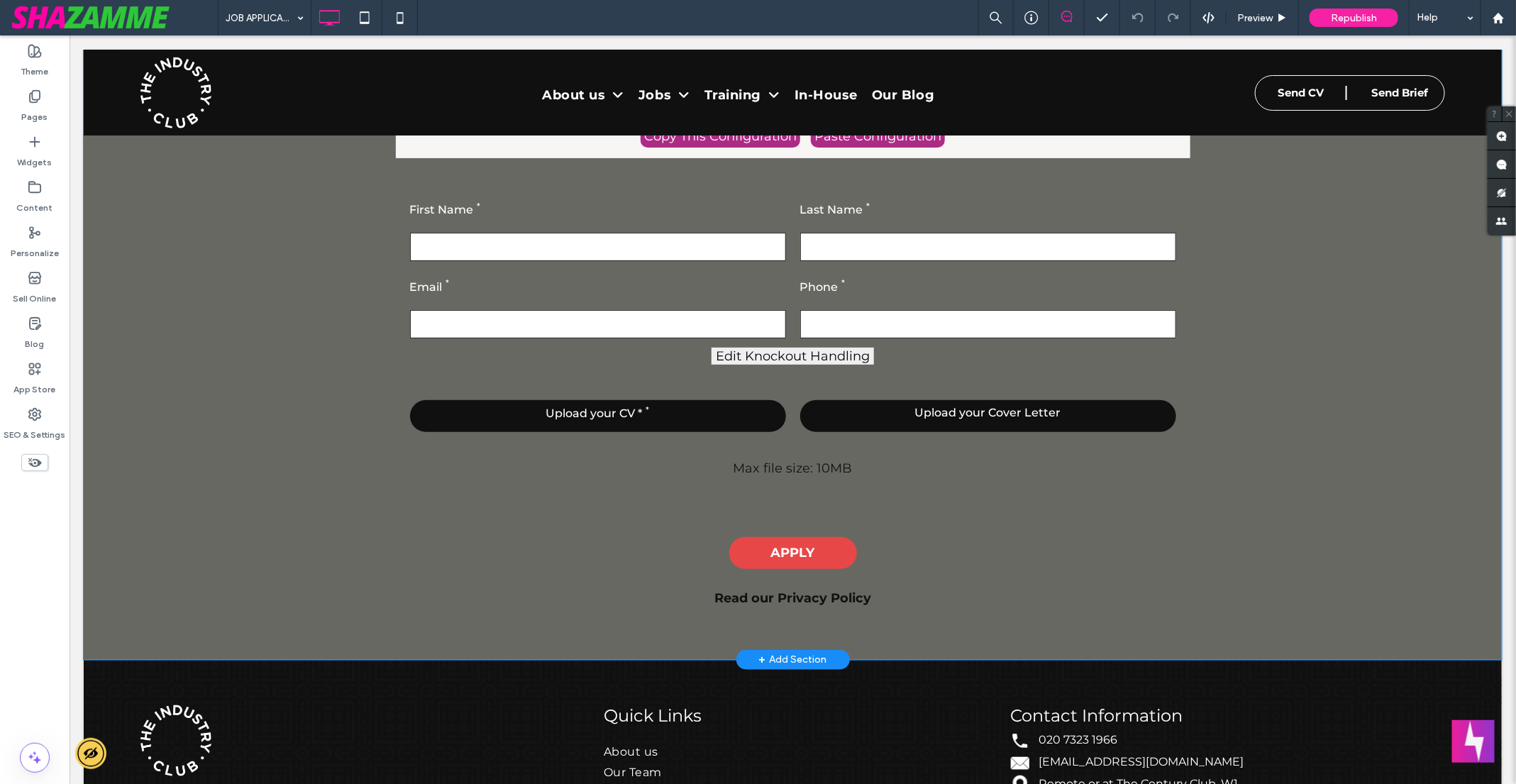
scroll to position [210, 0]
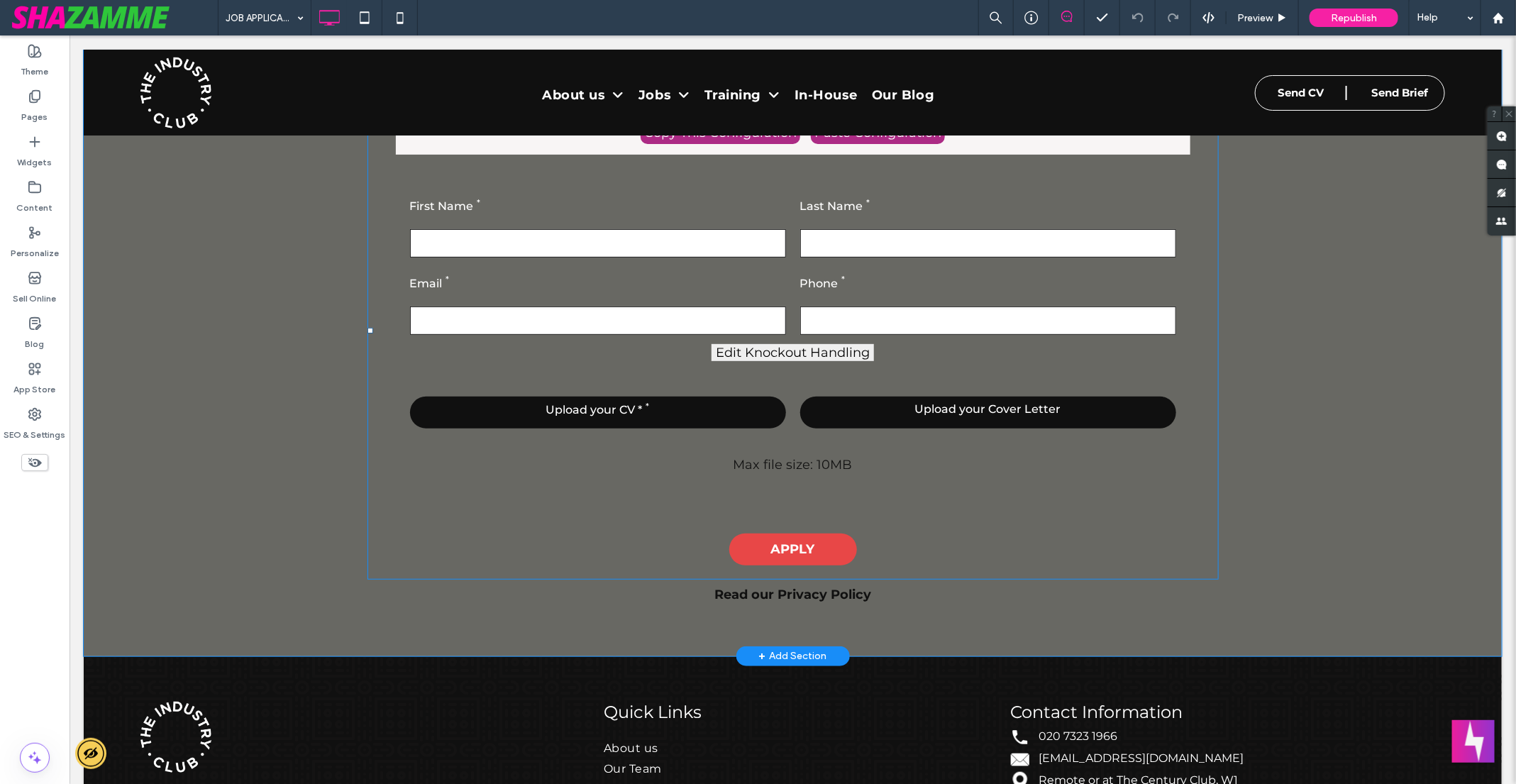
click at [651, 363] on span at bounding box center [792, 330] width 851 height 497
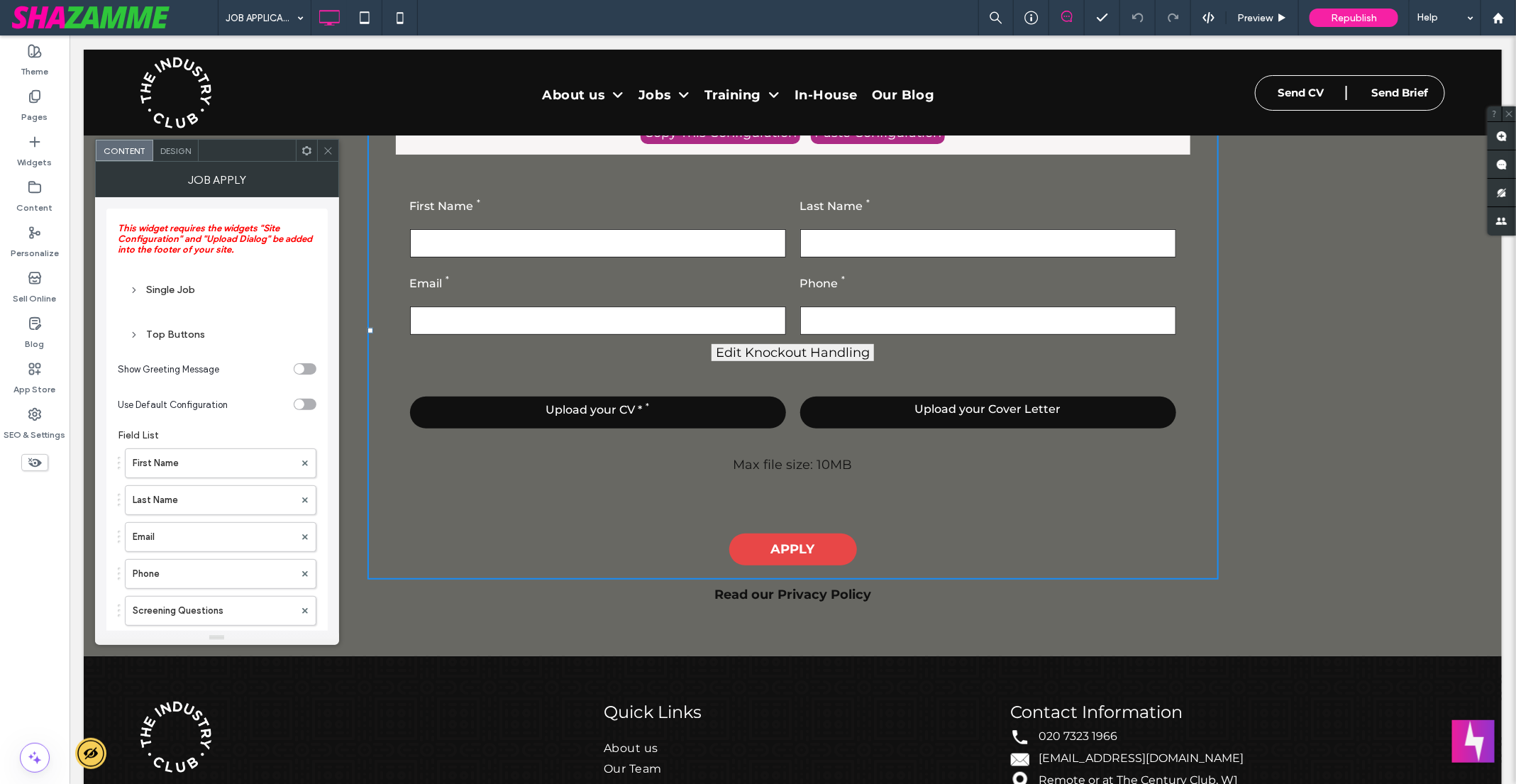
click at [164, 336] on div "Top Buttons" at bounding box center [217, 334] width 176 height 12
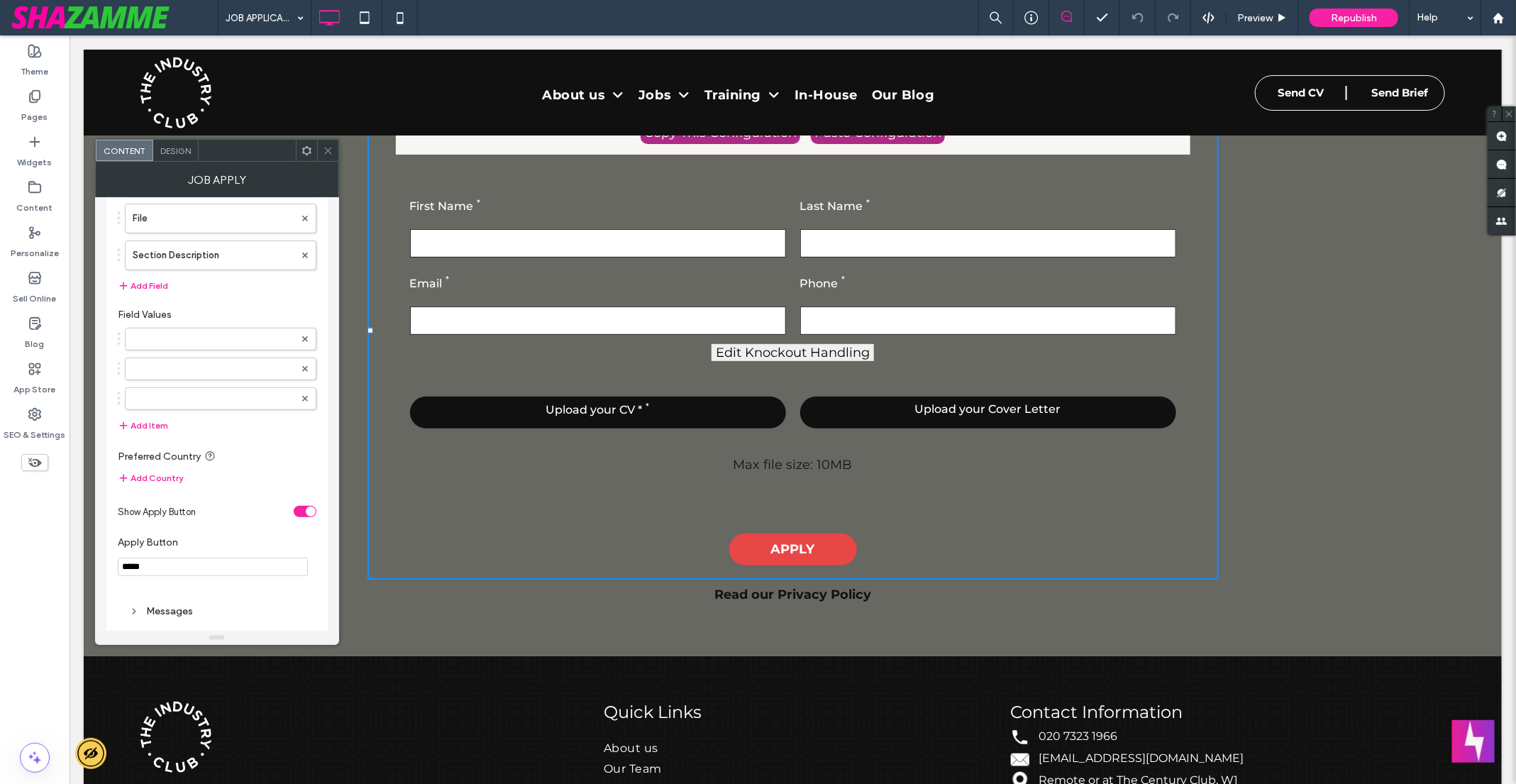
scroll to position [525, 0]
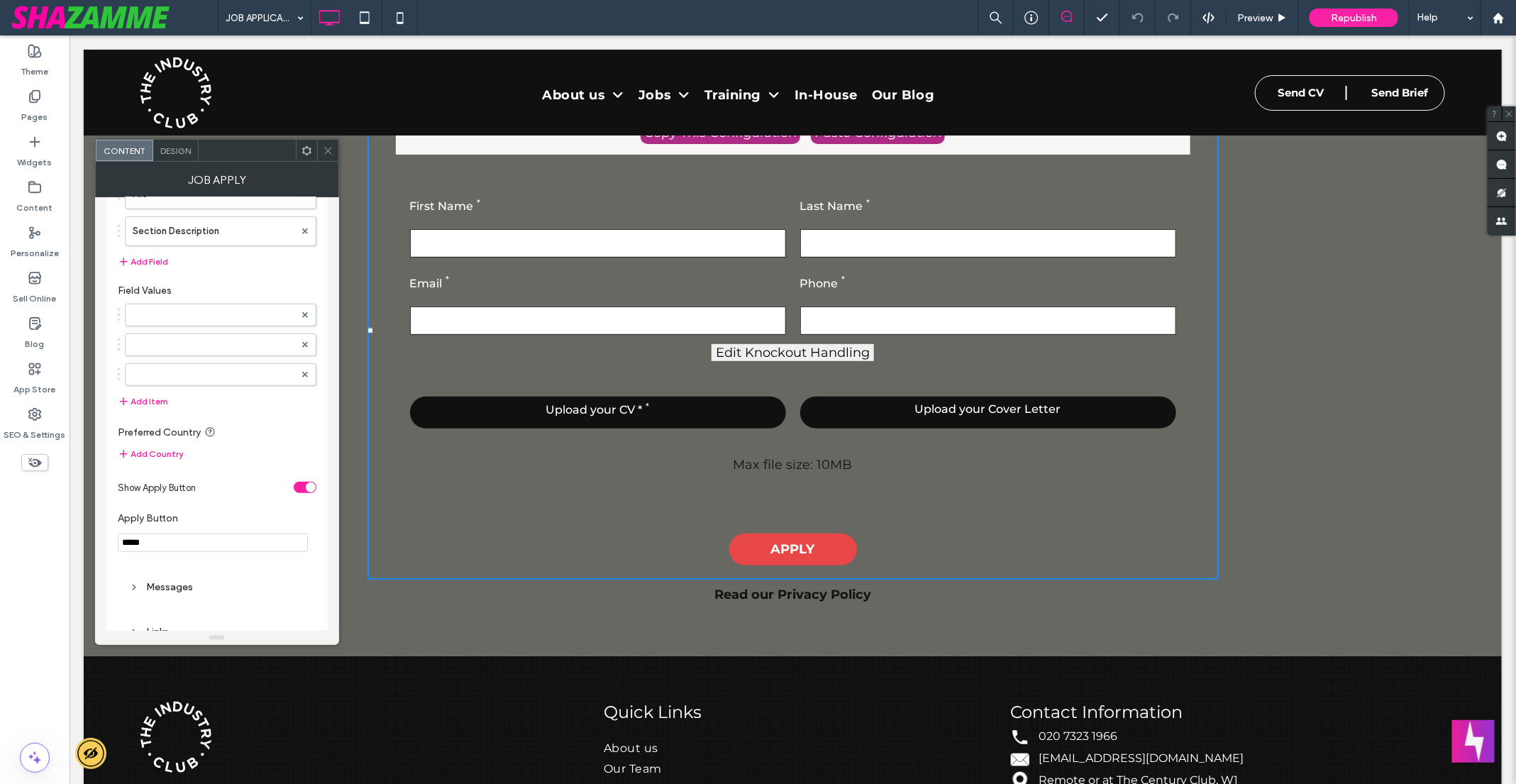
click at [295, 484] on div "toggle" at bounding box center [305, 487] width 22 height 11
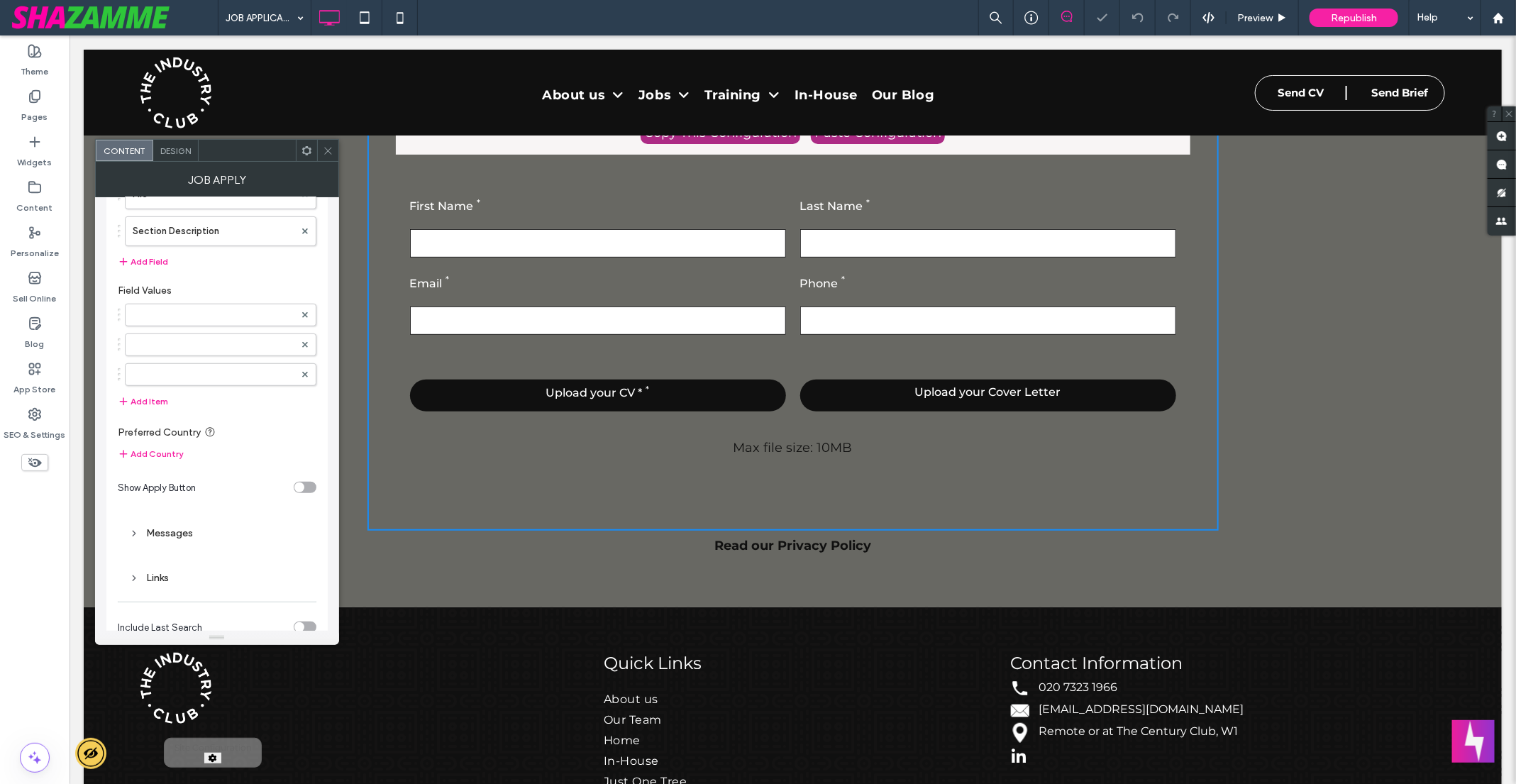
click at [303, 482] on div "toggle" at bounding box center [299, 487] width 10 height 10
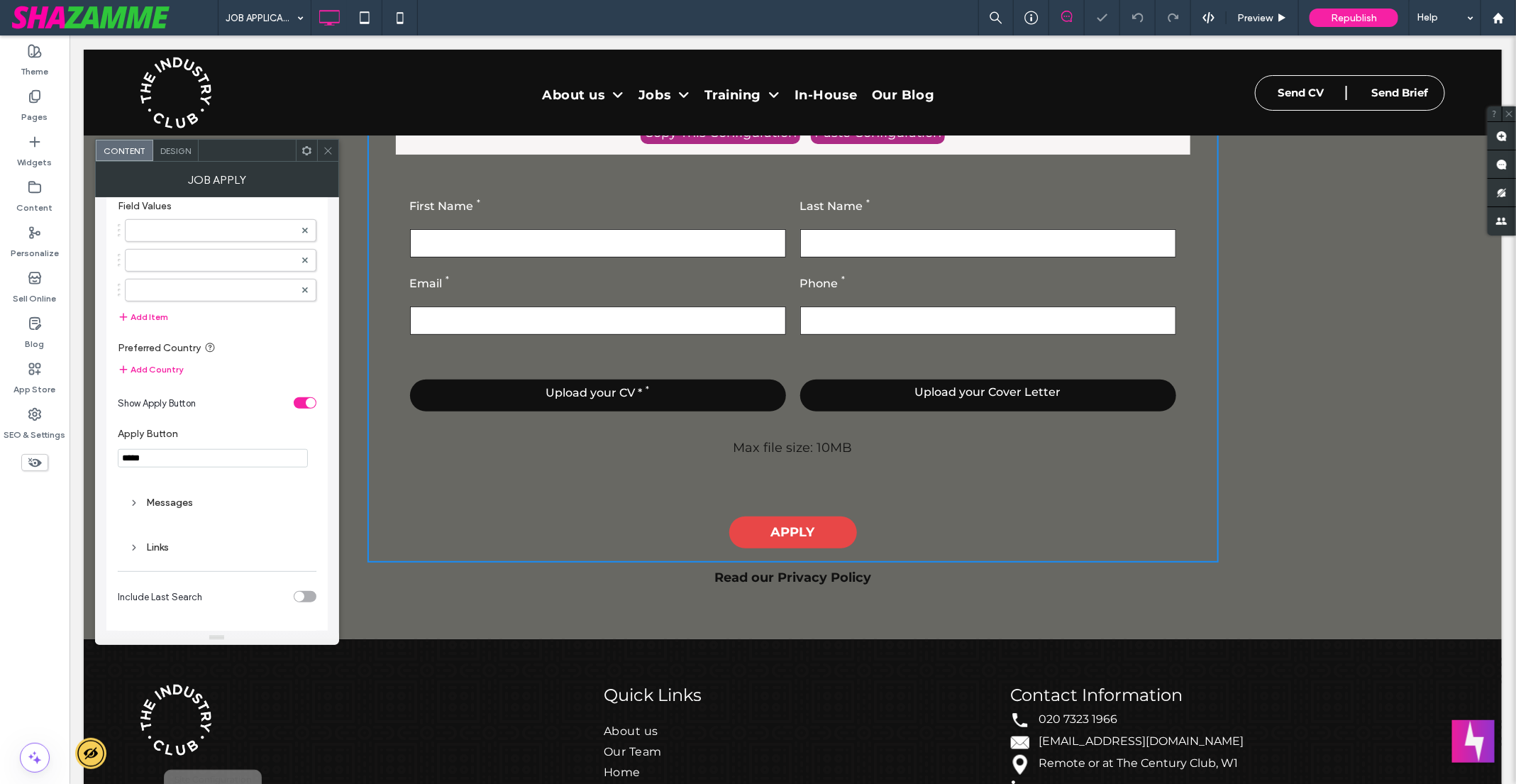
scroll to position [610, 0]
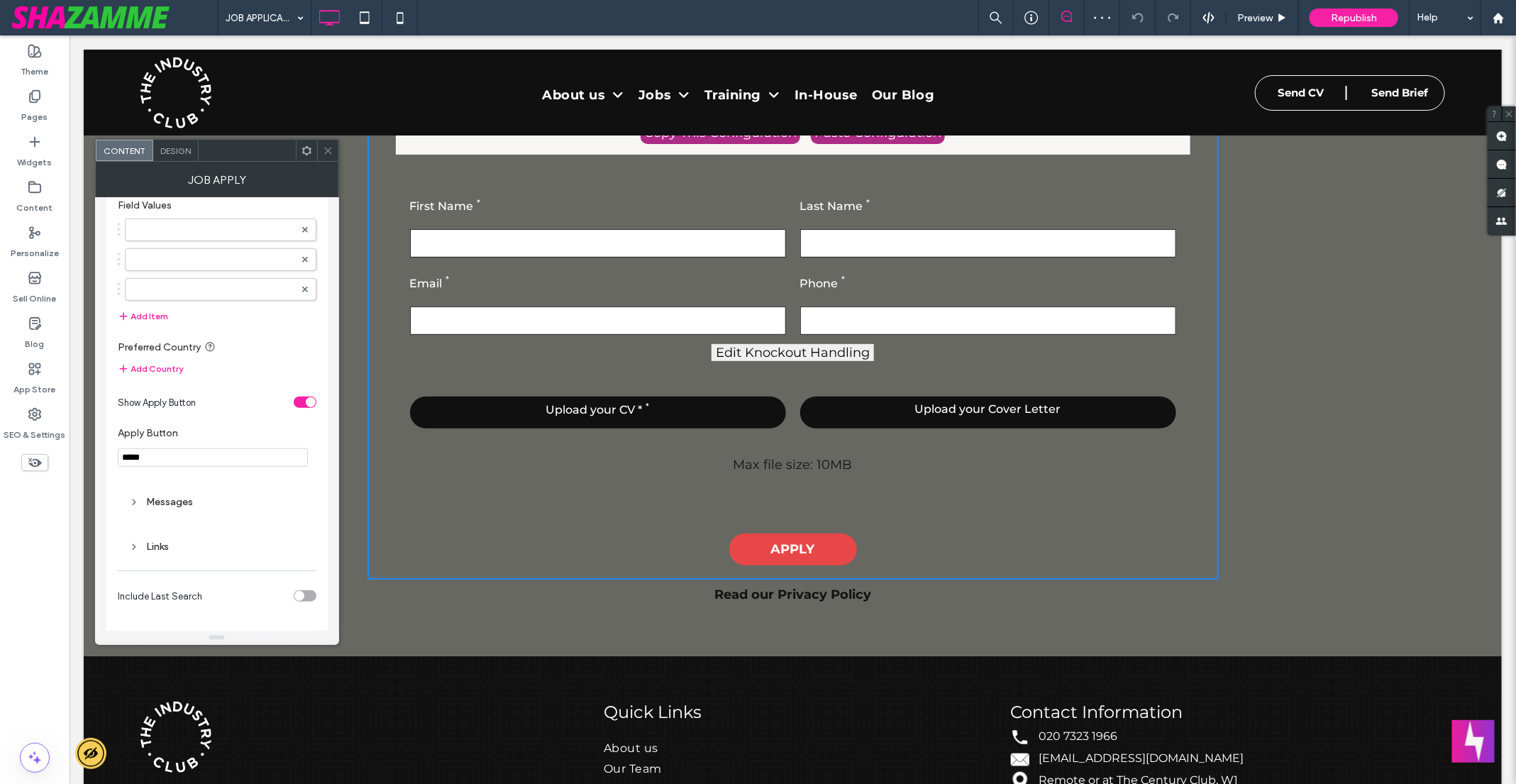
click at [188, 495] on div "Messages" at bounding box center [217, 501] width 176 height 12
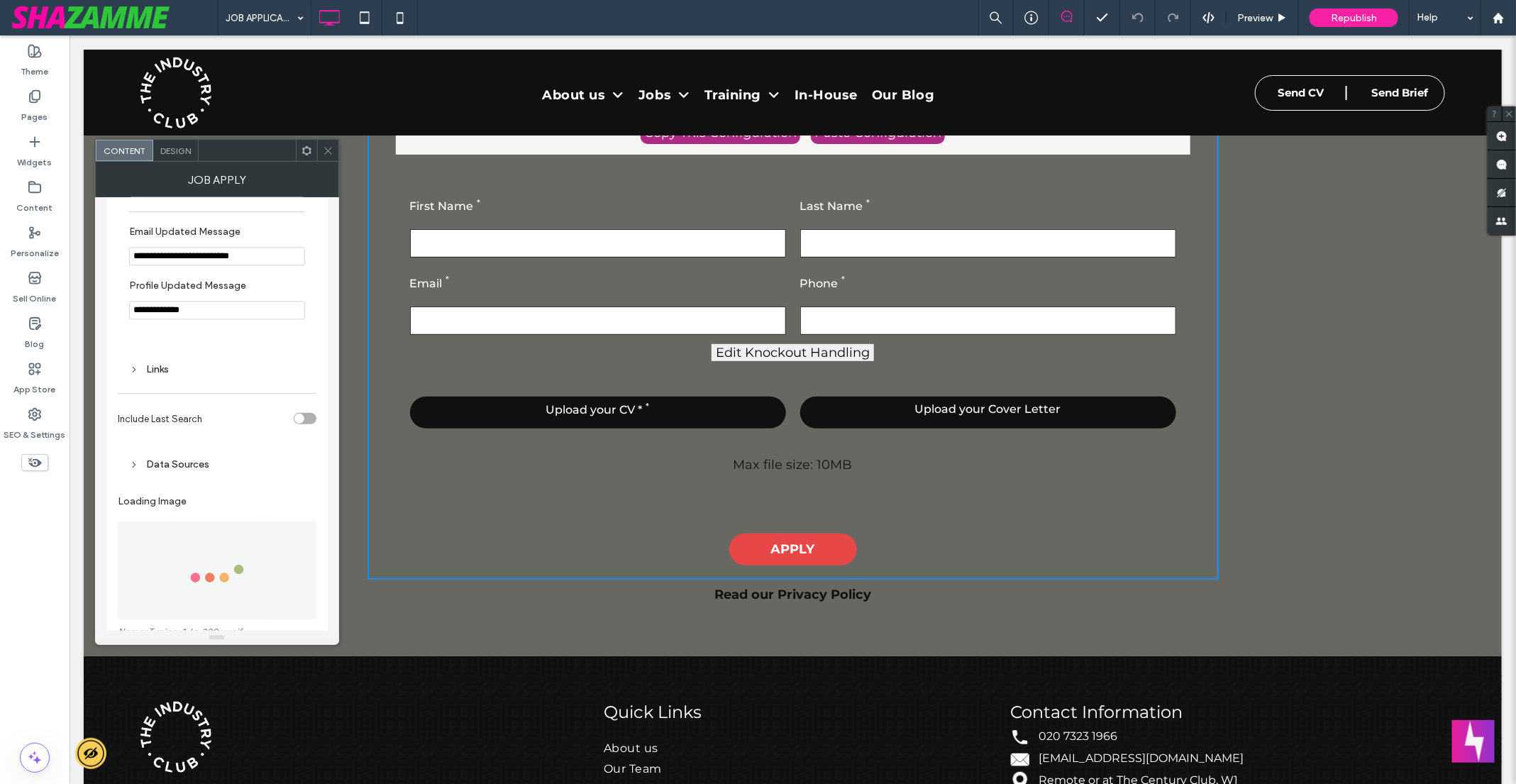
scroll to position [1644, 0]
click at [199, 465] on div "Data Sources" at bounding box center [217, 459] width 176 height 12
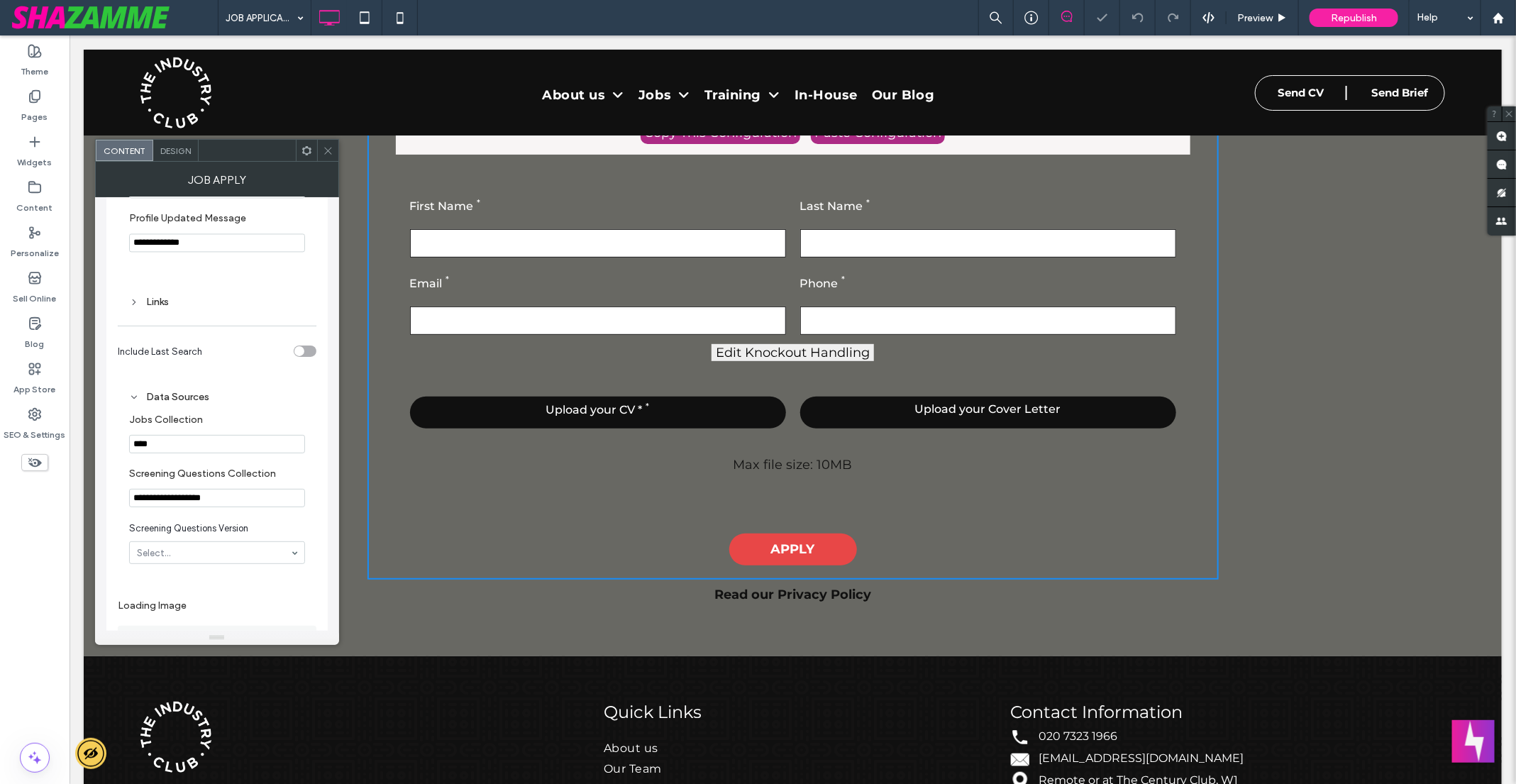
scroll to position [1711, 0]
click at [275, 502] on input "**********" at bounding box center [217, 493] width 176 height 19
click at [164, 303] on div "Links" at bounding box center [217, 296] width 176 height 12
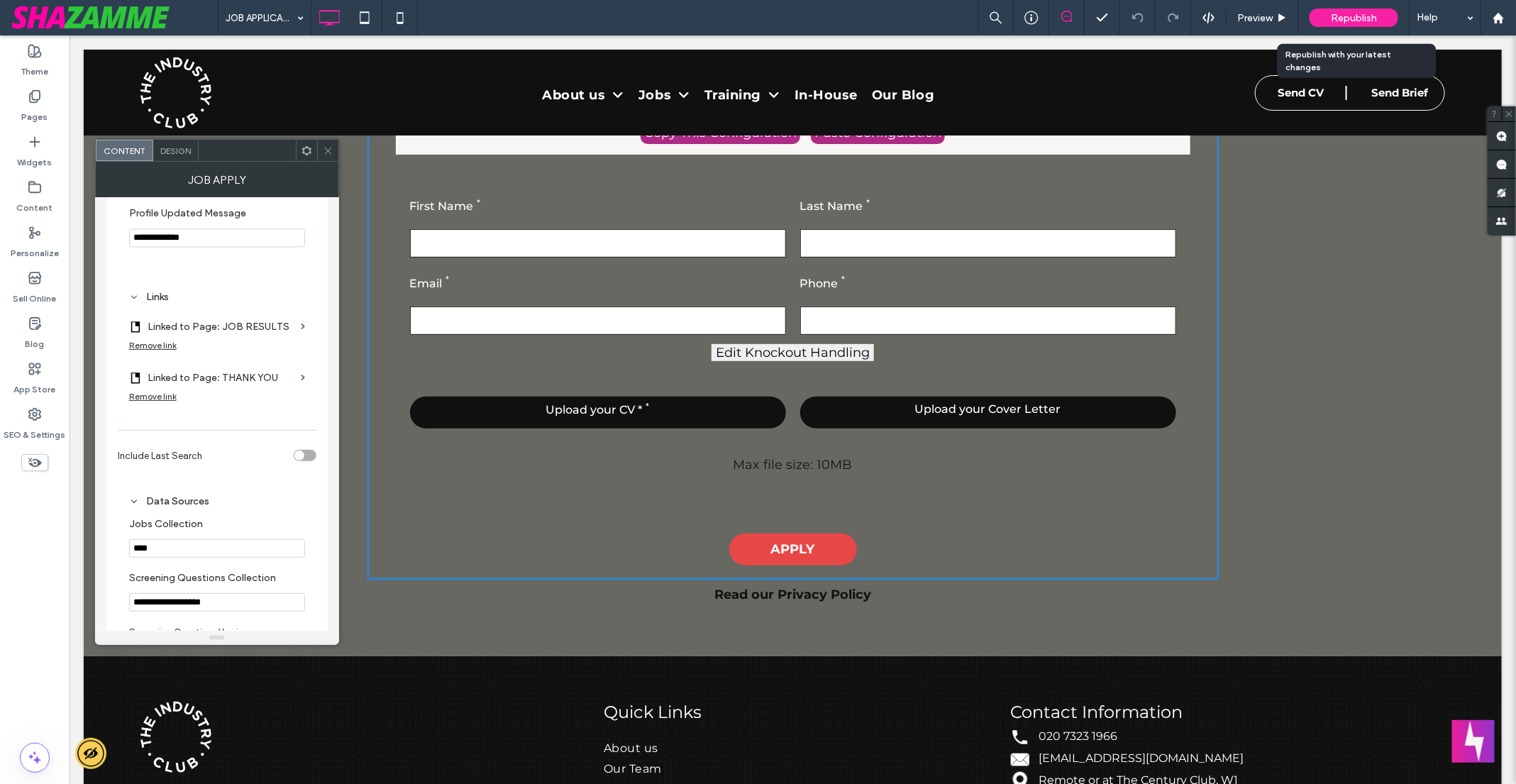
click at [1339, 24] on div "Republish" at bounding box center [1353, 18] width 89 height 19
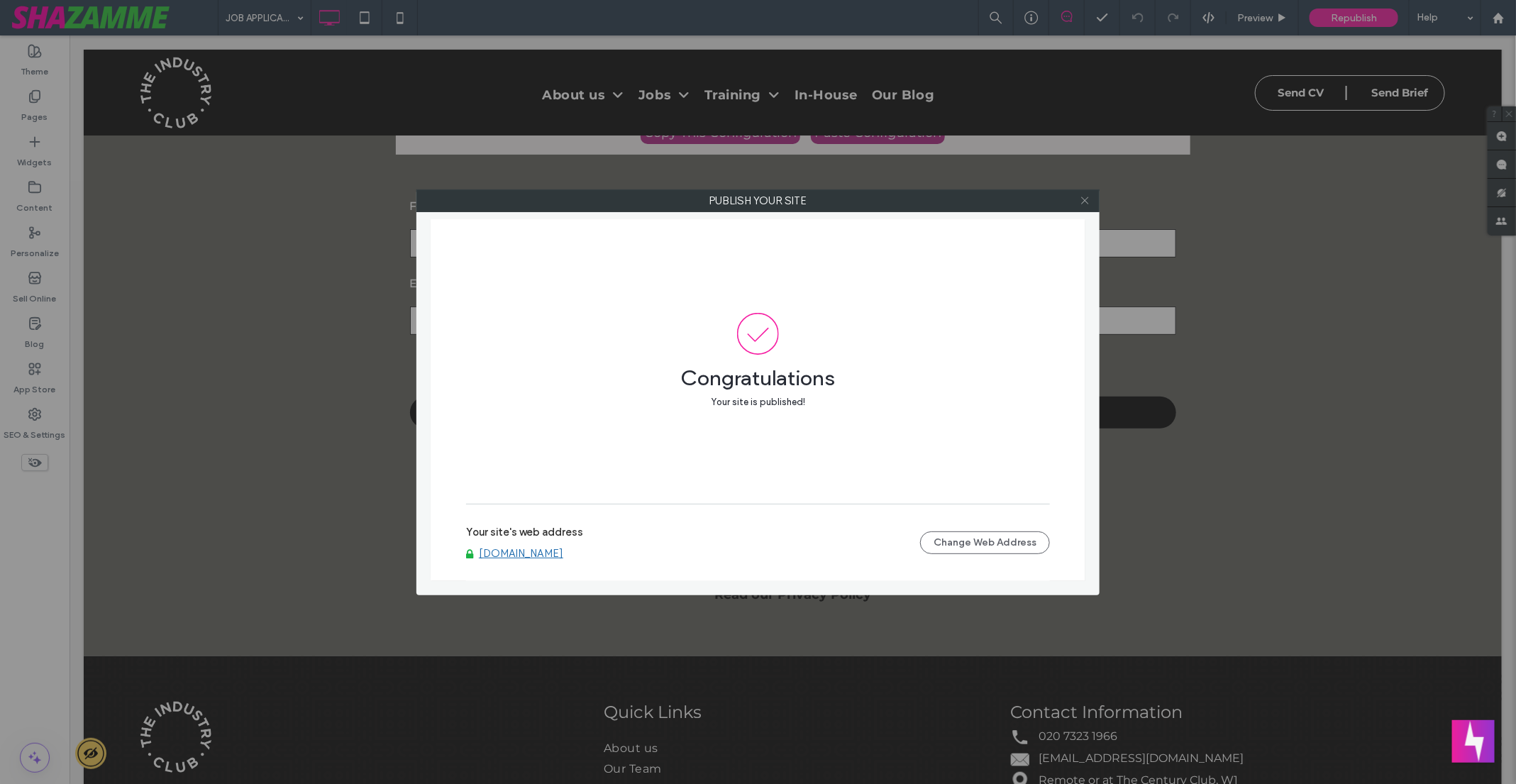
click at [1087, 198] on use at bounding box center [1085, 201] width 7 height 7
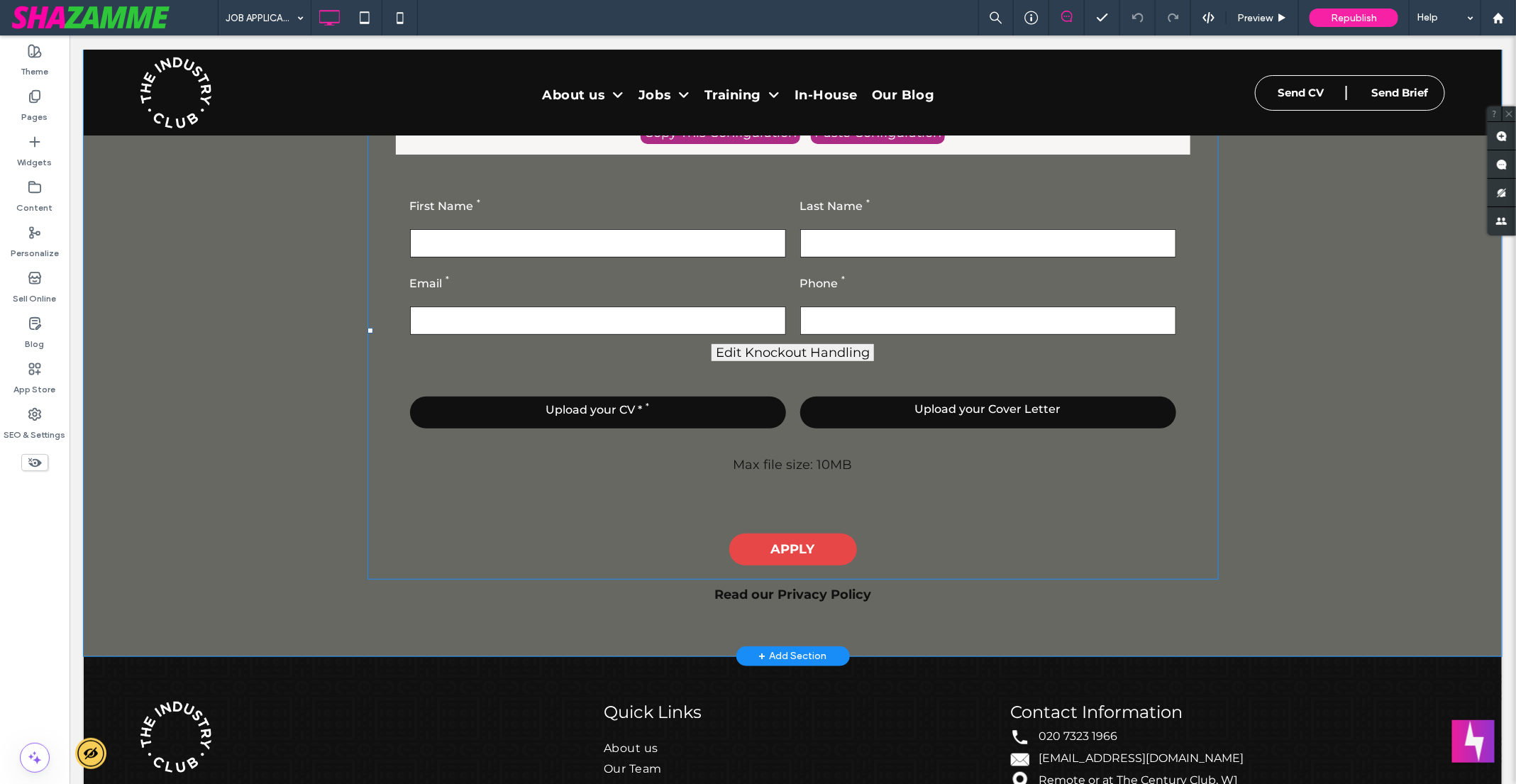
click at [507, 276] on span at bounding box center [792, 330] width 851 height 497
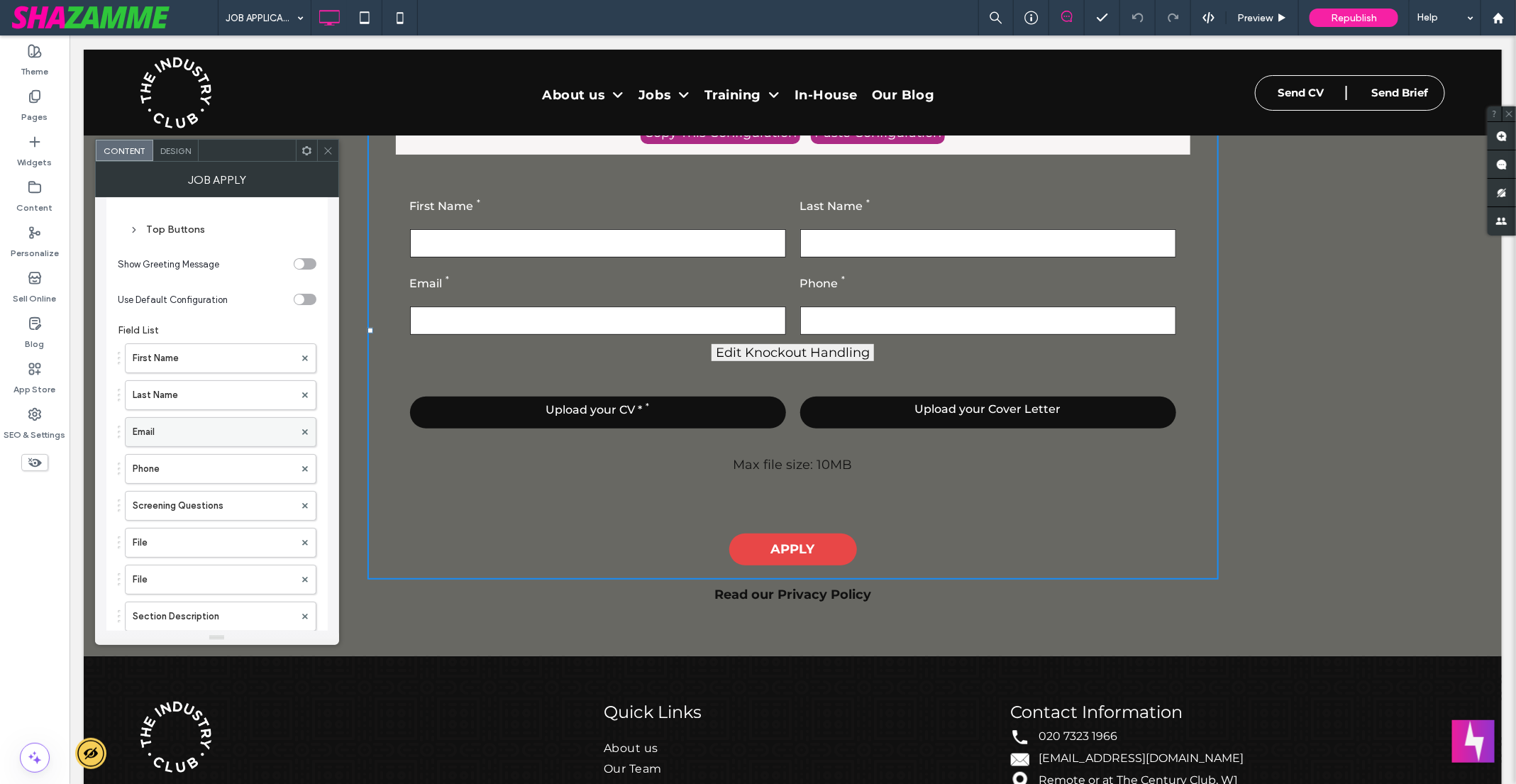
scroll to position [146, 0]
click at [213, 507] on label "File" at bounding box center [213, 501] width 162 height 28
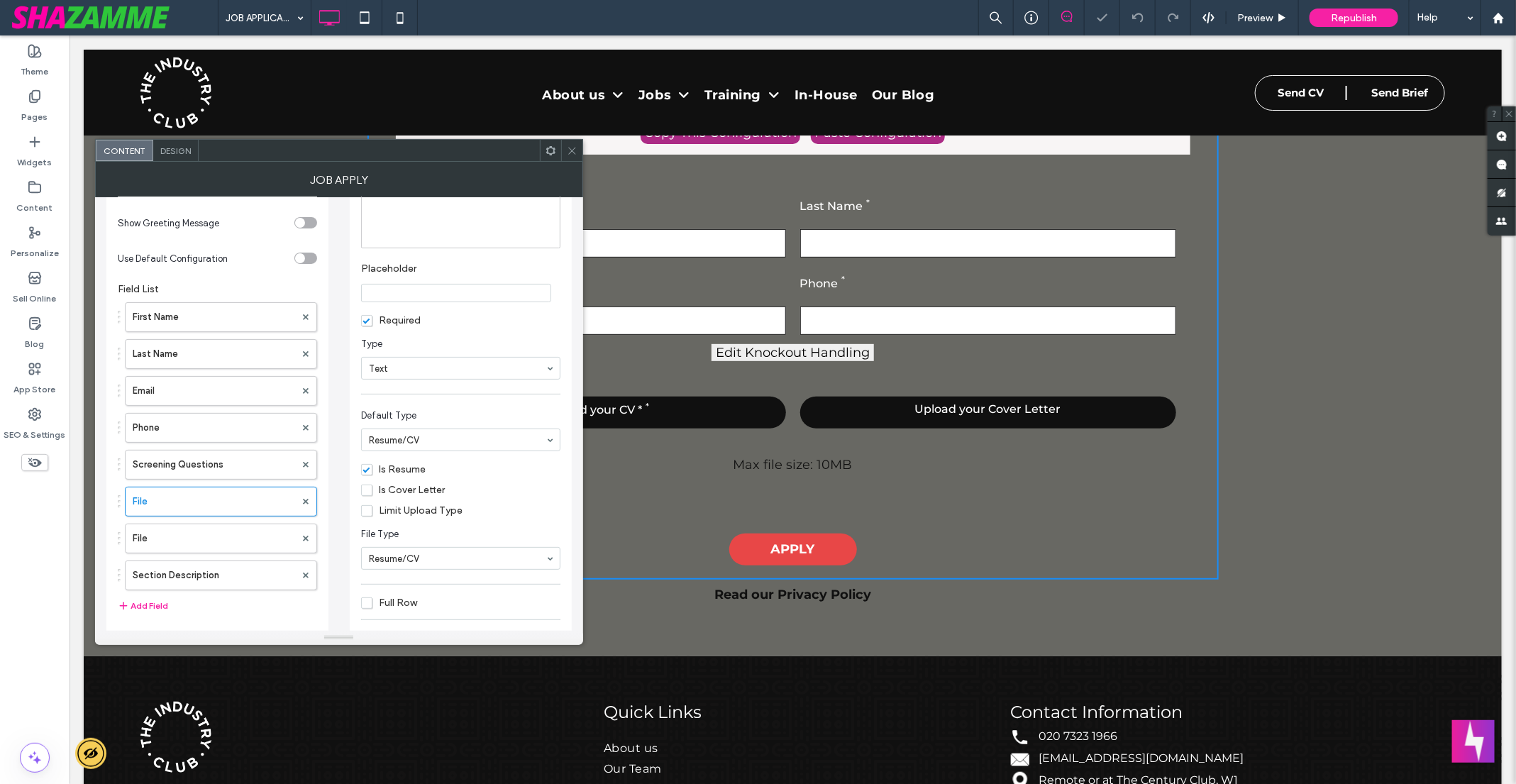
scroll to position [0, 0]
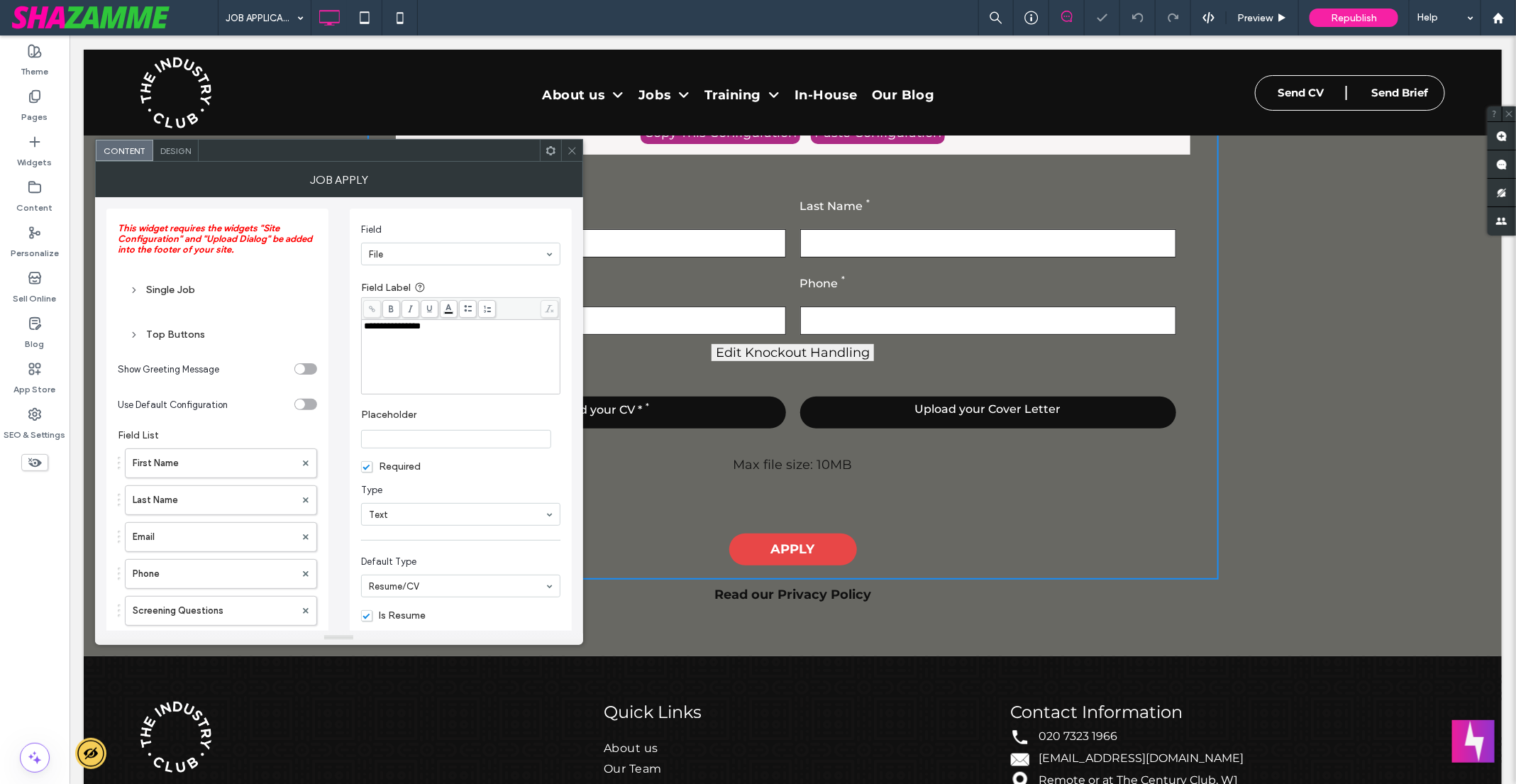
click at [456, 322] on div "**********" at bounding box center [461, 326] width 194 height 10
click at [606, 477] on div "Max file size: 10MB" at bounding box center [792, 473] width 780 height 77
click at [575, 144] on span at bounding box center [571, 150] width 10 height 21
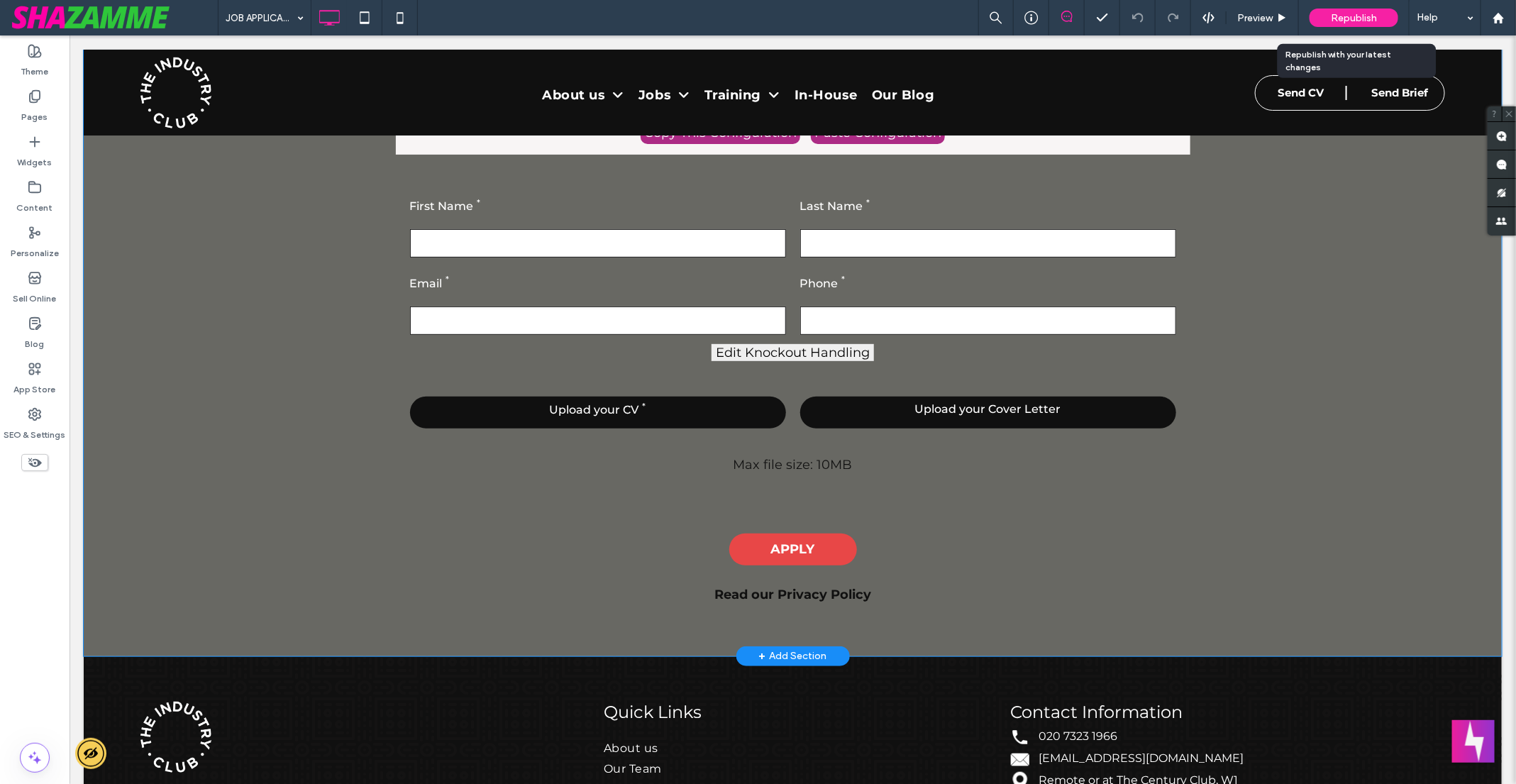
click at [1376, 8] on div "Republish" at bounding box center [1353, 18] width 89 height 19
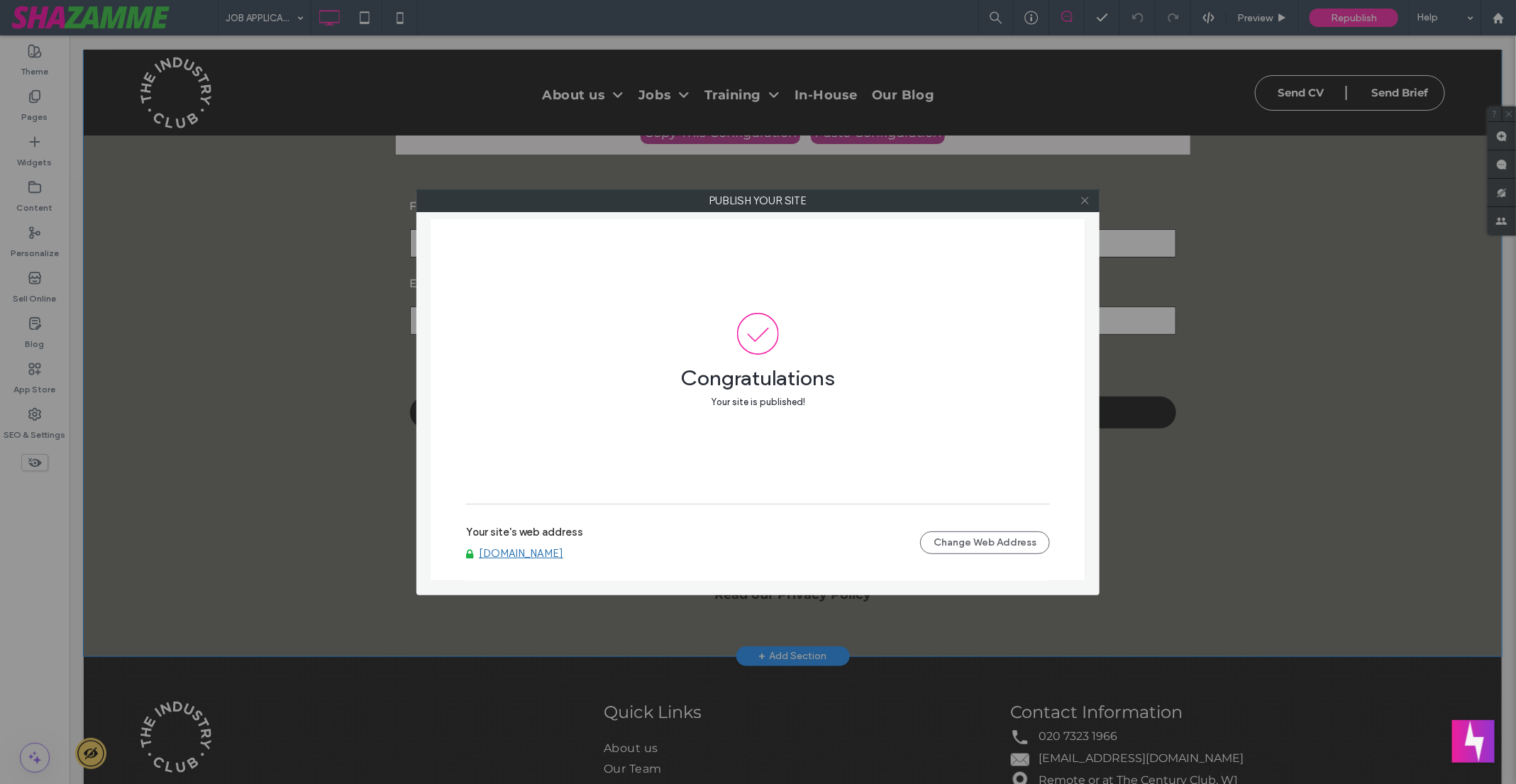
click at [1087, 202] on icon at bounding box center [1084, 200] width 10 height 10
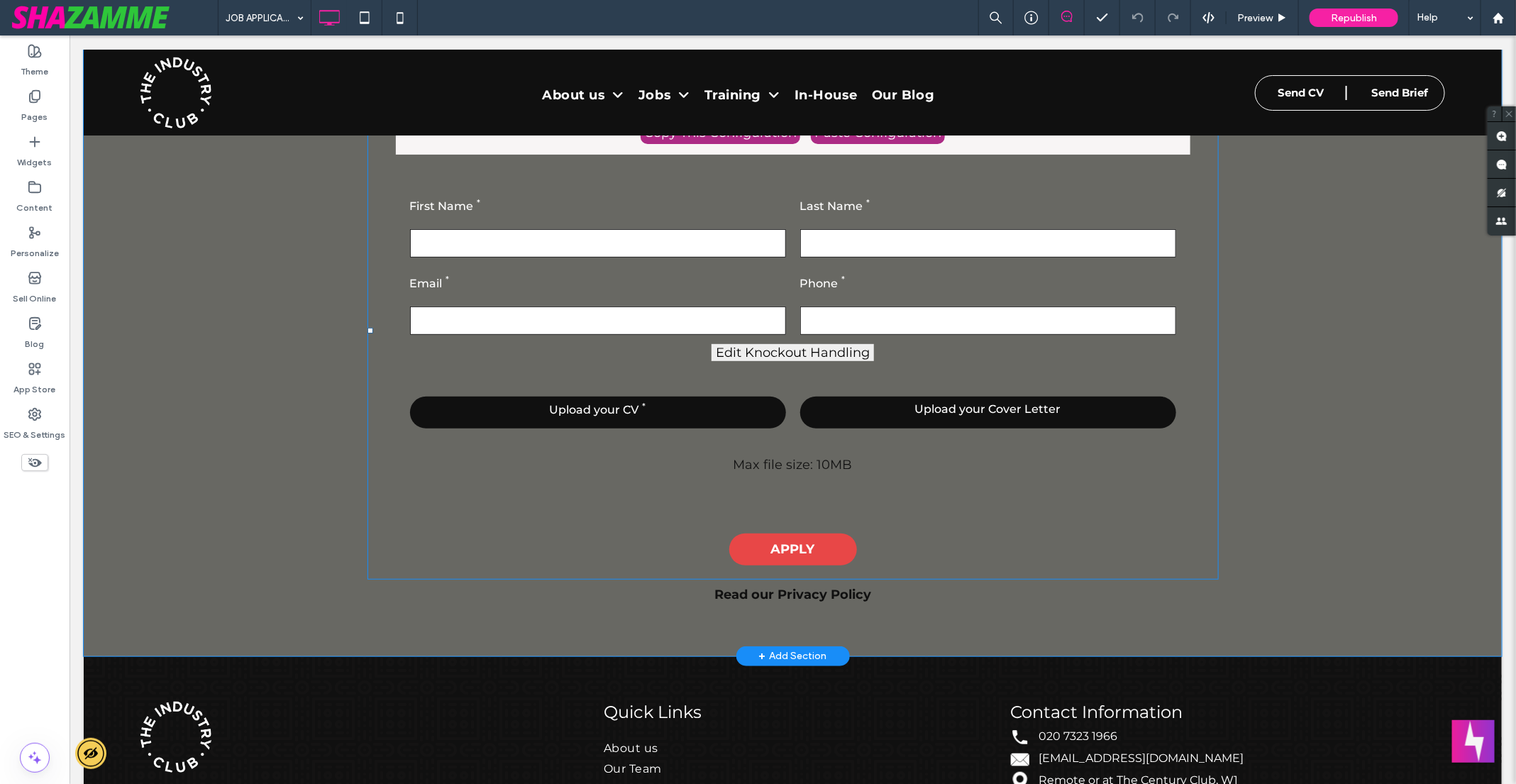
click at [597, 357] on span at bounding box center [792, 330] width 851 height 497
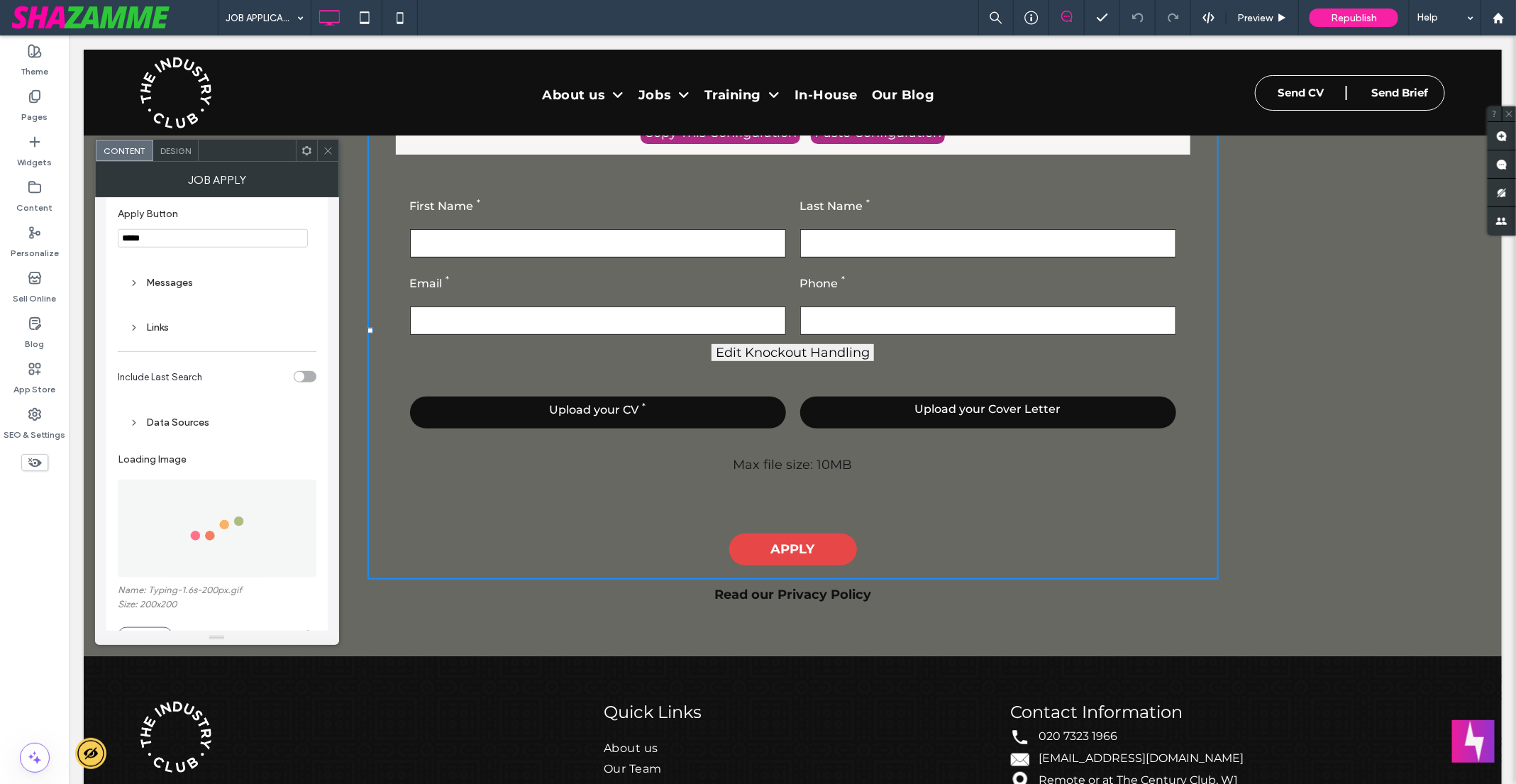
scroll to position [834, 0]
click at [152, 271] on div "Links" at bounding box center [217, 288] width 198 height 34
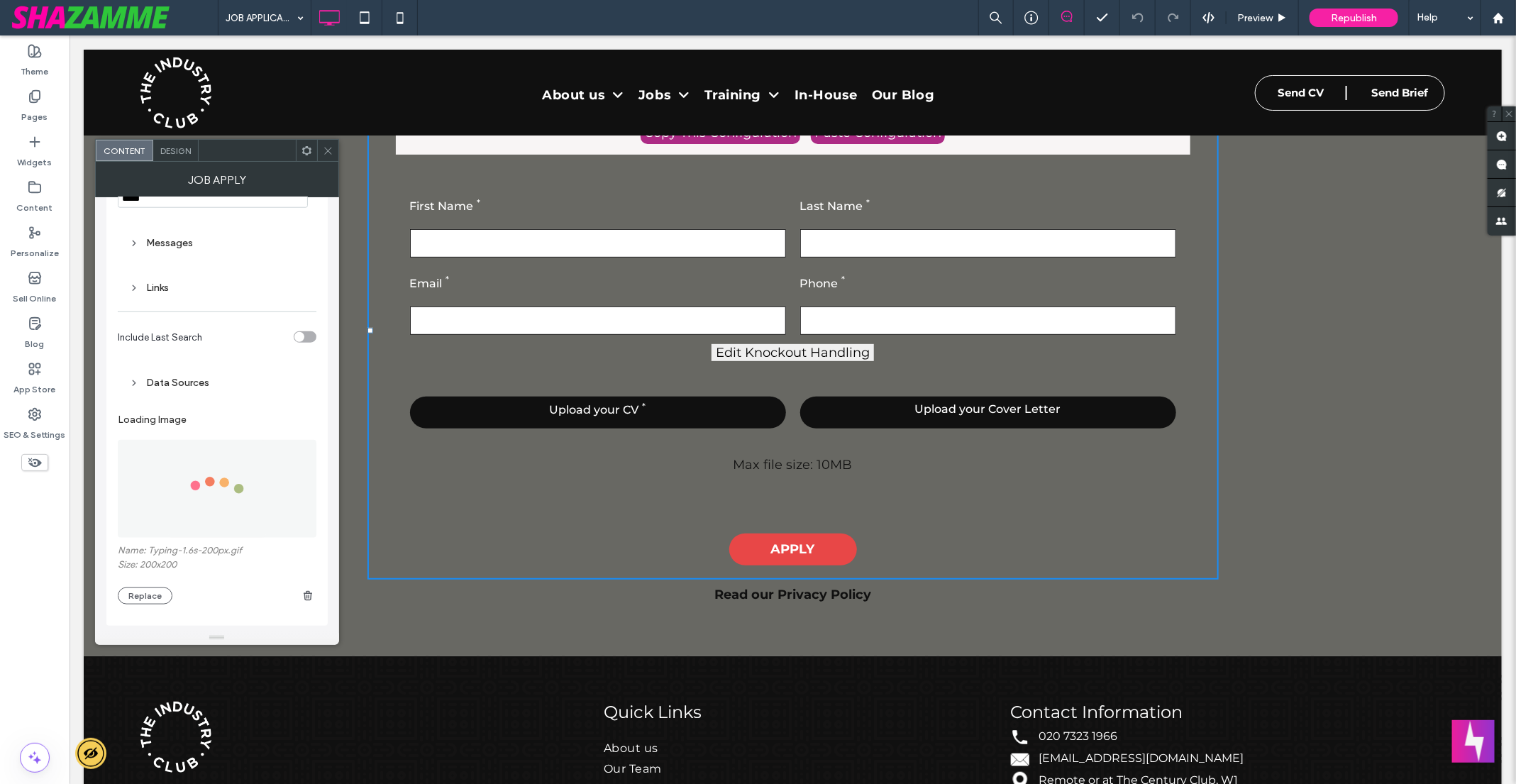
click at [152, 278] on div "Links" at bounding box center [217, 287] width 176 height 19
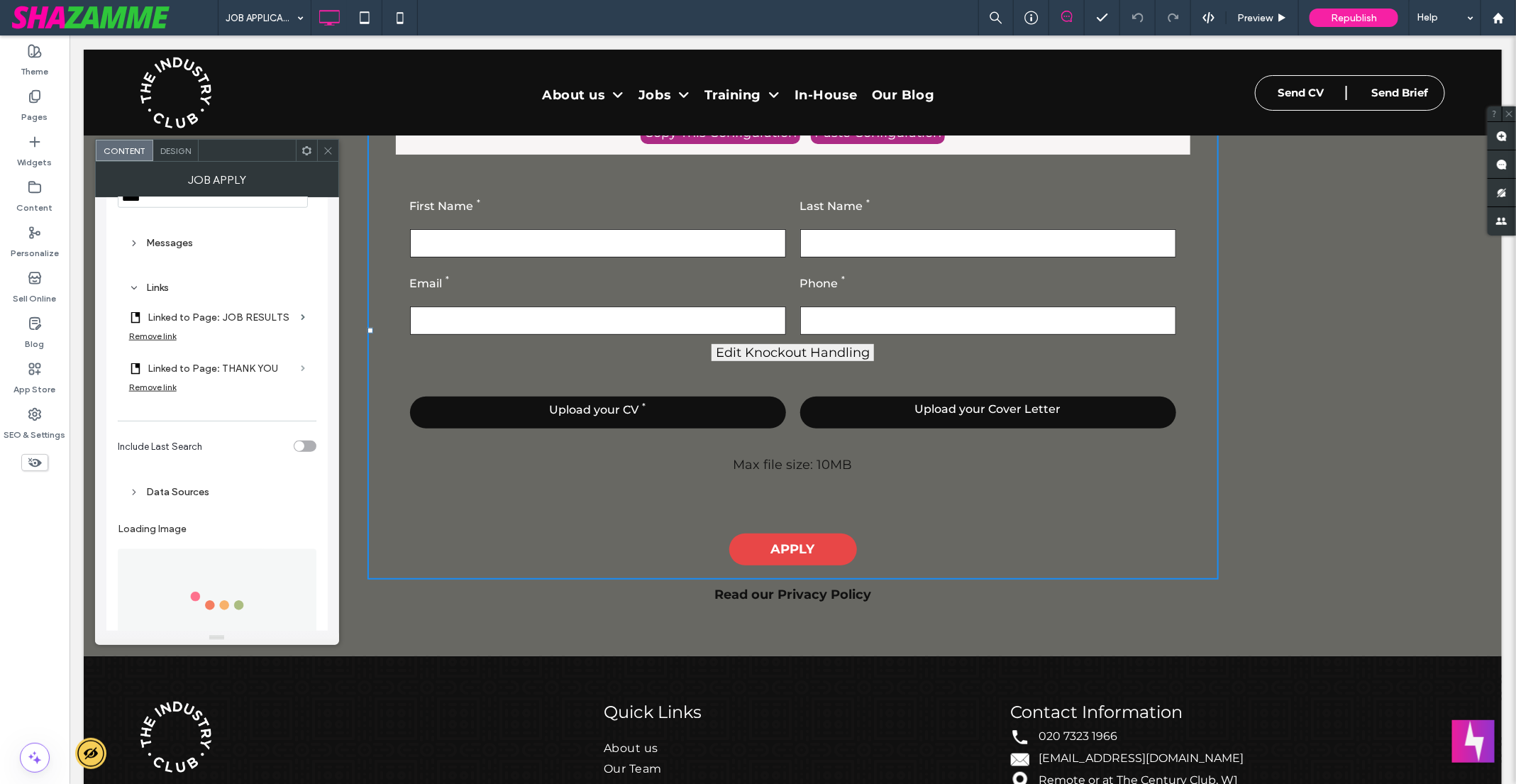
click at [302, 365] on span at bounding box center [303, 368] width 5 height 7
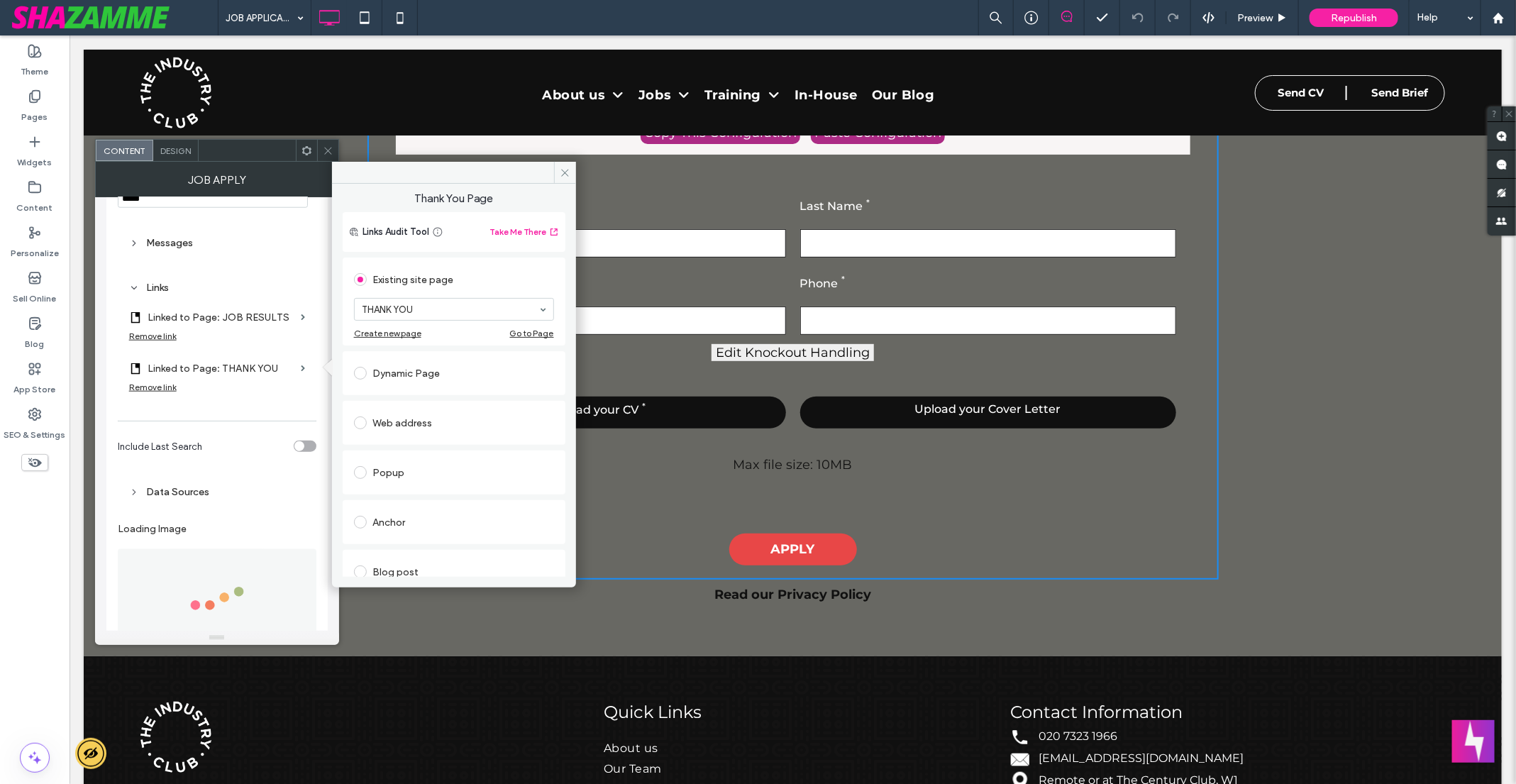
click at [520, 331] on div "Go to Page" at bounding box center [532, 333] width 44 height 10
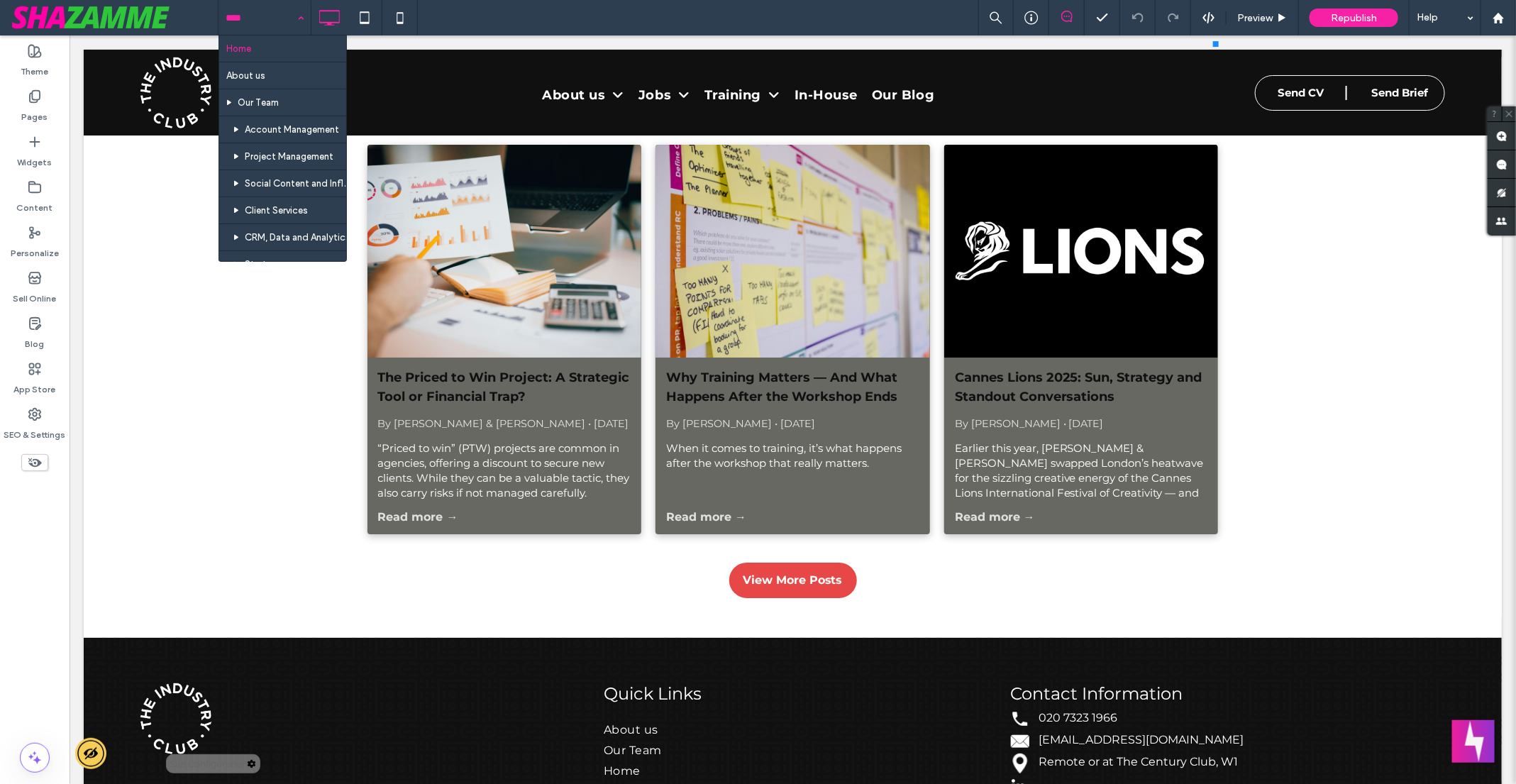
scroll to position [3061, 0]
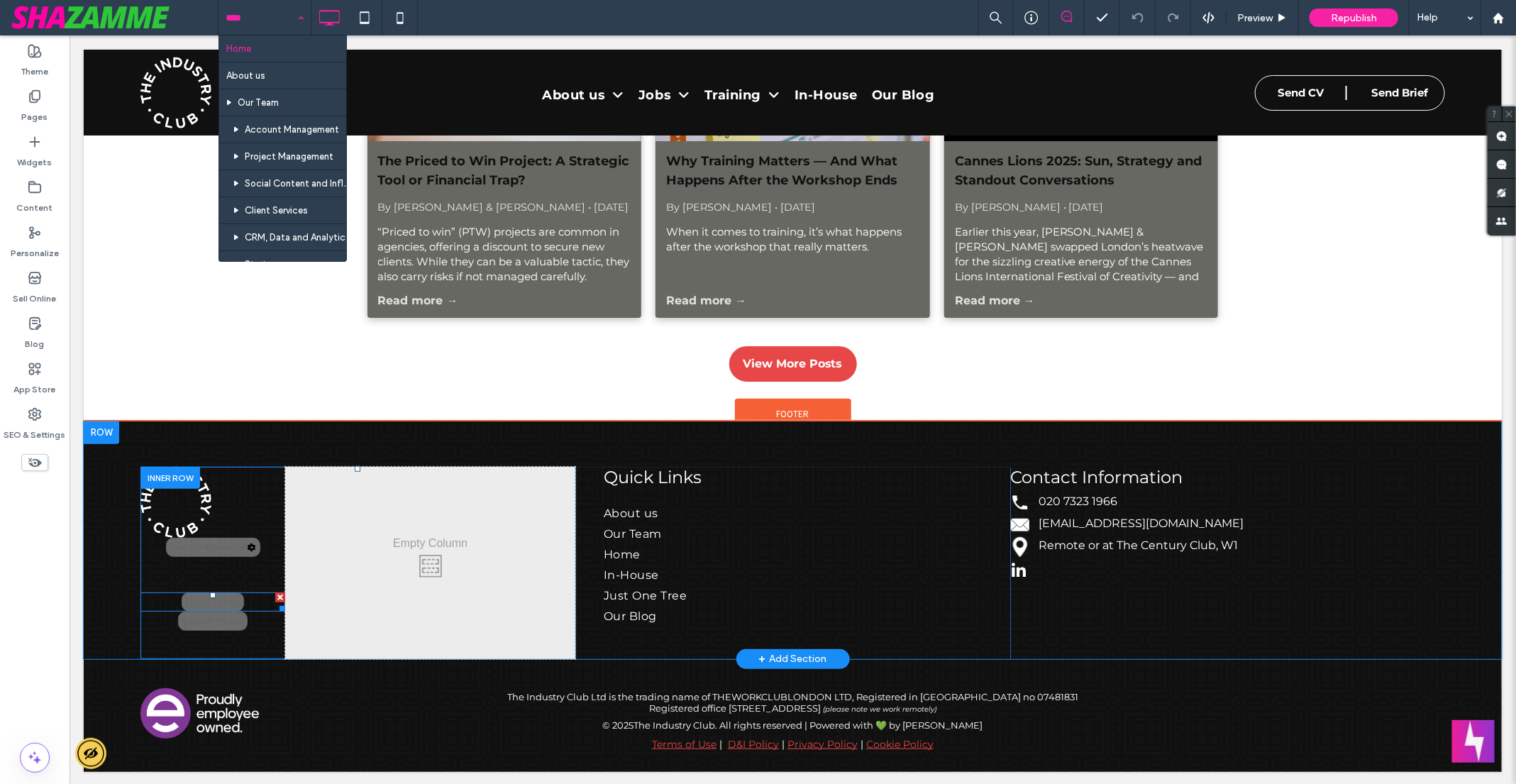
click at [202, 595] on span at bounding box center [212, 601] width 145 height 19
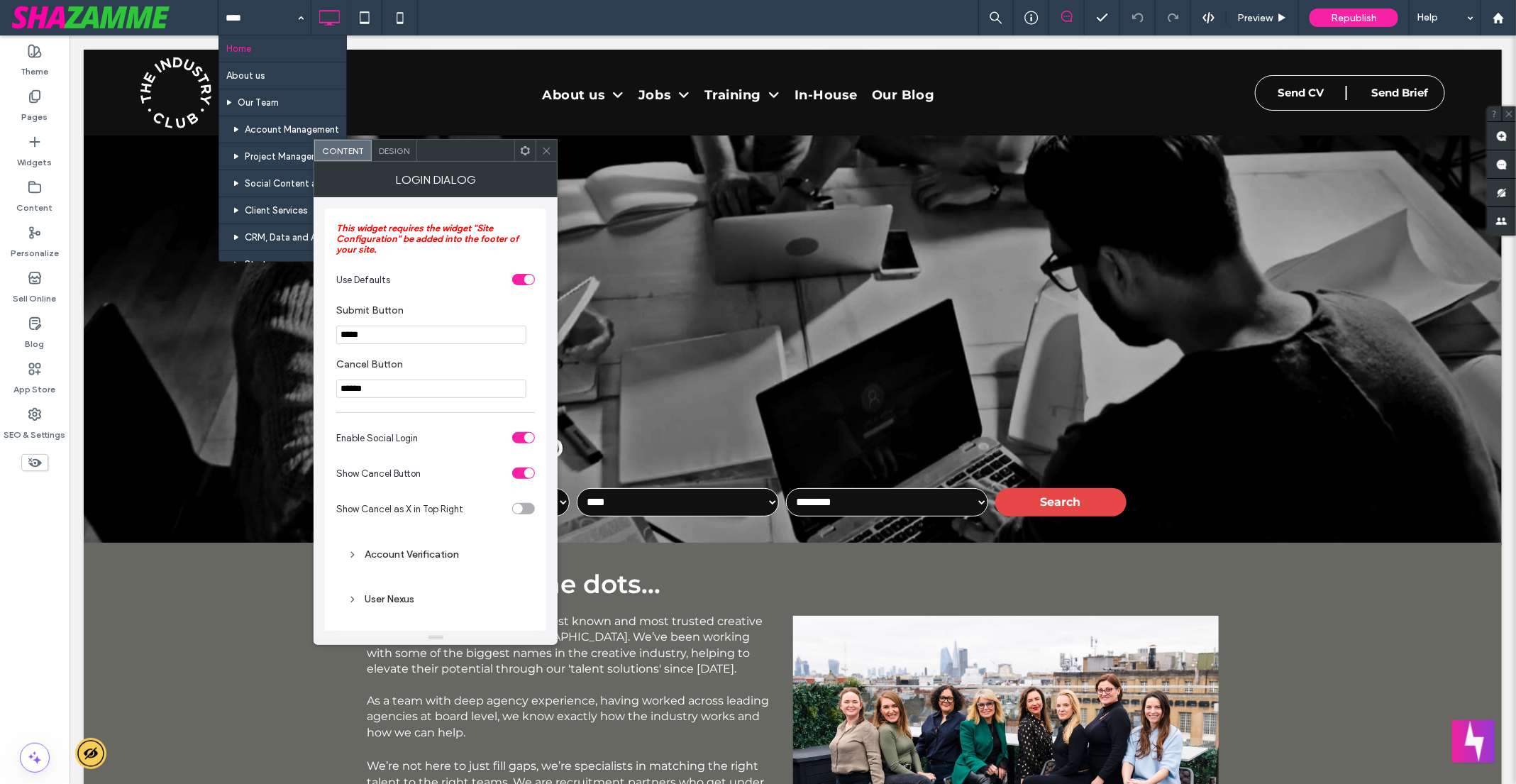
scroll to position [3061, 0]
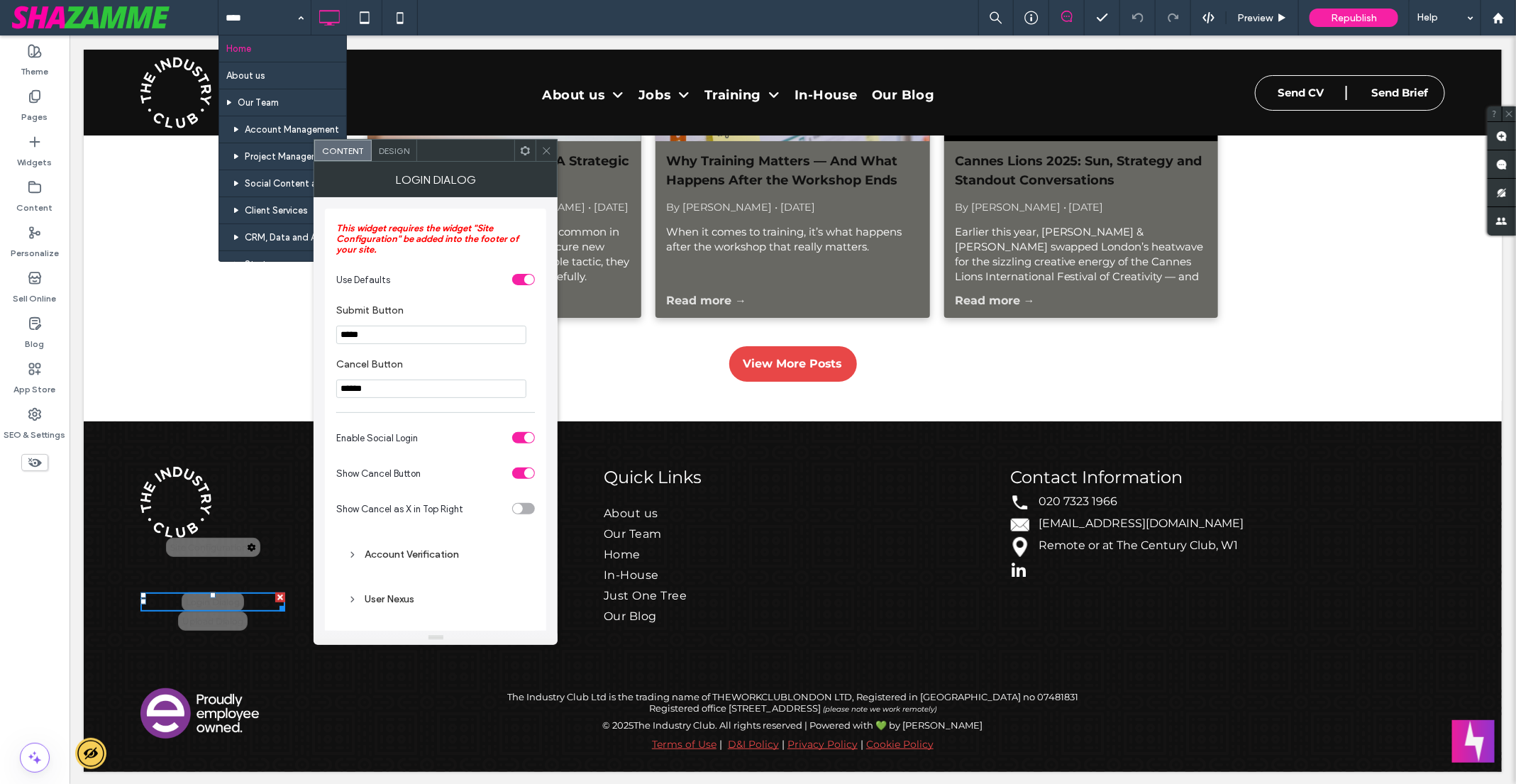
click at [209, 546] on div "Site Configuration" at bounding box center [212, 546] width 94 height 19
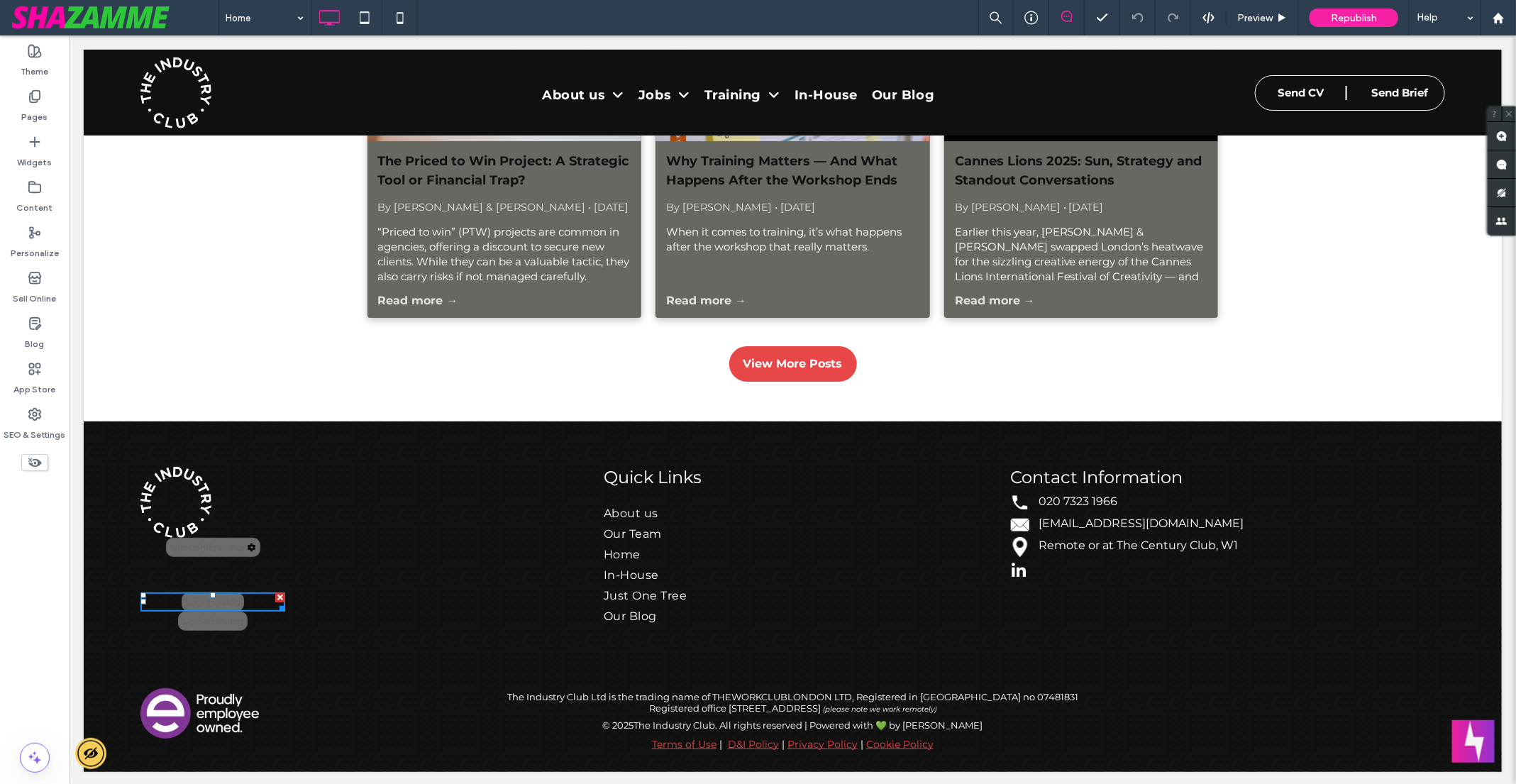
scroll to position [0, 0]
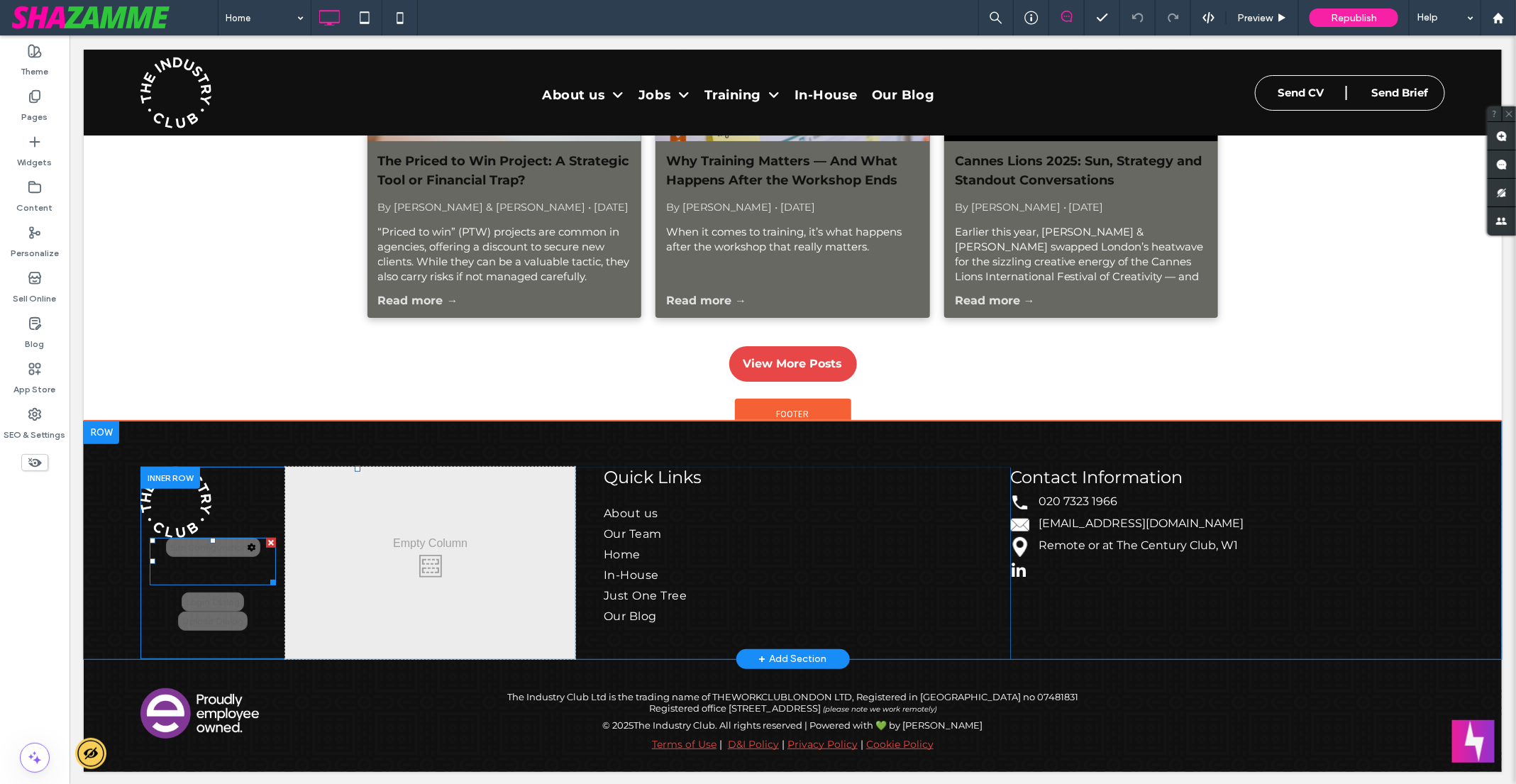
click at [215, 542] on span at bounding box center [212, 560] width 127 height 48
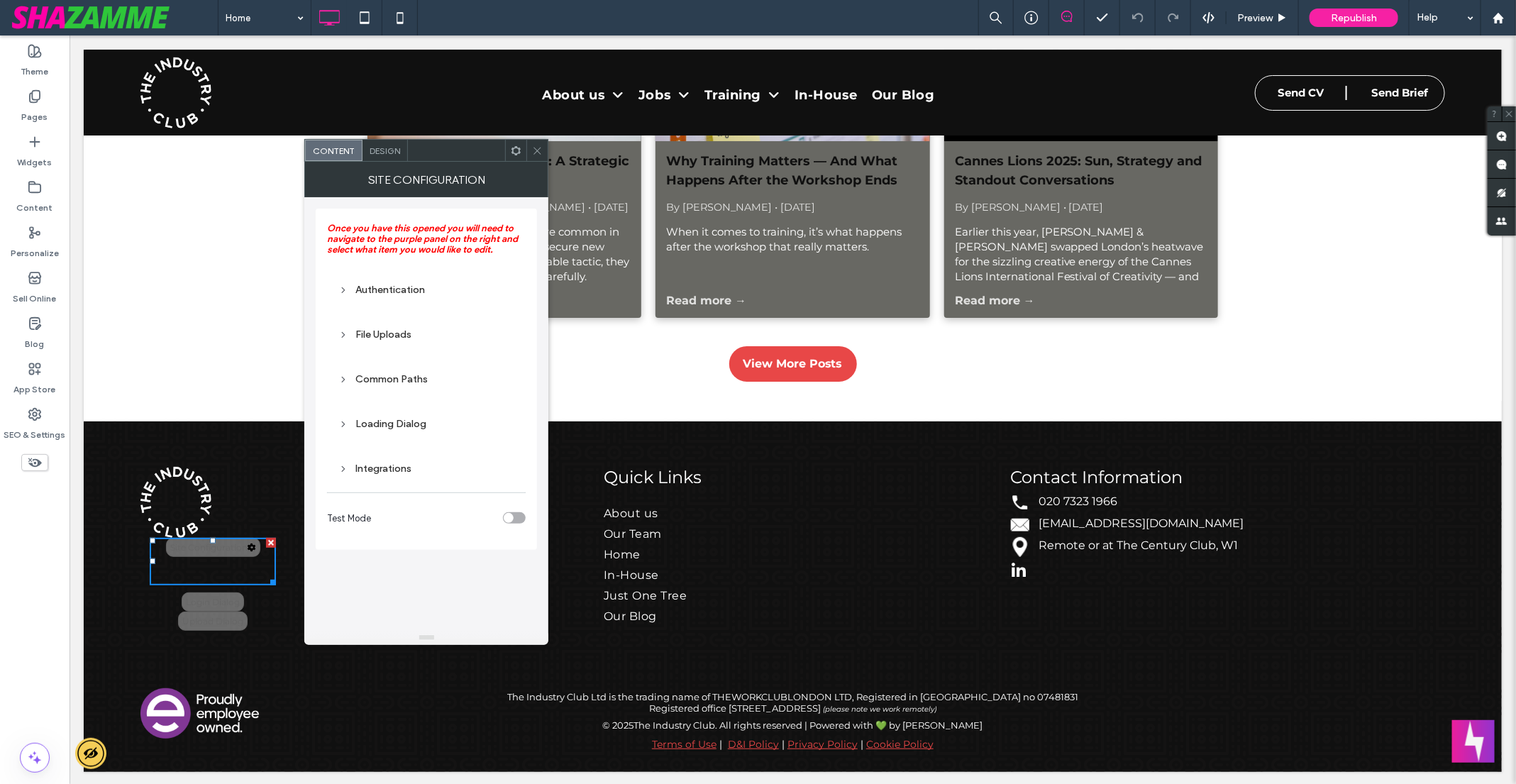
click at [391, 384] on div "Common Paths" at bounding box center [426, 378] width 176 height 12
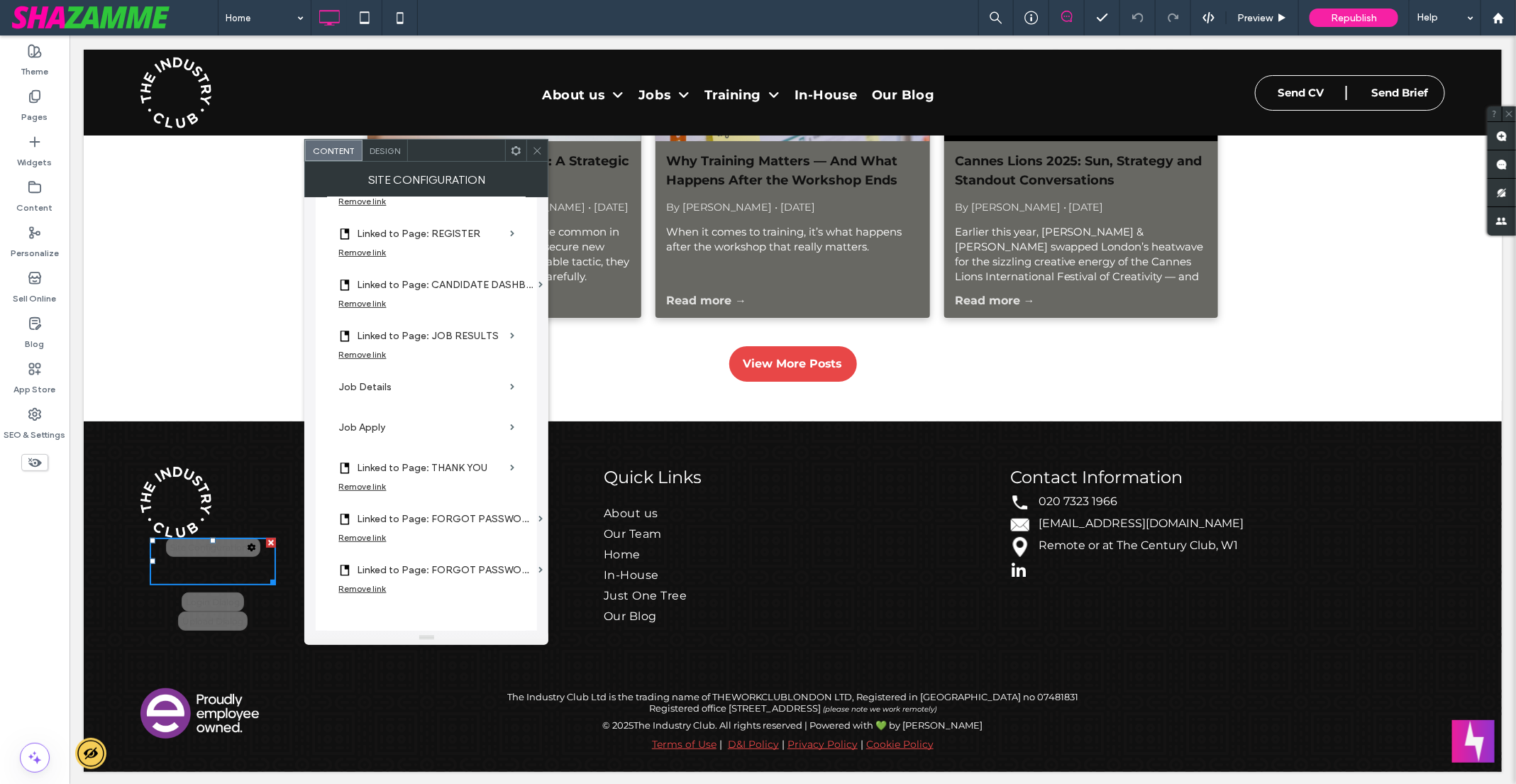
scroll to position [338, 0]
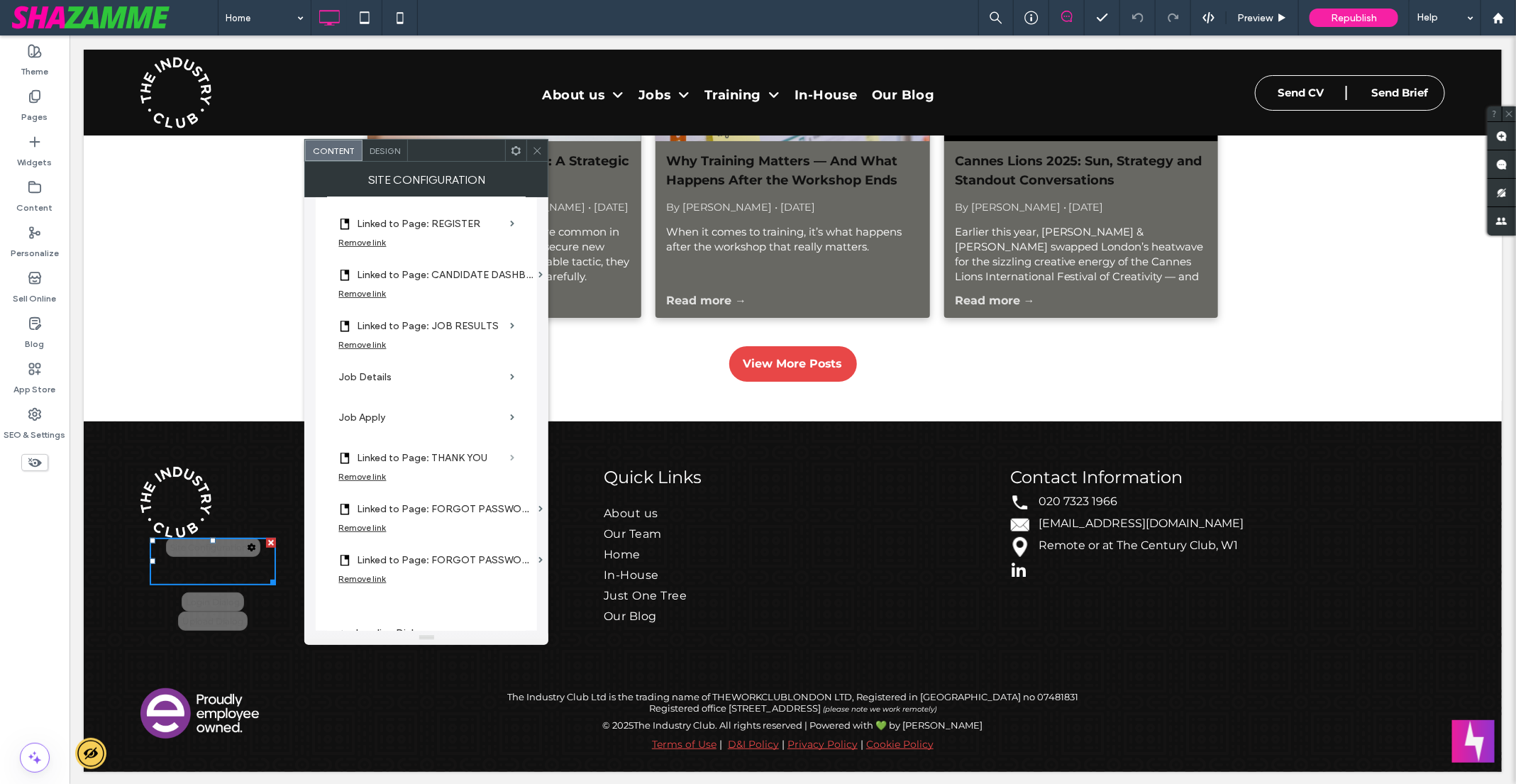
click at [510, 459] on span at bounding box center [512, 457] width 5 height 7
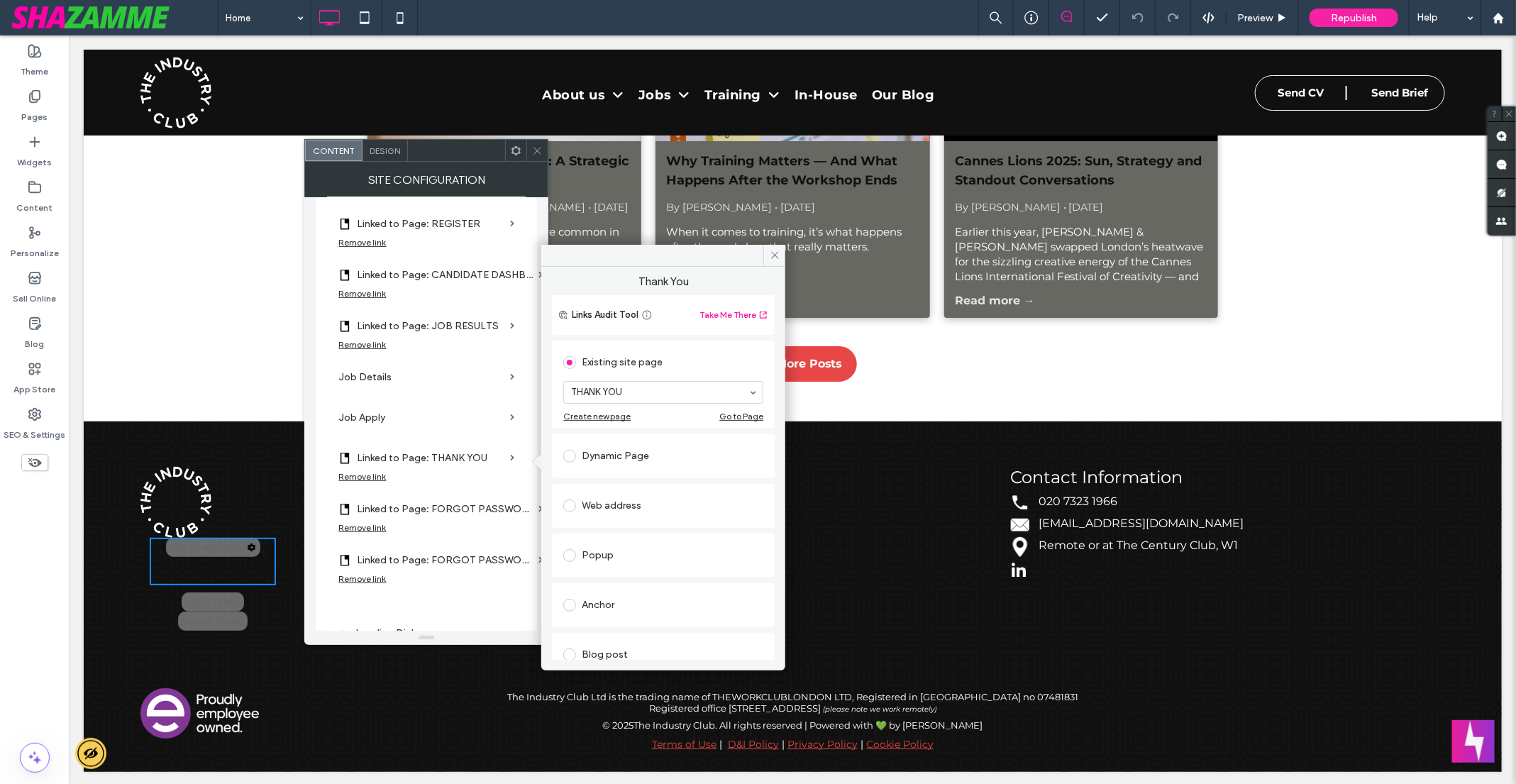
click at [509, 420] on section "Job Apply" at bounding box center [426, 417] width 176 height 40
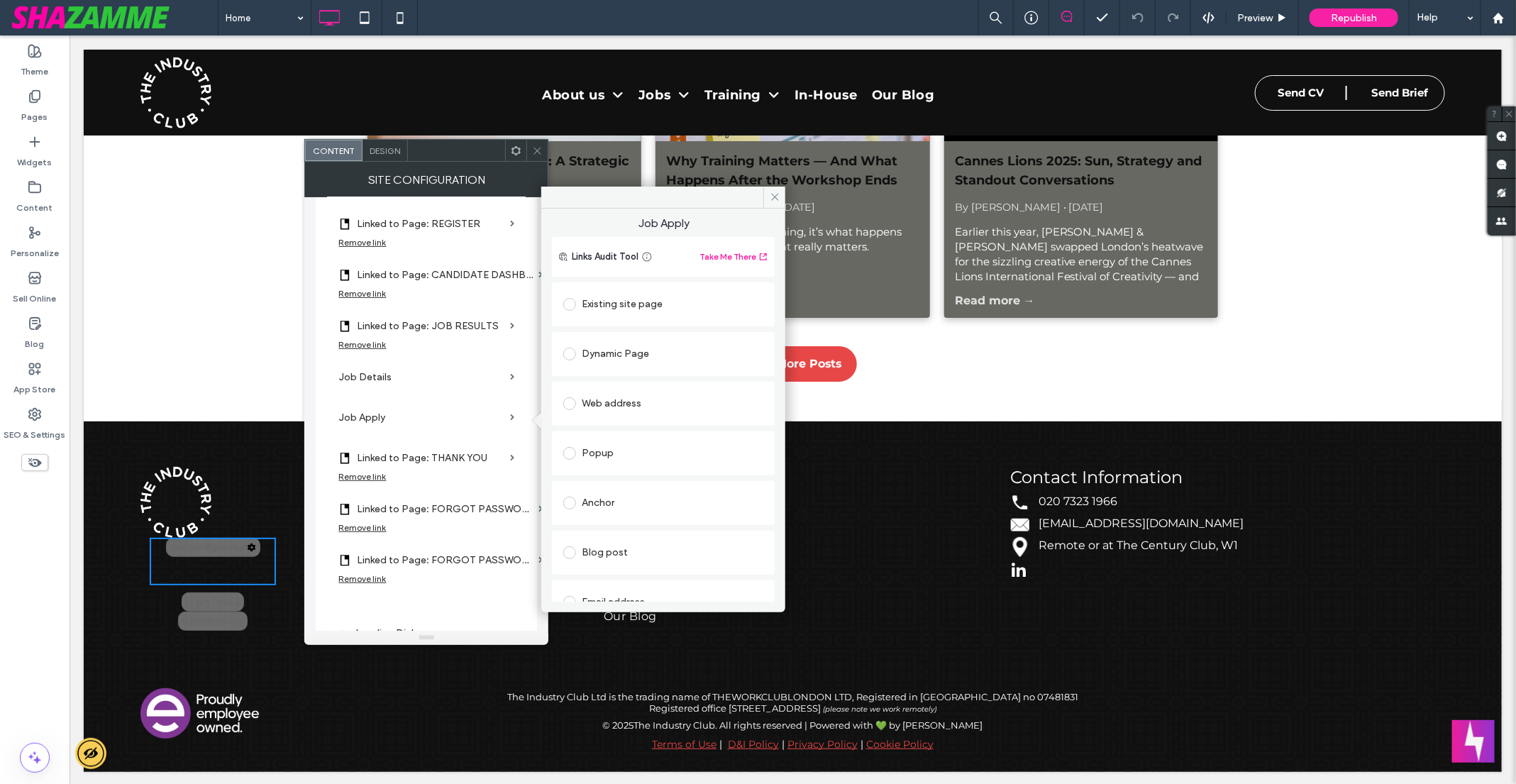
click at [573, 304] on span at bounding box center [570, 305] width 13 height 13
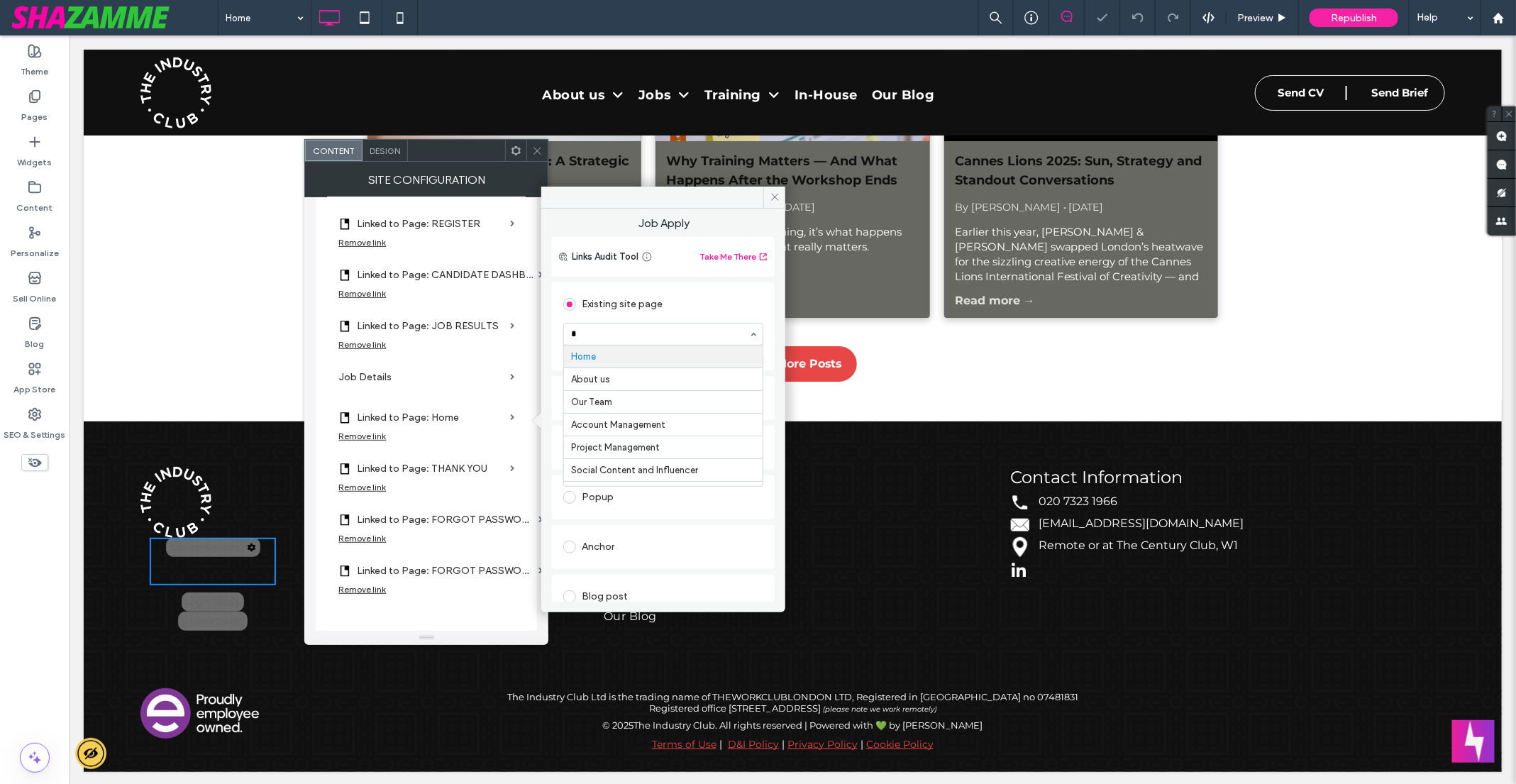
type input "**"
click at [655, 329] on input at bounding box center [660, 334] width 178 height 10
click at [317, 374] on div "Once you have this opened you will need to navigate to the purple panel on the …" at bounding box center [426, 320] width 222 height 899
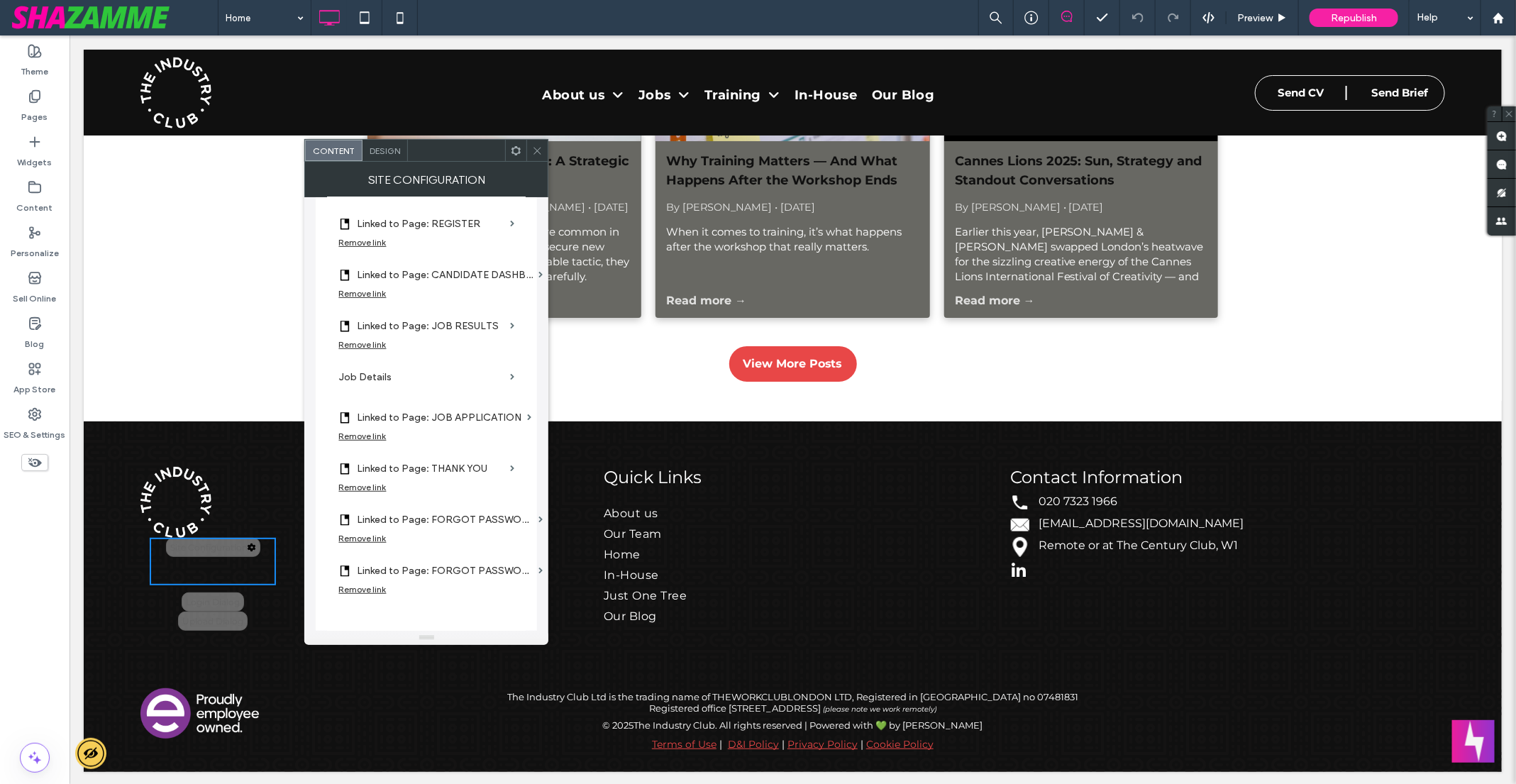
click at [393, 376] on label "Job Details" at bounding box center [422, 377] width 166 height 26
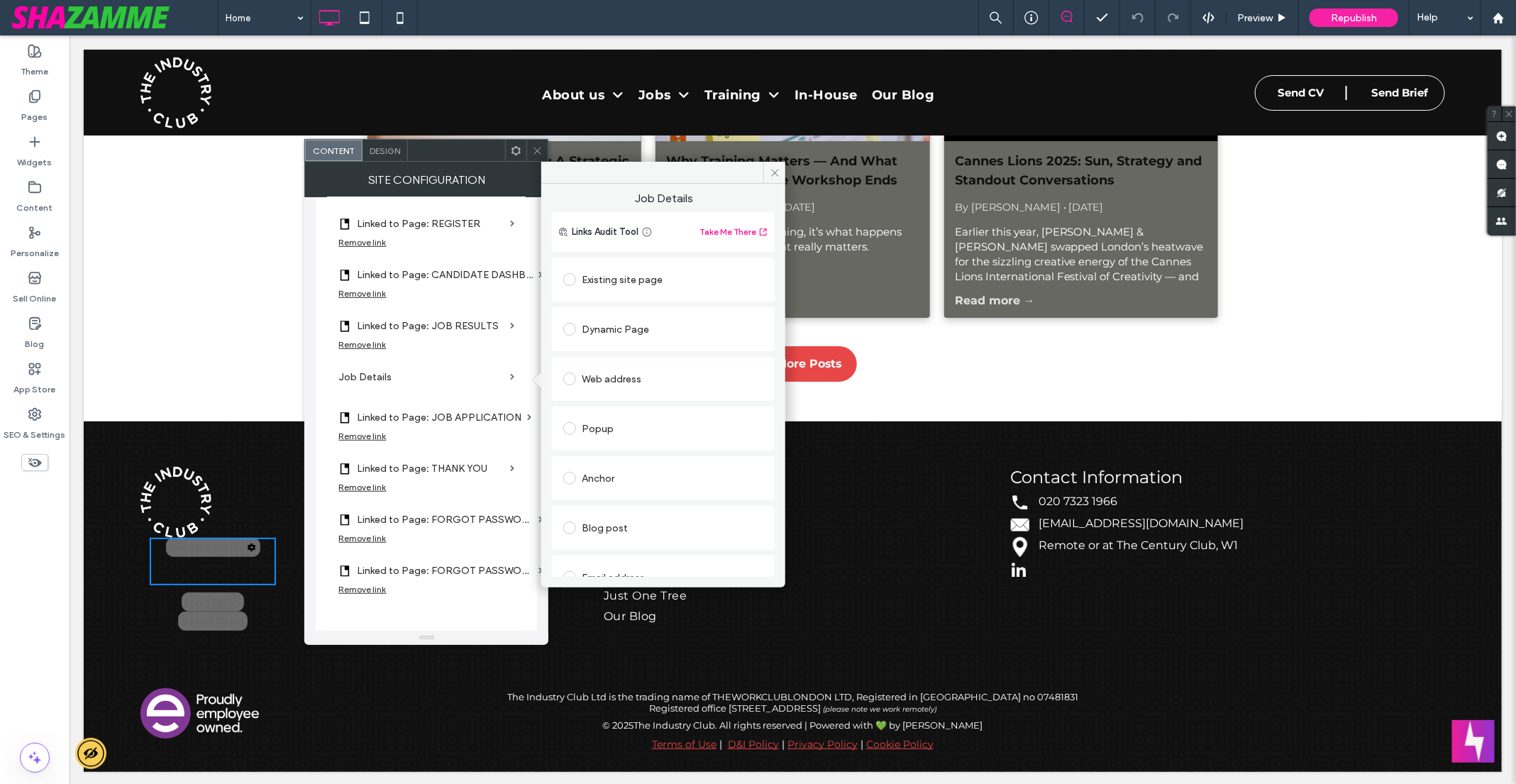
click at [569, 281] on span at bounding box center [570, 279] width 13 height 13
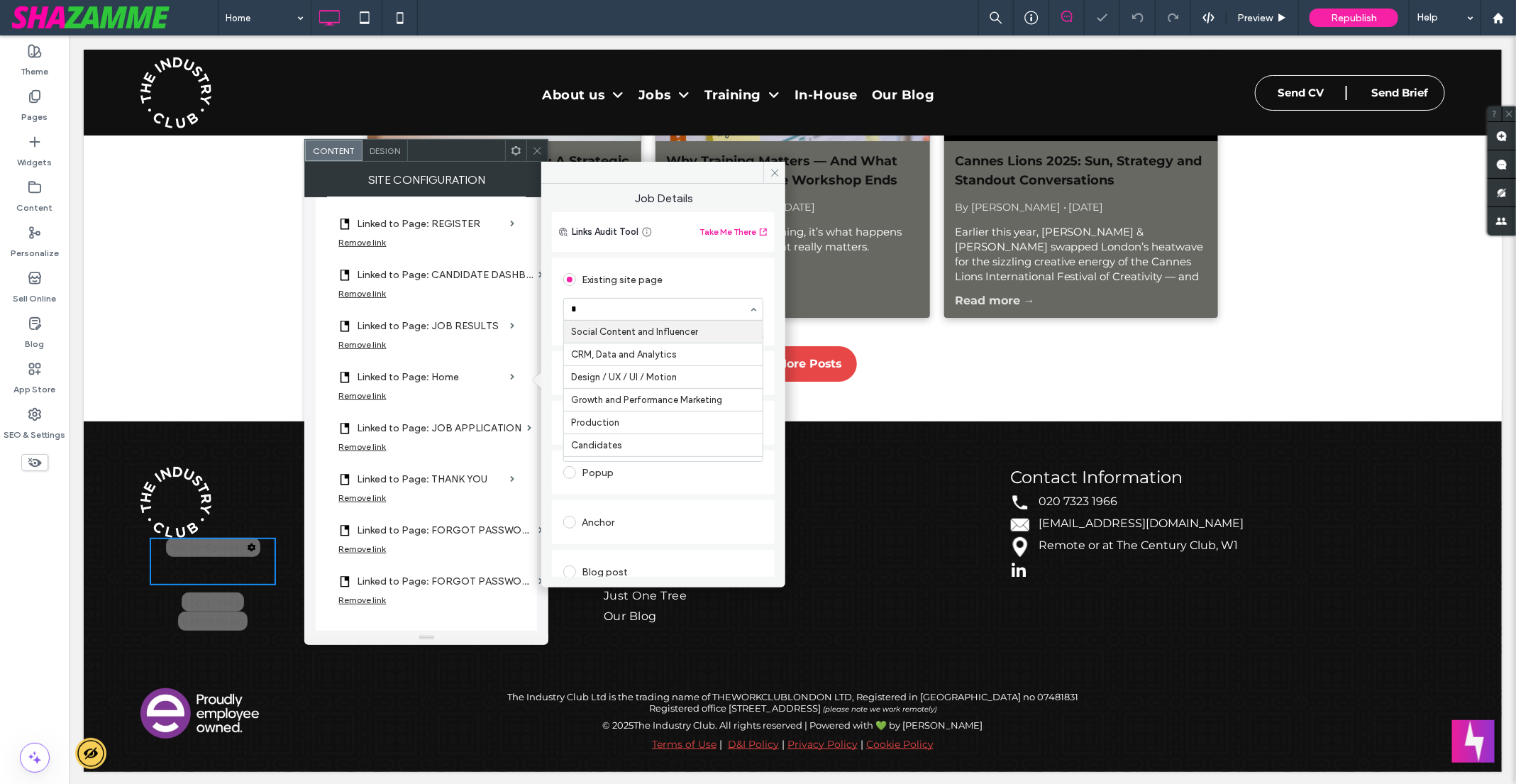
type input "**"
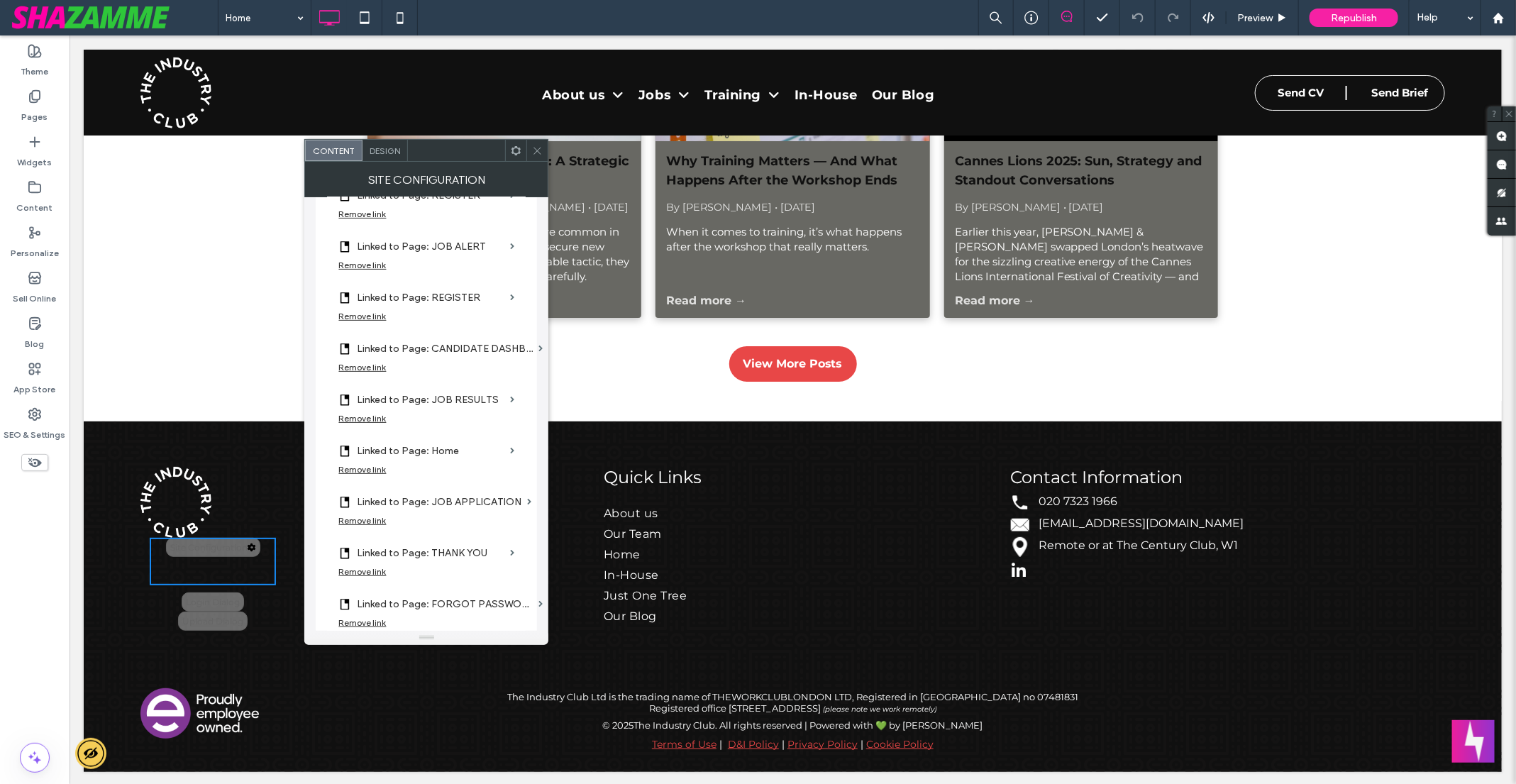
scroll to position [260, 0]
click at [381, 476] on div "Remove link" at bounding box center [362, 474] width 48 height 10
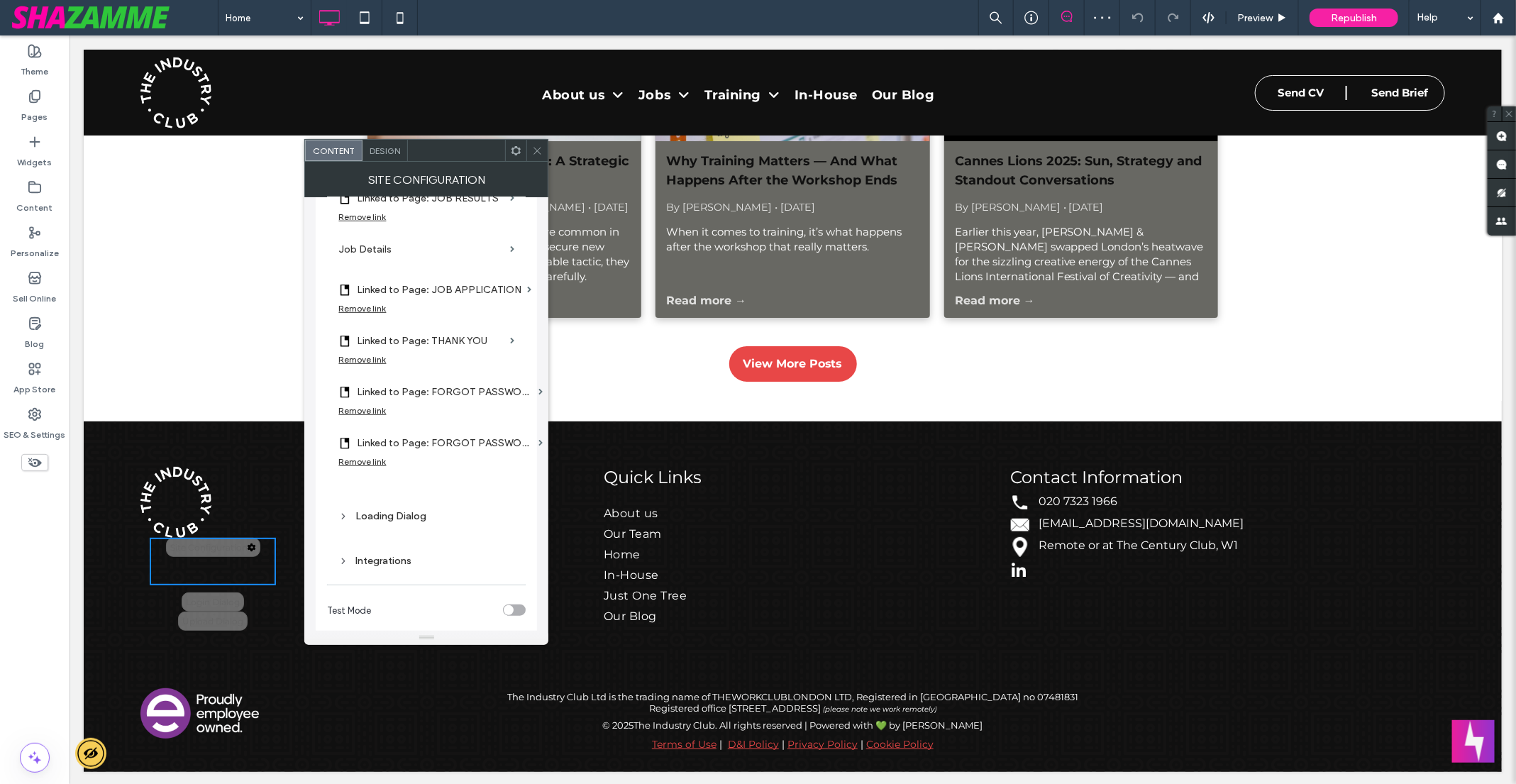
scroll to position [486, 0]
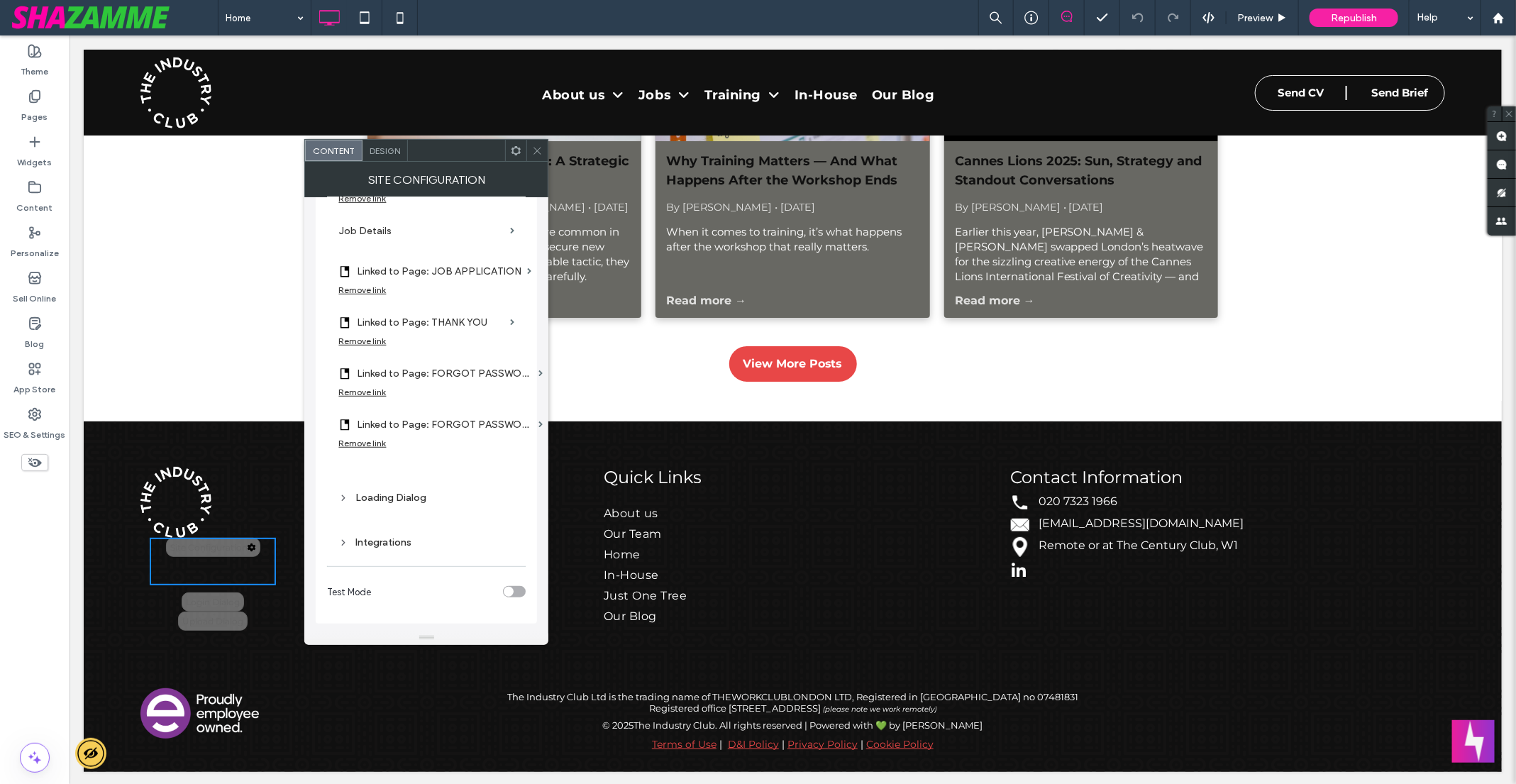
click at [393, 536] on div "Integrations" at bounding box center [426, 542] width 176 height 12
click at [401, 498] on div "Loading Dialog" at bounding box center [426, 495] width 176 height 12
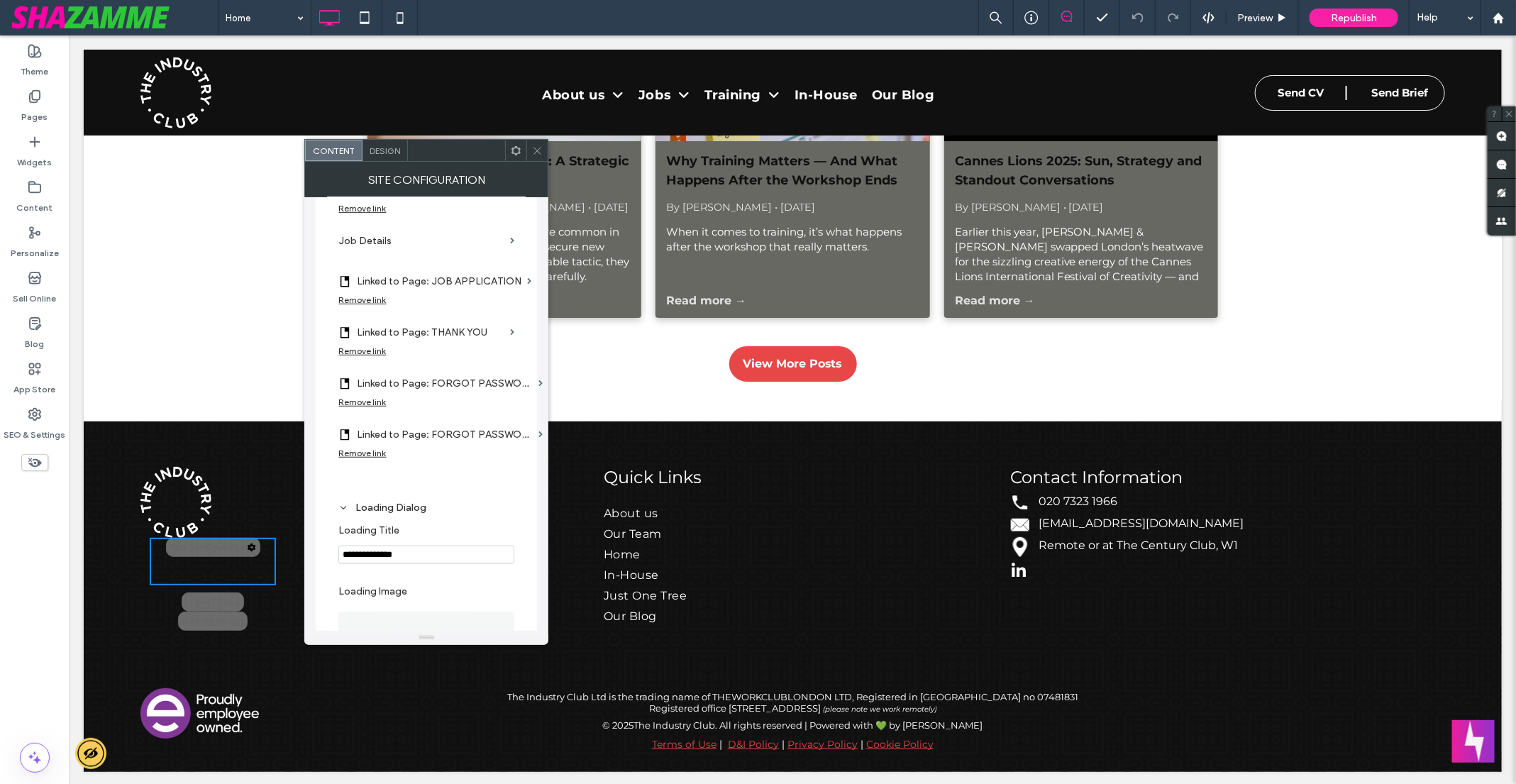
click at [378, 400] on div "Remove link" at bounding box center [362, 401] width 48 height 10
click at [382, 386] on label "Email Verify" at bounding box center [422, 383] width 166 height 26
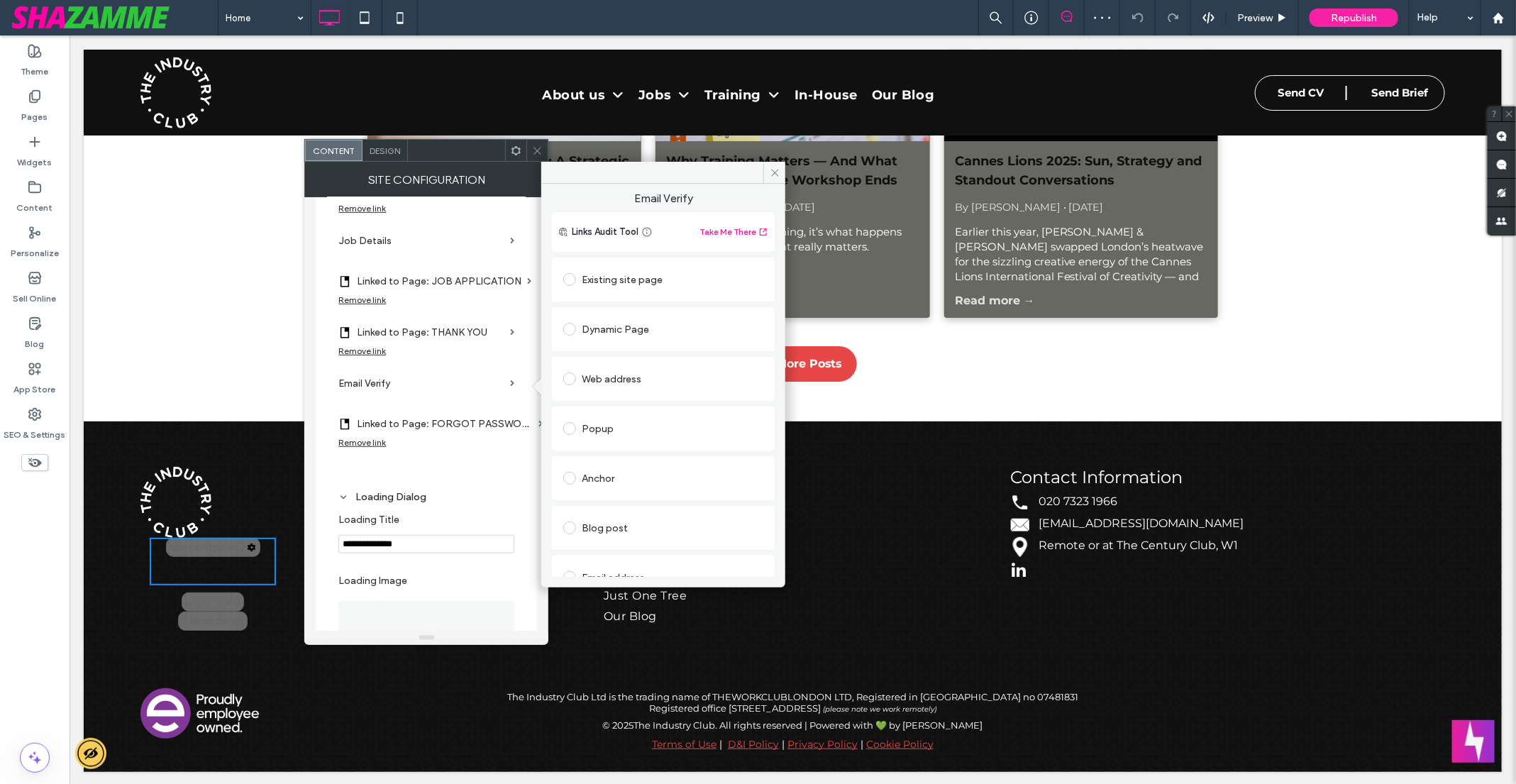
click at [599, 278] on div "Existing site page" at bounding box center [664, 279] width 200 height 22
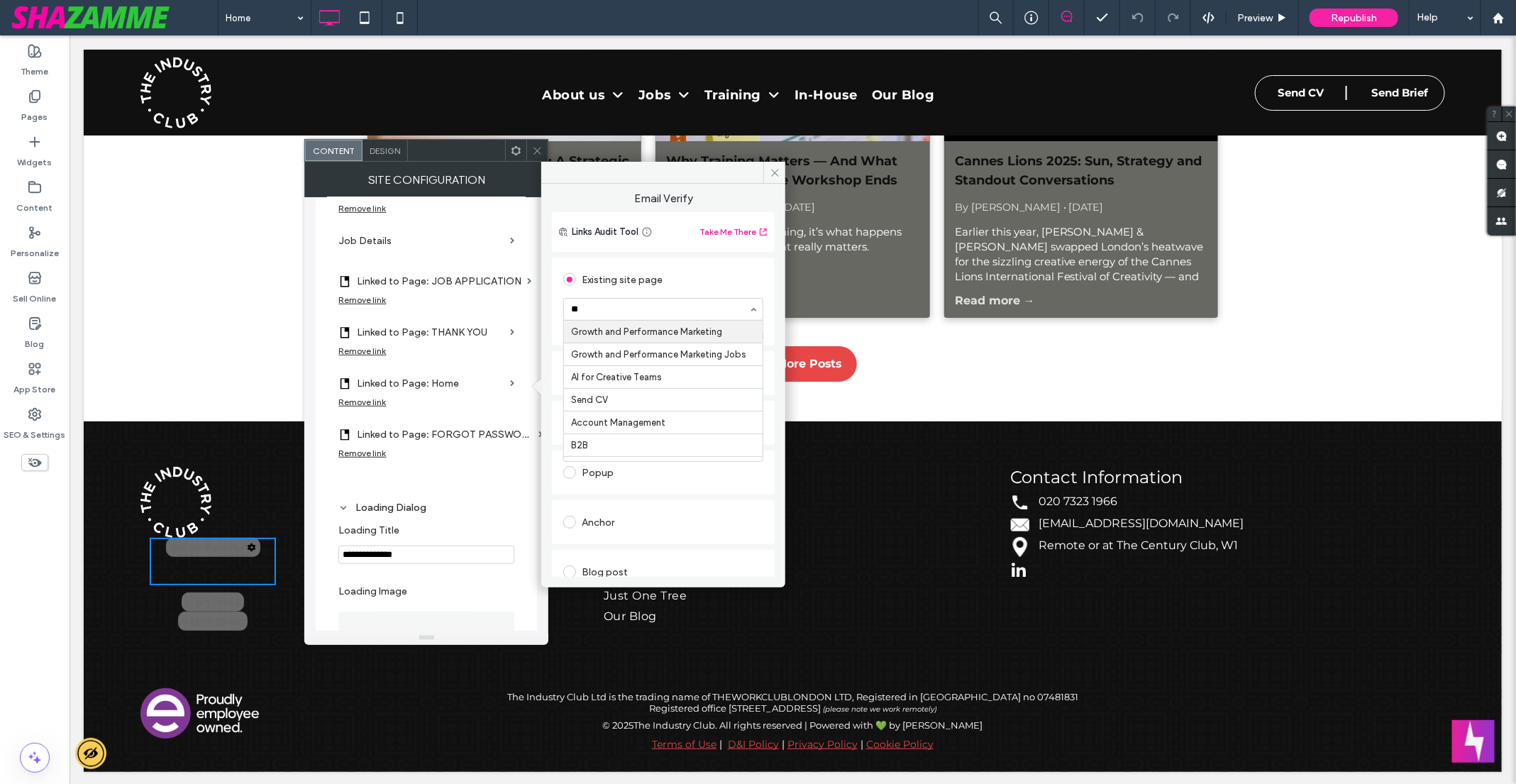
type input "*"
type input "******"
click at [775, 171] on icon at bounding box center [774, 172] width 10 height 10
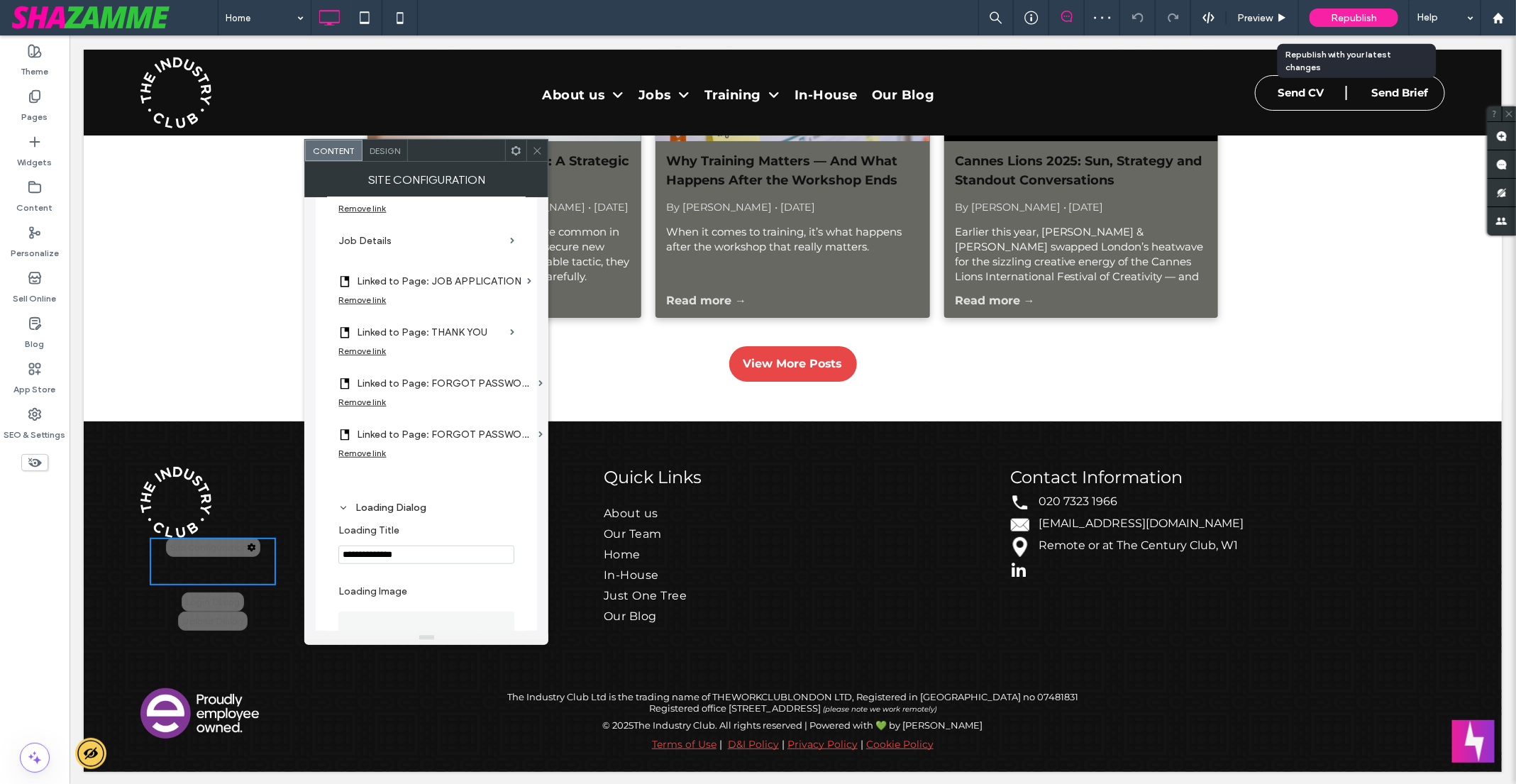
click at [1330, 11] on div "Republish" at bounding box center [1353, 18] width 89 height 19
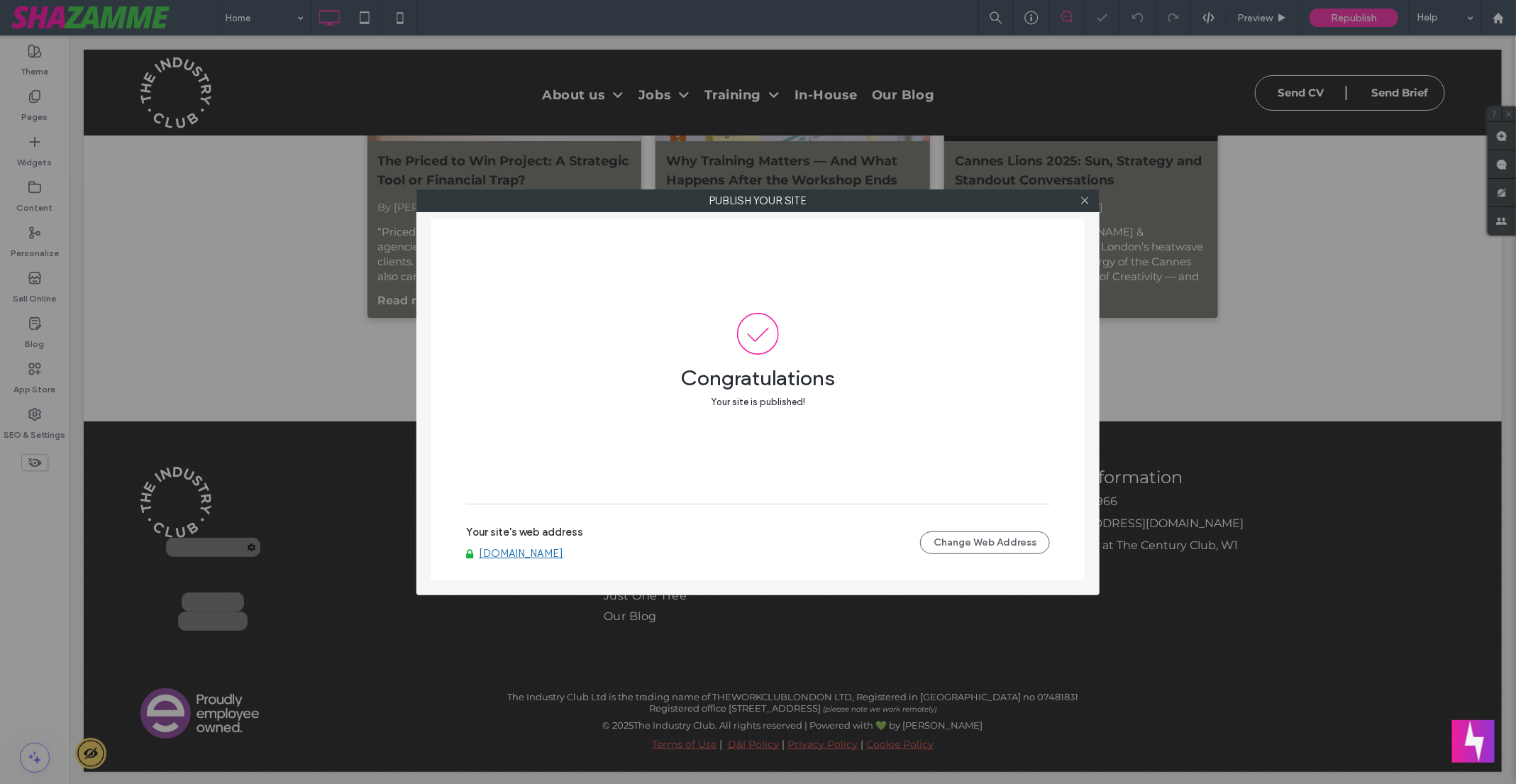
click at [295, 252] on div "Publish your site Congratulations Your site is published! Your site's web addre…" at bounding box center [758, 392] width 1516 height 784
click at [1084, 201] on use at bounding box center [1085, 201] width 7 height 7
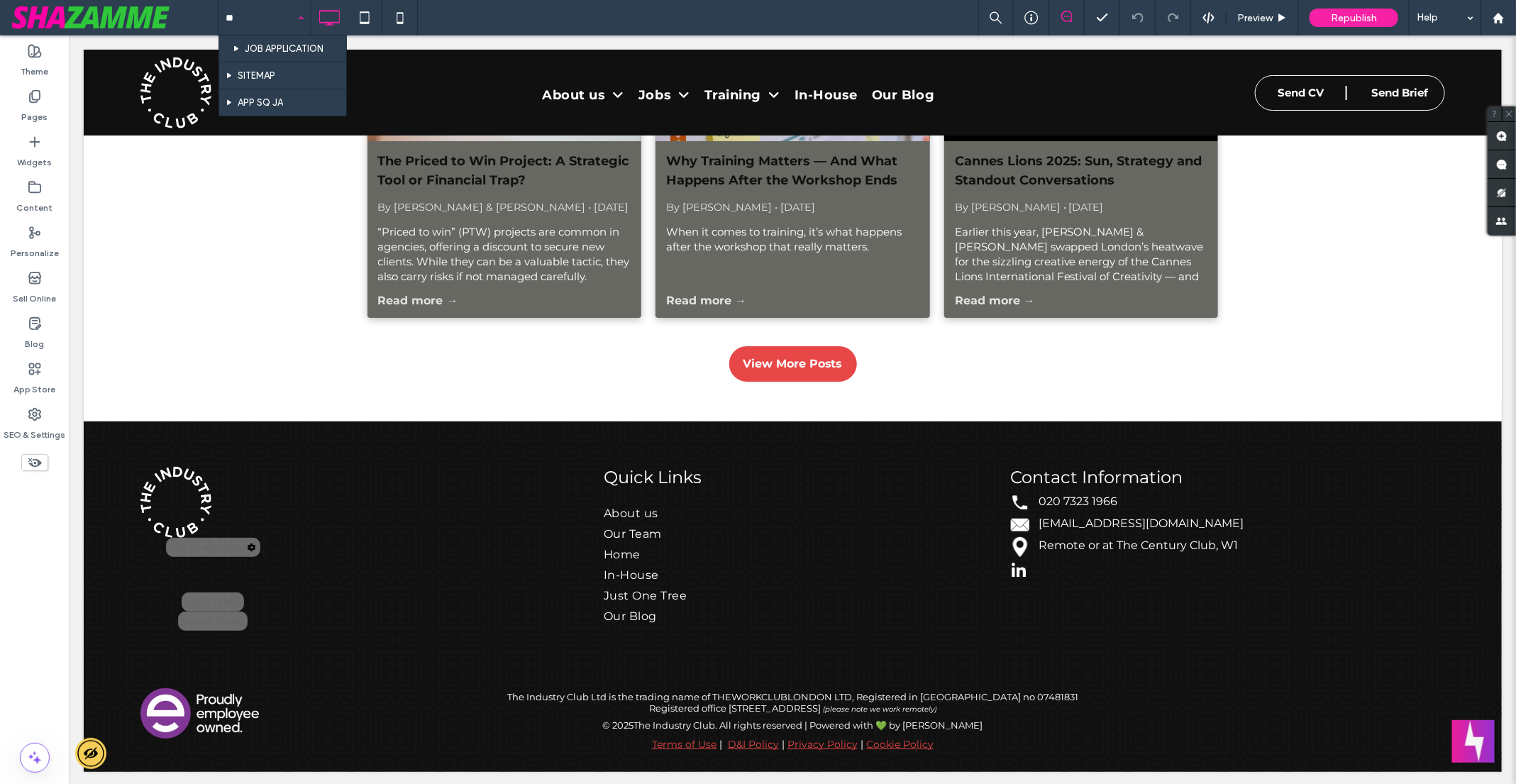
type input "***"
click at [42, 106] on label "Pages" at bounding box center [36, 113] width 26 height 20
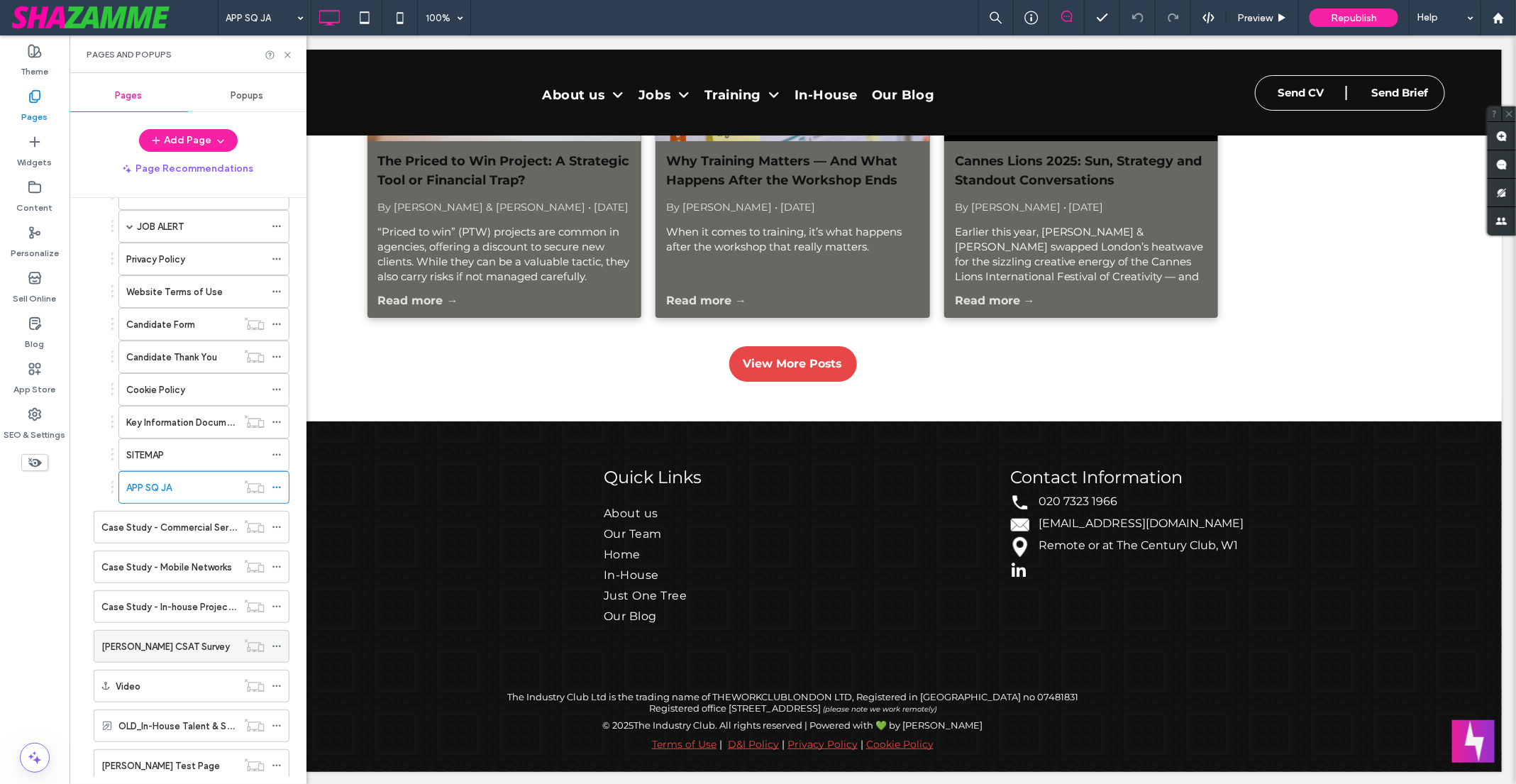
scroll to position [773, 0]
click at [280, 478] on span at bounding box center [277, 489] width 10 height 21
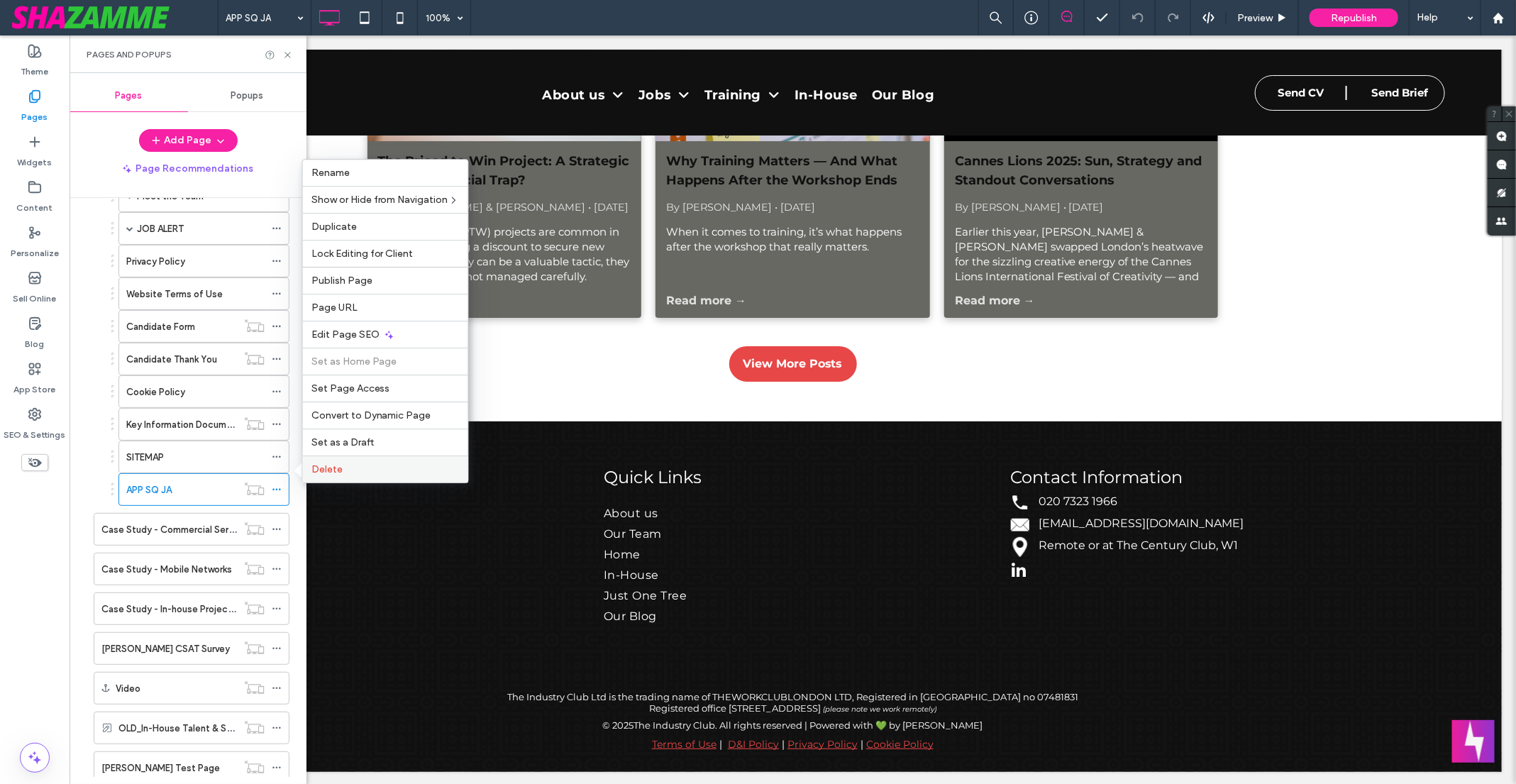
click at [336, 467] on span "Delete" at bounding box center [326, 469] width 31 height 12
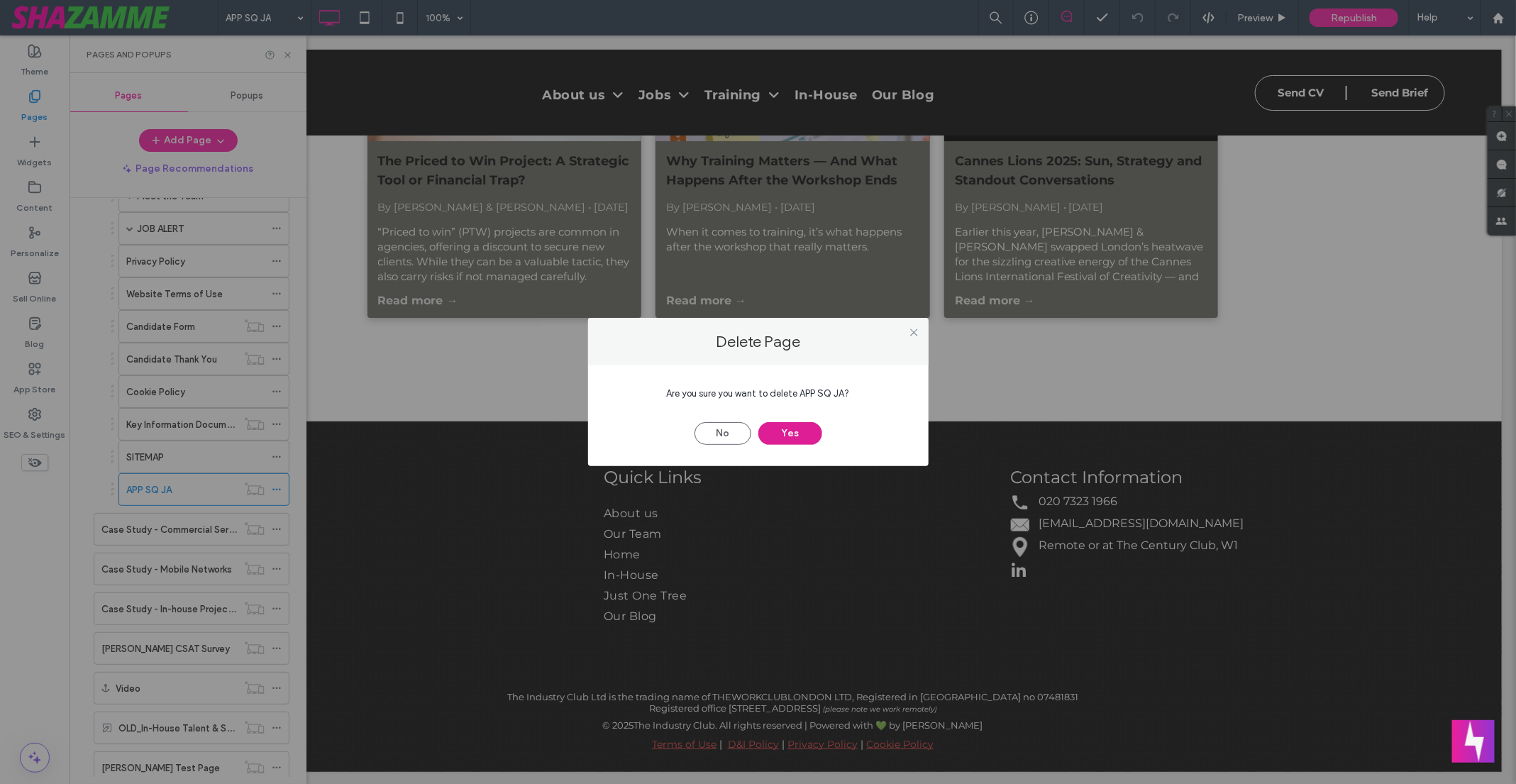
click at [795, 429] on button "Yes" at bounding box center [790, 434] width 64 height 22
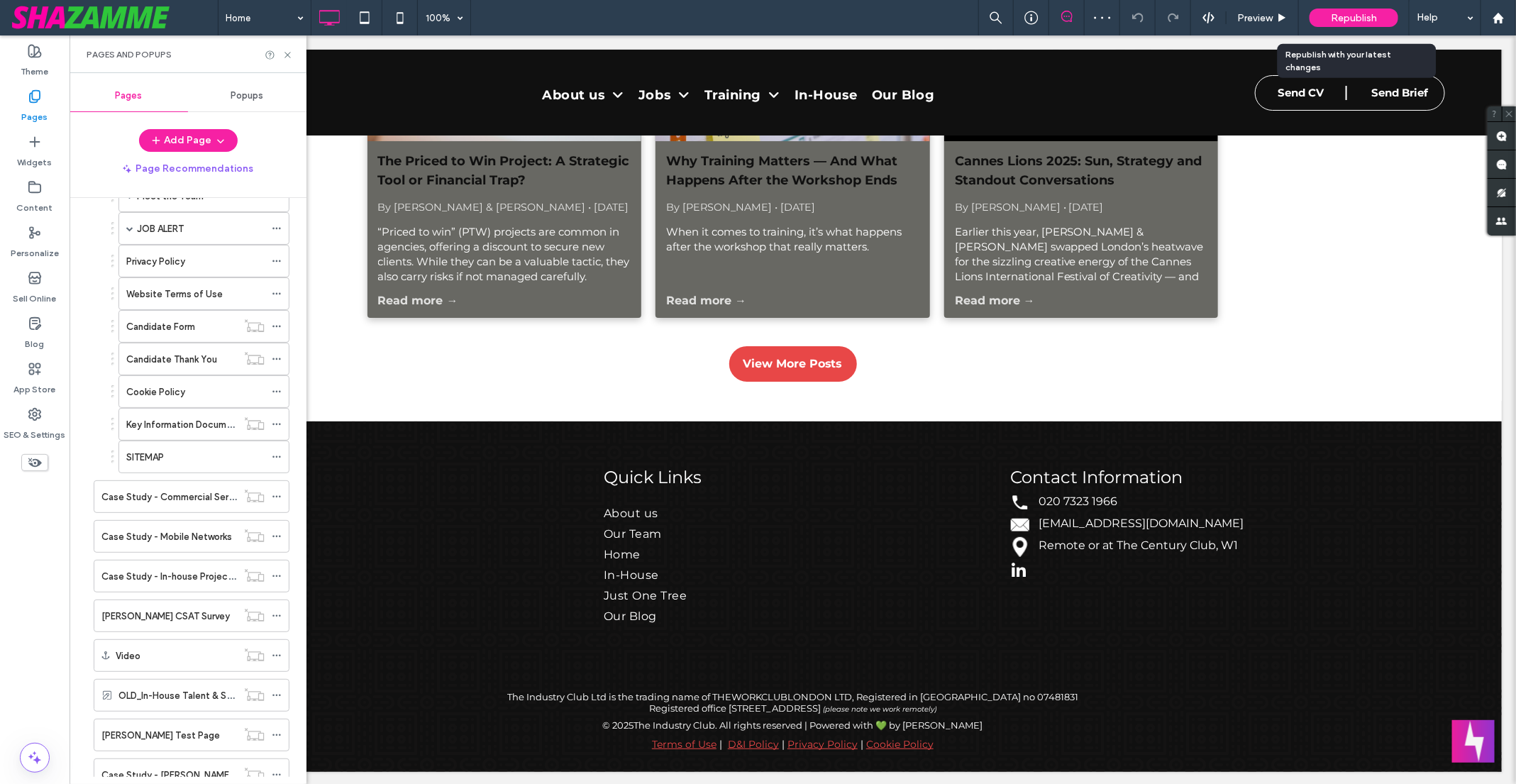
click at [1343, 18] on span "Republish" at bounding box center [1353, 18] width 46 height 12
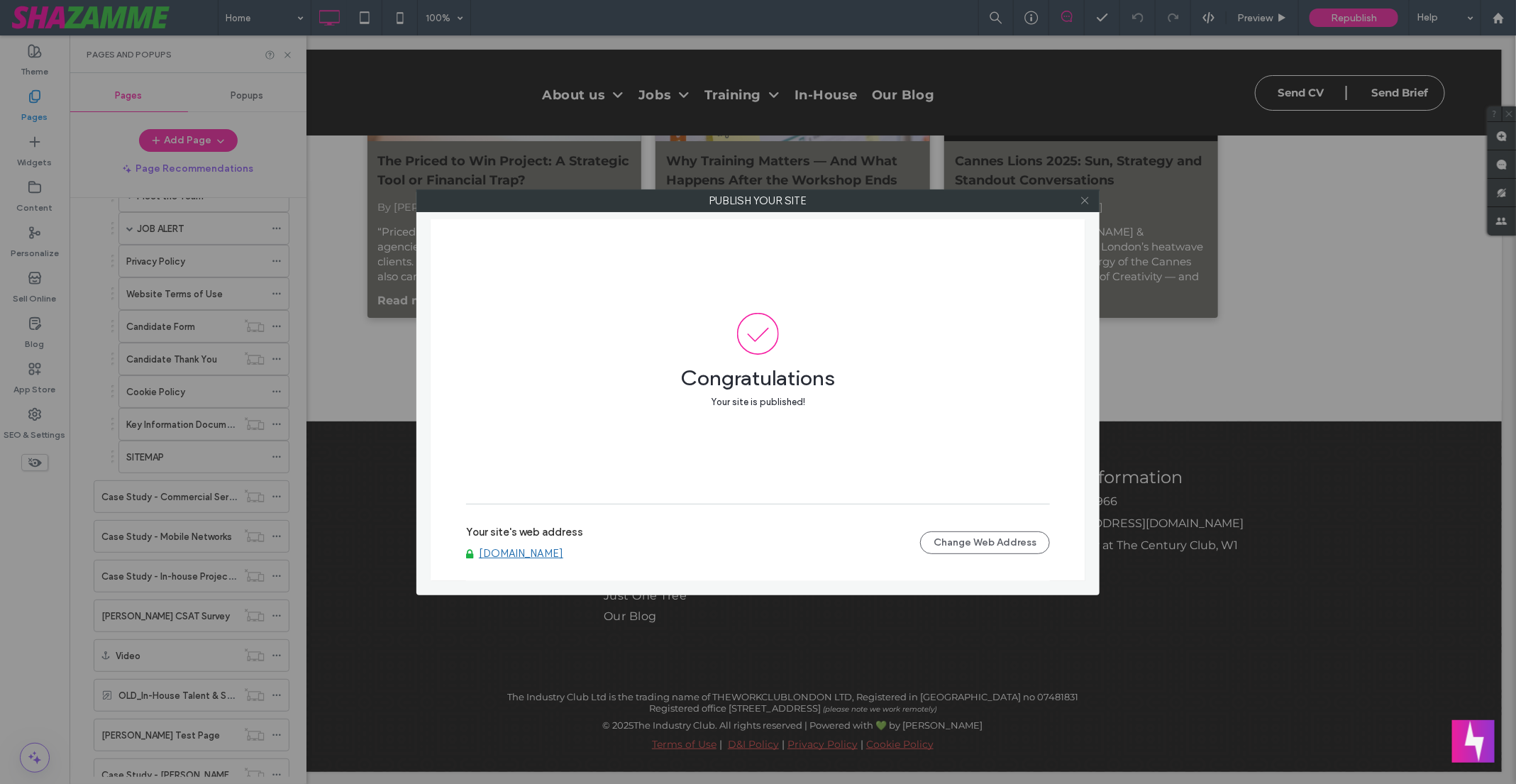
click at [1084, 199] on icon at bounding box center [1084, 200] width 10 height 10
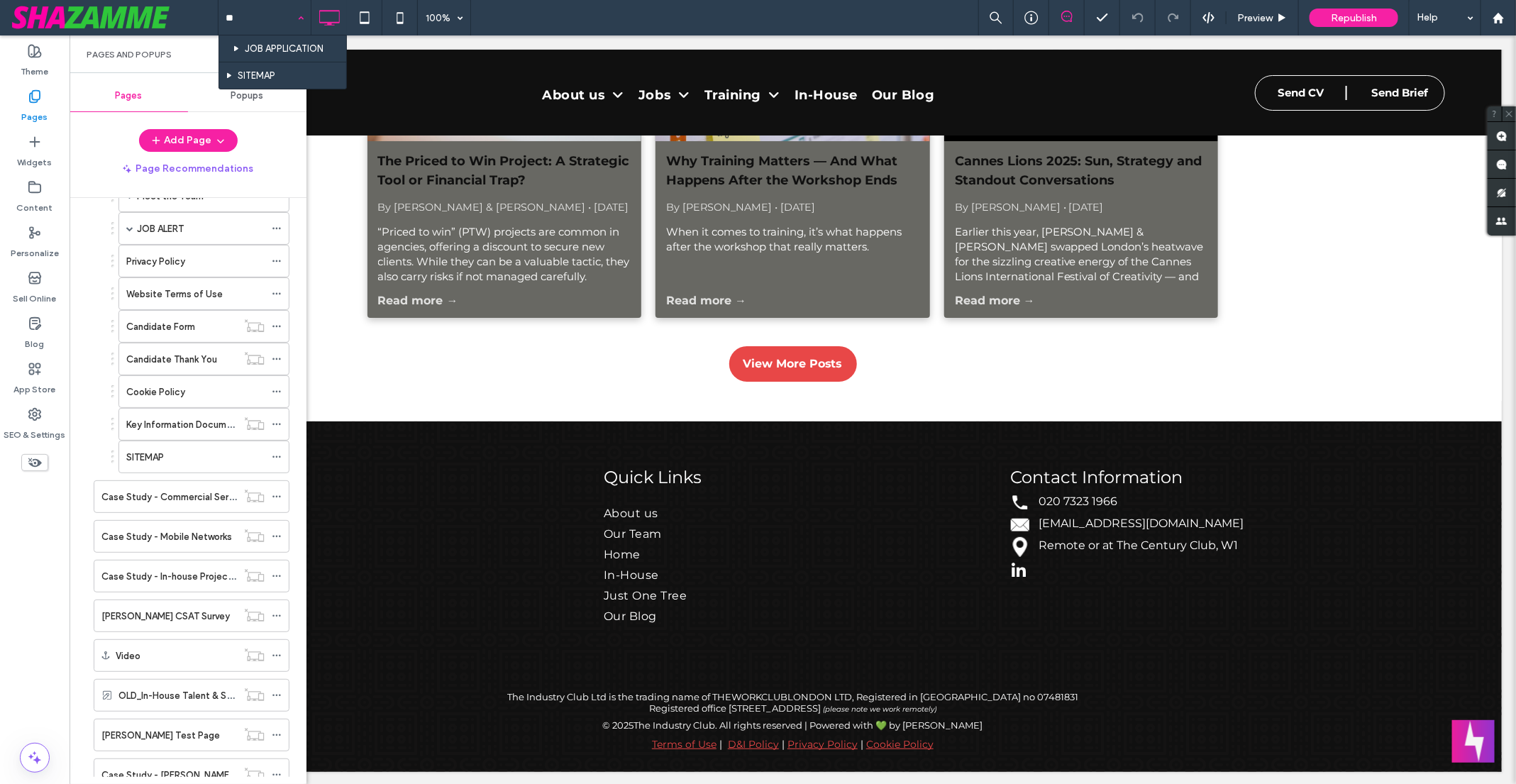
type input "***"
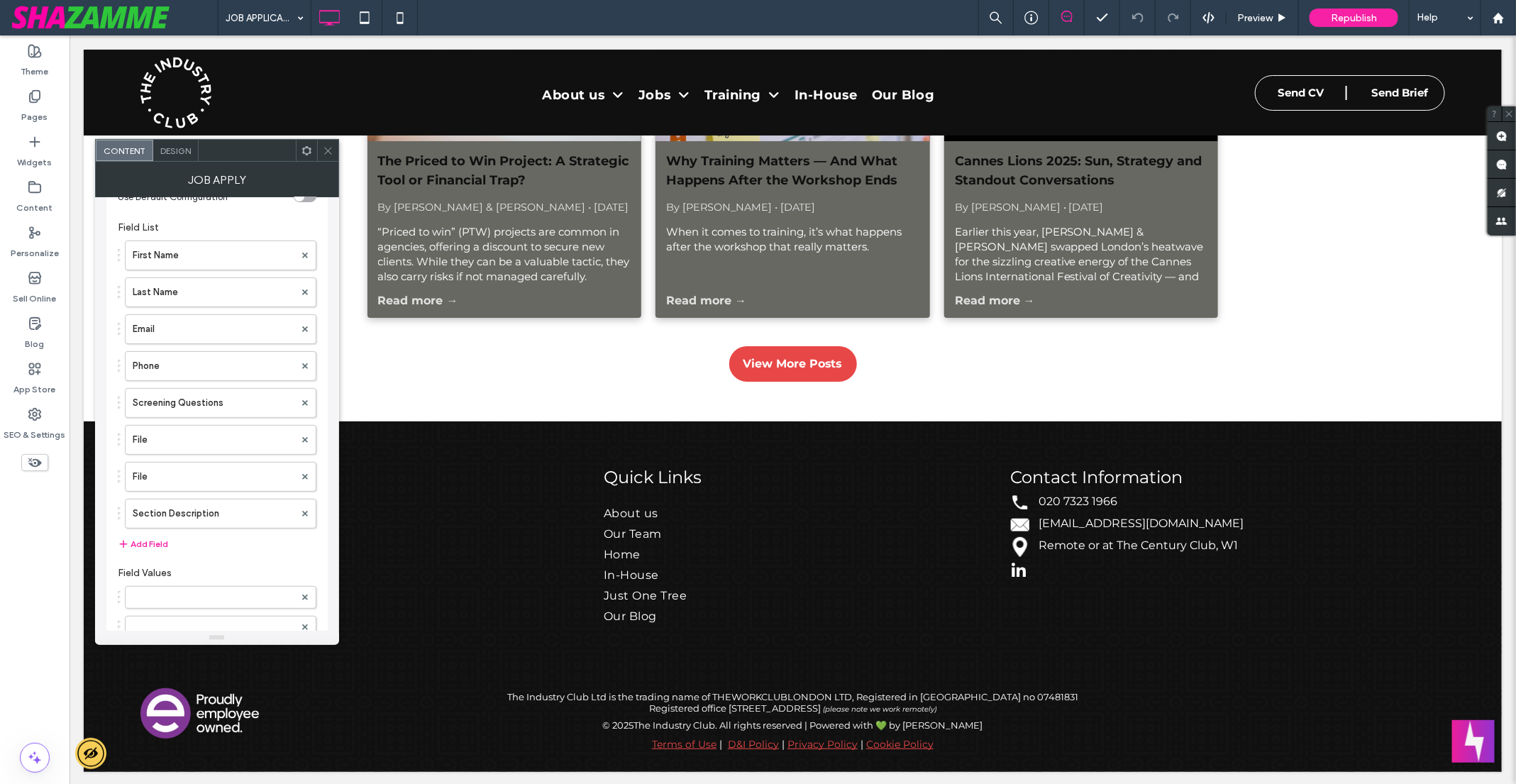
scroll to position [210, 0]
click at [253, 402] on label "Screening Questions" at bounding box center [213, 400] width 162 height 28
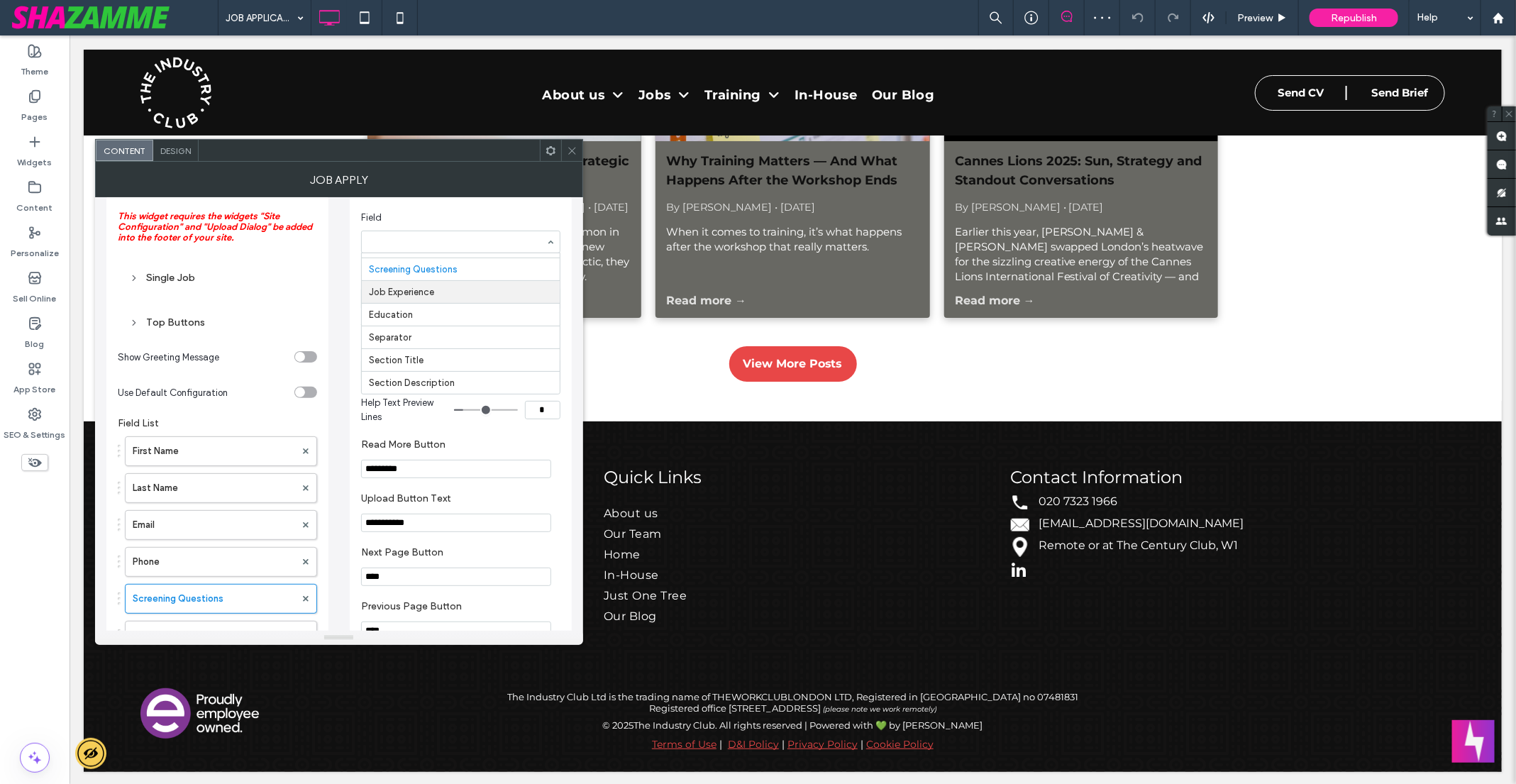
scroll to position [0, 0]
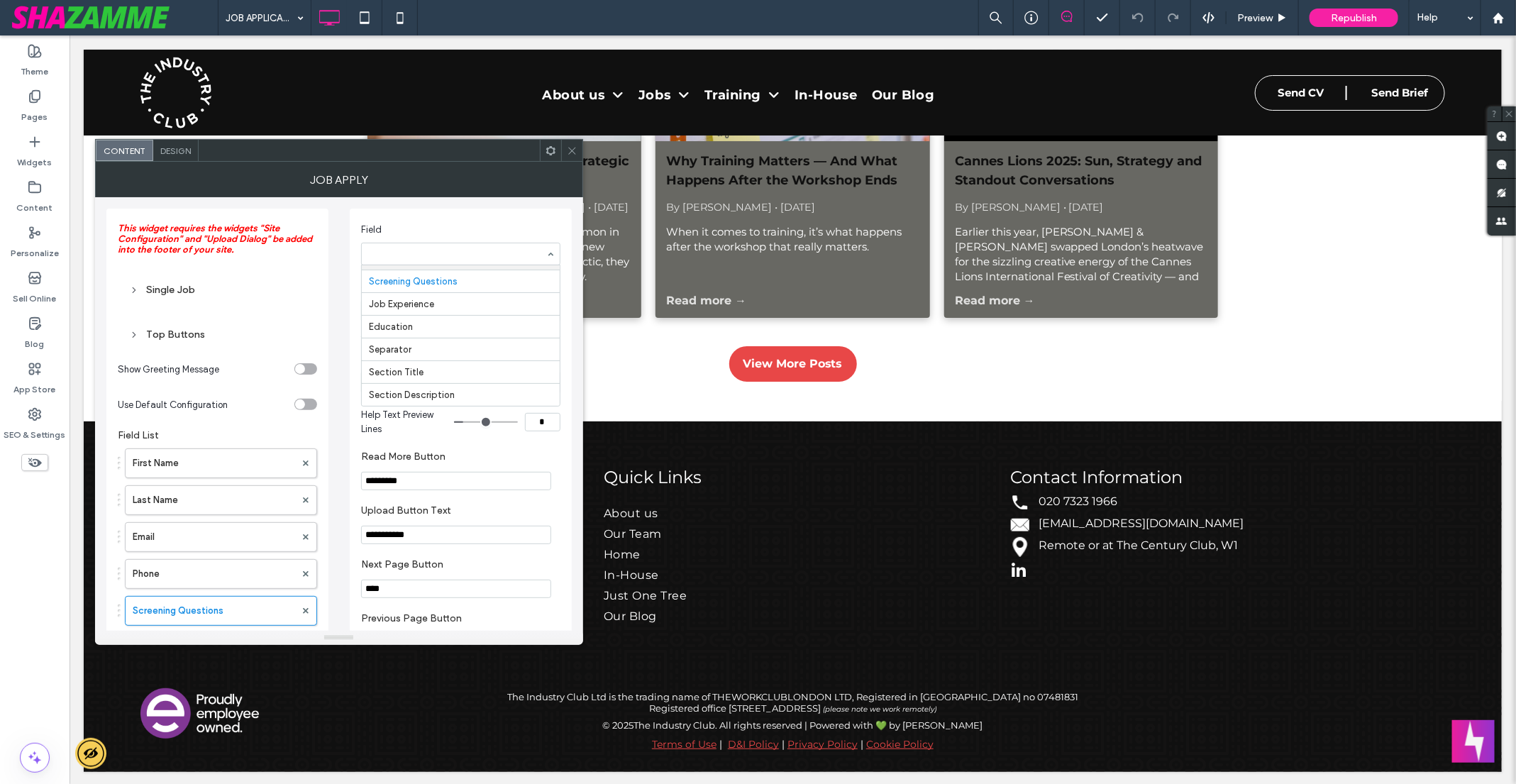
click at [499, 231] on span "Field" at bounding box center [457, 229] width 193 height 14
click at [512, 220] on section "Field Screening Questions" at bounding box center [460, 244] width 199 height 57
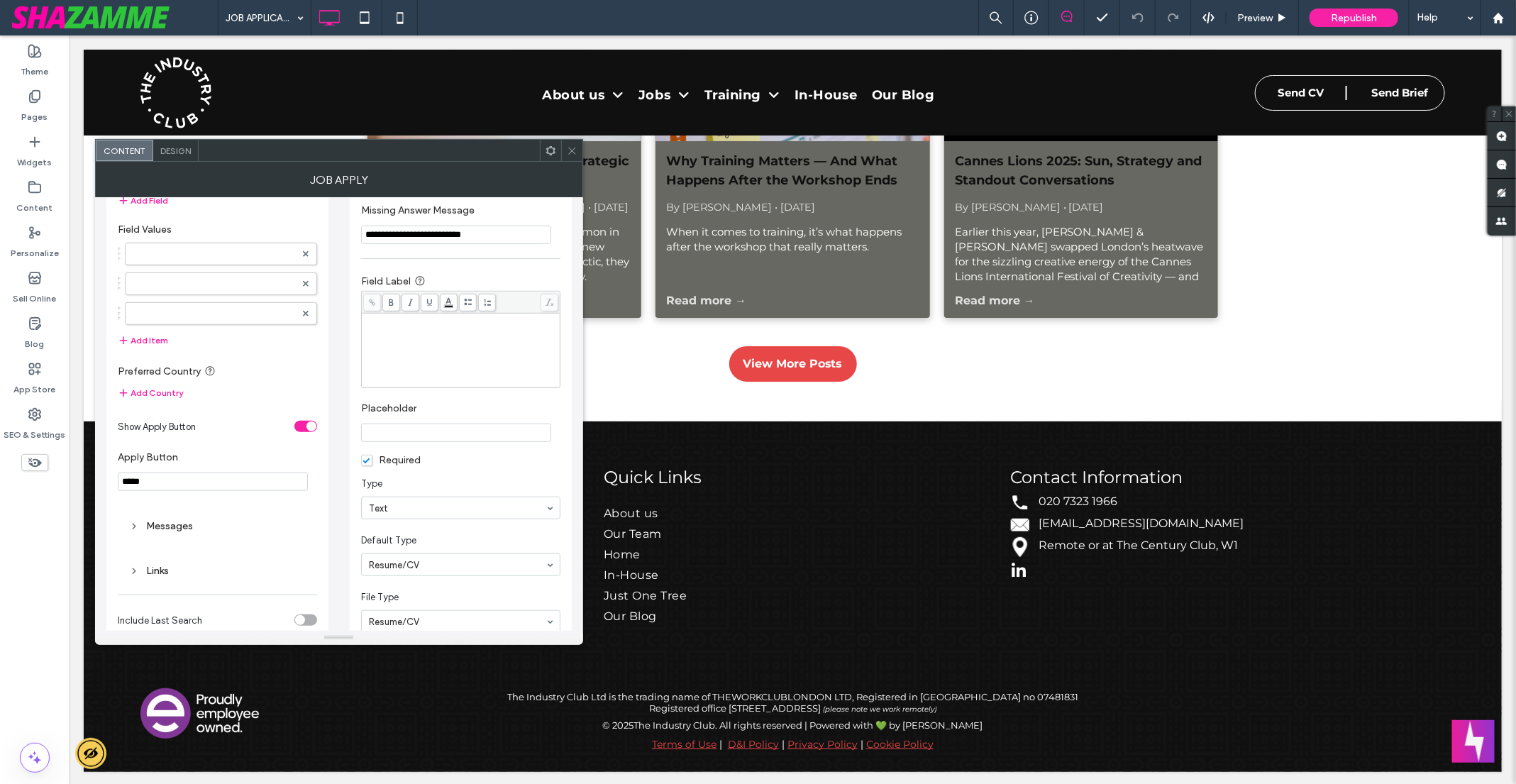
scroll to position [702, 0]
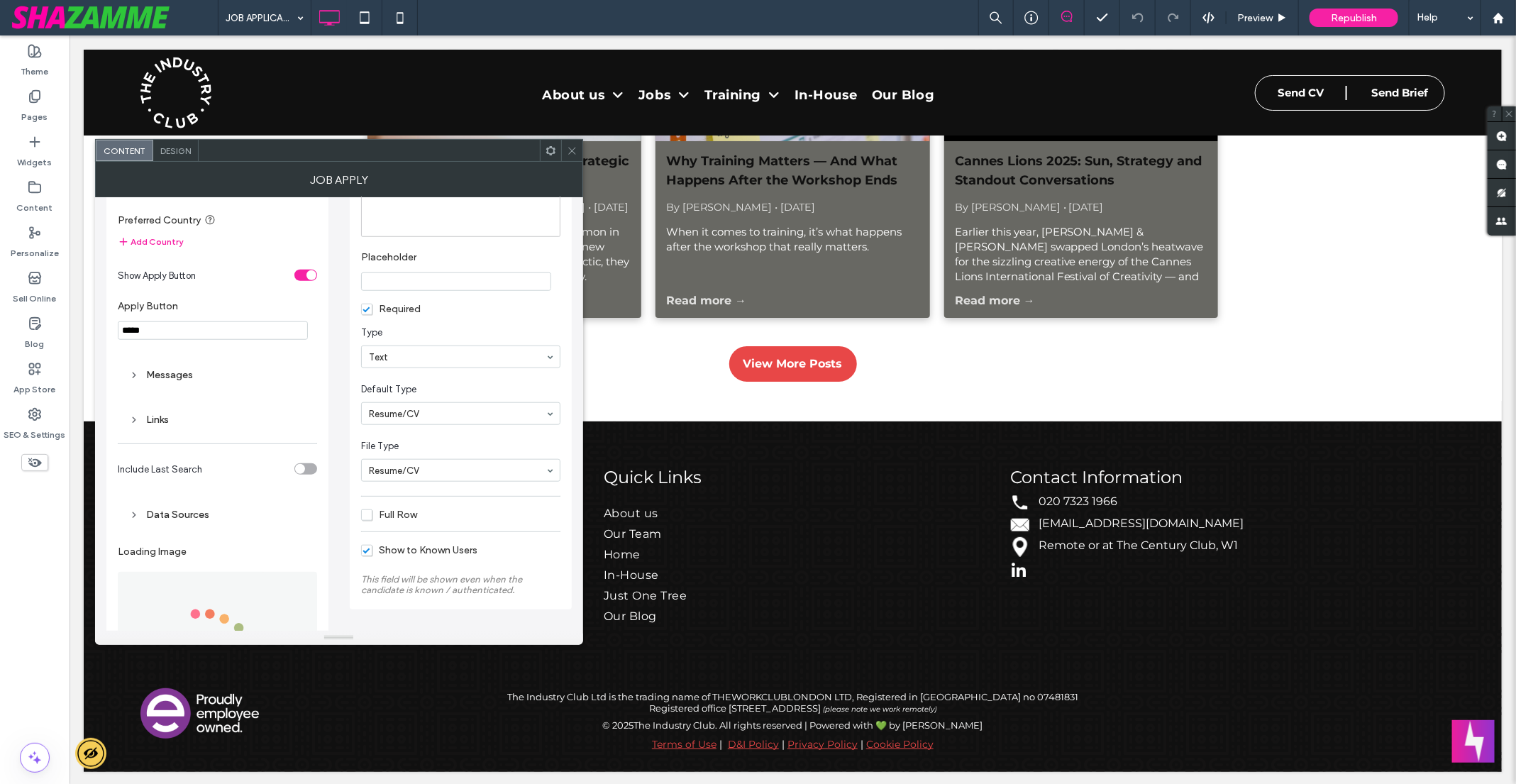
click at [162, 410] on div "Links" at bounding box center [217, 420] width 177 height 19
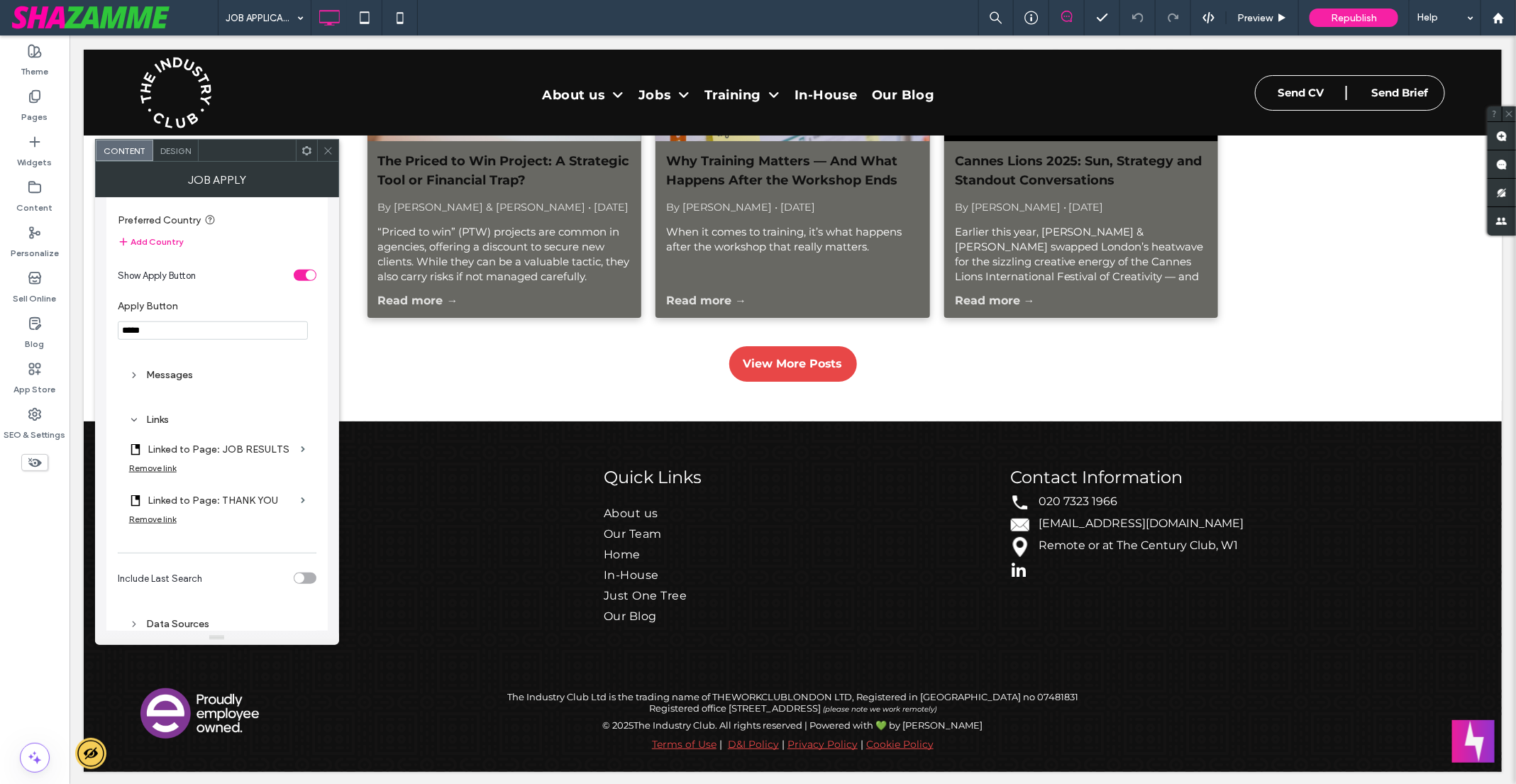
click at [166, 464] on div "Remove link" at bounding box center [152, 467] width 48 height 10
click at [166, 505] on div "Remove link" at bounding box center [152, 507] width 48 height 10
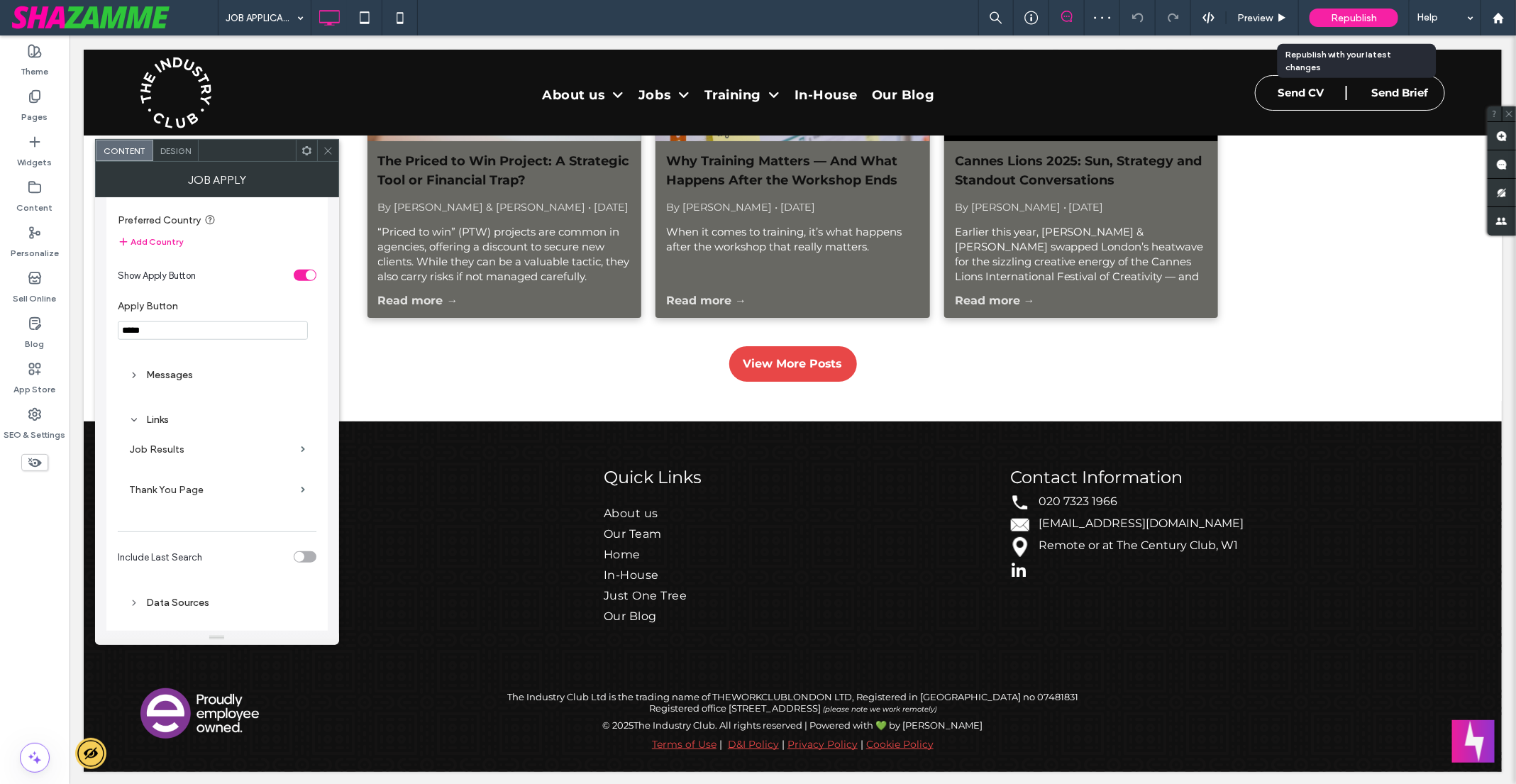
click at [1342, 19] on span "Republish" at bounding box center [1353, 18] width 46 height 12
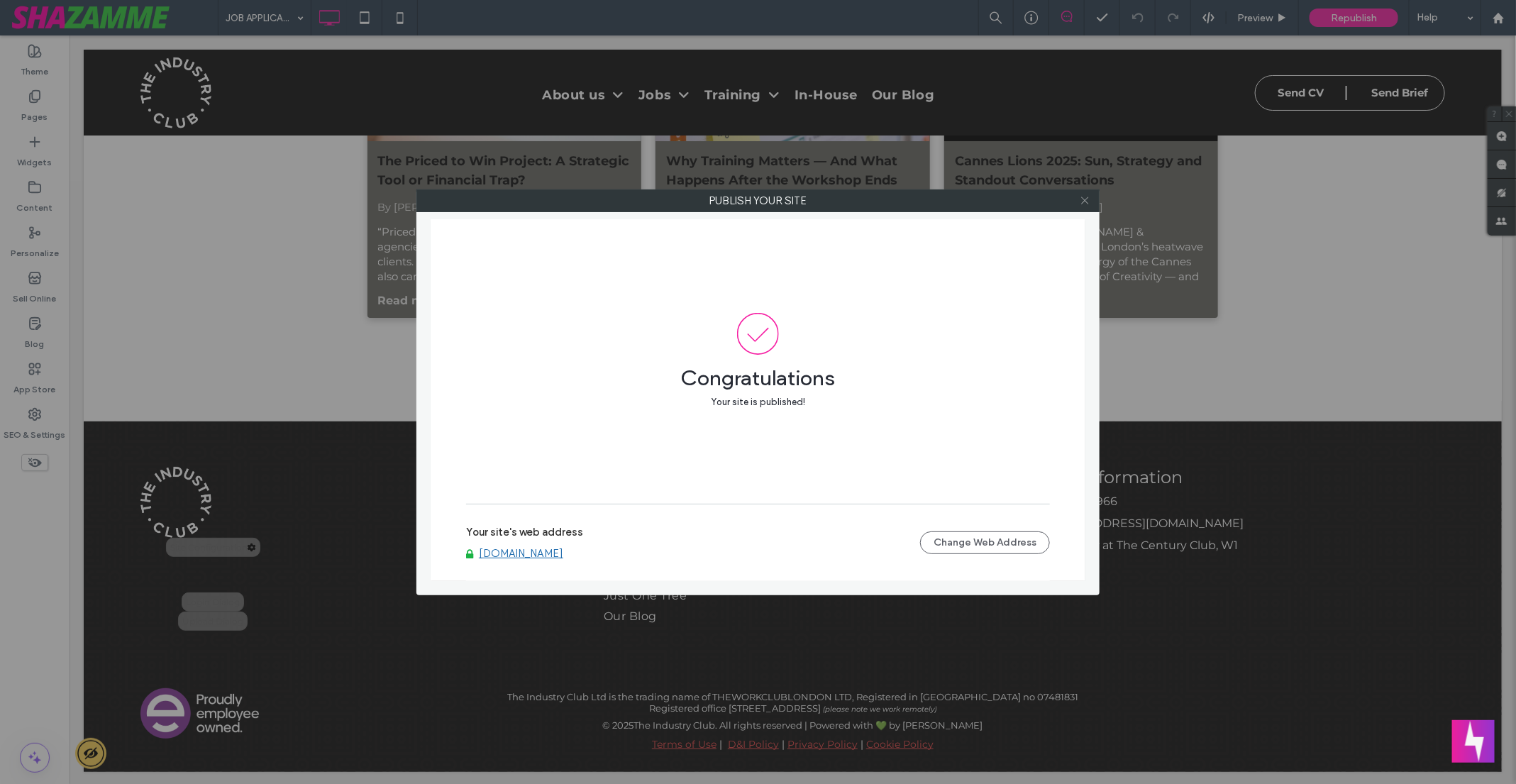
click at [1083, 197] on icon at bounding box center [1084, 200] width 10 height 10
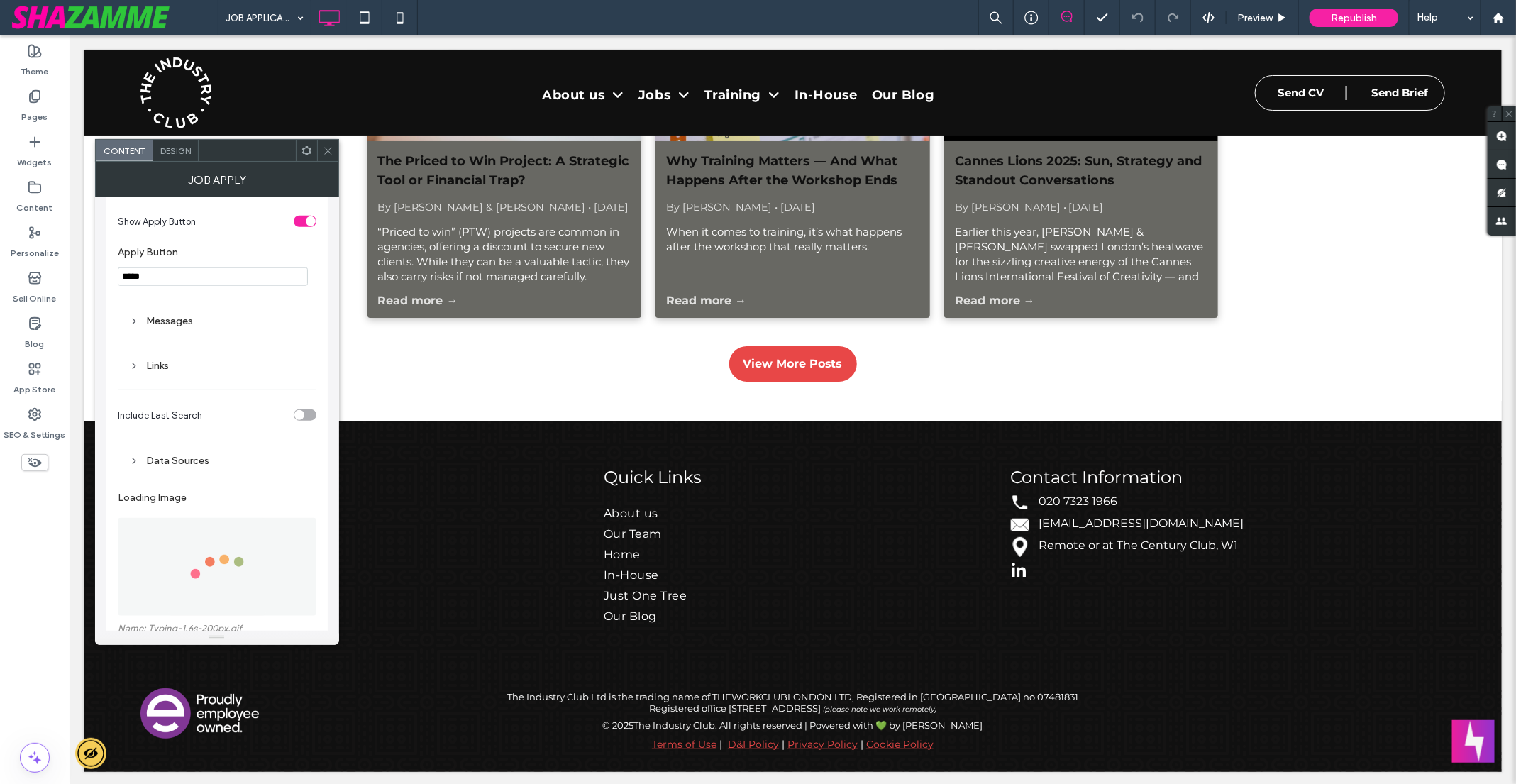
scroll to position [749, 0]
click at [161, 372] on div "Links" at bounding box center [217, 372] width 176 height 12
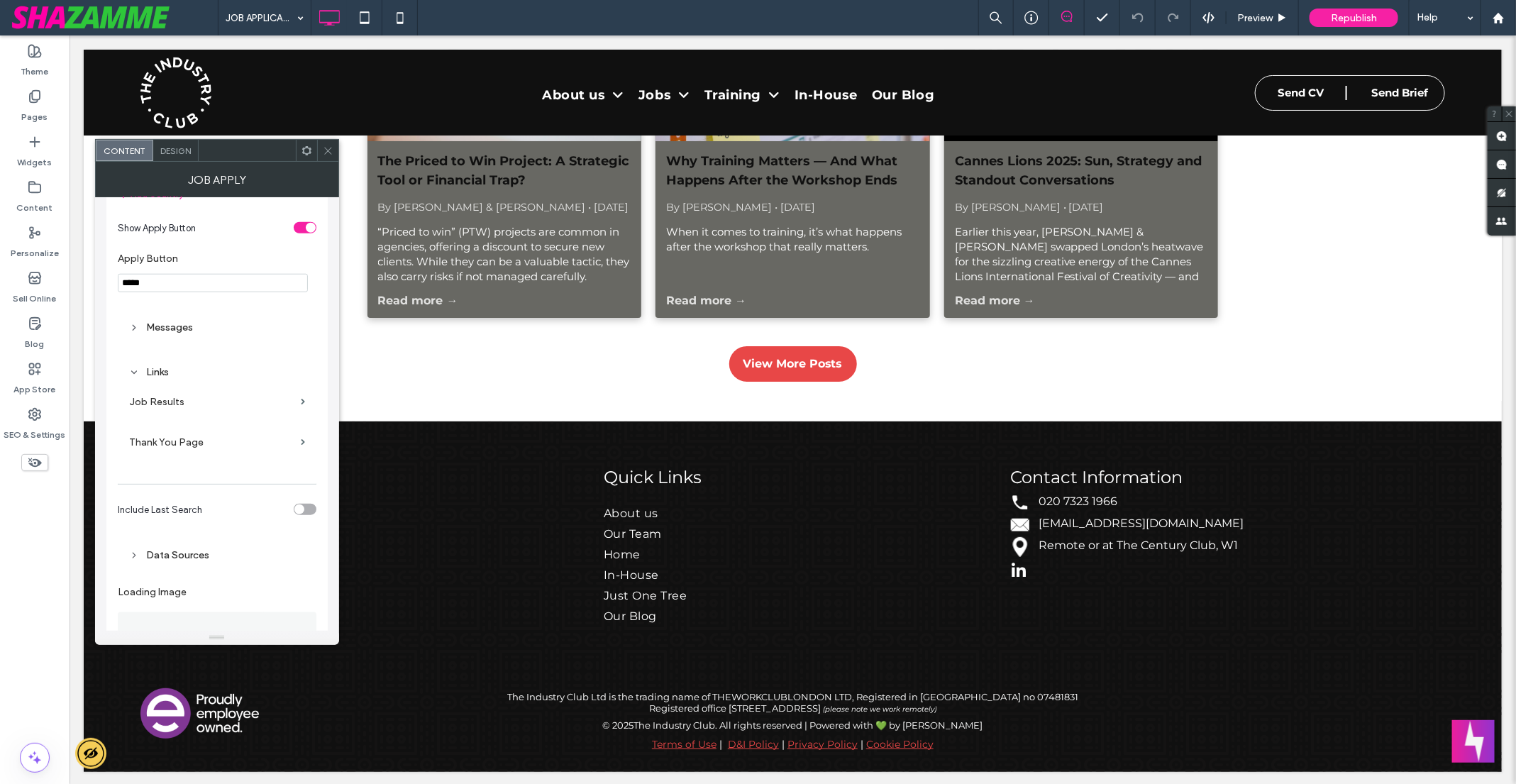
click at [202, 438] on label "Thank You Page" at bounding box center [212, 442] width 166 height 26
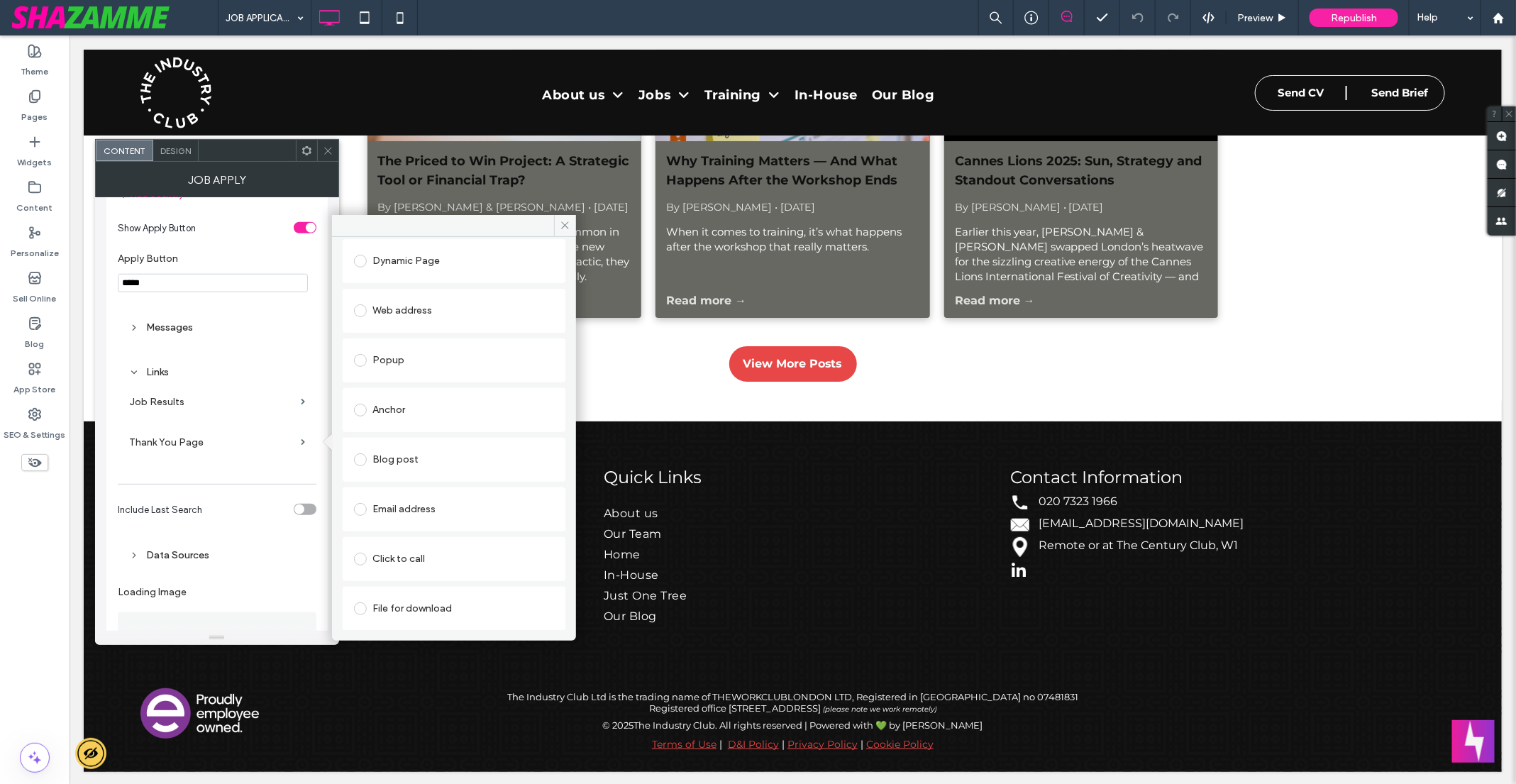
scroll to position [0, 0]
click at [361, 331] on span at bounding box center [361, 333] width 13 height 13
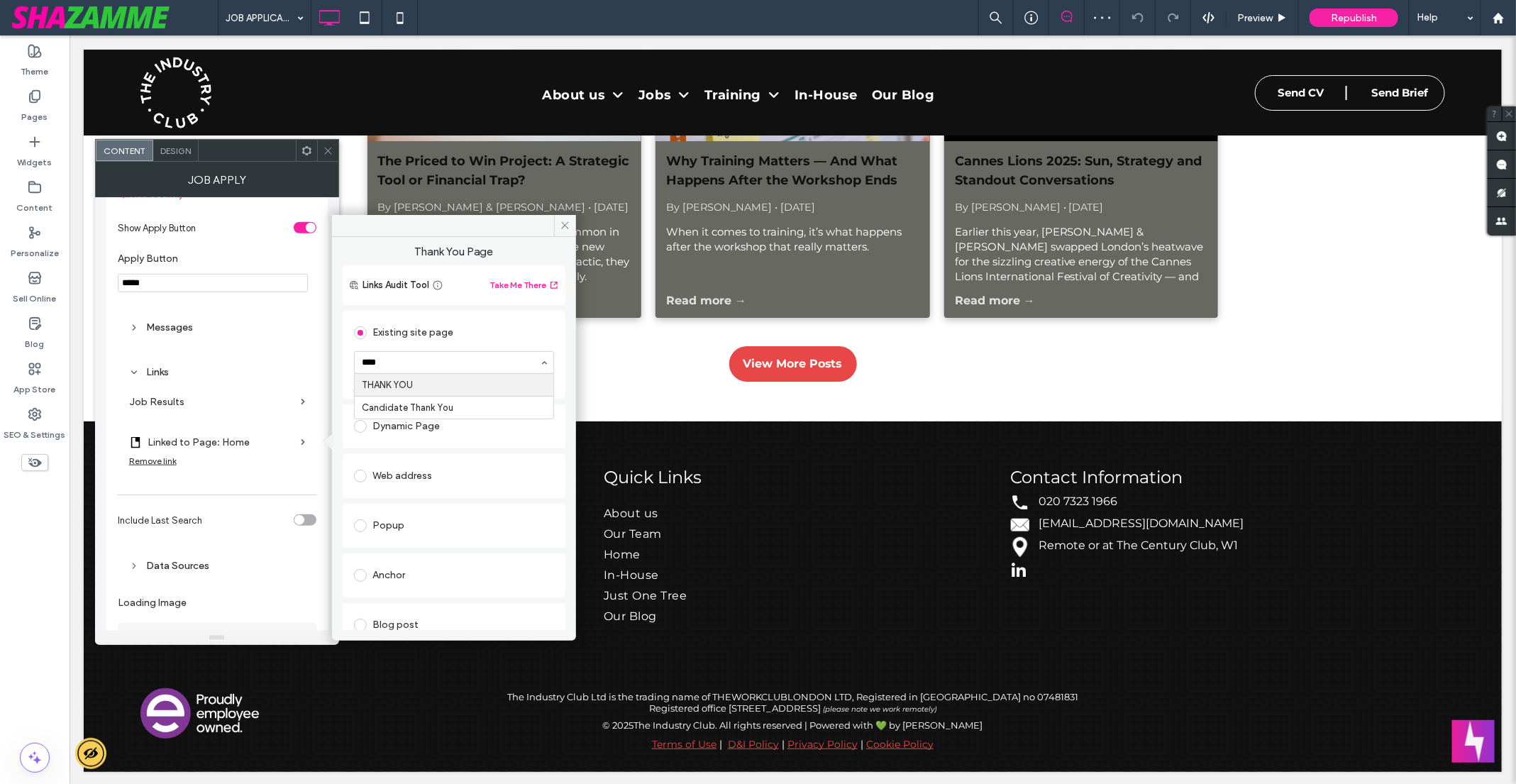
type input "*****"
click at [565, 220] on icon at bounding box center [565, 224] width 10 height 10
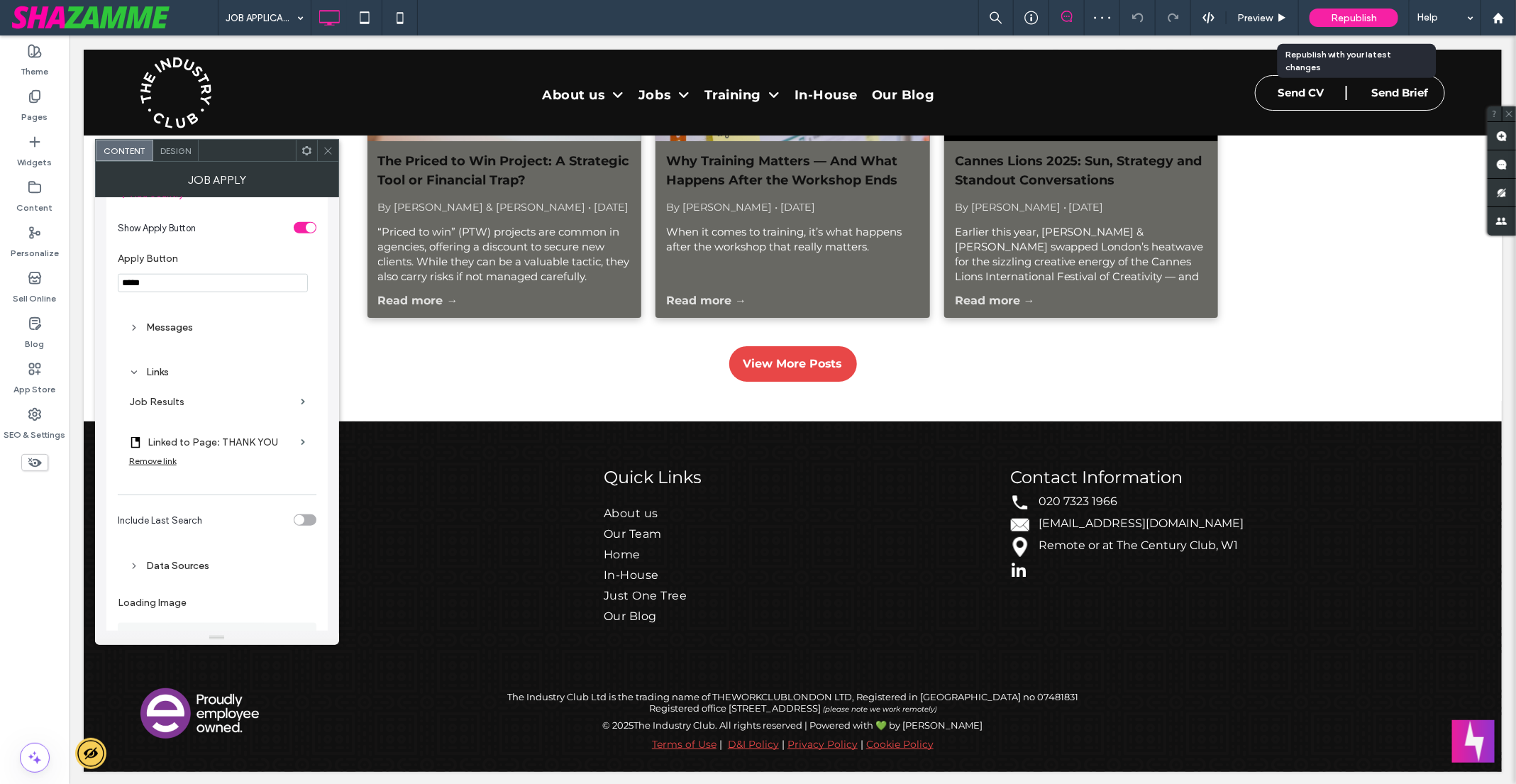
click at [1346, 17] on span "Republish" at bounding box center [1353, 18] width 46 height 12
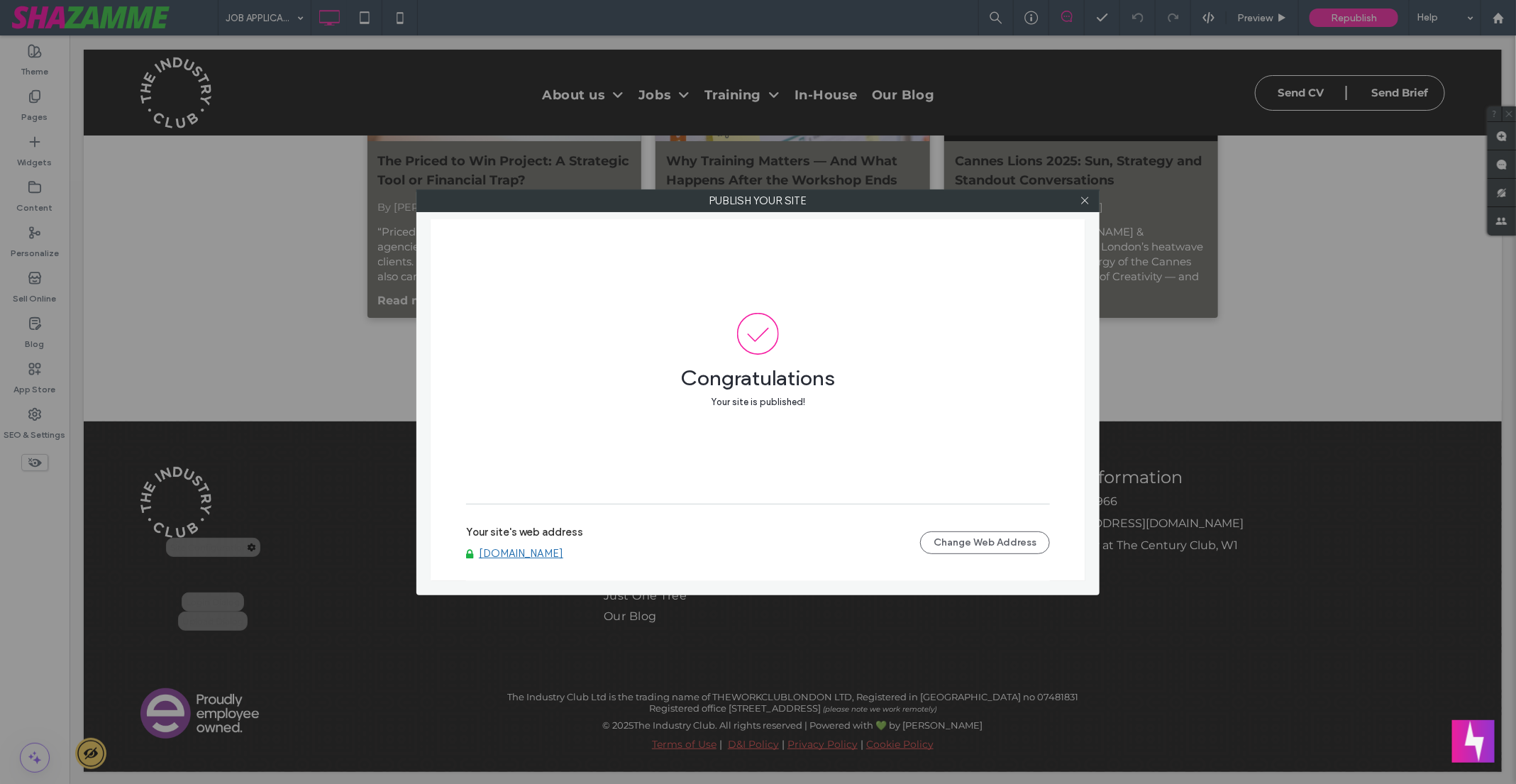
click at [178, 439] on div "Publish your site Congratulations Your site is published! Your site's web addre…" at bounding box center [758, 392] width 1516 height 784
click at [1087, 196] on icon at bounding box center [1084, 200] width 10 height 10
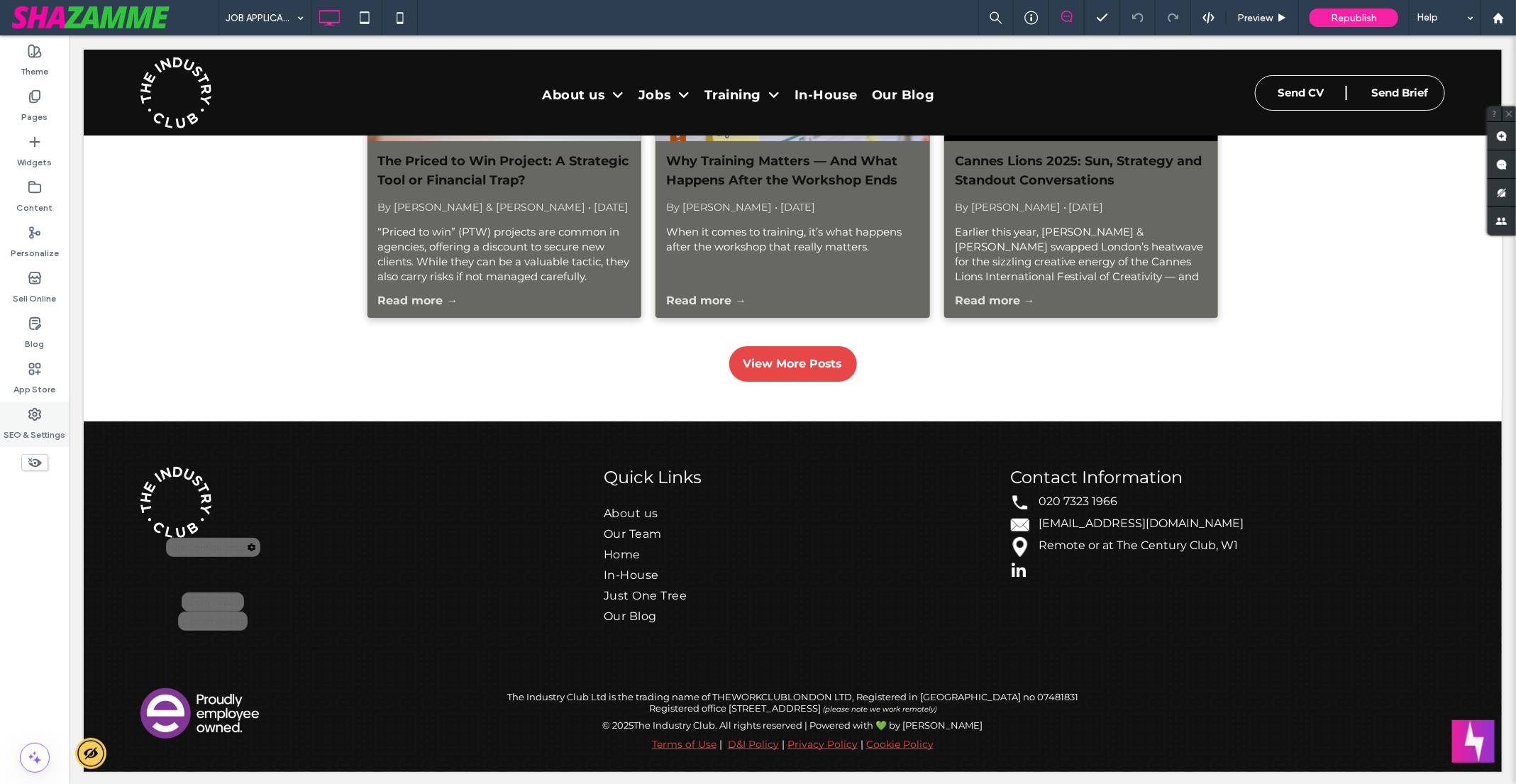
click at [25, 416] on div "SEO & Settings" at bounding box center [35, 424] width 69 height 46
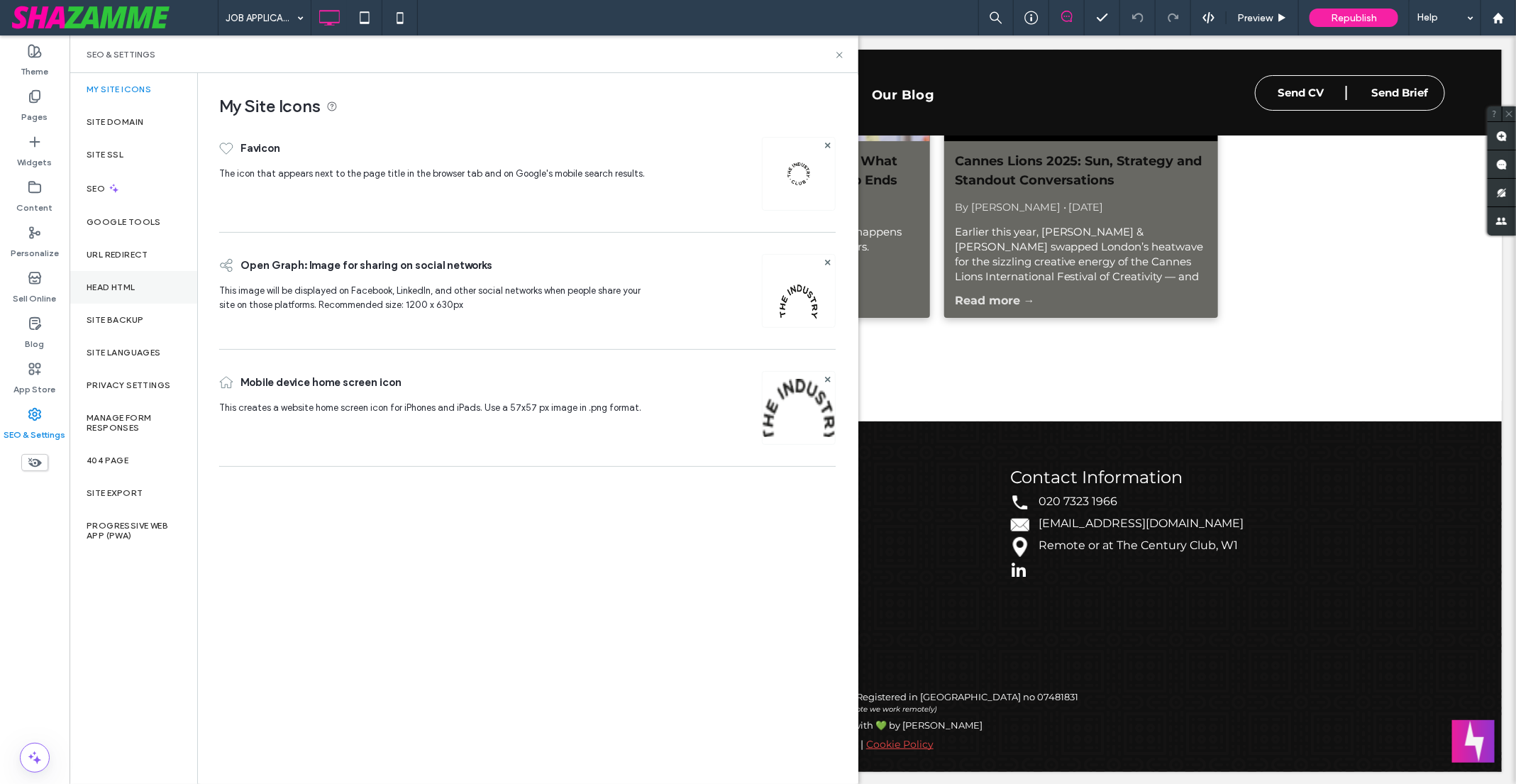
click at [122, 279] on div "Head HTML" at bounding box center [133, 287] width 128 height 33
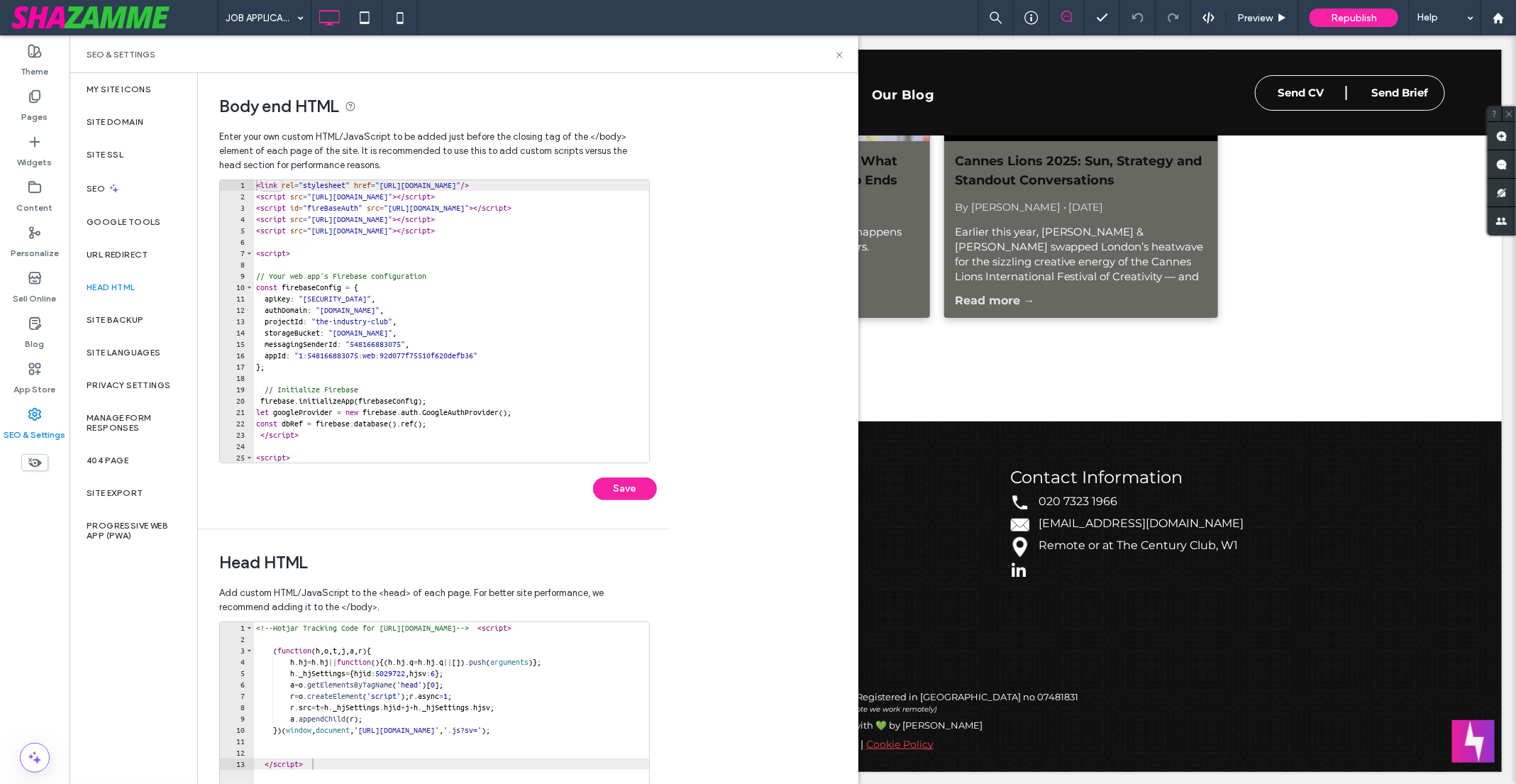
click at [255, 254] on div "< link rel = "stylesheet" href = "[URL][DOMAIN_NAME]" /> < script src = "[URL][…" at bounding box center [524, 332] width 542 height 306
type textarea "********"
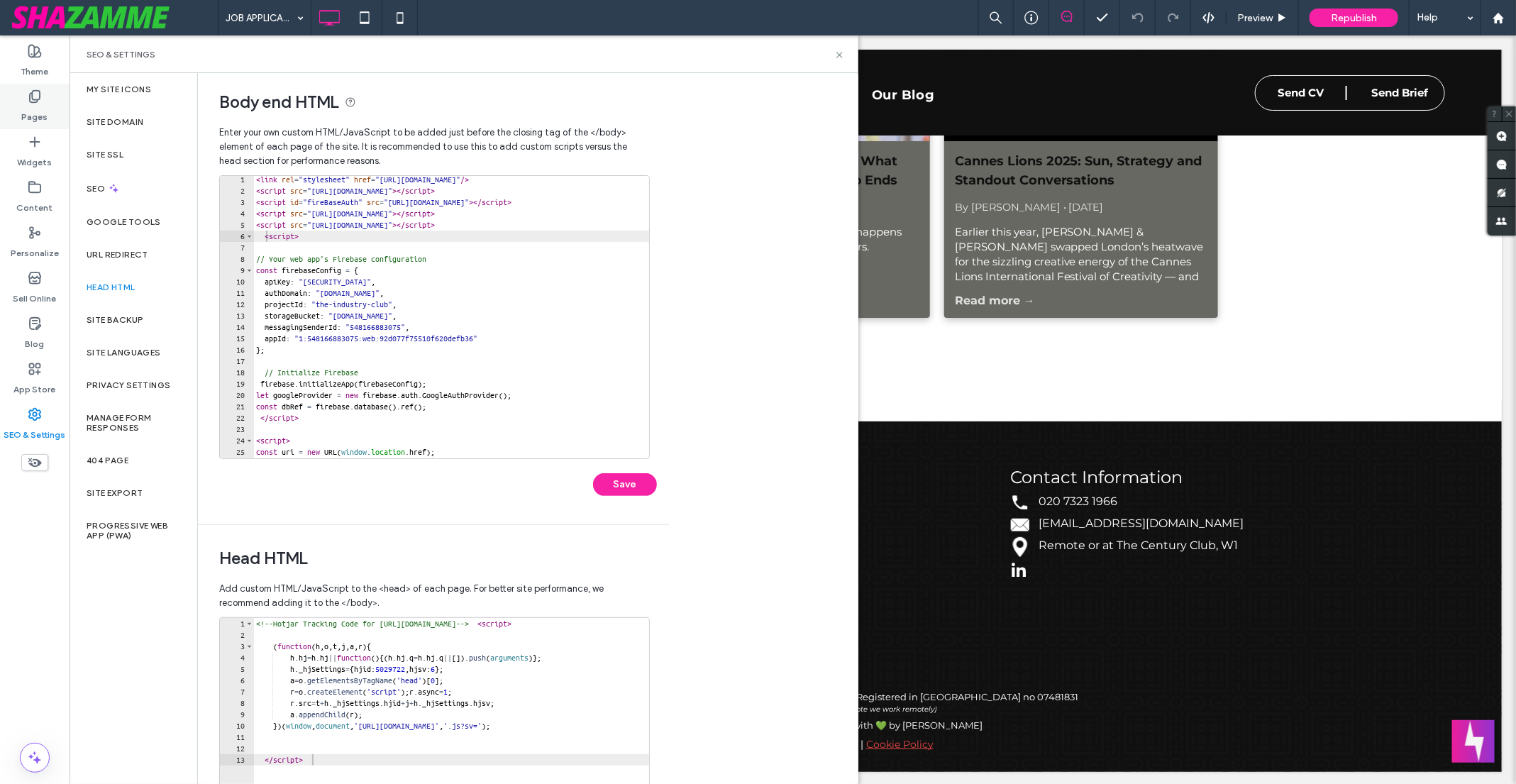
click at [37, 98] on icon at bounding box center [35, 96] width 14 height 14
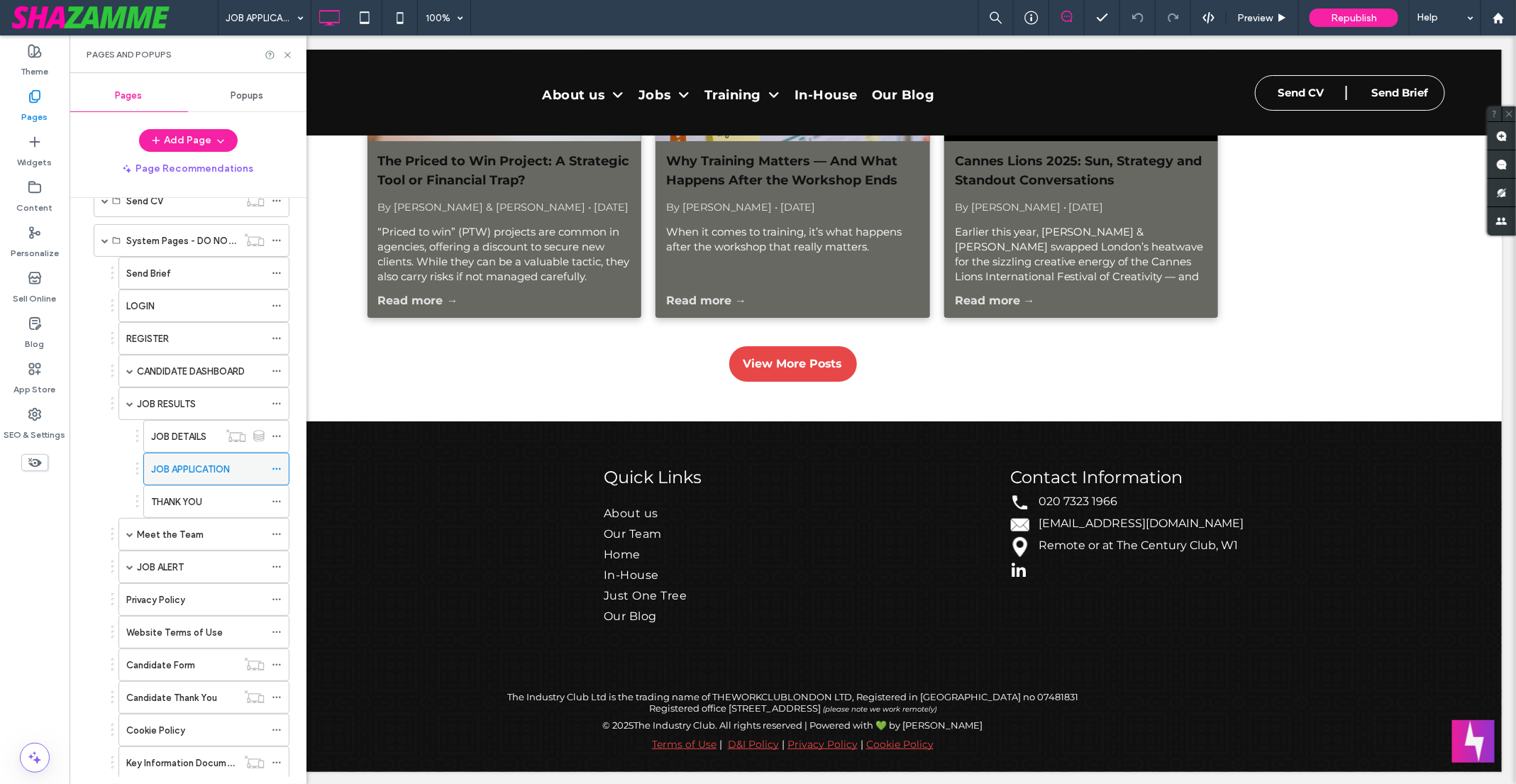
click at [227, 457] on label "JOB APPLICATION" at bounding box center [191, 469] width 79 height 25
click at [276, 463] on icon at bounding box center [277, 468] width 10 height 10
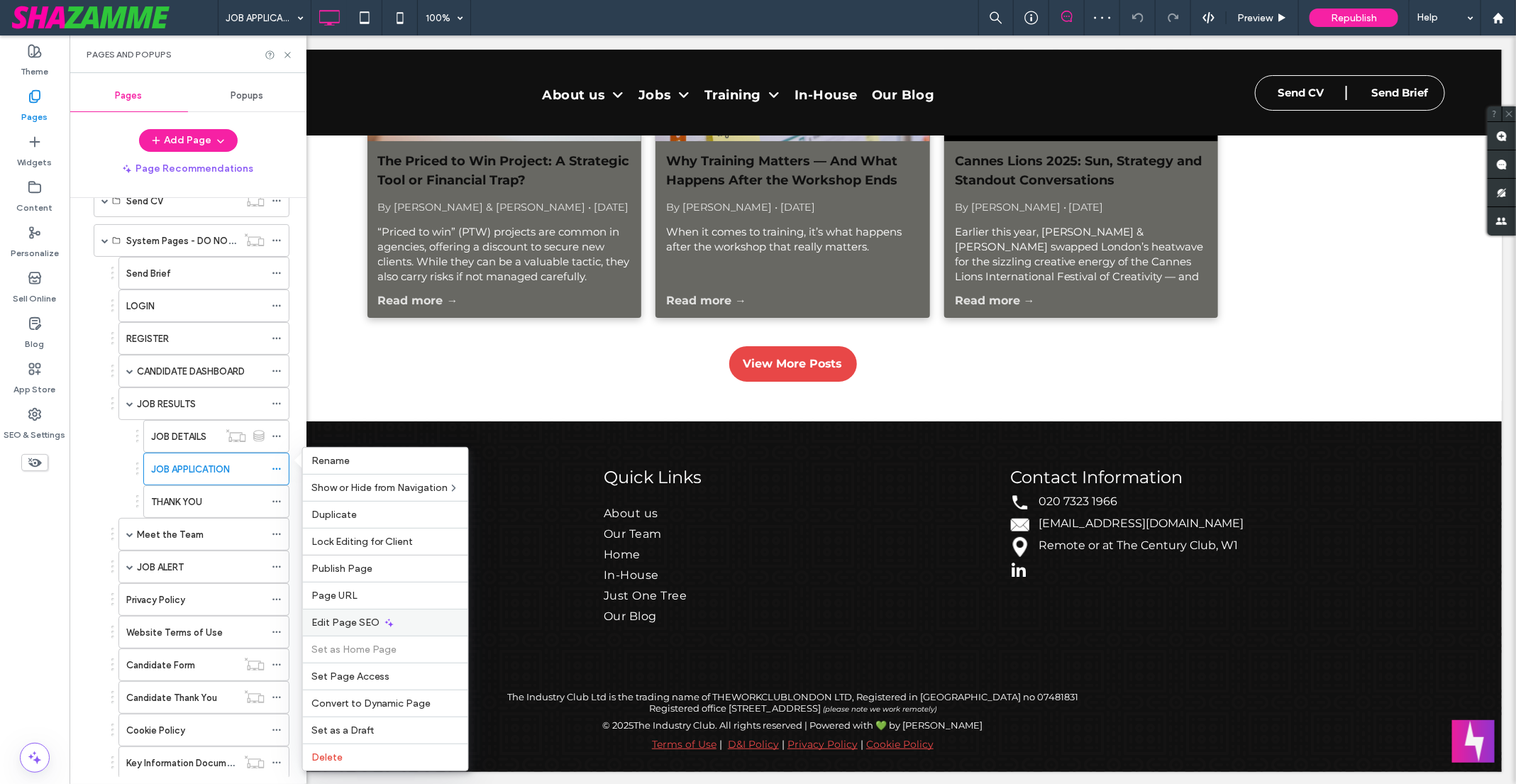
click at [355, 621] on span "Edit Page SEO" at bounding box center [345, 621] width 68 height 12
